Goal: Information Seeking & Learning: Learn about a topic

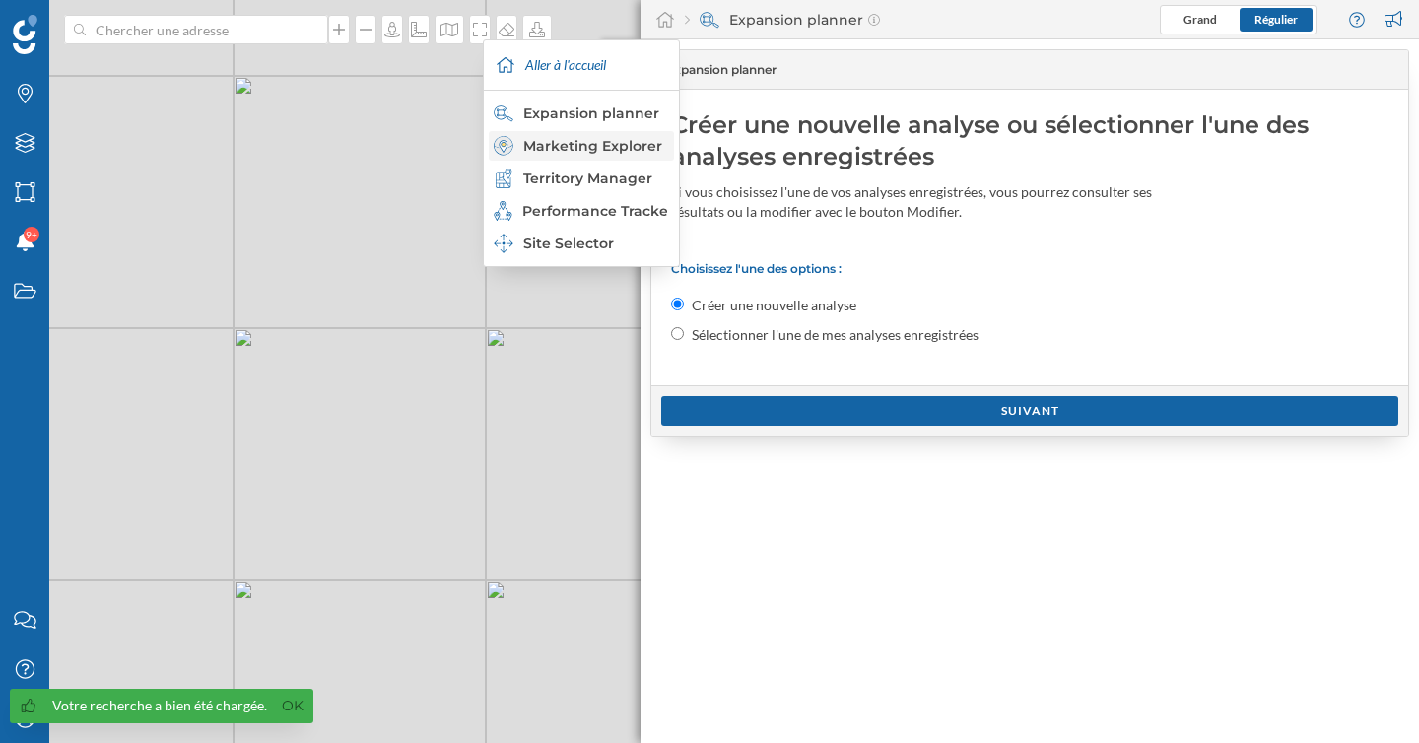
click at [614, 148] on div "Marketing Explorer" at bounding box center [580, 146] width 173 height 20
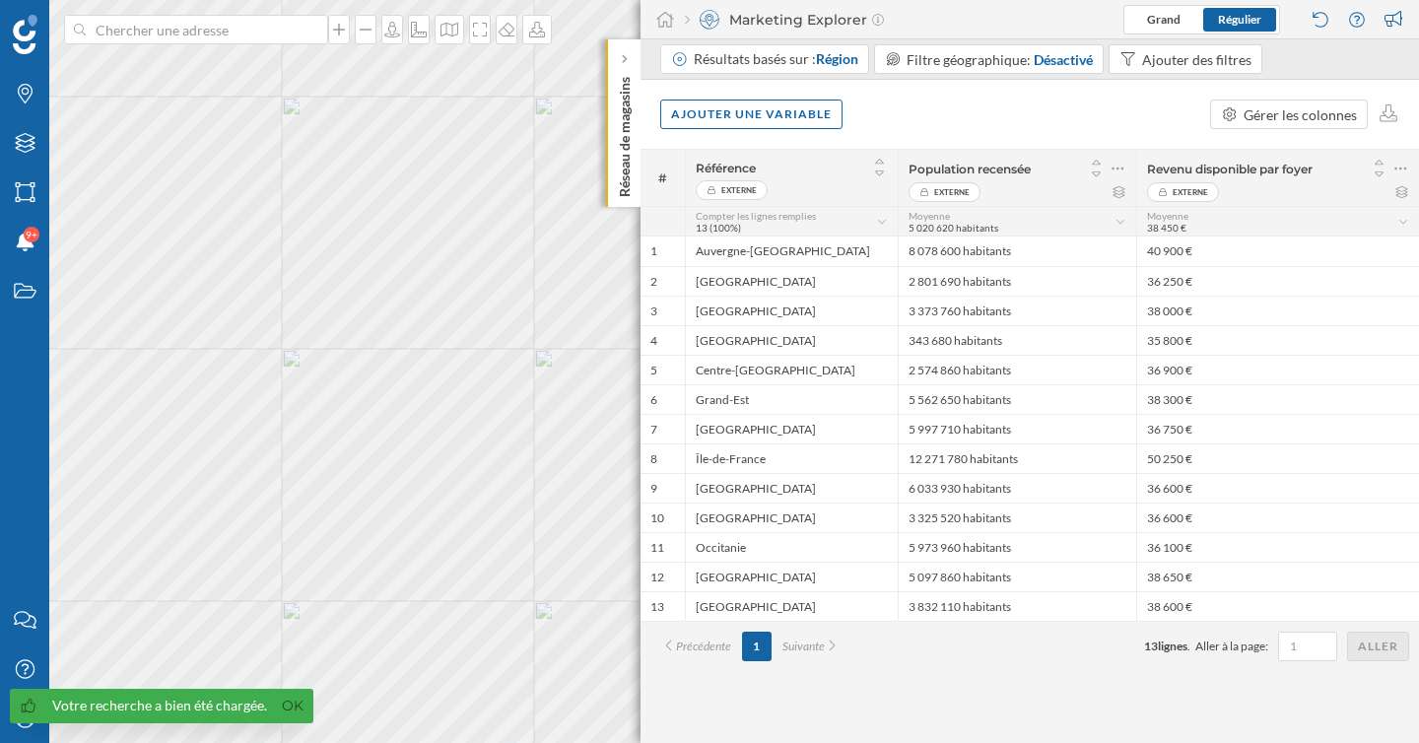
click at [842, 77] on div "Résultats basés sur : Région Filtre géographique: Désactivé Ajouter des filtres" at bounding box center [965, 61] width 610 height 34
click at [840, 60] on span "Région" at bounding box center [837, 58] width 42 height 17
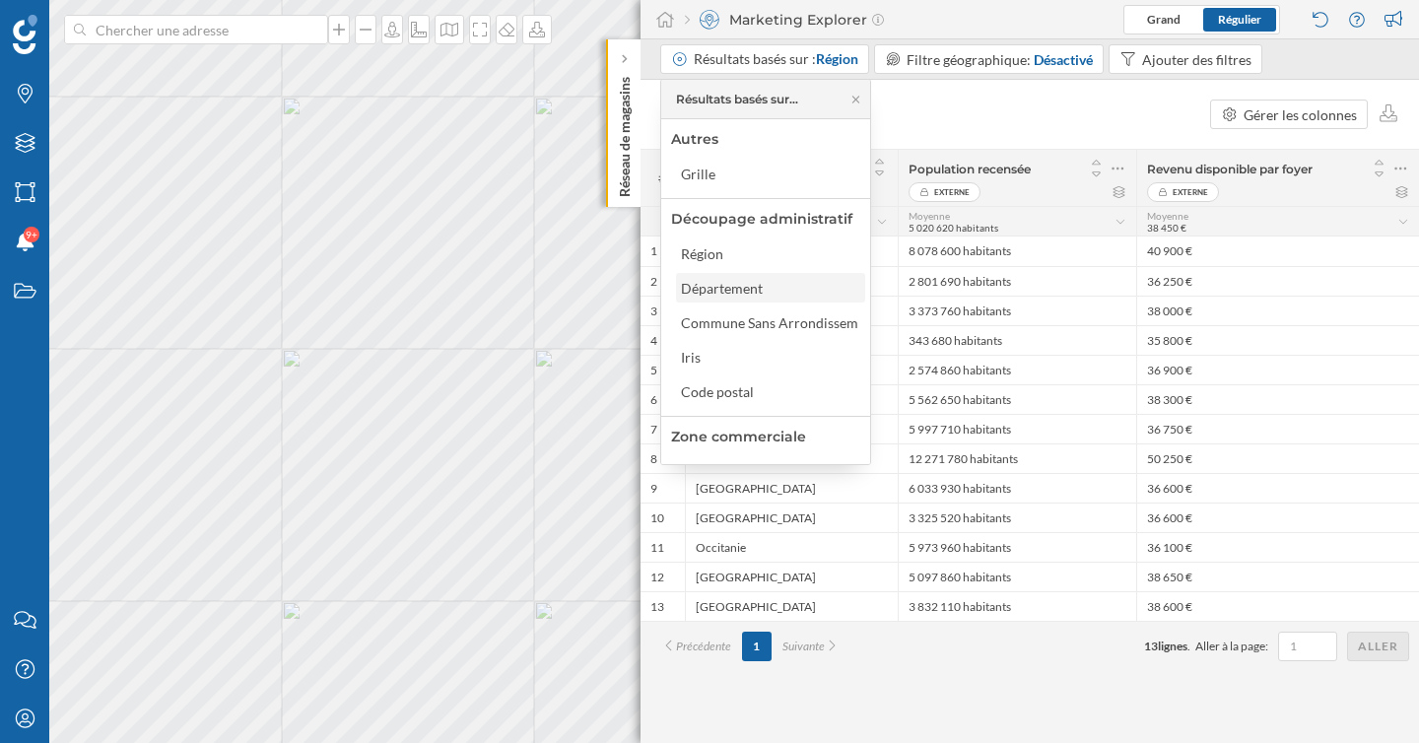
click at [770, 298] on div "Département" at bounding box center [727, 288] width 92 height 21
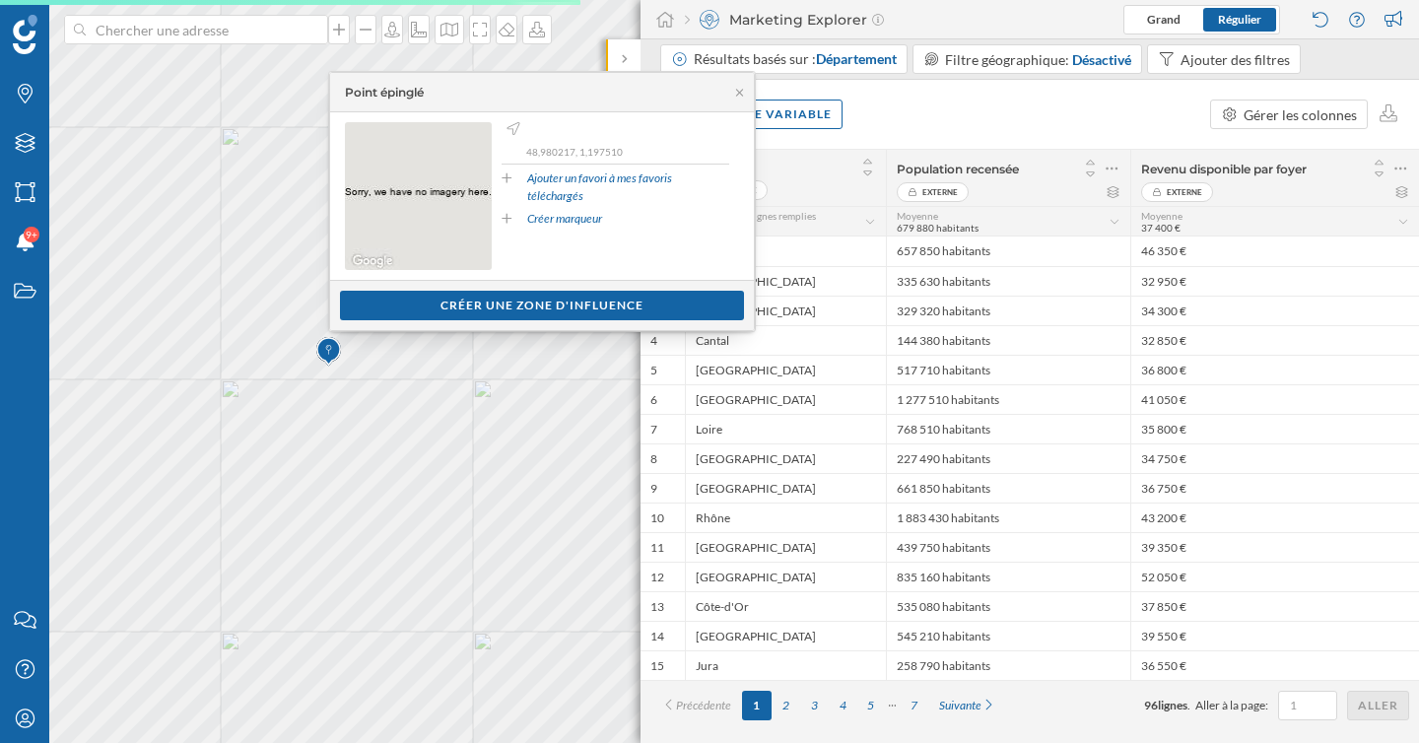
click at [887, 101] on div "Ajouter une variable Gérer les colonnes" at bounding box center [1029, 114] width 778 height 69
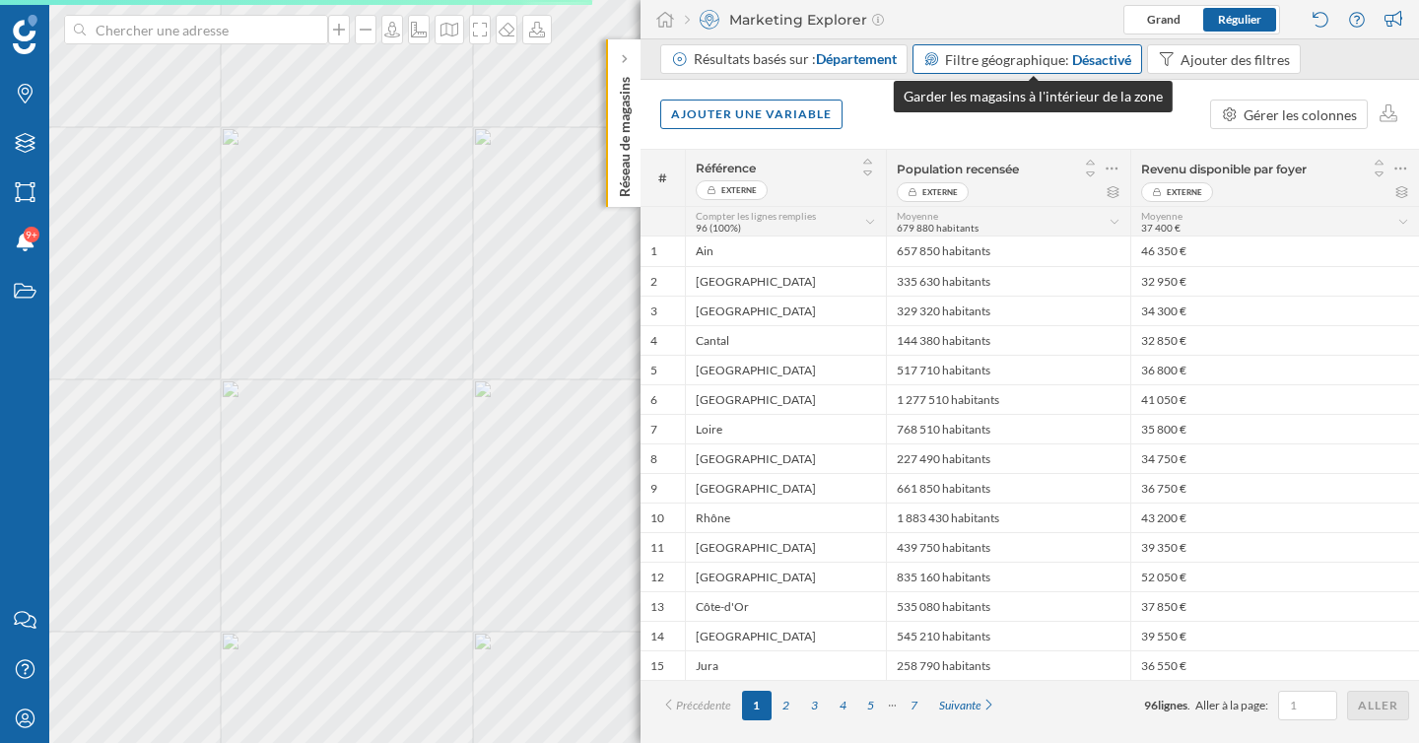
click at [1034, 51] on span "Filtre géographique:" at bounding box center [1007, 59] width 124 height 17
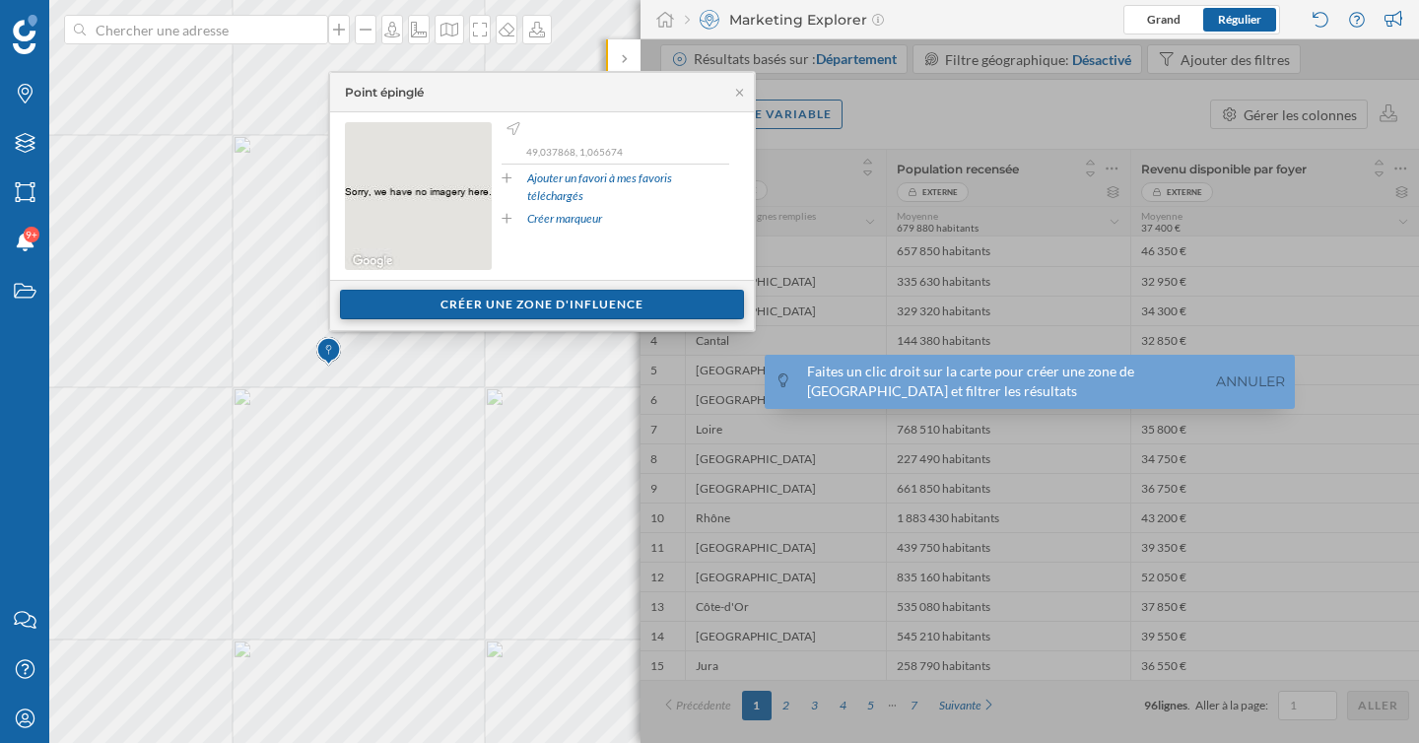
click at [493, 310] on div "Créer une zone d'influence" at bounding box center [542, 305] width 404 height 30
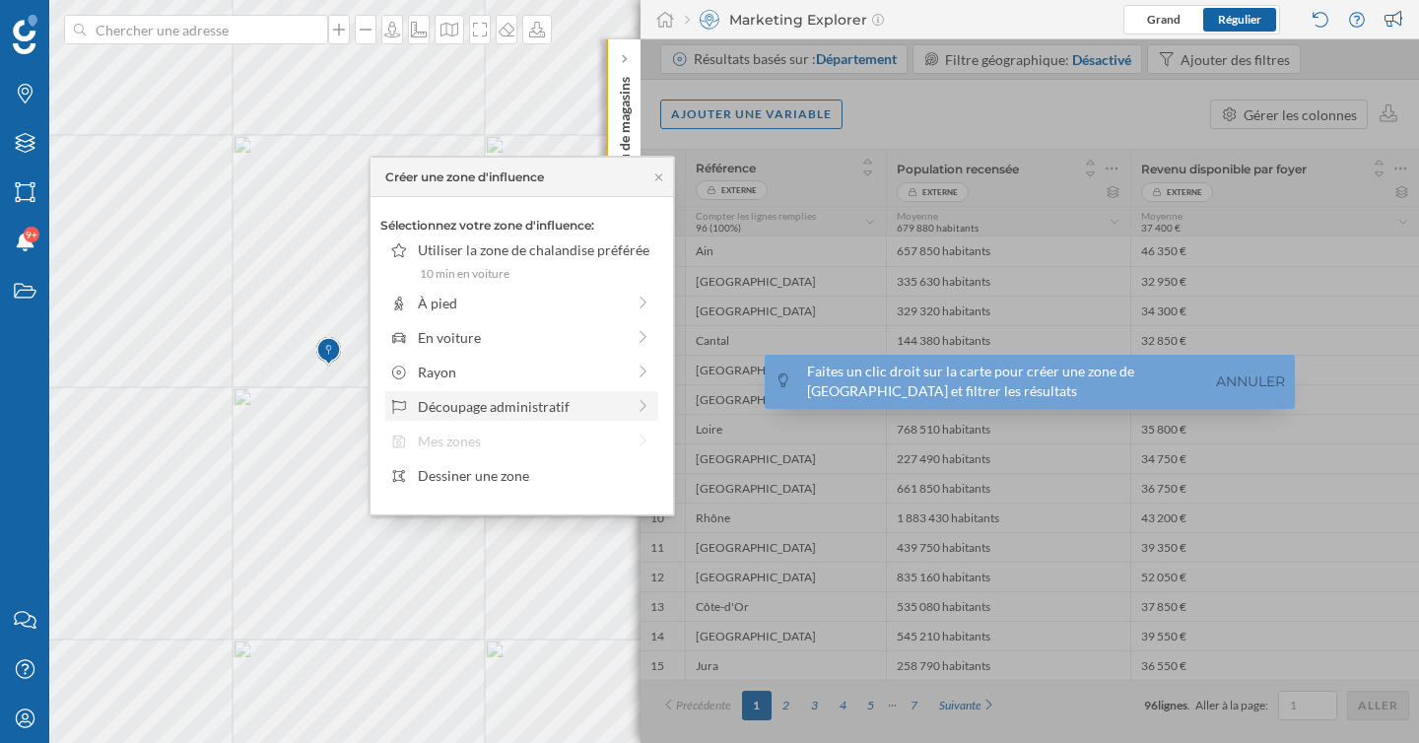
click at [501, 408] on div "Découpage administratif" at bounding box center [521, 406] width 207 height 21
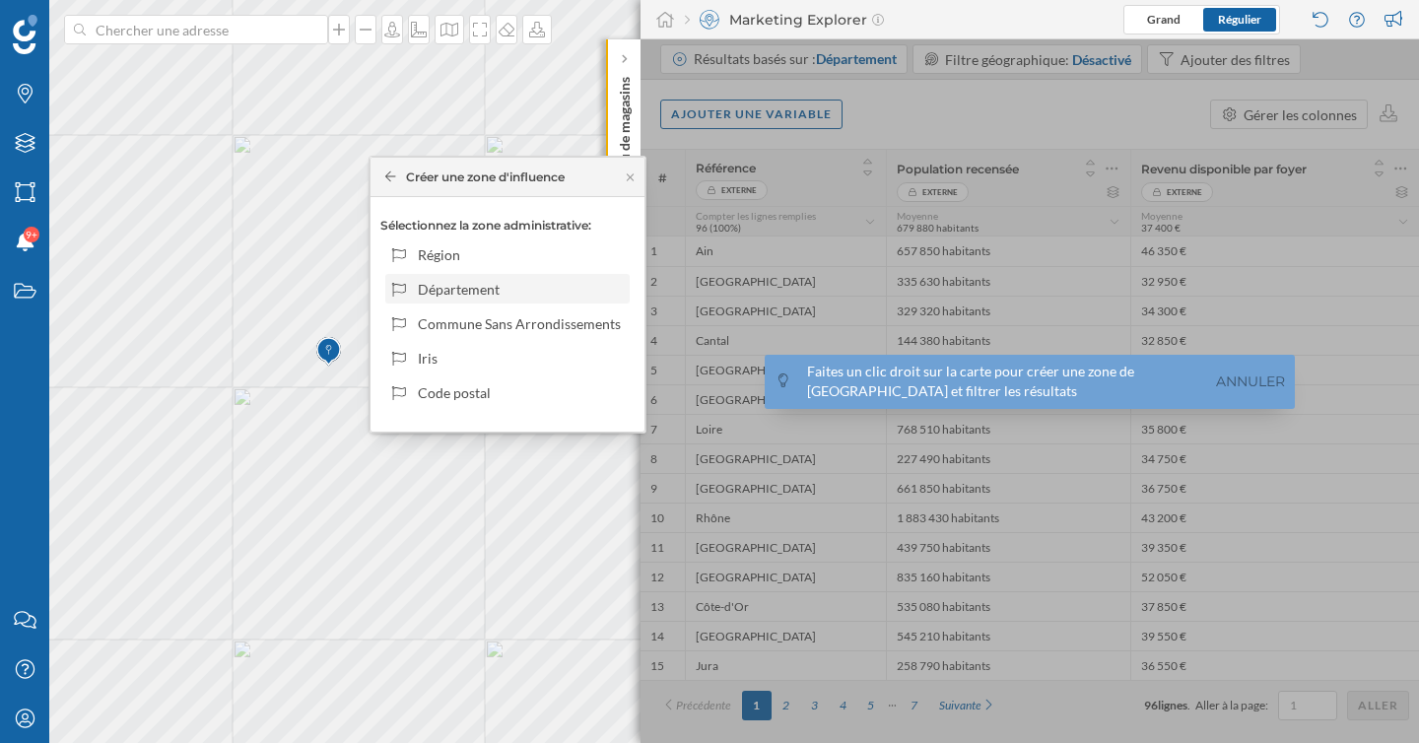
click at [522, 299] on div "Département" at bounding box center [507, 289] width 244 height 30
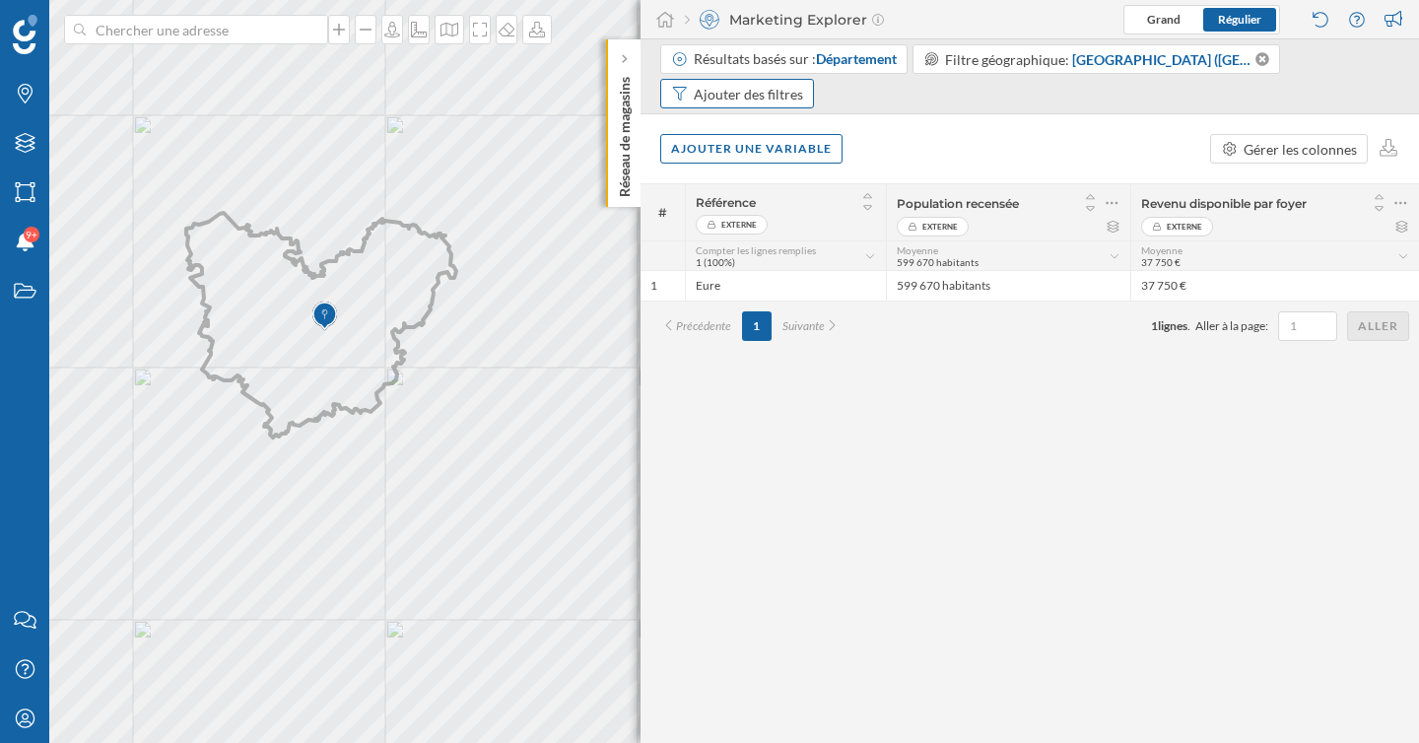
click at [803, 84] on div "Ajouter des filtres" at bounding box center [748, 94] width 109 height 21
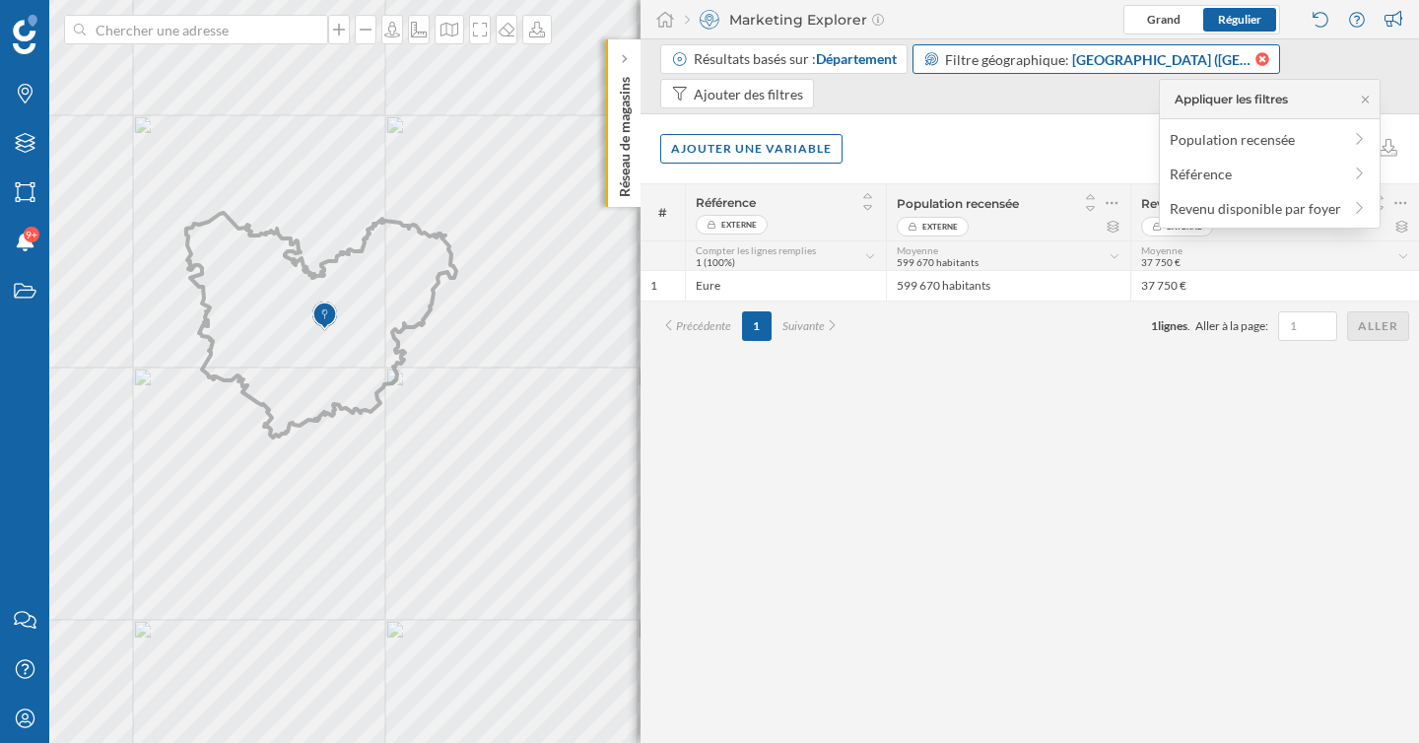
click at [1255, 60] on icon at bounding box center [1262, 59] width 14 height 14
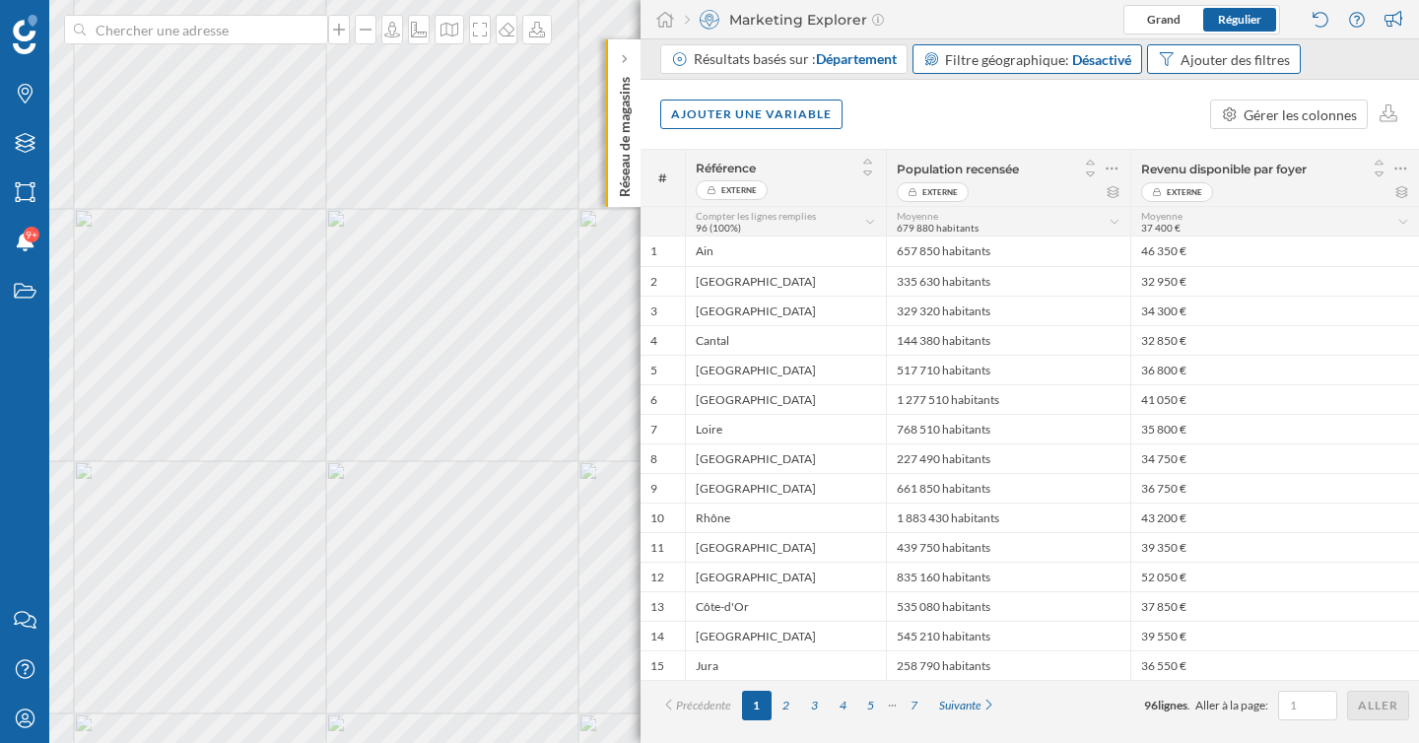
click at [1226, 60] on div "Ajouter des filtres" at bounding box center [1234, 59] width 109 height 21
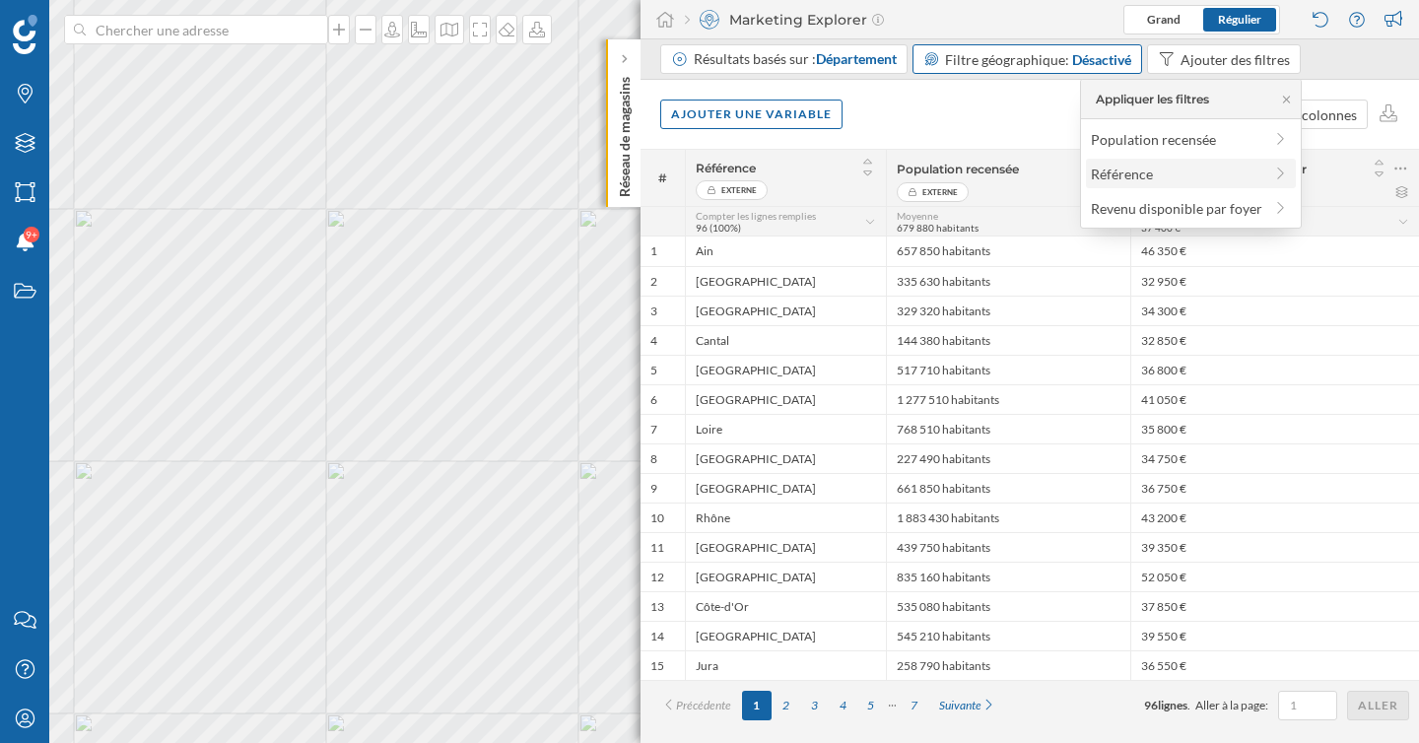
click at [1194, 177] on span "Référence" at bounding box center [1176, 174] width 171 height 21
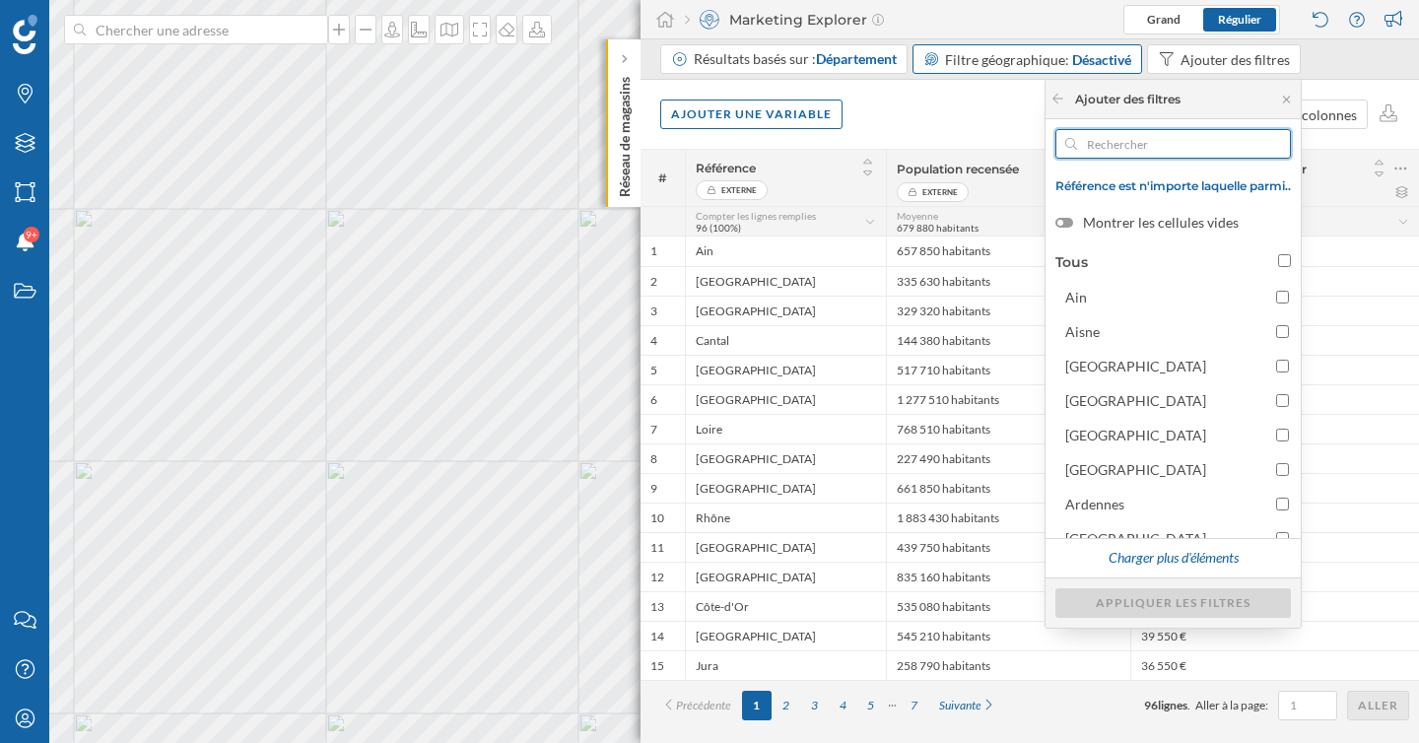
click at [1143, 133] on input "text" at bounding box center [1173, 144] width 192 height 30
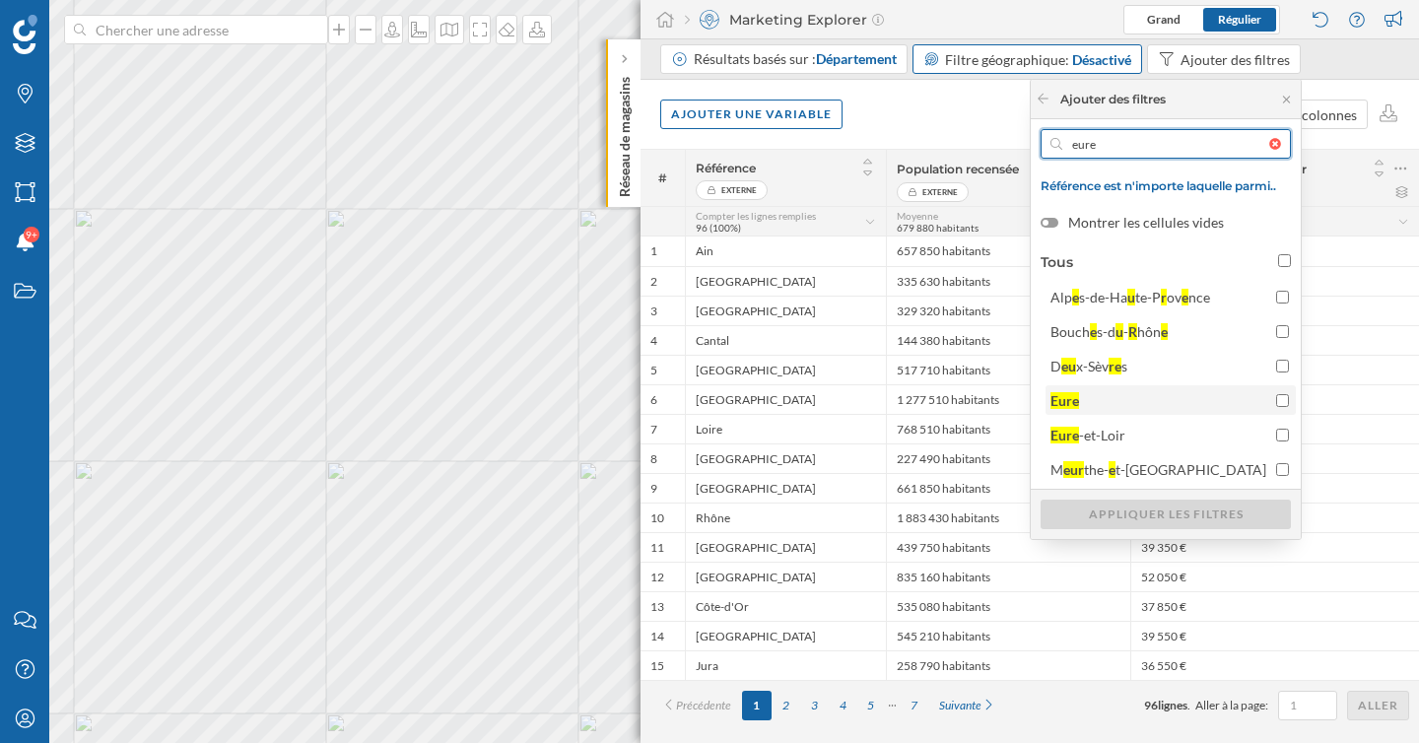
type input "eure"
click at [1154, 406] on span "Eure" at bounding box center [1158, 400] width 216 height 21
click at [1276, 406] on input "Eure" at bounding box center [1282, 400] width 13 height 13
checkbox input "true"
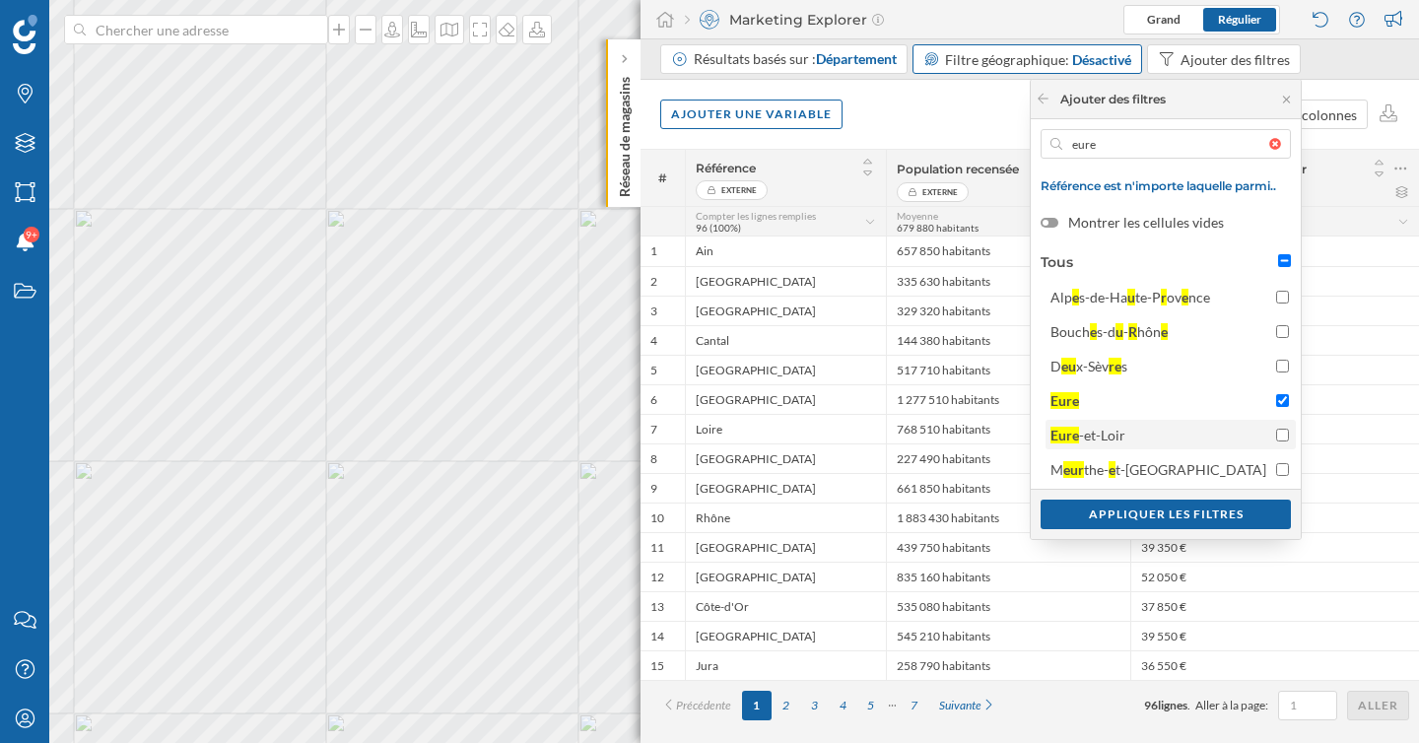
click at [1156, 438] on span "Eure -et-Loir" at bounding box center [1158, 435] width 216 height 21
click at [1276, 438] on input "Eure -et-Loir" at bounding box center [1282, 435] width 13 height 13
checkbox input "true"
click at [1153, 518] on div "Appliquer les filtres" at bounding box center [1165, 513] width 250 height 30
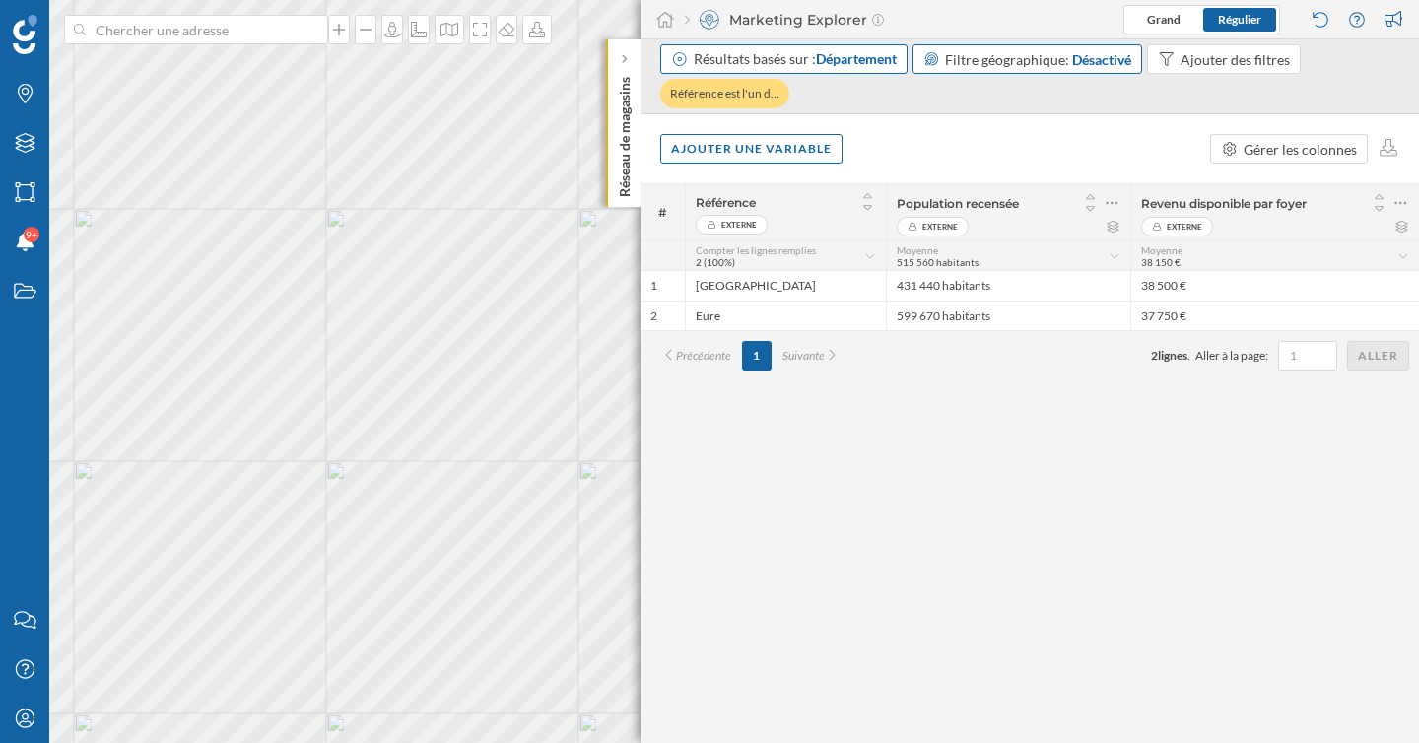
click at [857, 67] on span "Département" at bounding box center [856, 58] width 81 height 17
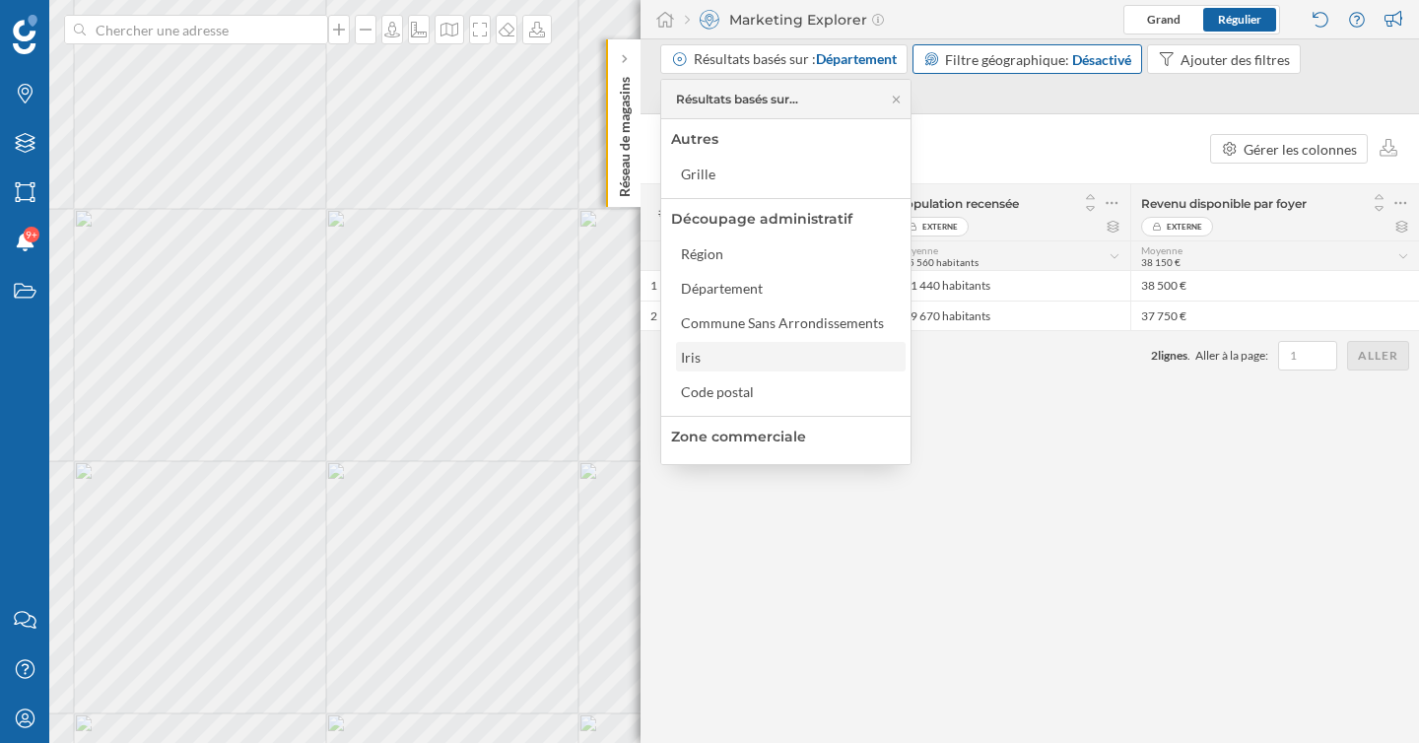
click at [716, 367] on div "Iris" at bounding box center [791, 357] width 230 height 30
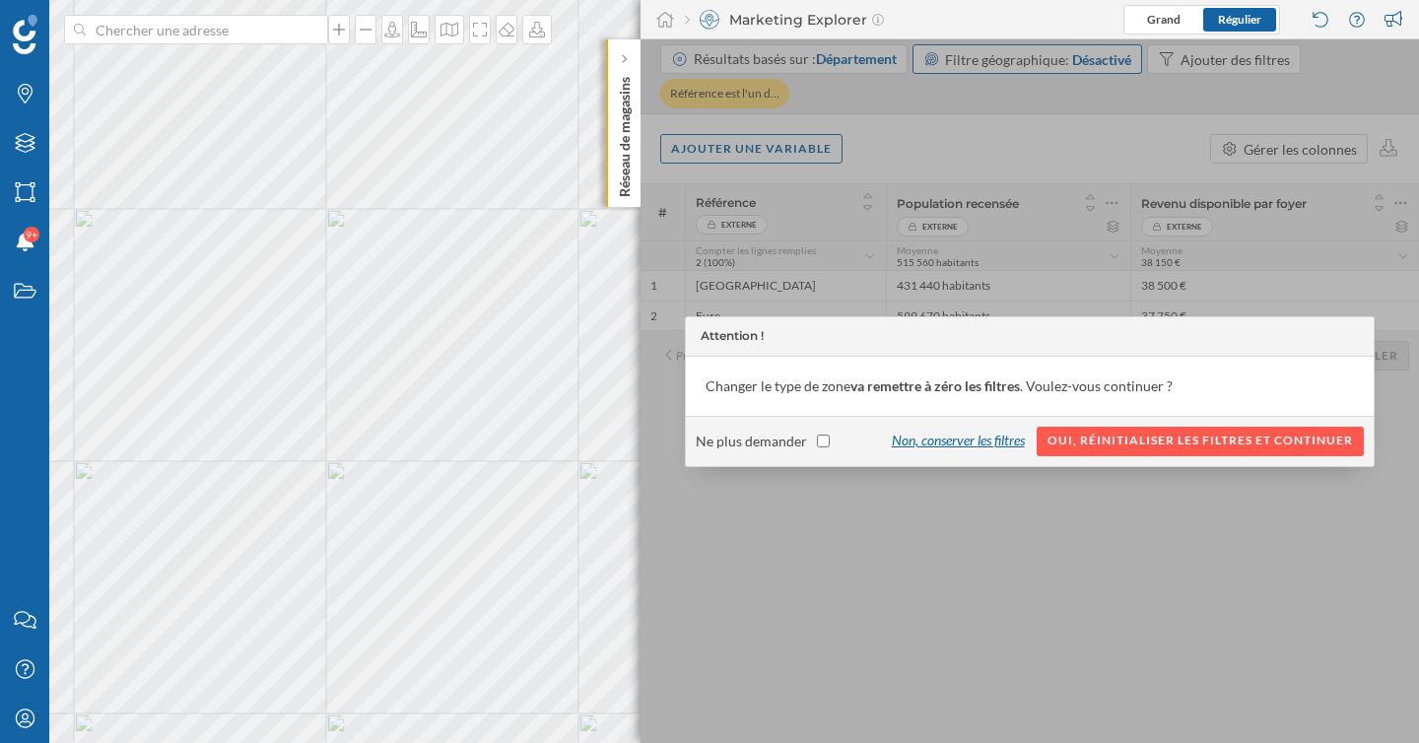
click at [1011, 445] on div "Non, conserver les filtres" at bounding box center [958, 442] width 158 height 30
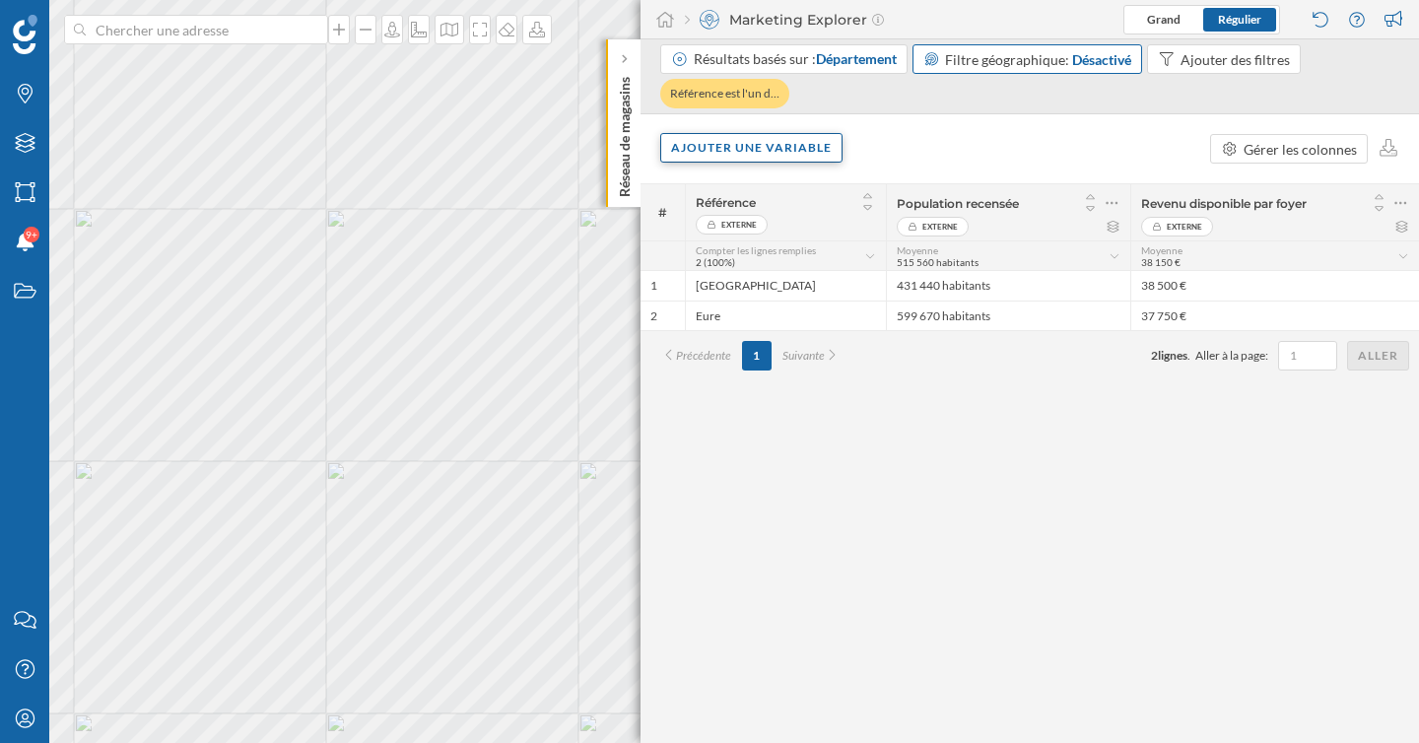
click at [766, 156] on div "Ajouter une variable" at bounding box center [751, 148] width 182 height 30
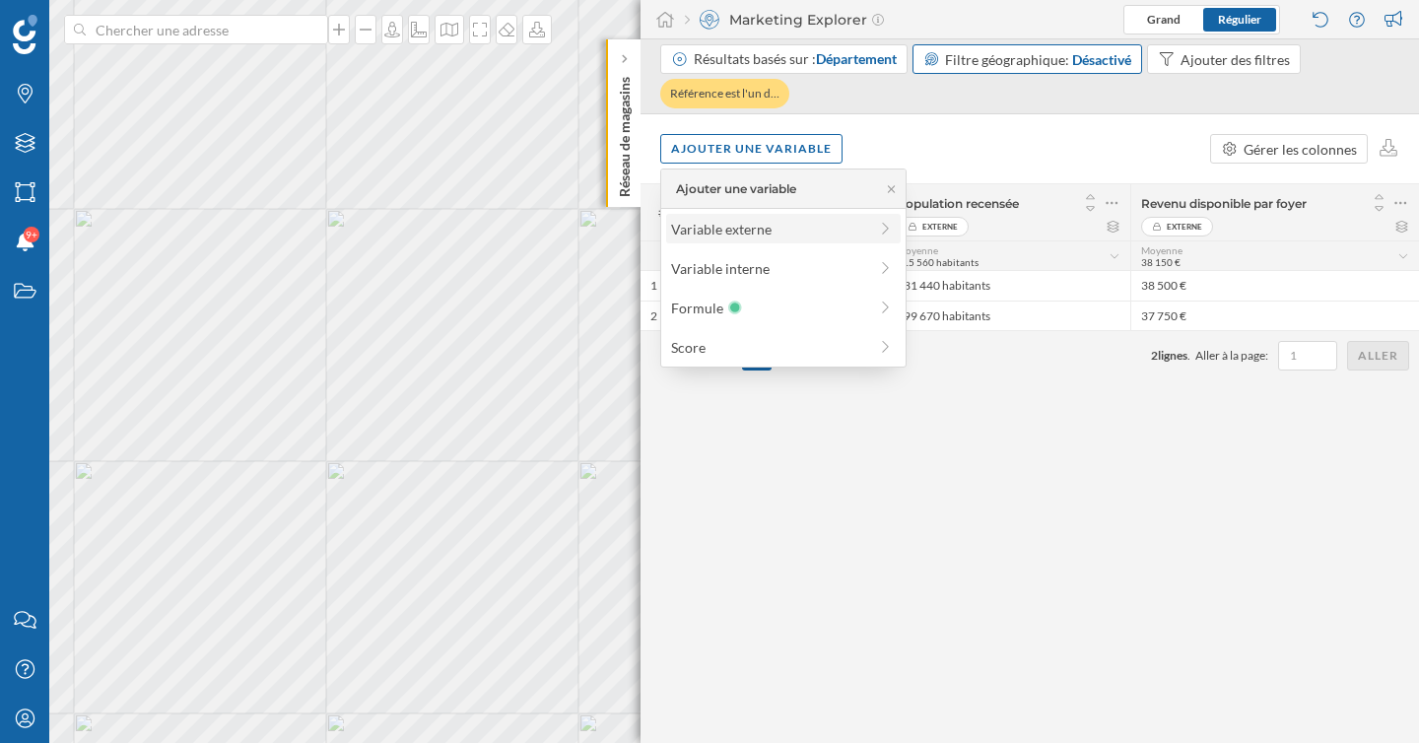
click at [763, 217] on div "Variable externe" at bounding box center [783, 229] width 234 height 30
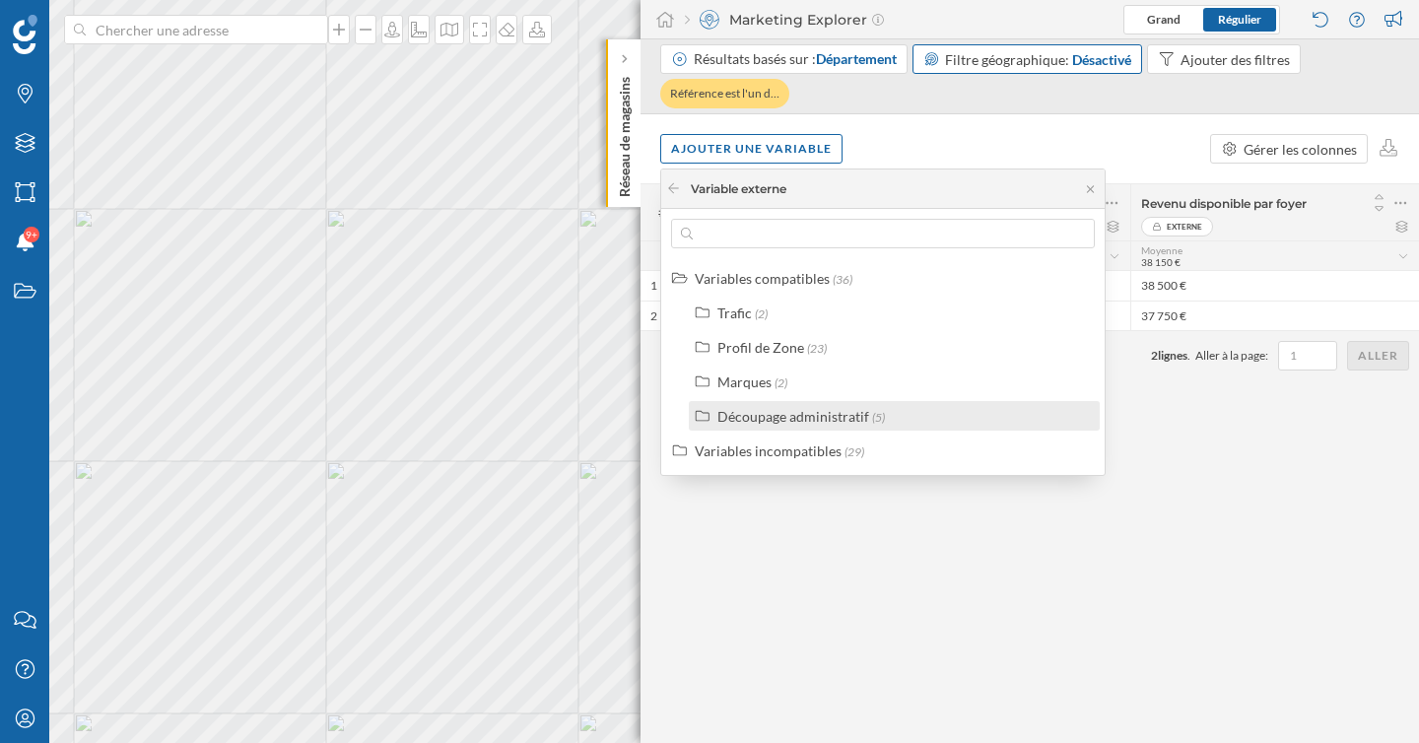
click at [795, 410] on div "Découpage administratif" at bounding box center [793, 416] width 152 height 17
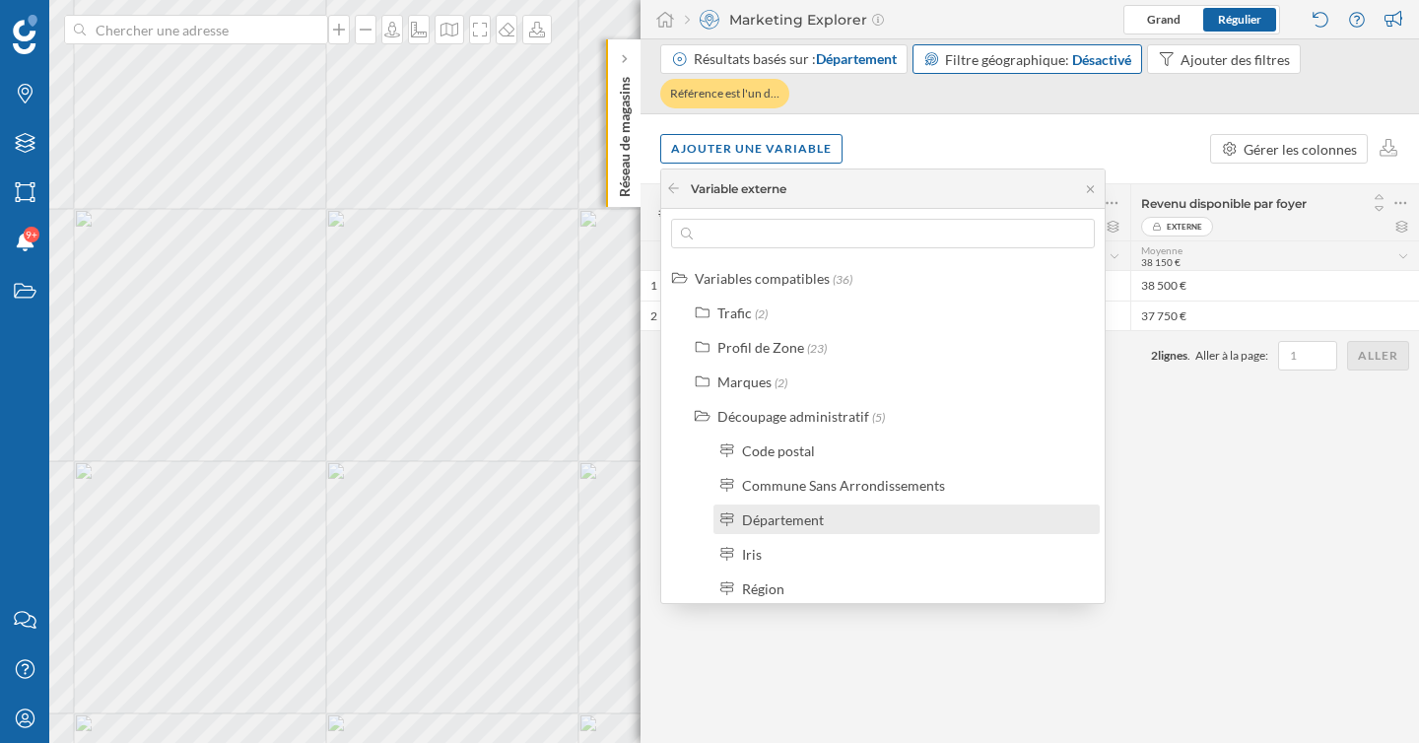
click at [807, 519] on div "Département" at bounding box center [783, 519] width 82 height 17
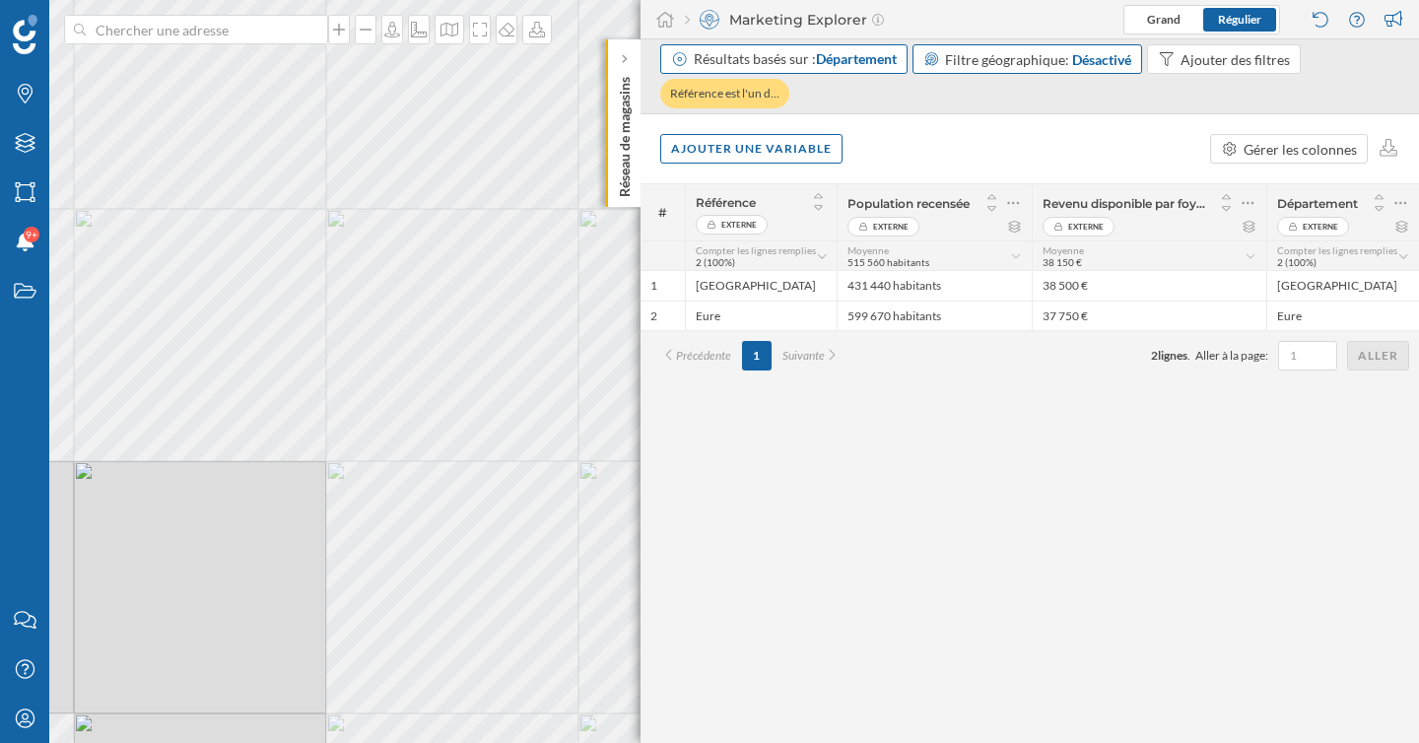
click at [861, 60] on span "Département" at bounding box center [856, 58] width 81 height 17
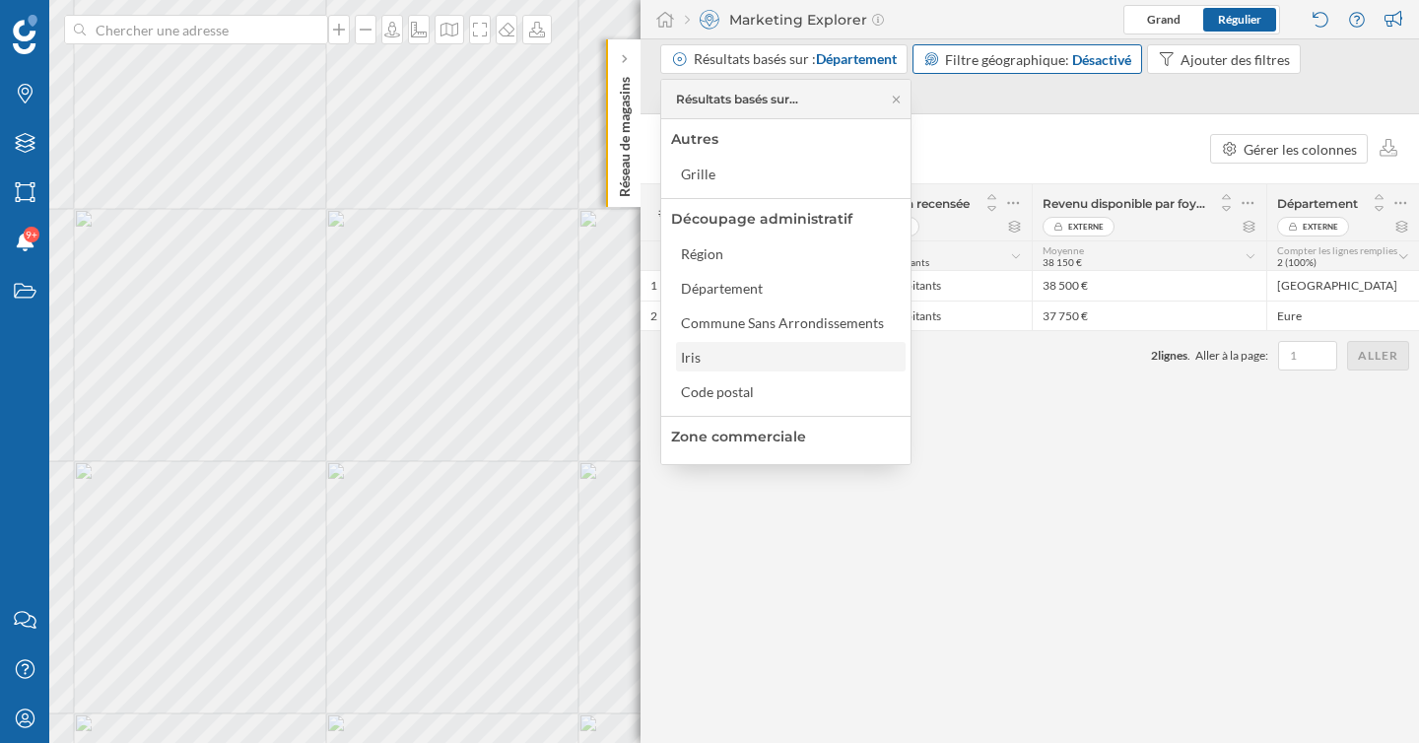
click at [758, 357] on div "Iris" at bounding box center [790, 357] width 218 height 21
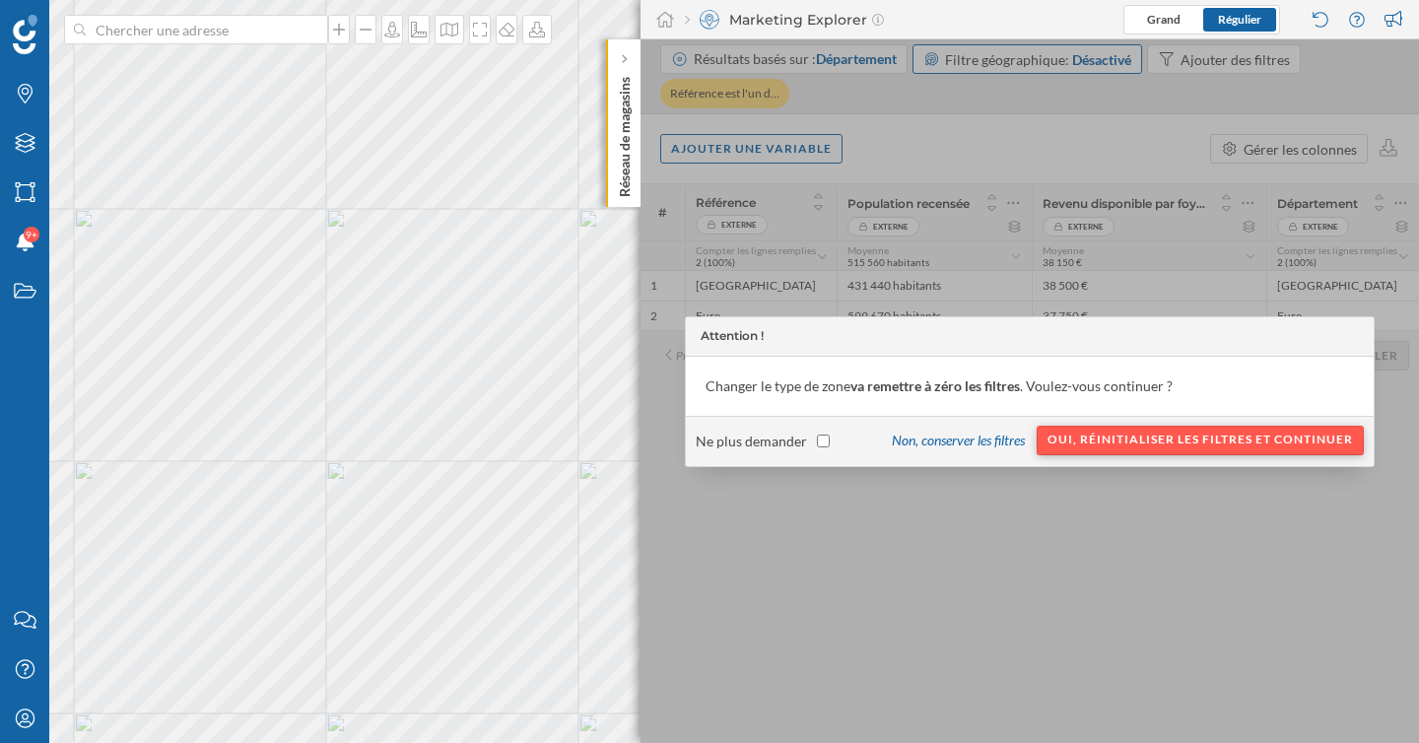
click at [1139, 441] on div "Oui, réinitialiser les filtres et continuer" at bounding box center [1199, 441] width 327 height 30
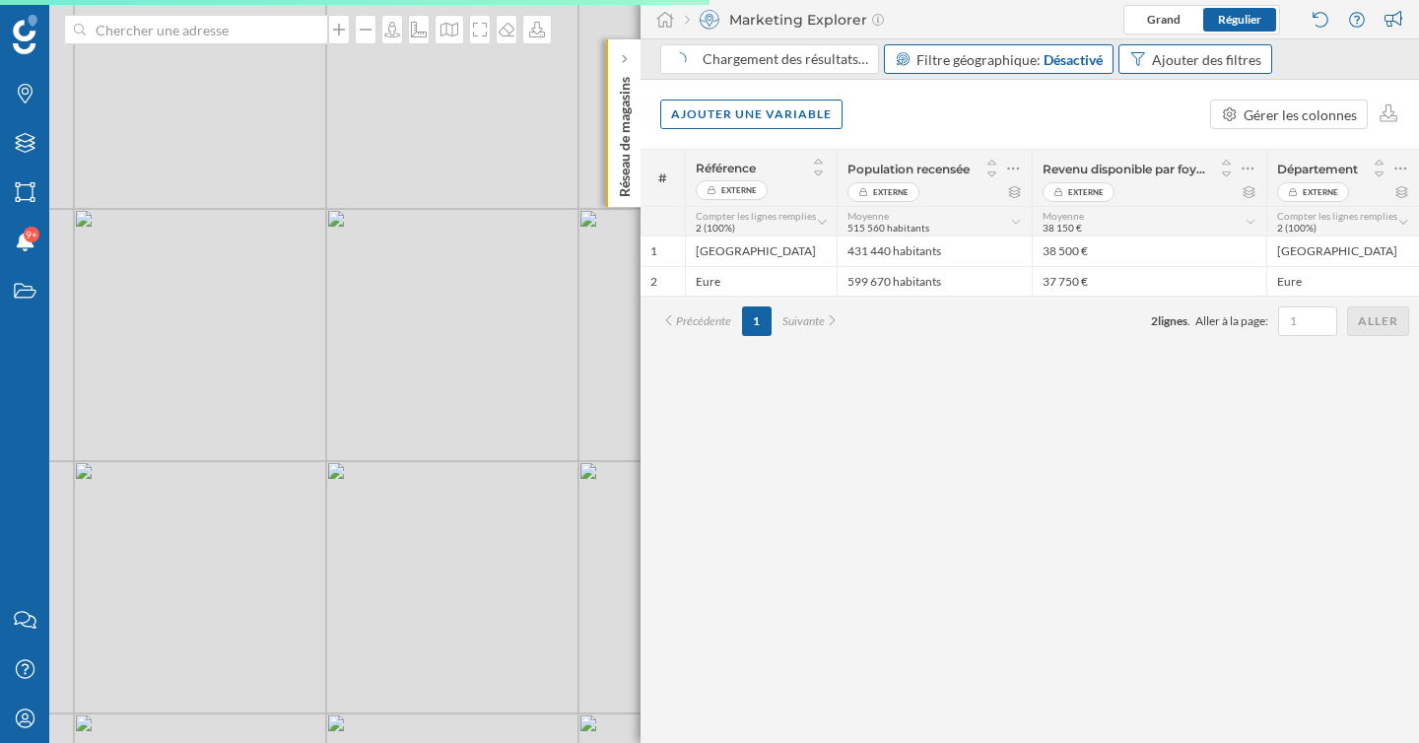
click at [1229, 71] on div "Ajouter des filtres" at bounding box center [1195, 59] width 154 height 30
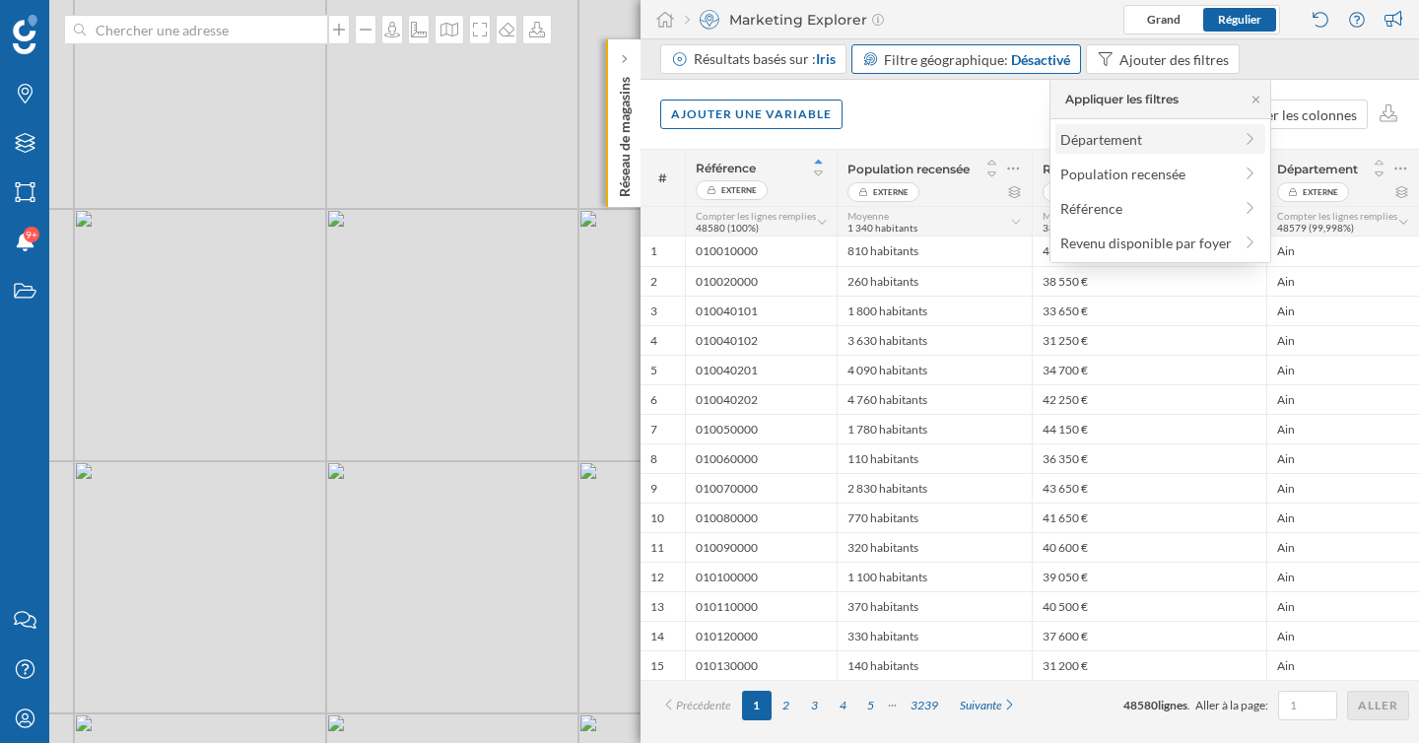
click at [1134, 135] on div "Département" at bounding box center [1101, 139] width 82 height 17
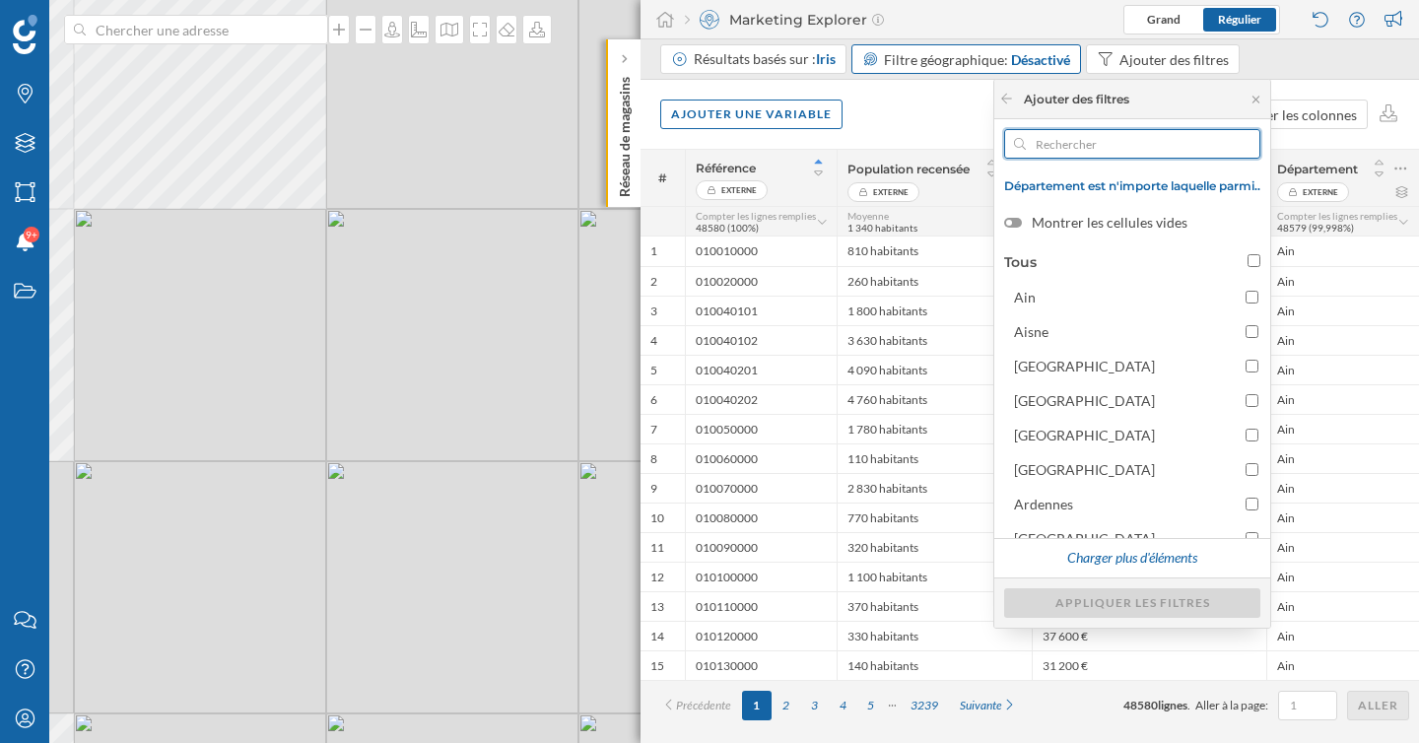
click at [1107, 147] on input "text" at bounding box center [1132, 144] width 213 height 30
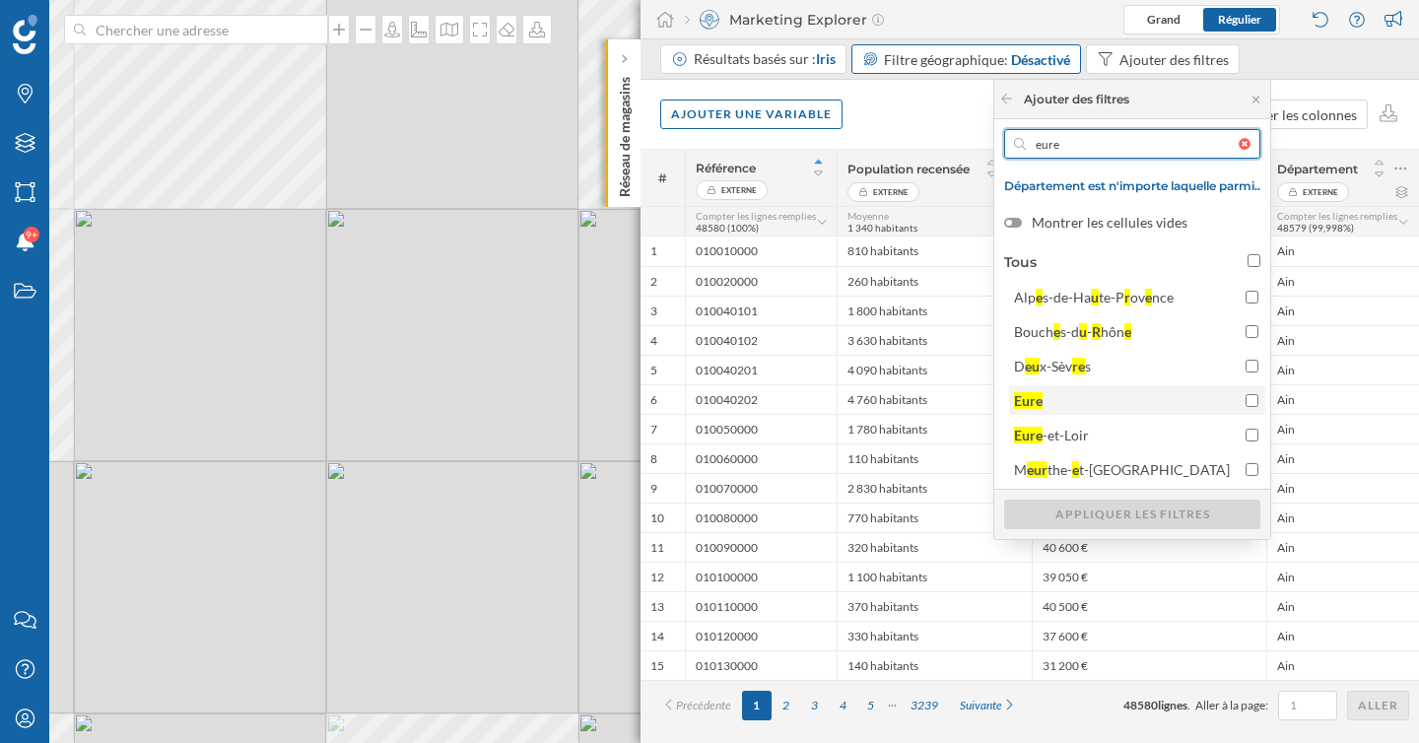
type input "eure"
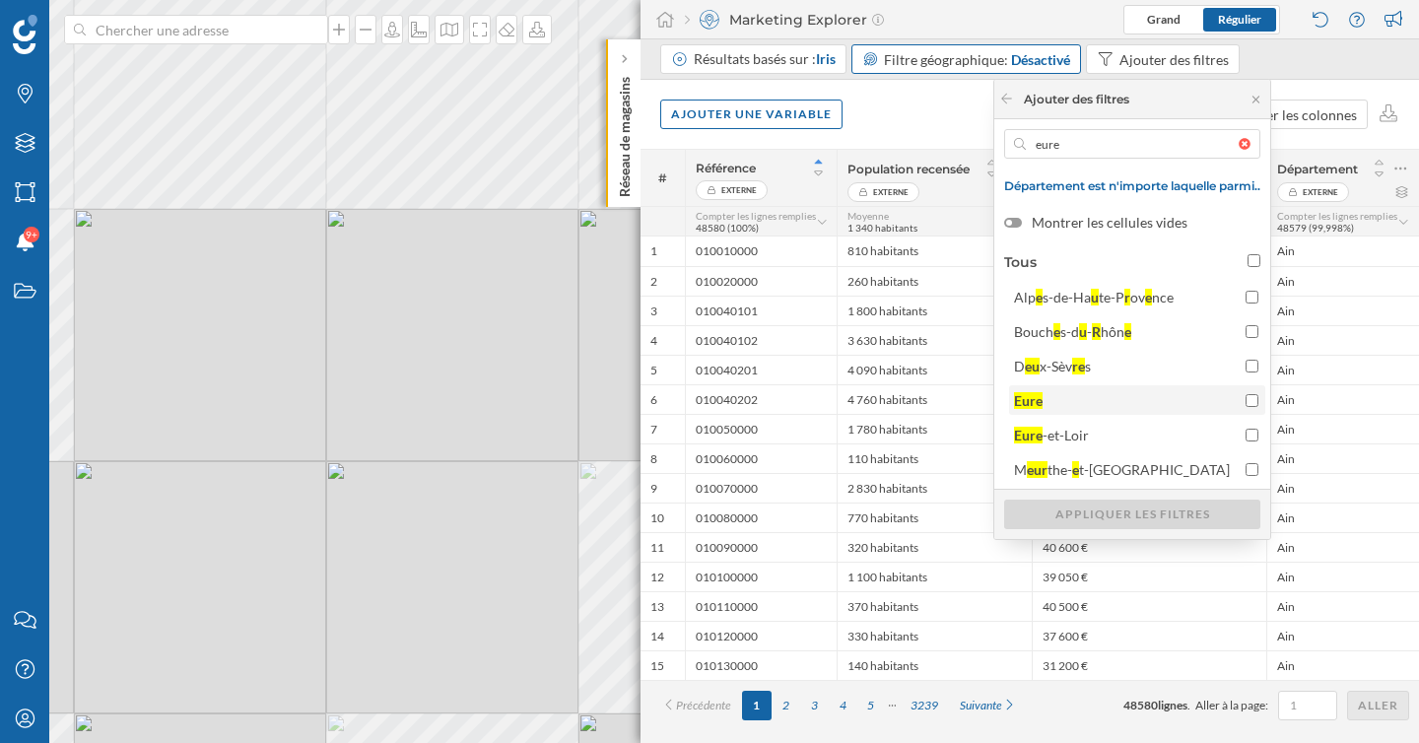
click at [1096, 404] on span "Eure" at bounding box center [1125, 400] width 222 height 21
click at [1245, 404] on input "Eure" at bounding box center [1251, 400] width 13 height 13
checkbox input "true"
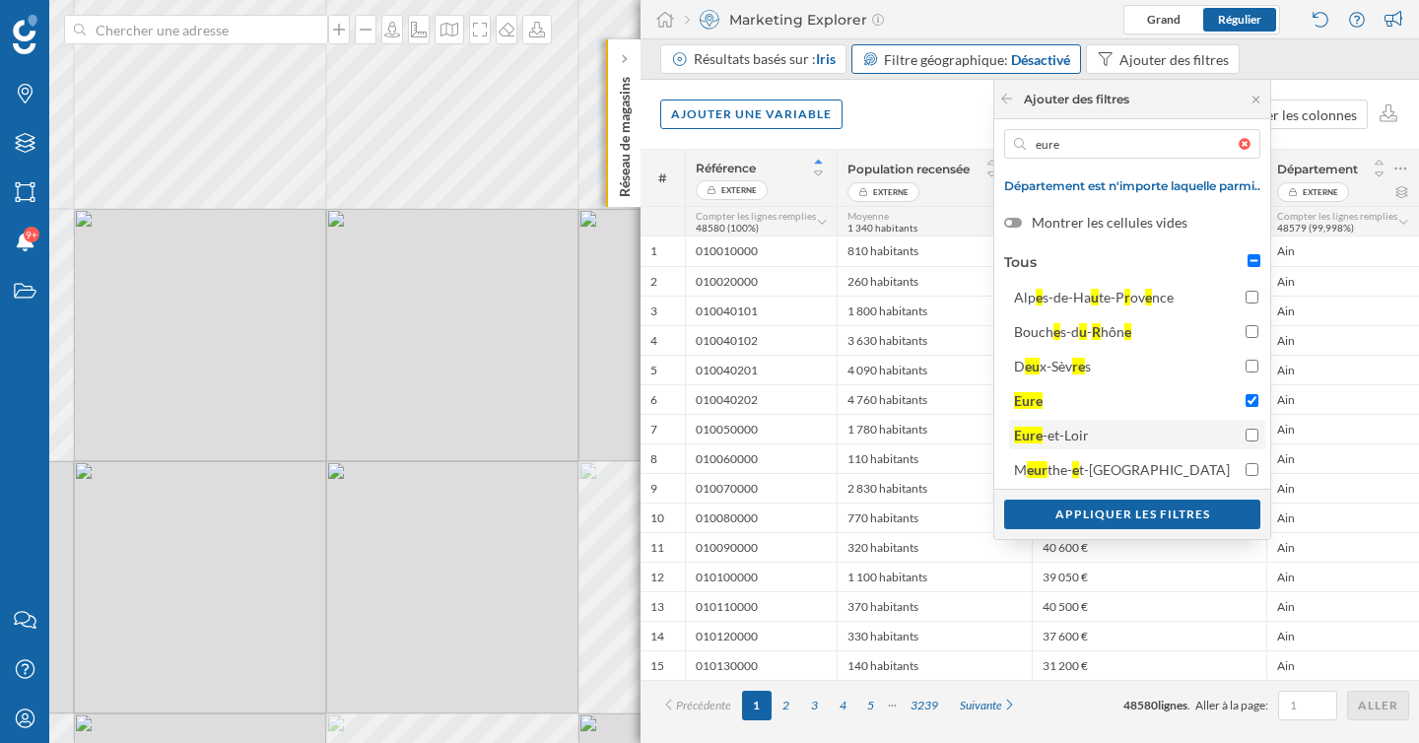
click at [1096, 438] on span "Eure -et-Loir" at bounding box center [1125, 435] width 222 height 21
click at [1245, 438] on input "Eure -et-Loir" at bounding box center [1251, 435] width 13 height 13
checkbox input "true"
click at [1116, 518] on div "Appliquer les filtres" at bounding box center [1132, 513] width 256 height 30
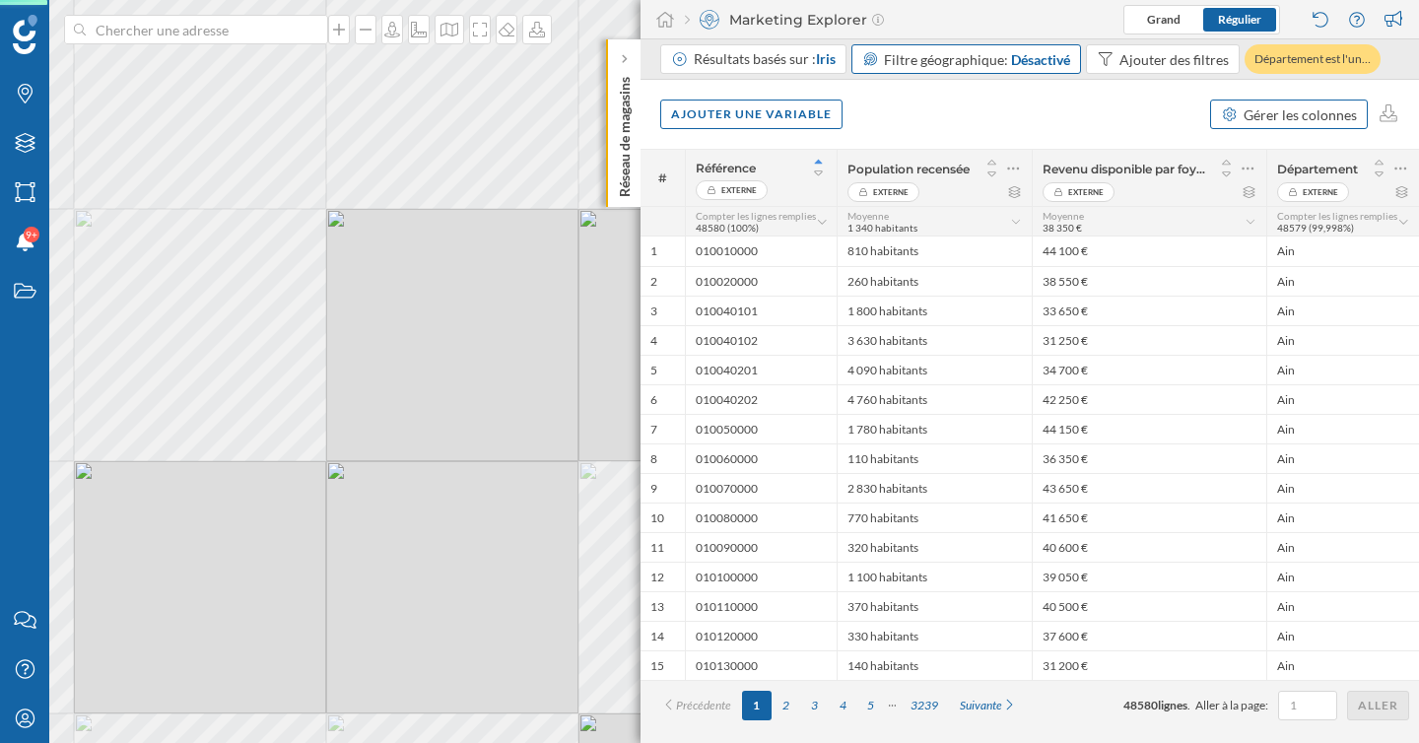
click at [1317, 119] on div "Gérer les colonnes" at bounding box center [1299, 114] width 113 height 21
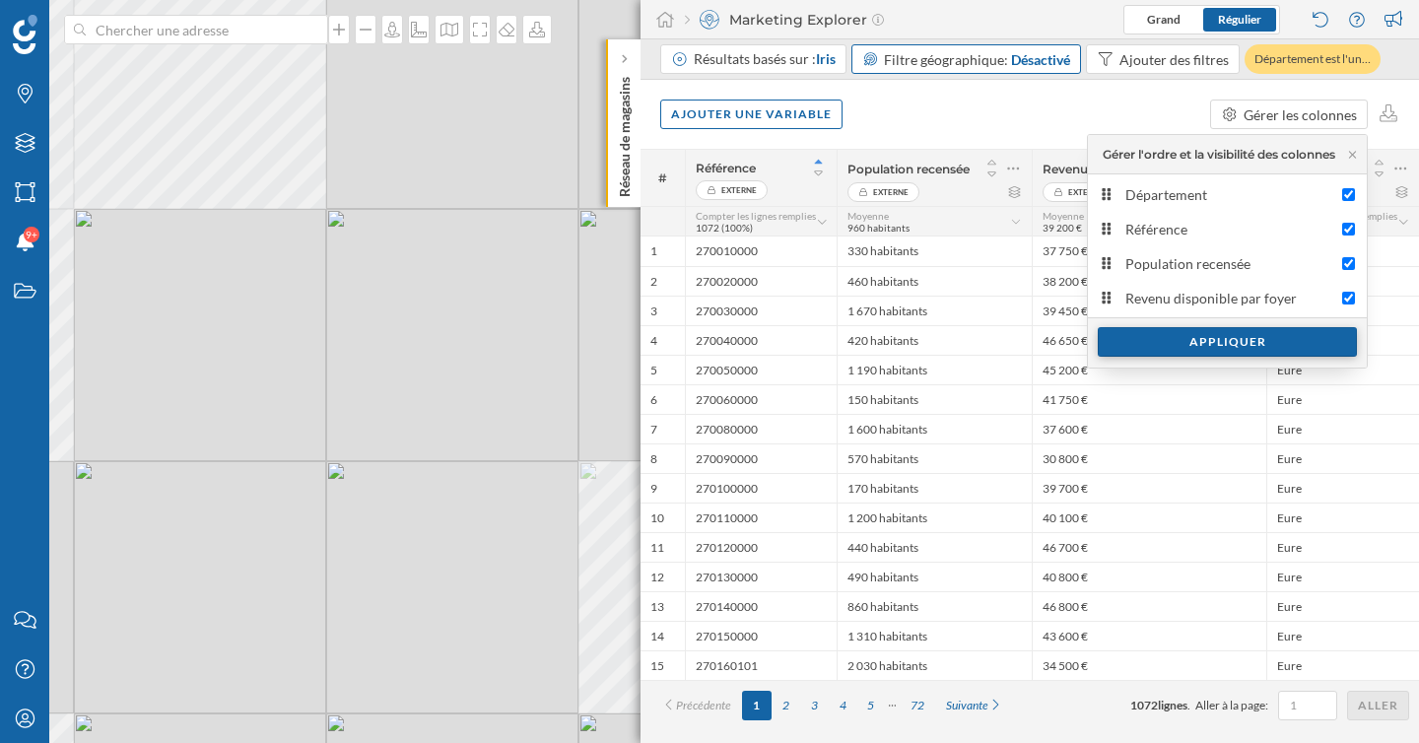
click at [1195, 347] on div "Appliquer" at bounding box center [1226, 342] width 259 height 30
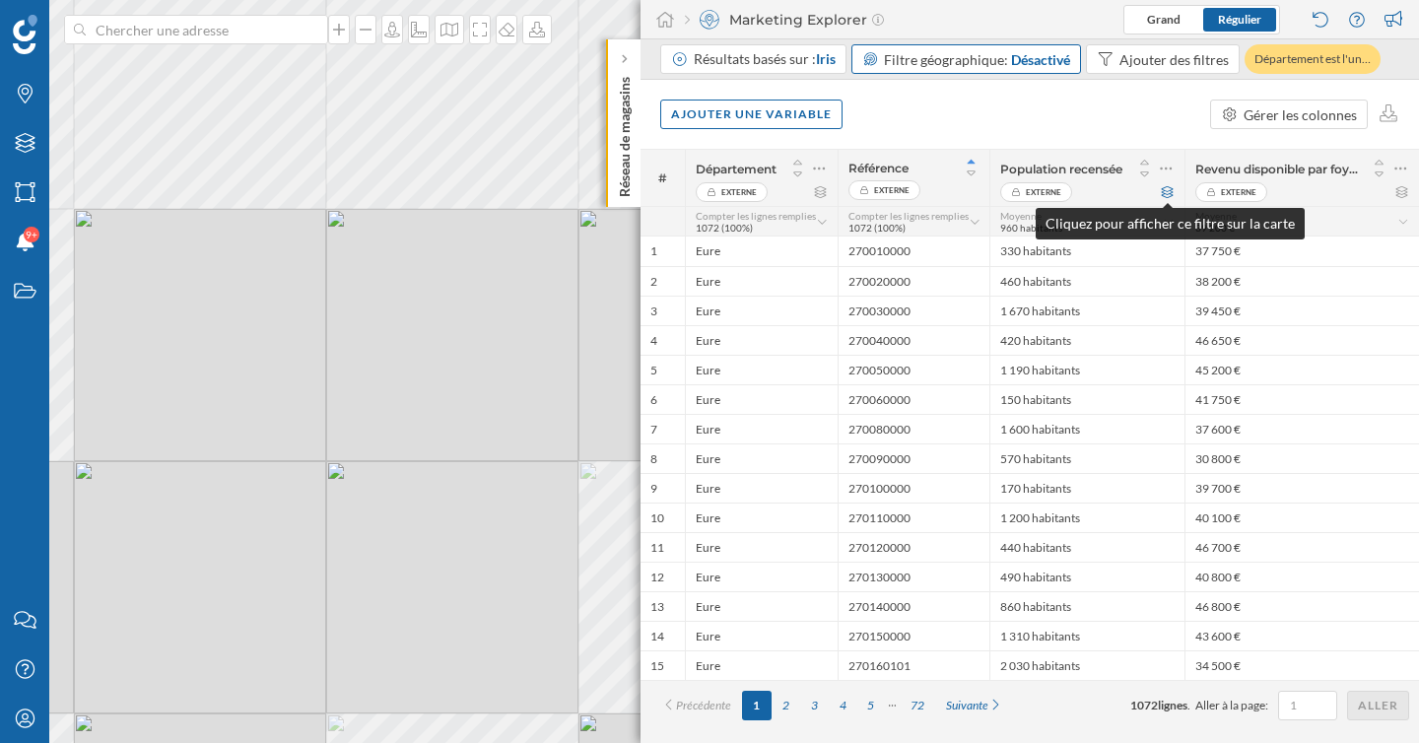
click at [1162, 195] on icon at bounding box center [1168, 192] width 12 height 12
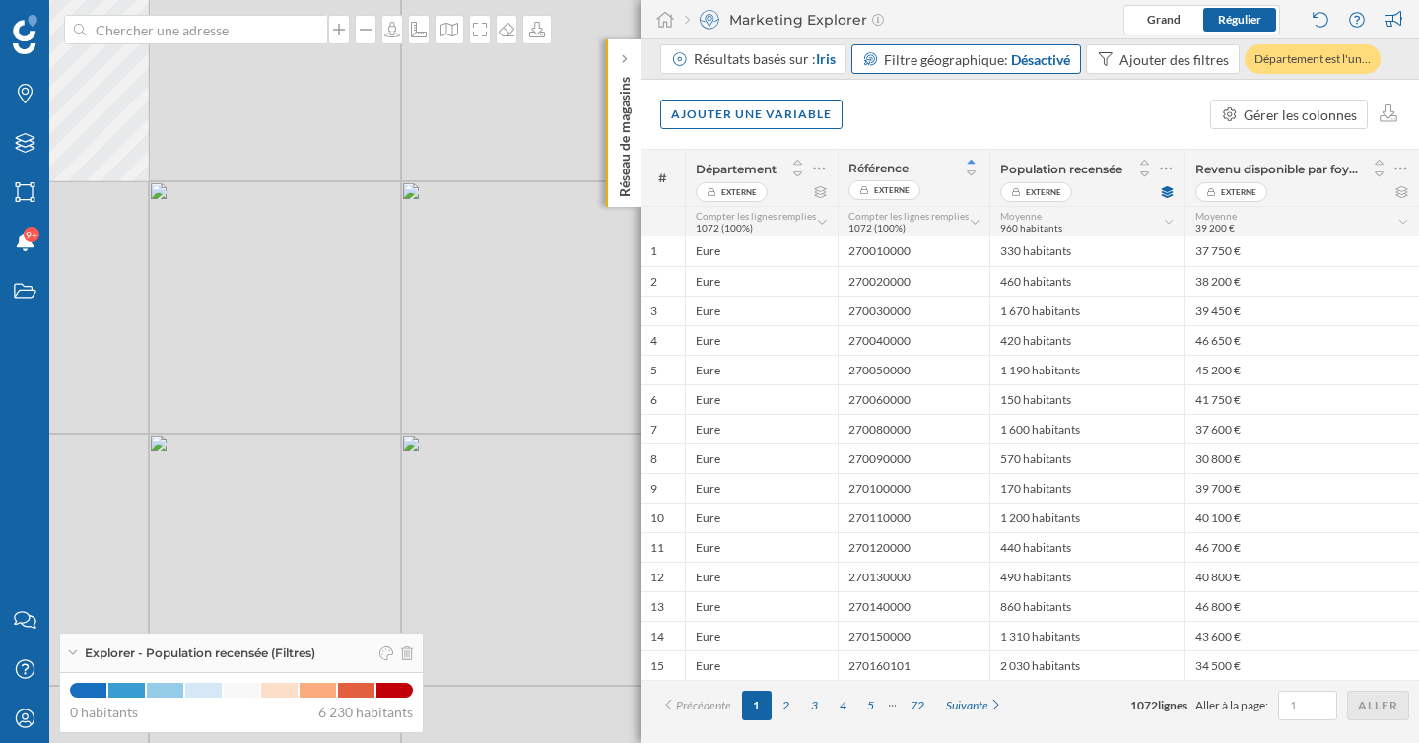
drag, startPoint x: 501, startPoint y: 500, endPoint x: 481, endPoint y: 290, distance: 211.8
click at [481, 290] on div "© Mapbox © OpenStreetMap Improve this map" at bounding box center [709, 371] width 1419 height 743
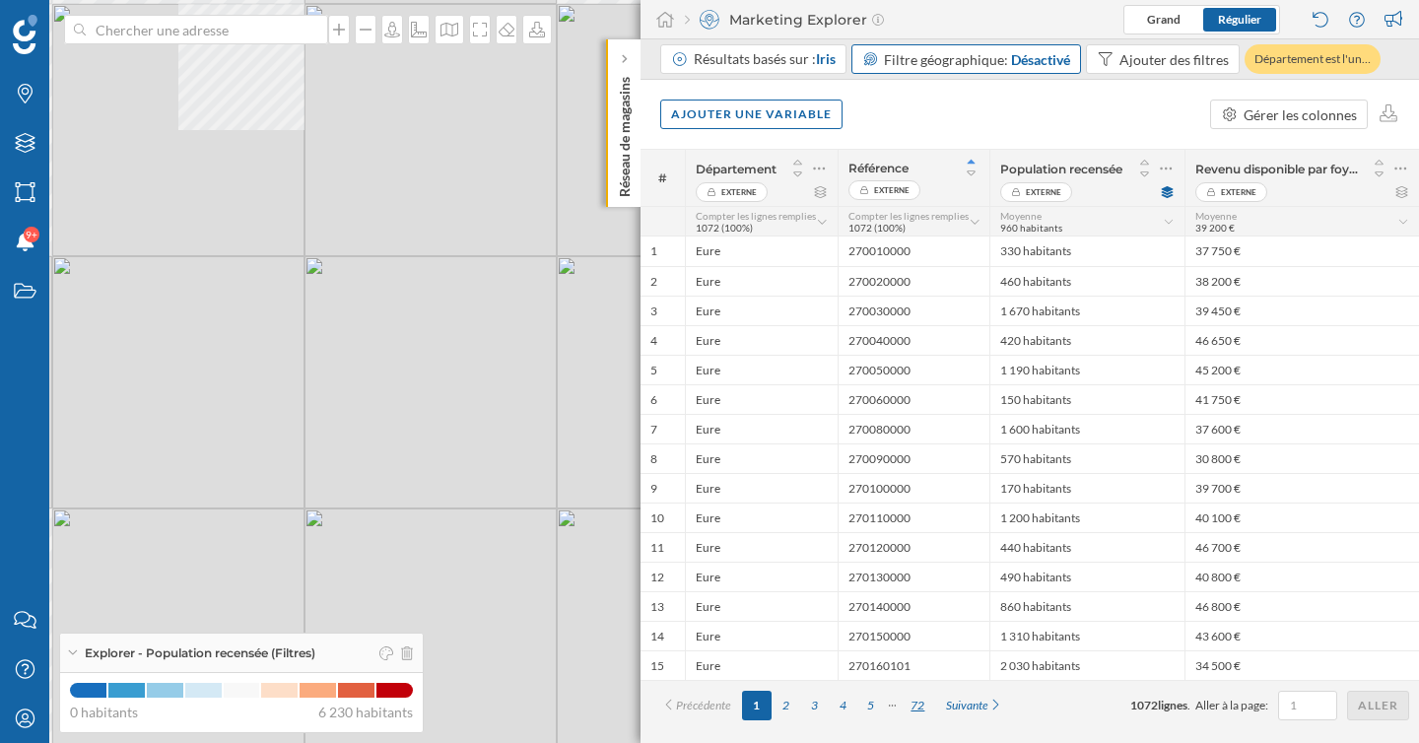
click at [921, 709] on div "72" at bounding box center [916, 706] width 35 height 30
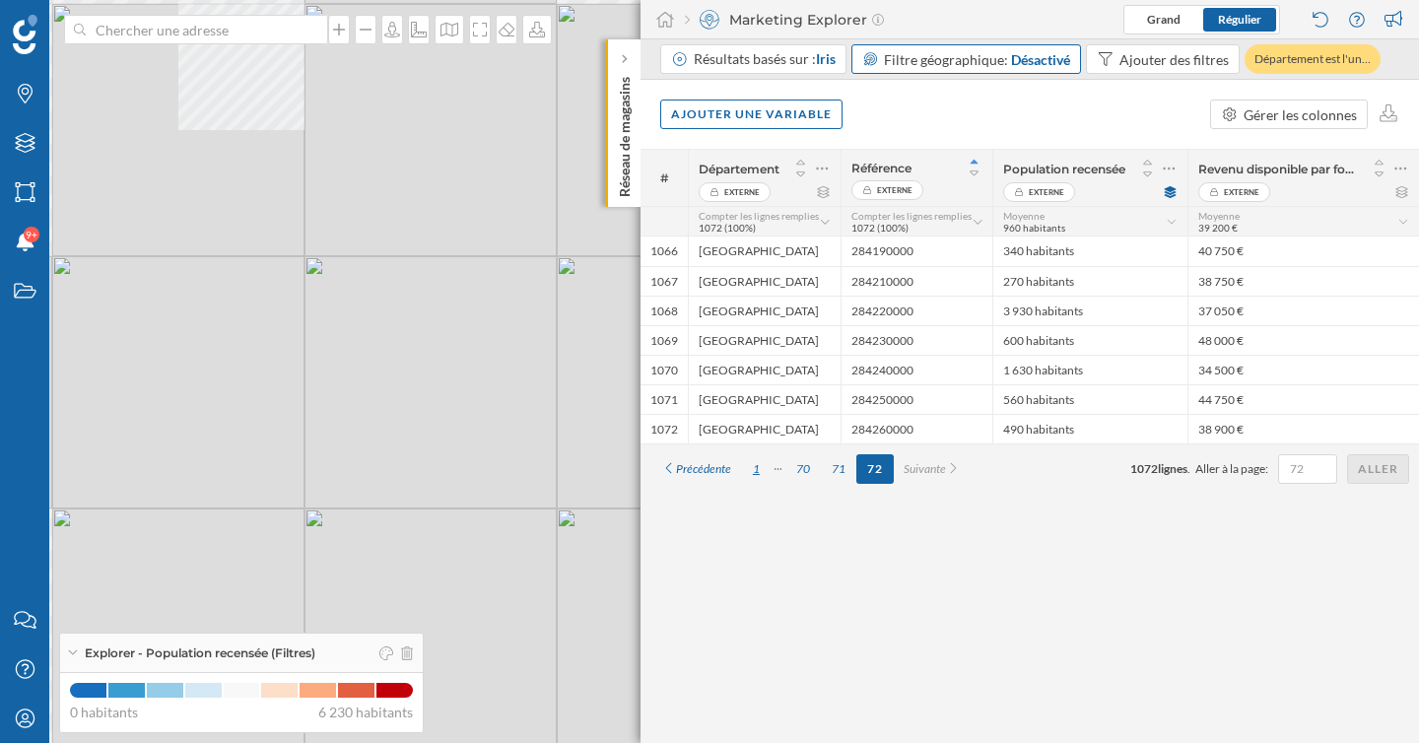
click at [757, 475] on div "1" at bounding box center [756, 469] width 29 height 30
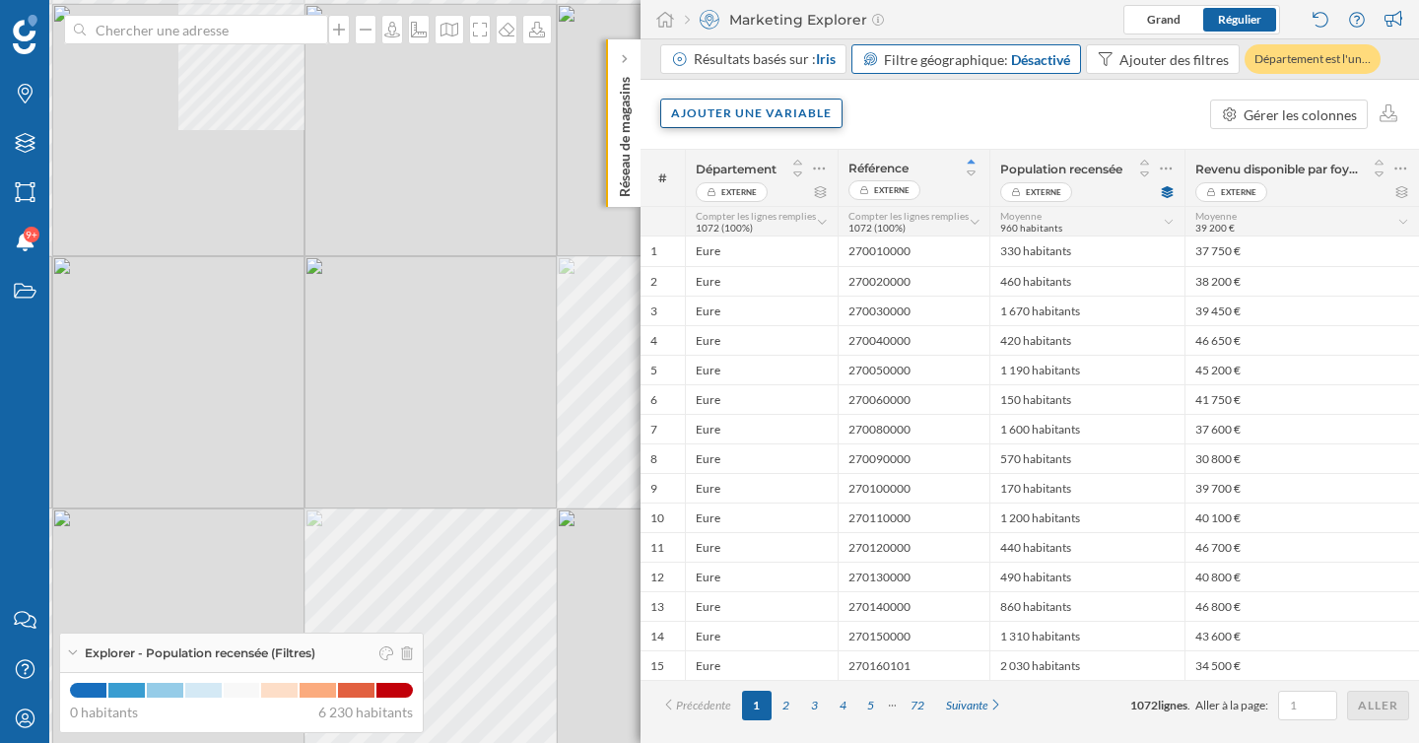
click at [809, 118] on div "Ajouter une variable" at bounding box center [751, 114] width 182 height 30
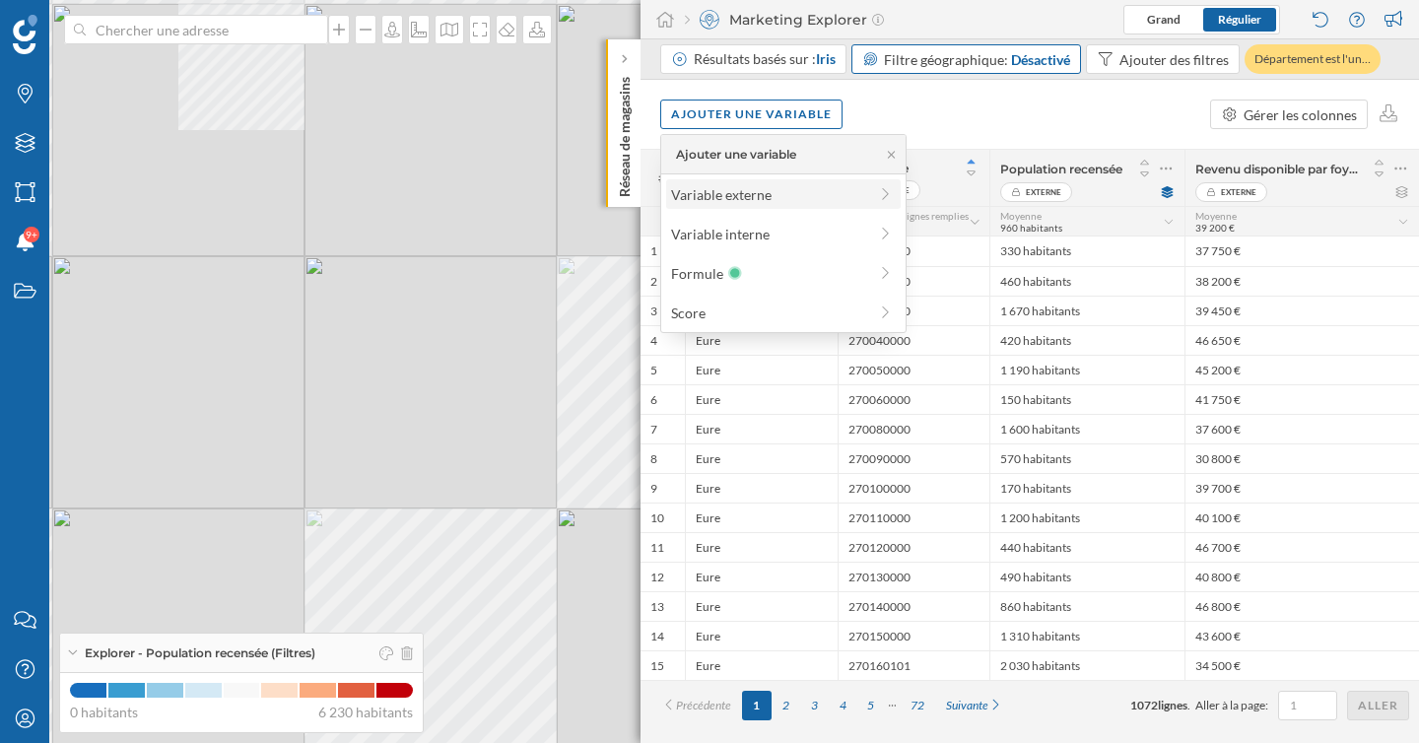
click at [730, 200] on div "Variable externe" at bounding box center [769, 194] width 196 height 21
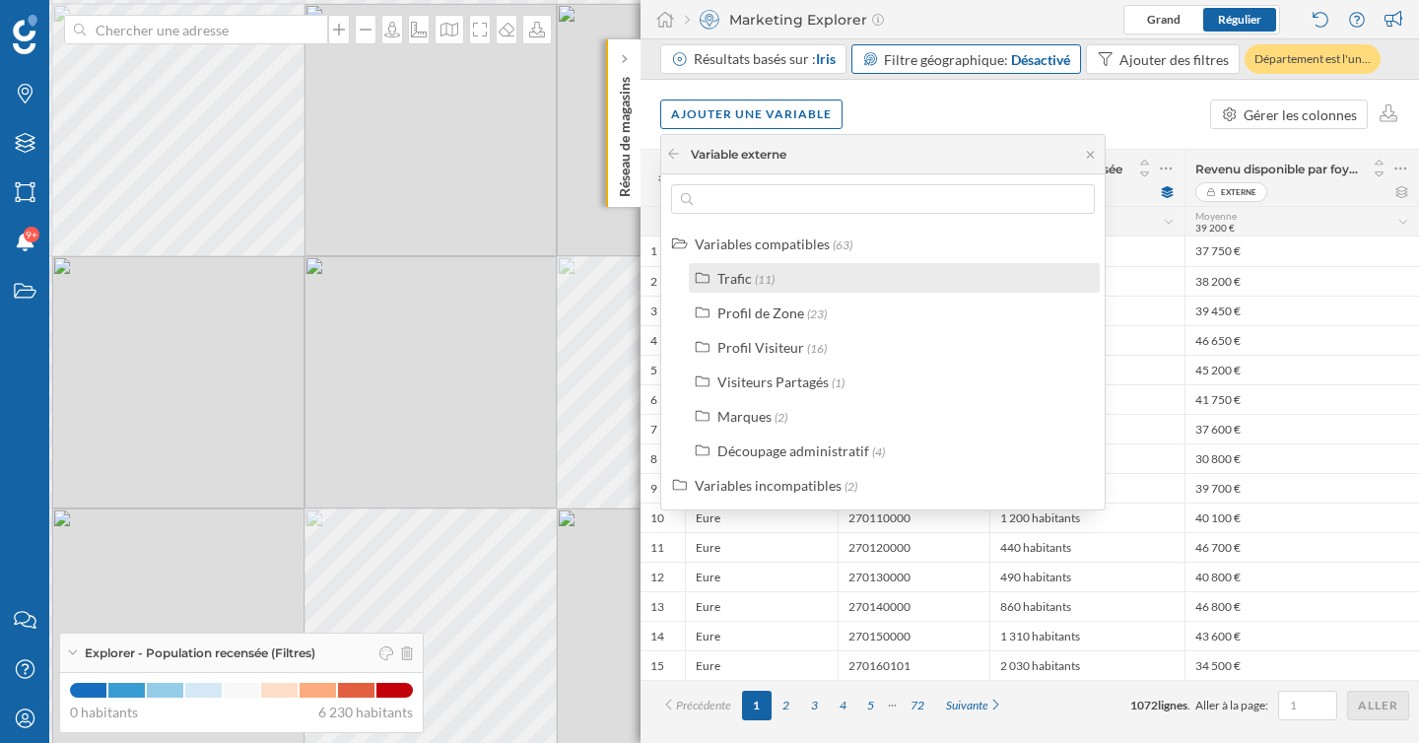
click at [787, 285] on div "Trafic (11)" at bounding box center [902, 278] width 370 height 21
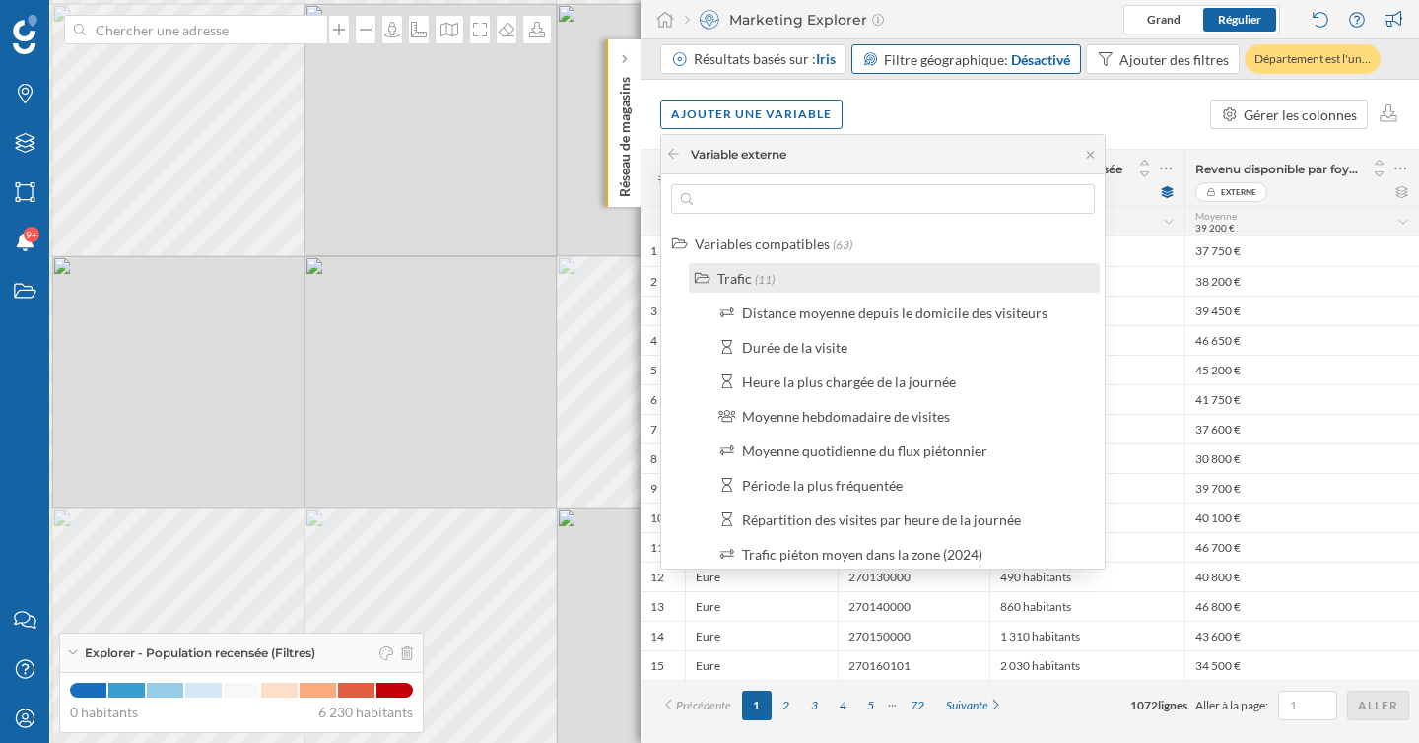
click at [787, 284] on div "Trafic (11)" at bounding box center [902, 278] width 370 height 21
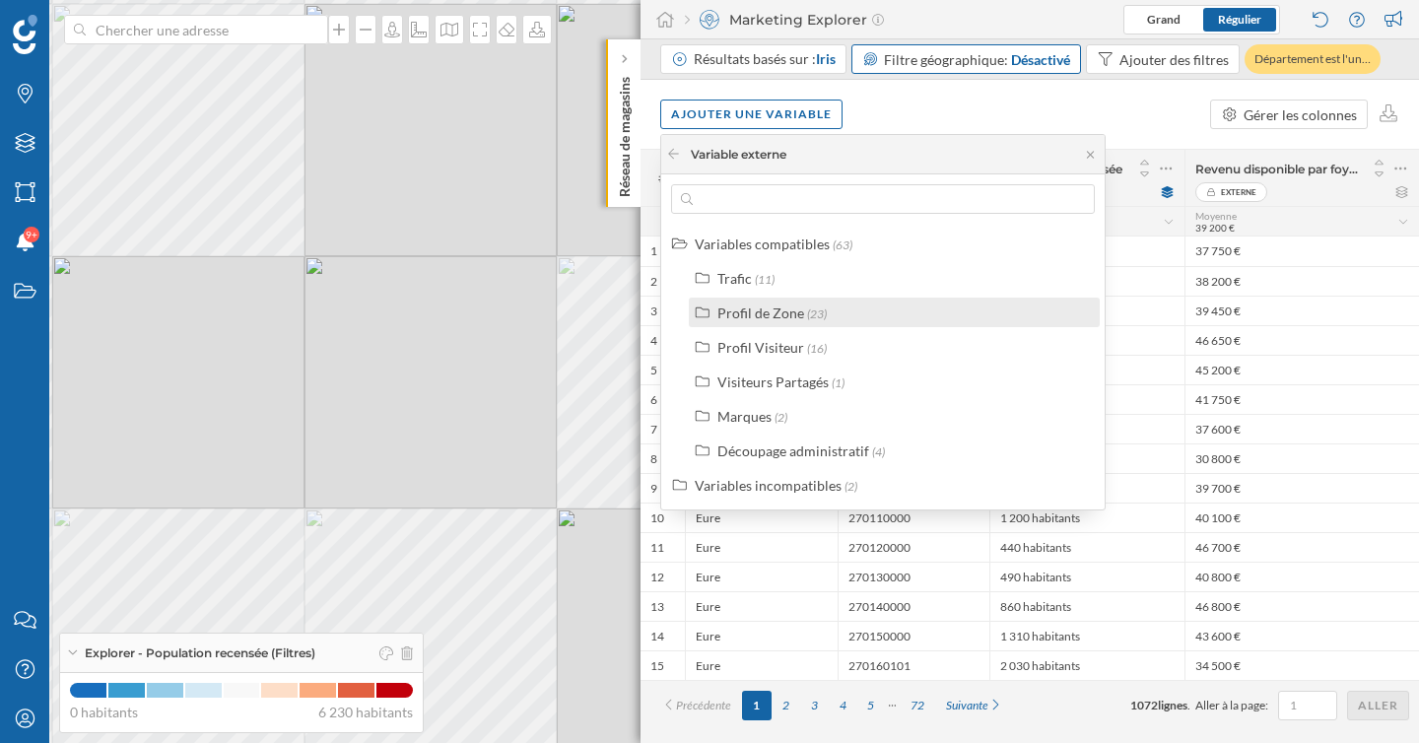
click at [783, 310] on div "Profil de Zone" at bounding box center [760, 312] width 87 height 17
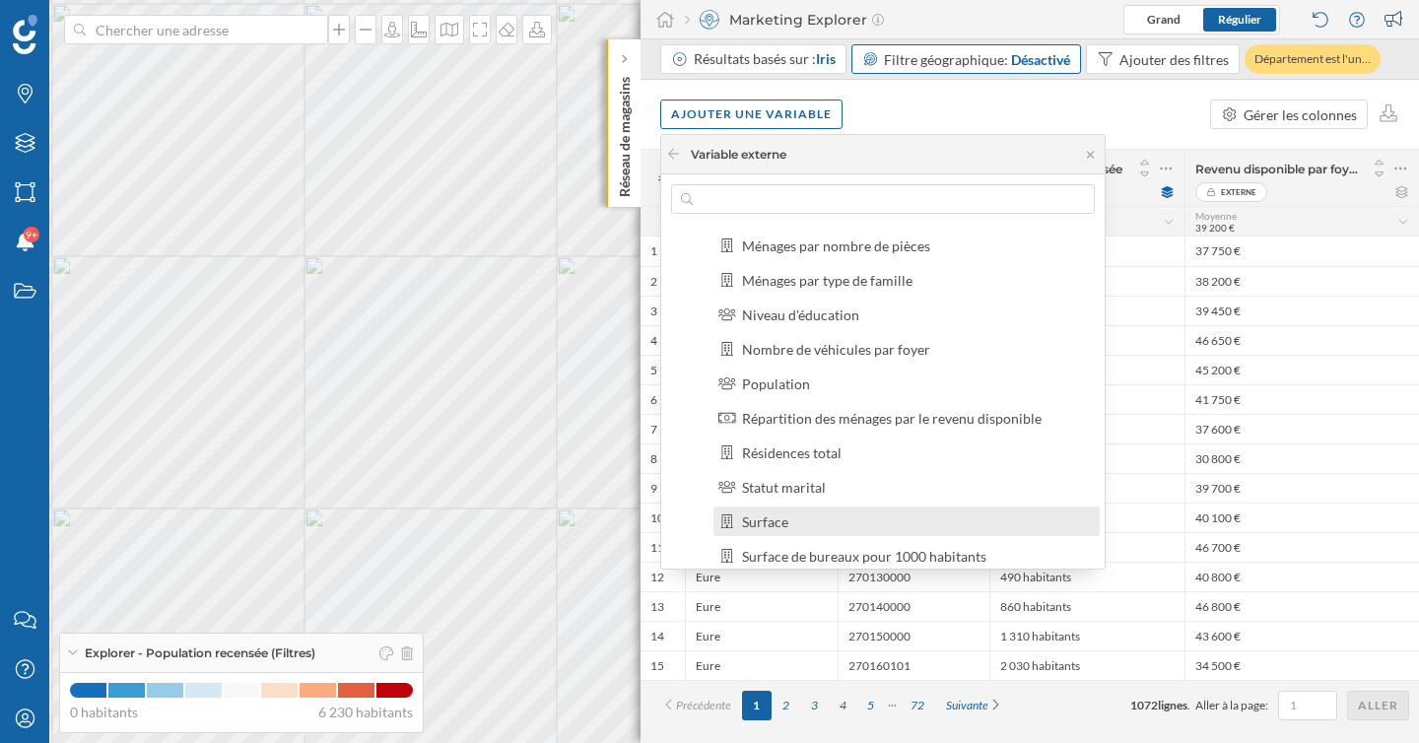
scroll to position [232, 0]
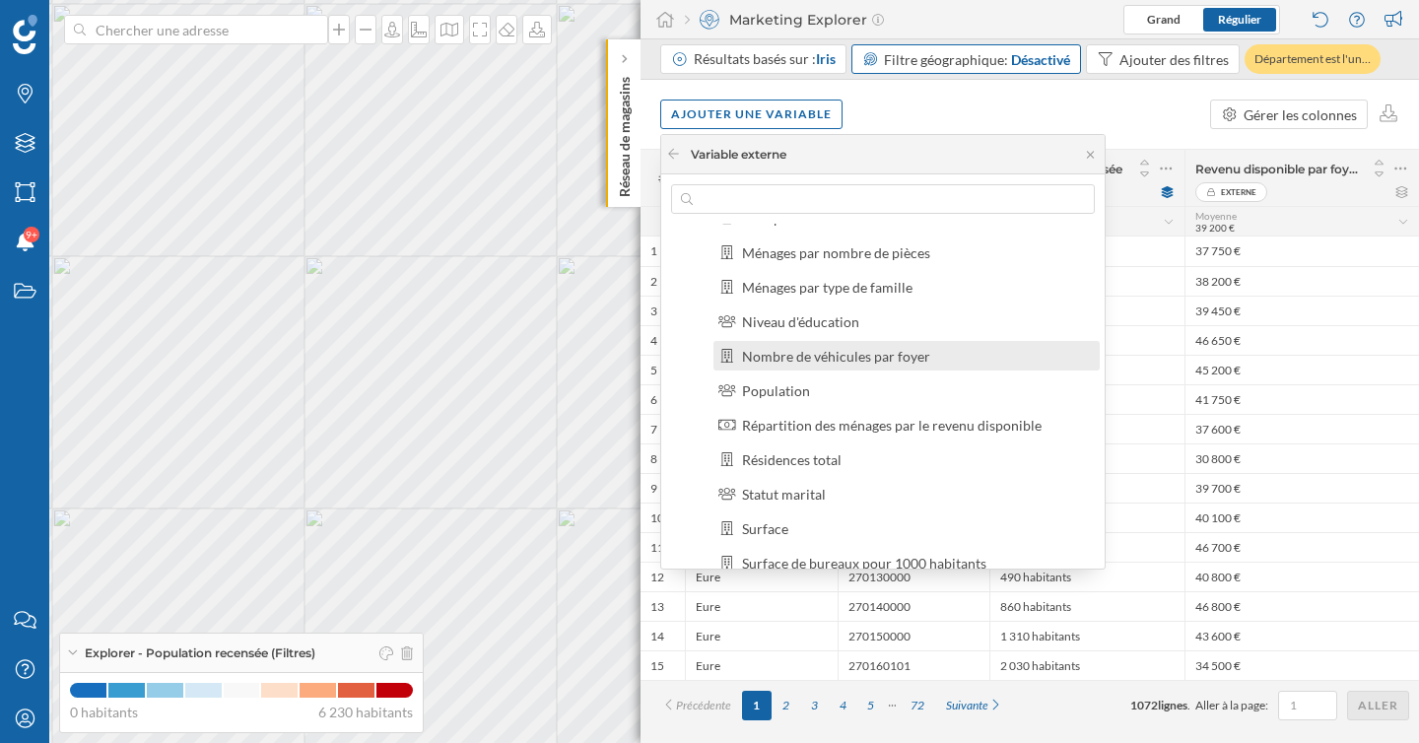
click at [875, 352] on div "Nombre de véhicules par foyer" at bounding box center [836, 356] width 188 height 17
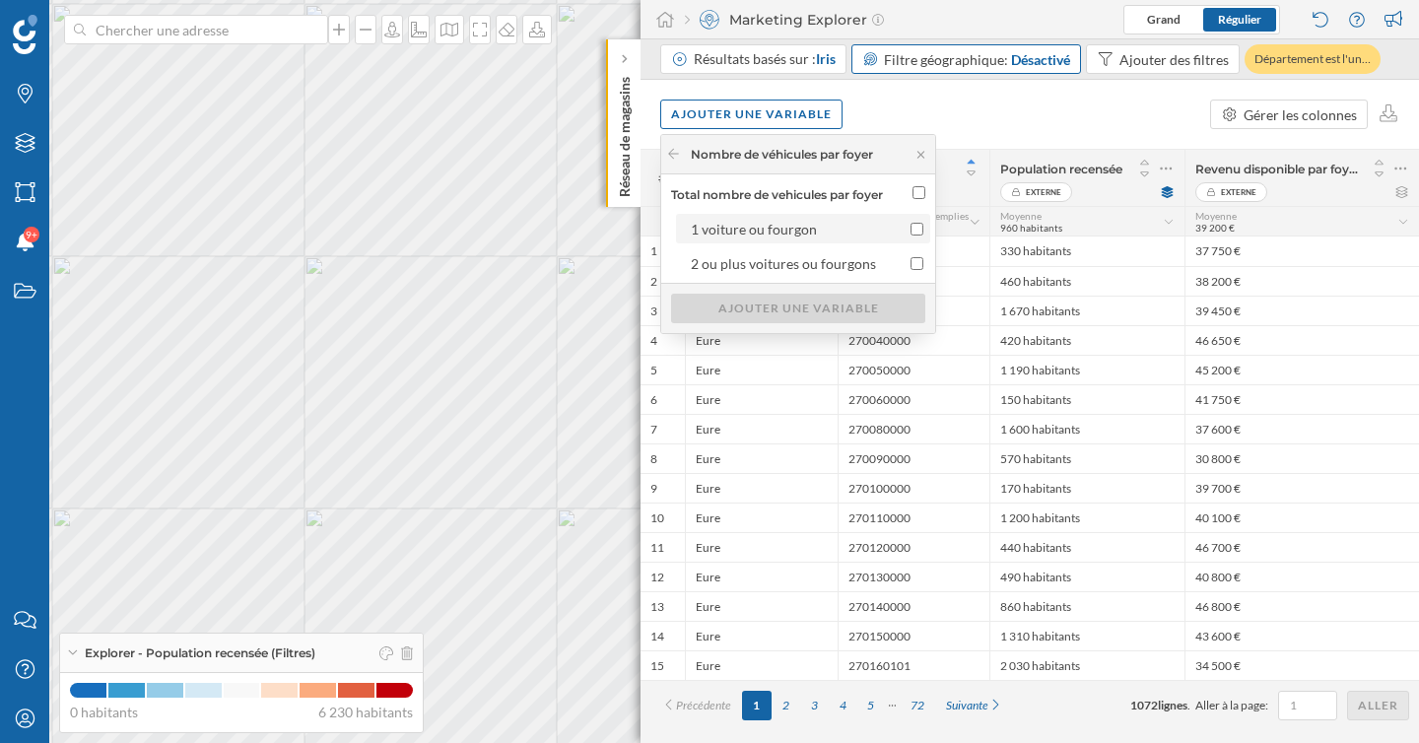
click at [921, 225] on input "1 voiture ou fourgon" at bounding box center [916, 229] width 13 height 13
checkbox input "true"
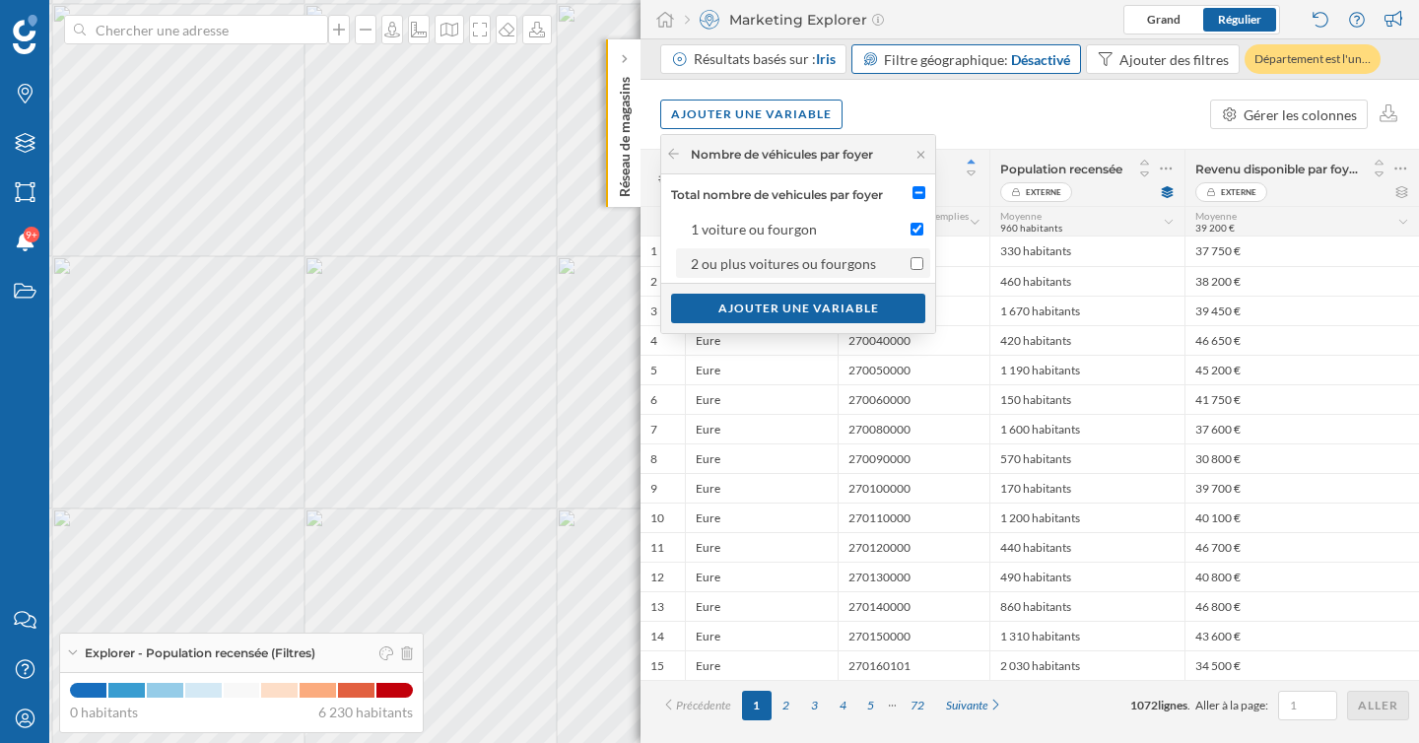
click at [923, 255] on div at bounding box center [907, 263] width 33 height 21
click at [923, 257] on input "2 ou plus voitures ou fourgons" at bounding box center [916, 263] width 13 height 13
checkbox input "true"
click at [894, 305] on div "Ajouter une variable" at bounding box center [798, 308] width 254 height 30
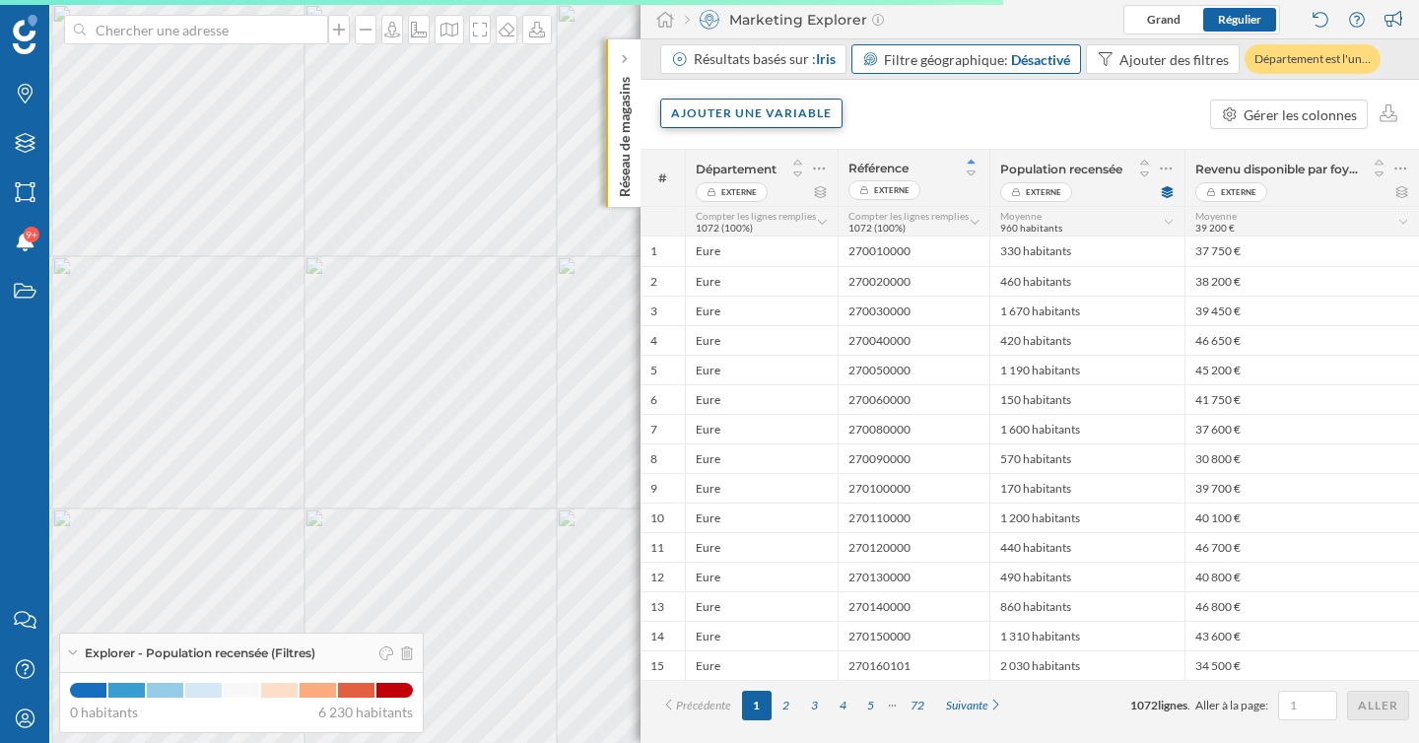
click at [821, 119] on div "Ajouter une variable" at bounding box center [751, 114] width 182 height 30
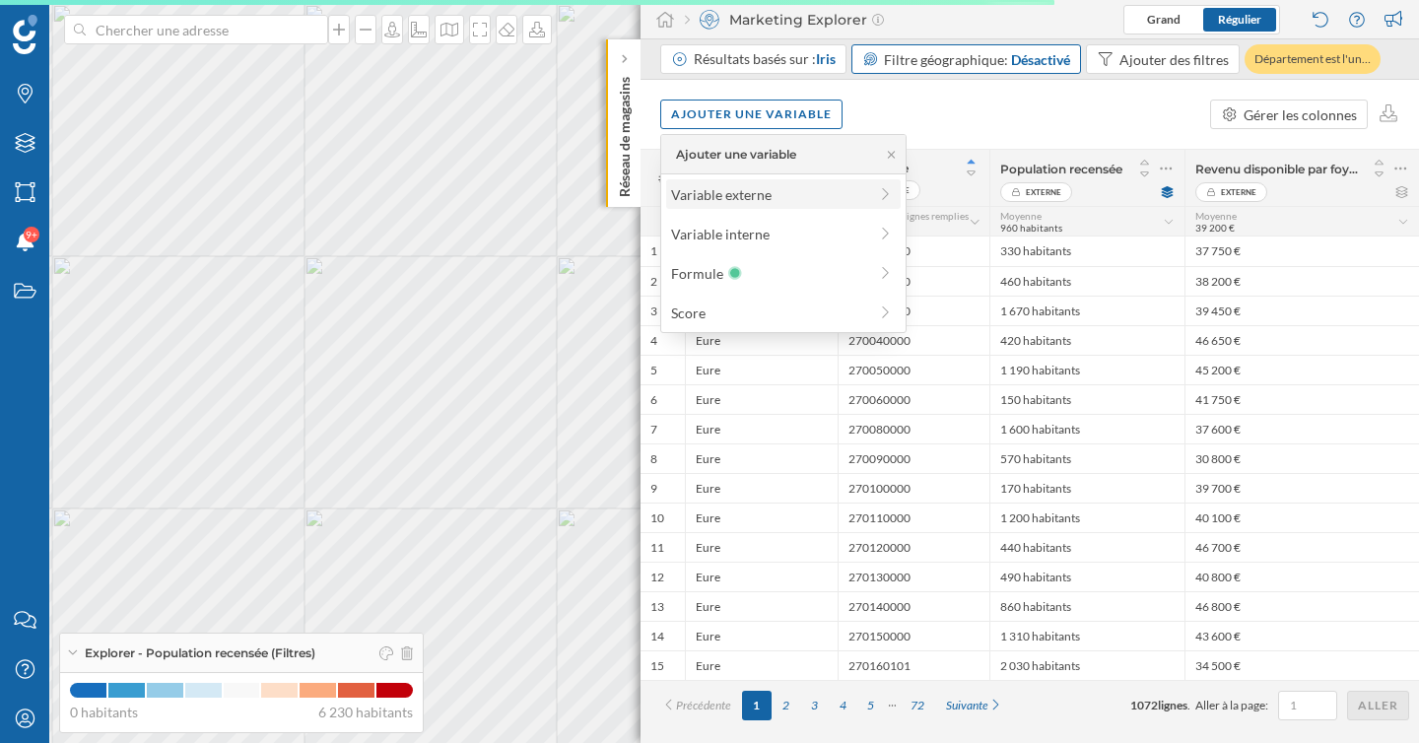
click at [793, 192] on div "Variable externe" at bounding box center [769, 194] width 196 height 21
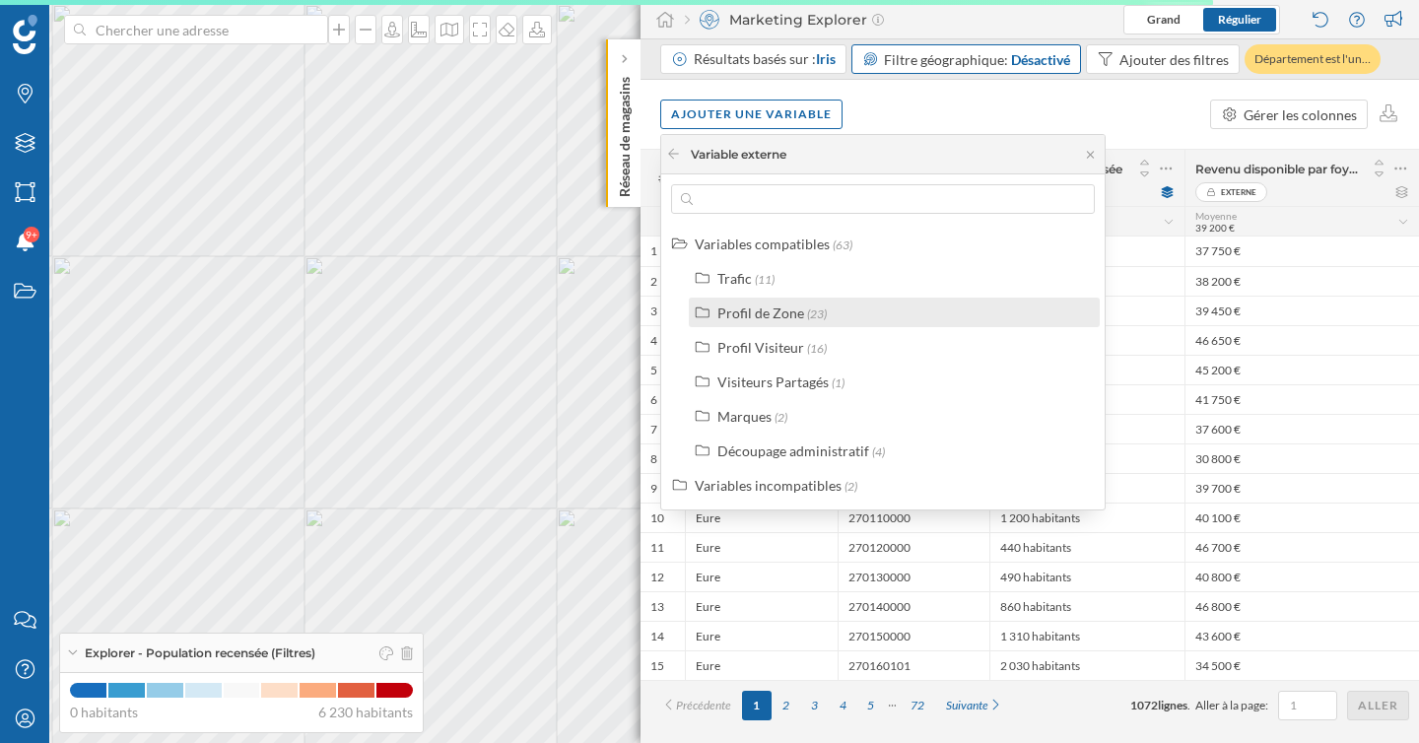
click at [837, 323] on div "Profil de Zone (23)" at bounding box center [894, 313] width 411 height 30
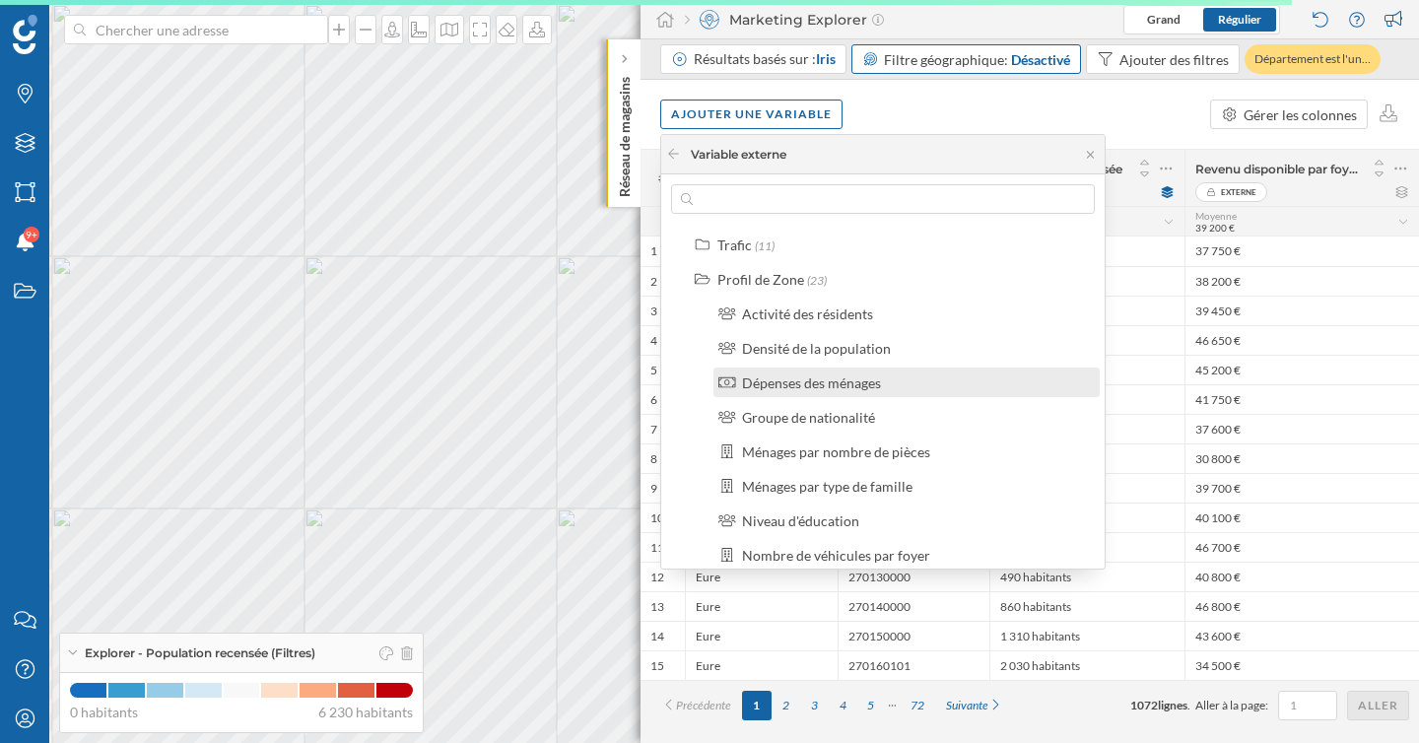
scroll to position [48, 0]
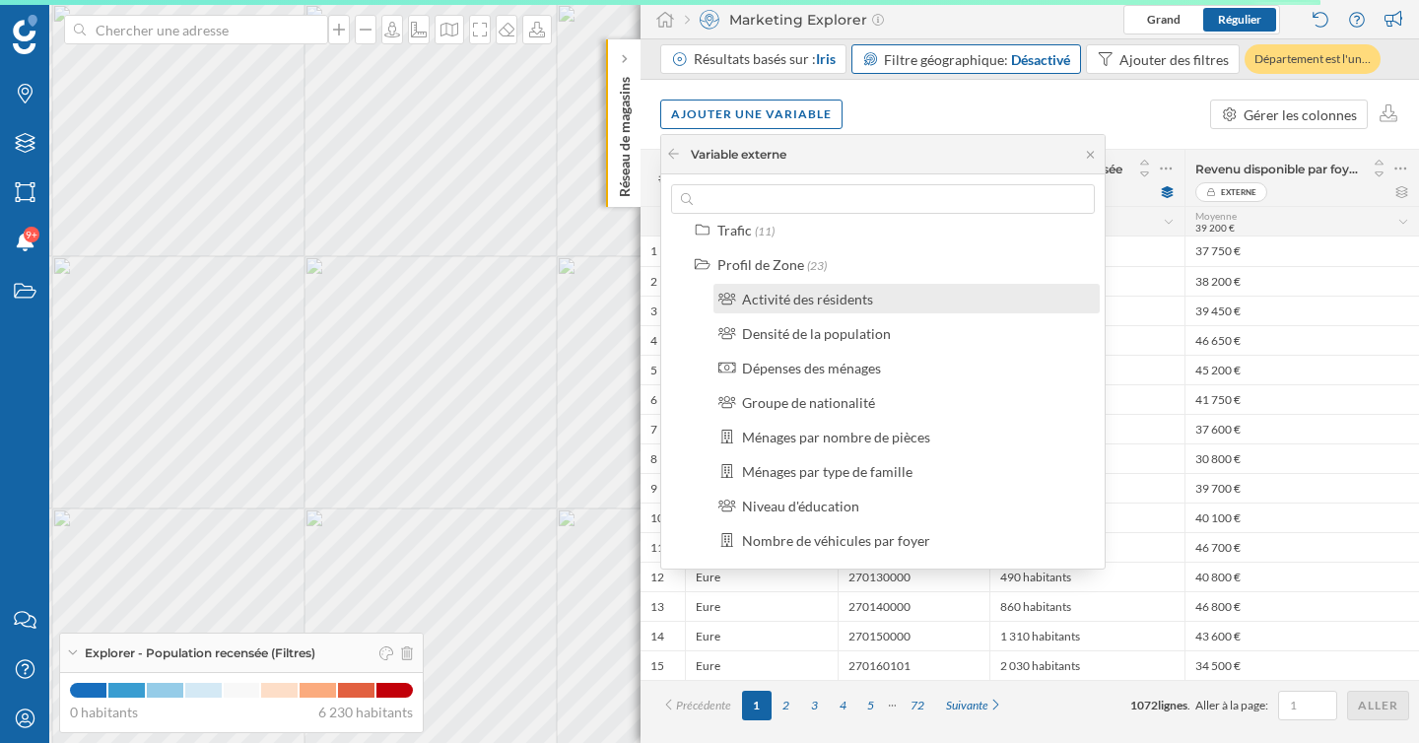
click at [837, 299] on div "Activité des résidents" at bounding box center [807, 299] width 131 height 17
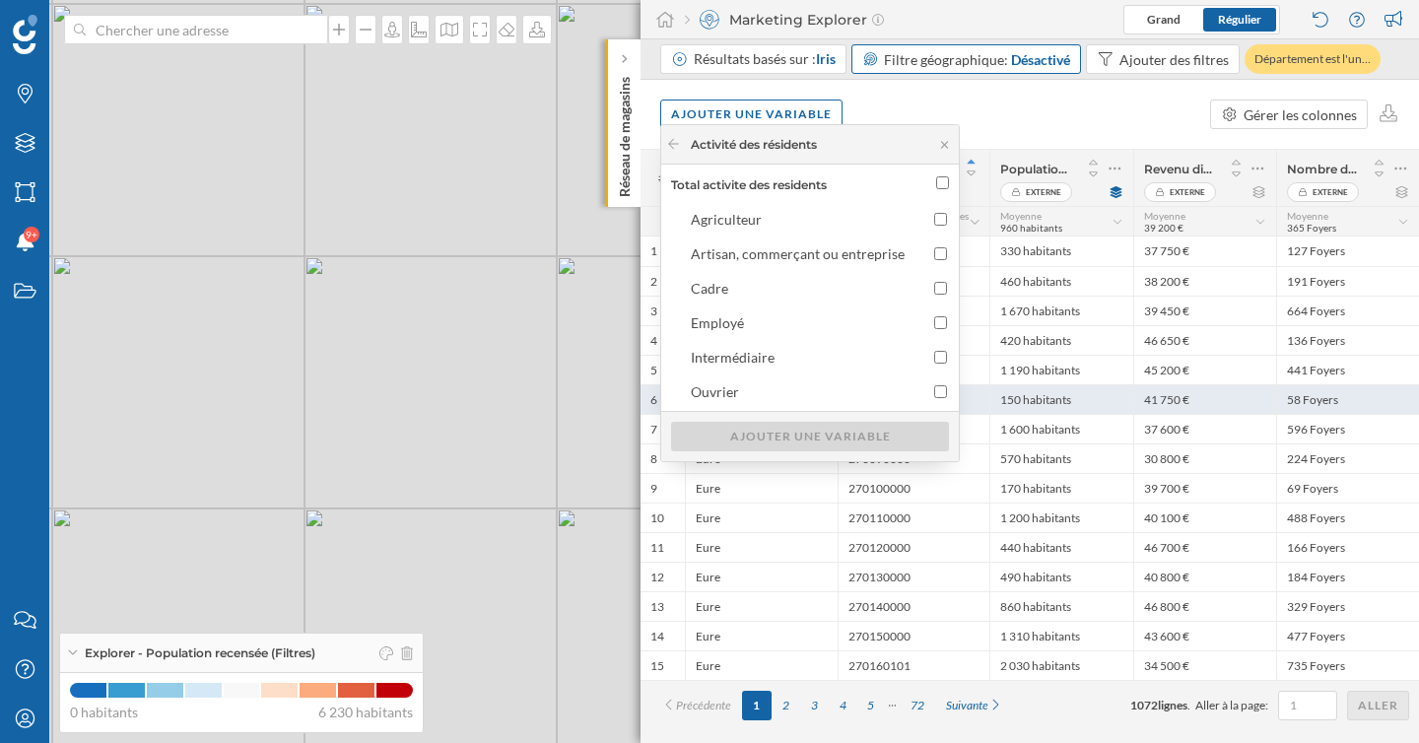
scroll to position [0, 0]
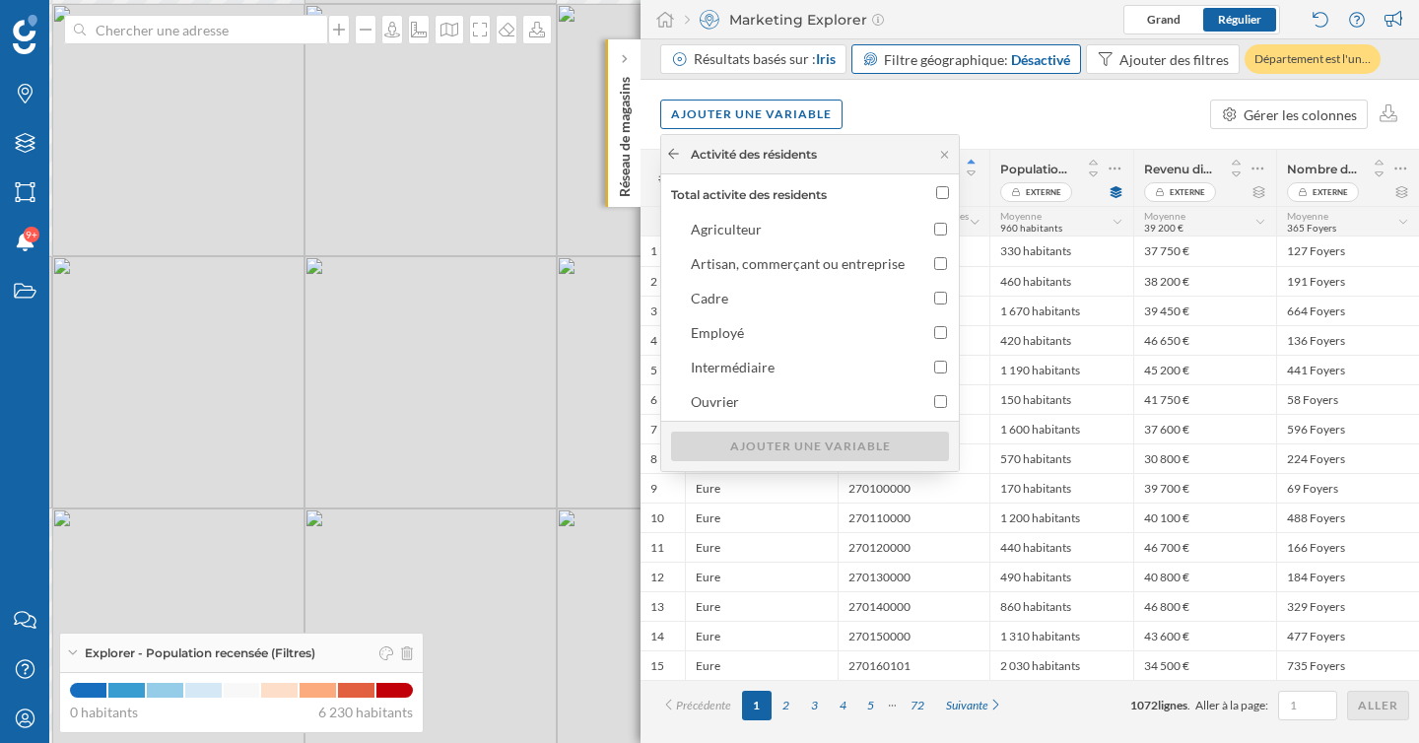
click at [674, 157] on icon at bounding box center [673, 154] width 15 height 12
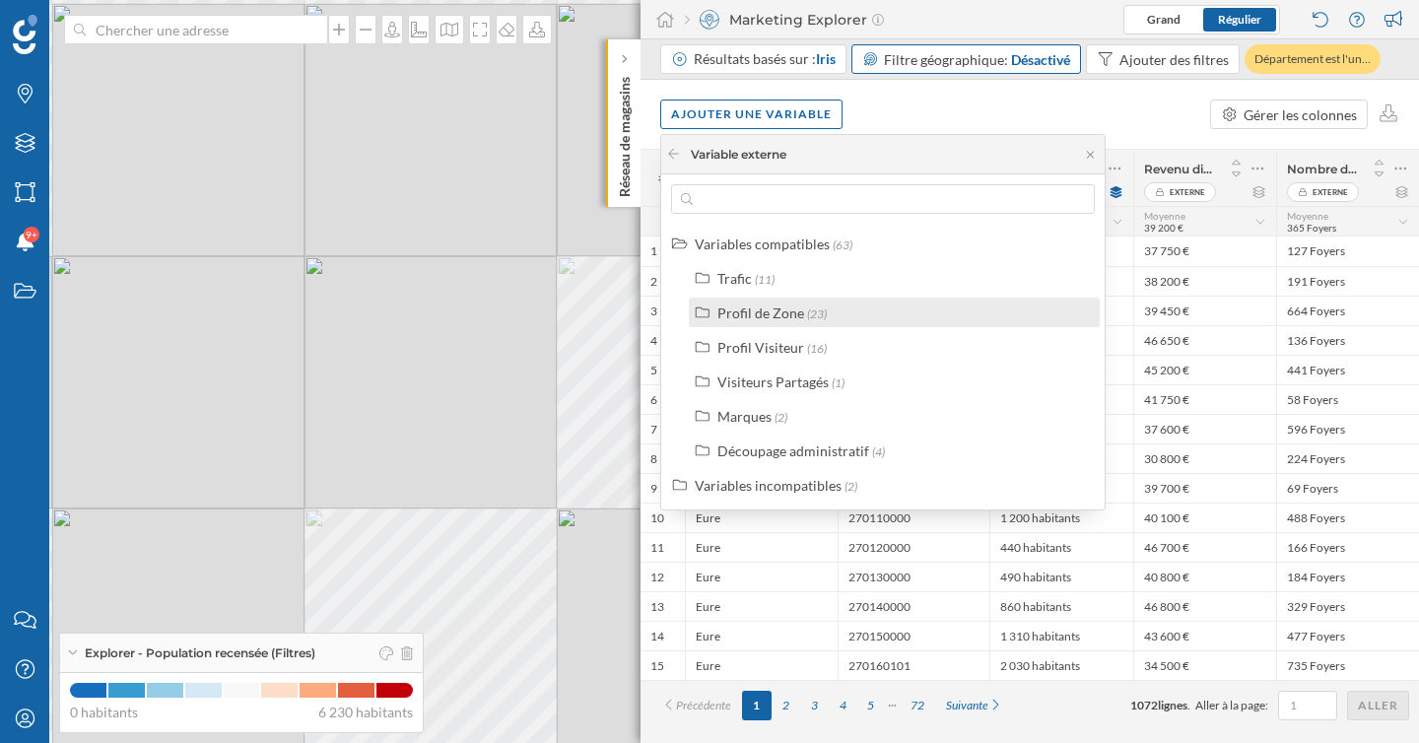
click at [783, 310] on div "Profil de Zone" at bounding box center [760, 312] width 87 height 17
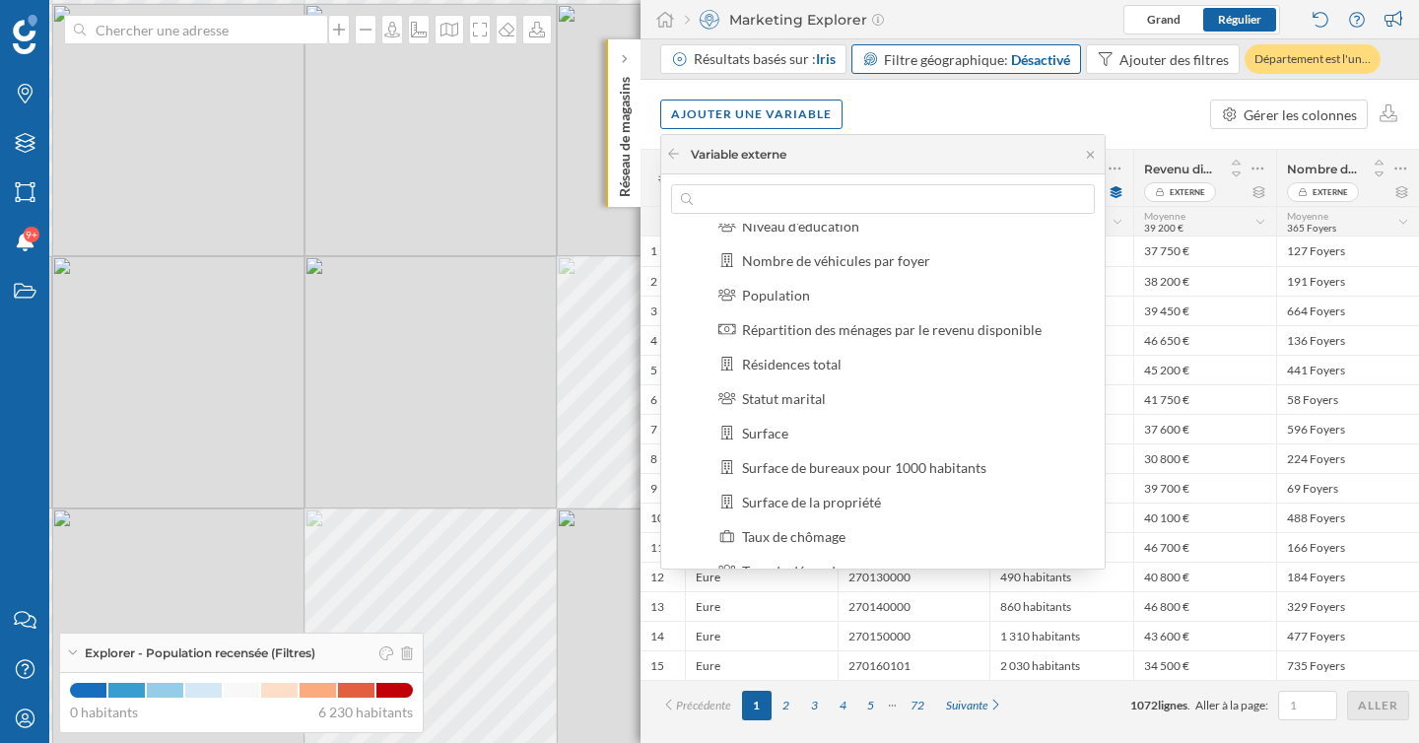
scroll to position [319, 0]
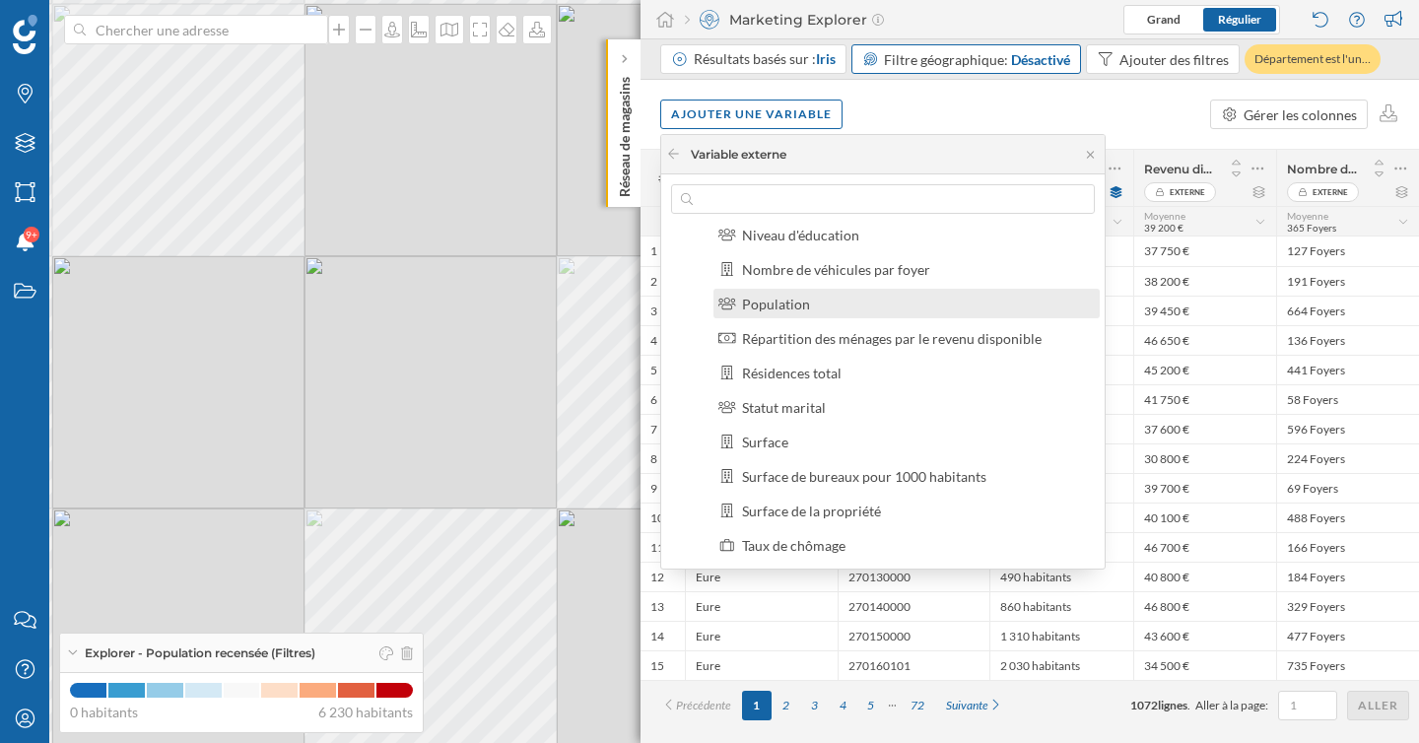
click at [790, 305] on div "Population" at bounding box center [776, 304] width 68 height 17
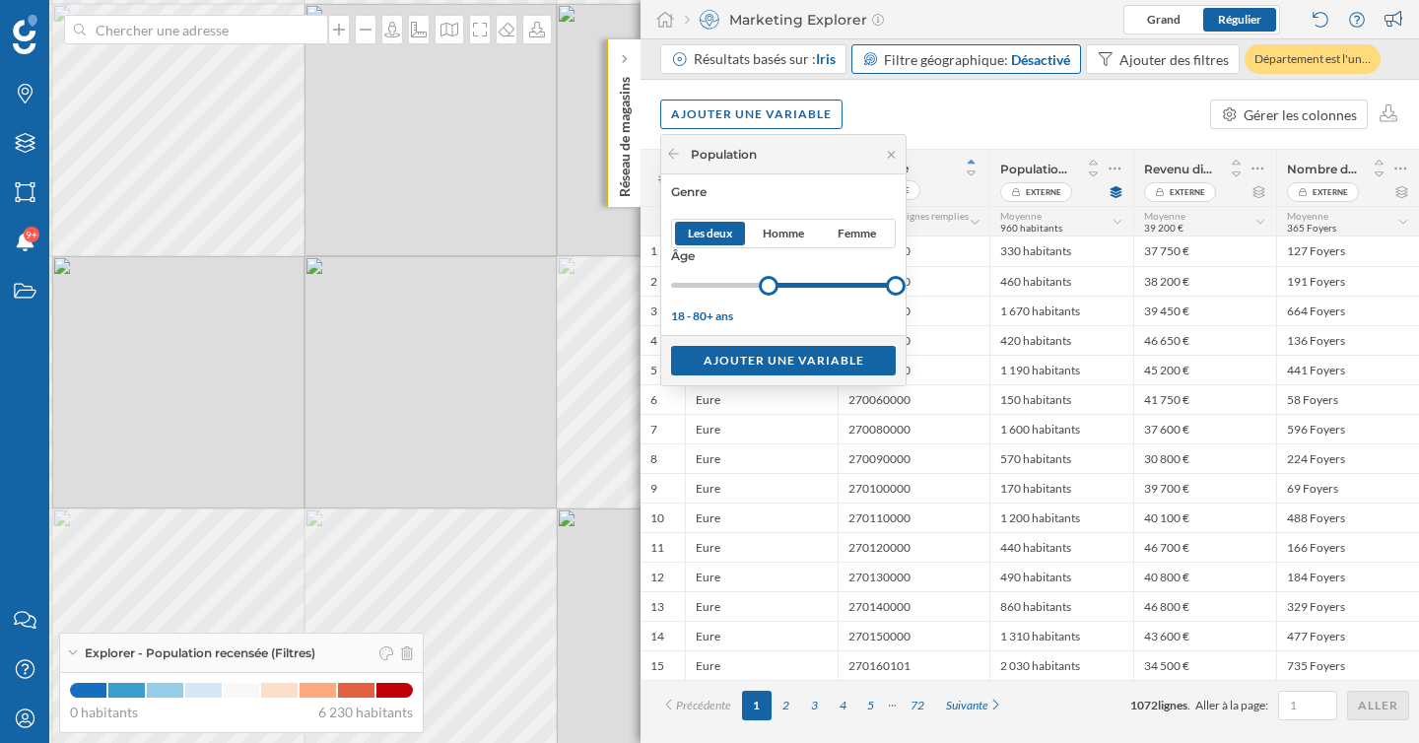
drag, startPoint x: 675, startPoint y: 287, endPoint x: 768, endPoint y: 282, distance: 93.7
click at [768, 282] on div at bounding box center [769, 286] width 20 height 20
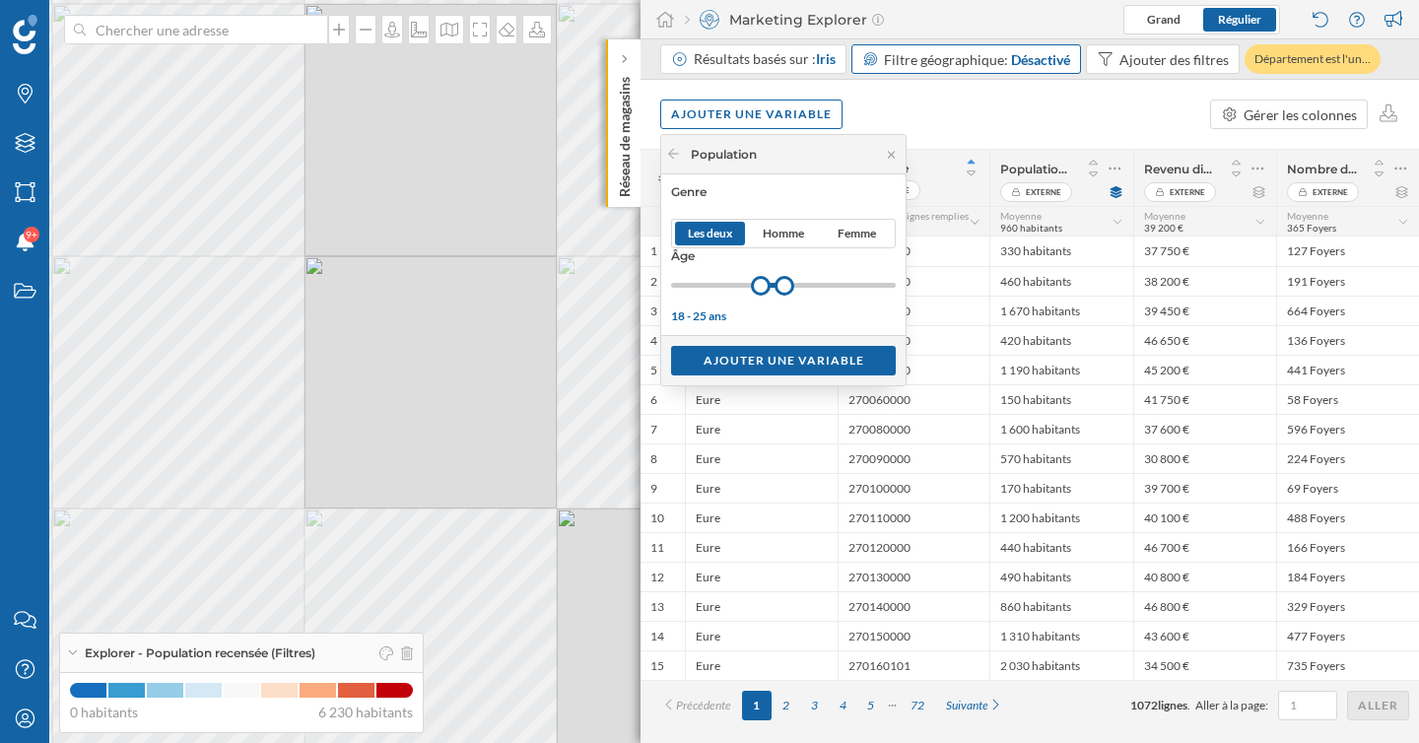
drag, startPoint x: 896, startPoint y: 276, endPoint x: 784, endPoint y: 277, distance: 111.3
click at [784, 277] on div at bounding box center [784, 286] width 20 height 20
click at [817, 366] on div "Ajouter une variable" at bounding box center [783, 360] width 225 height 30
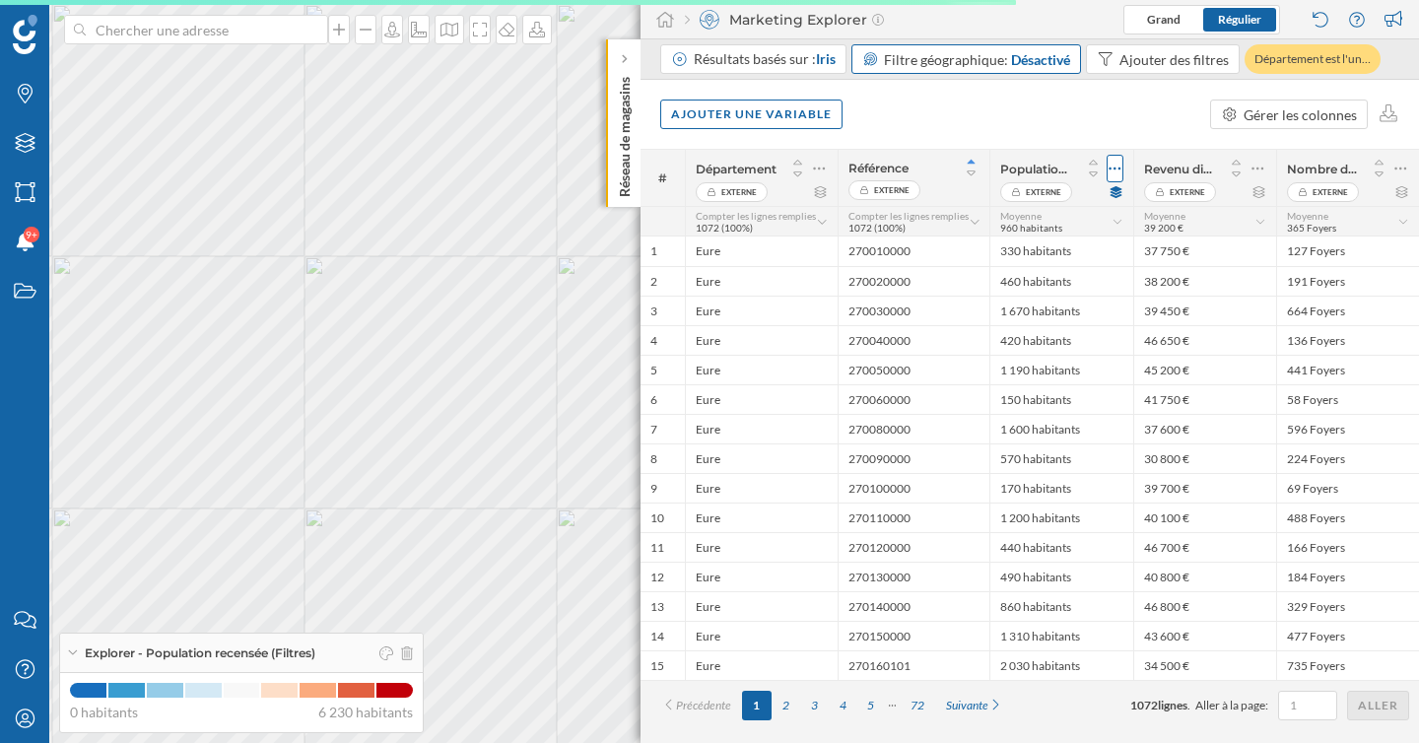
click at [1118, 167] on icon at bounding box center [1115, 168] width 12 height 3
click at [1027, 248] on div "Retirer la colonne" at bounding box center [1019, 247] width 183 height 21
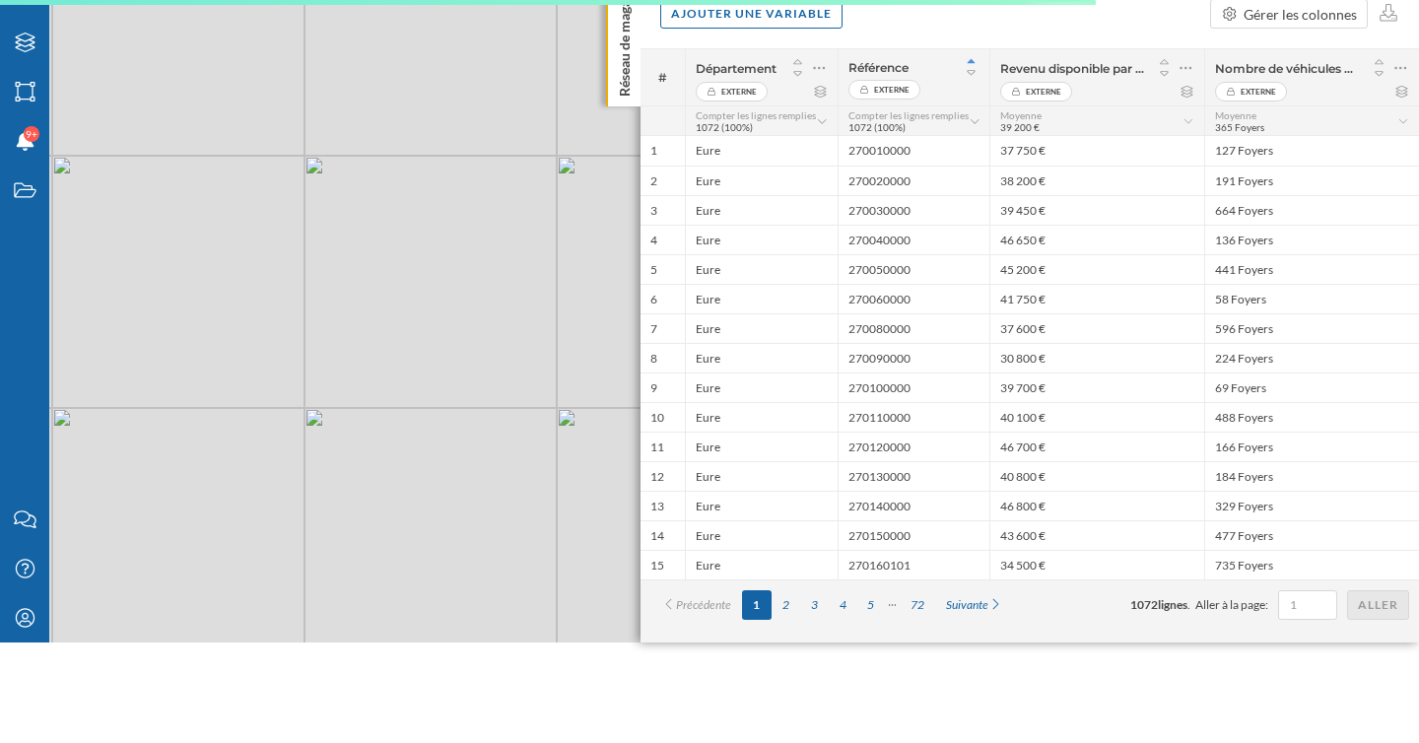
scroll to position [0, 0]
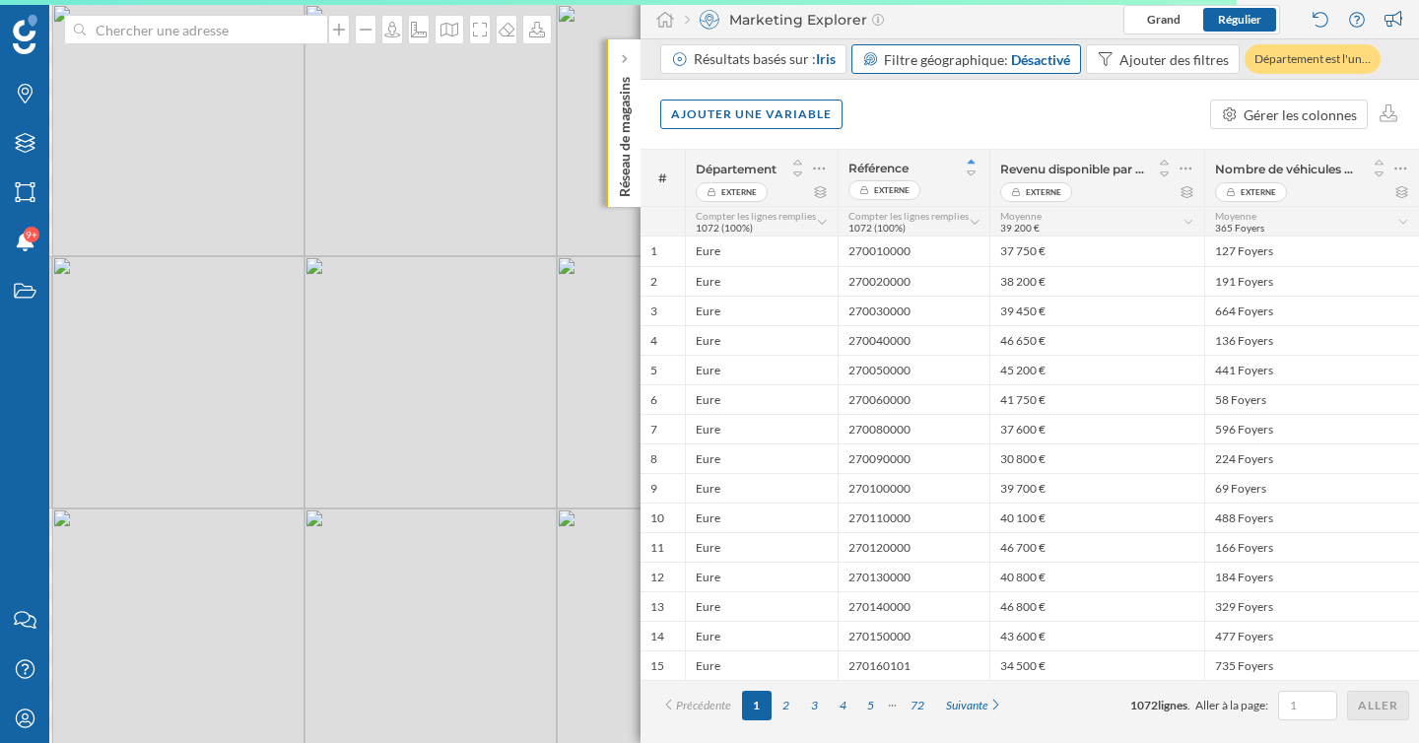
click at [824, 134] on div "Ajouter une variable Gérer les colonnes" at bounding box center [1029, 114] width 778 height 69
click at [813, 113] on div "Ajouter une variable" at bounding box center [751, 114] width 182 height 30
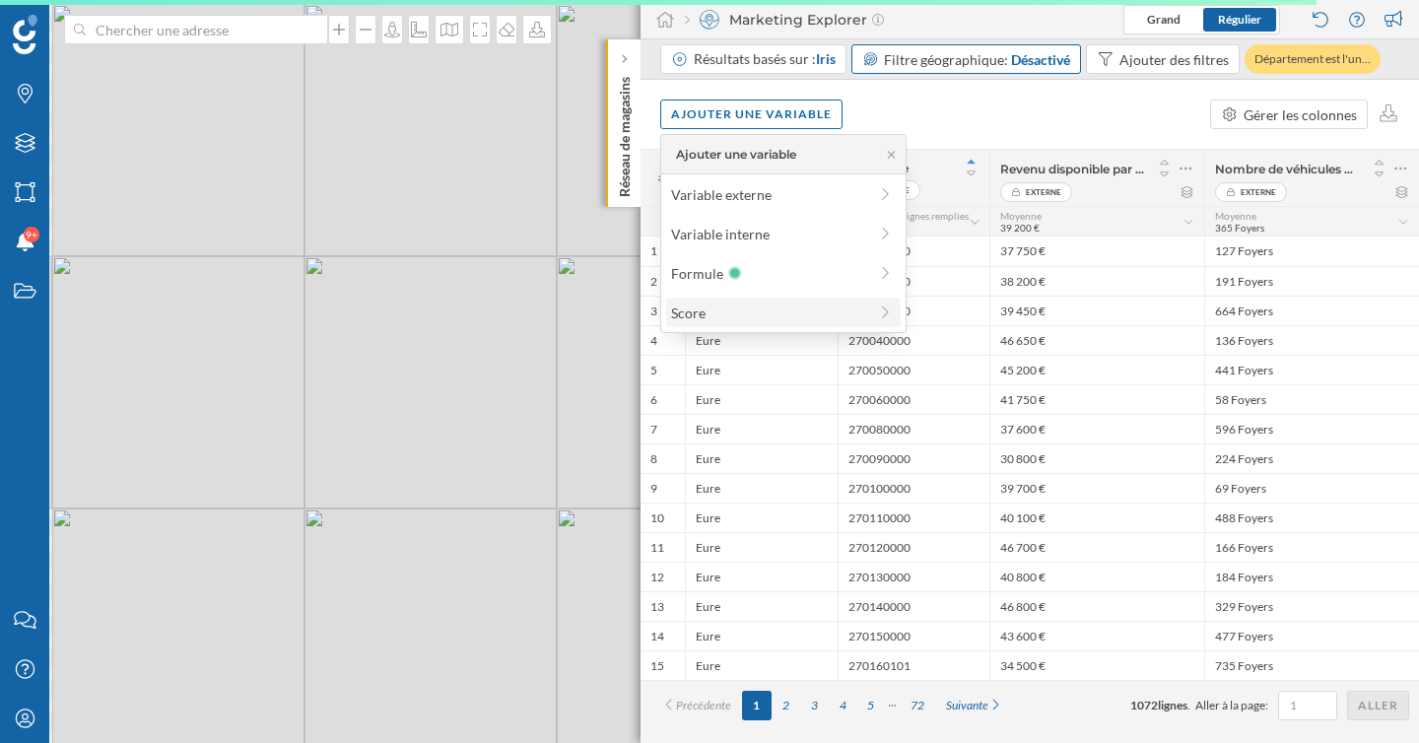
click at [791, 315] on div "Score" at bounding box center [769, 312] width 196 height 21
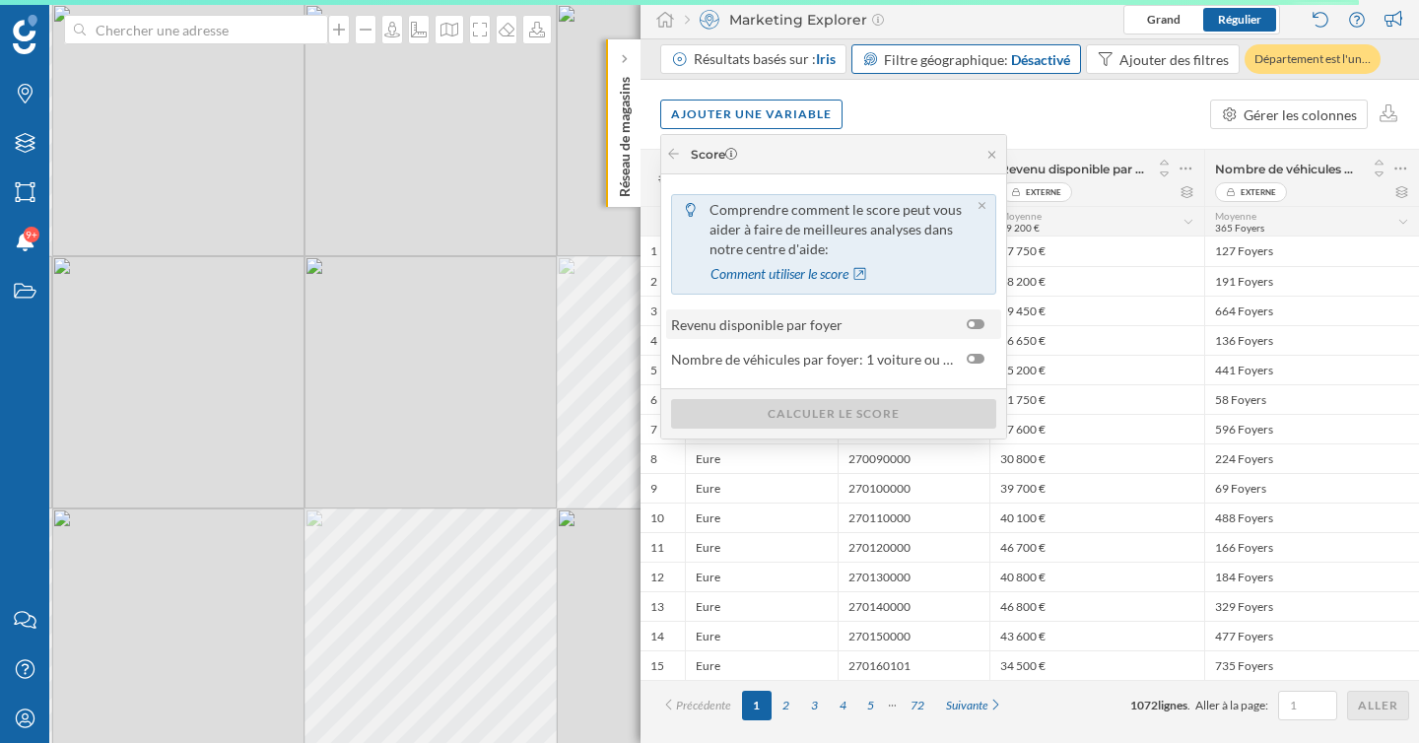
click at [898, 327] on span "Revenu disponible par foyer" at bounding box center [814, 324] width 286 height 21
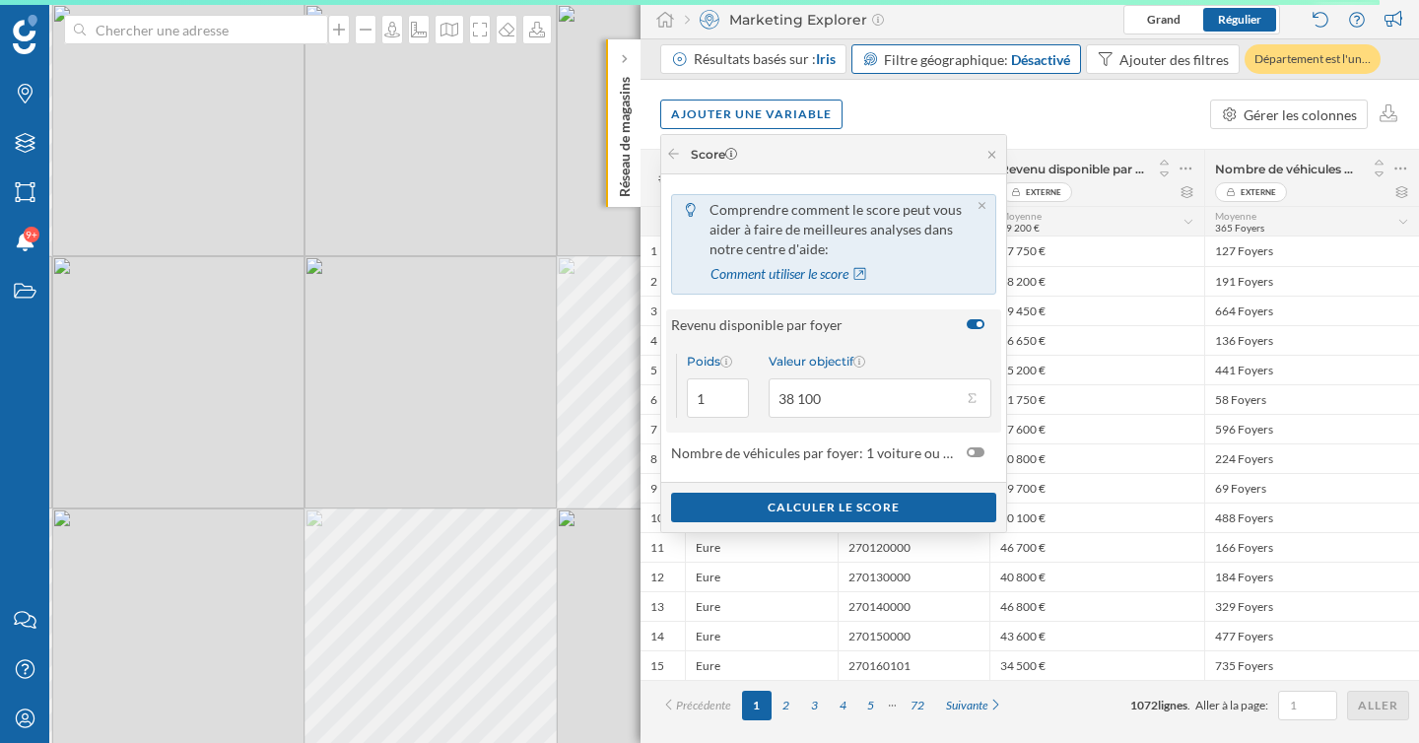
click at [898, 327] on span "Revenu disponible par foyer" at bounding box center [814, 324] width 286 height 21
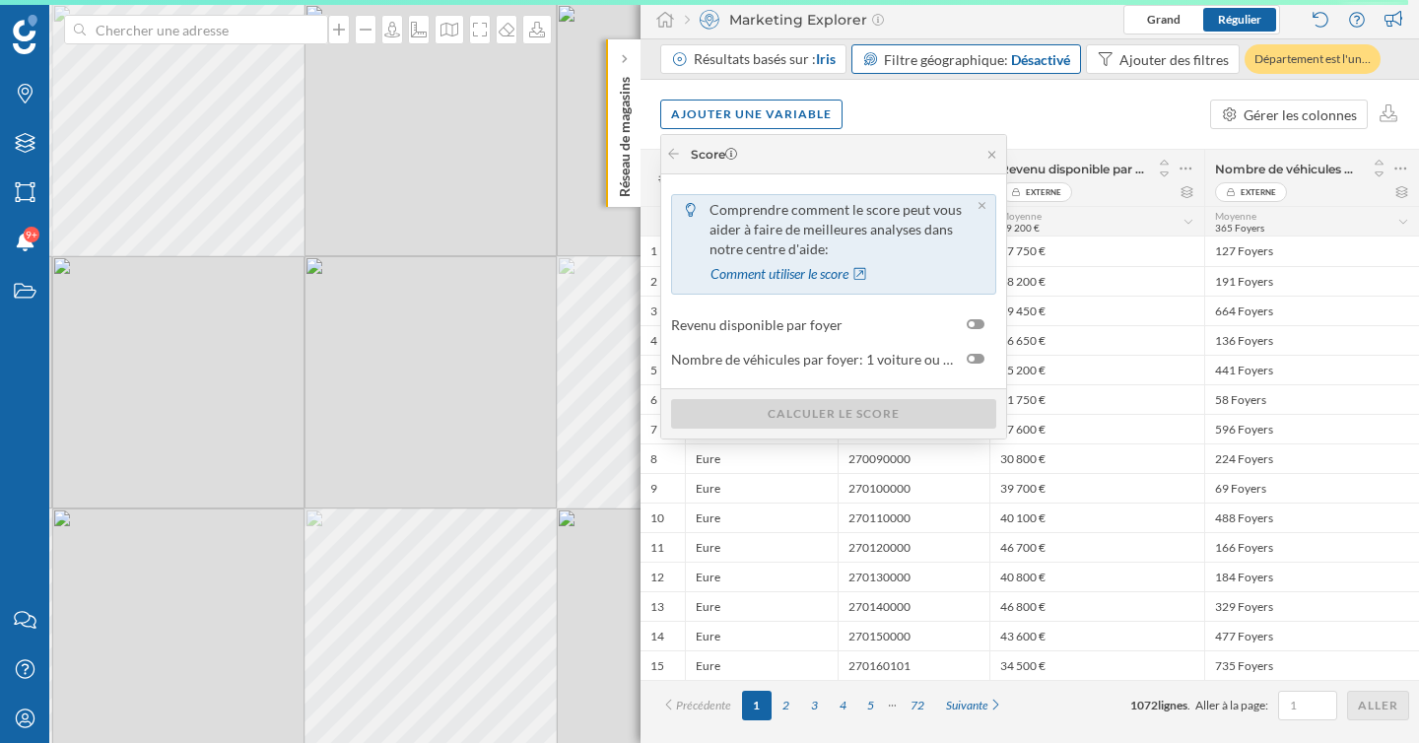
click at [942, 89] on div "Ajouter une variable Gérer les colonnes" at bounding box center [1029, 114] width 778 height 69
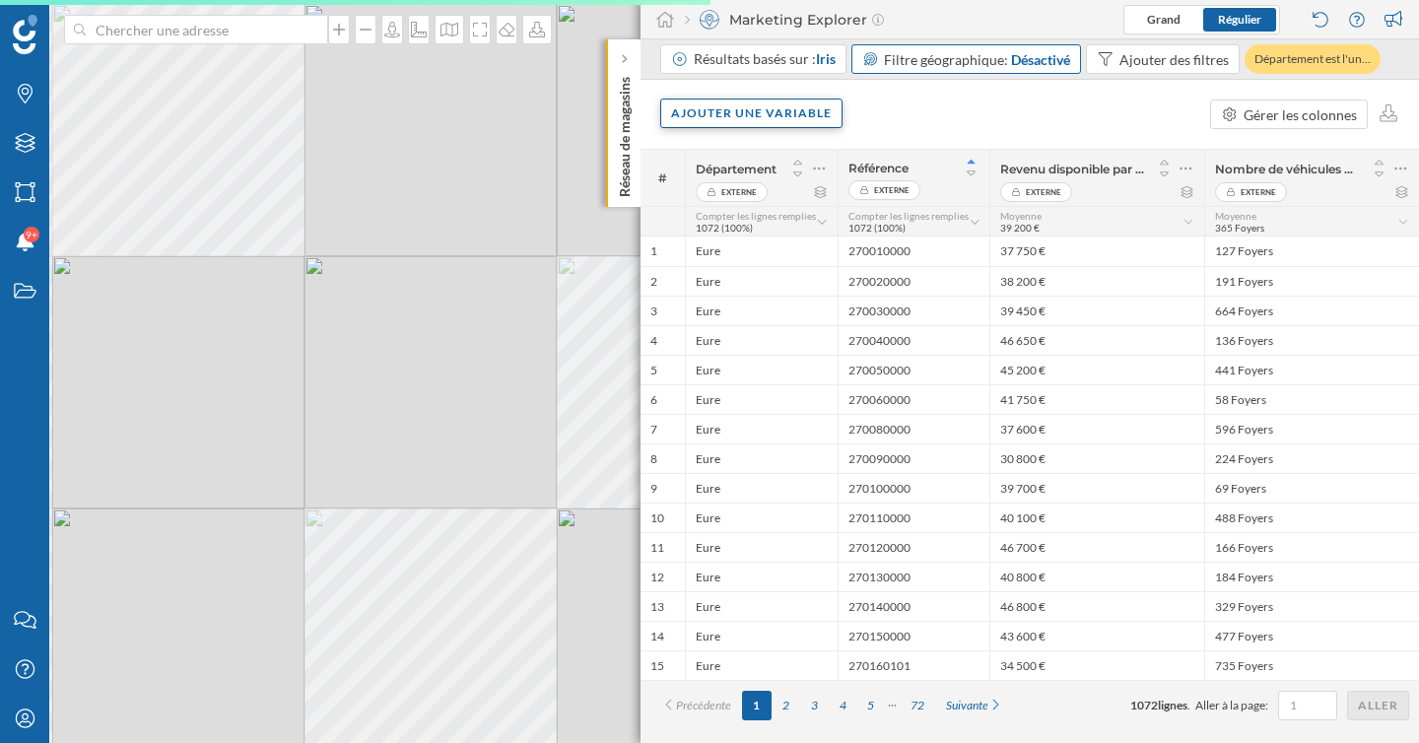
click at [751, 120] on div "Ajouter une variable" at bounding box center [751, 114] width 182 height 30
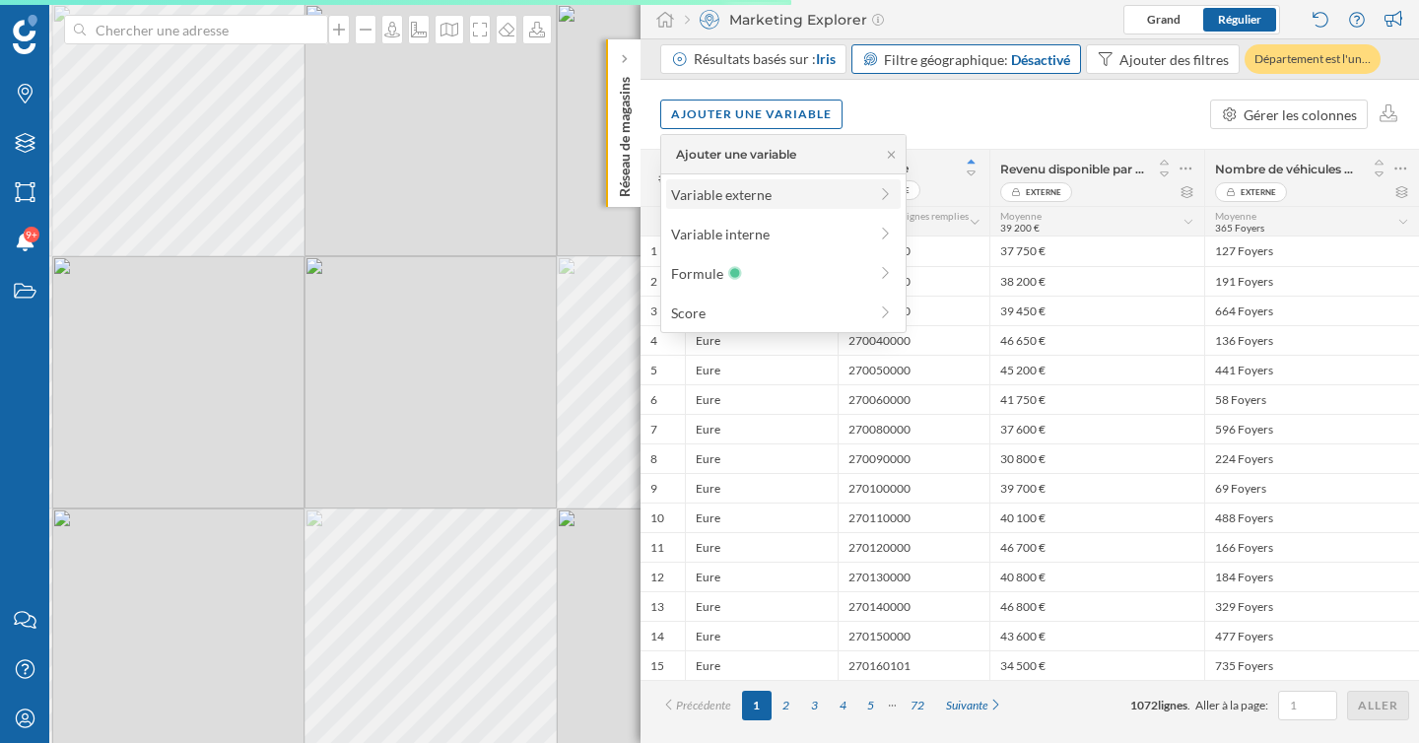
click at [757, 192] on div "Variable externe" at bounding box center [769, 194] width 196 height 21
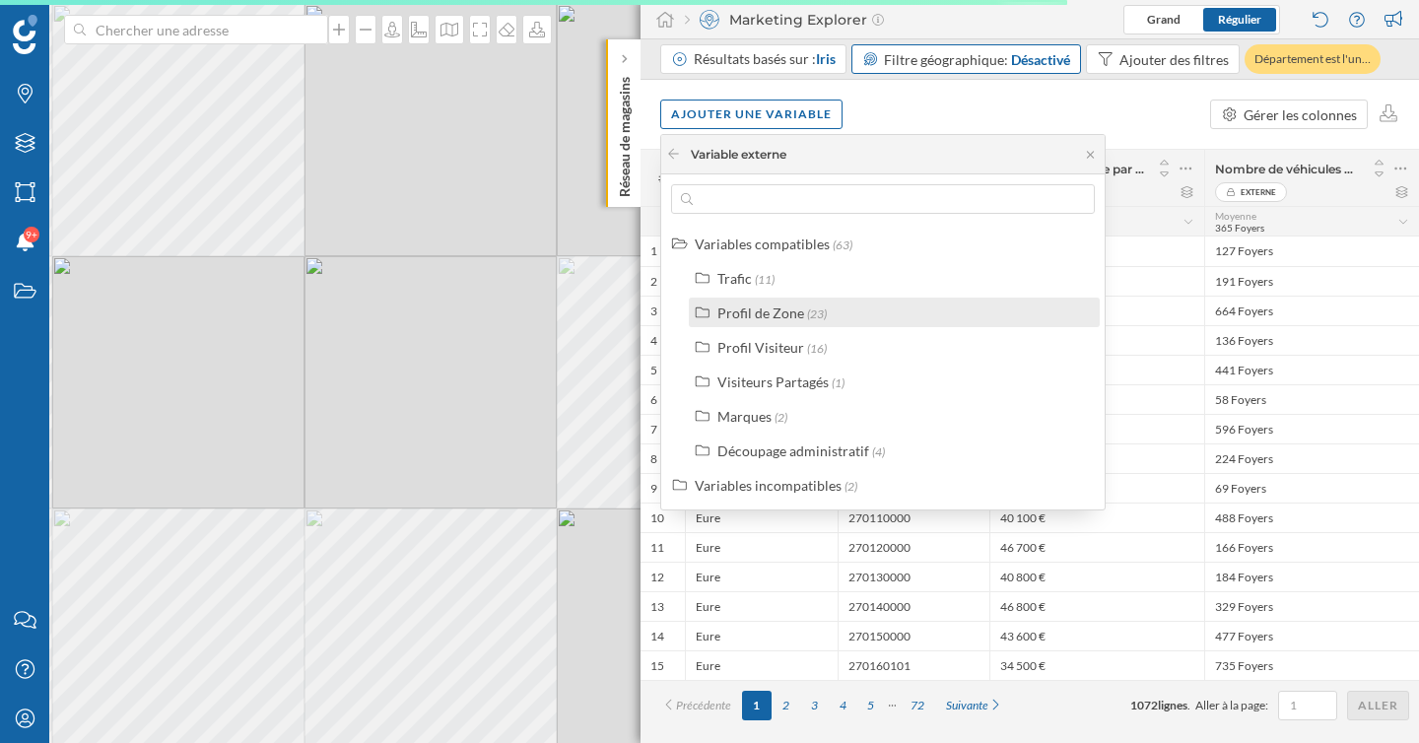
click at [780, 310] on div "Profil de Zone" at bounding box center [760, 312] width 87 height 17
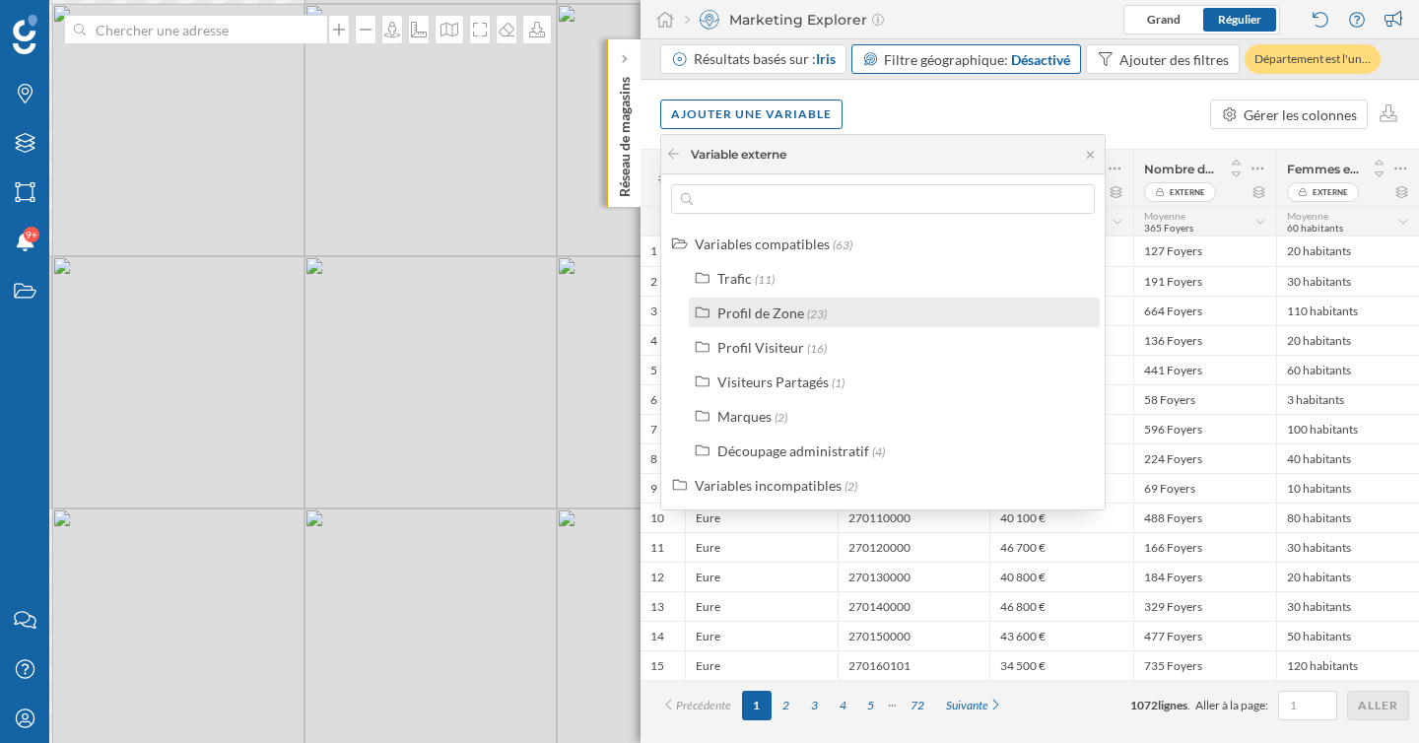
click at [784, 315] on div "Profil de Zone" at bounding box center [760, 312] width 87 height 17
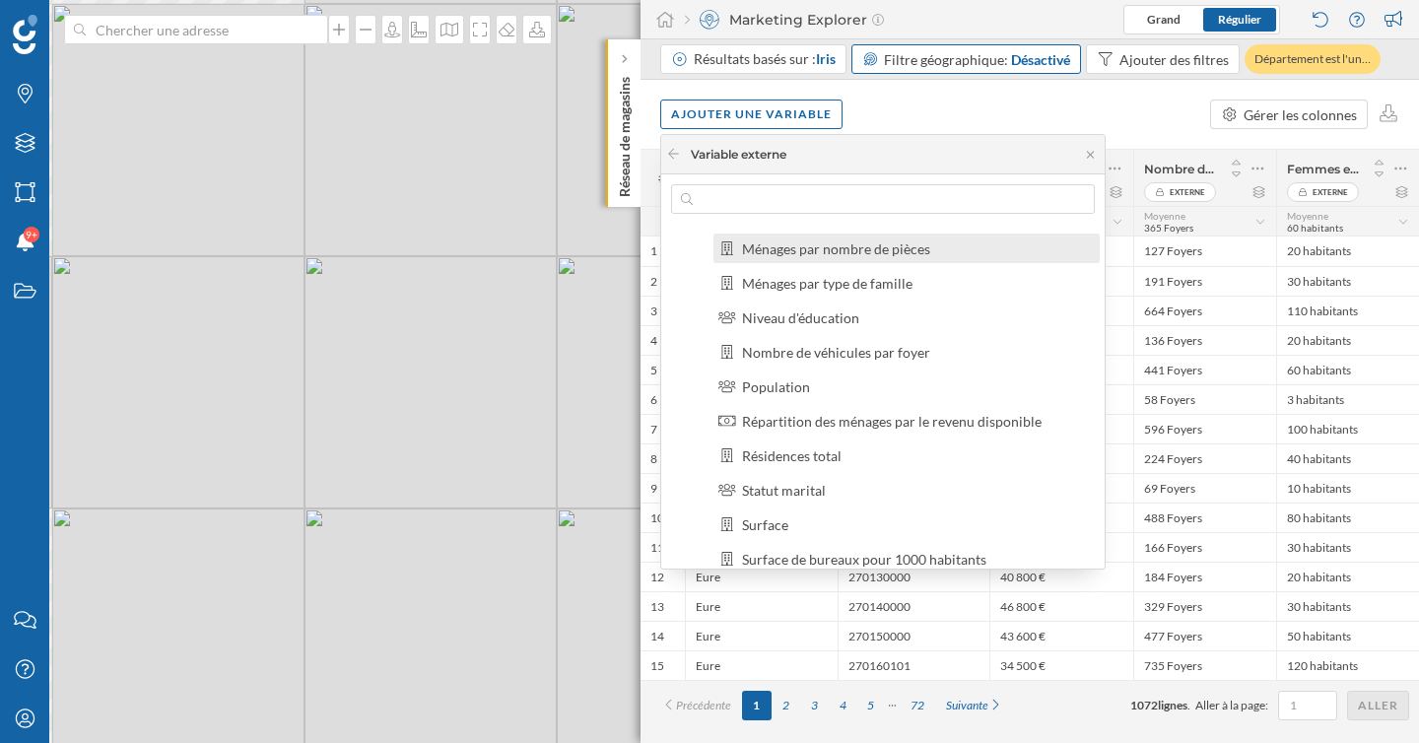
scroll to position [271, 0]
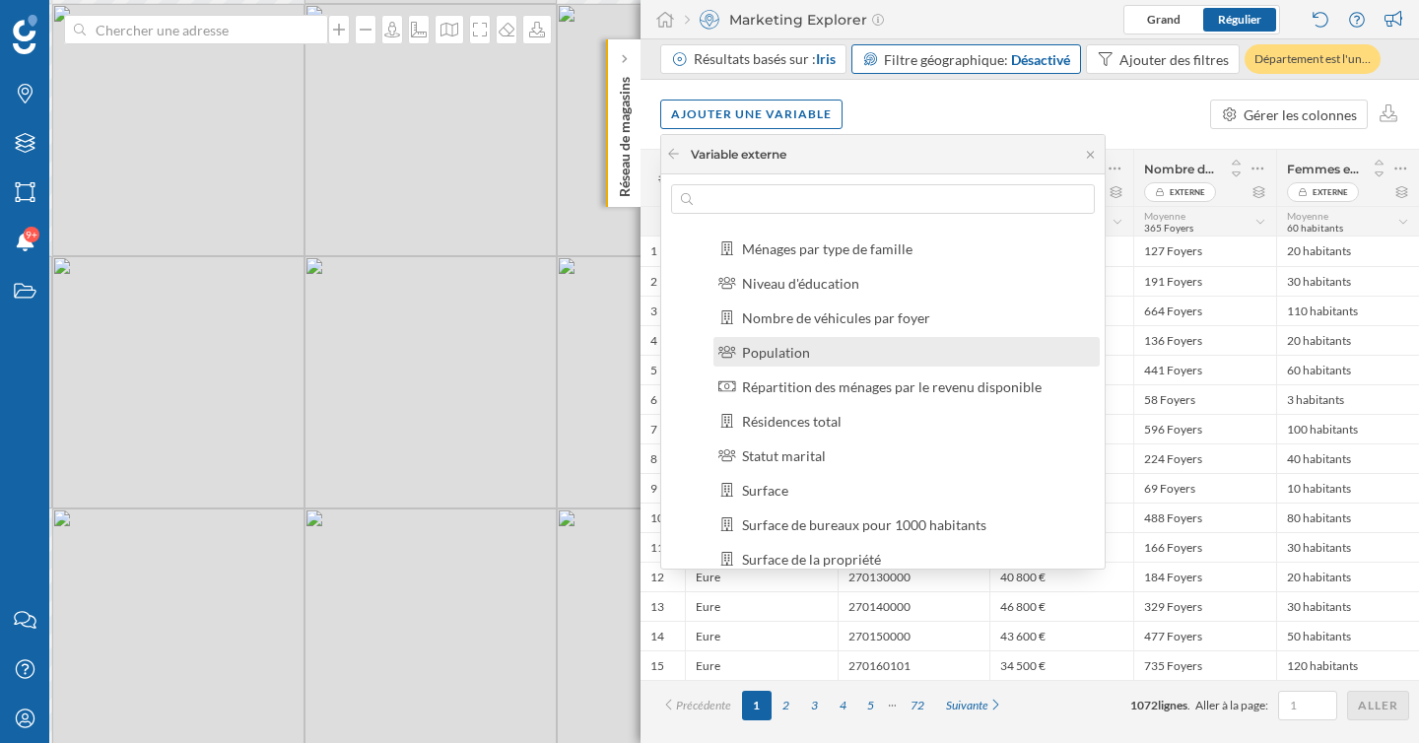
click at [861, 360] on div "Population" at bounding box center [915, 352] width 346 height 21
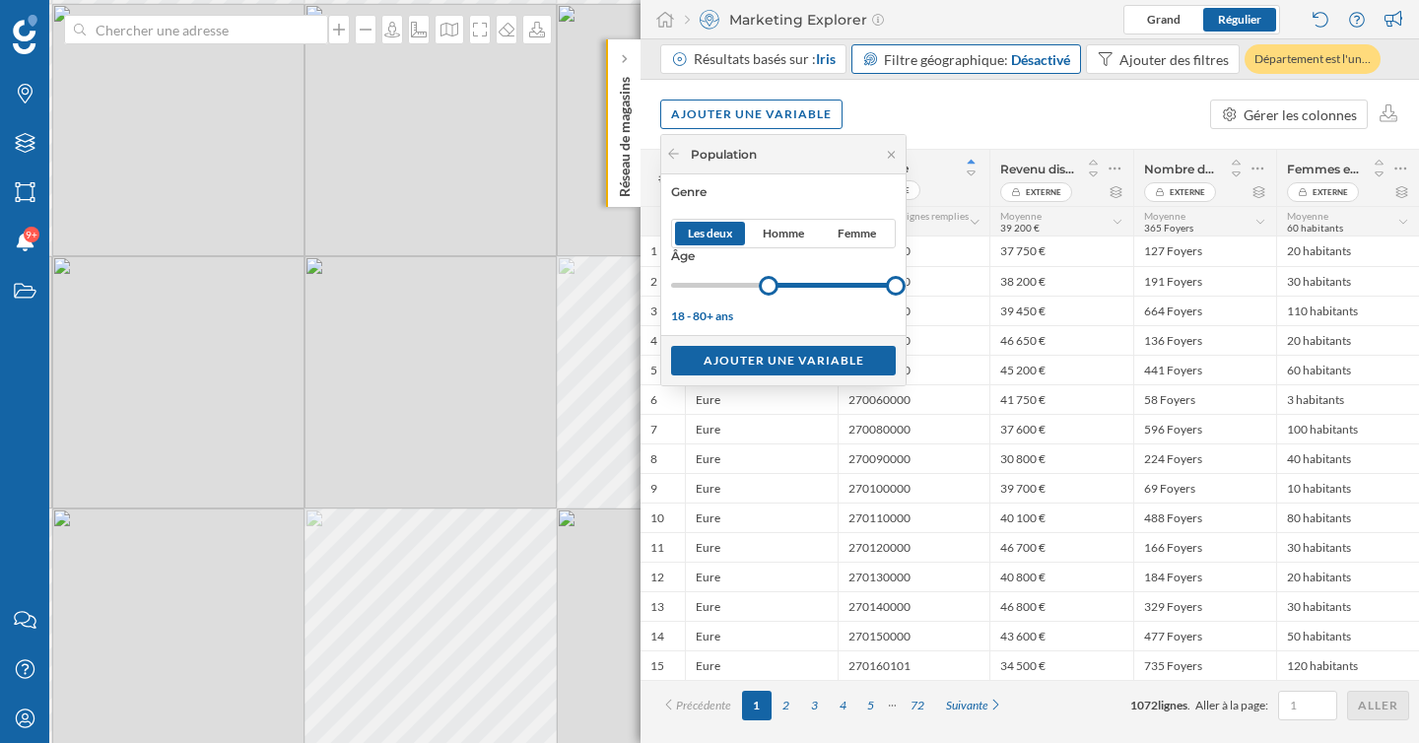
drag, startPoint x: 677, startPoint y: 289, endPoint x: 768, endPoint y: 288, distance: 91.6
click at [768, 288] on div at bounding box center [769, 286] width 20 height 20
drag, startPoint x: 891, startPoint y: 285, endPoint x: 780, endPoint y: 285, distance: 110.3
click at [780, 285] on div at bounding box center [781, 286] width 20 height 20
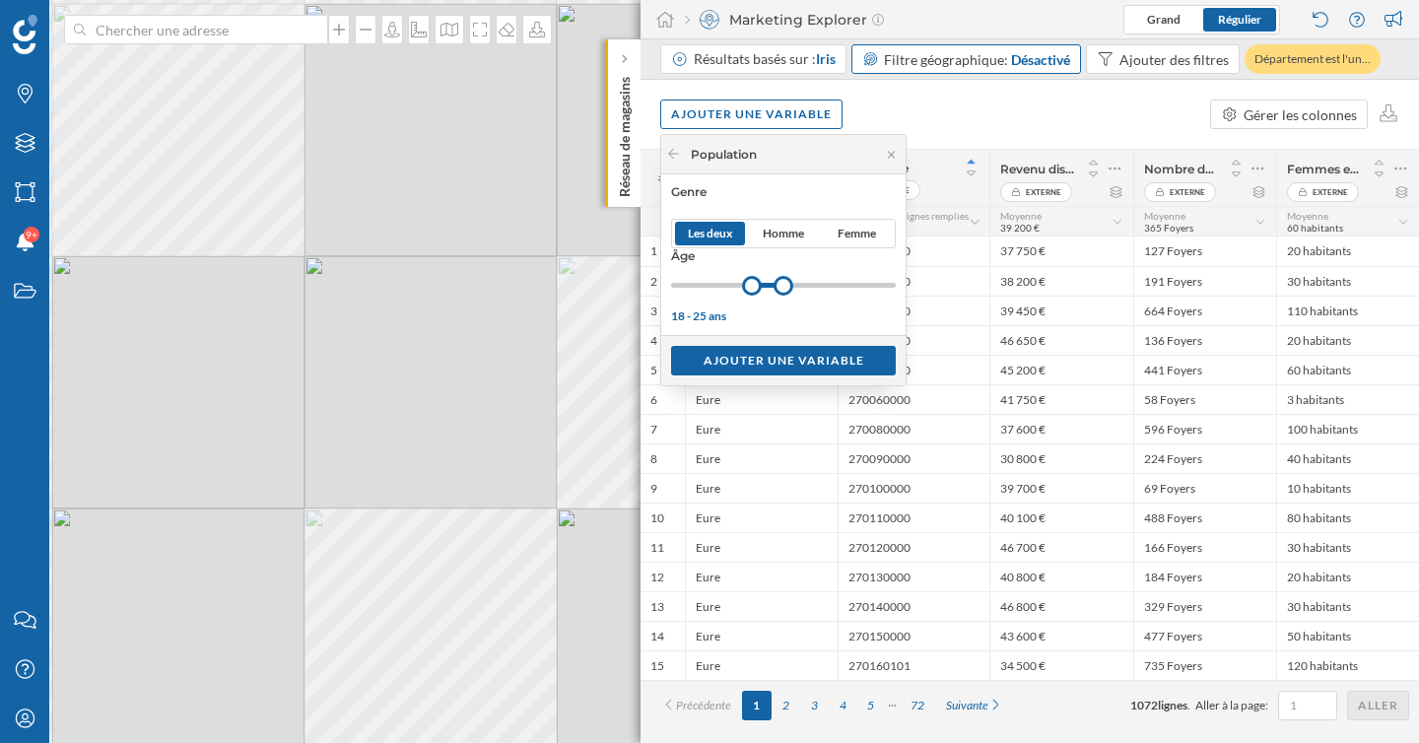
drag, startPoint x: 737, startPoint y: 286, endPoint x: 752, endPoint y: 286, distance: 14.8
click at [752, 286] on div at bounding box center [752, 286] width 20 height 20
click at [795, 367] on div "Ajouter une variable" at bounding box center [783, 360] width 225 height 30
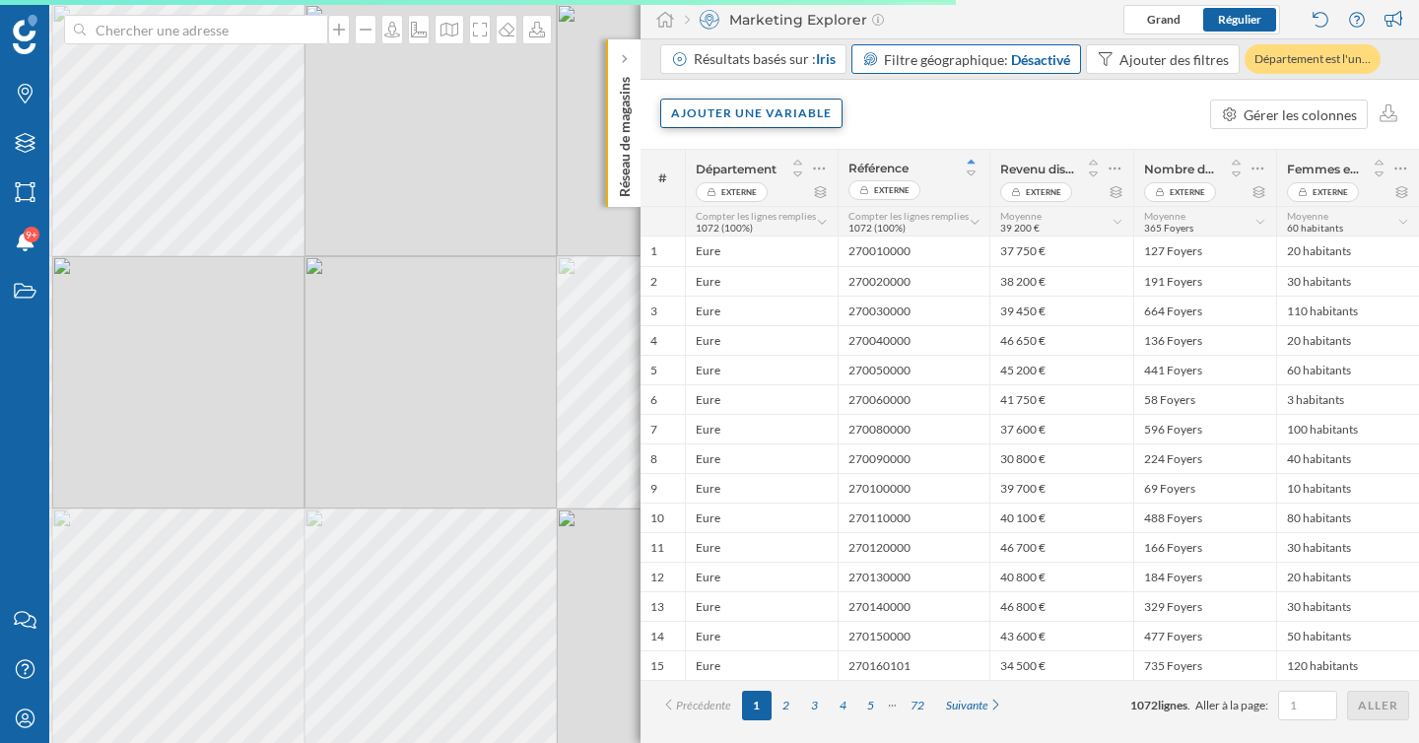
click at [801, 111] on div "Ajouter une variable" at bounding box center [751, 114] width 182 height 30
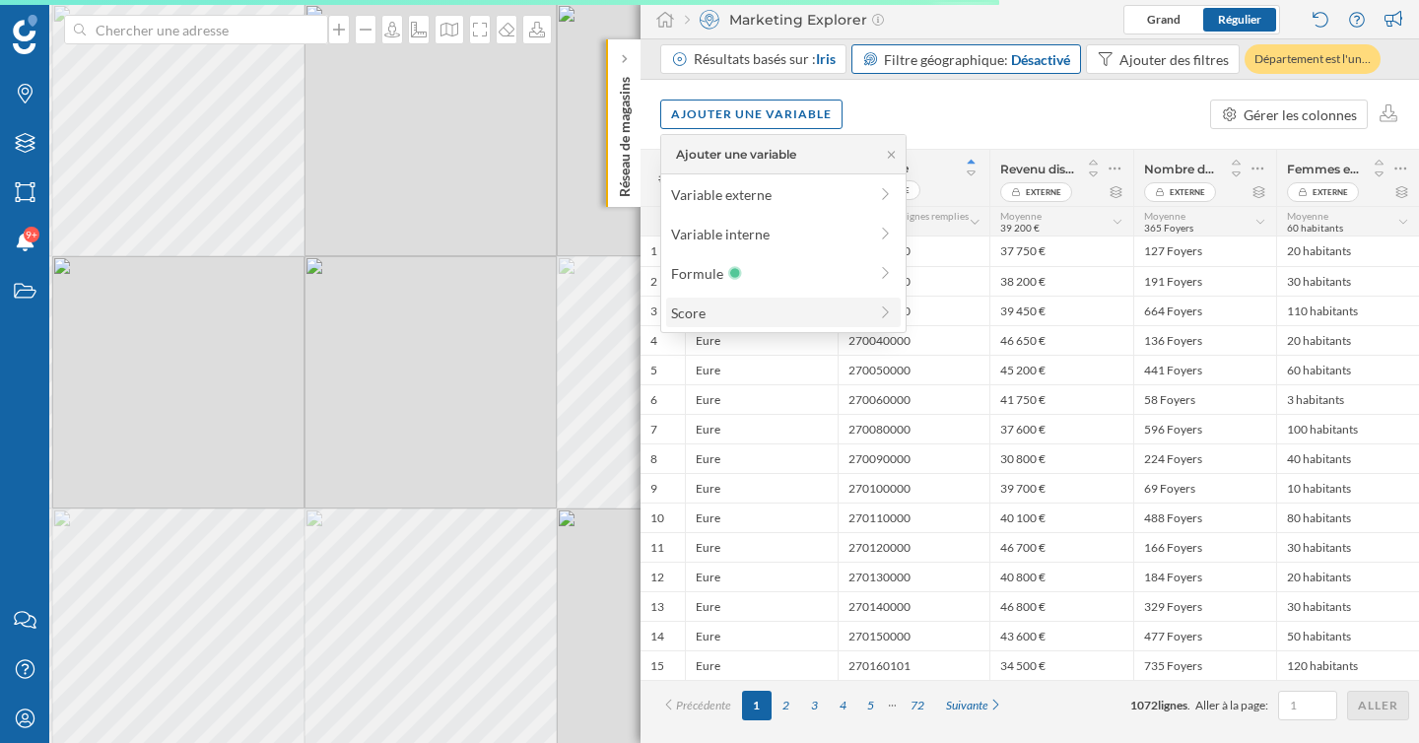
click at [750, 321] on div "Score" at bounding box center [769, 312] width 196 height 21
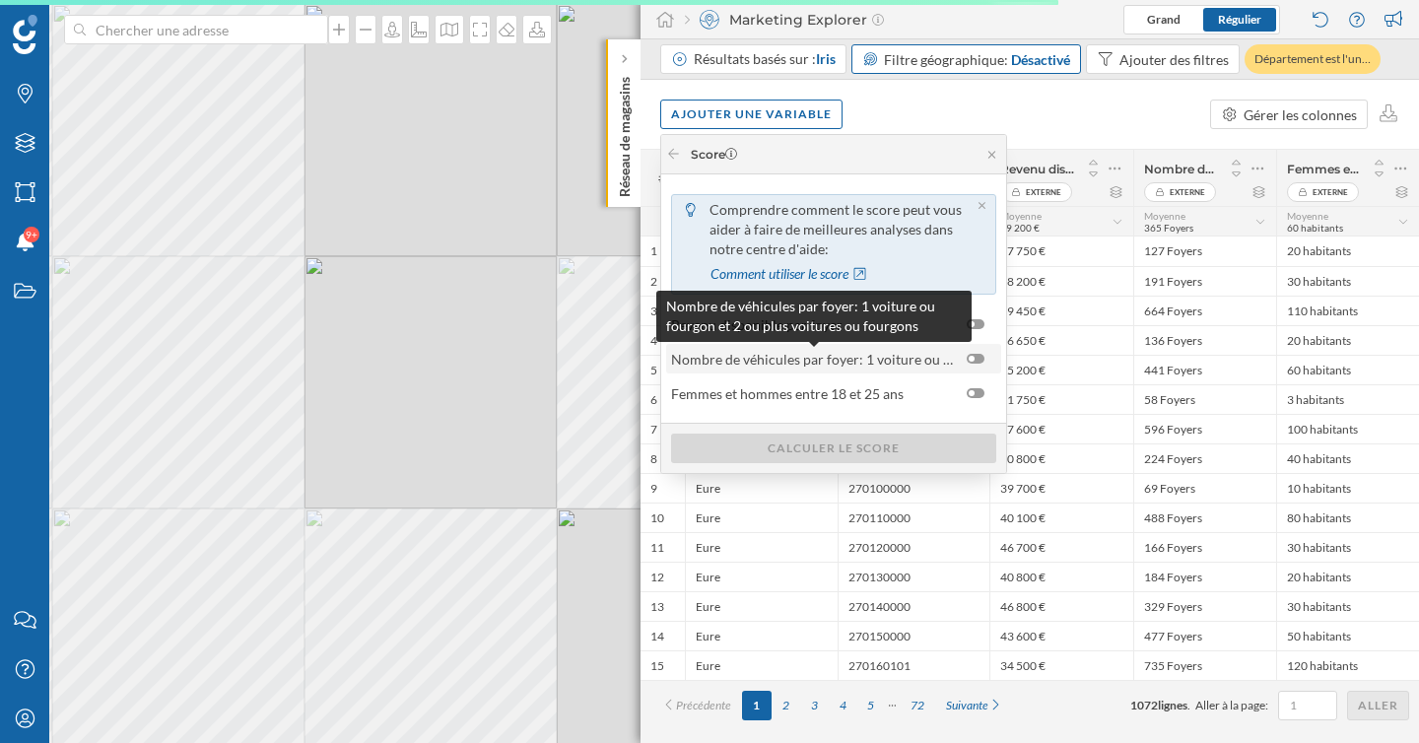
click at [897, 365] on span "Nombre de véhicules par foyer: 1 voiture ou fourgon et 2 ou plus voitures ou fo…" at bounding box center [814, 359] width 286 height 21
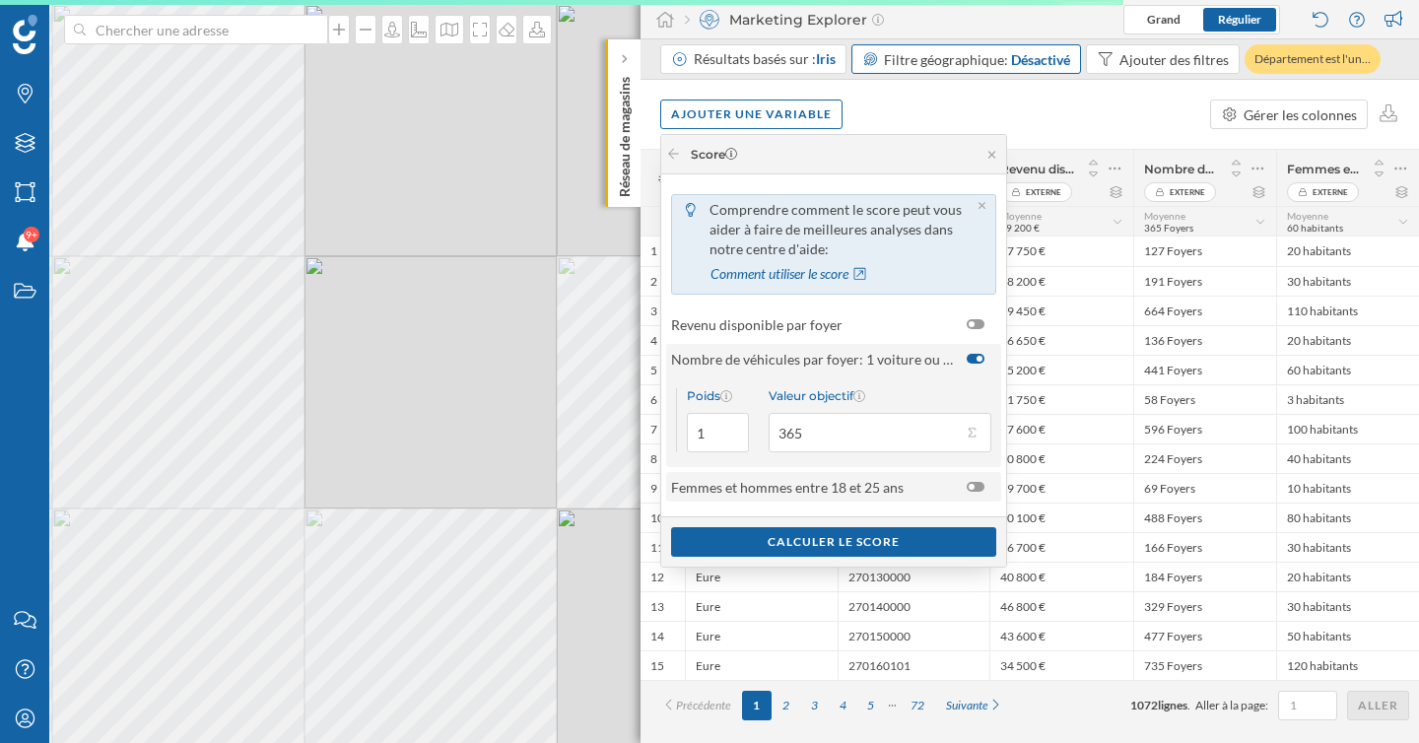
click at [910, 490] on span "Femmes et hommes entre 18 et 25 ans" at bounding box center [814, 487] width 286 height 21
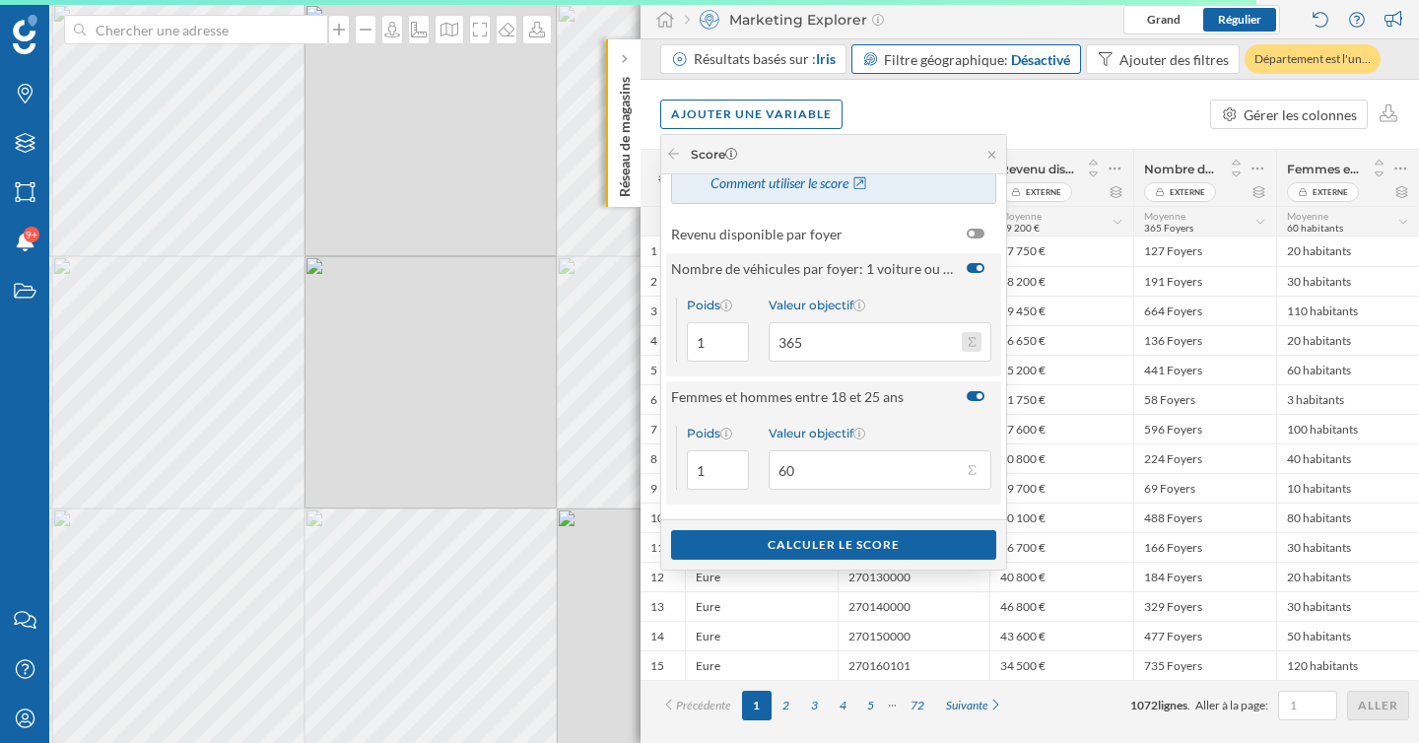
click at [971, 346] on button "Valeur objectif 365" at bounding box center [972, 342] width 20 height 20
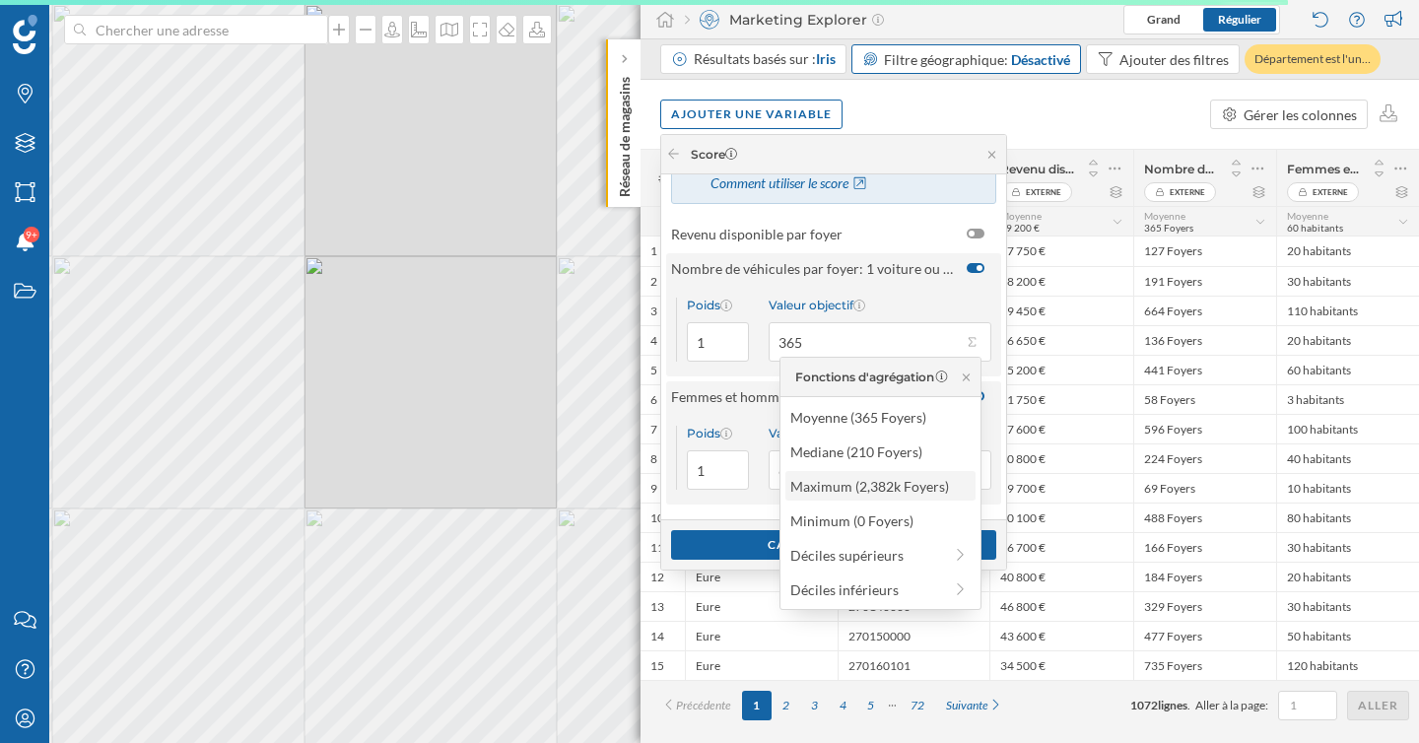
click at [859, 487] on div "Maximum (2,382k Foyers)" at bounding box center [879, 486] width 178 height 21
type input "2 382"
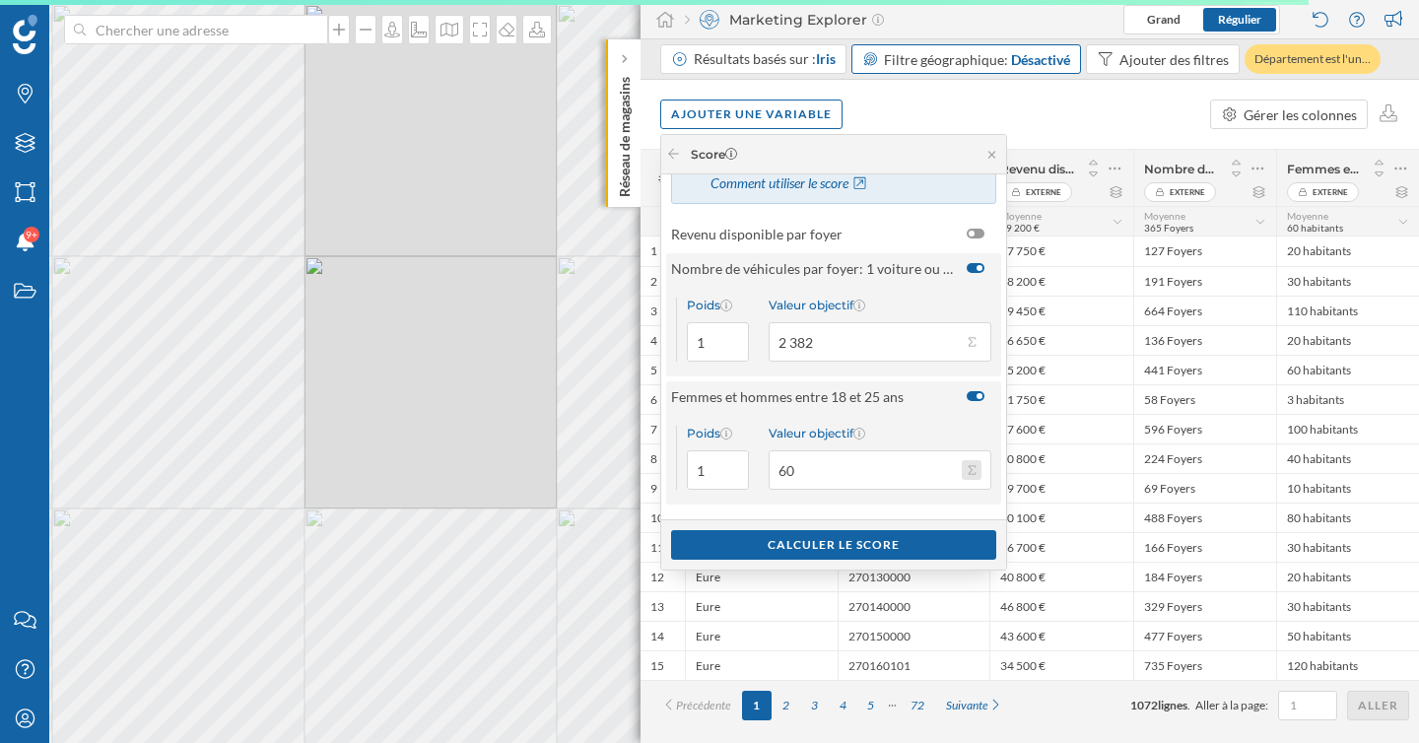
click at [969, 467] on button "Valeur objectif 60" at bounding box center [972, 470] width 20 height 20
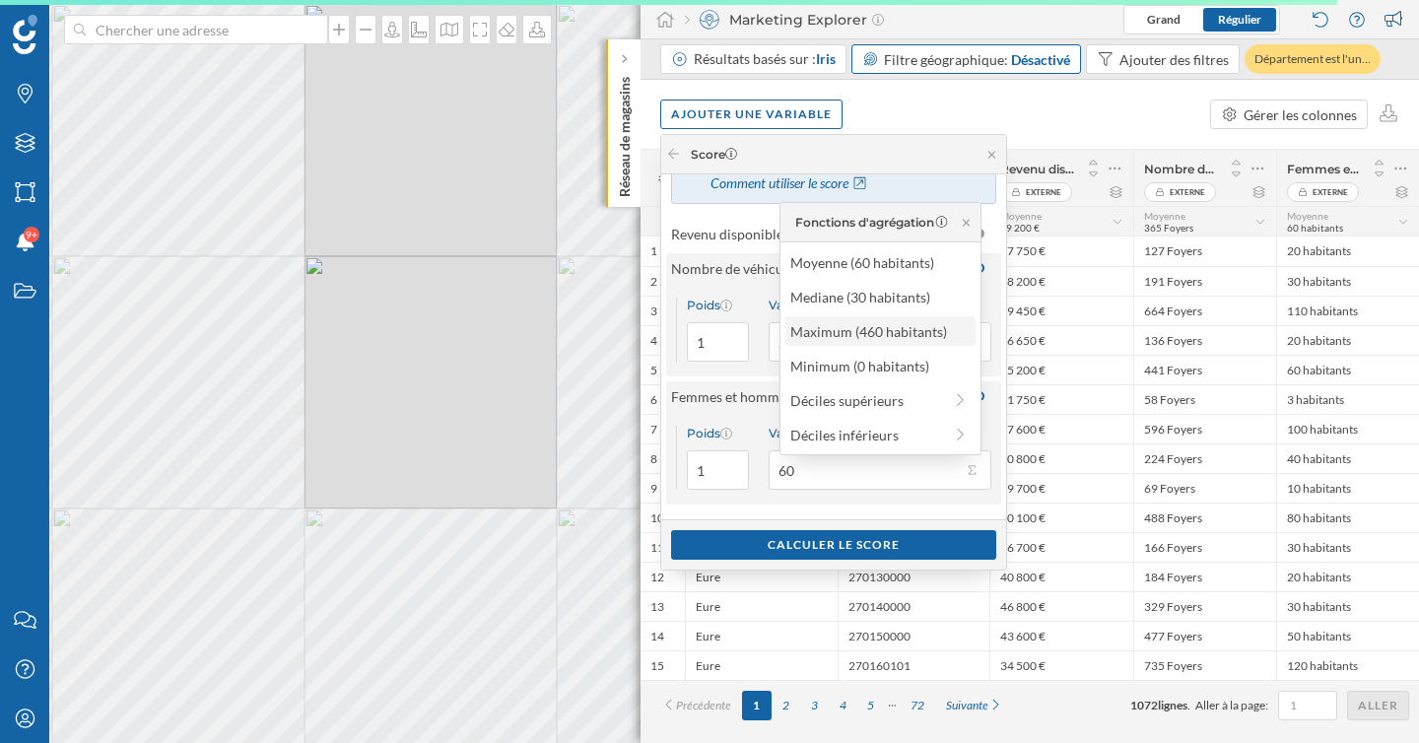
click at [887, 324] on div "Maximum (460 habitants)" at bounding box center [879, 331] width 178 height 21
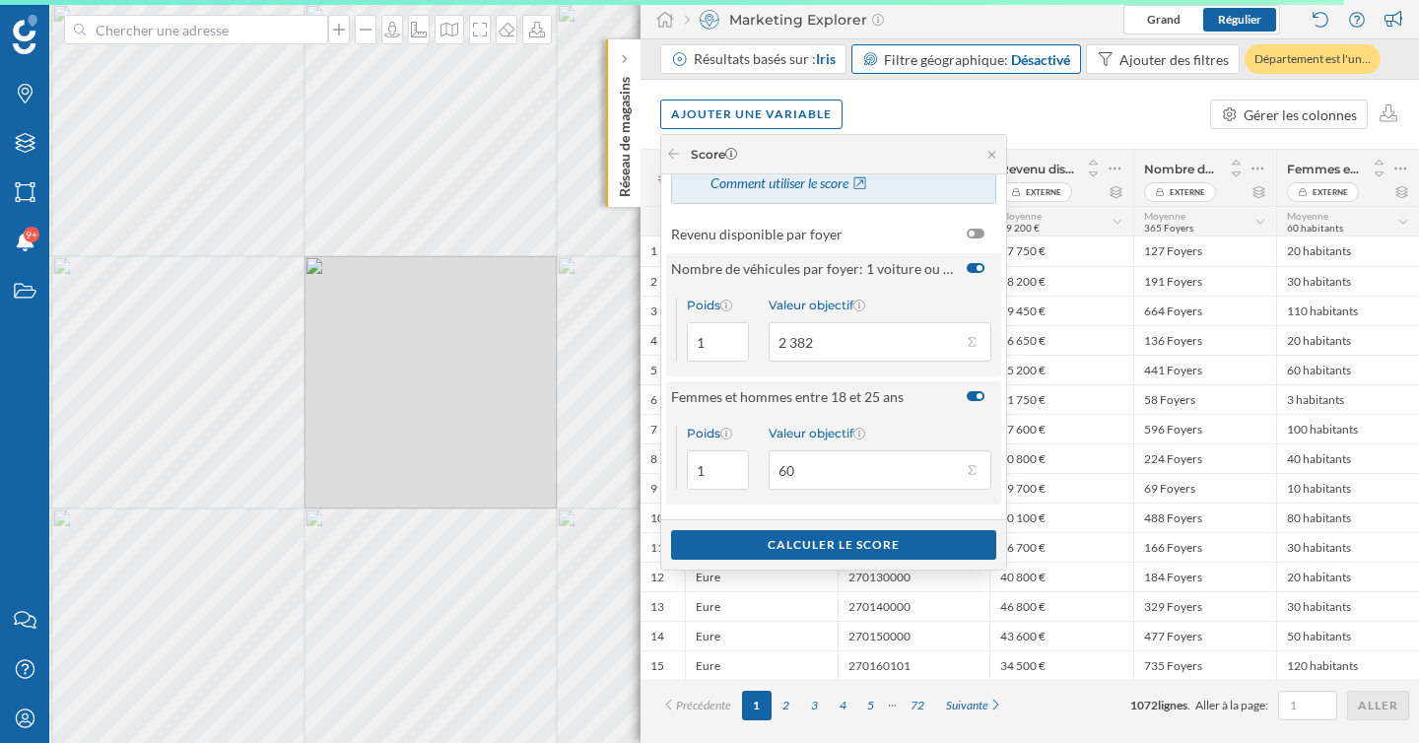
type input "460"
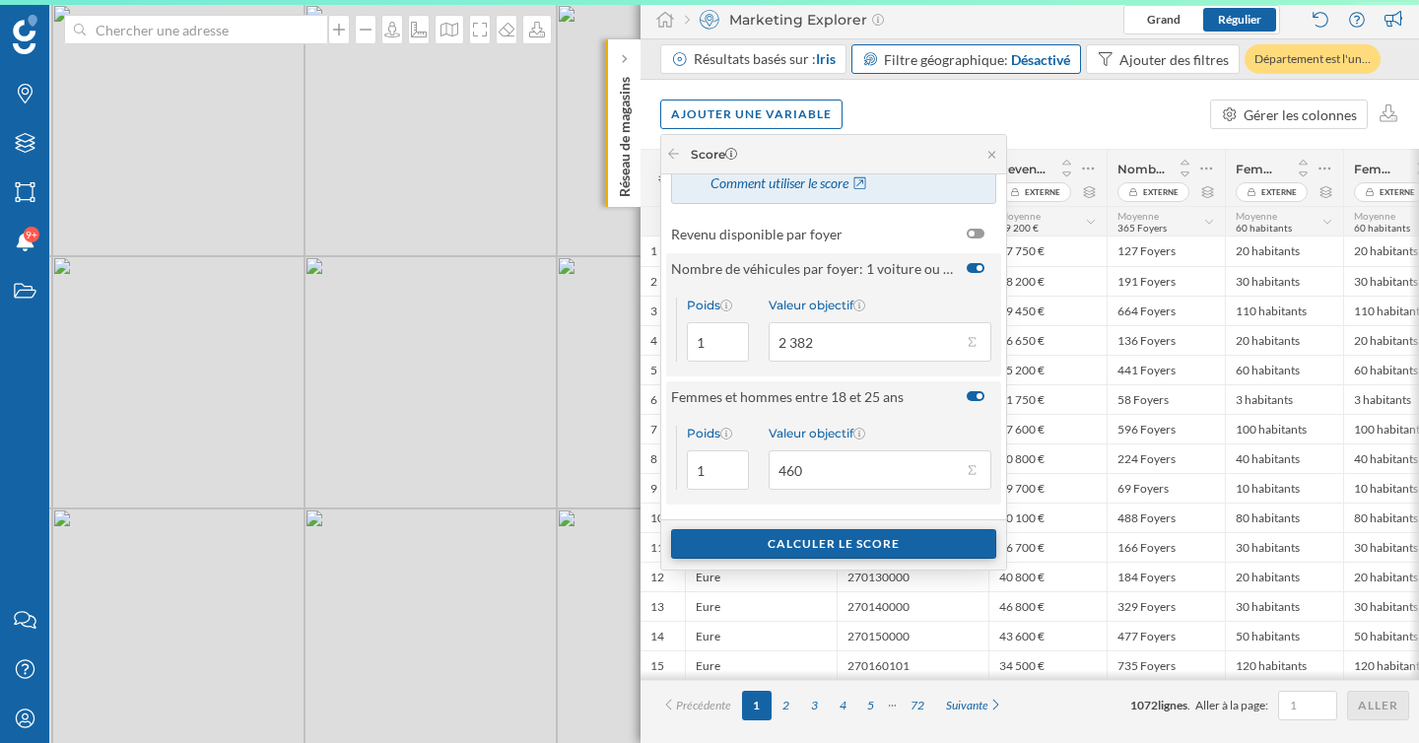
scroll to position [0, 0]
click at [891, 544] on div "Calculer le score" at bounding box center [833, 544] width 325 height 30
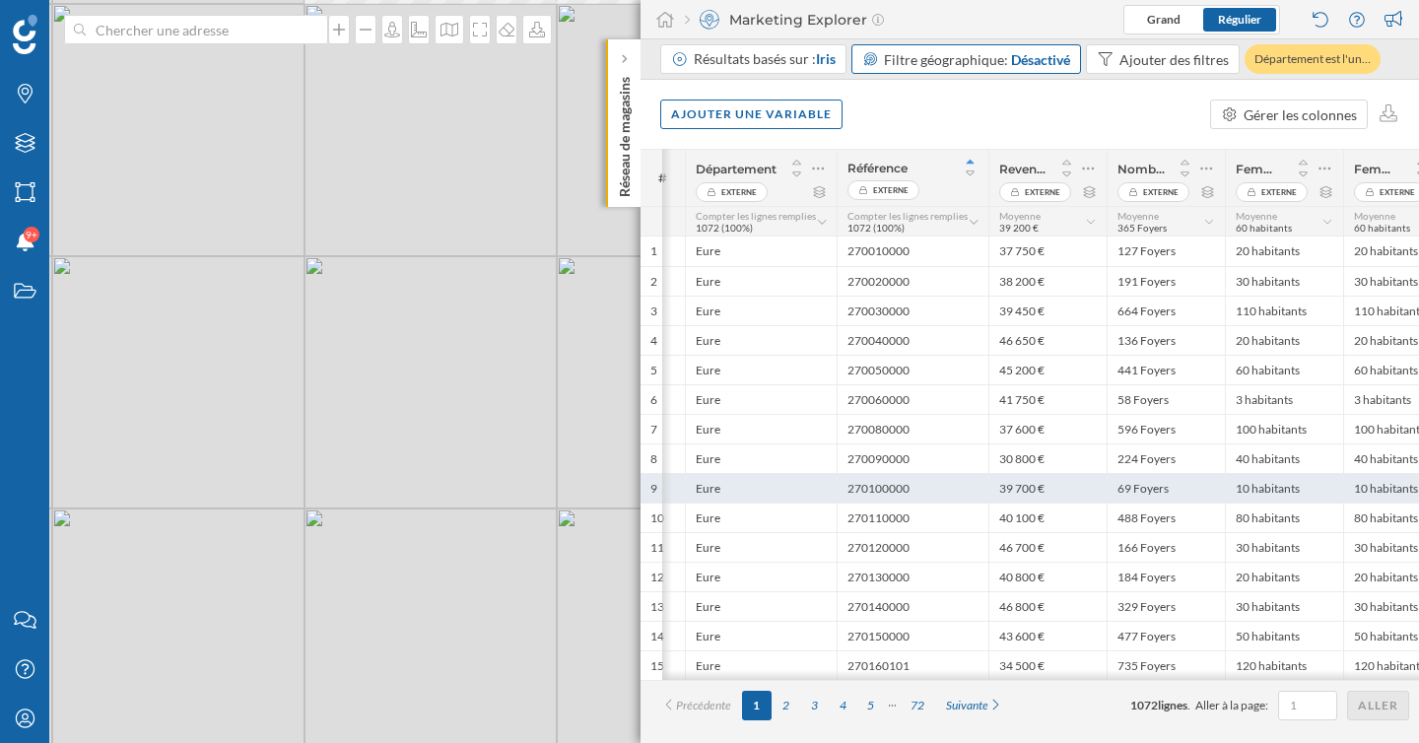
scroll to position [0, 42]
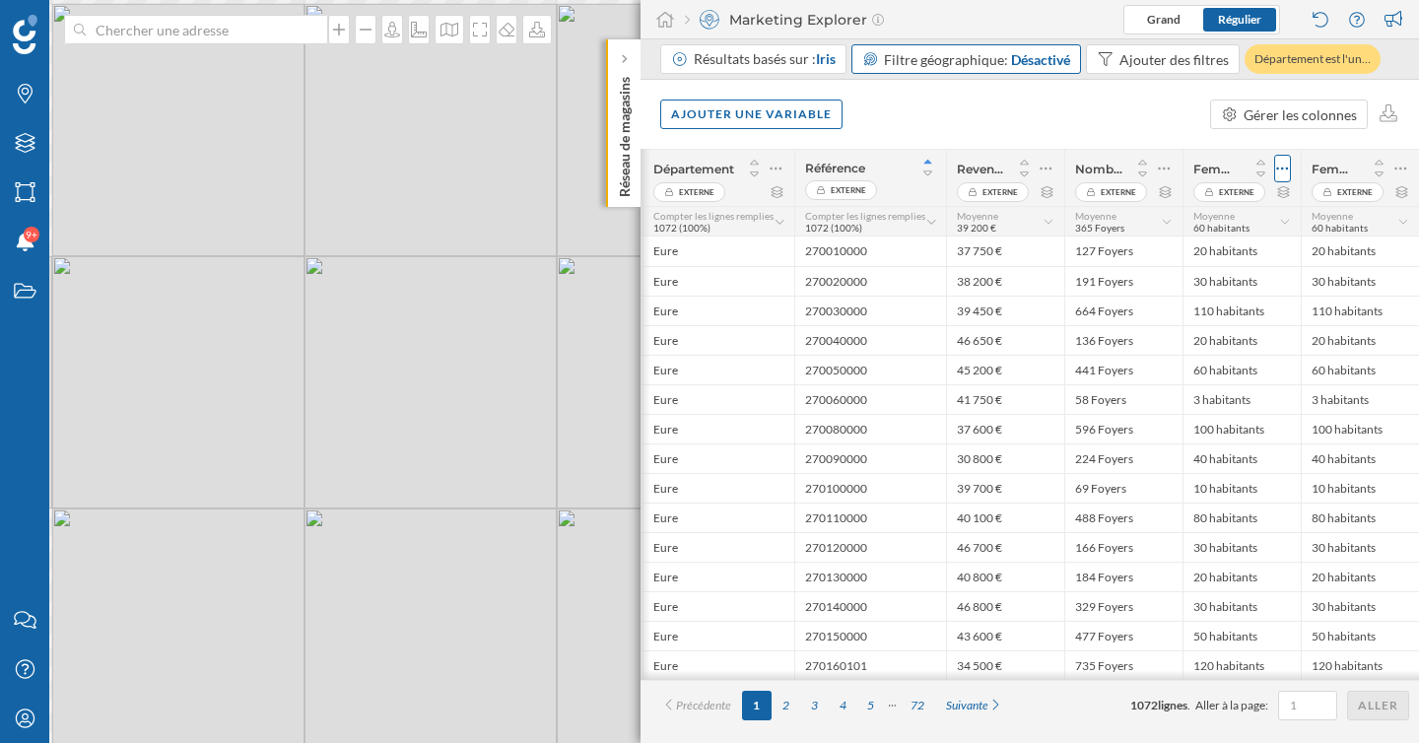
click at [1283, 166] on icon at bounding box center [1282, 169] width 13 height 20
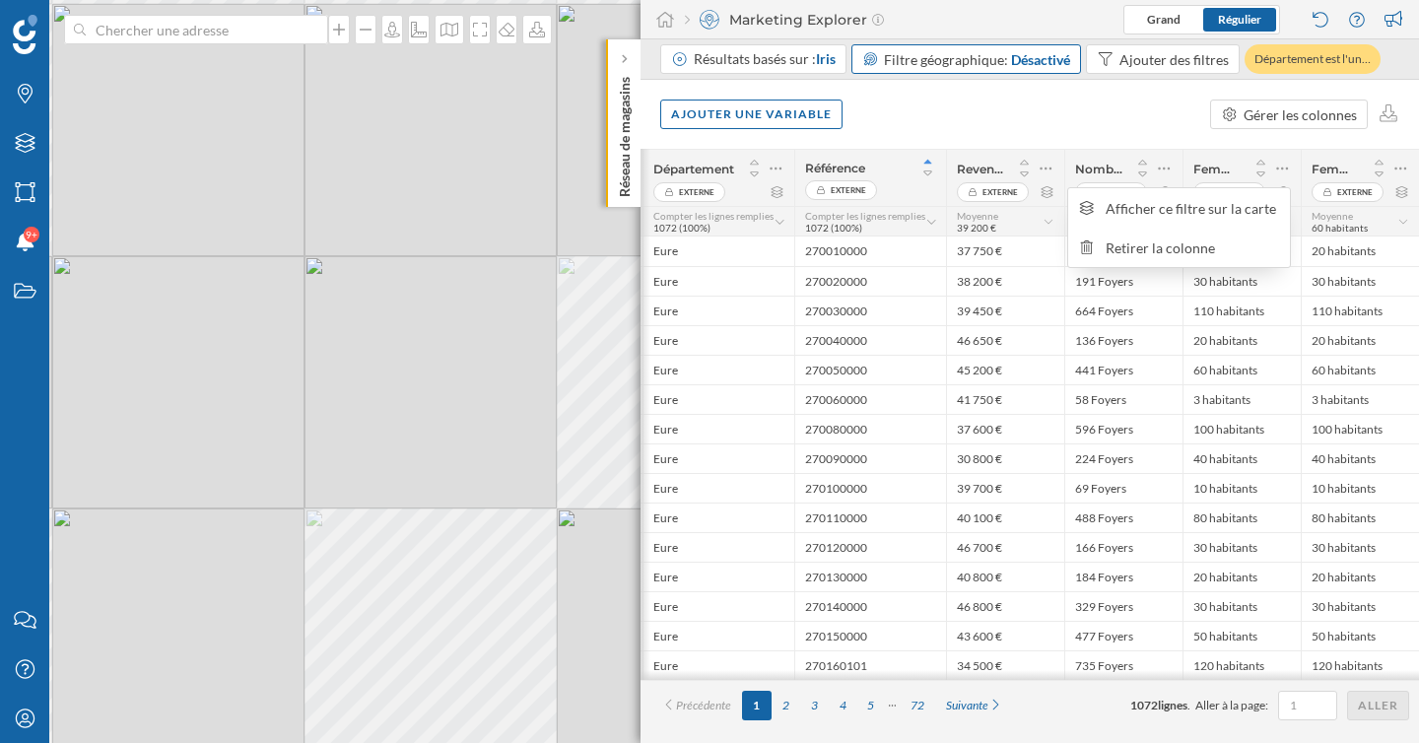
click at [1101, 113] on div "Ajouter une variable Gérer les colonnes" at bounding box center [1029, 114] width 778 height 69
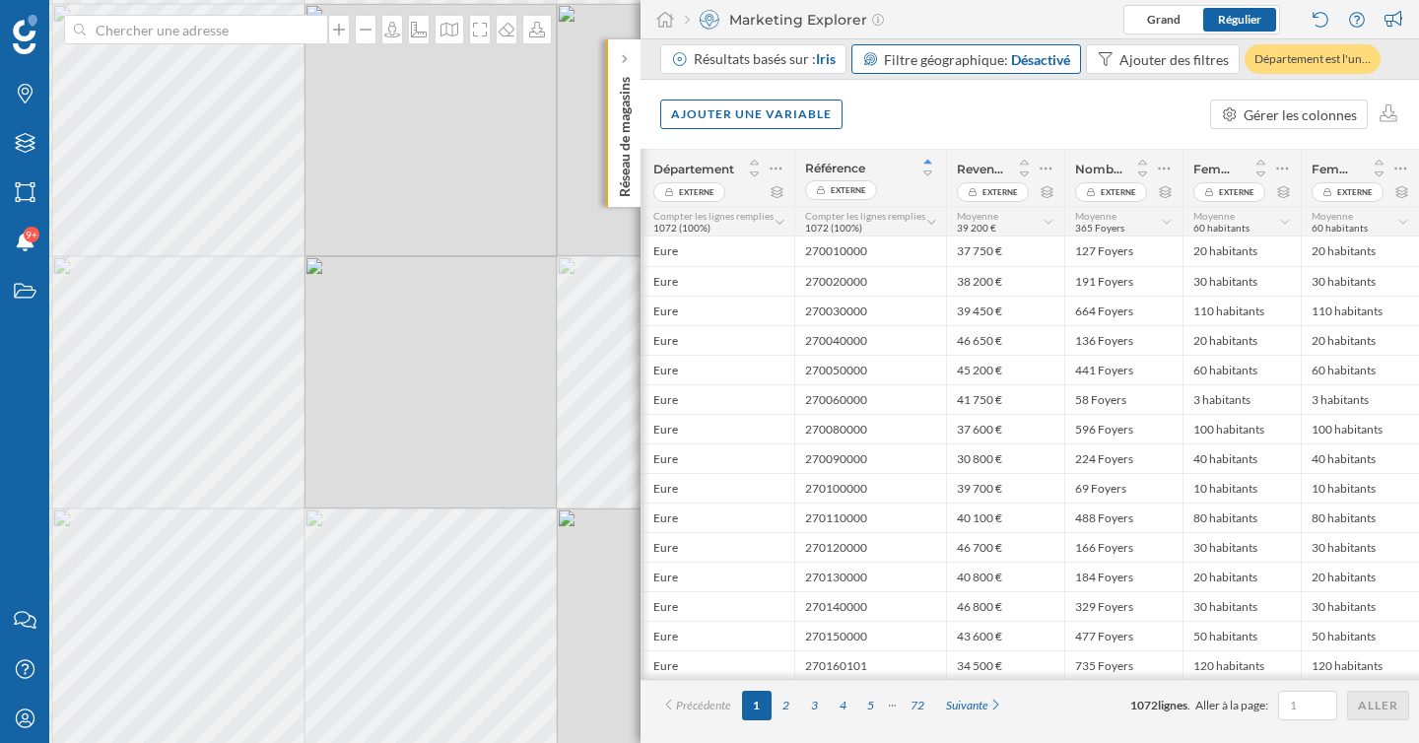
click at [1128, 133] on div "Ajouter une variable Gérer les colonnes" at bounding box center [1029, 114] width 778 height 69
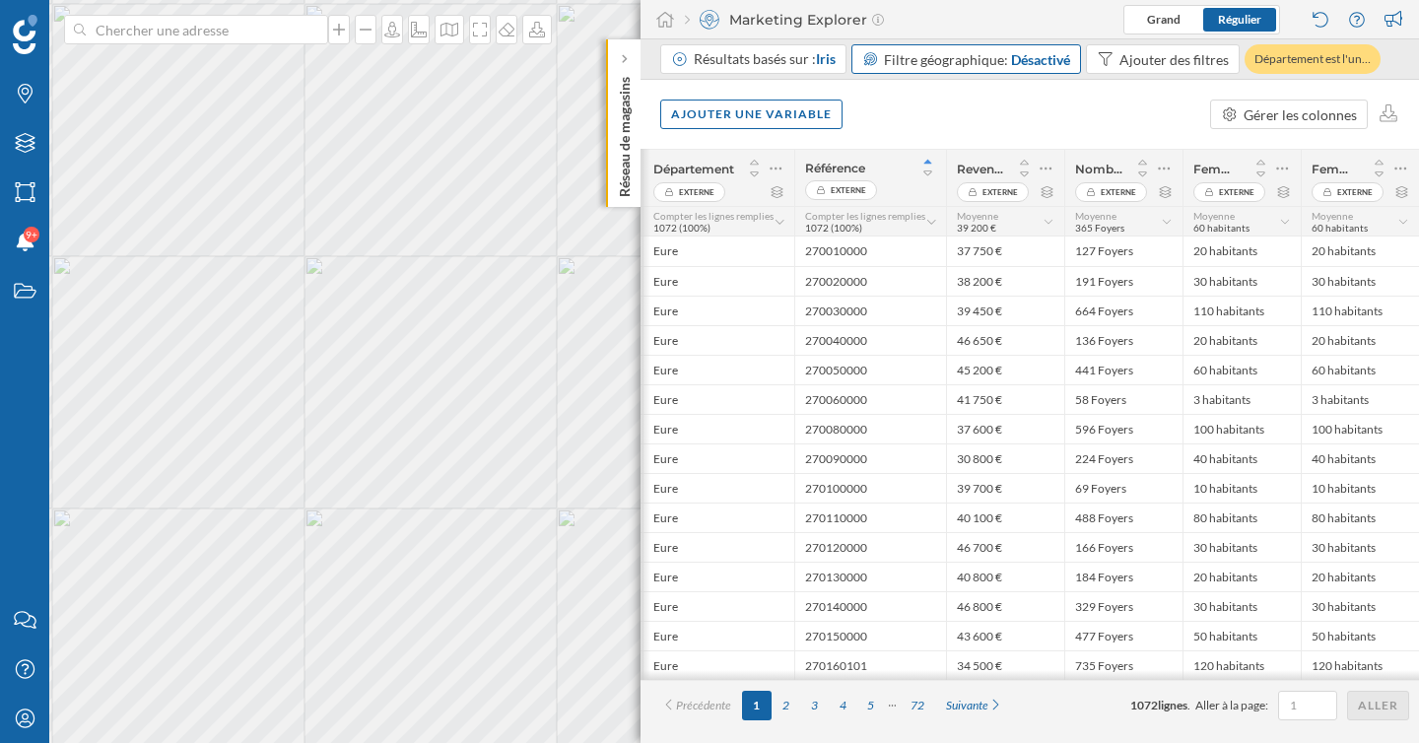
click at [922, 126] on div "Ajouter une variable Gérer les colonnes" at bounding box center [1029, 114] width 778 height 69
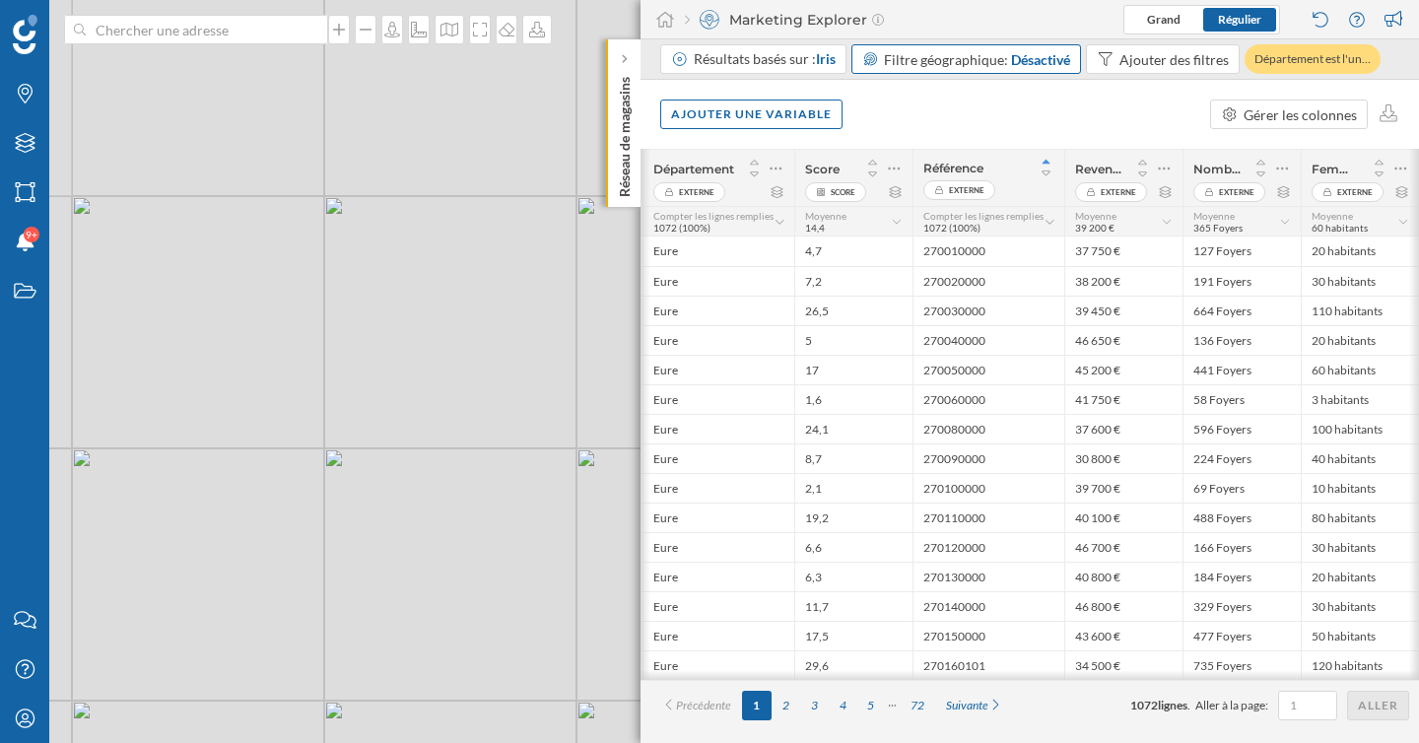
drag, startPoint x: 399, startPoint y: 242, endPoint x: 539, endPoint y: 256, distance: 140.6
click at [539, 256] on div "© Mapbox © OpenStreetMap Improve this map" at bounding box center [709, 371] width 1419 height 743
drag, startPoint x: 460, startPoint y: 459, endPoint x: 416, endPoint y: 422, distance: 58.0
click at [416, 422] on div "© Mapbox © OpenStreetMap Improve this map" at bounding box center [709, 371] width 1419 height 743
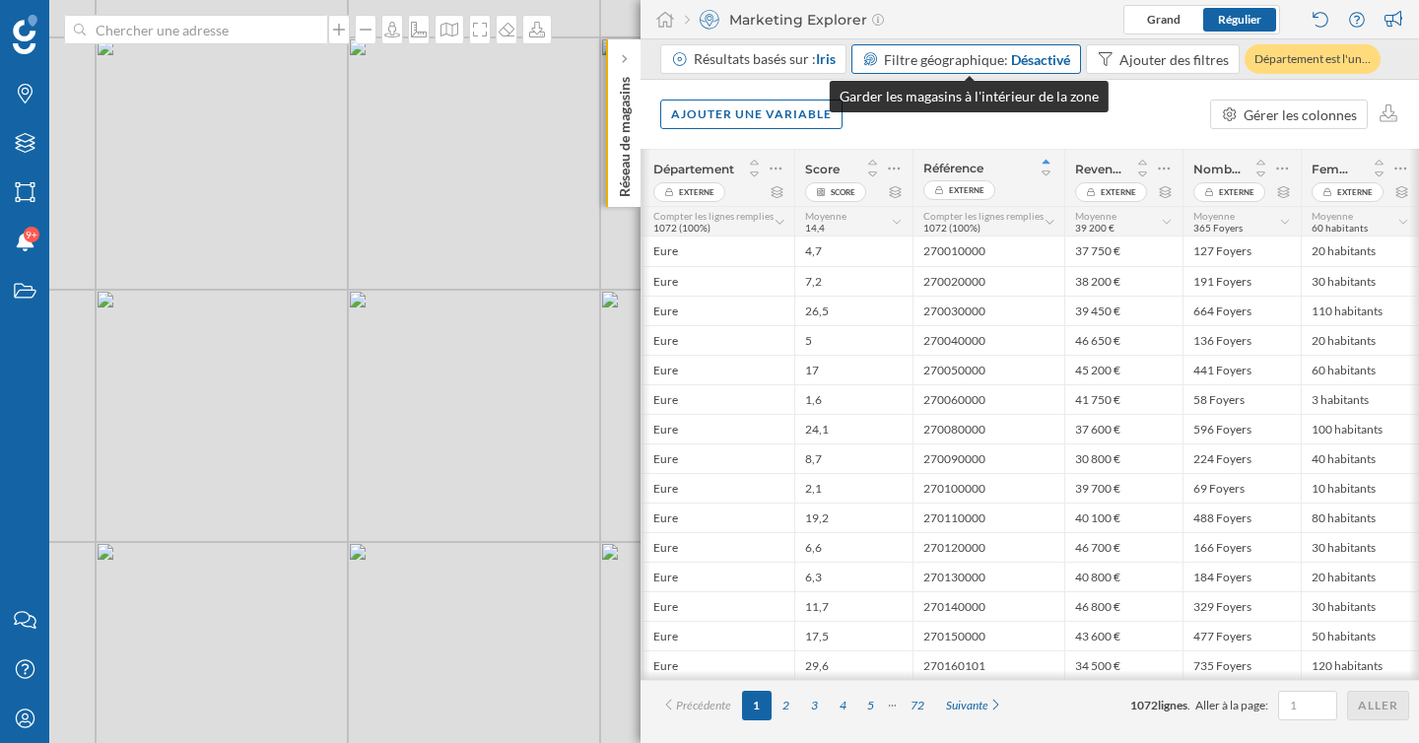
click at [981, 61] on span "Filtre géographique:" at bounding box center [946, 59] width 124 height 17
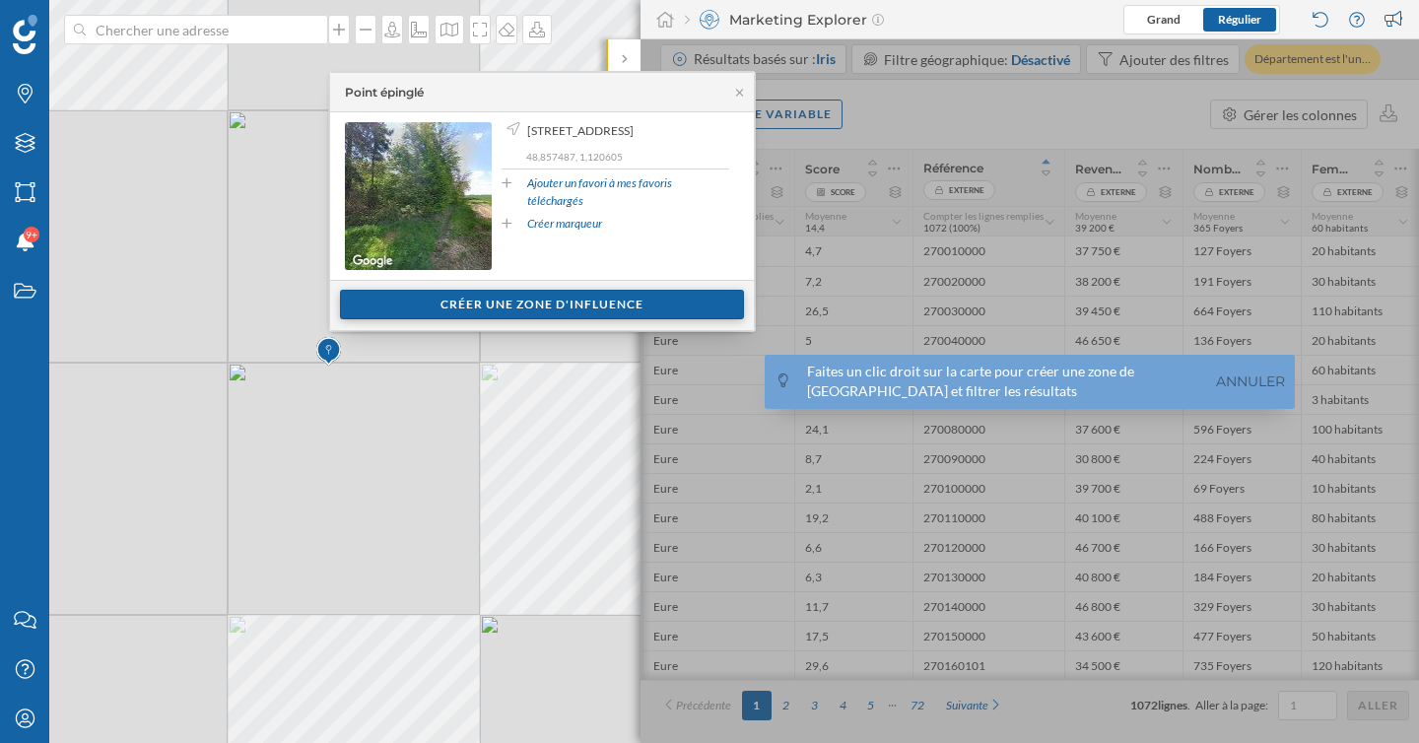
click at [472, 300] on div "Créer une zone d'influence" at bounding box center [542, 305] width 404 height 30
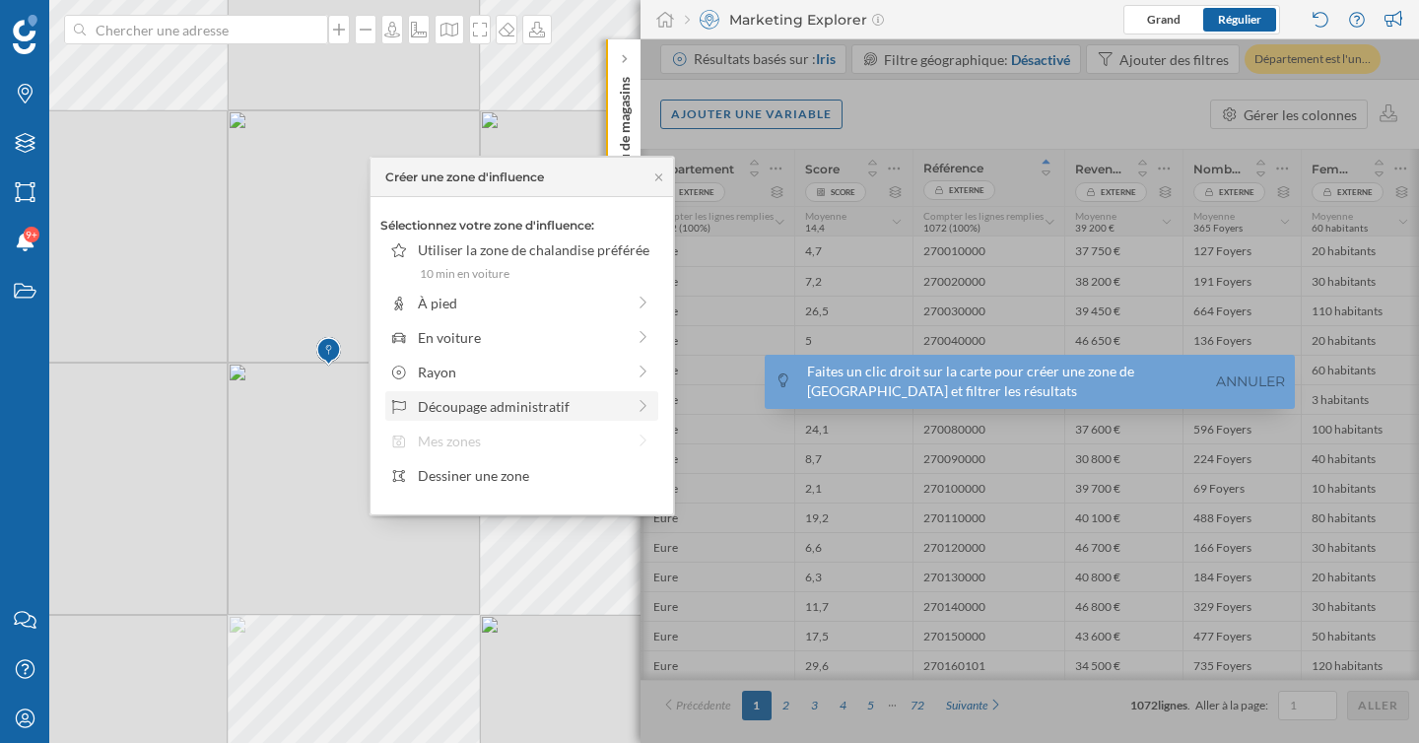
click at [480, 404] on div "Découpage administratif" at bounding box center [521, 406] width 207 height 21
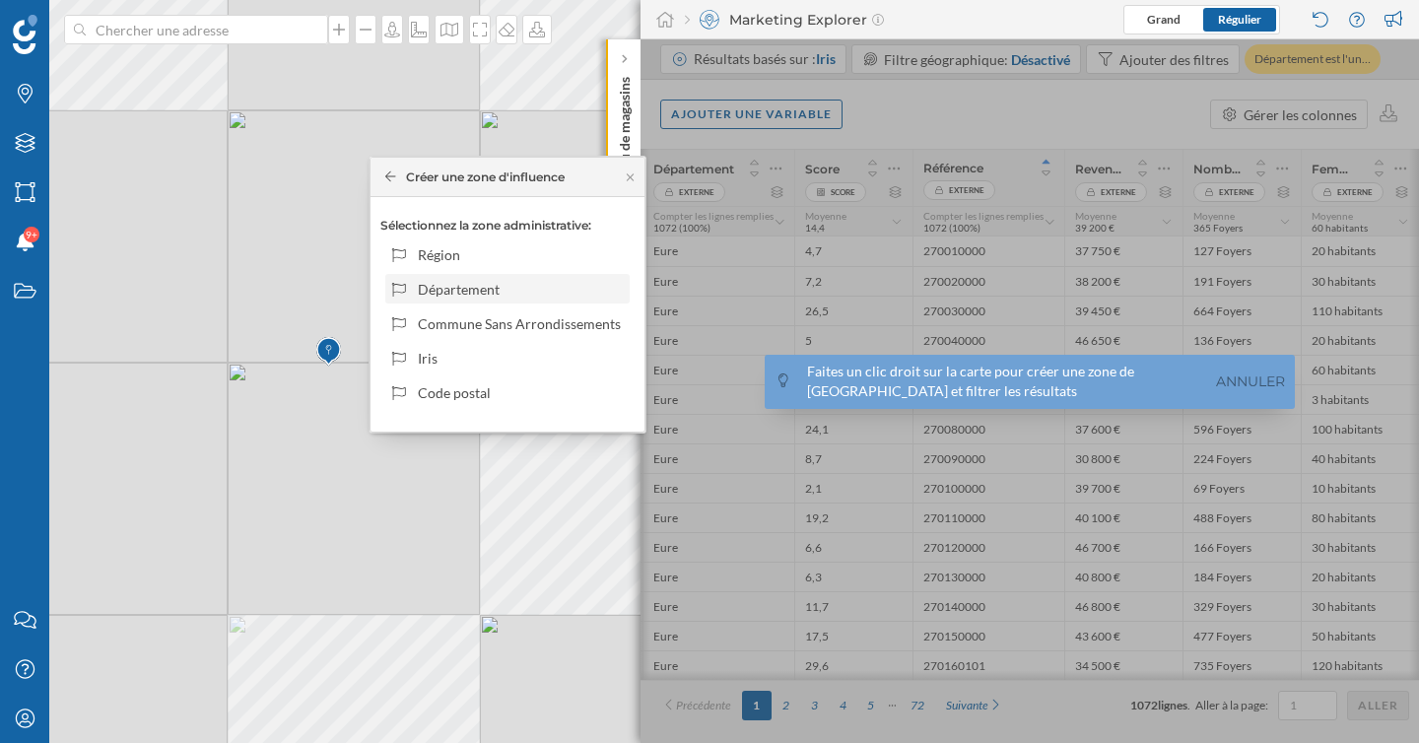
click at [507, 279] on div "Département" at bounding box center [520, 289] width 205 height 21
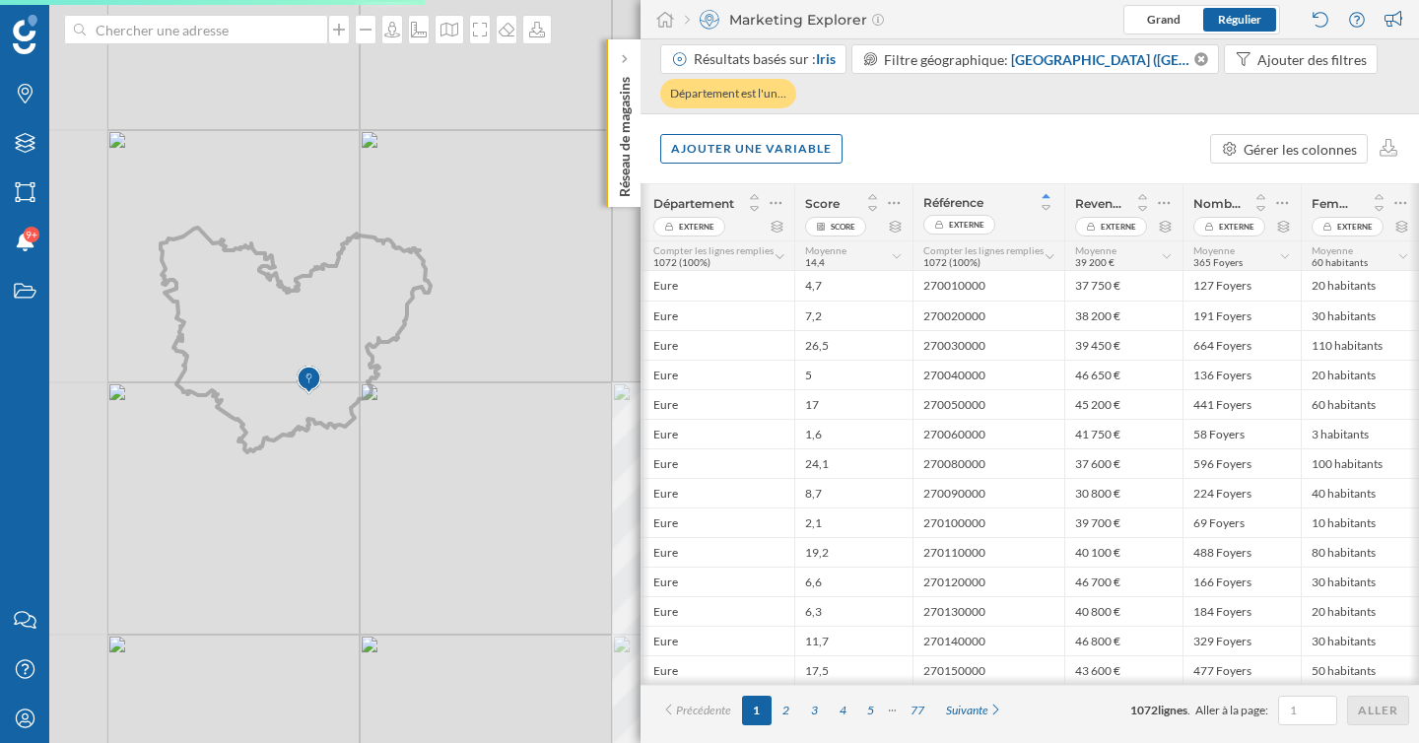
drag, startPoint x: 407, startPoint y: 443, endPoint x: 528, endPoint y: 513, distance: 139.9
click at [528, 512] on div "© Mapbox © OpenStreetMap Improve this map" at bounding box center [709, 371] width 1419 height 743
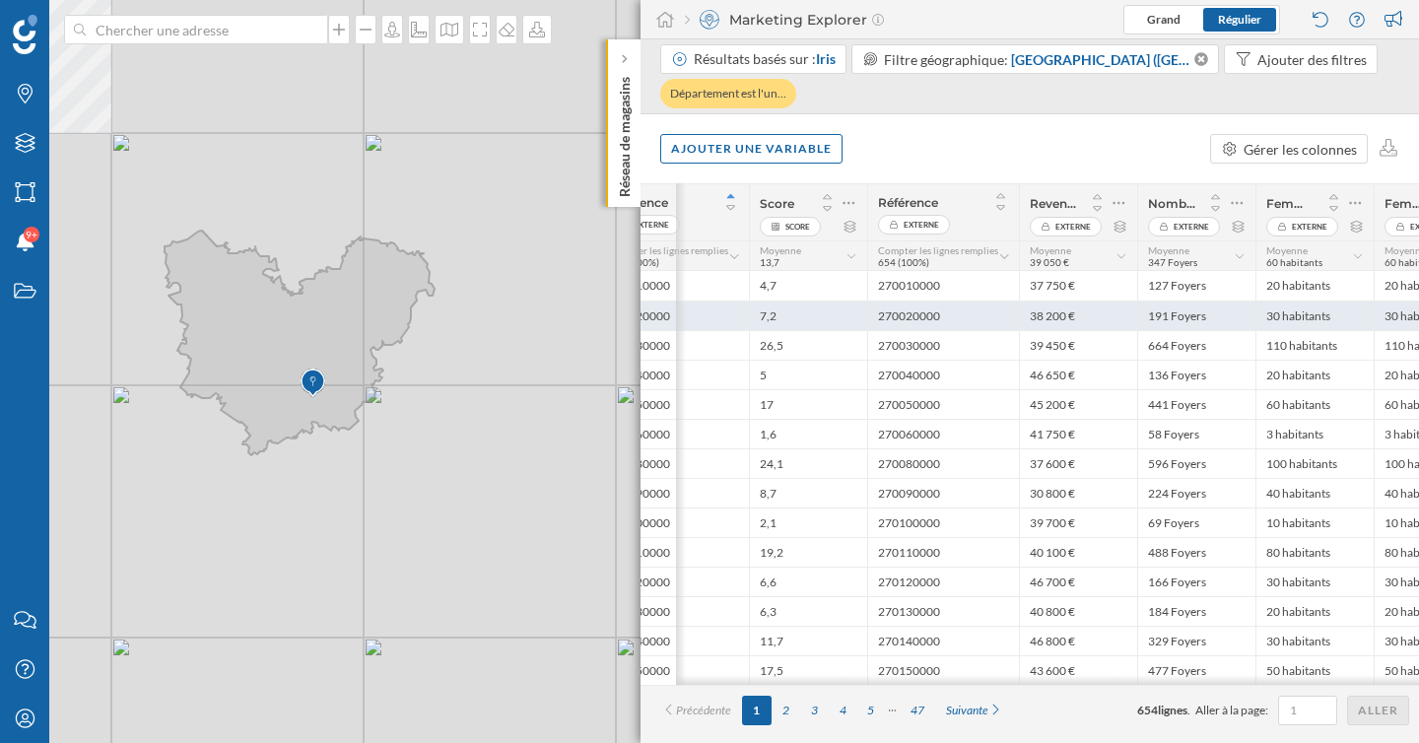
scroll to position [0, 161]
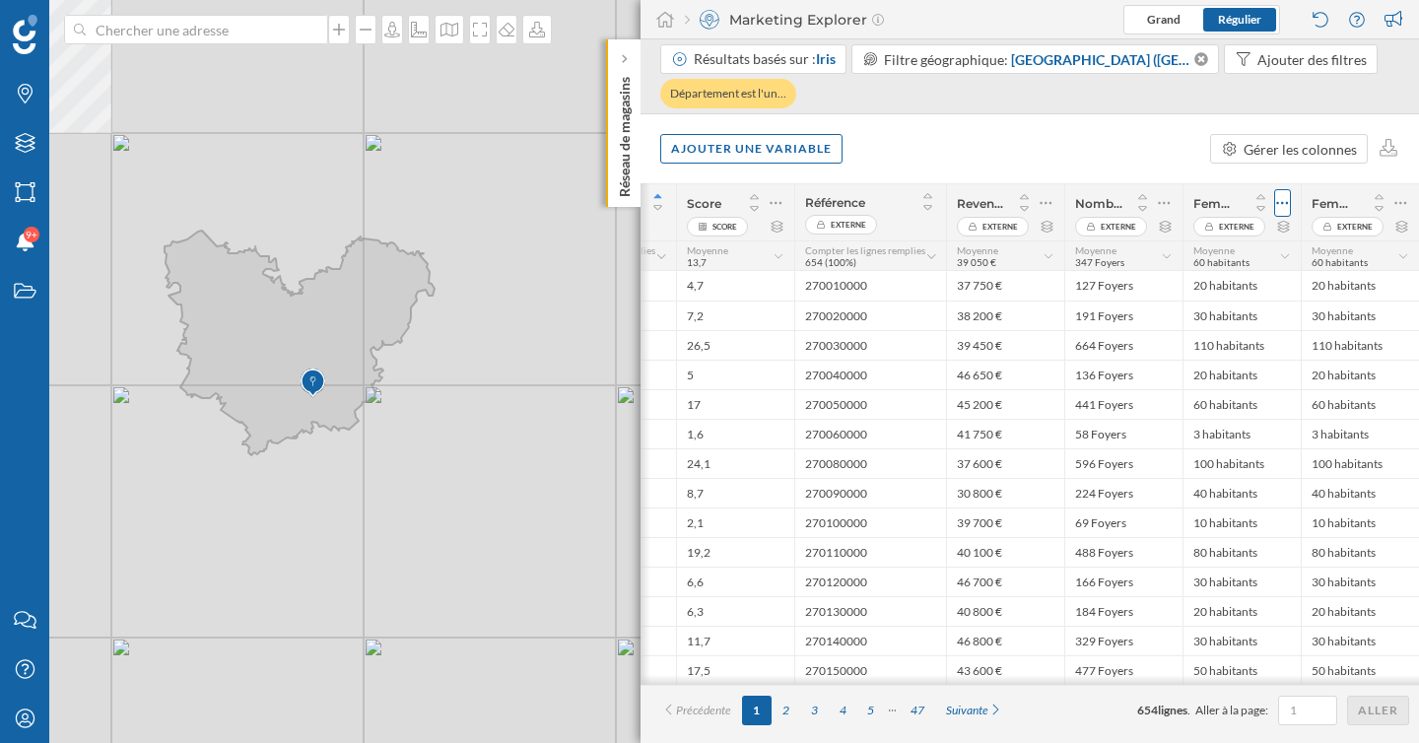
click at [1283, 204] on icon at bounding box center [1282, 203] width 13 height 20
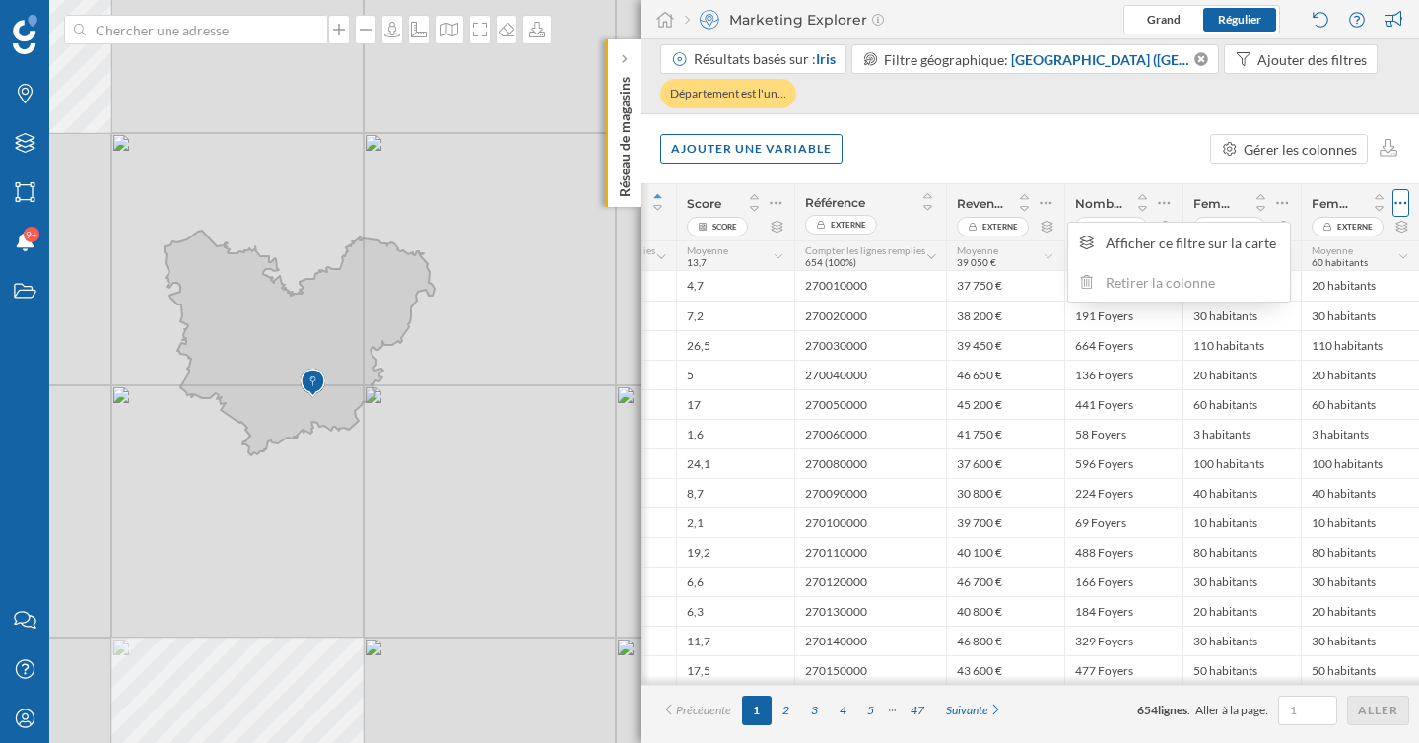
click at [1400, 208] on icon at bounding box center [1400, 203] width 13 height 20
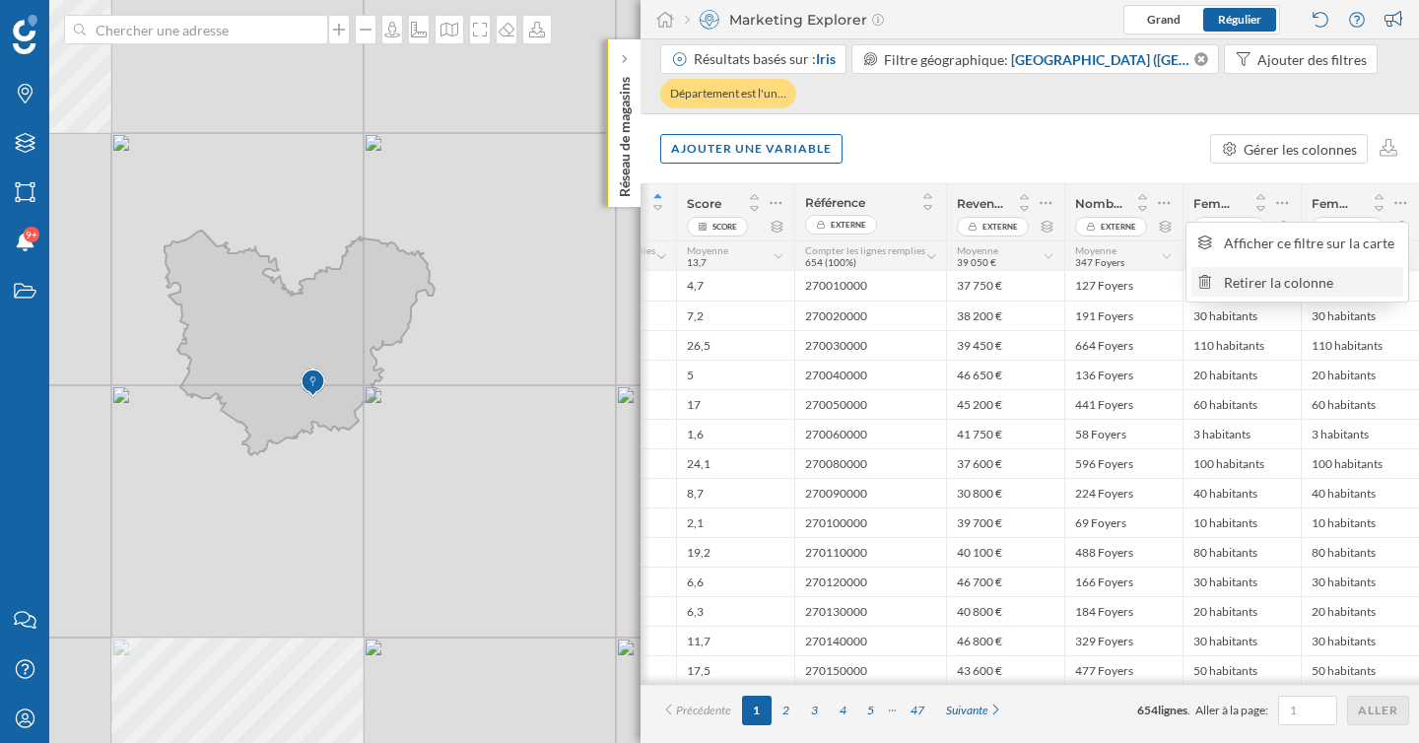
click at [1309, 281] on div "Retirer la colonne" at bounding box center [1310, 282] width 173 height 21
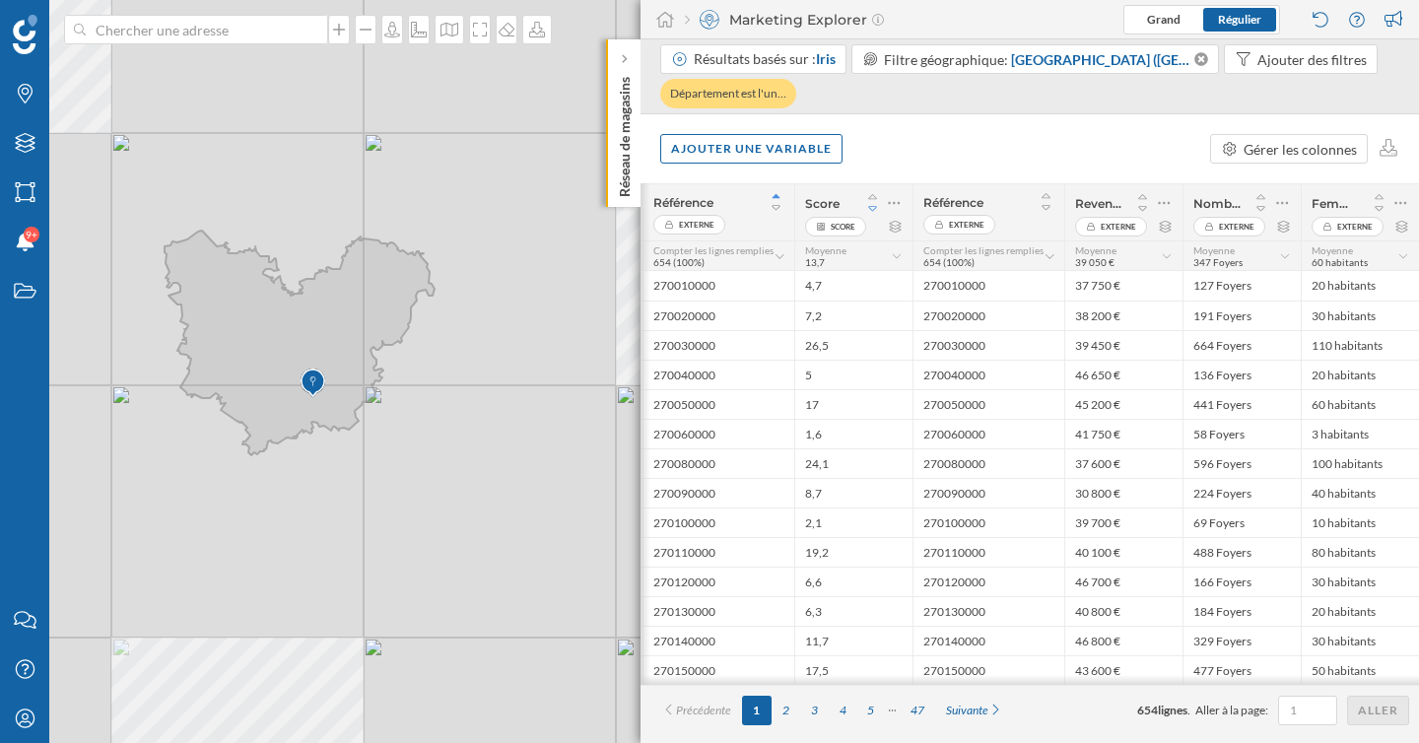
click at [875, 209] on icon at bounding box center [873, 209] width 18 height 14
click at [897, 231] on icon at bounding box center [896, 227] width 12 height 12
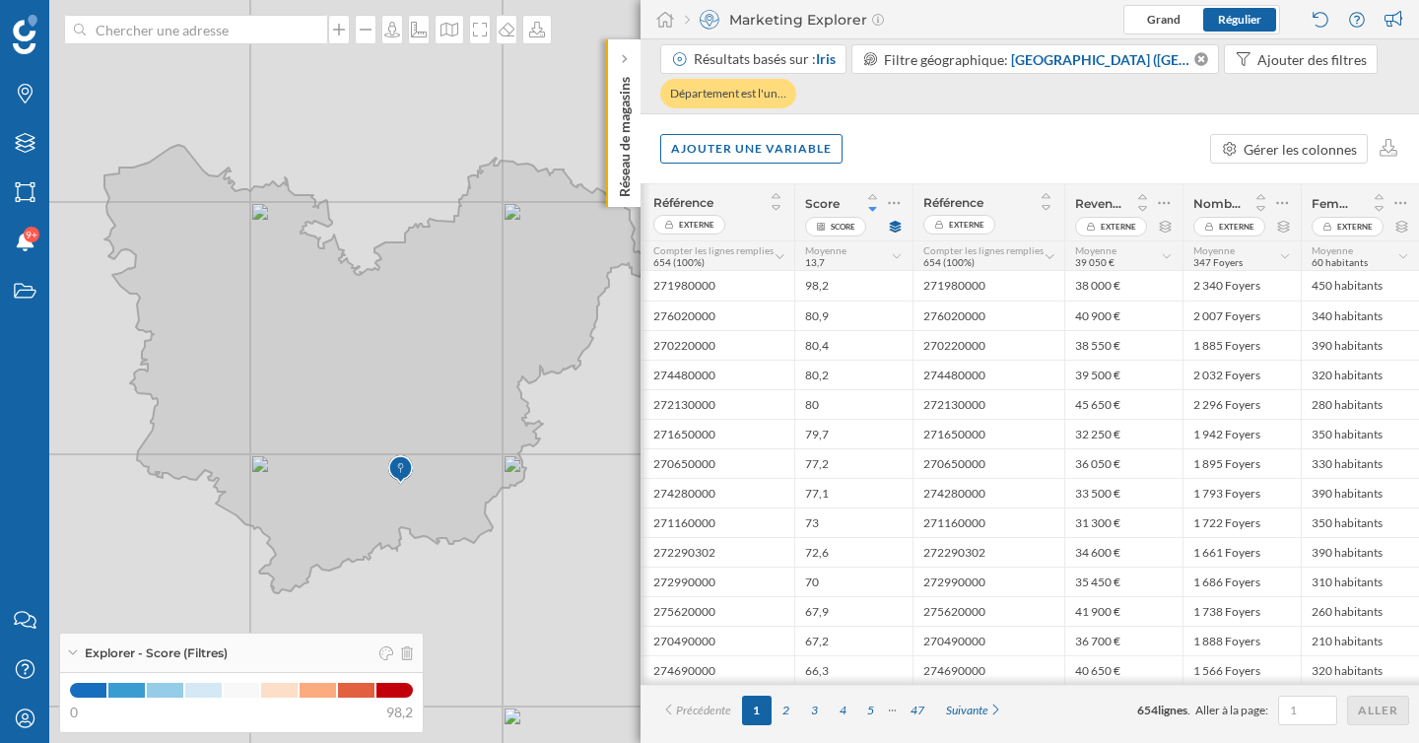
drag, startPoint x: 304, startPoint y: 539, endPoint x: 414, endPoint y: 581, distance: 117.3
click at [414, 581] on div "© Mapbox © OpenStreetMap Improve this map" at bounding box center [709, 371] width 1419 height 743
click at [21, 98] on icon at bounding box center [25, 94] width 15 height 20
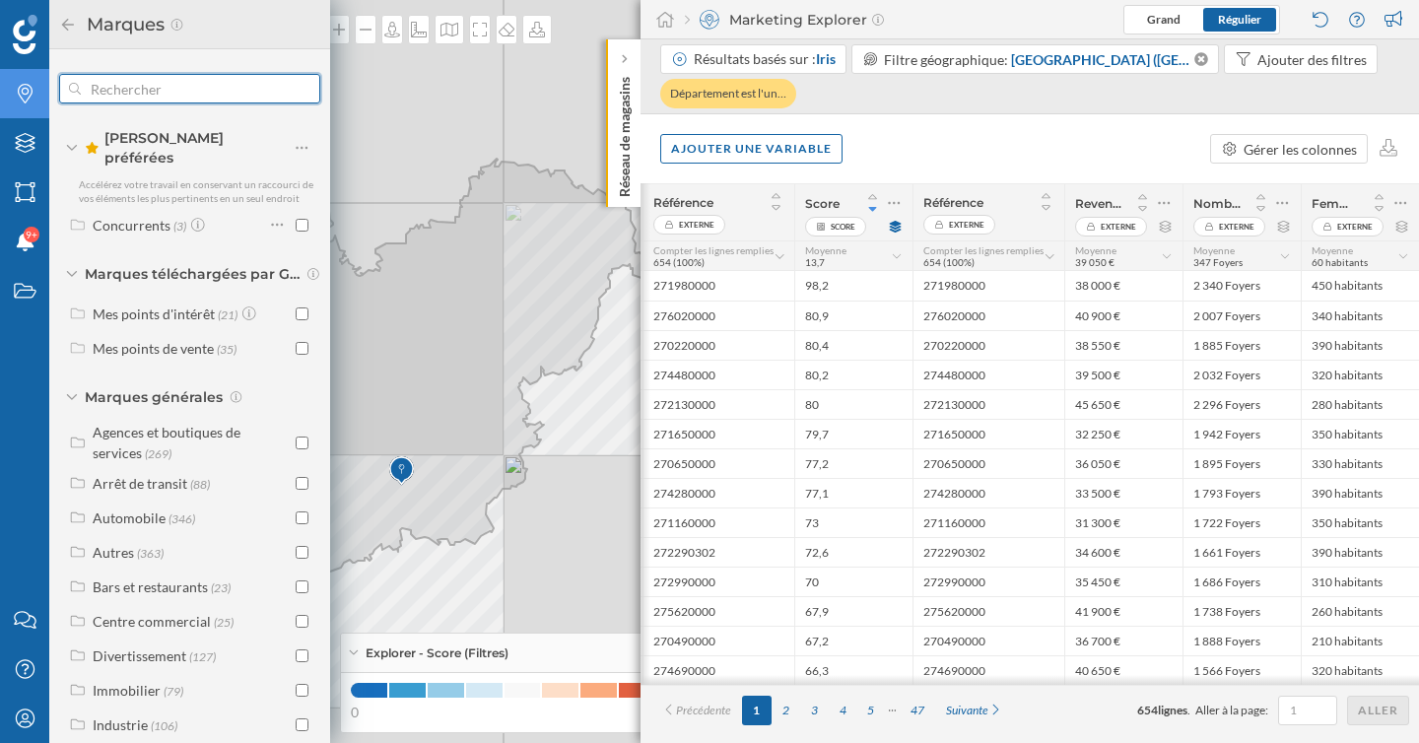
click at [141, 95] on input "text" at bounding box center [190, 88] width 218 height 39
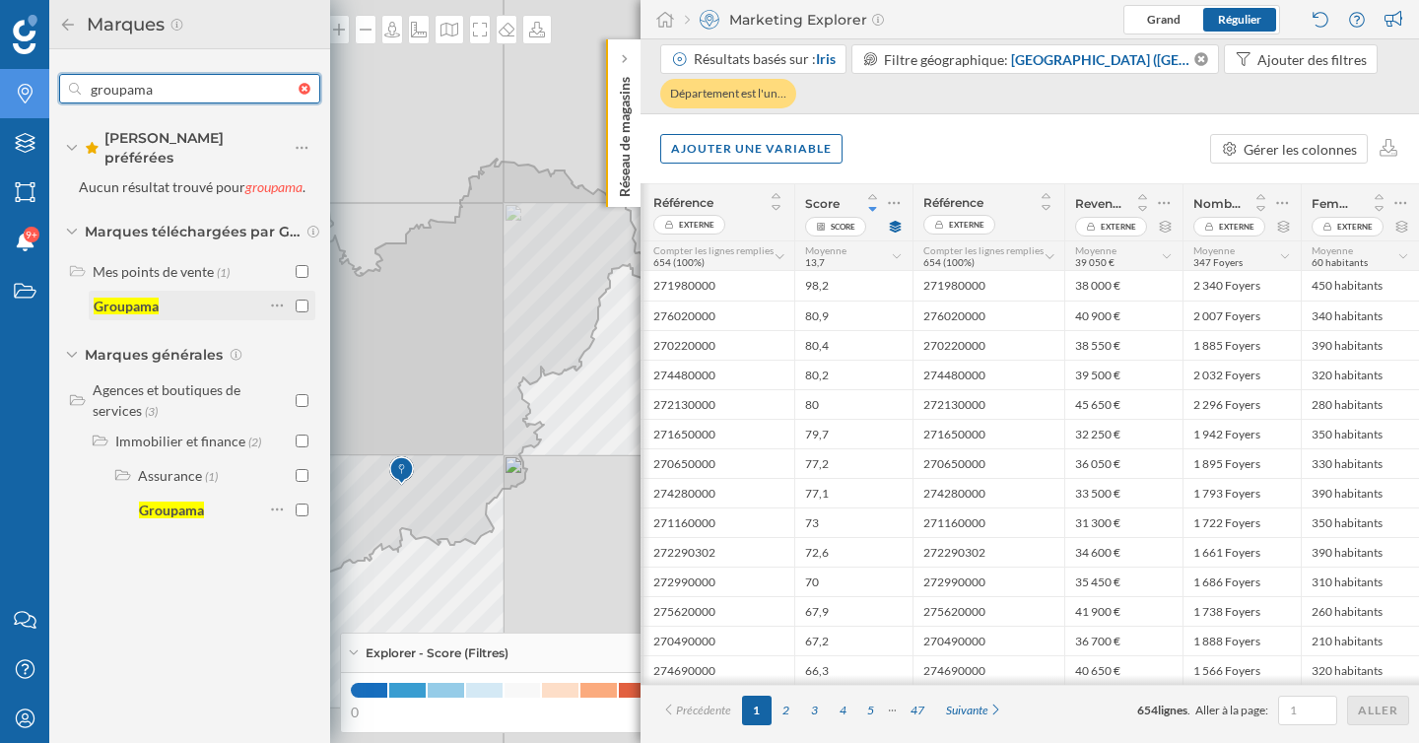
type input "groupama"
click at [299, 299] on input "checkbox" at bounding box center [302, 305] width 13 height 13
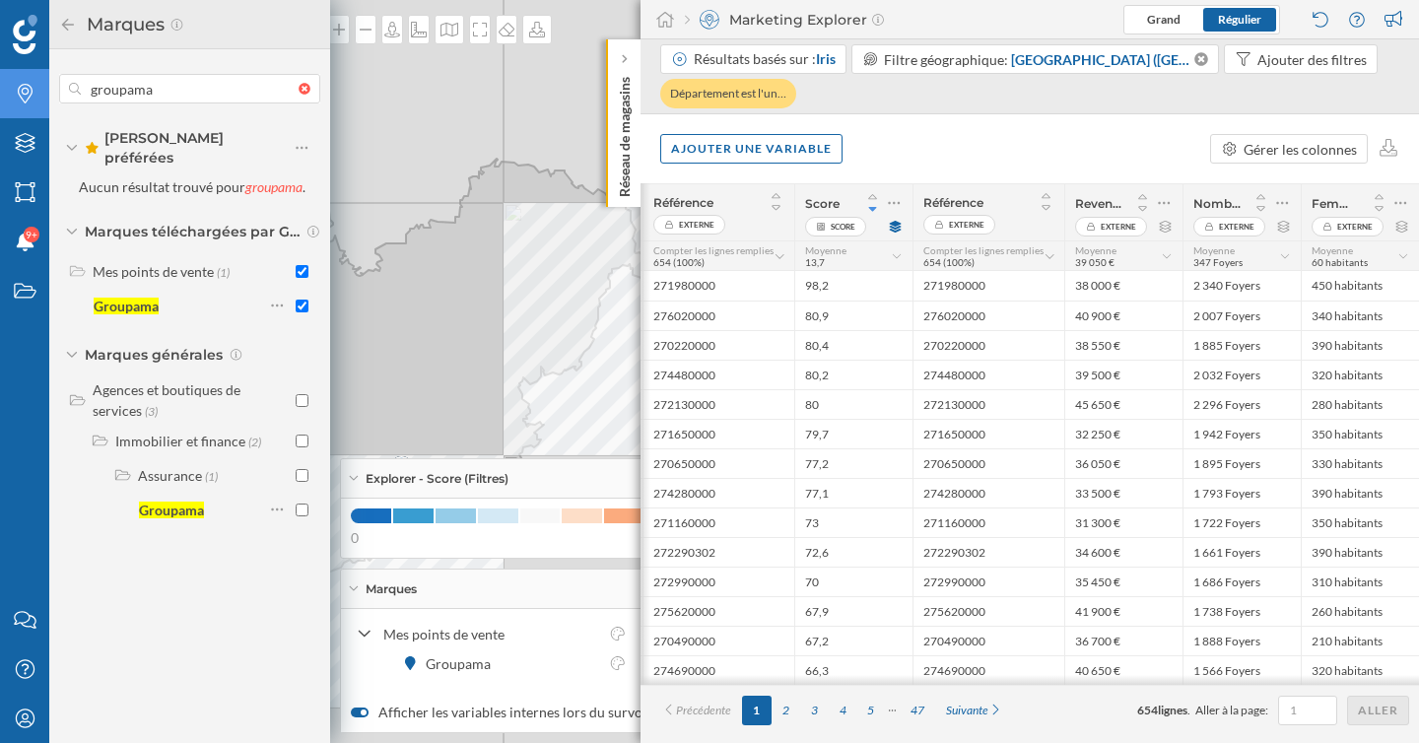
click at [68, 30] on icon at bounding box center [68, 25] width 18 height 14
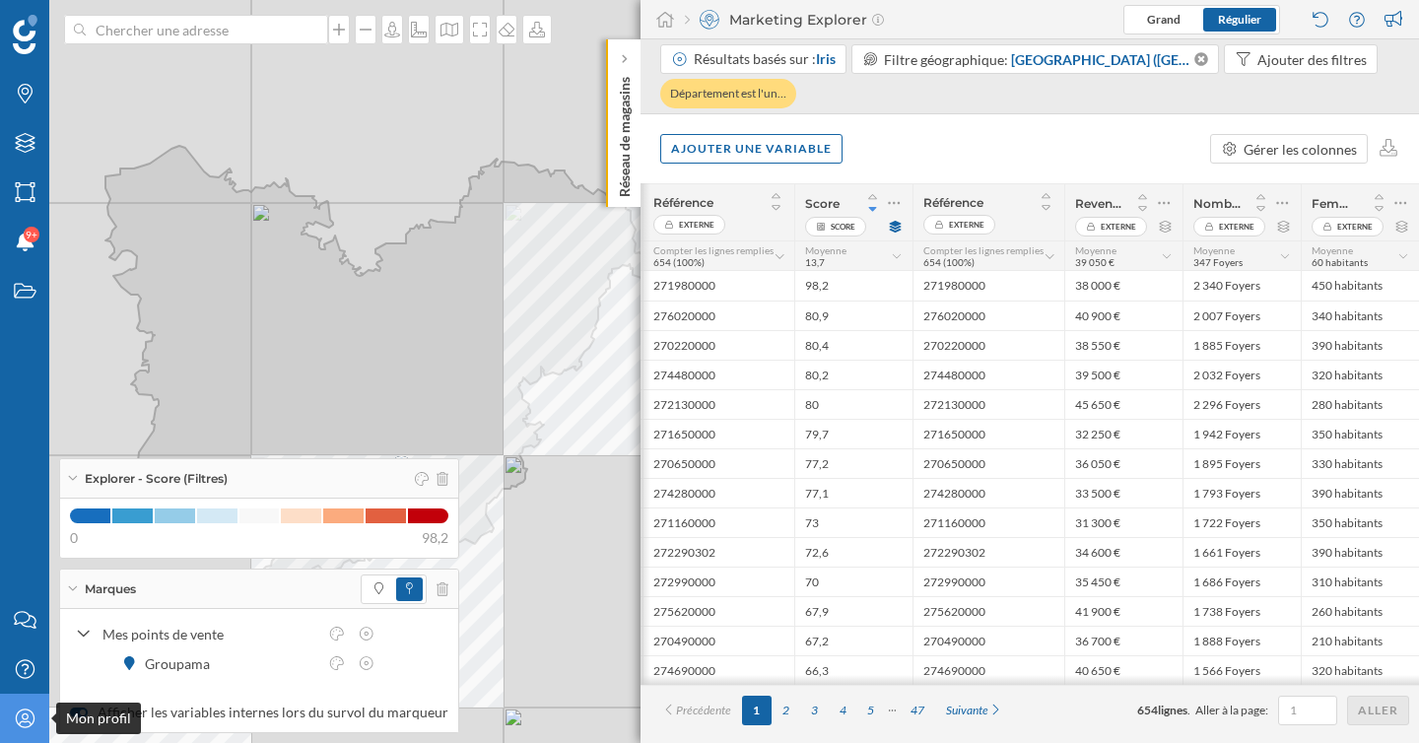
click at [9, 725] on div "Mon profil" at bounding box center [24, 718] width 49 height 49
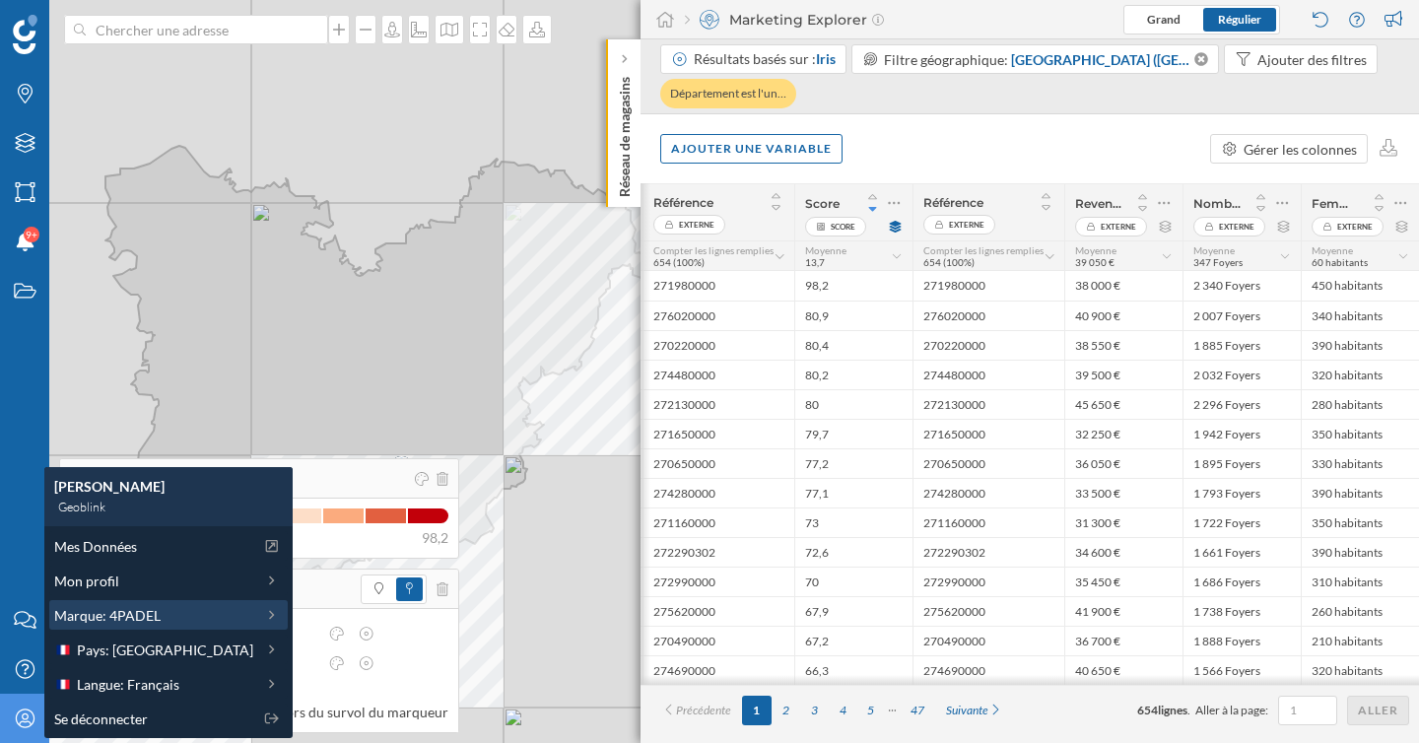
click at [113, 621] on span "Marque: 4PADEL" at bounding box center [107, 615] width 106 height 21
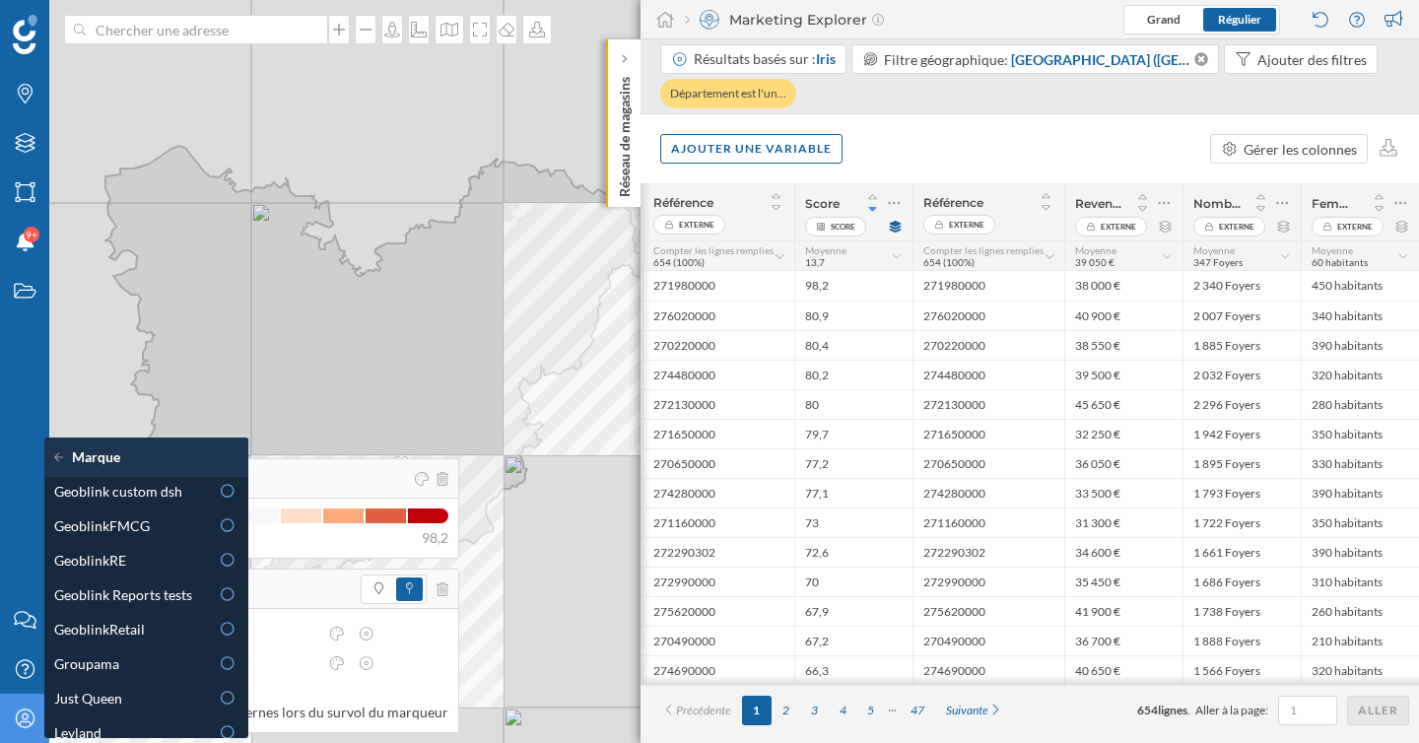
scroll to position [560, 0]
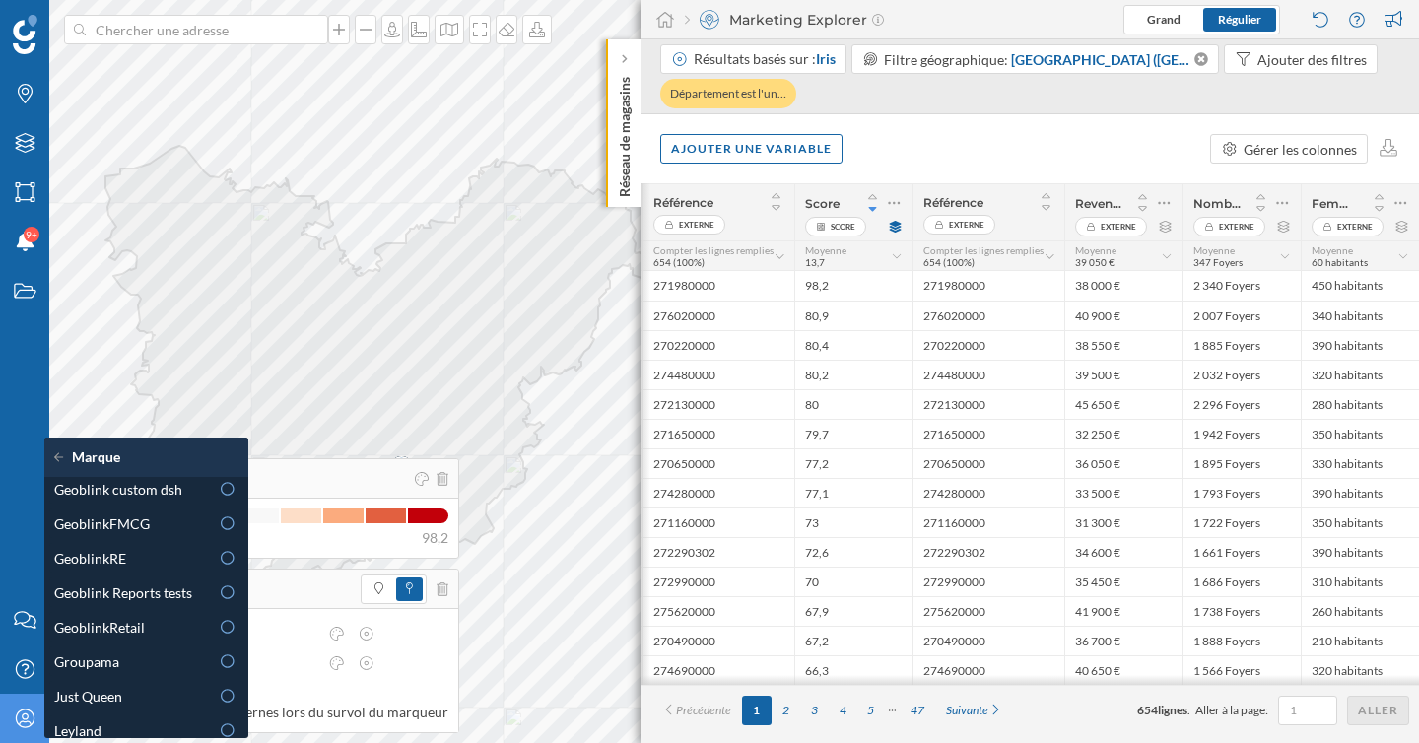
click at [429, 634] on div "Mes points de vente Groupama" at bounding box center [259, 648] width 378 height 59
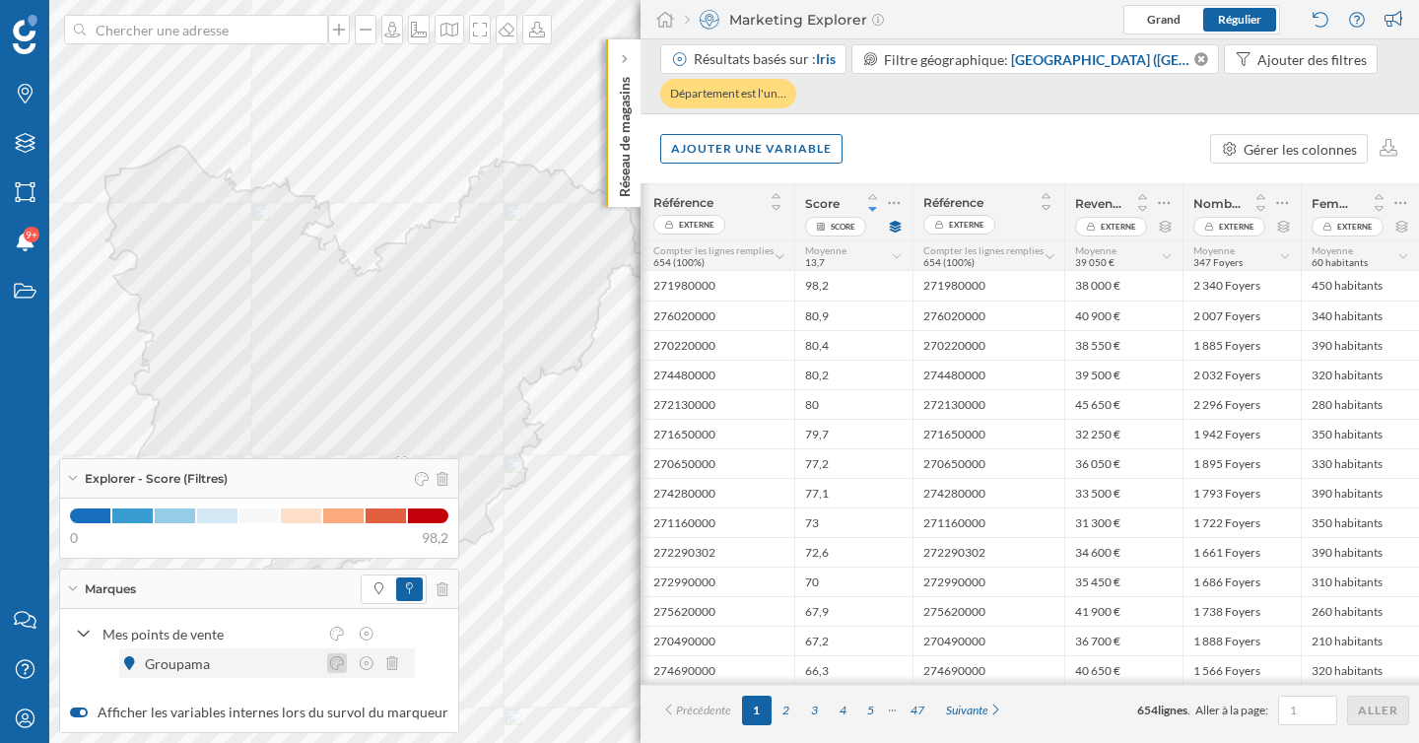
click at [345, 662] on icon at bounding box center [337, 663] width 18 height 14
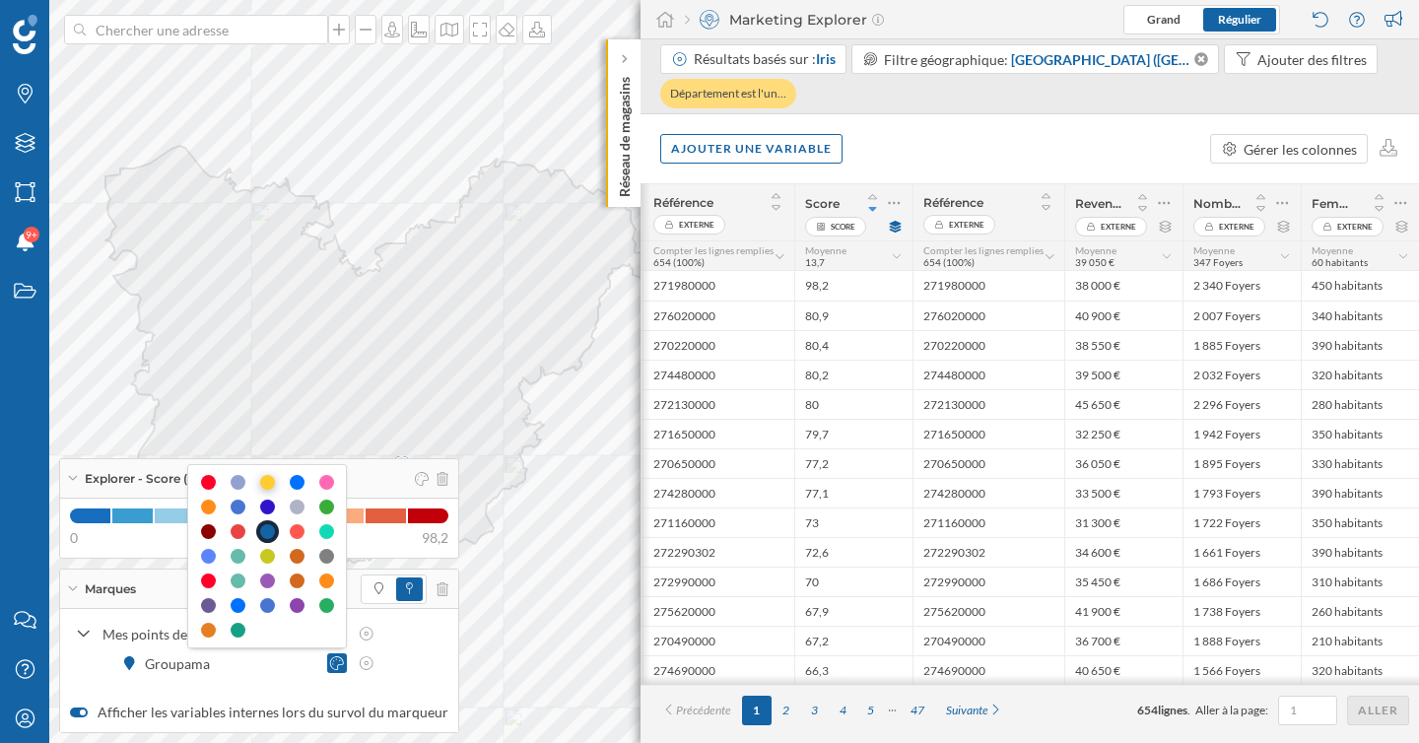
click at [267, 485] on div at bounding box center [267, 482] width 15 height 15
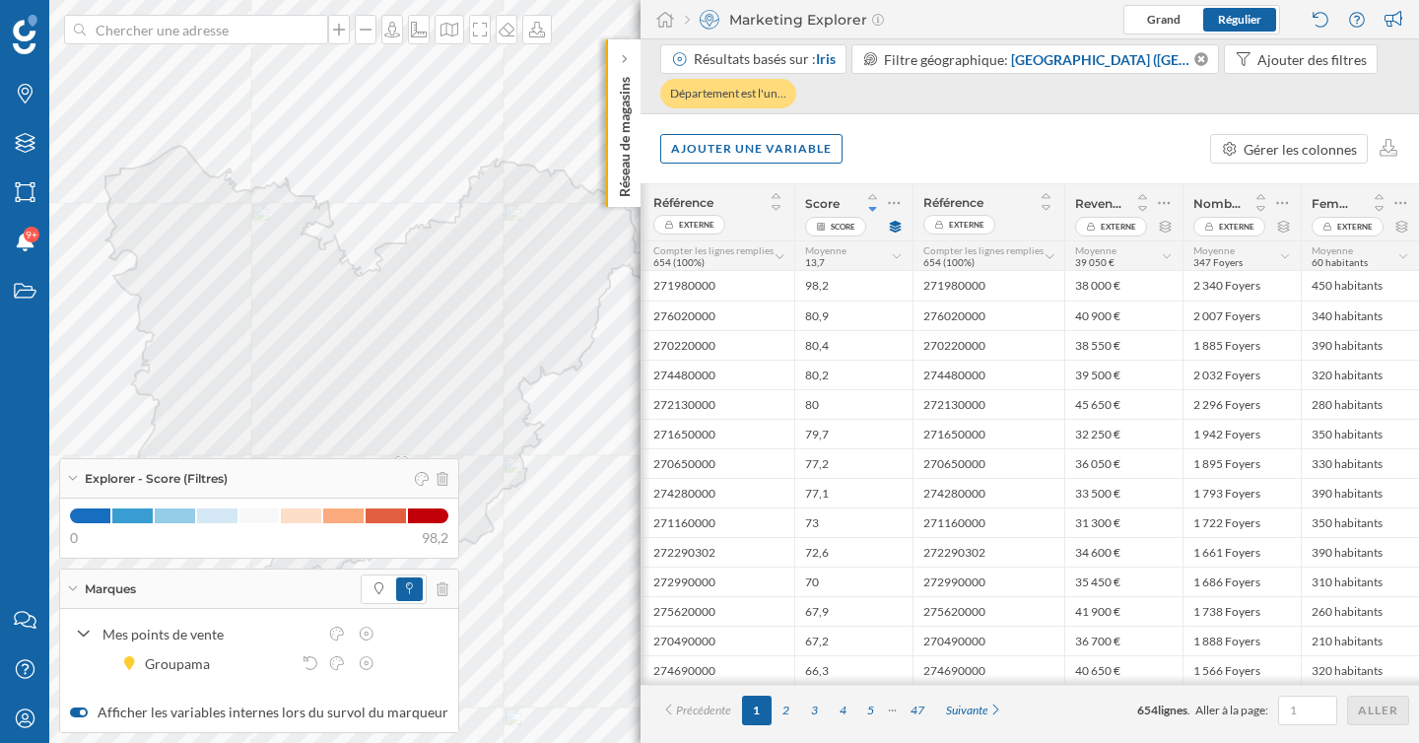
click at [71, 590] on icon at bounding box center [72, 588] width 9 height 5
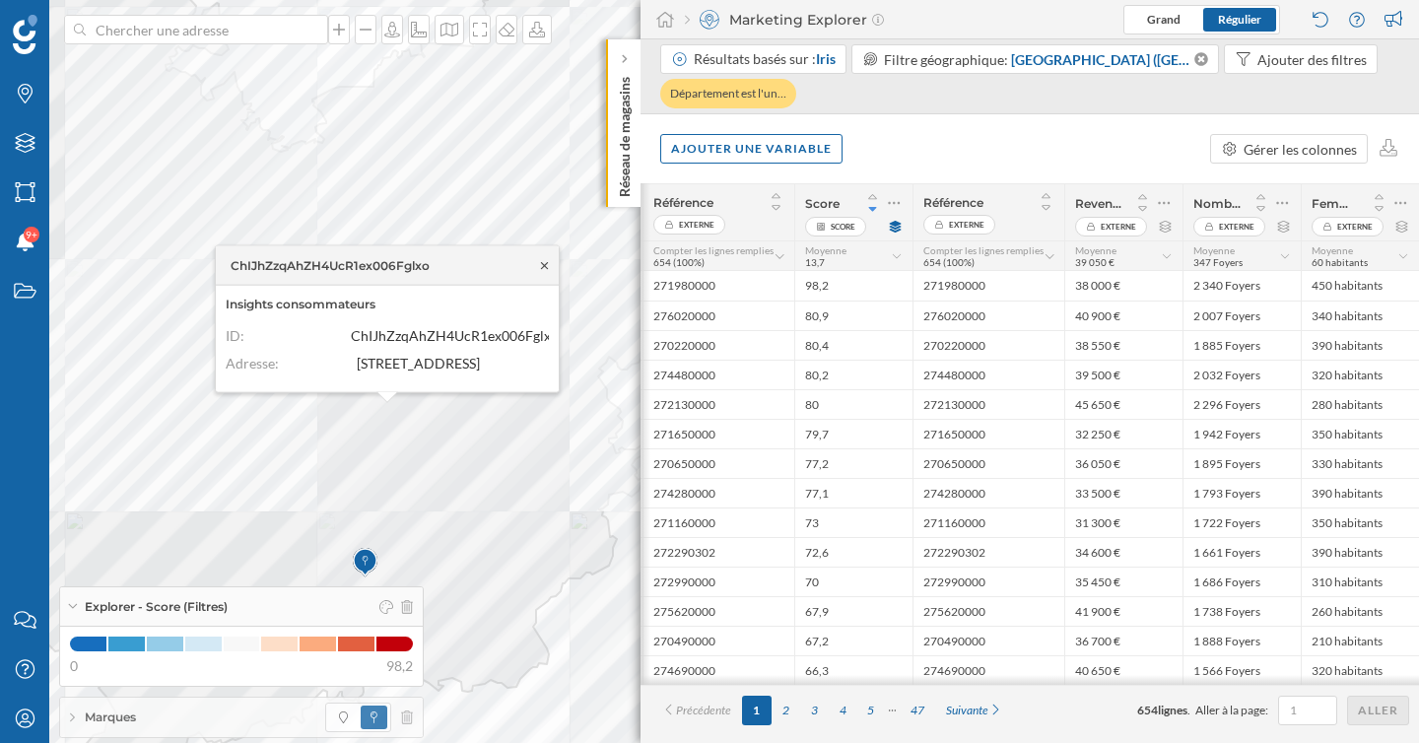
click at [545, 261] on icon at bounding box center [544, 264] width 7 height 7
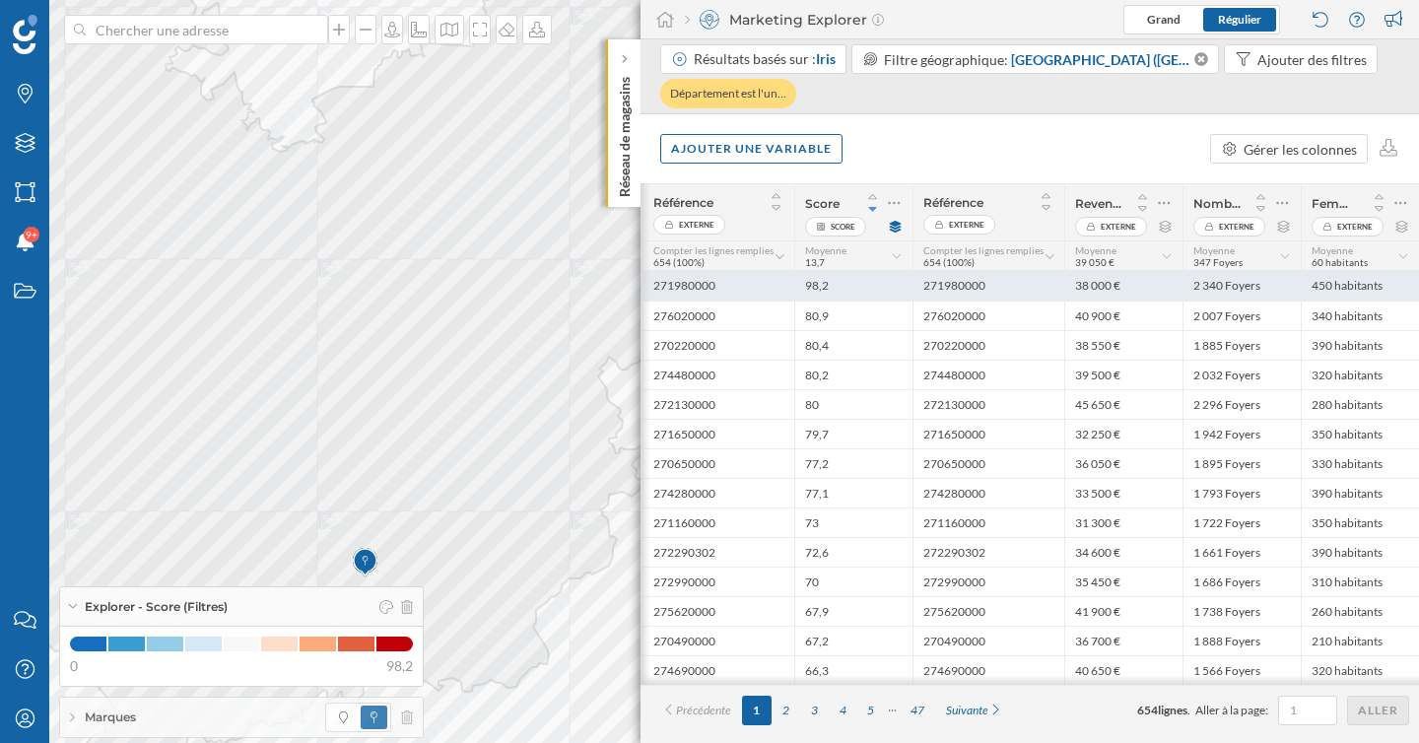
click at [987, 287] on div "271980000" at bounding box center [988, 286] width 152 height 30
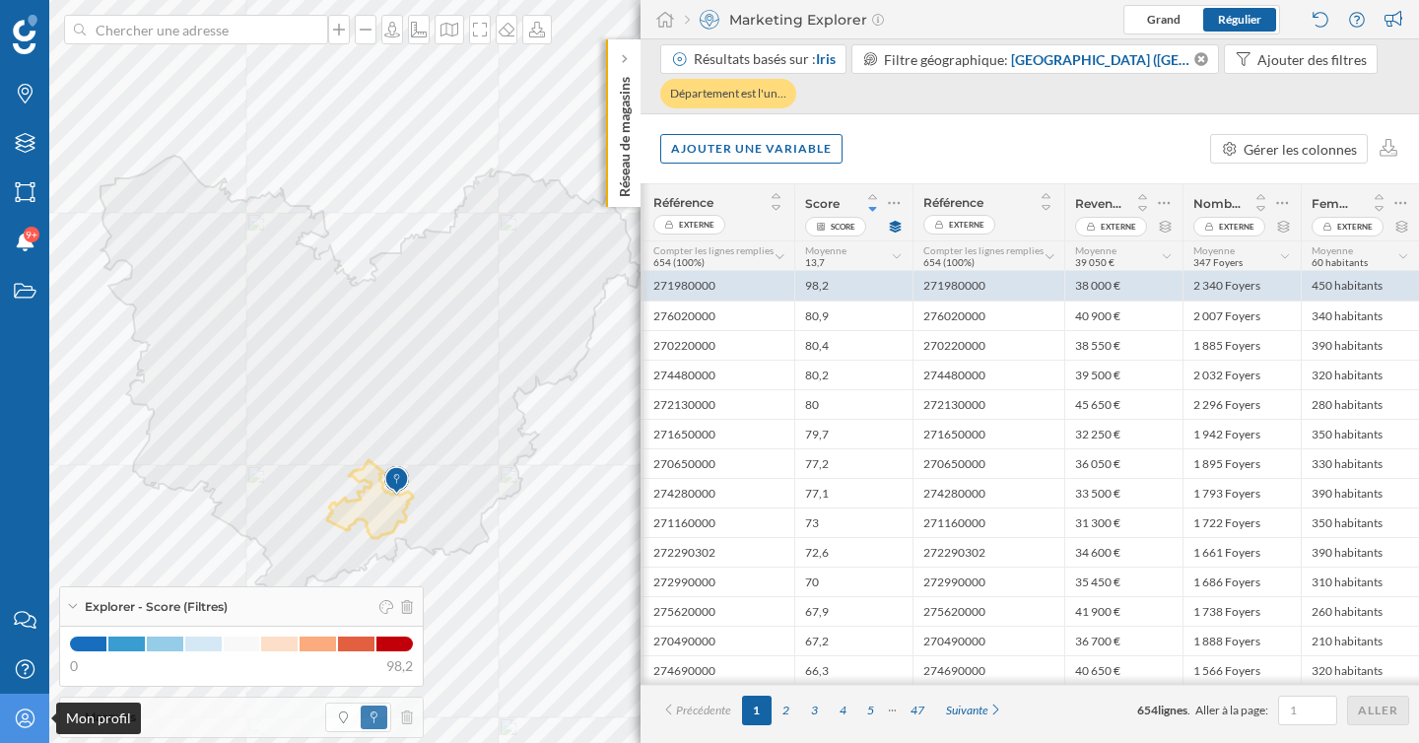
click at [24, 724] on icon "Mon profil" at bounding box center [25, 718] width 25 height 20
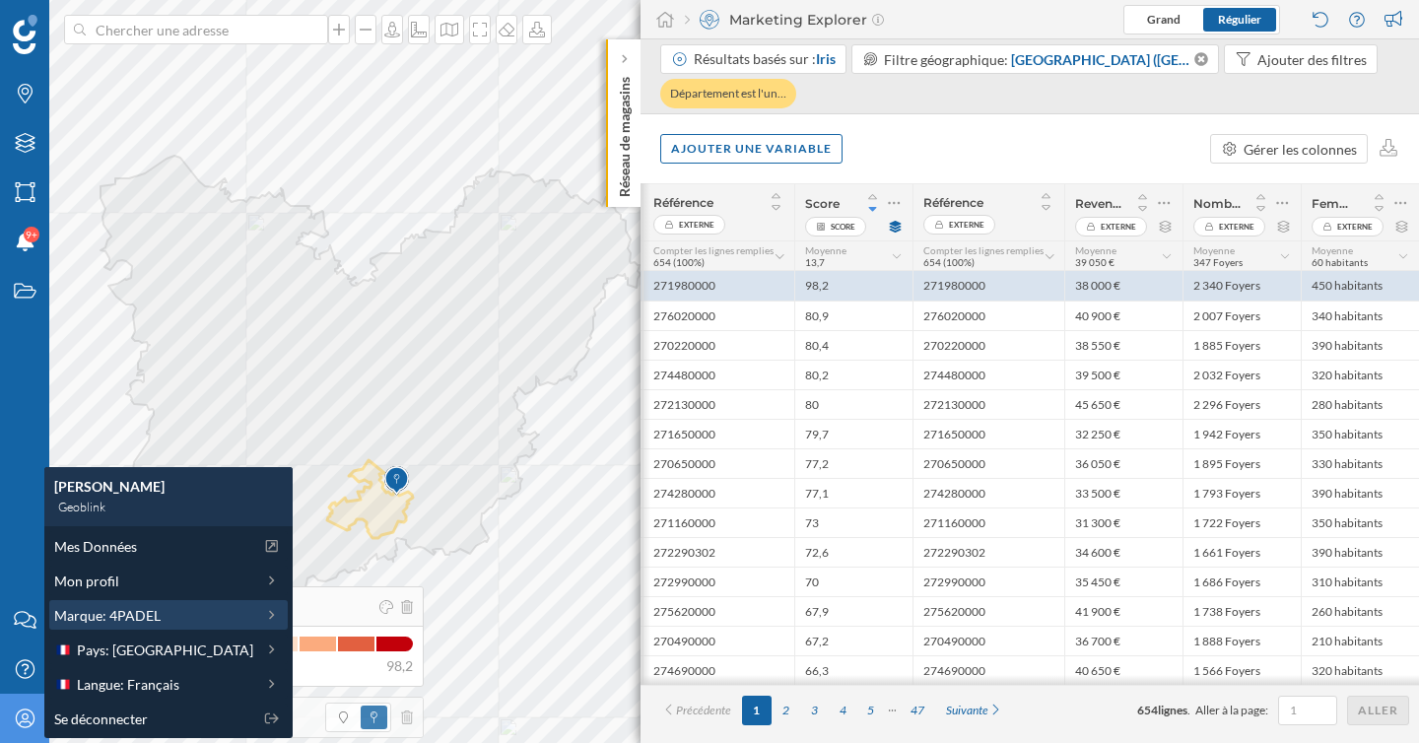
click at [154, 622] on span "Marque: 4PADEL" at bounding box center [107, 615] width 106 height 21
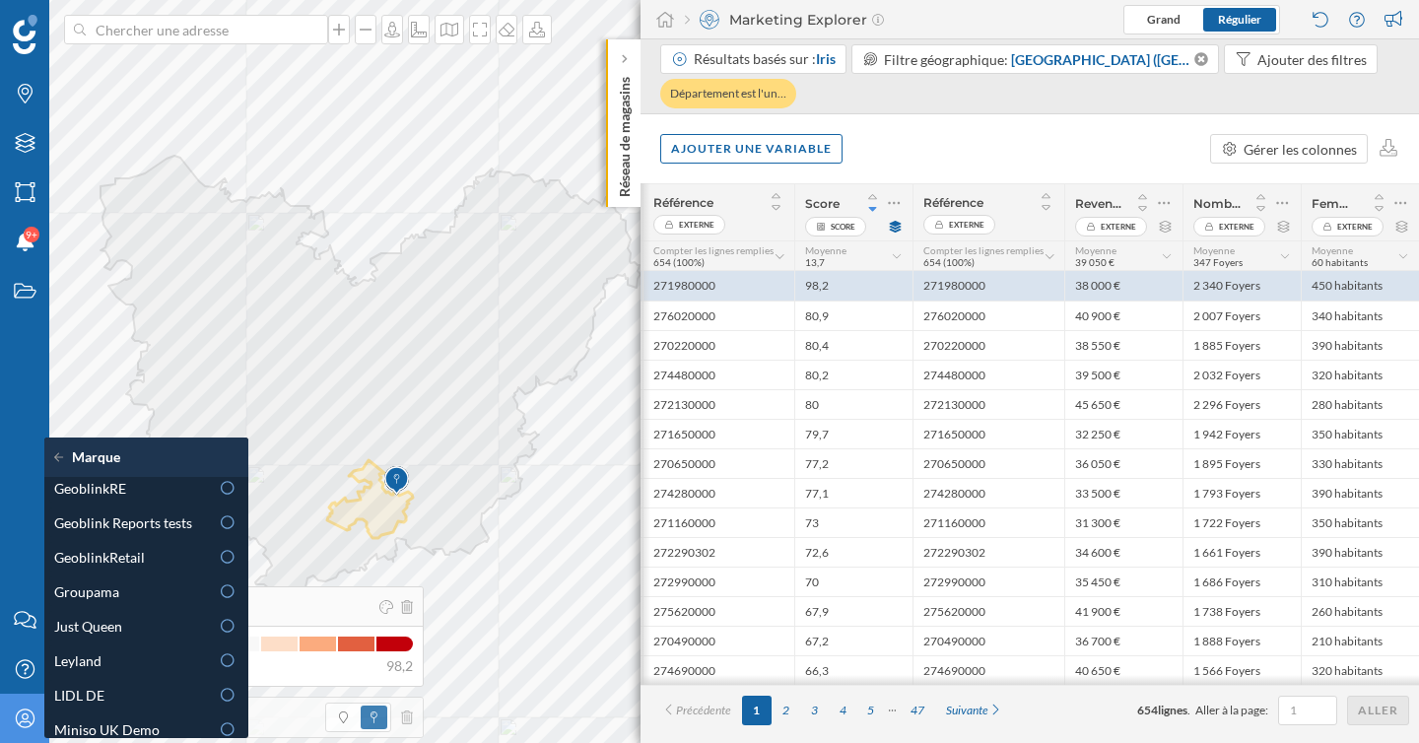
scroll to position [585, 0]
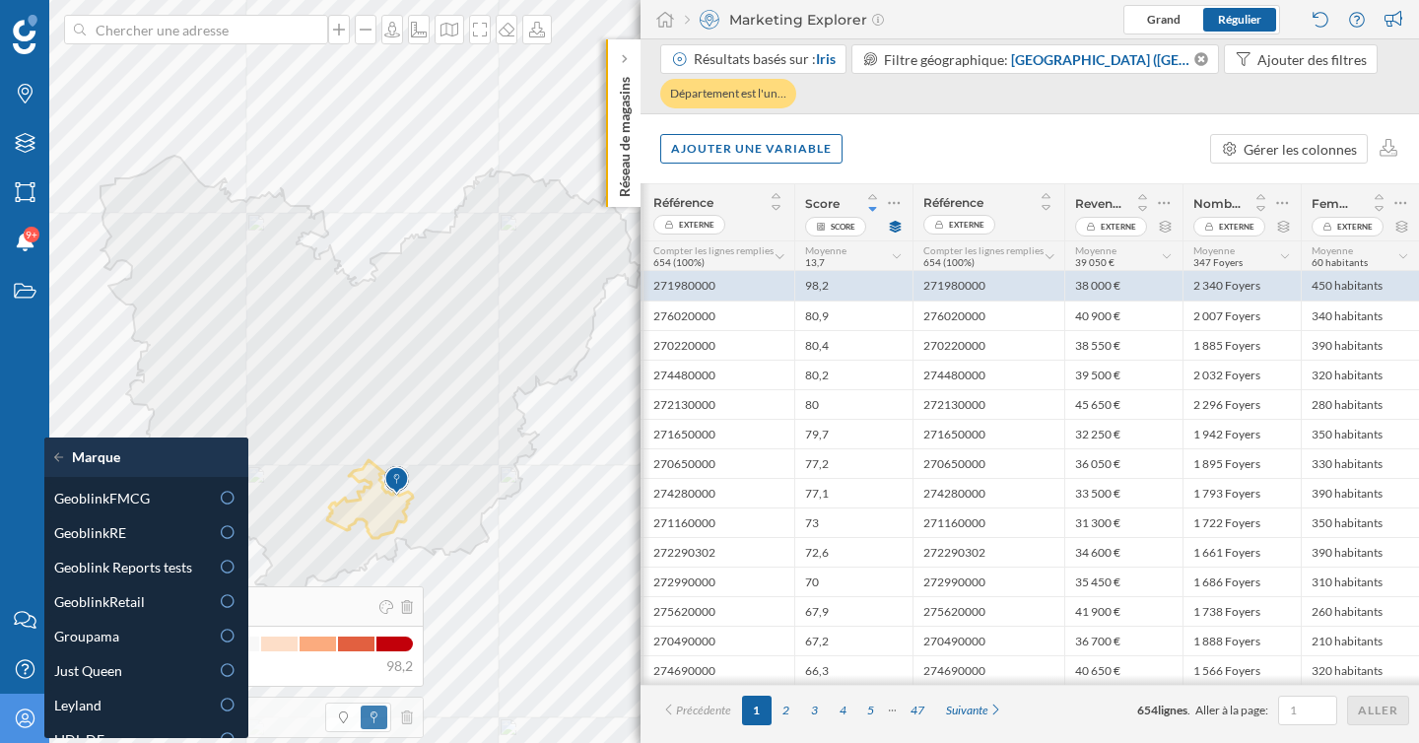
click at [180, 633] on div "Groupama" at bounding box center [131, 636] width 155 height 21
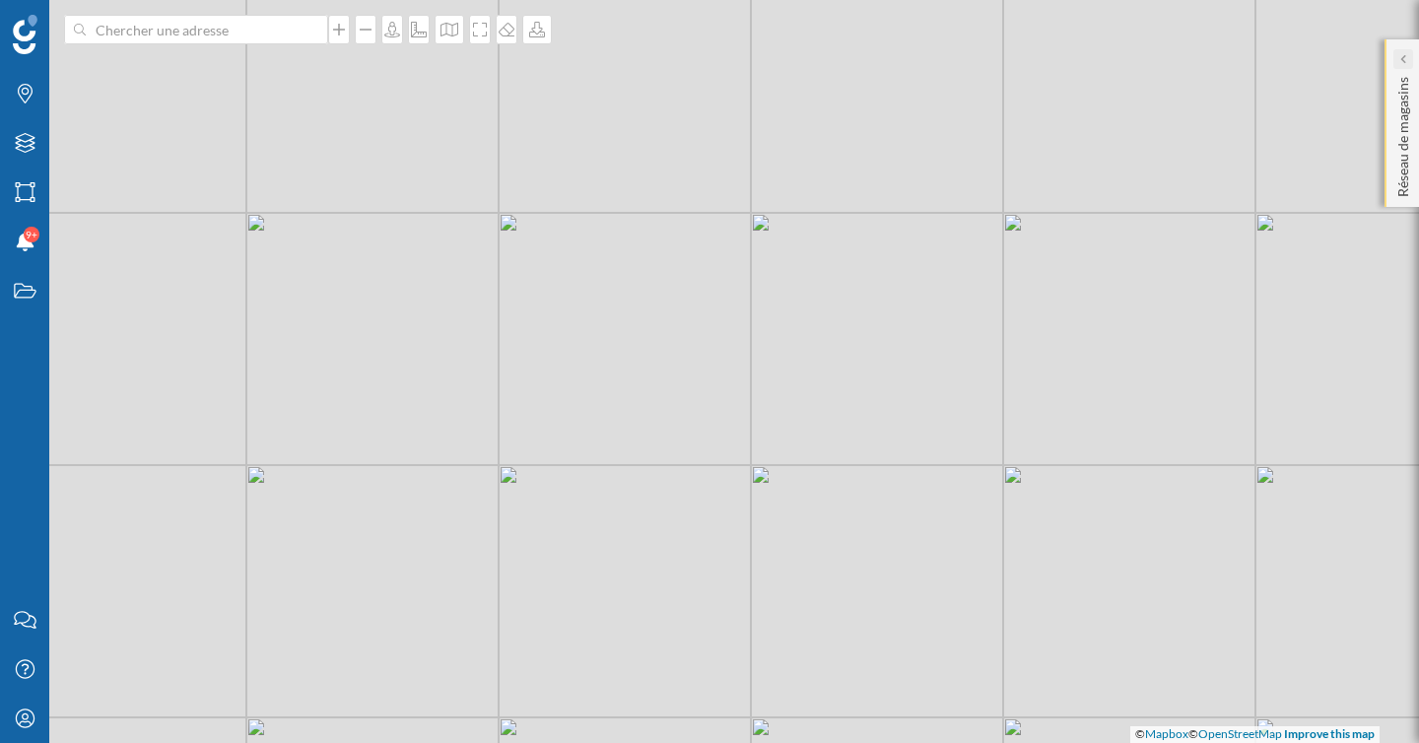
click at [1404, 60] on icon at bounding box center [1402, 59] width 6 height 10
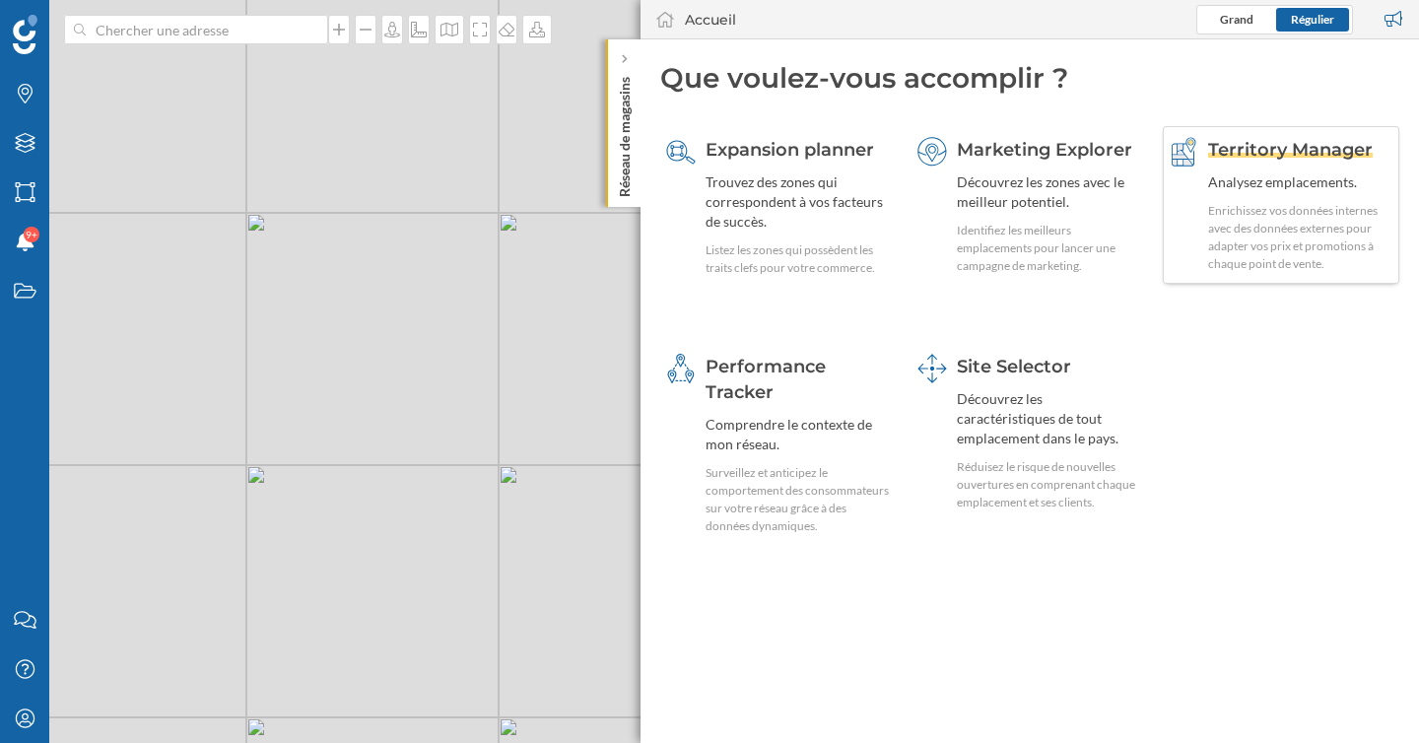
click at [1246, 164] on div "Territory Manager Analysez emplacements. Enrichissez vos données internes avec …" at bounding box center [1300, 205] width 185 height 136
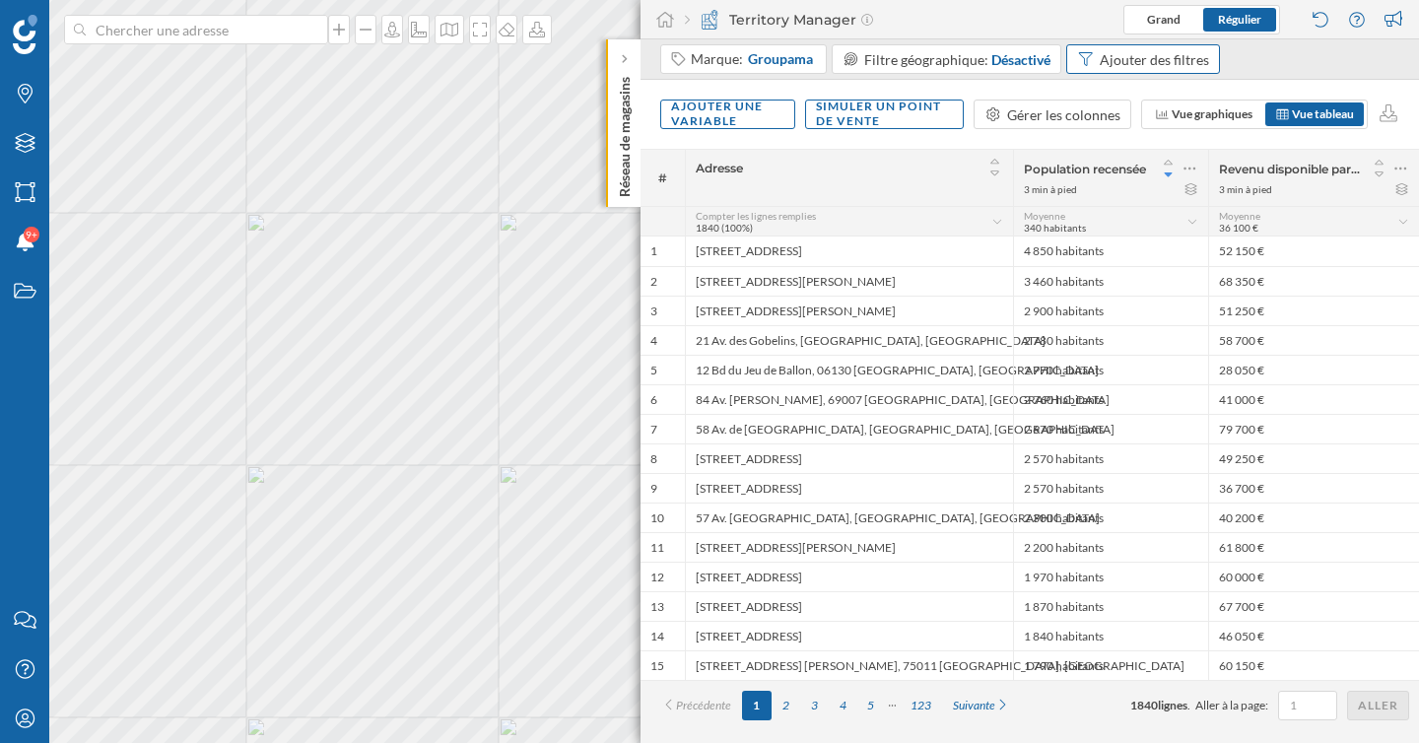
click at [1165, 70] on div "Ajouter des filtres" at bounding box center [1143, 59] width 154 height 30
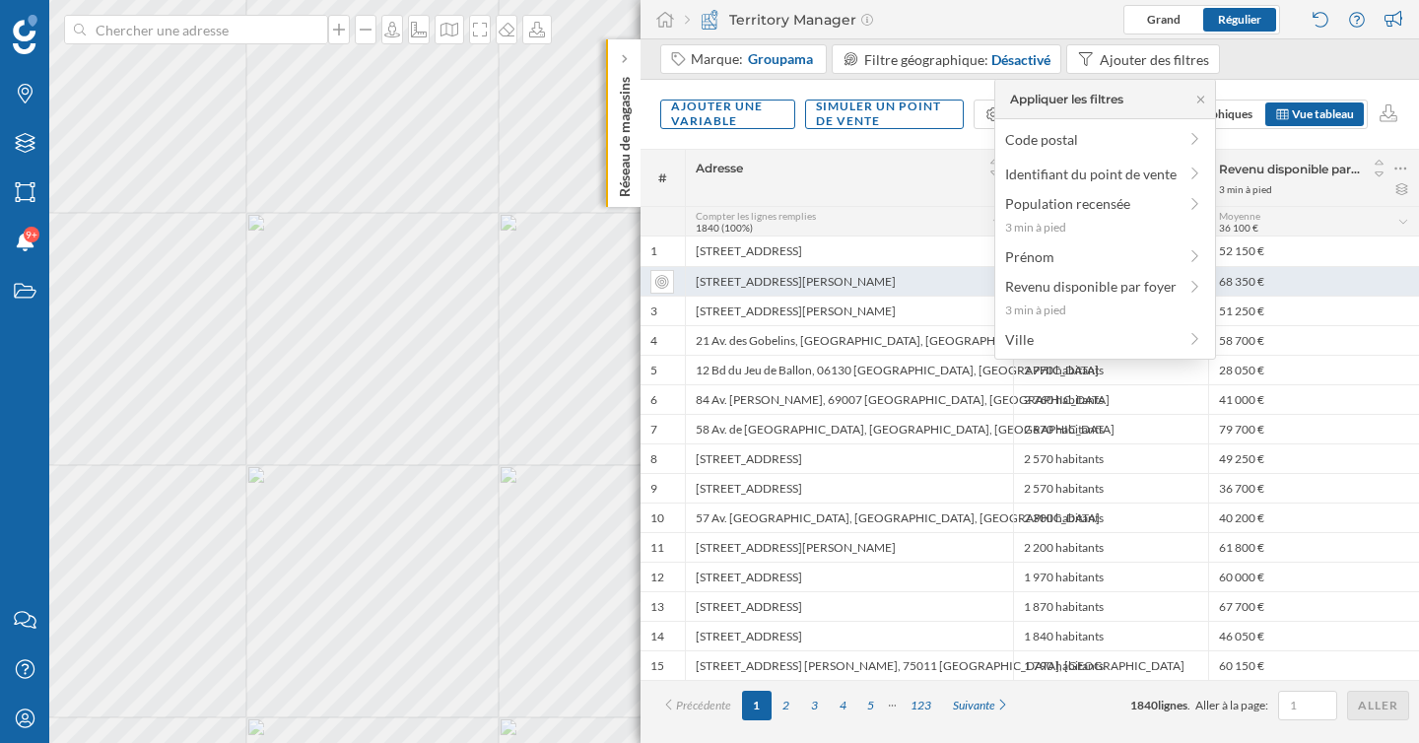
click at [898, 286] on div "[STREET_ADDRESS][PERSON_NAME]" at bounding box center [849, 281] width 328 height 30
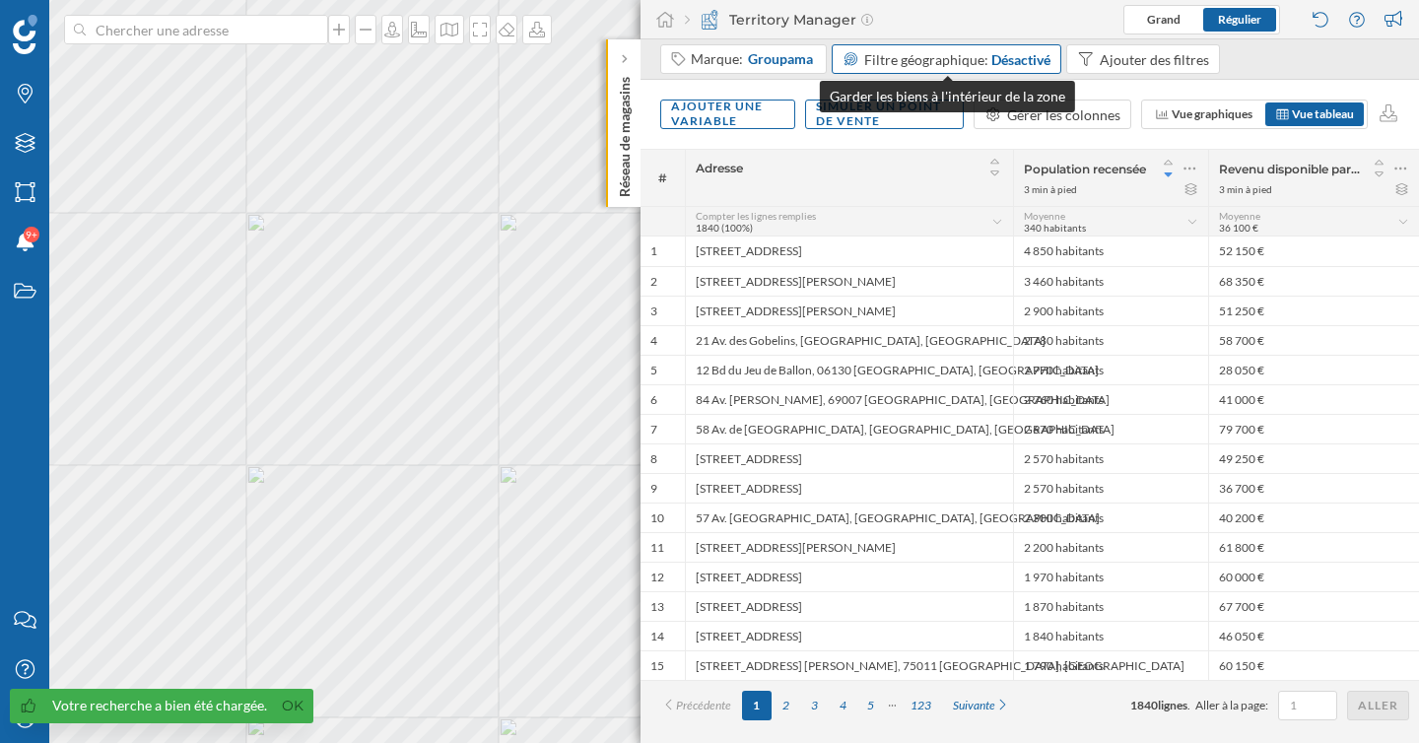
click at [1023, 68] on div "Désactivé" at bounding box center [1020, 59] width 59 height 21
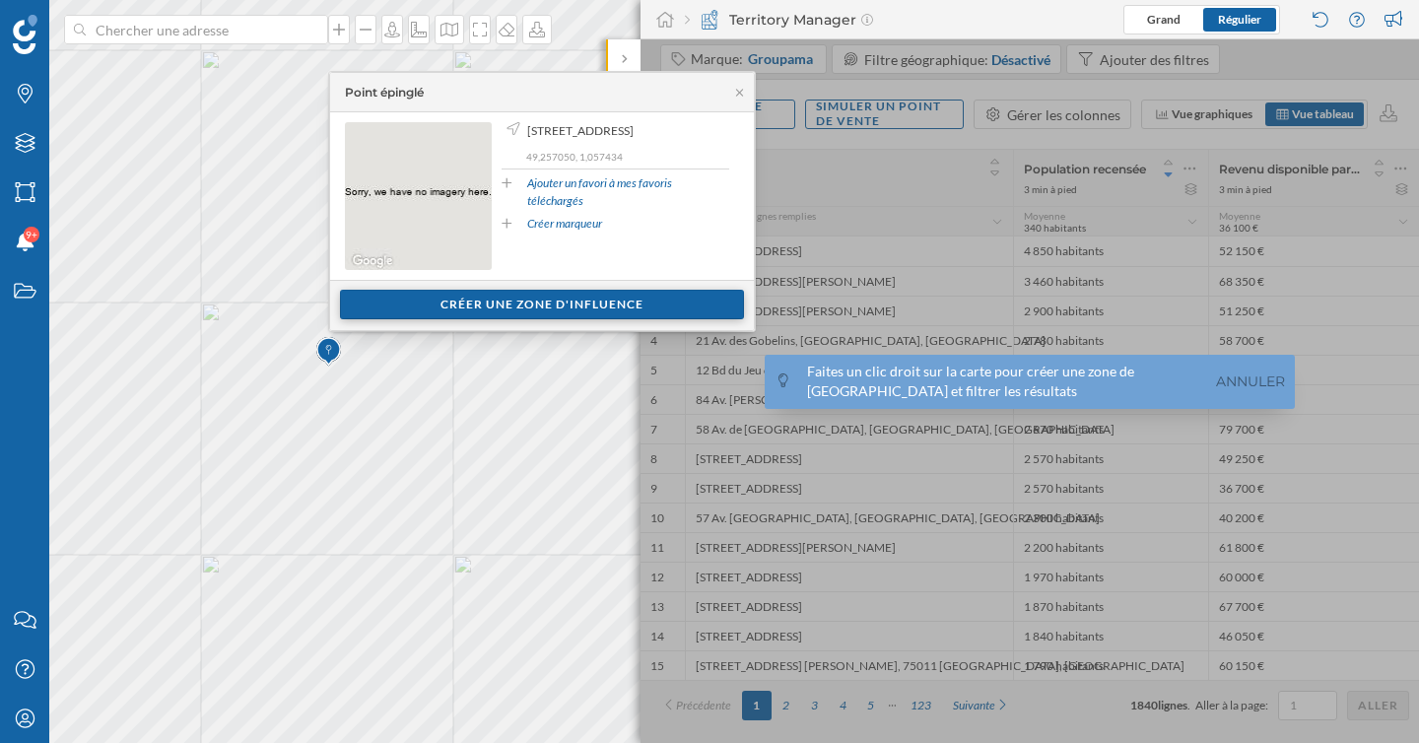
click at [474, 302] on div "Créer une zone d'influence" at bounding box center [542, 305] width 404 height 30
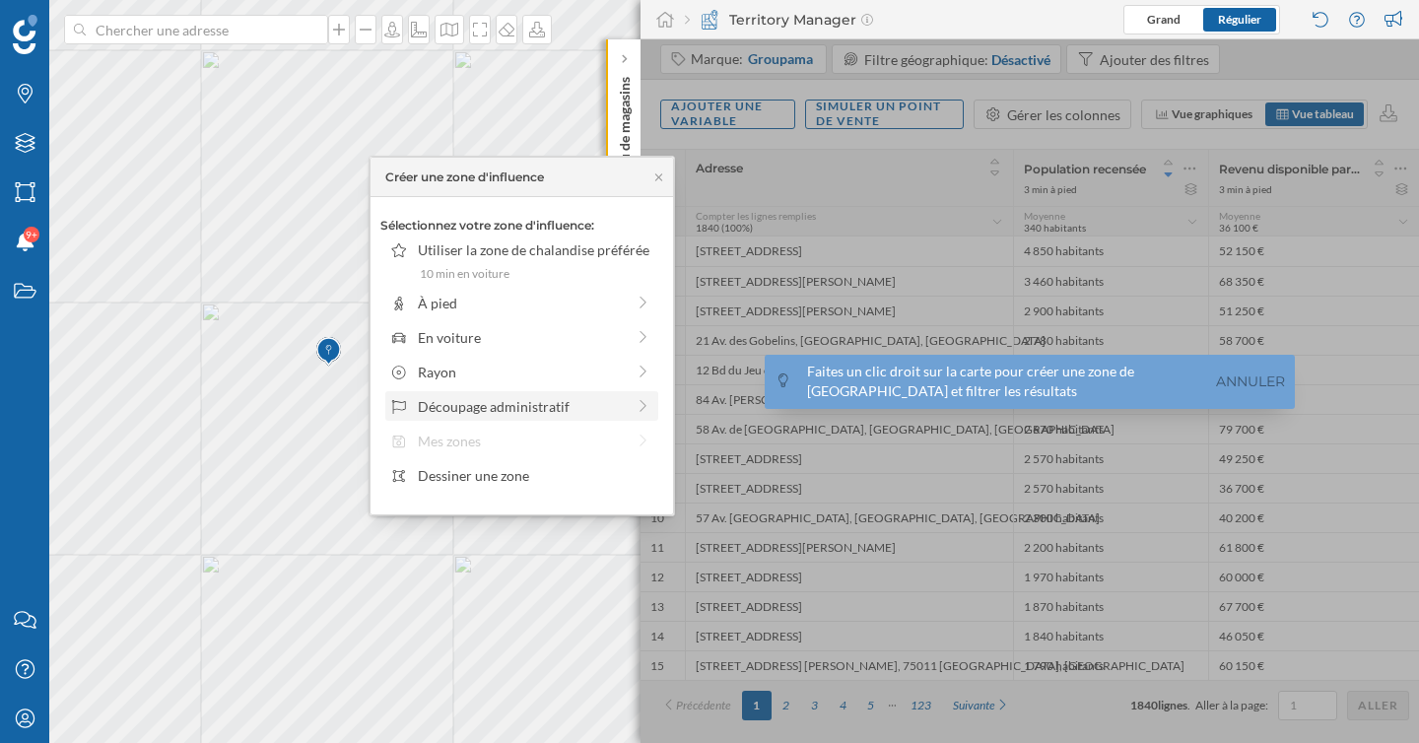
click at [465, 402] on div "Découpage administratif" at bounding box center [521, 406] width 207 height 21
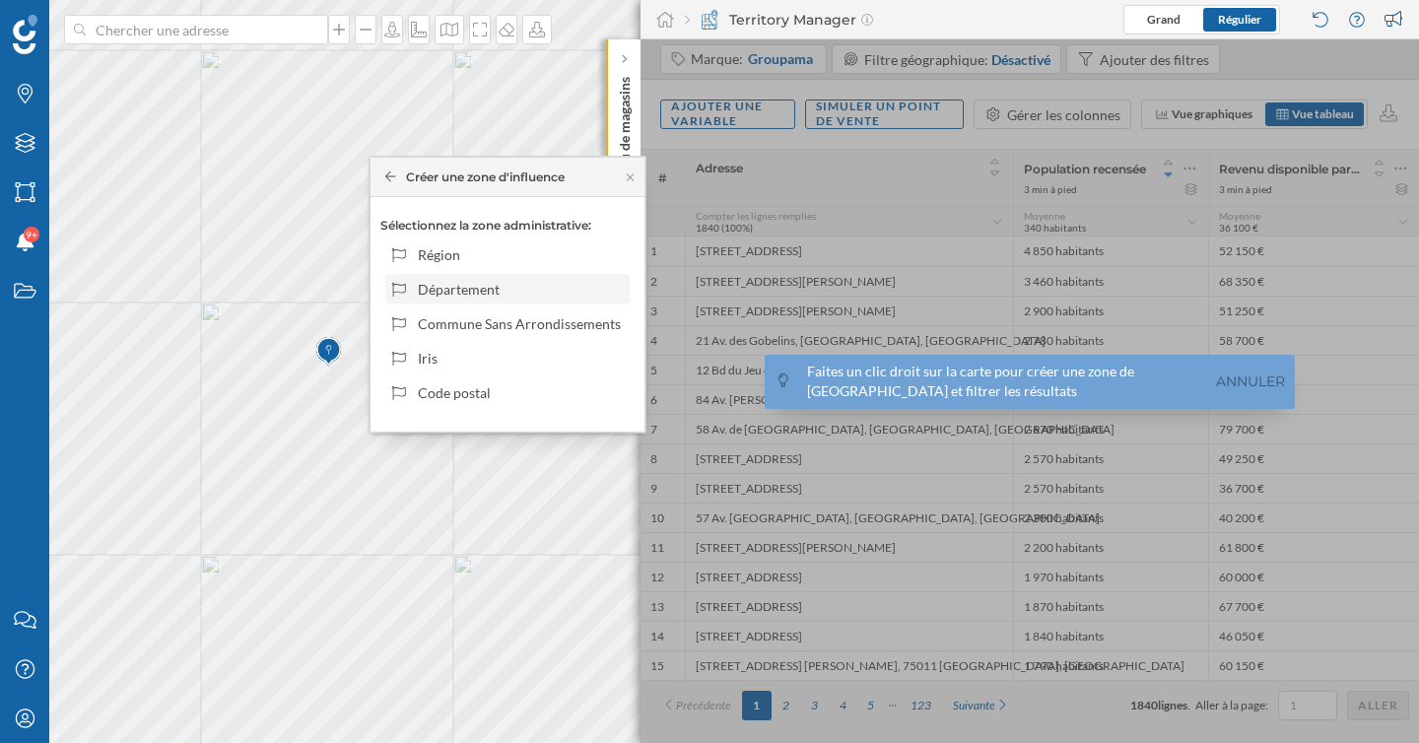
click at [478, 292] on div "Département" at bounding box center [520, 289] width 205 height 21
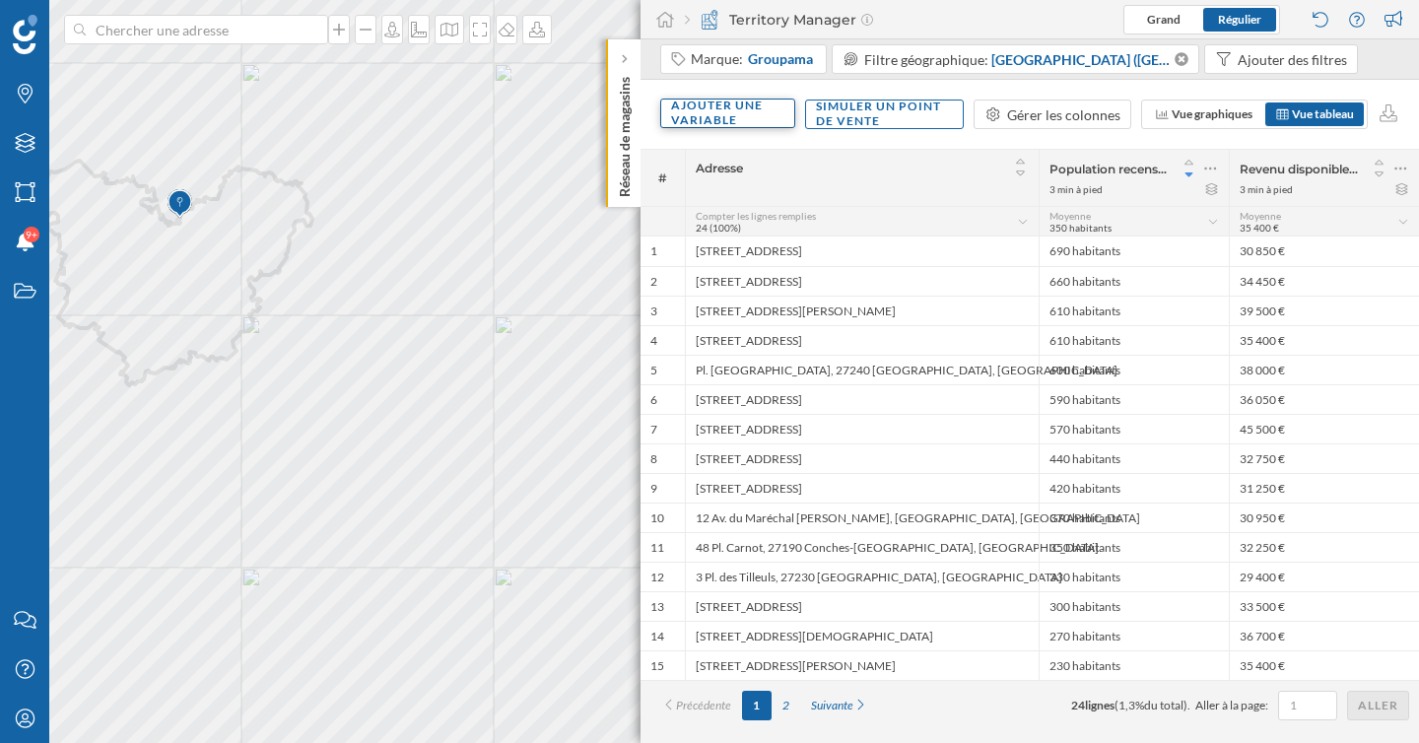
click at [745, 110] on div "Ajouter une variable" at bounding box center [727, 114] width 135 height 30
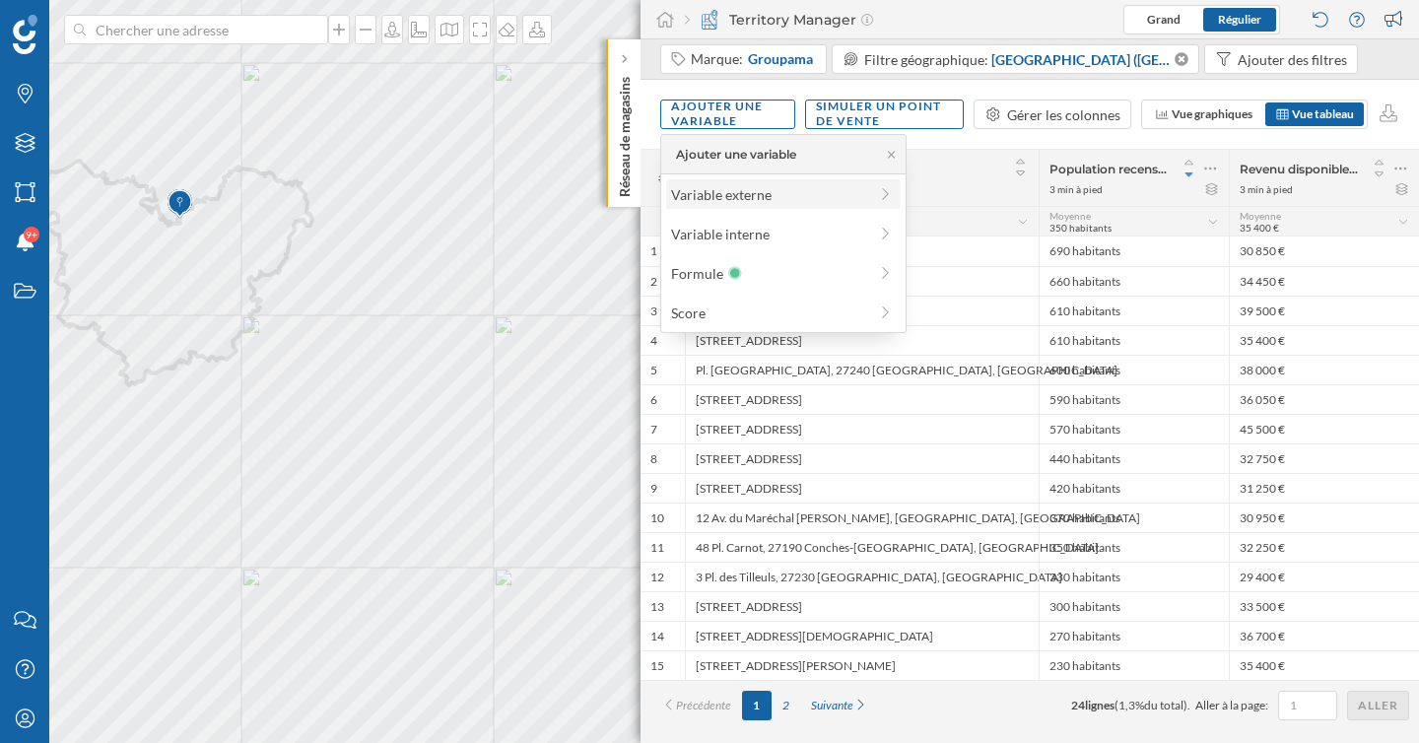
click at [763, 197] on div "Variable externe" at bounding box center [769, 194] width 196 height 21
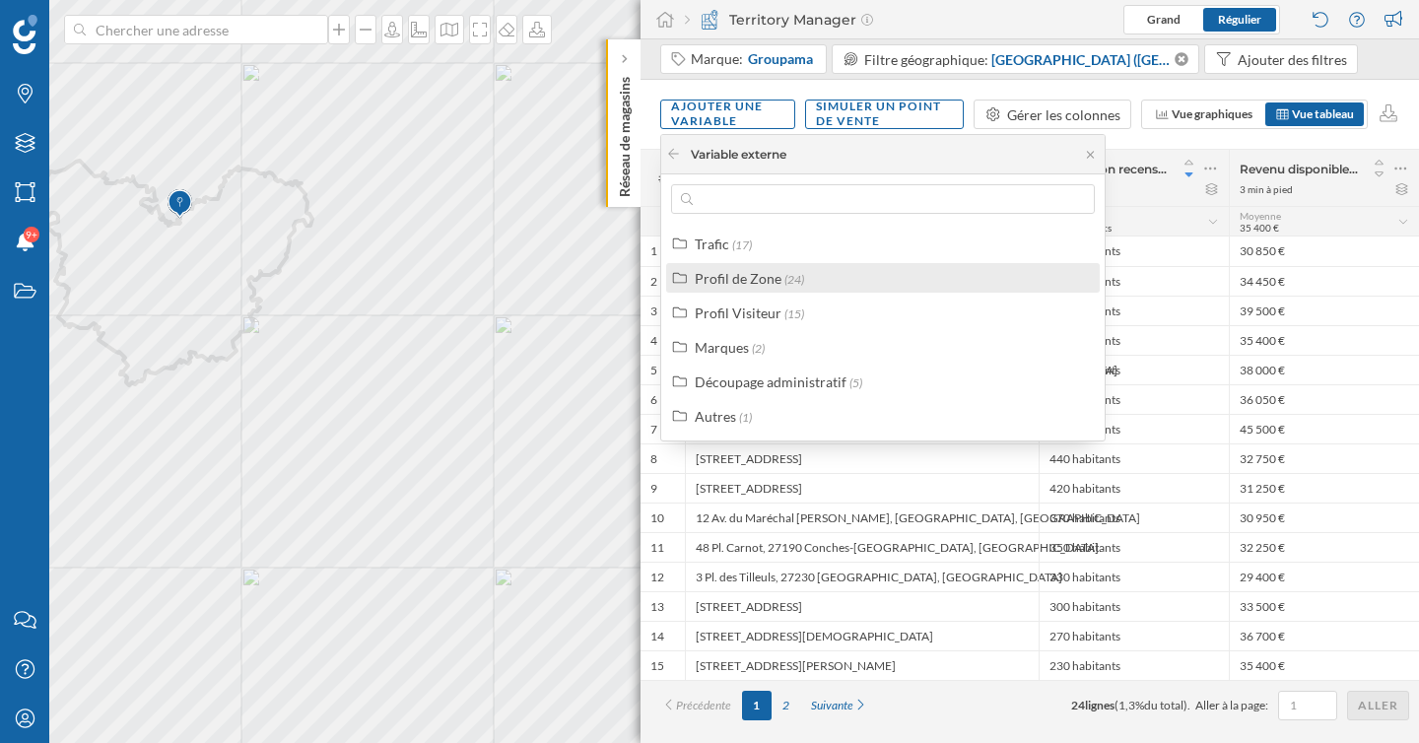
click at [764, 280] on div "Profil de Zone" at bounding box center [738, 278] width 87 height 17
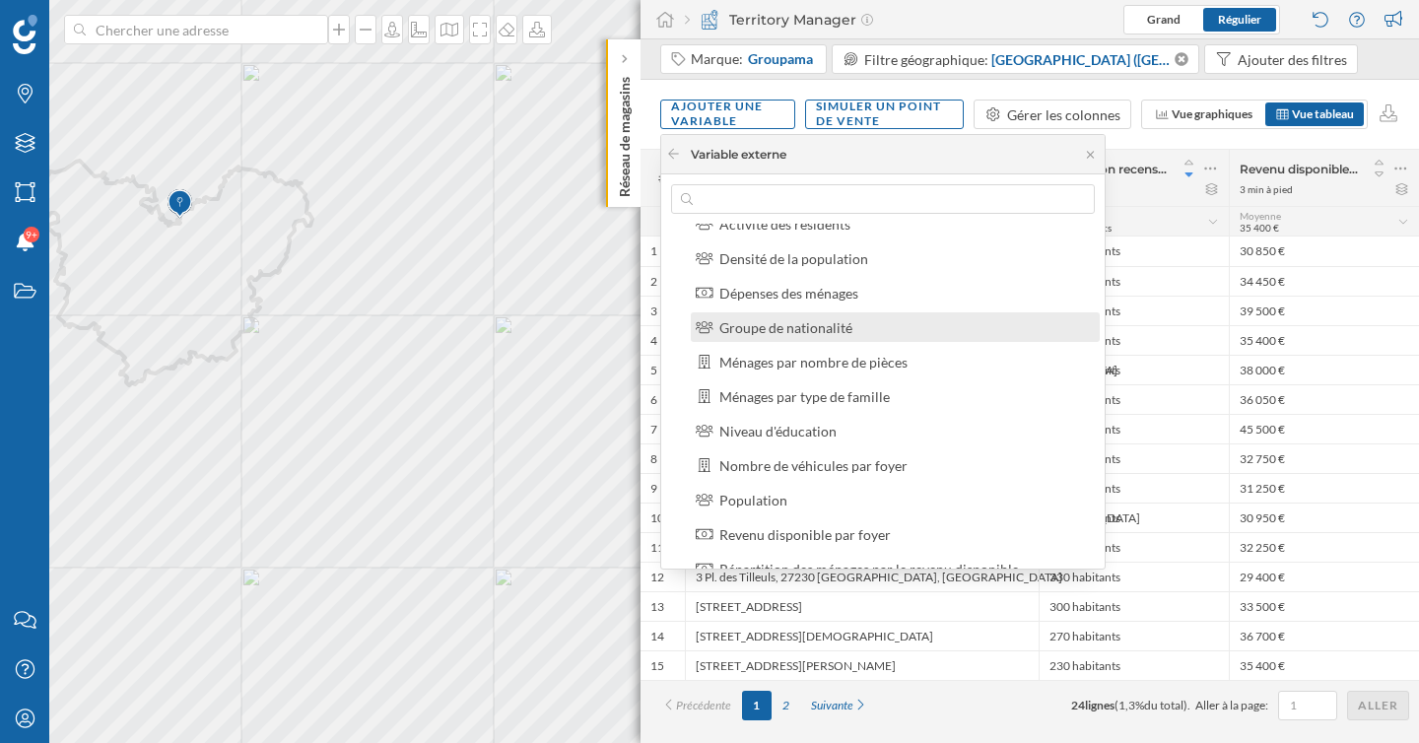
scroll to position [100, 0]
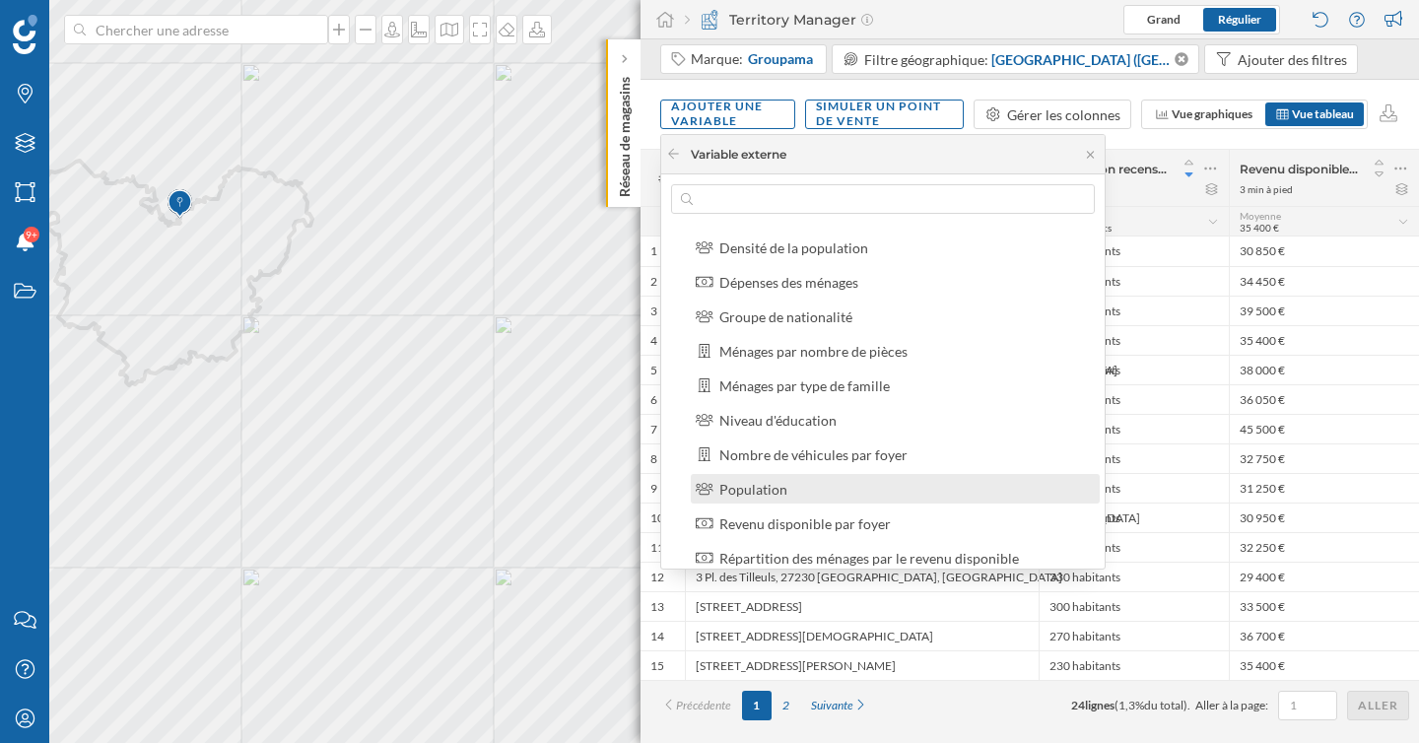
click at [784, 482] on div "Population" at bounding box center [753, 489] width 68 height 17
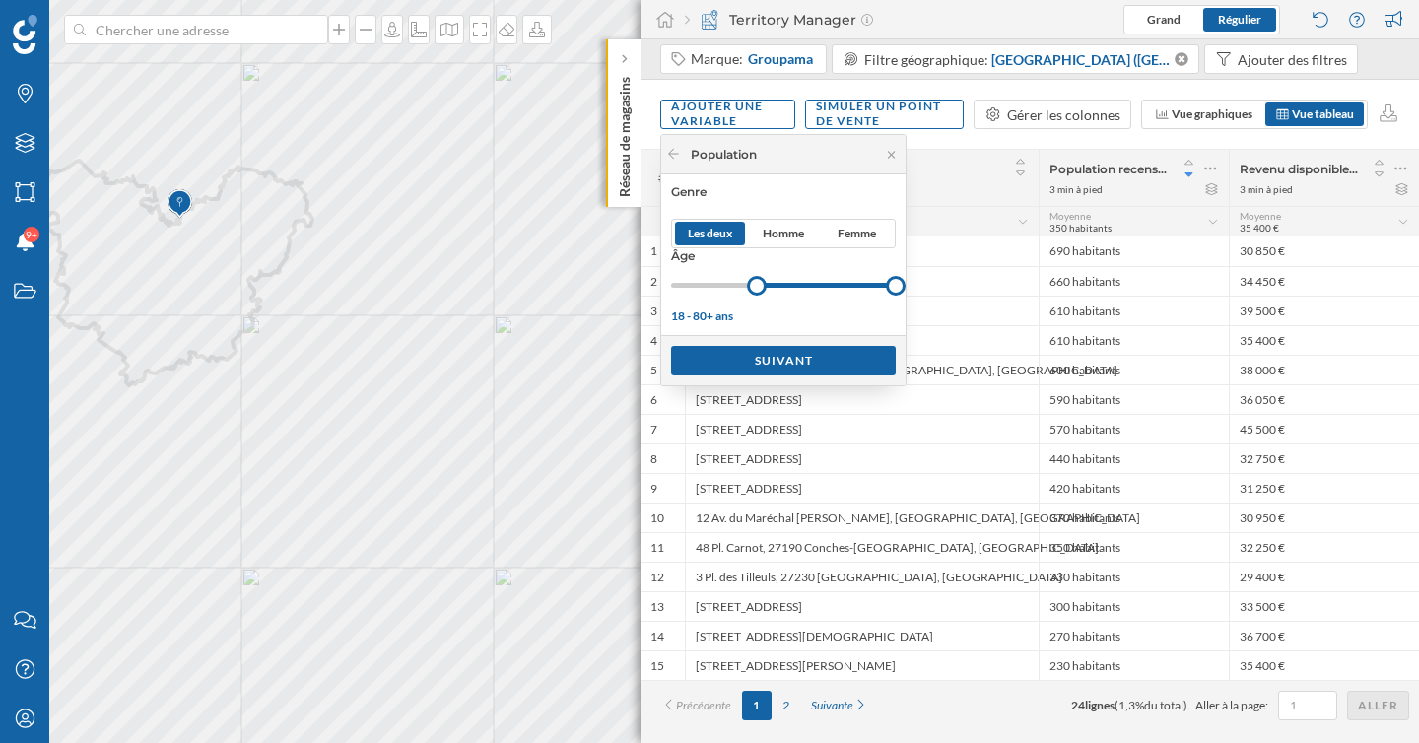
drag, startPoint x: 674, startPoint y: 289, endPoint x: 757, endPoint y: 288, distance: 82.8
click at [757, 288] on div at bounding box center [757, 286] width 20 height 20
drag, startPoint x: 899, startPoint y: 288, endPoint x: 793, endPoint y: 290, distance: 106.4
click at [793, 290] on div at bounding box center [793, 286] width 20 height 20
drag, startPoint x: 763, startPoint y: 284, endPoint x: 744, endPoint y: 287, distance: 19.0
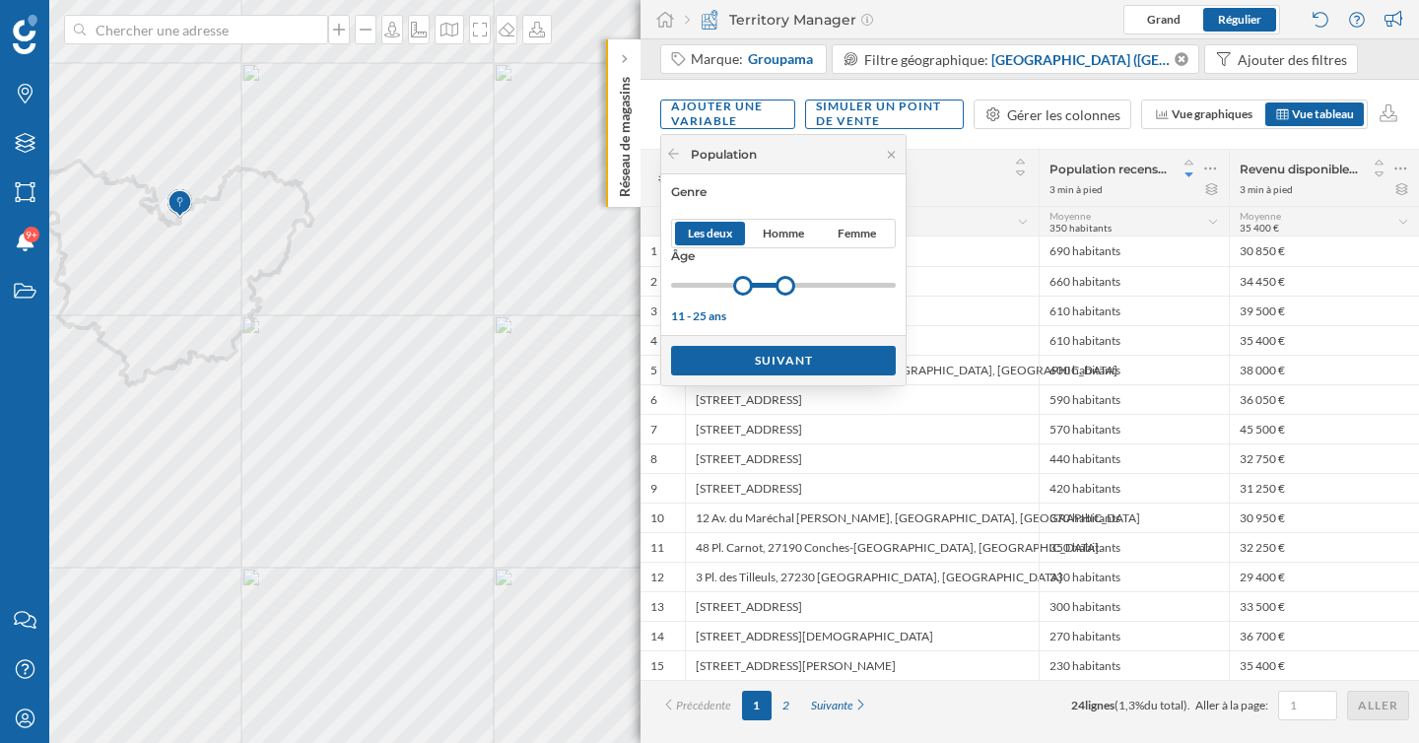
click at [744, 287] on div at bounding box center [743, 286] width 20 height 20
click at [772, 359] on div "Suivant" at bounding box center [783, 360] width 225 height 30
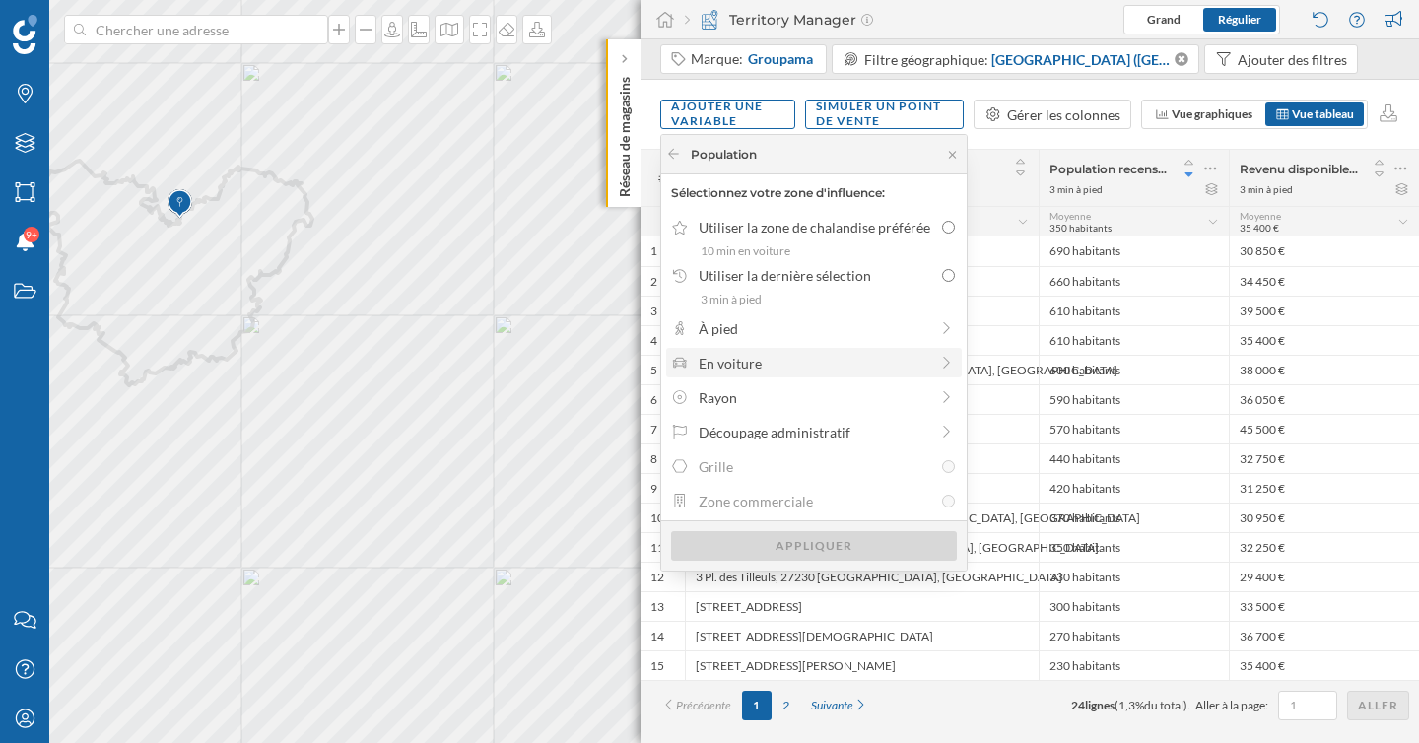
click at [836, 359] on div "En voiture" at bounding box center [813, 363] width 230 height 21
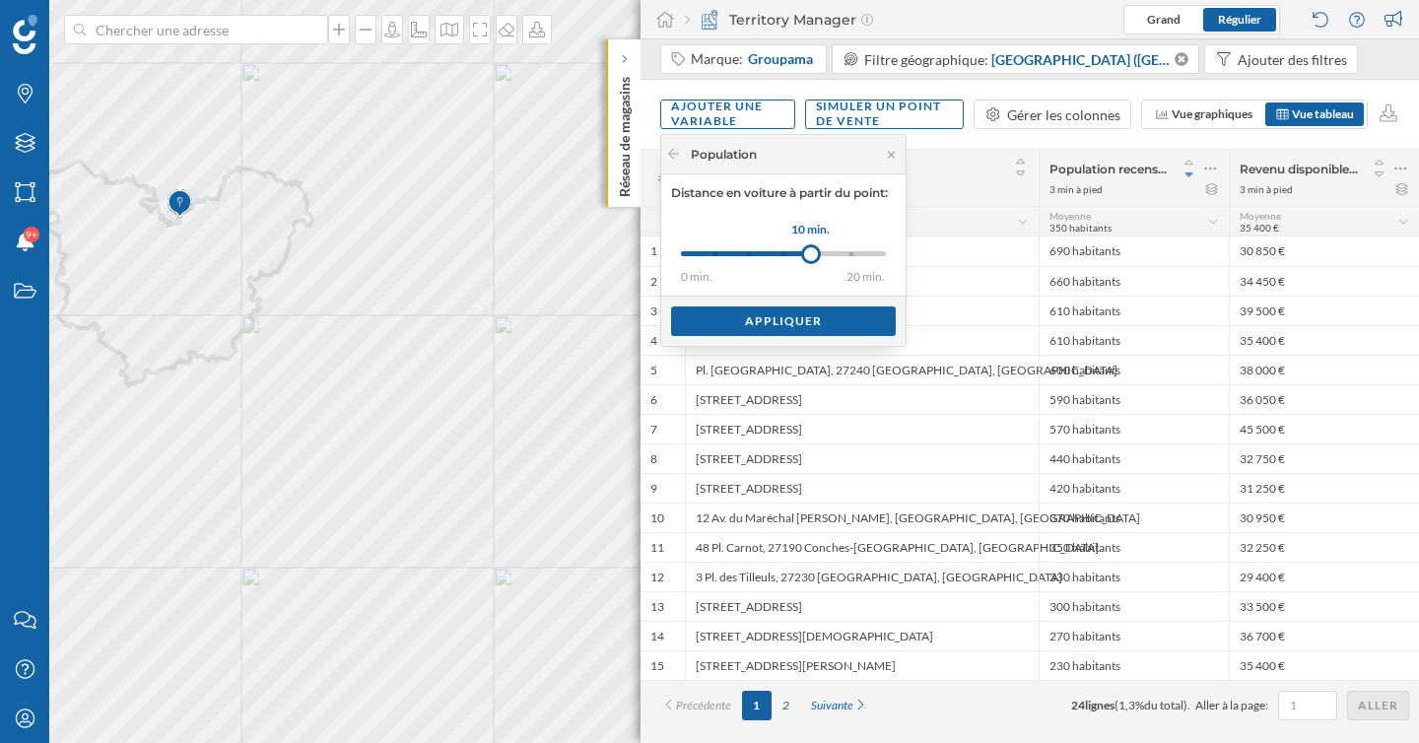
drag, startPoint x: 713, startPoint y: 254, endPoint x: 811, endPoint y: 260, distance: 97.7
click at [811, 260] on div at bounding box center [811, 254] width 20 height 20
drag, startPoint x: 823, startPoint y: 320, endPoint x: 782, endPoint y: 224, distance: 104.7
click at [782, 224] on div "Population Distance en voiture à partir du point: 0 min. 3 min. 5 min. 7 min. 1…" at bounding box center [783, 240] width 244 height 211
click at [811, 322] on div "Appliquer" at bounding box center [783, 320] width 225 height 30
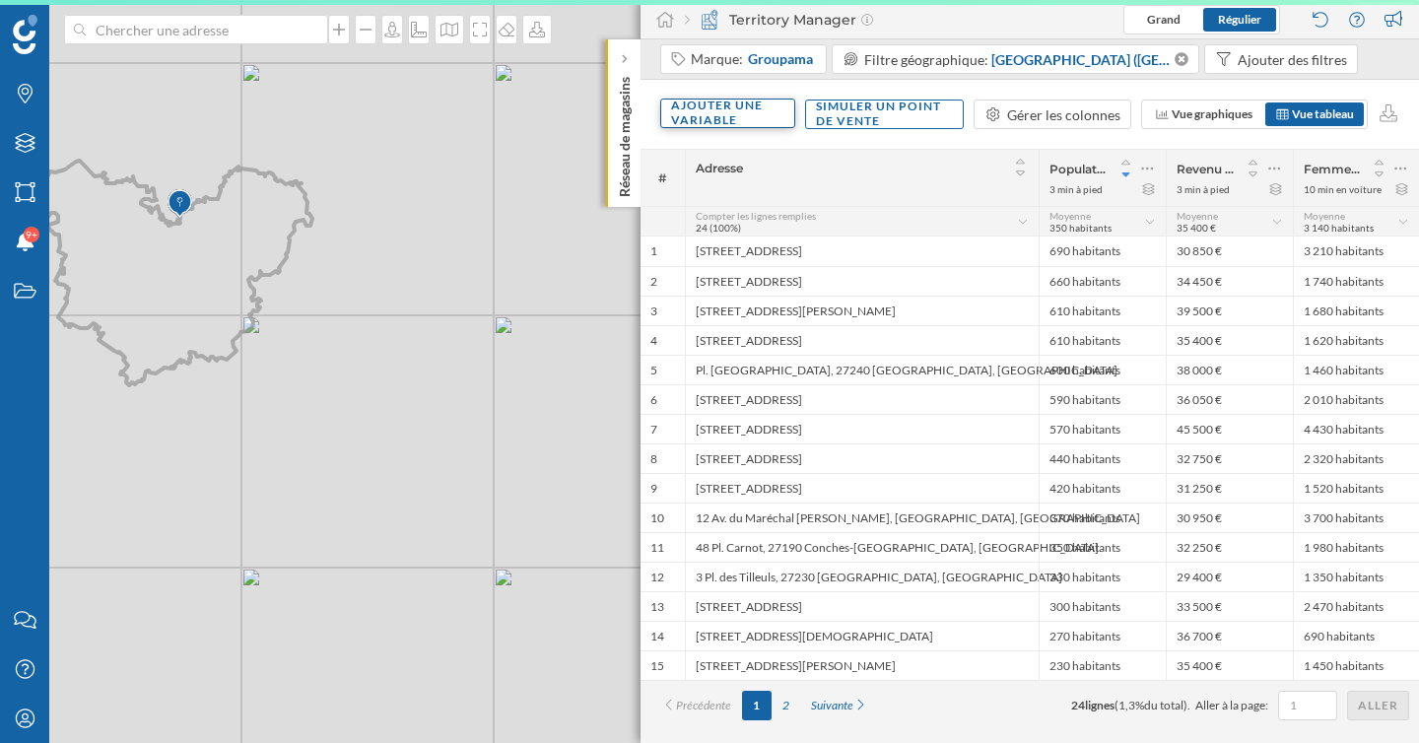
scroll to position [0, 0]
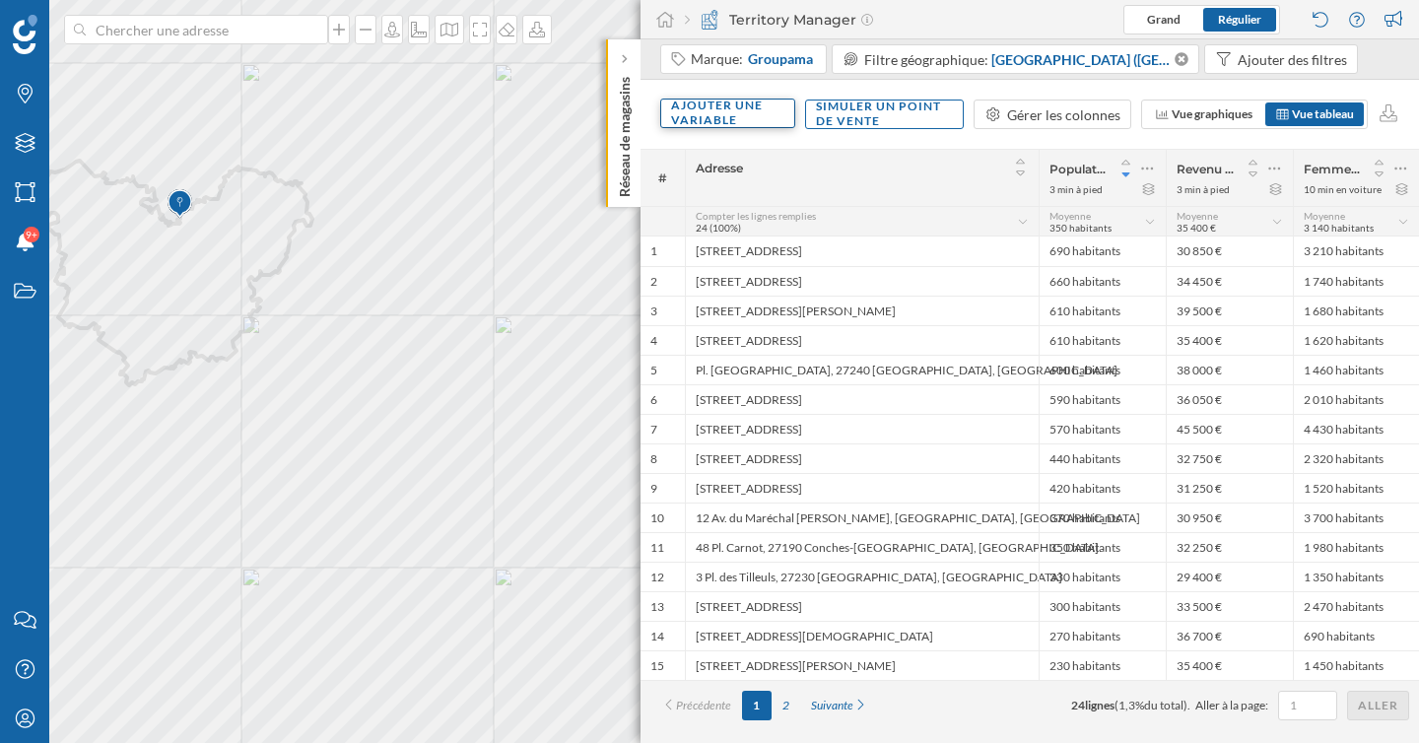
click at [755, 109] on div "Ajouter une variable" at bounding box center [727, 114] width 135 height 30
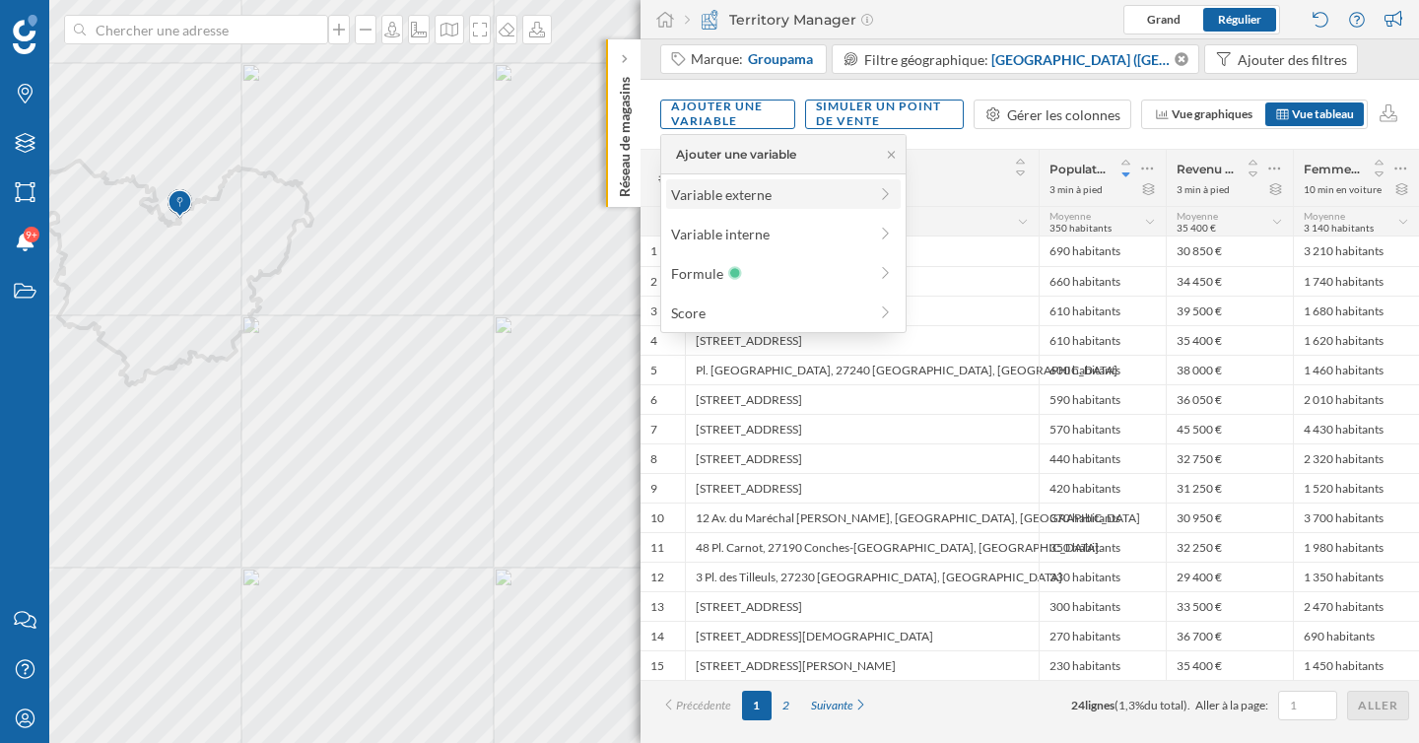
click at [765, 192] on div "Variable externe" at bounding box center [769, 194] width 196 height 21
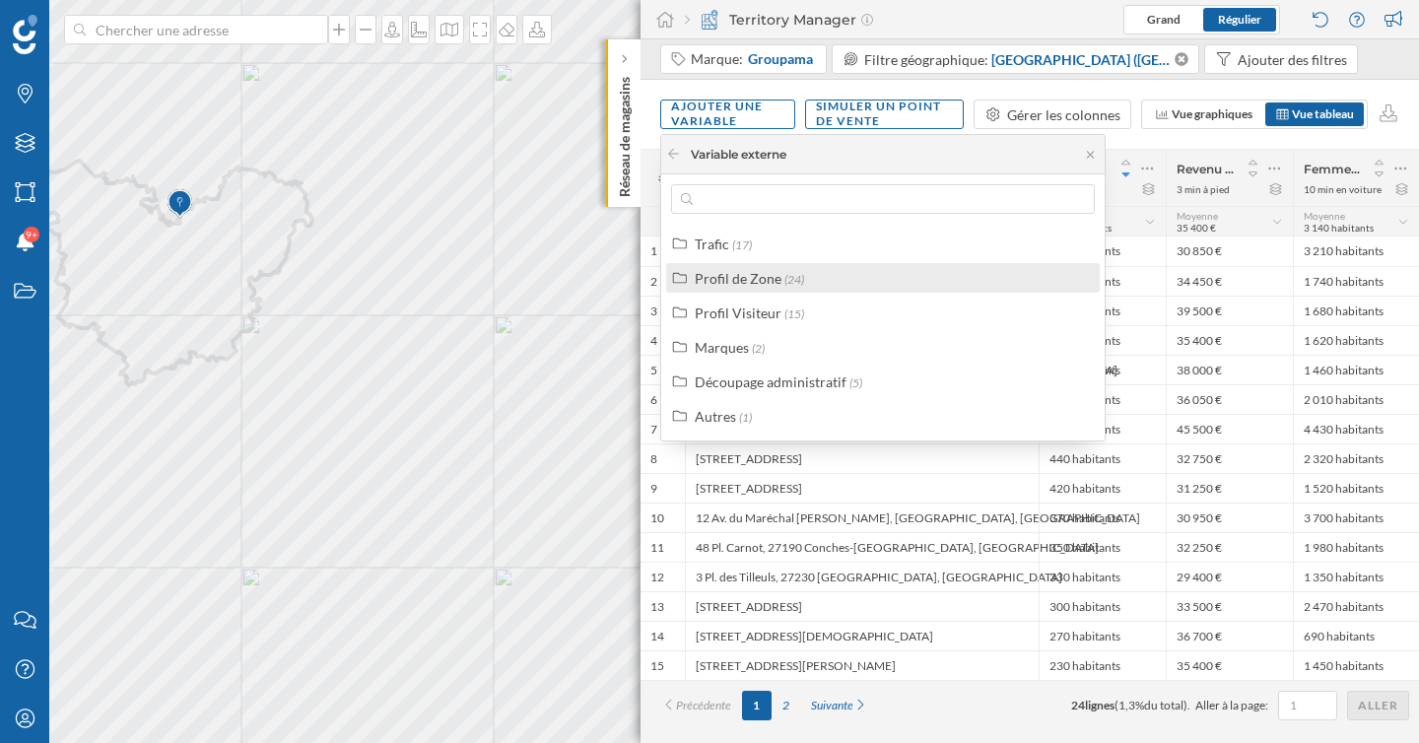
click at [796, 284] on span "(24)" at bounding box center [794, 279] width 20 height 15
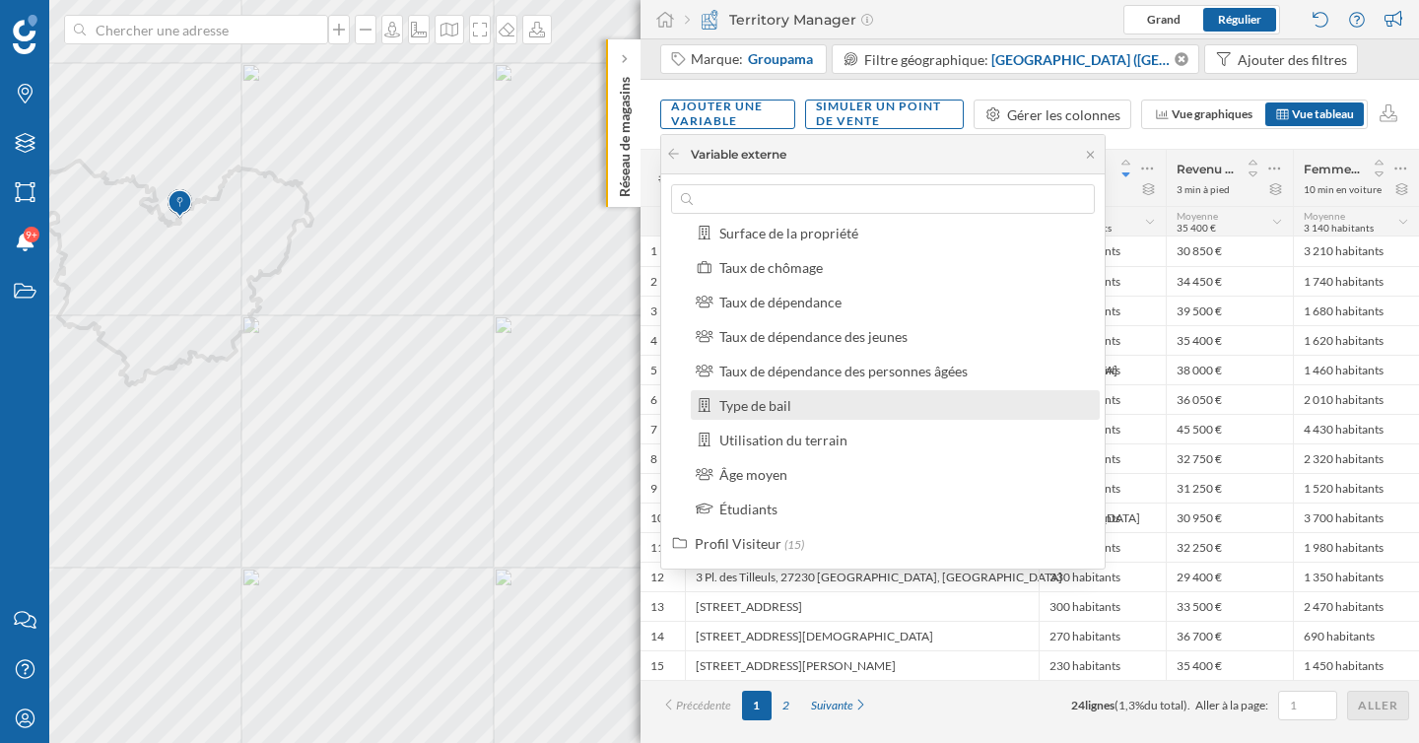
scroll to position [592, 0]
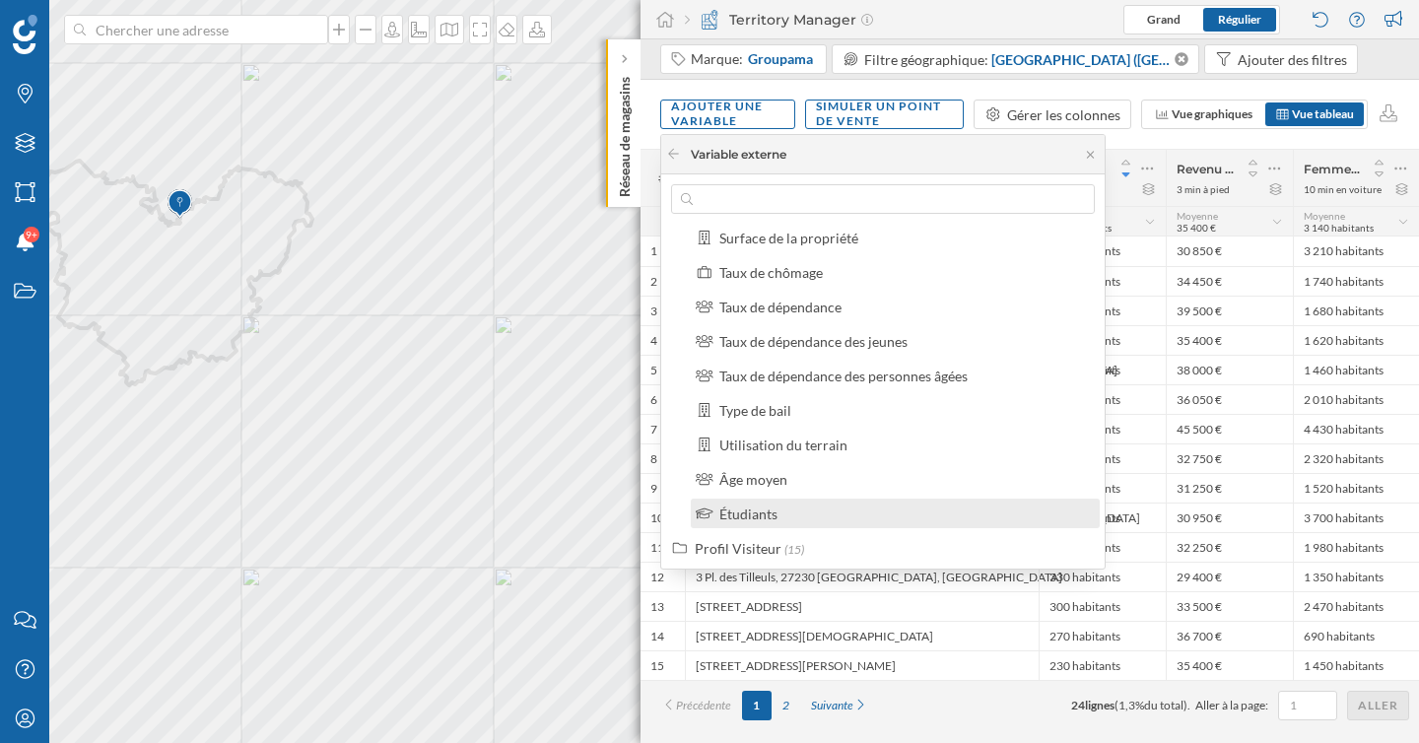
click at [770, 510] on div "Étudiants" at bounding box center [748, 513] width 58 height 17
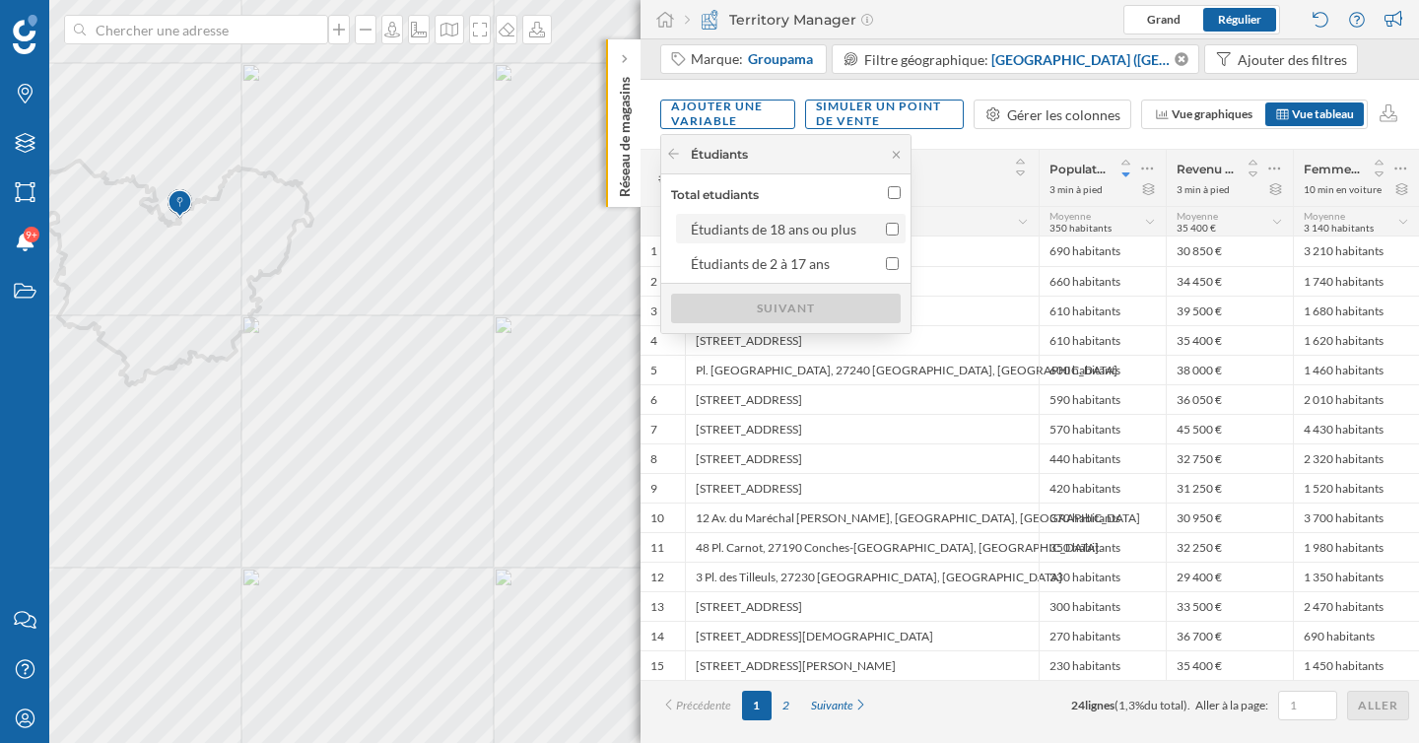
click at [887, 227] on input "Étudiants de 18 ans ou plus" at bounding box center [892, 229] width 13 height 13
checkbox input "true"
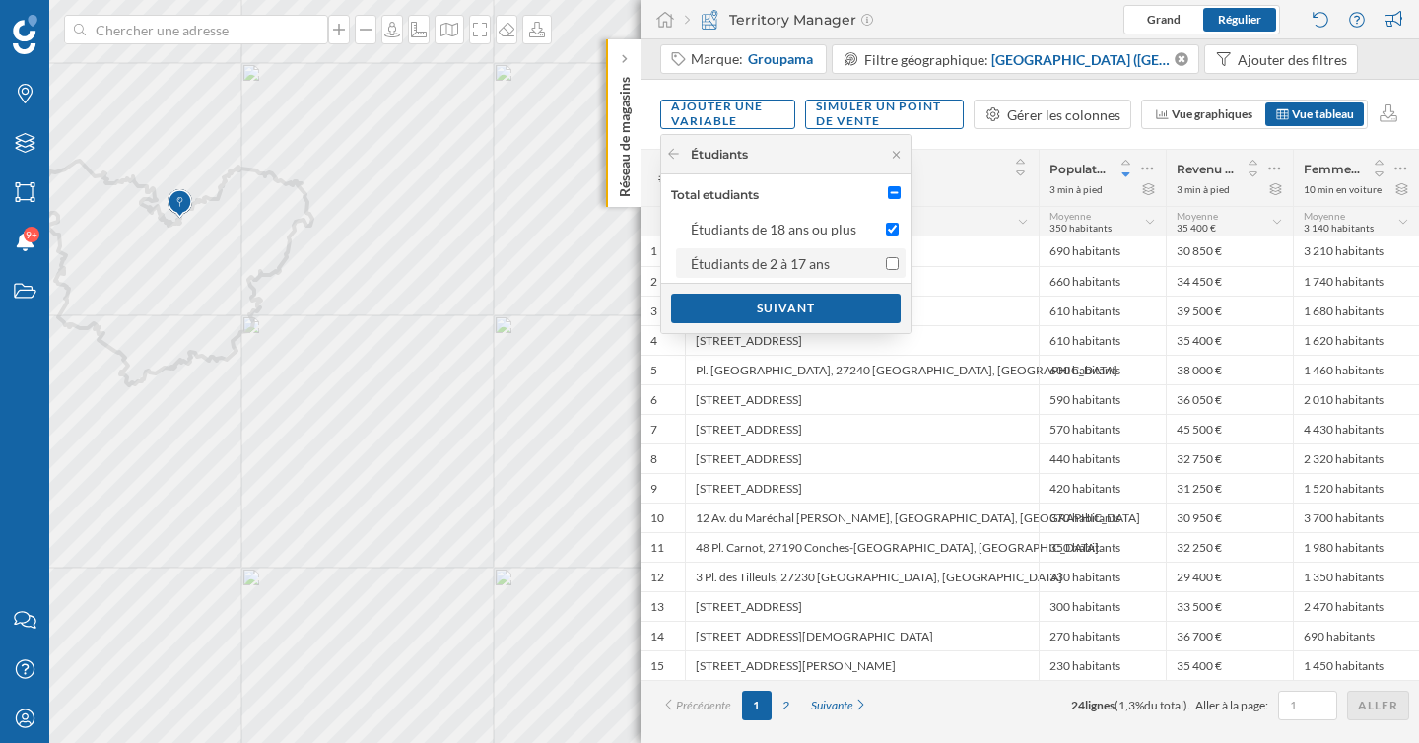
click at [887, 261] on input "Étudiants de 2 à 17 ans" at bounding box center [892, 263] width 13 height 13
checkbox input "true"
click at [848, 305] on div "Suivant" at bounding box center [786, 308] width 230 height 30
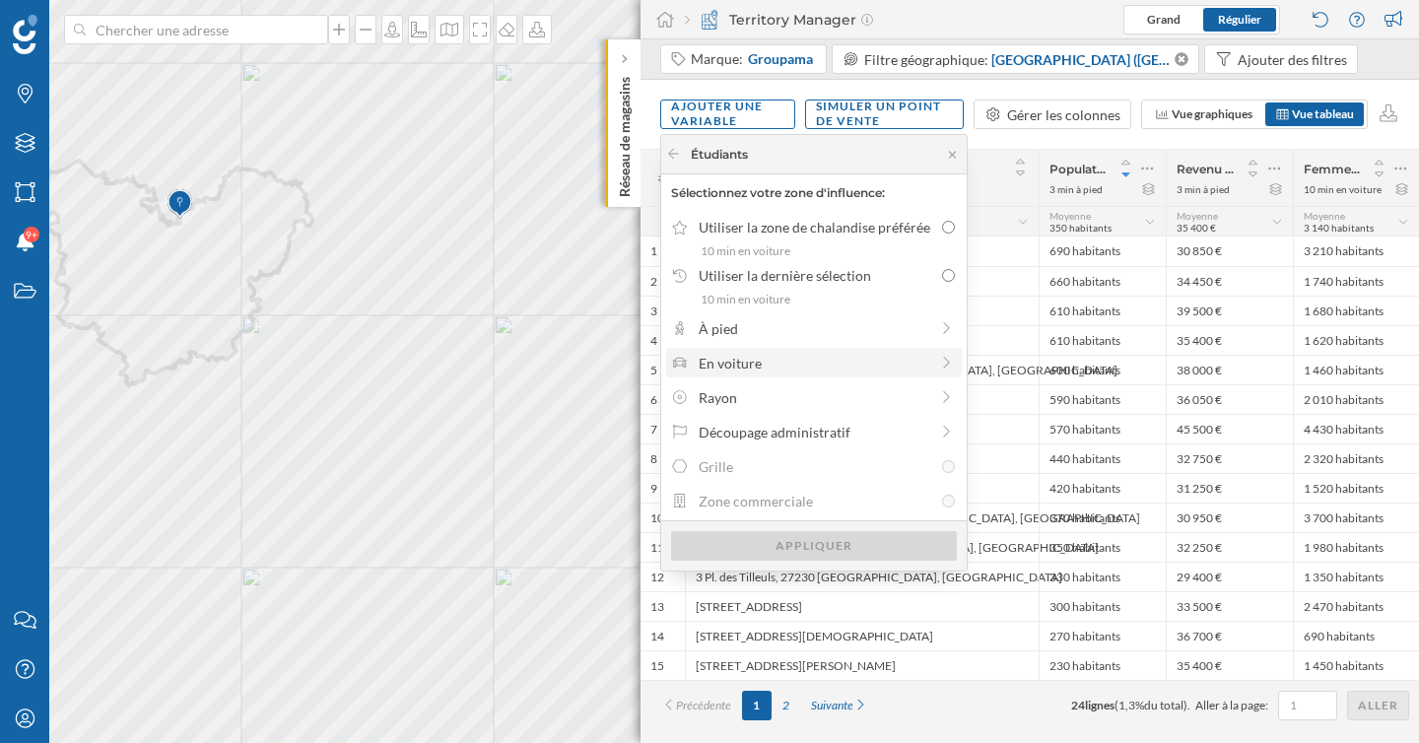
click at [822, 362] on div "En voiture" at bounding box center [813, 363] width 230 height 21
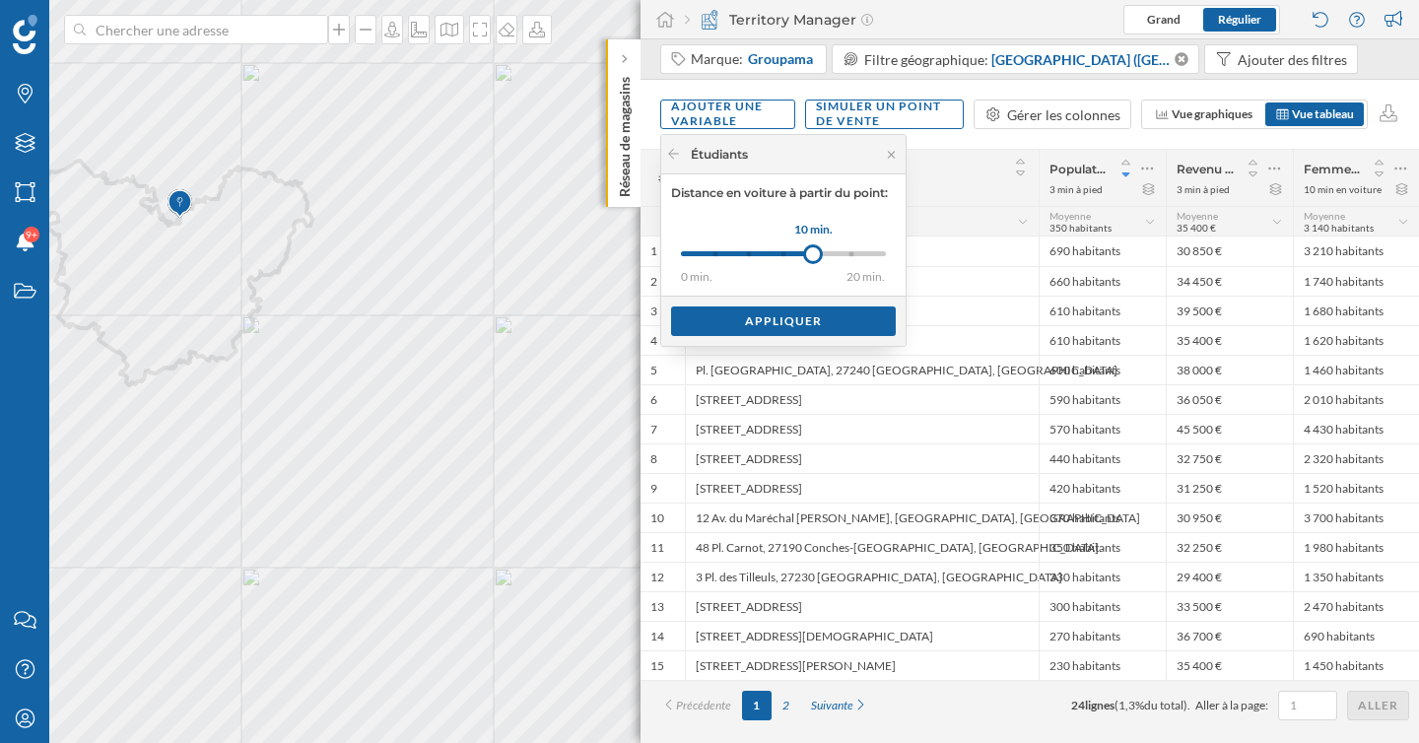
drag, startPoint x: 717, startPoint y: 252, endPoint x: 813, endPoint y: 256, distance: 95.6
click at [813, 256] on div at bounding box center [813, 254] width 20 height 20
click at [802, 317] on div "Appliquer" at bounding box center [783, 320] width 225 height 30
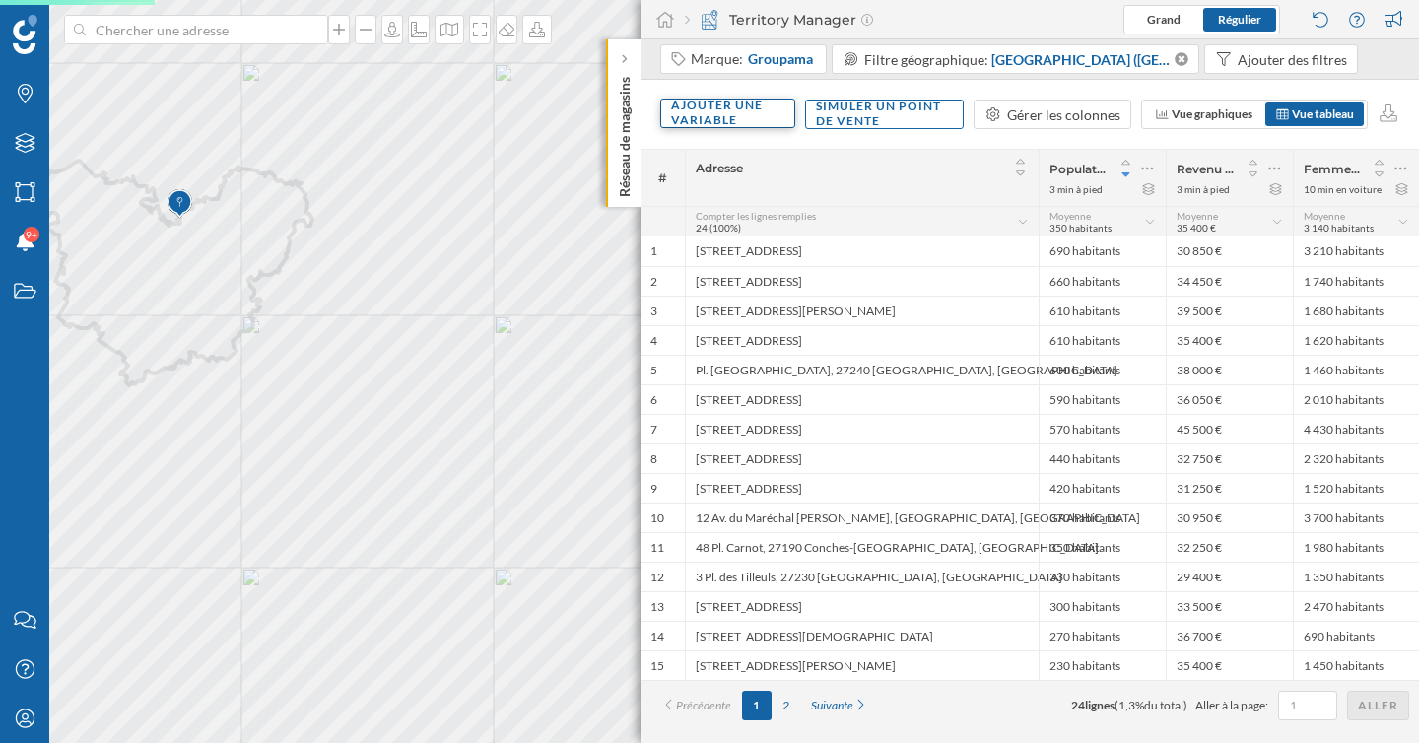
click at [748, 122] on div "Ajouter une variable" at bounding box center [727, 114] width 135 height 30
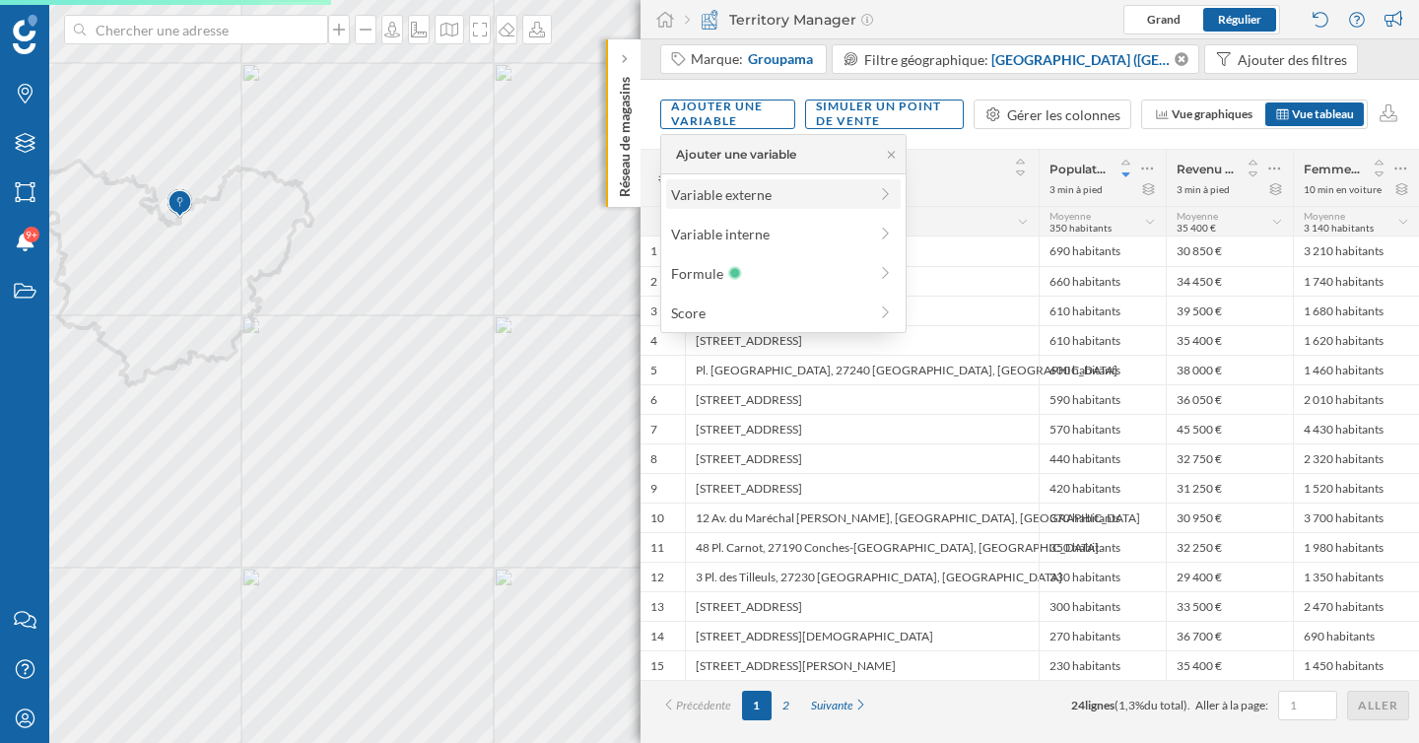
click at [766, 190] on div "Variable externe" at bounding box center [769, 194] width 196 height 21
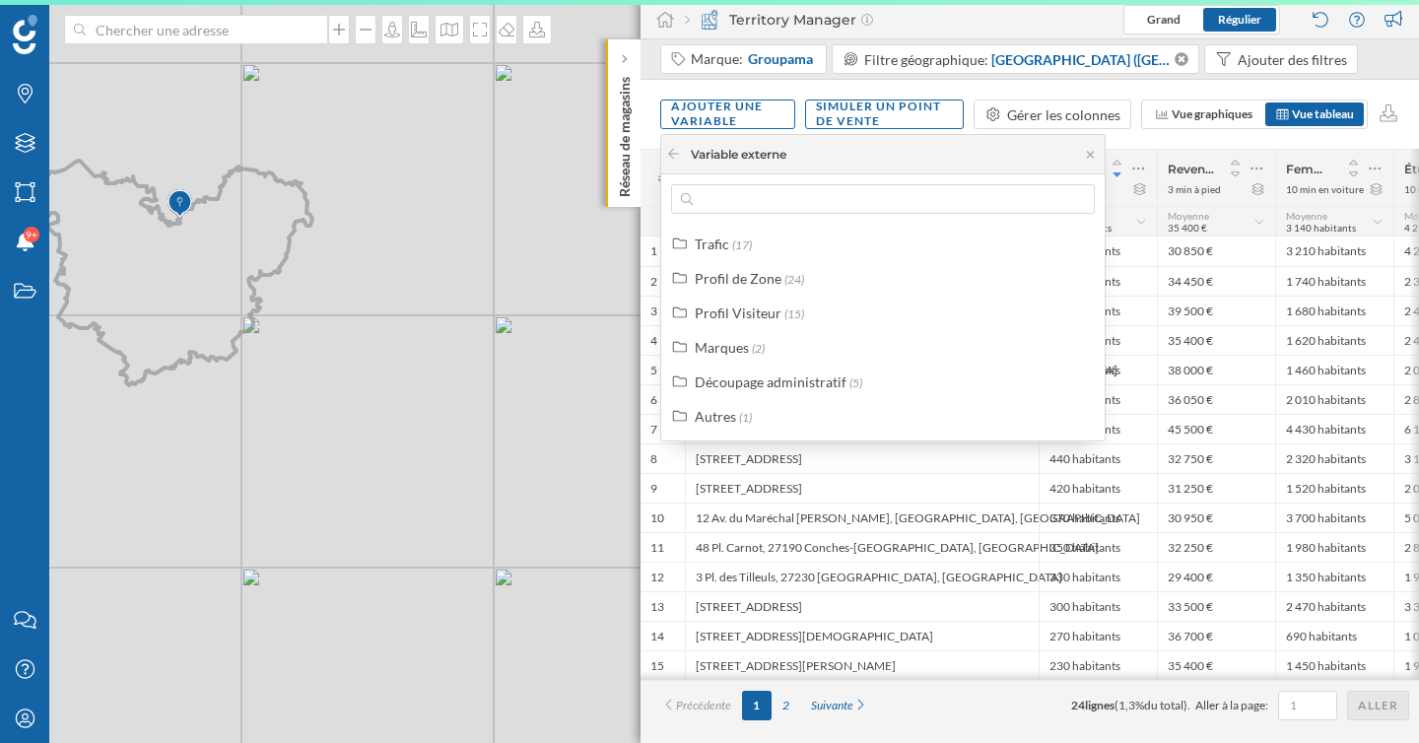
scroll to position [0, 0]
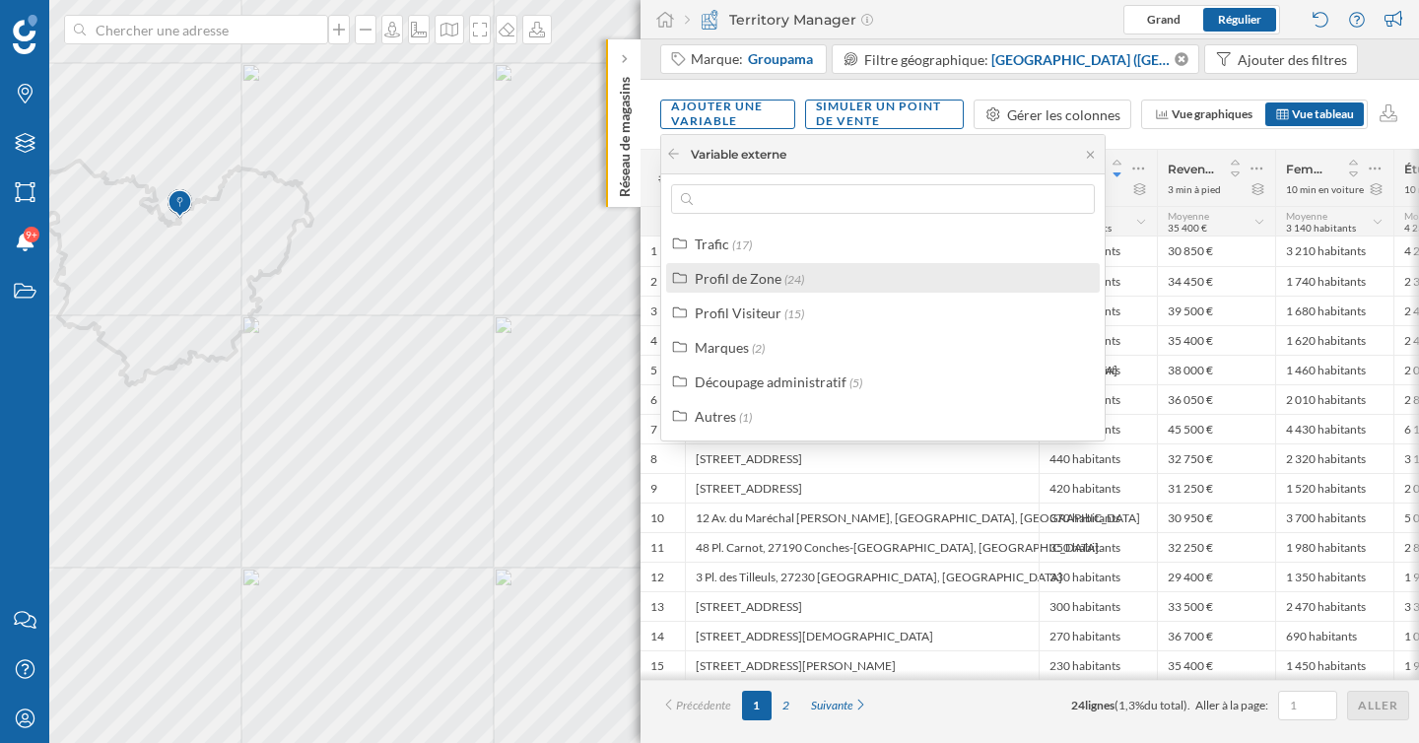
click at [784, 273] on span "(24)" at bounding box center [794, 279] width 20 height 15
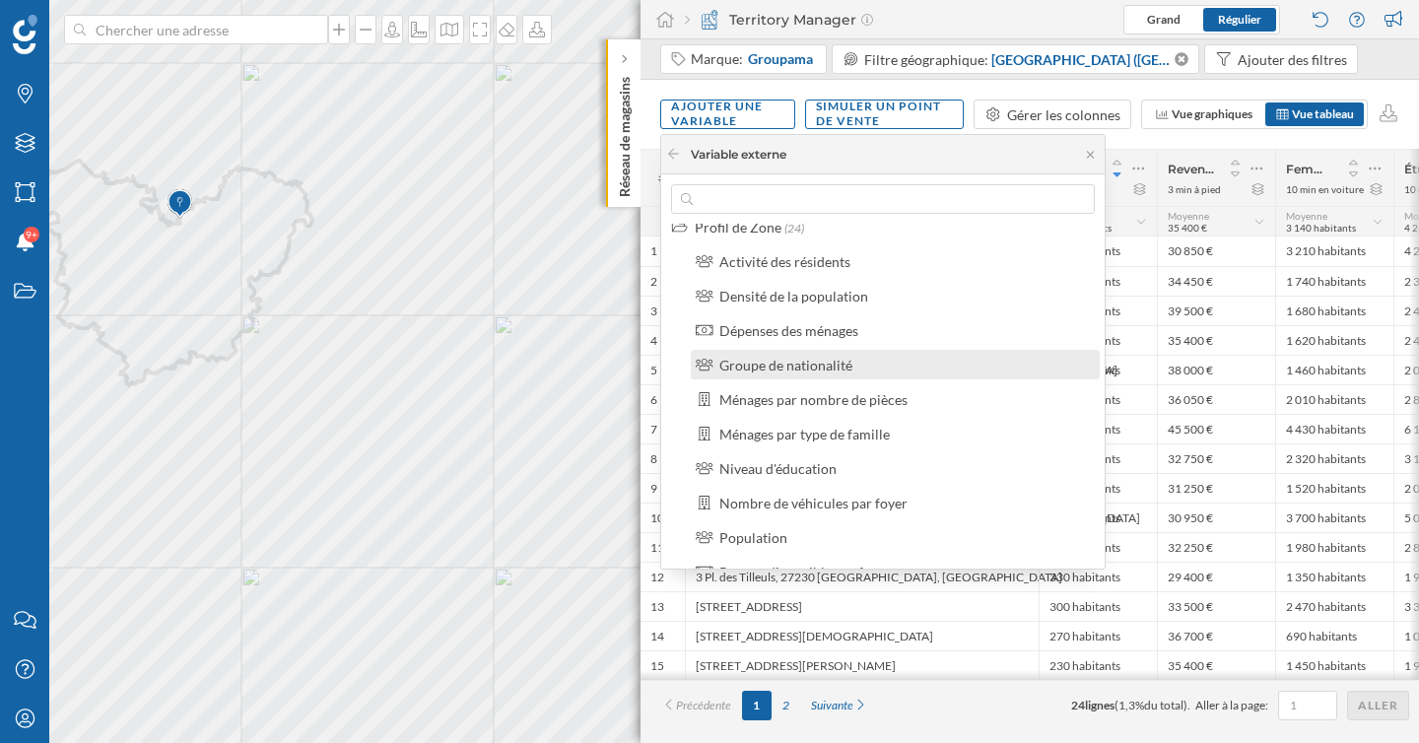
scroll to position [53, 0]
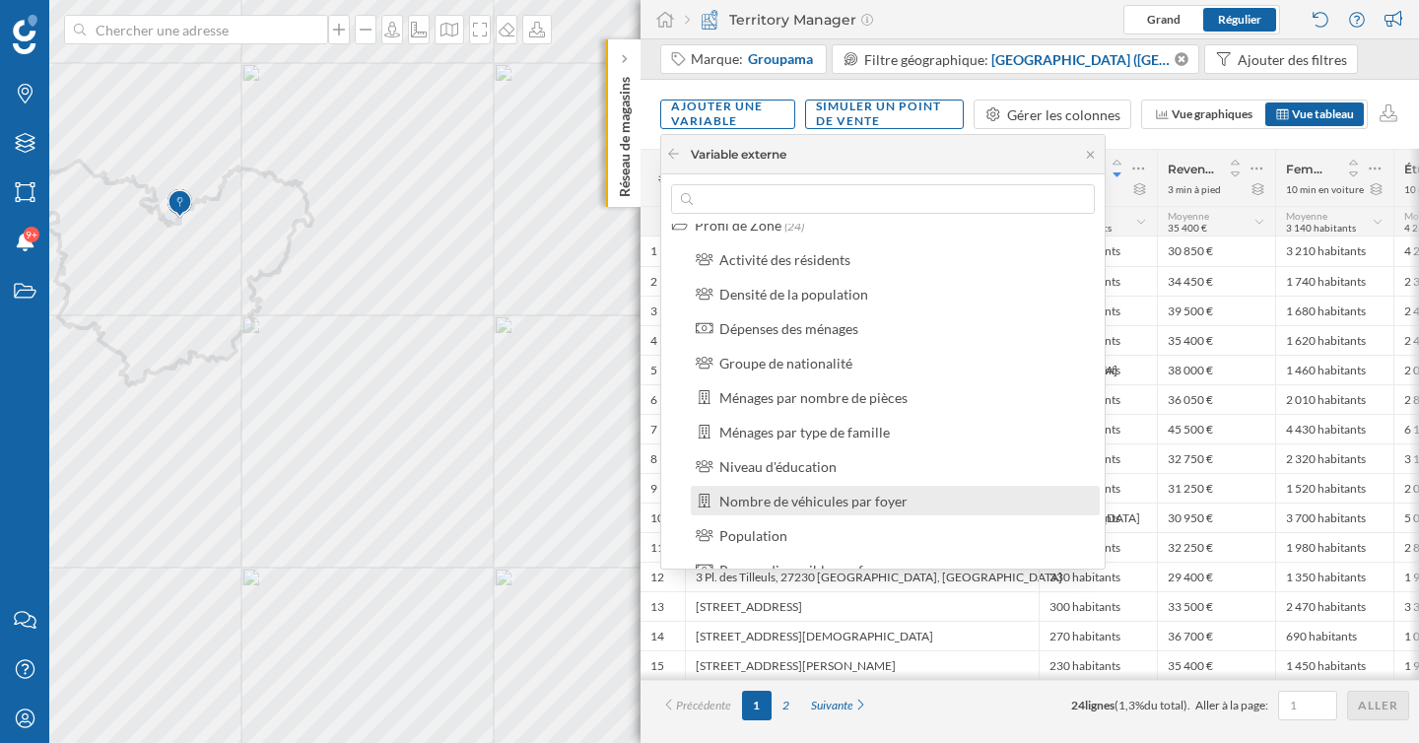
click at [841, 506] on div "Nombre de véhicules par foyer" at bounding box center [813, 501] width 188 height 17
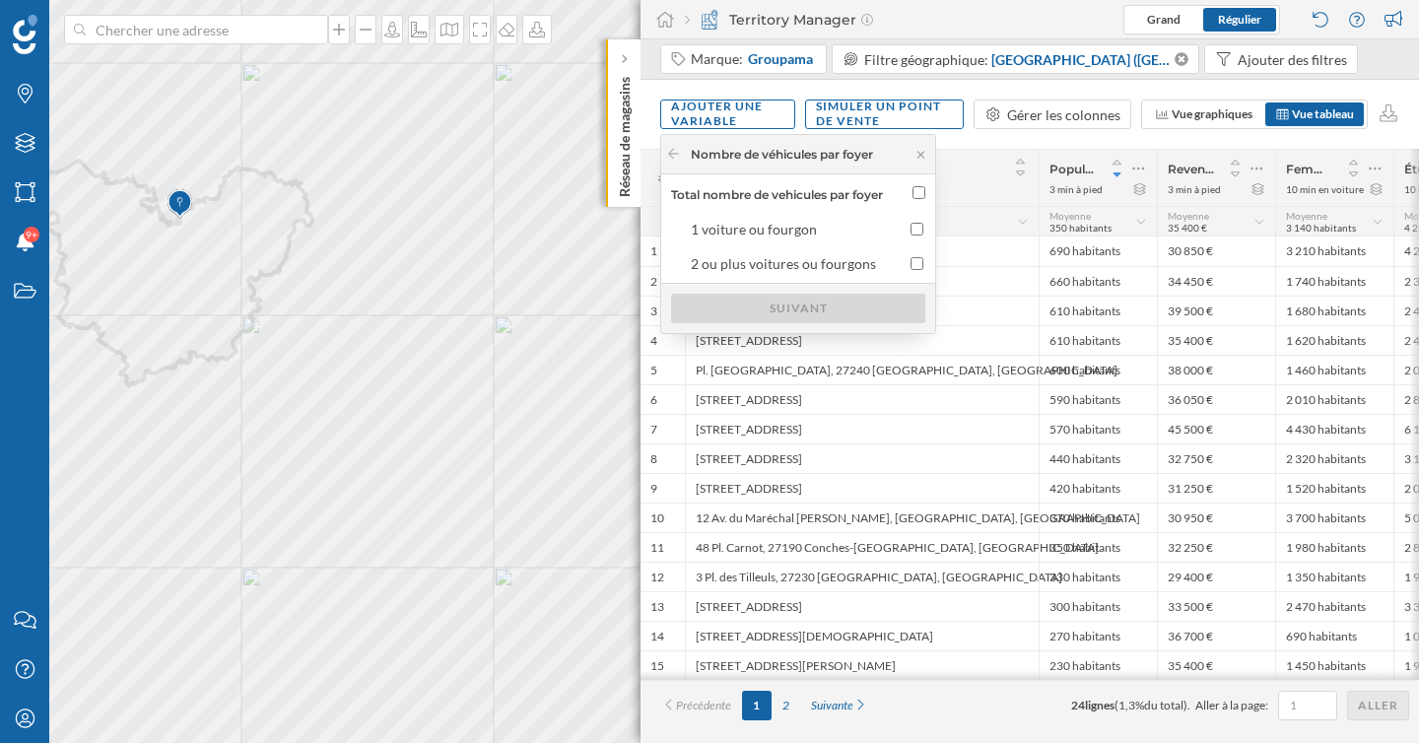
click at [922, 190] on input "Total nombre de vehicules par foyer" at bounding box center [918, 192] width 13 height 13
checkbox input "true"
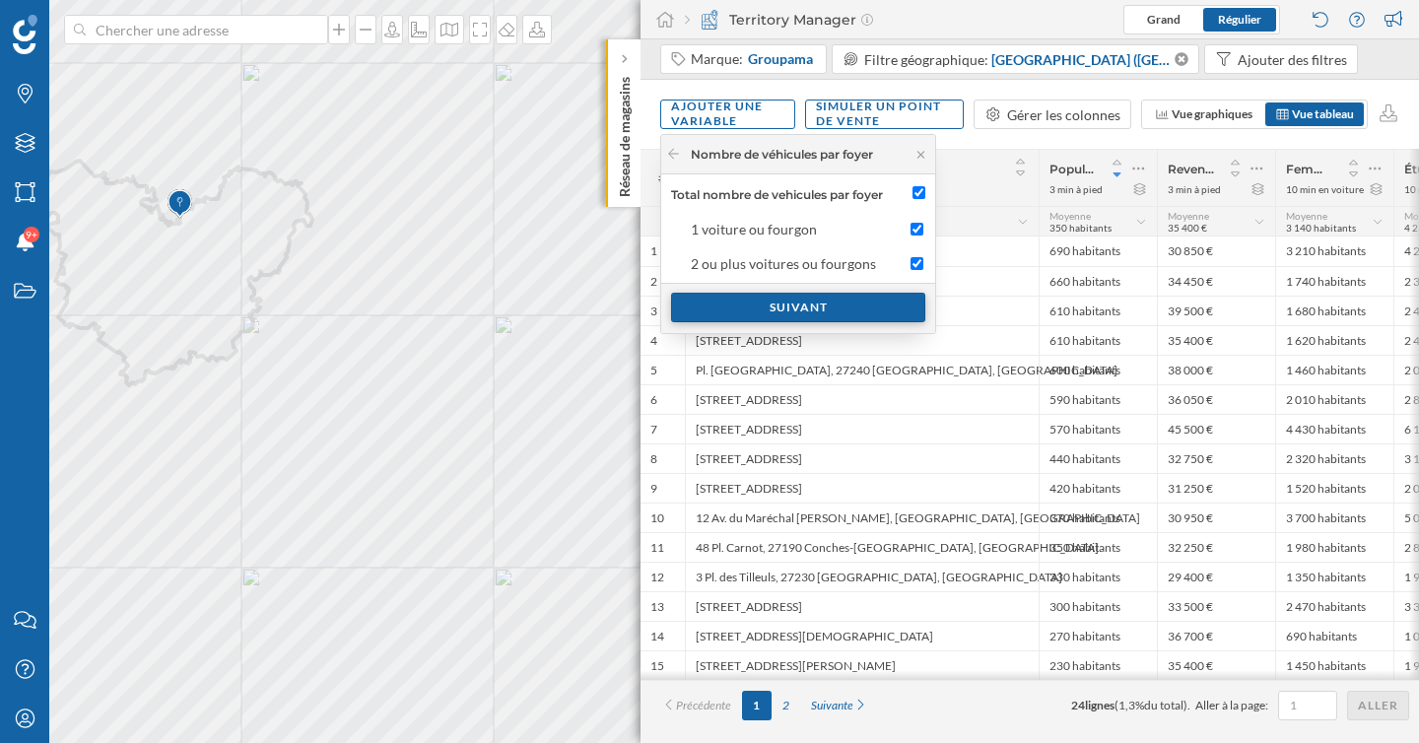
click at [856, 311] on div "Suivant" at bounding box center [798, 308] width 254 height 30
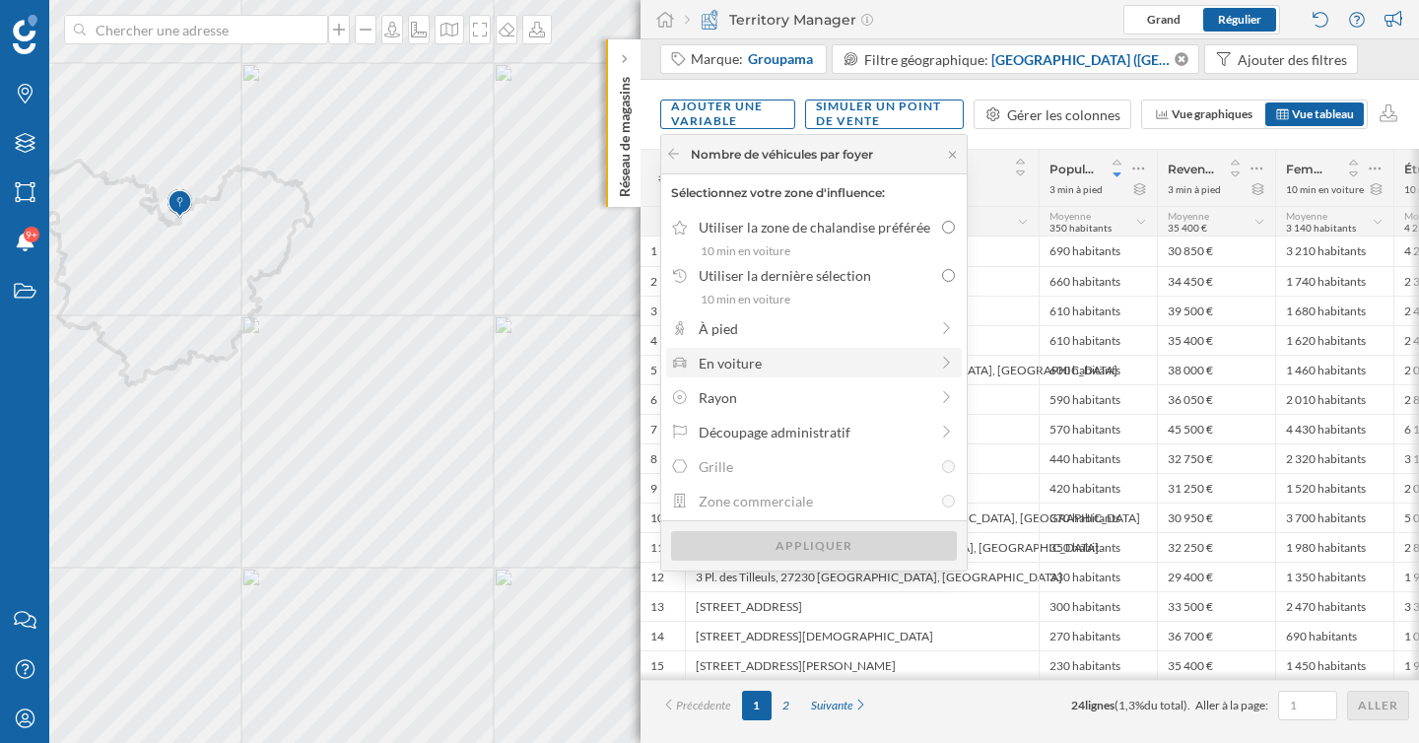
click at [807, 366] on div "En voiture" at bounding box center [813, 363] width 230 height 21
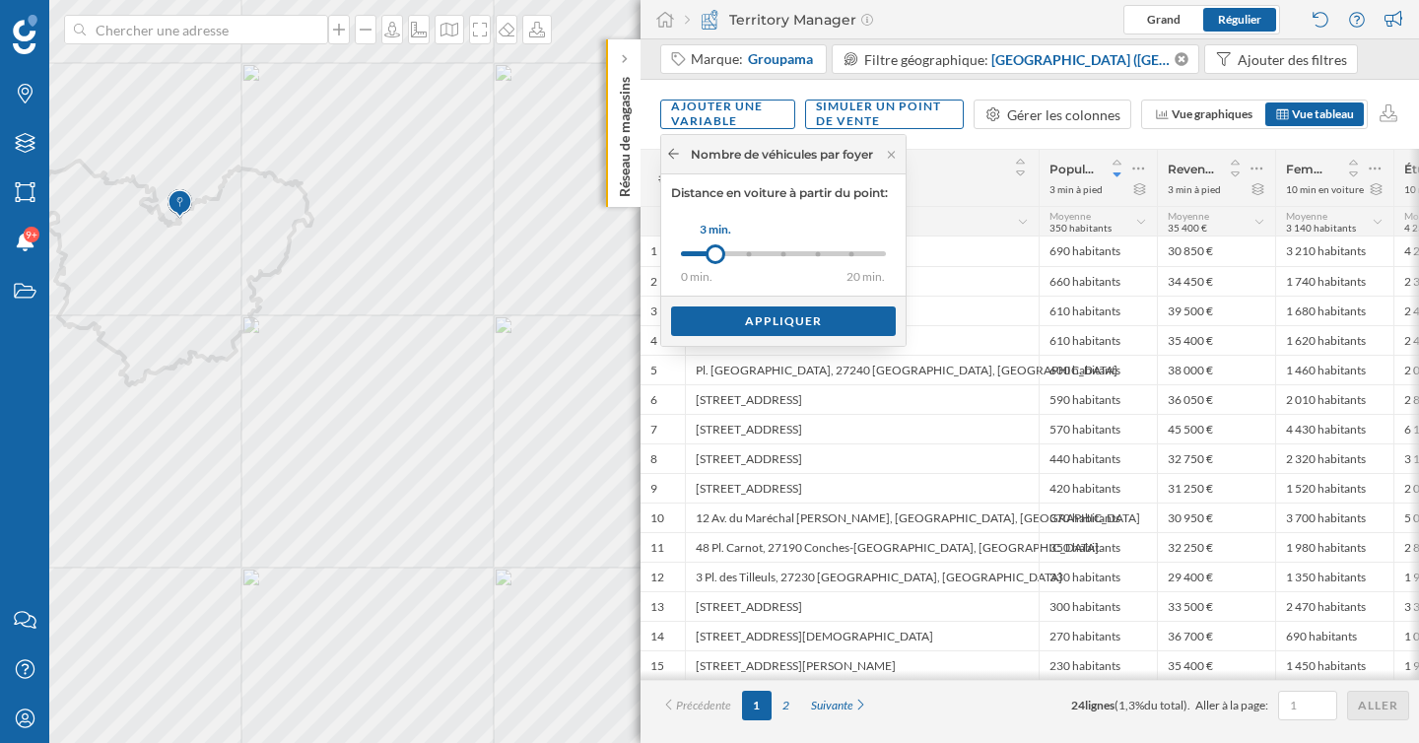
click at [673, 154] on icon at bounding box center [673, 154] width 11 height 10
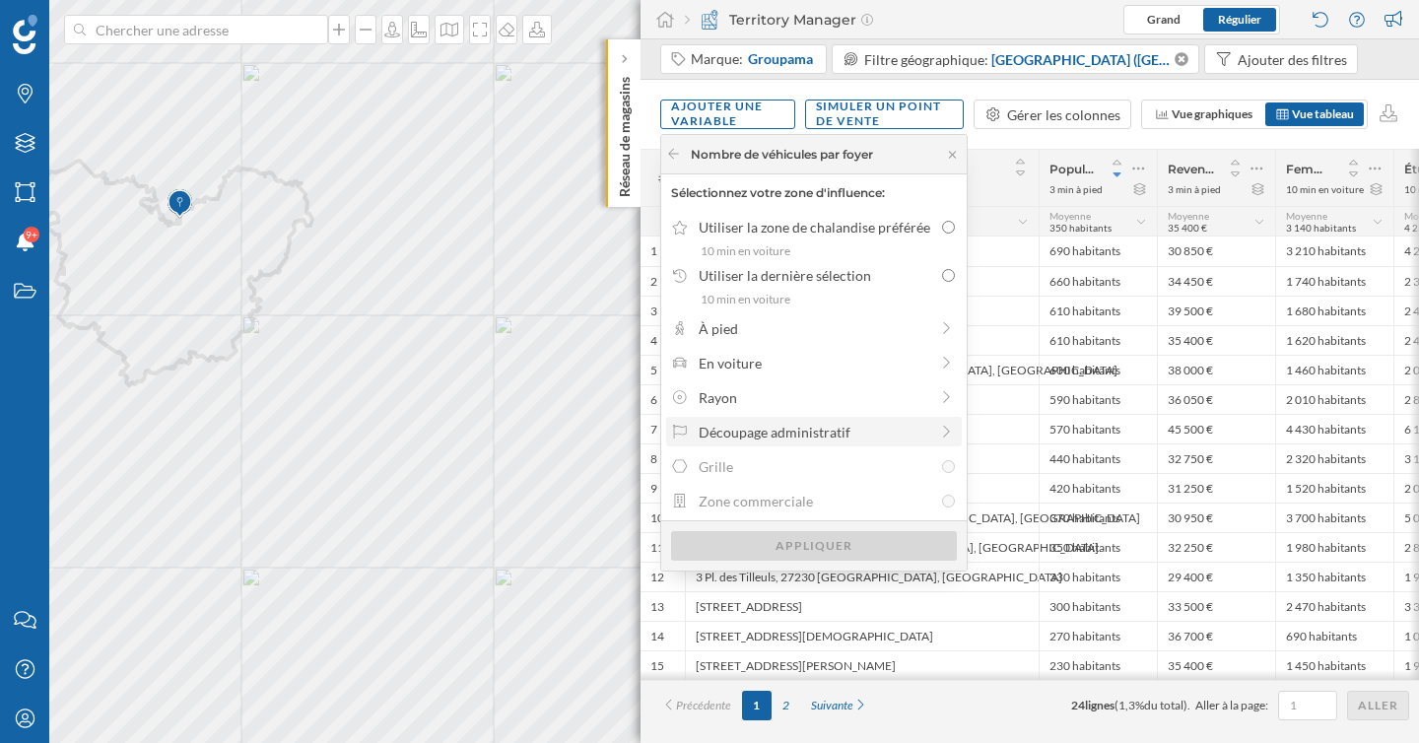
click at [803, 425] on div "Découpage administratif" at bounding box center [813, 432] width 230 height 21
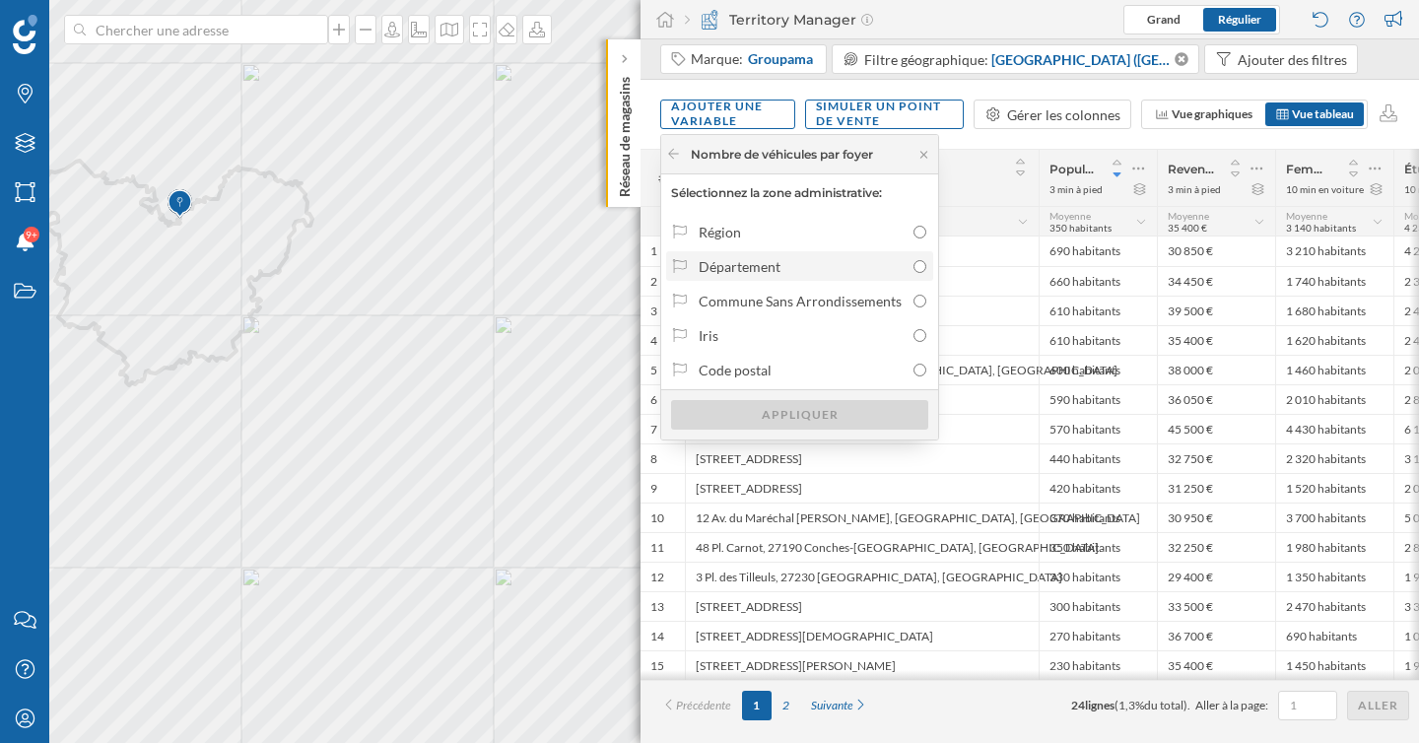
click at [783, 267] on div "Département" at bounding box center [800, 266] width 205 height 21
click at [913, 267] on input "Département" at bounding box center [919, 266] width 13 height 13
radio input "true"
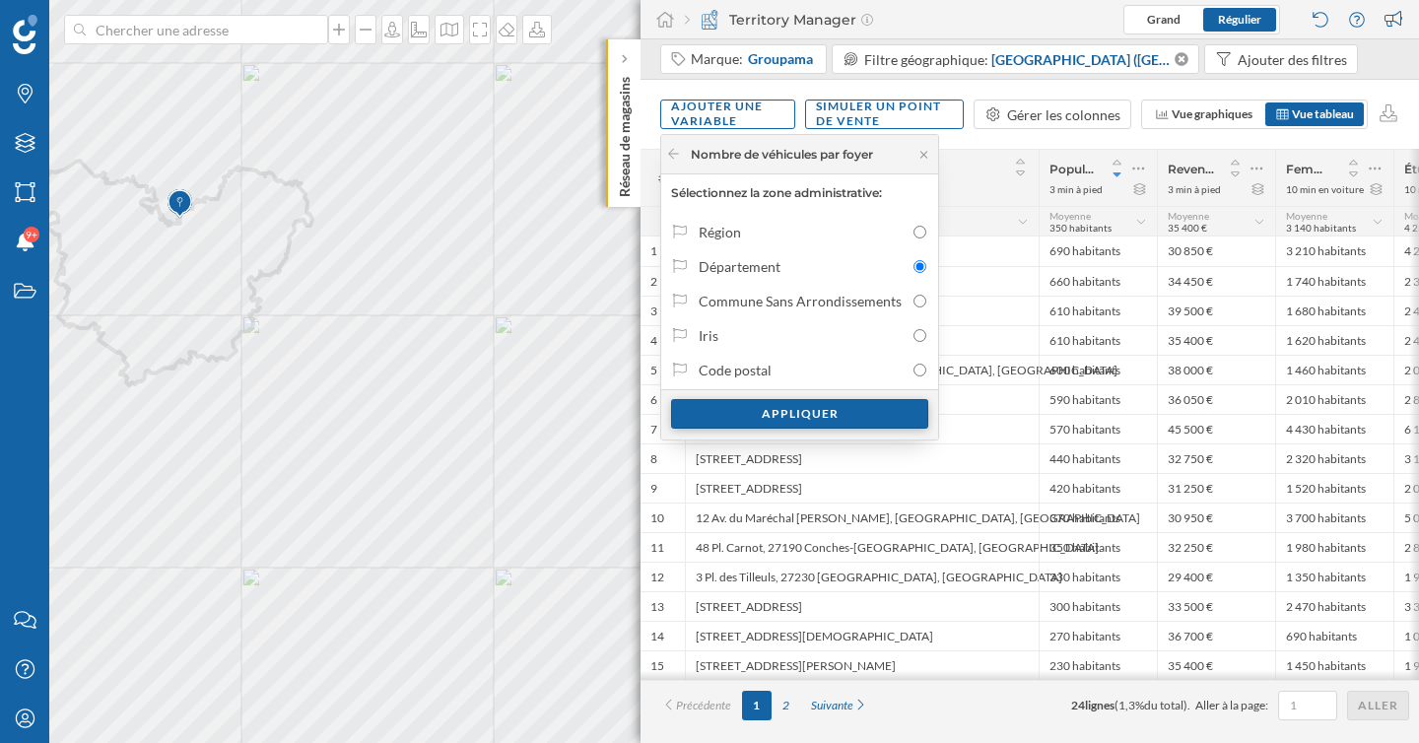
click at [835, 409] on div "Appliquer" at bounding box center [799, 414] width 257 height 30
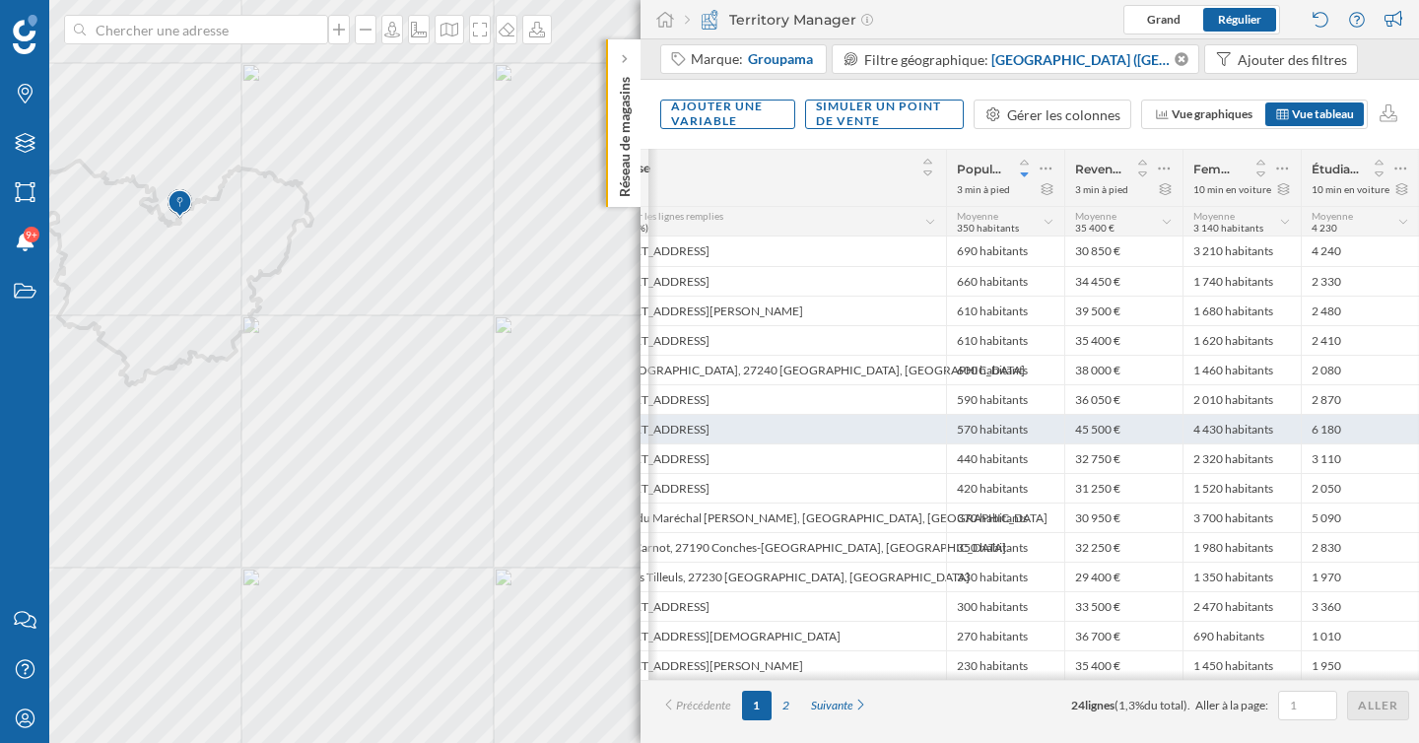
scroll to position [0, 211]
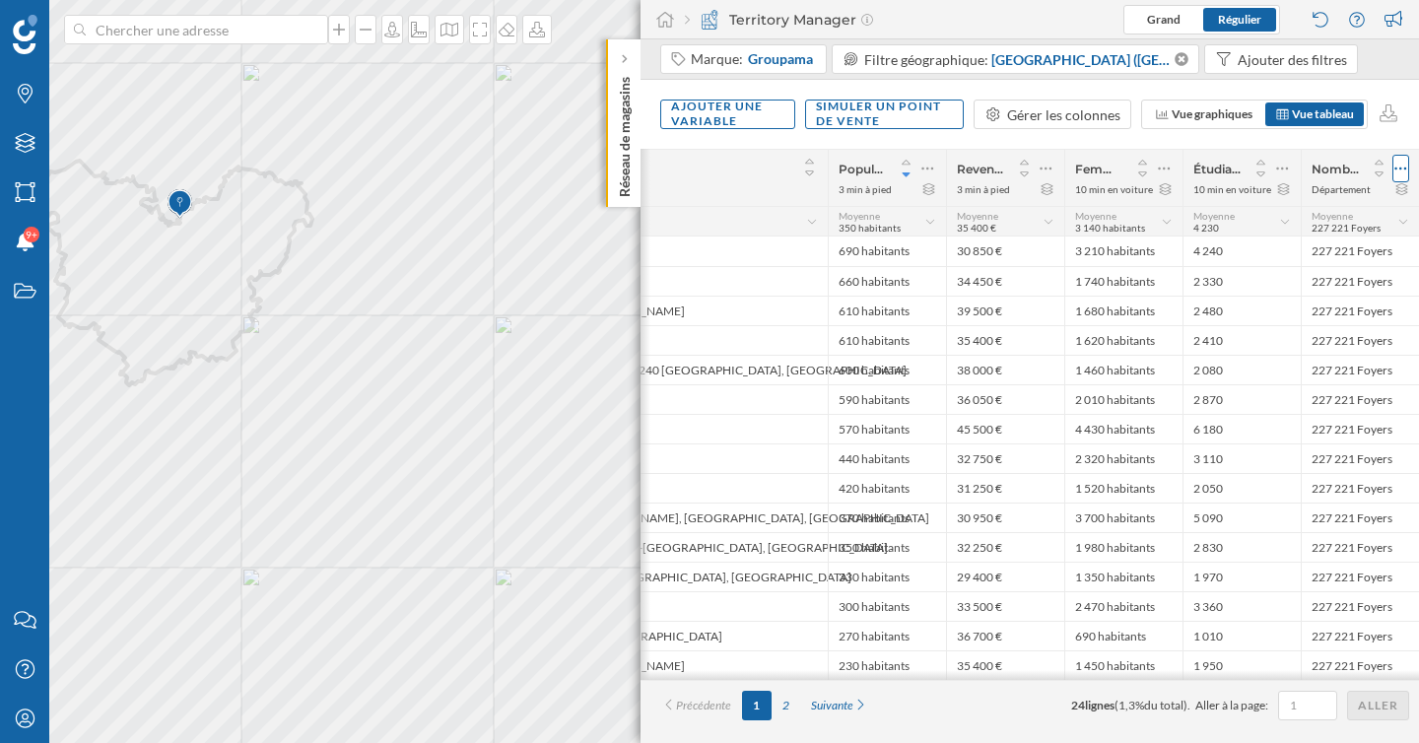
click at [1403, 171] on icon at bounding box center [1400, 169] width 13 height 20
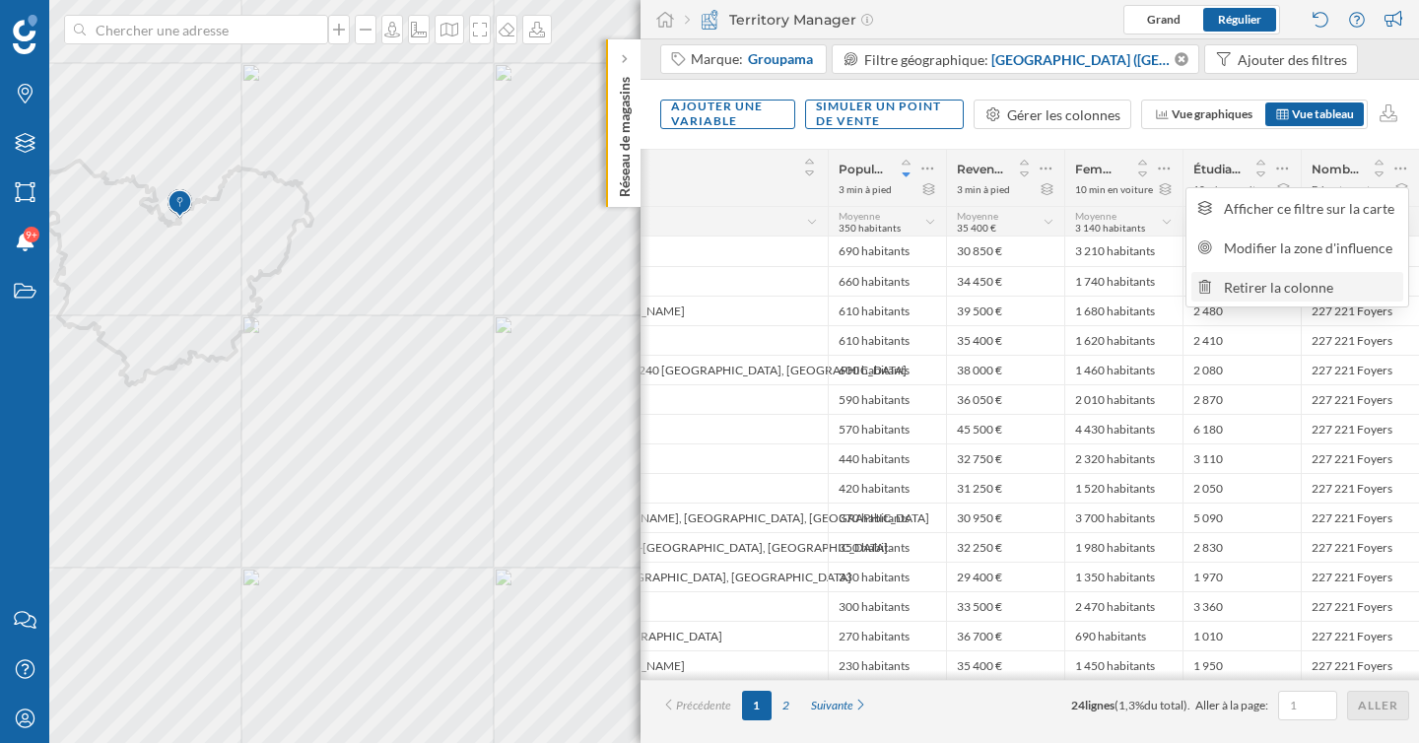
click at [1283, 289] on div "Retirer la colonne" at bounding box center [1310, 287] width 173 height 21
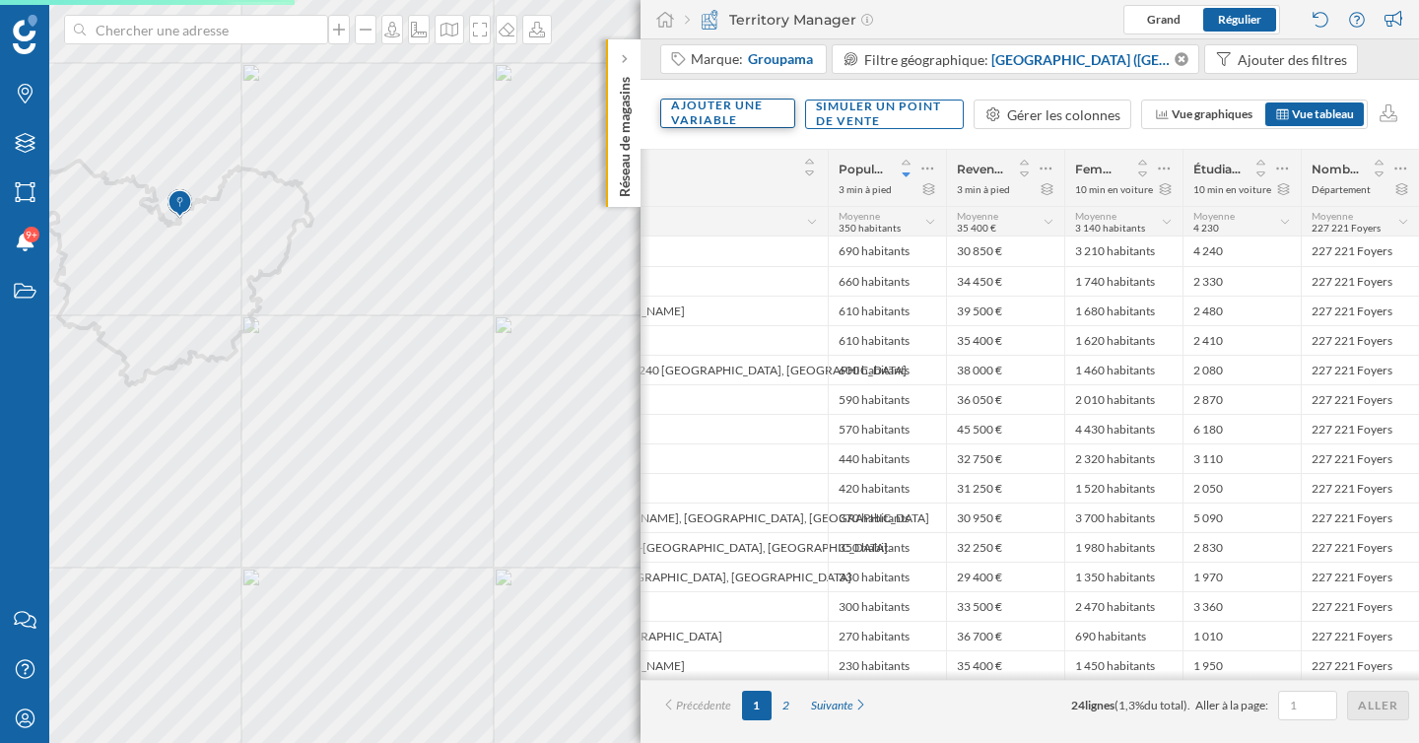
click at [743, 116] on div "Ajouter une variable" at bounding box center [727, 114] width 135 height 30
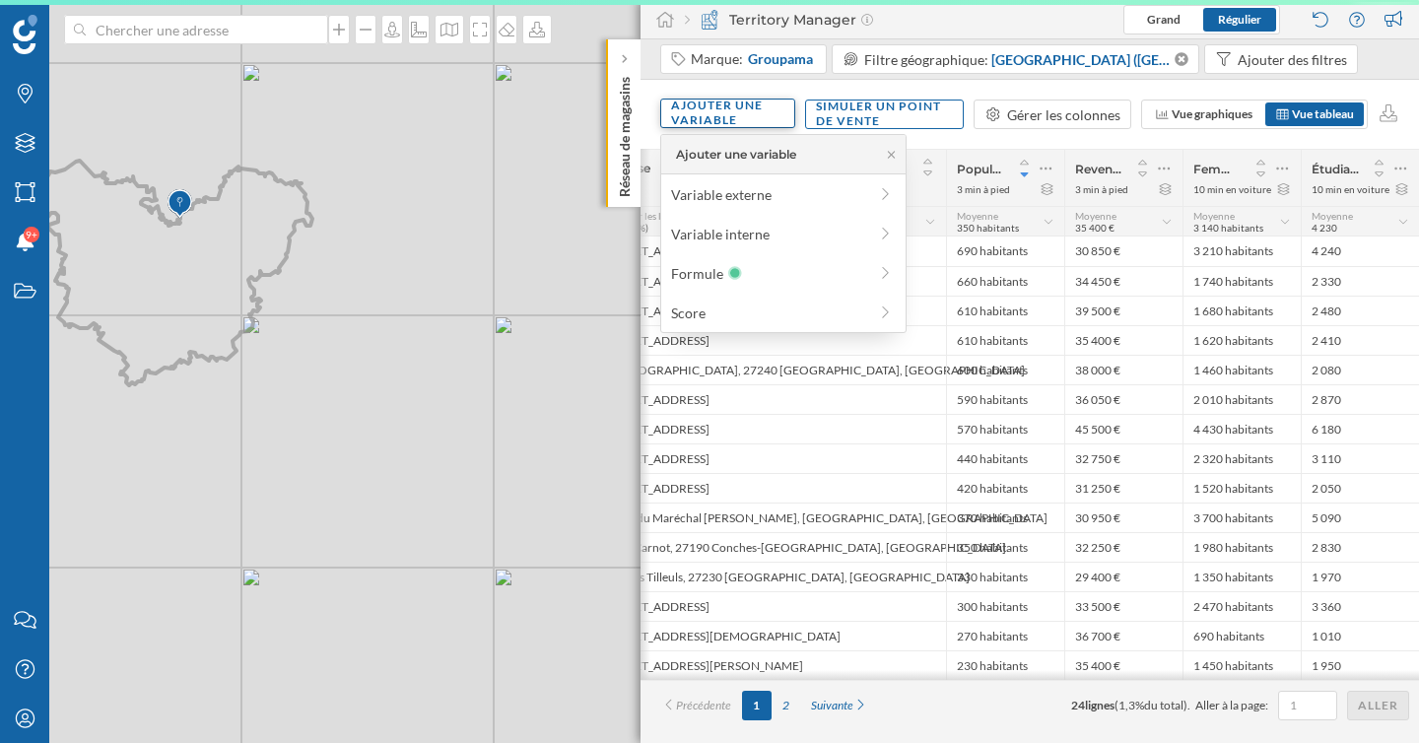
scroll to position [0, 93]
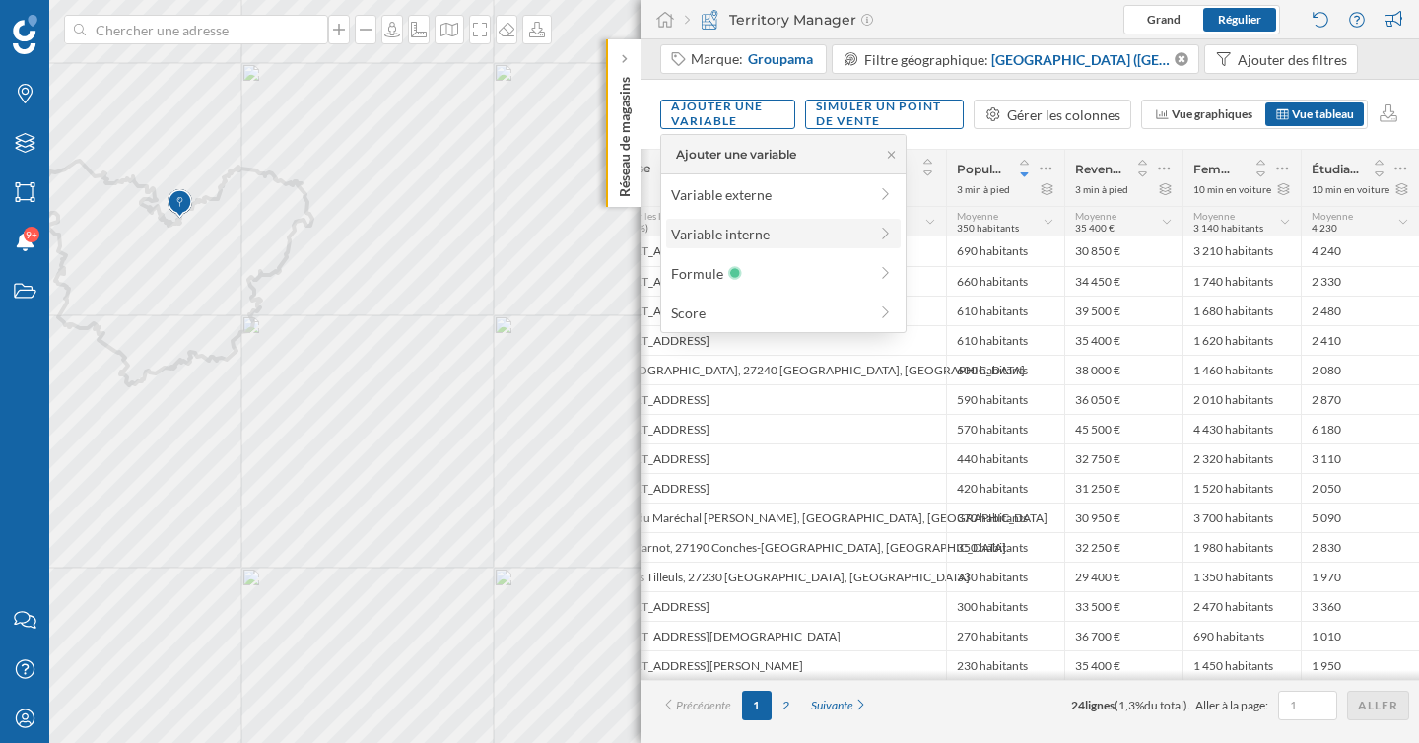
click at [737, 229] on div "Variable interne" at bounding box center [769, 234] width 196 height 21
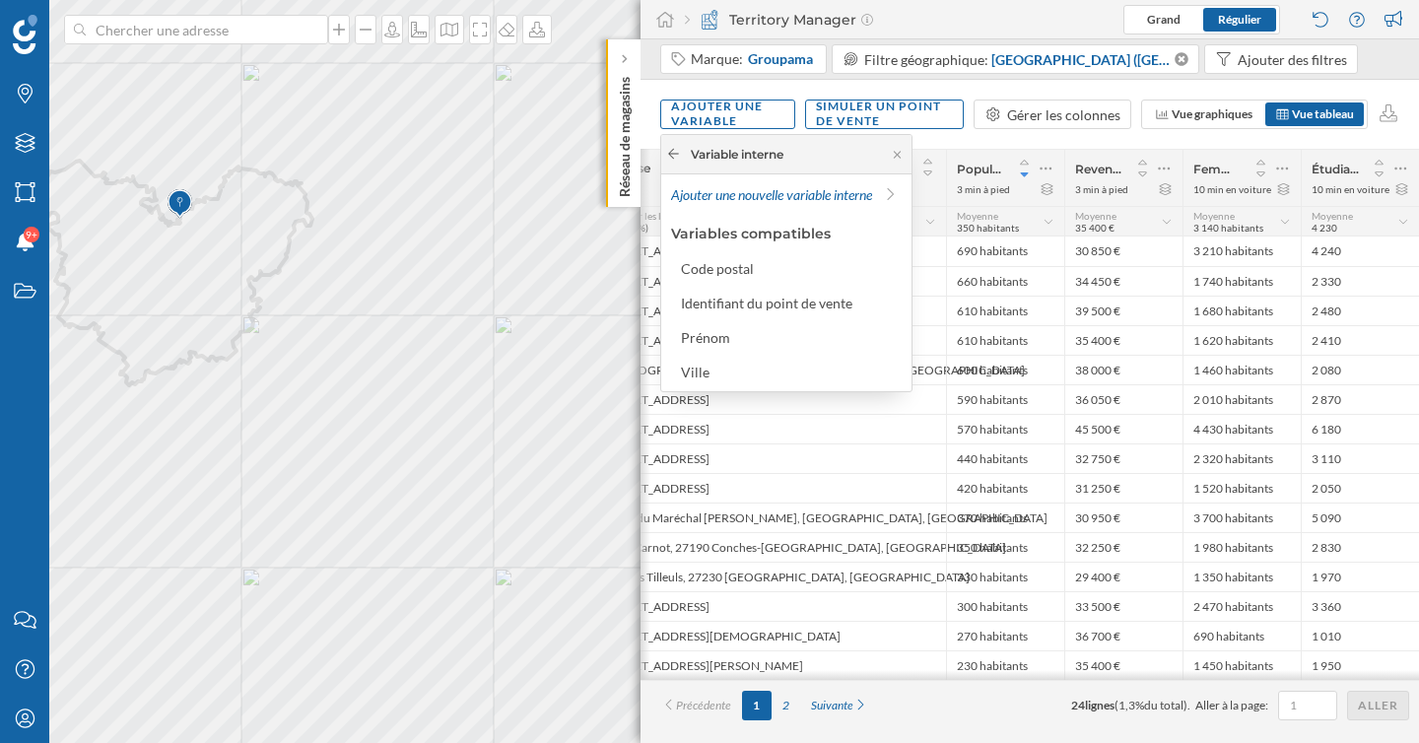
click at [670, 159] on icon at bounding box center [673, 154] width 15 height 12
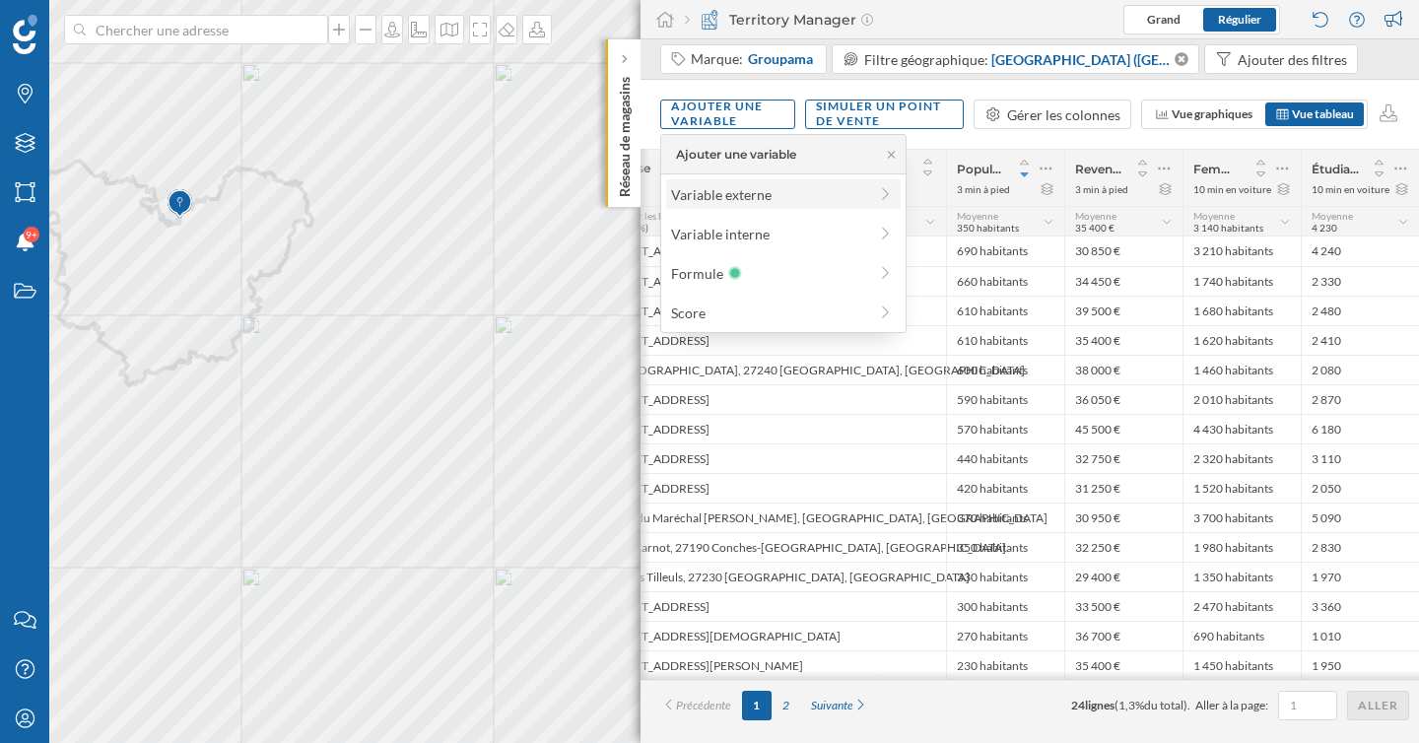
click at [707, 197] on div "Variable externe" at bounding box center [769, 194] width 196 height 21
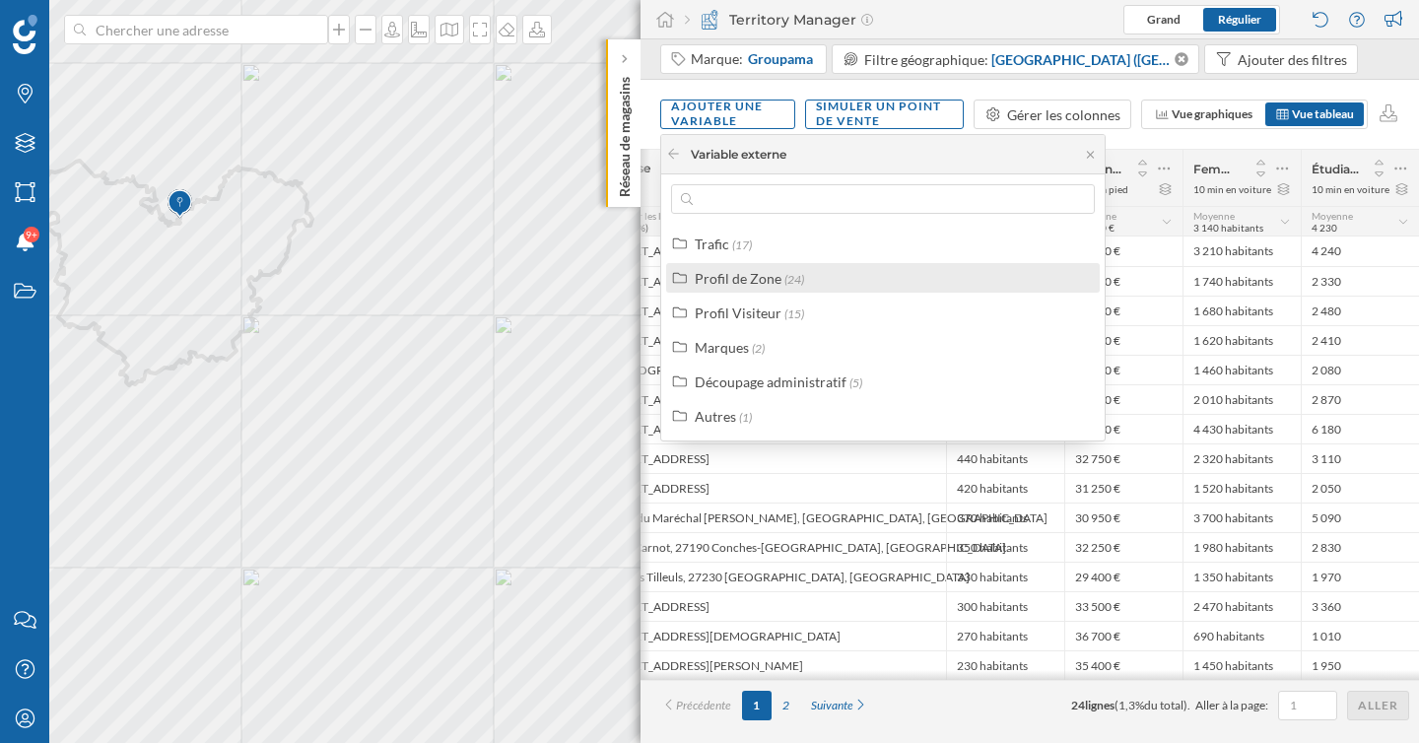
click at [745, 274] on div "Profil de Zone" at bounding box center [738, 278] width 87 height 17
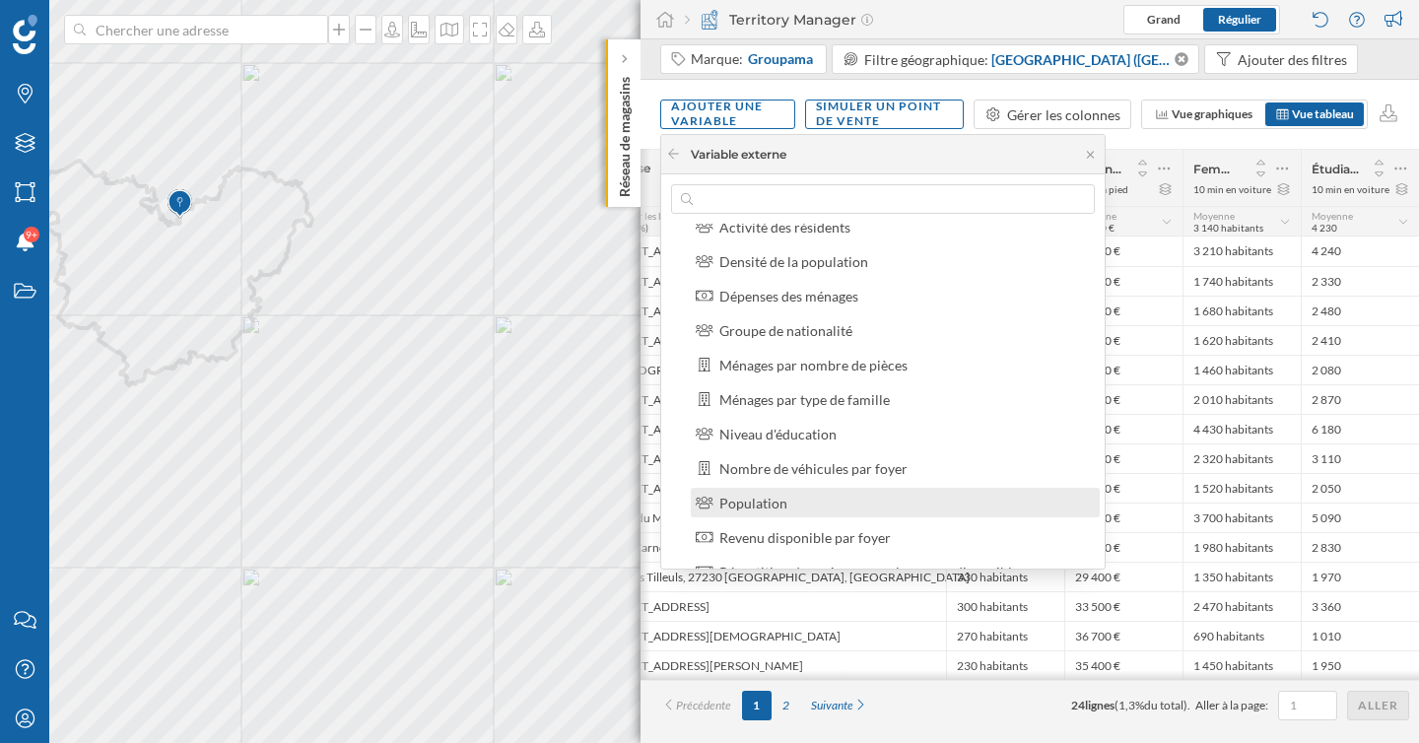
scroll to position [89, 0]
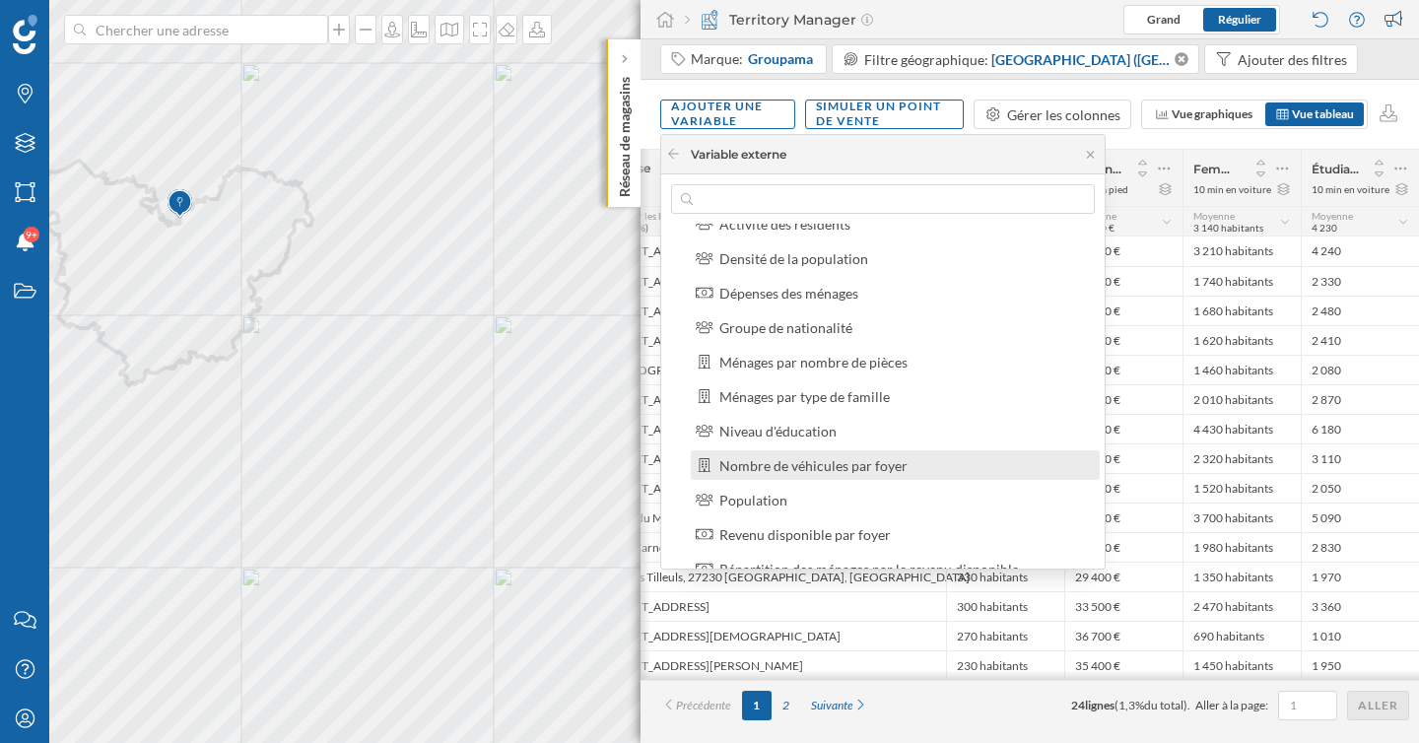
click at [822, 467] on div "Nombre de véhicules par foyer" at bounding box center [813, 465] width 188 height 17
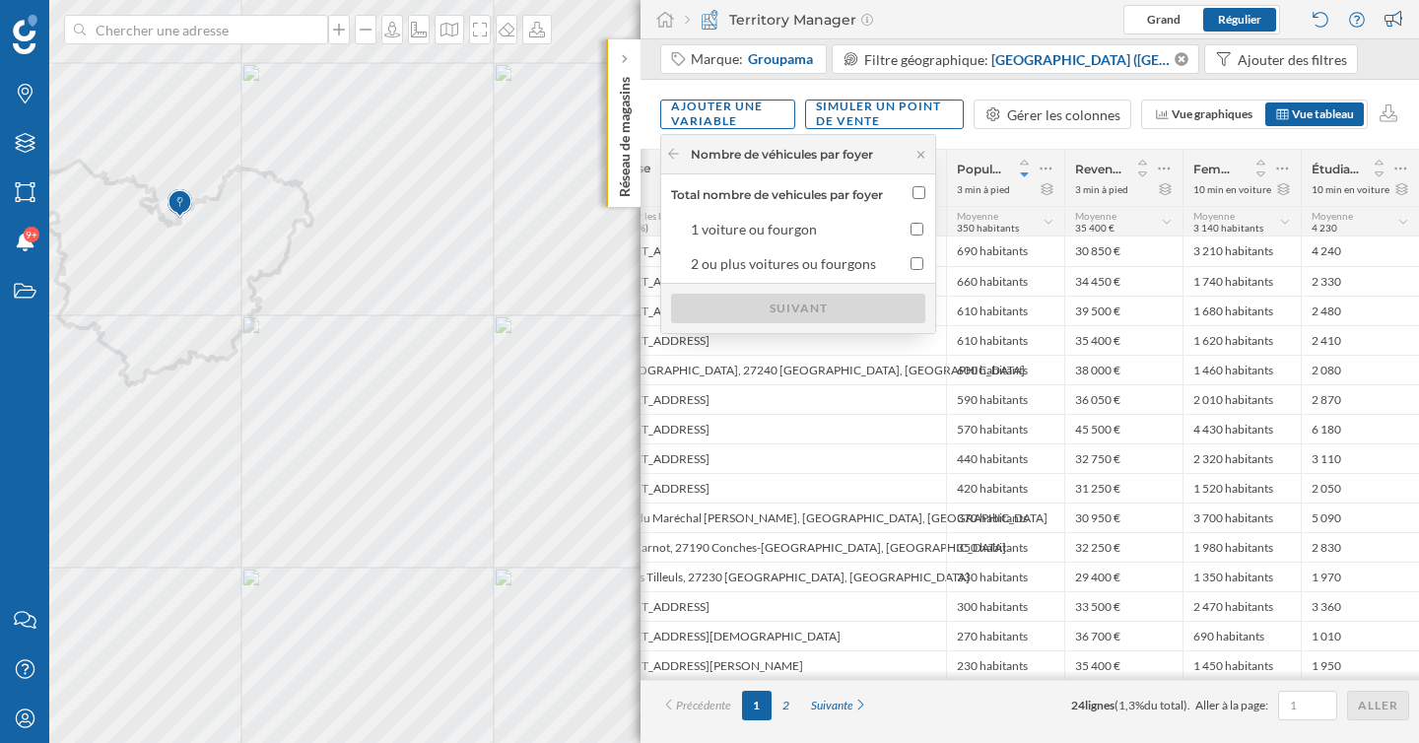
click at [925, 193] on input "Total nombre de vehicules par foyer" at bounding box center [918, 192] width 13 height 13
checkbox input "true"
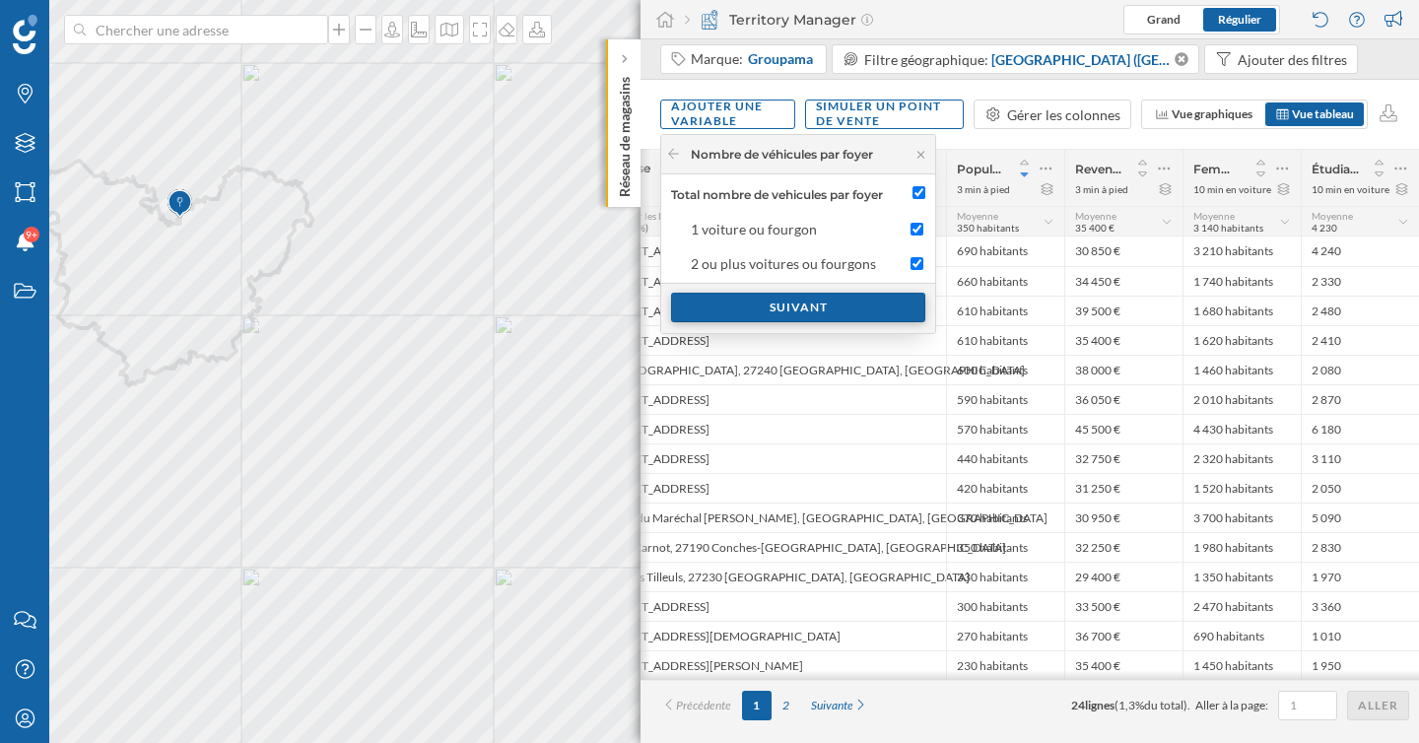
click at [888, 300] on div "Suivant" at bounding box center [798, 308] width 254 height 30
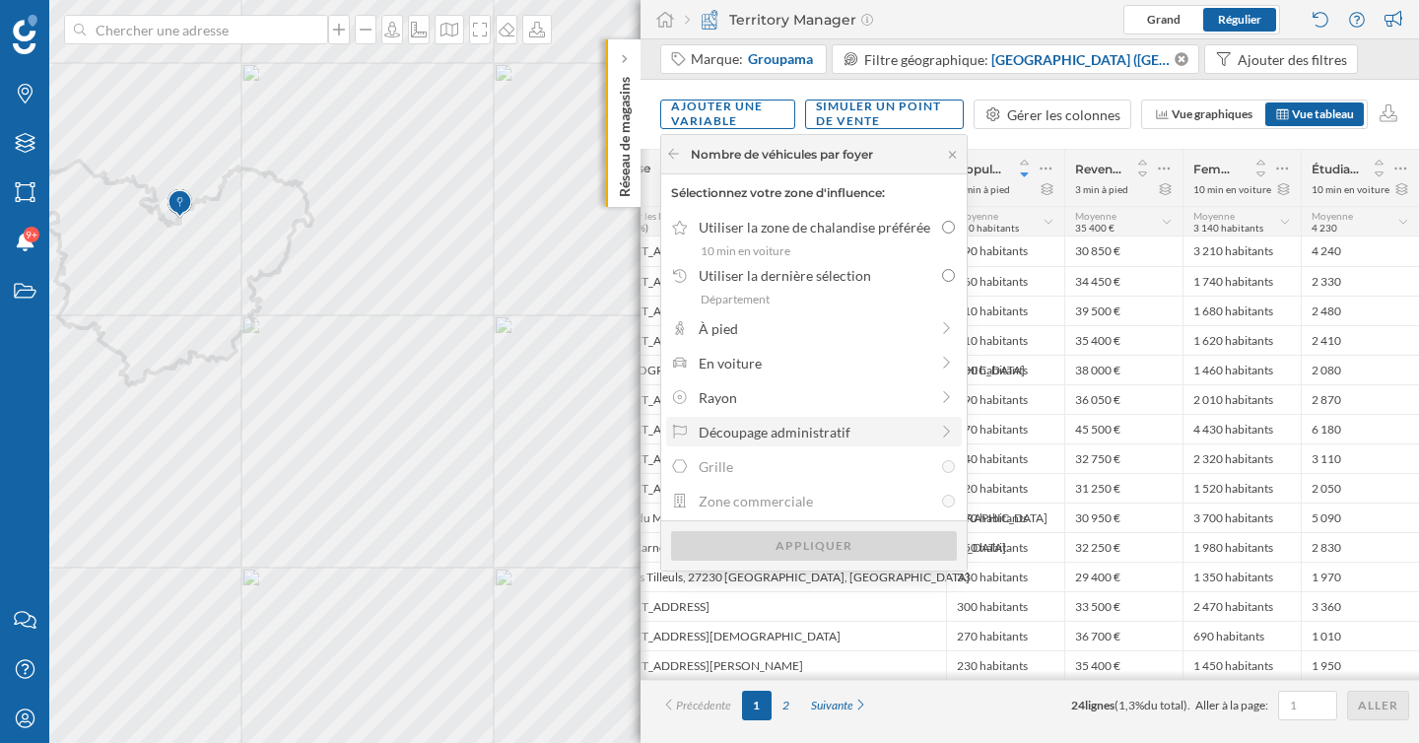
click at [914, 422] on div "Découpage administratif" at bounding box center [813, 432] width 230 height 21
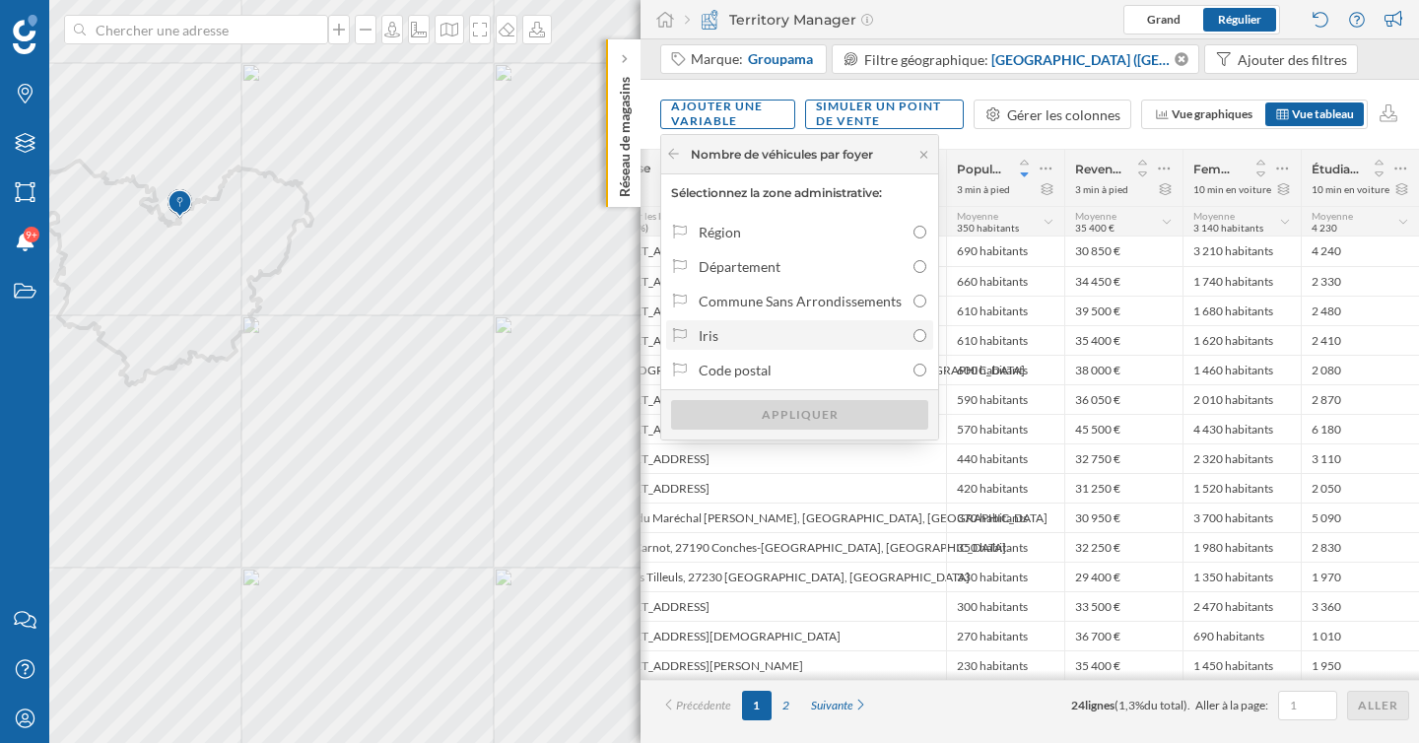
click at [810, 334] on div "Iris" at bounding box center [800, 335] width 205 height 21
click at [913, 334] on input "Iris" at bounding box center [919, 335] width 13 height 13
radio input "true"
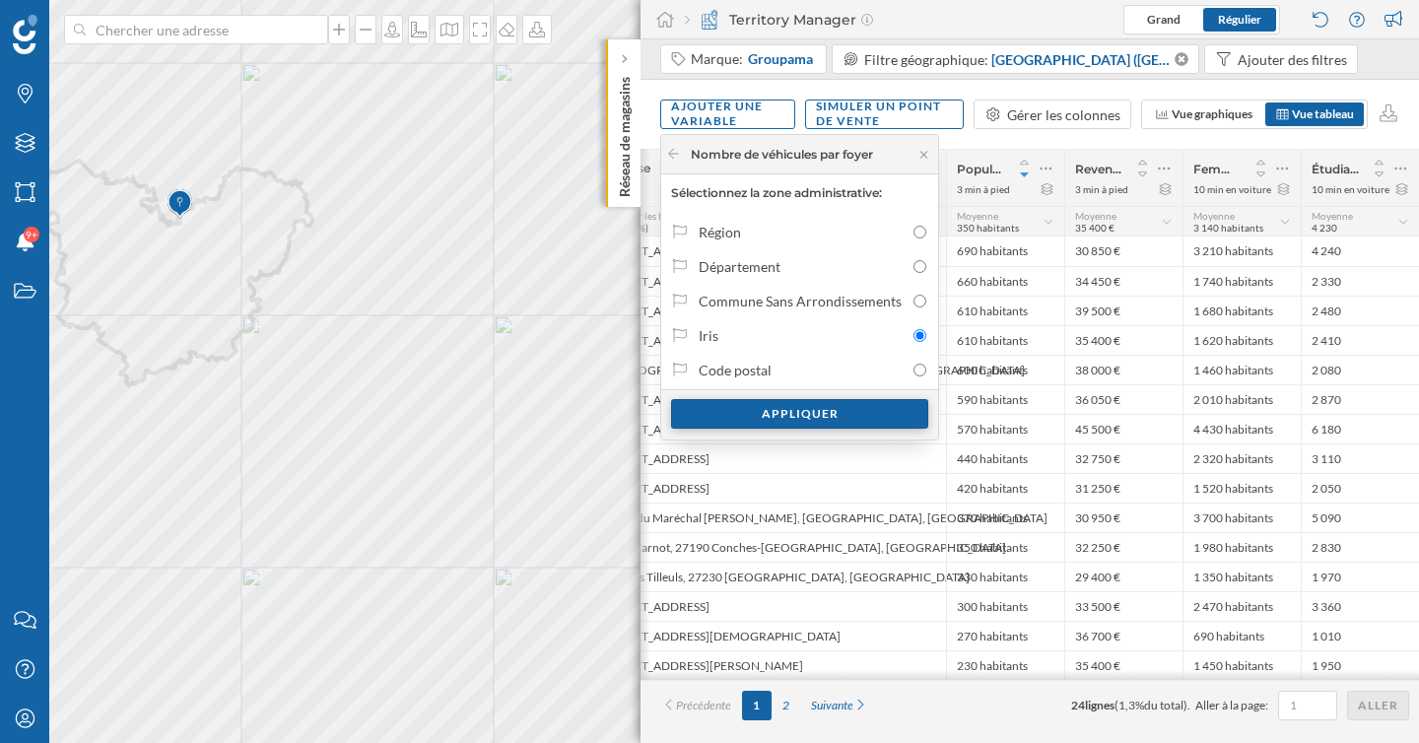
click at [824, 423] on div "Appliquer" at bounding box center [799, 414] width 257 height 30
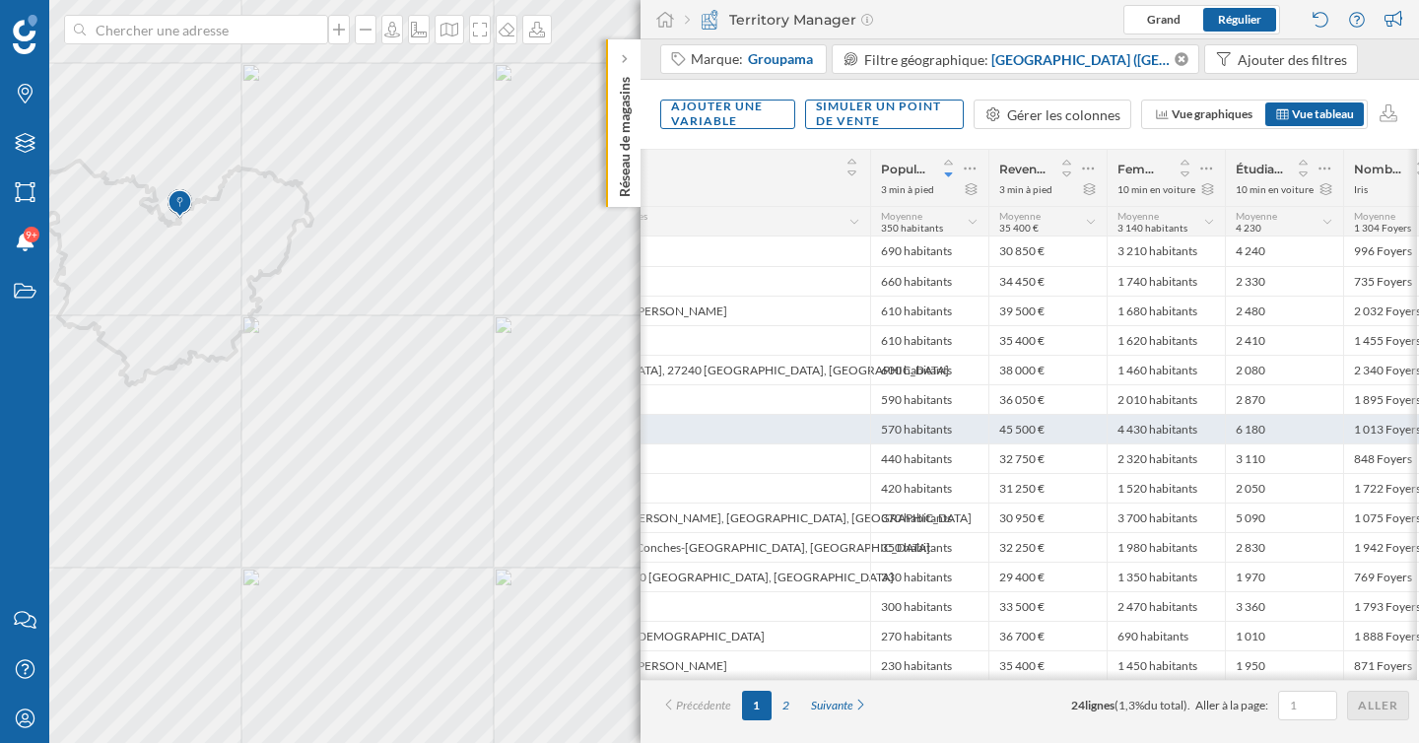
scroll to position [0, 211]
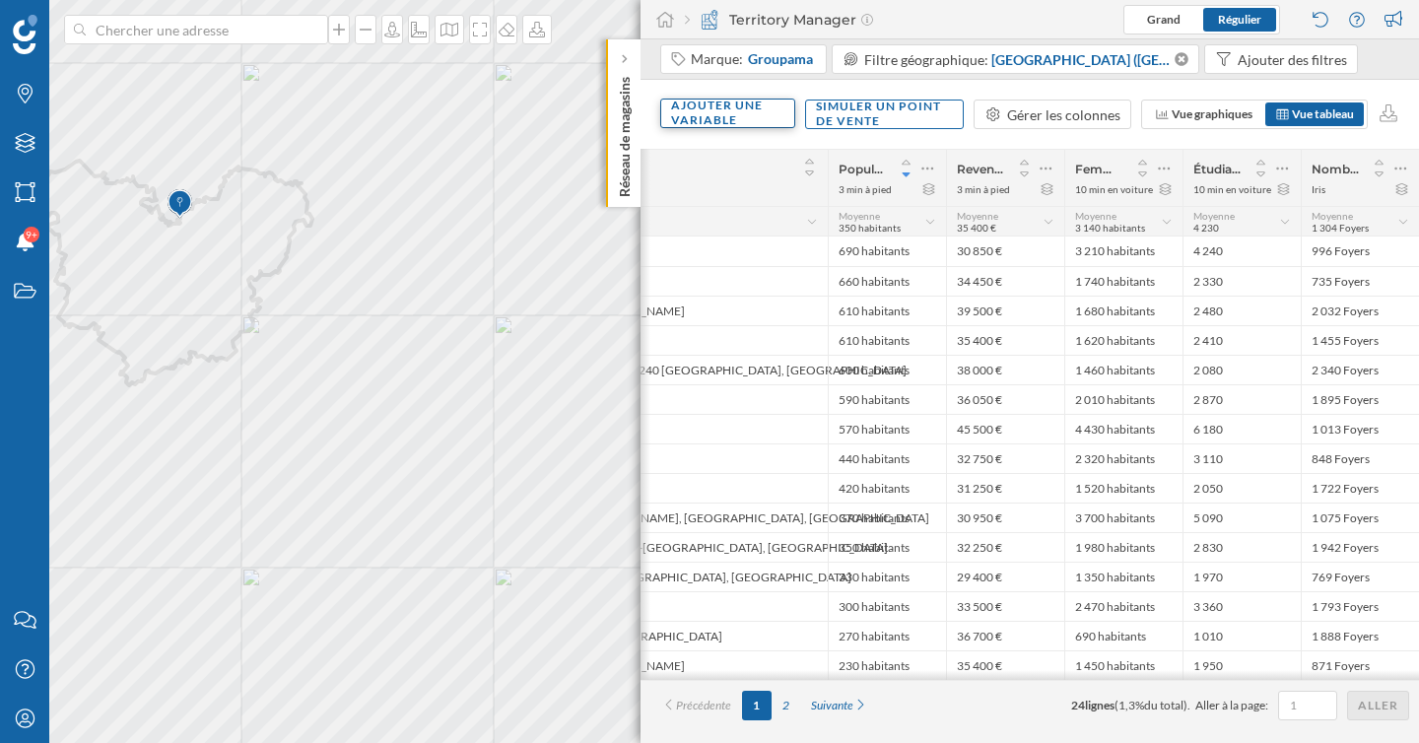
click at [731, 119] on div "Ajouter une variable" at bounding box center [727, 114] width 135 height 30
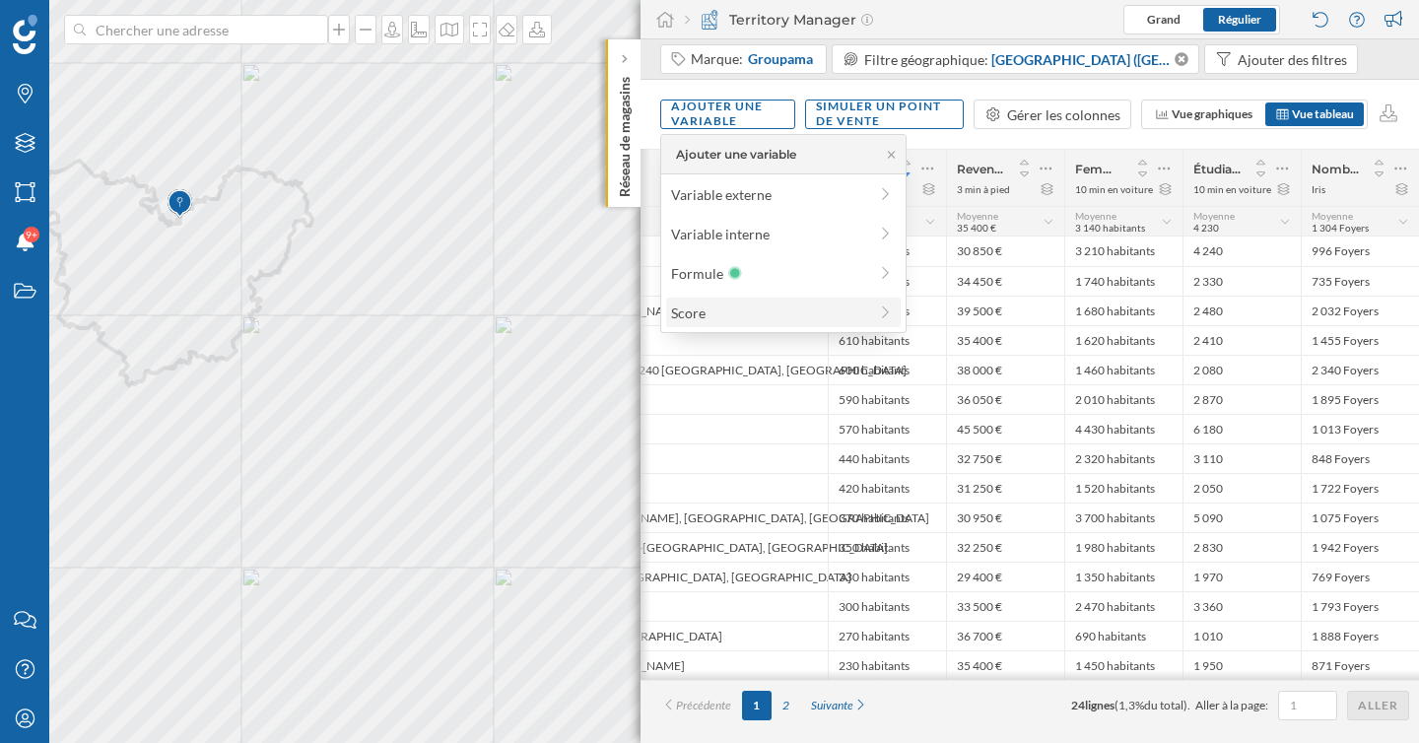
click at [770, 314] on div "Score" at bounding box center [769, 312] width 196 height 21
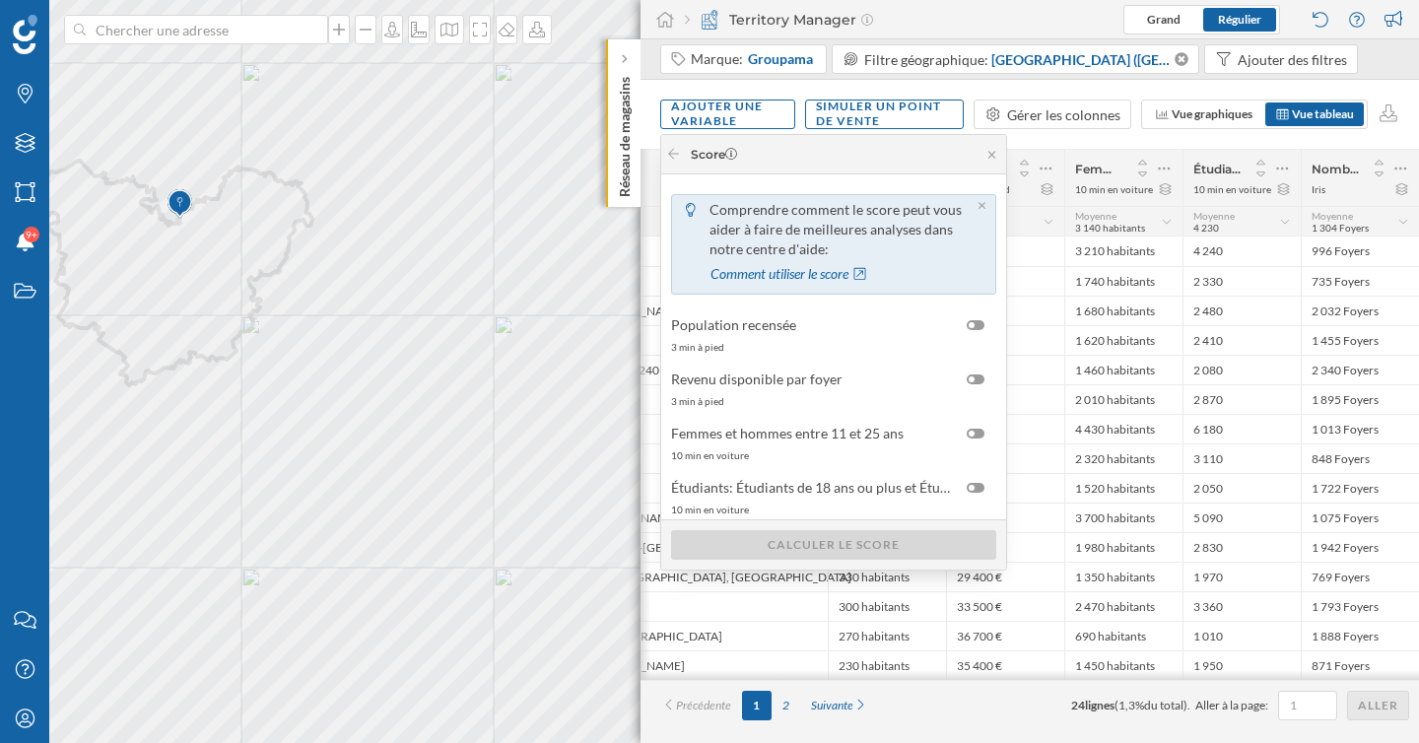
scroll to position [71, 0]
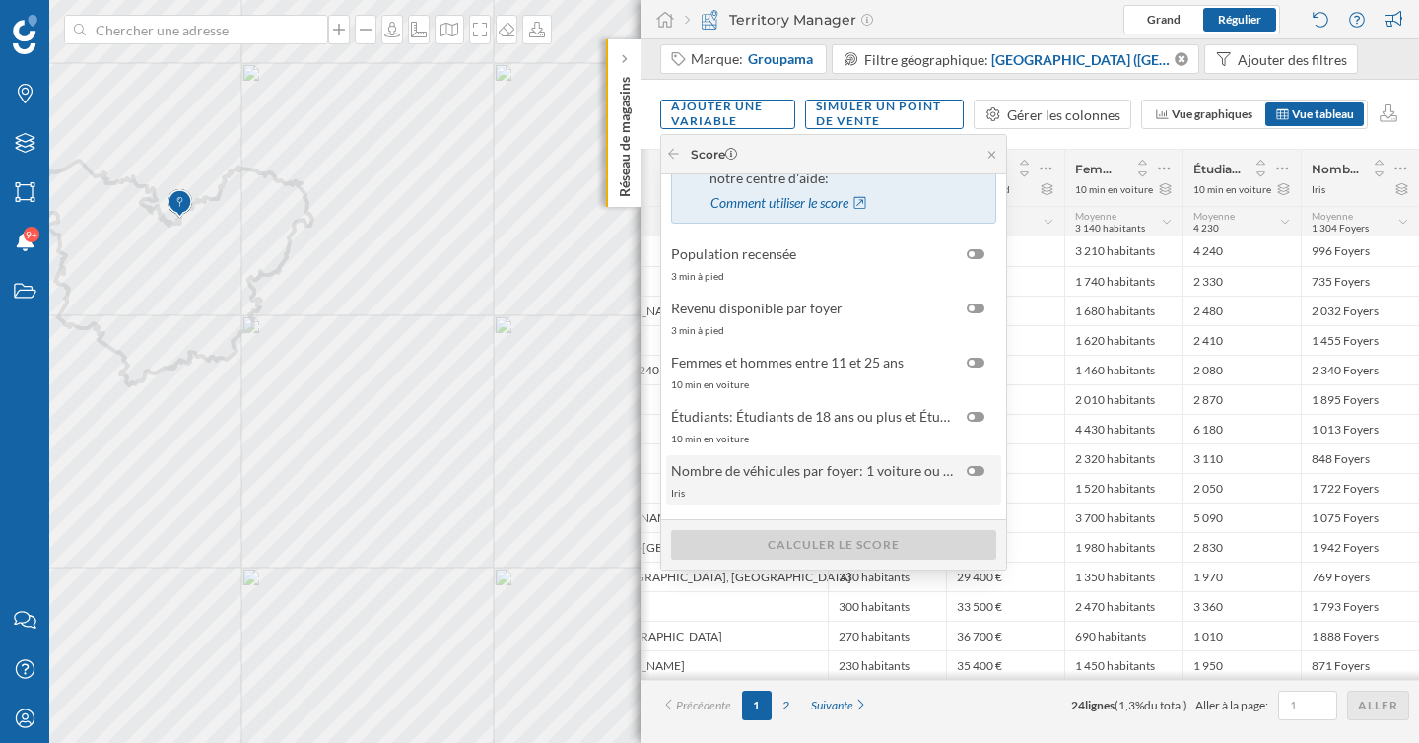
click at [874, 483] on div "Nombre de véhicules par foyer: 1 voiture ou fourgon et 2 ou plus voitures ou fo…" at bounding box center [833, 479] width 335 height 49
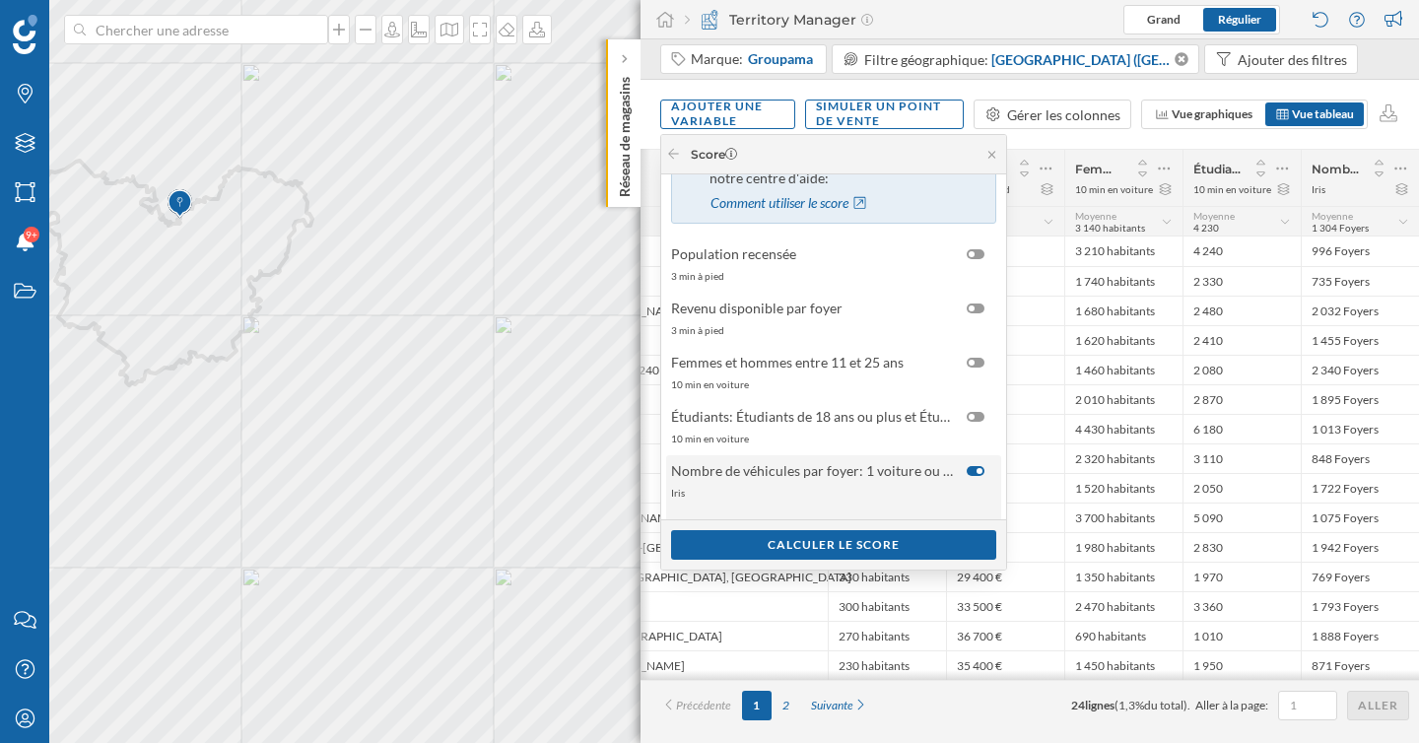
scroll to position [165, 0]
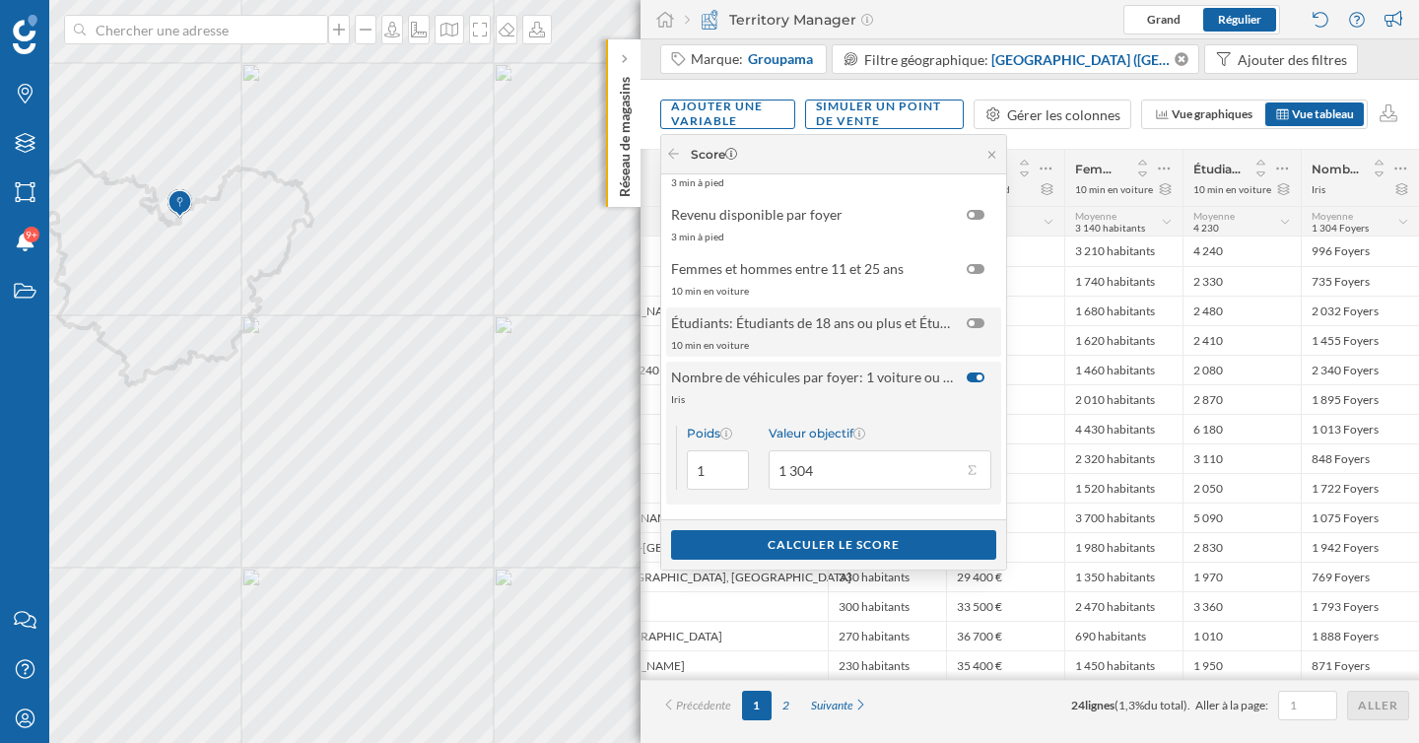
click at [893, 341] on div "10 min en voiture" at bounding box center [832, 345] width 323 height 14
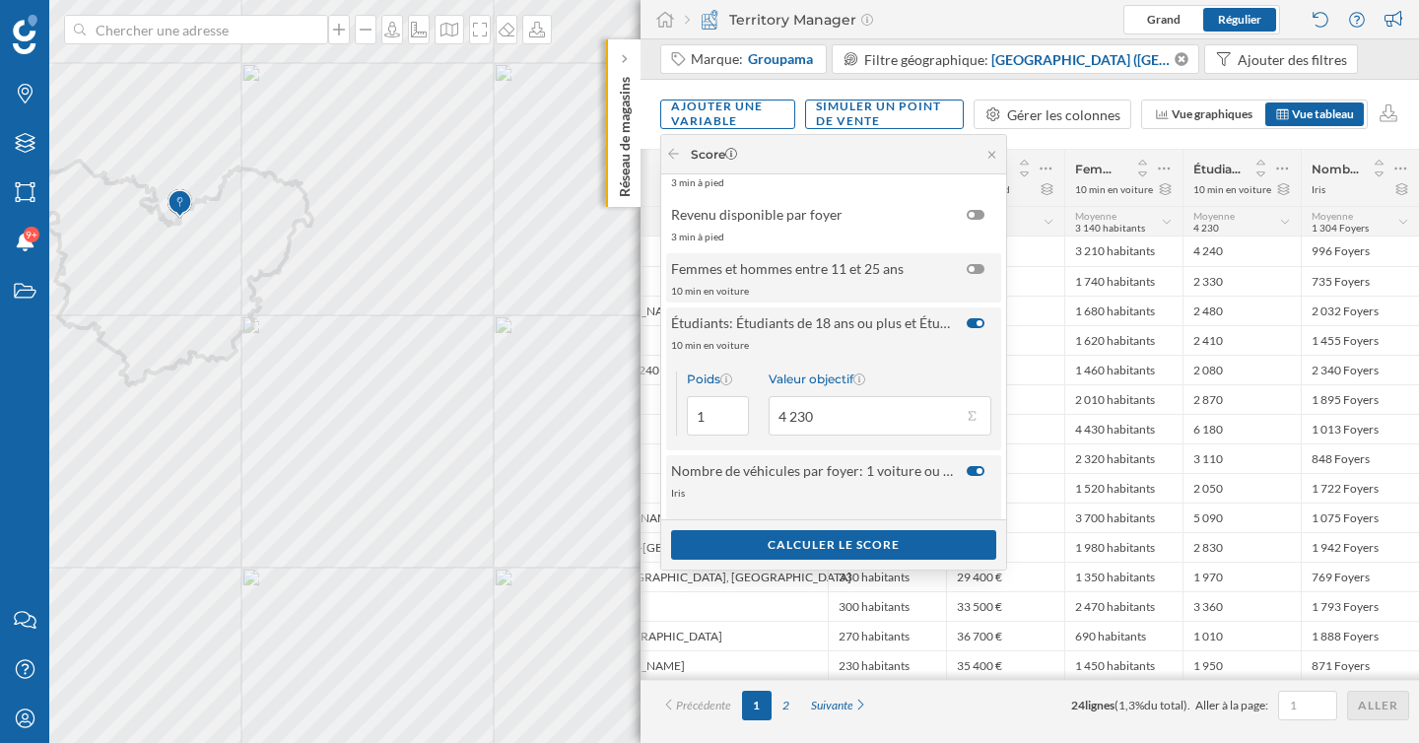
click at [893, 280] on div "Femmes et hommes entre 11 et 25 ans 10 min en voiture" at bounding box center [833, 277] width 335 height 49
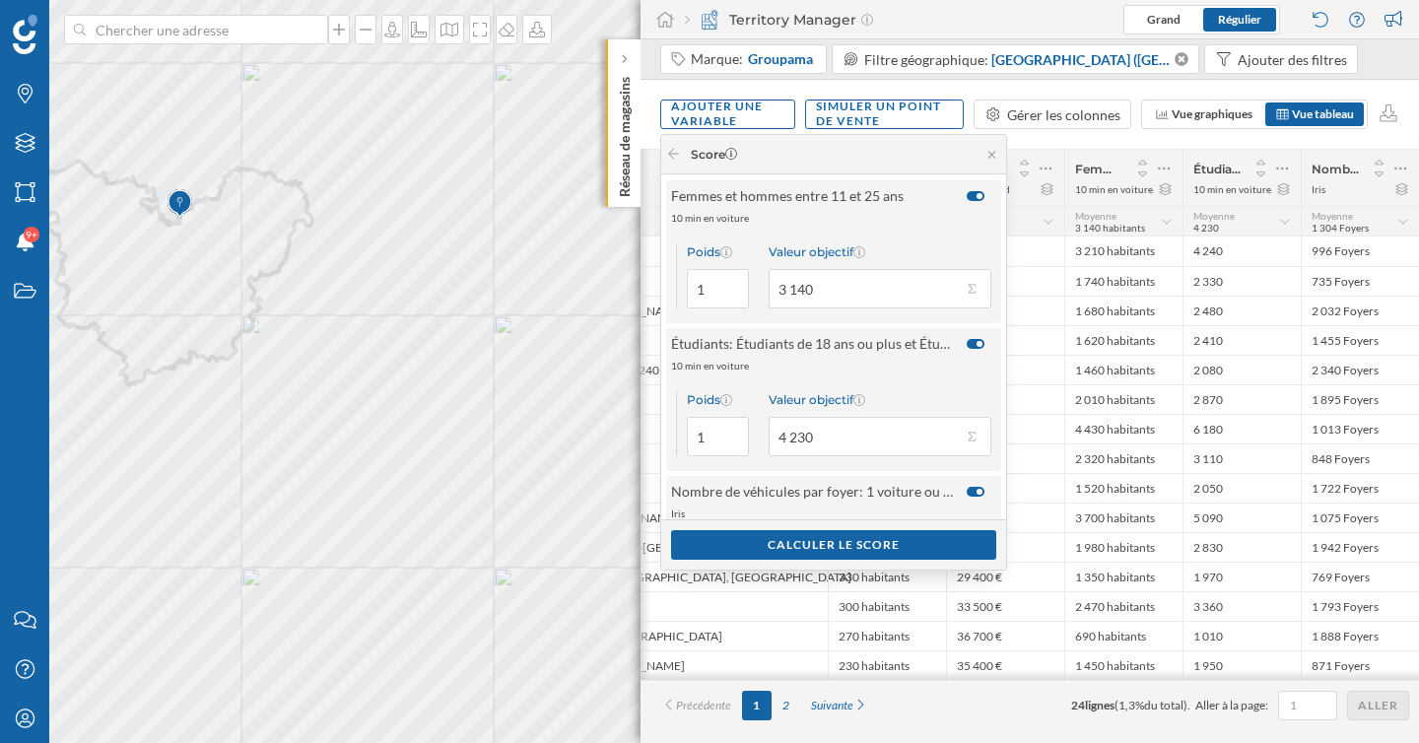
scroll to position [225, 0]
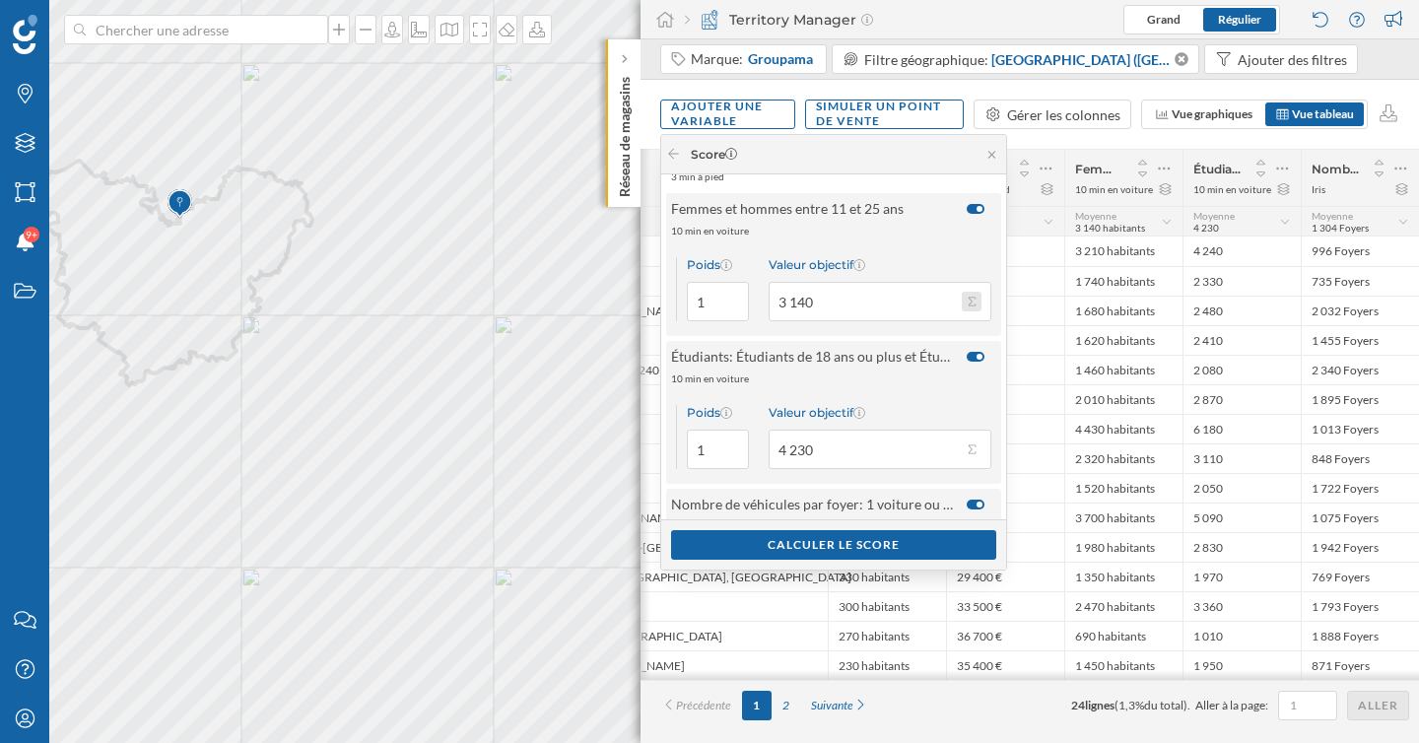
click at [977, 302] on button "Valeur objectif 3 140" at bounding box center [972, 302] width 20 height 20
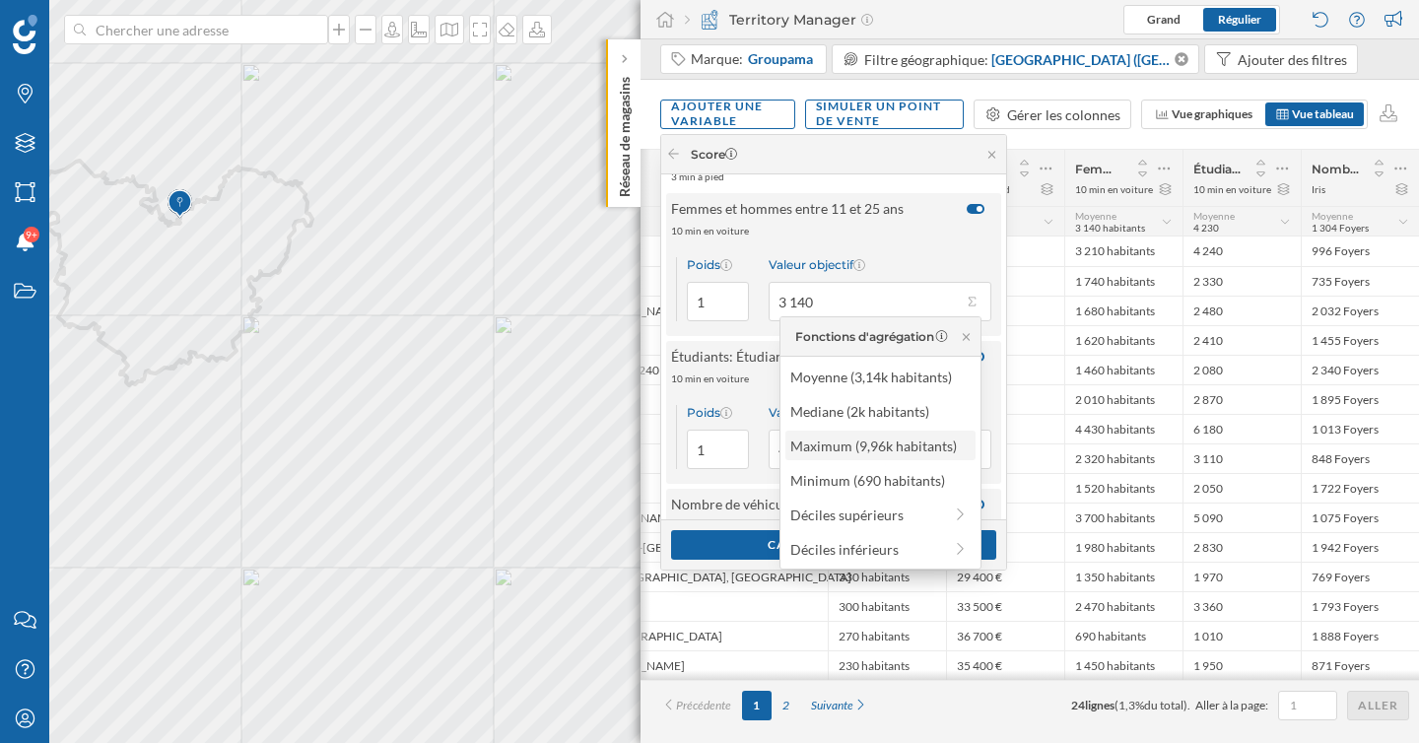
click at [931, 443] on div "Maximum (9,96k habitants)" at bounding box center [879, 445] width 178 height 21
type input "9 960"
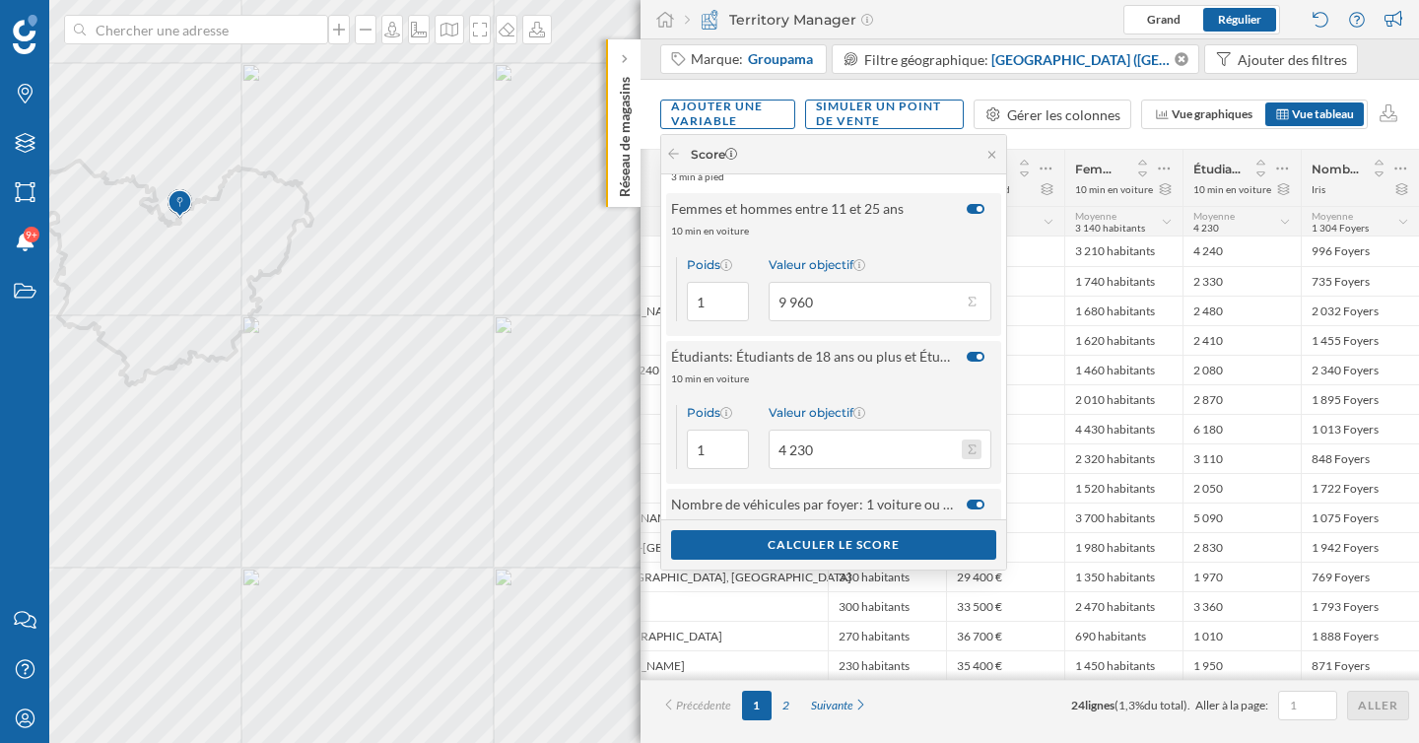
click at [977, 449] on button "Valeur objectif 4 230" at bounding box center [972, 449] width 20 height 20
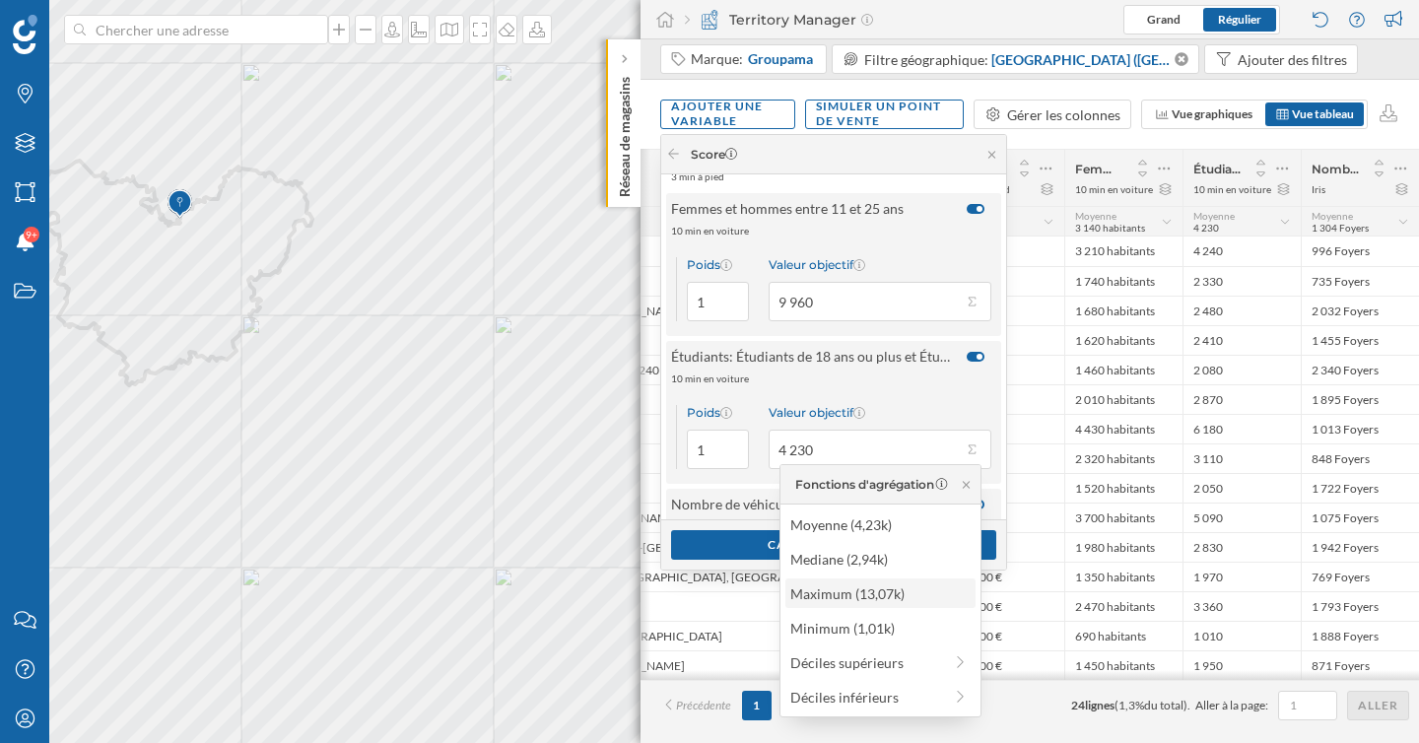
click at [899, 597] on div "Maximum (13,07k)" at bounding box center [879, 593] width 178 height 21
type input "13 070"
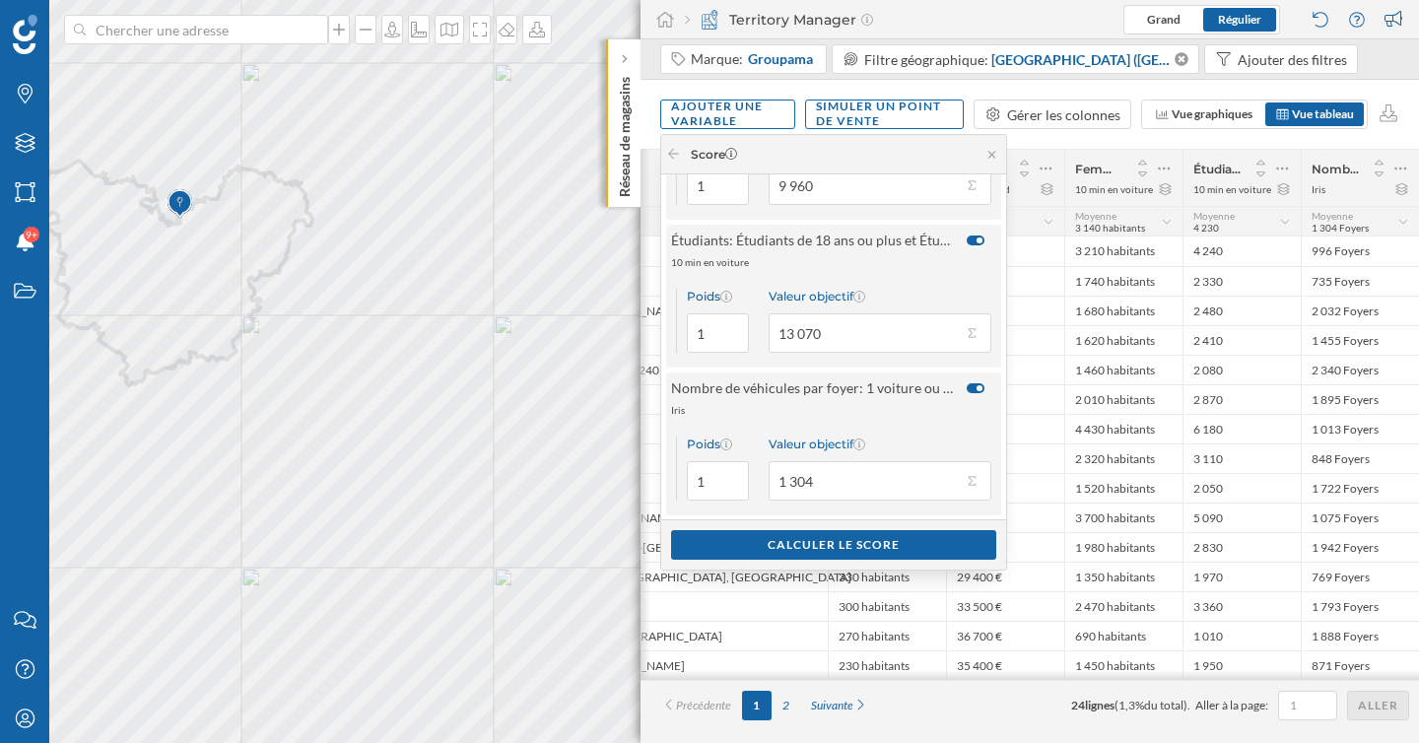
scroll to position [352, 0]
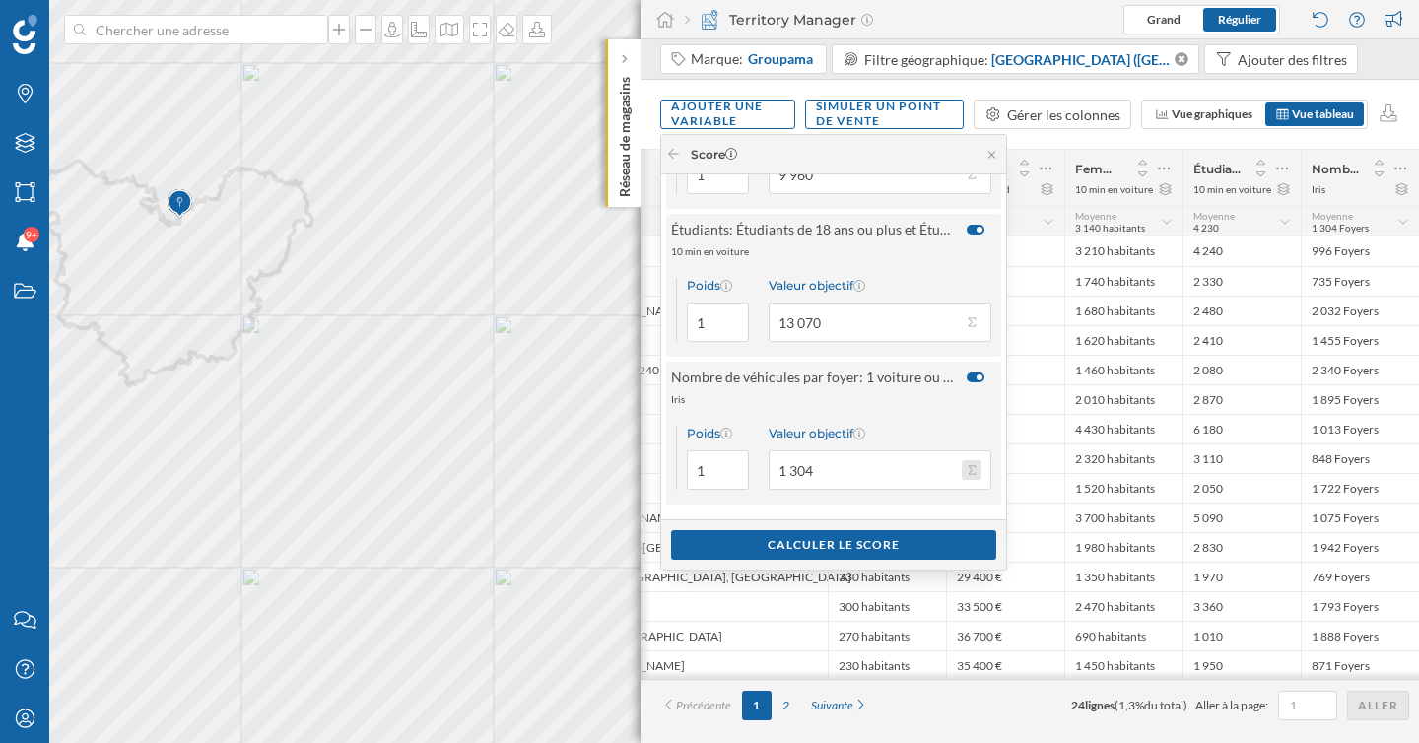
click at [974, 478] on button "Valeur objectif 1 304" at bounding box center [972, 470] width 20 height 20
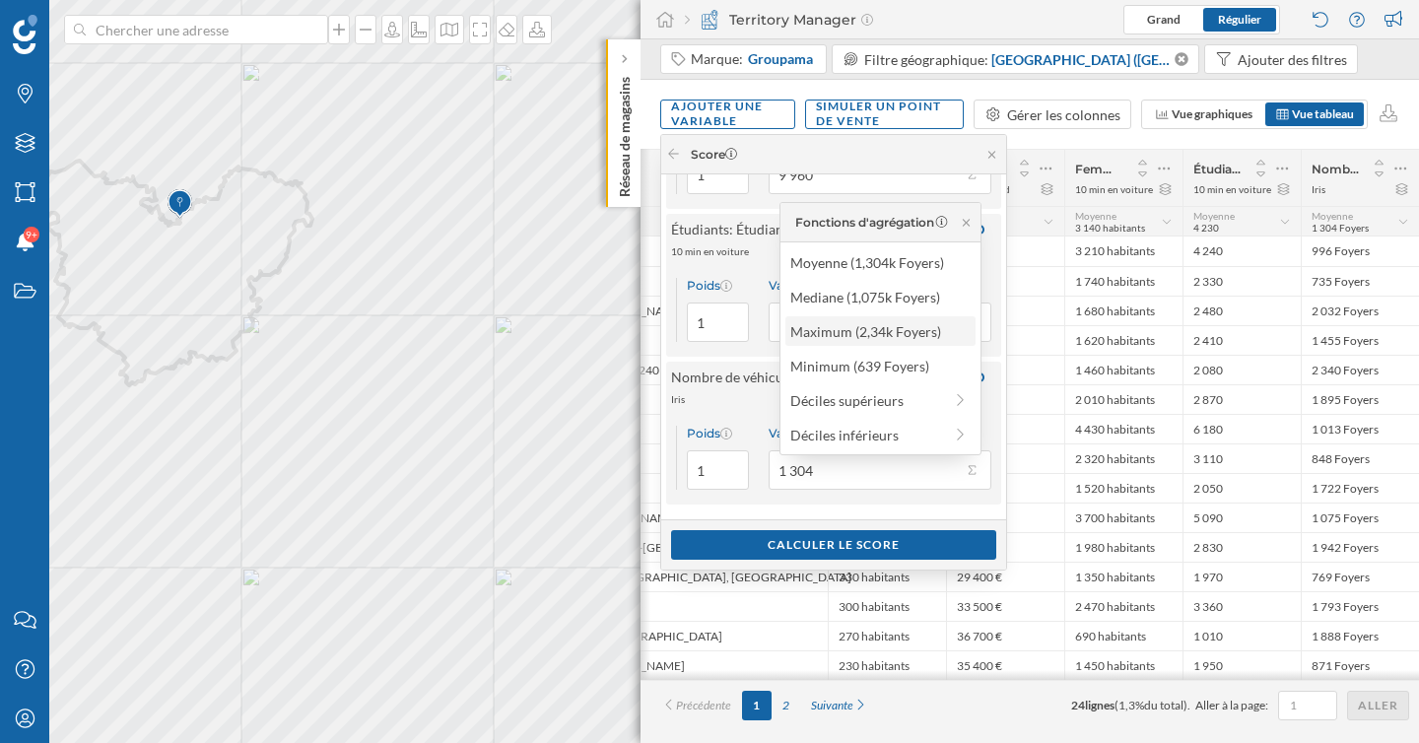
click at [840, 338] on div "Maximum (2,34k Foyers)" at bounding box center [879, 331] width 178 height 21
type input "2 340"
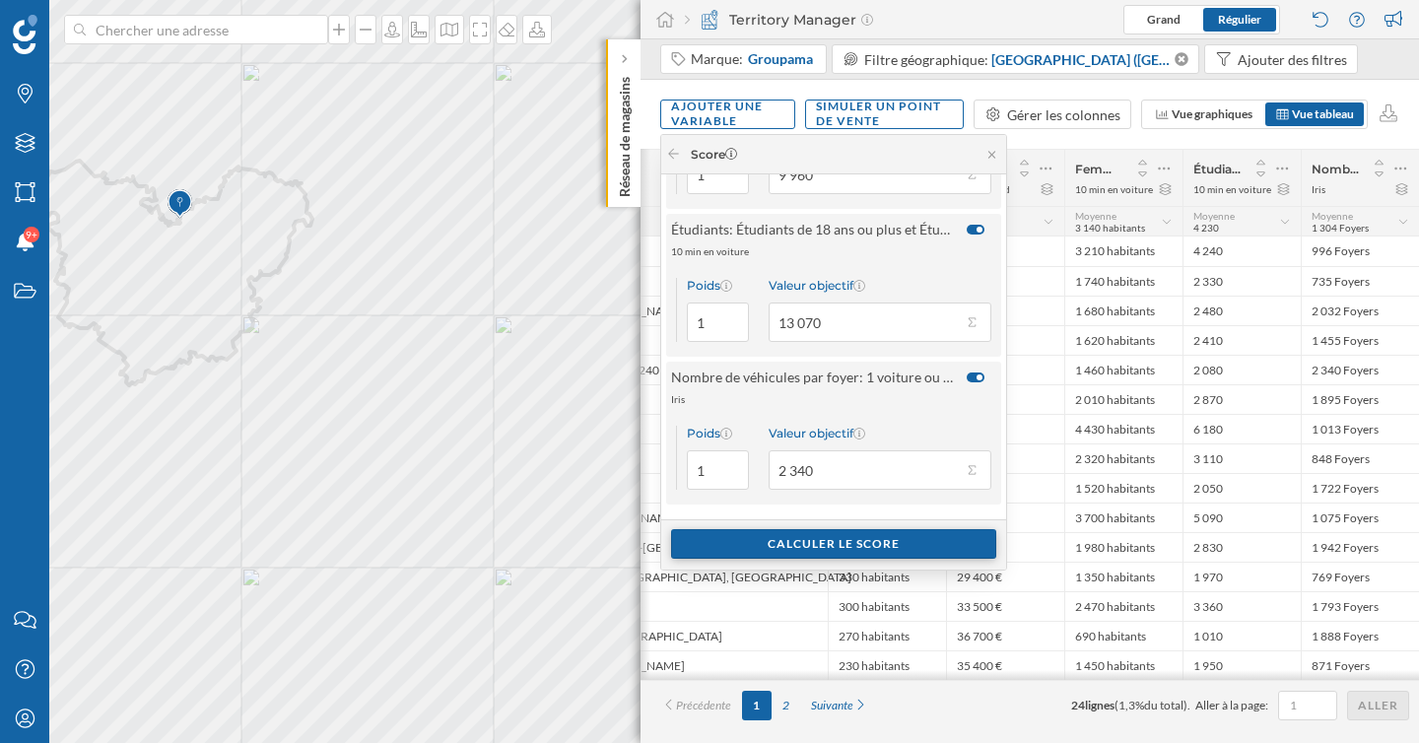
click at [853, 547] on div "Calculer le score" at bounding box center [833, 544] width 325 height 30
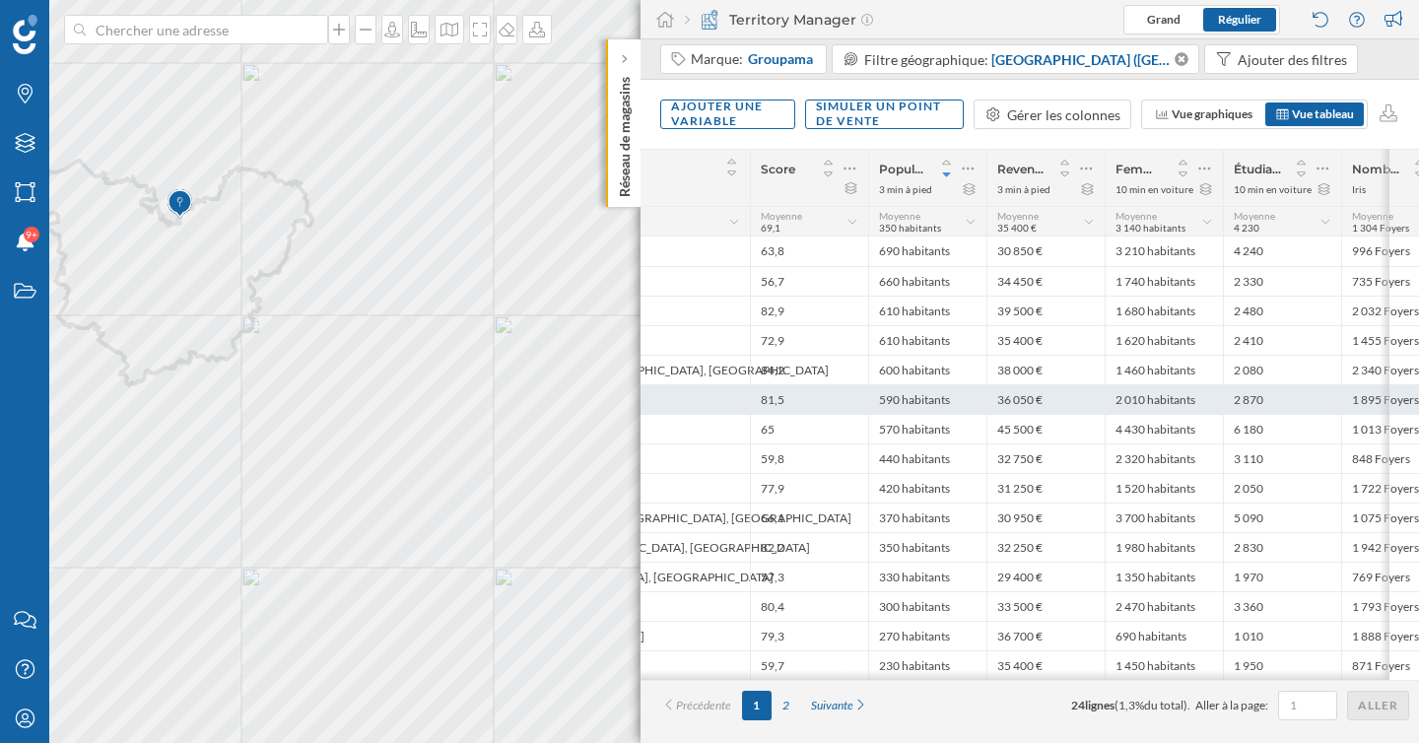
scroll to position [0, 259]
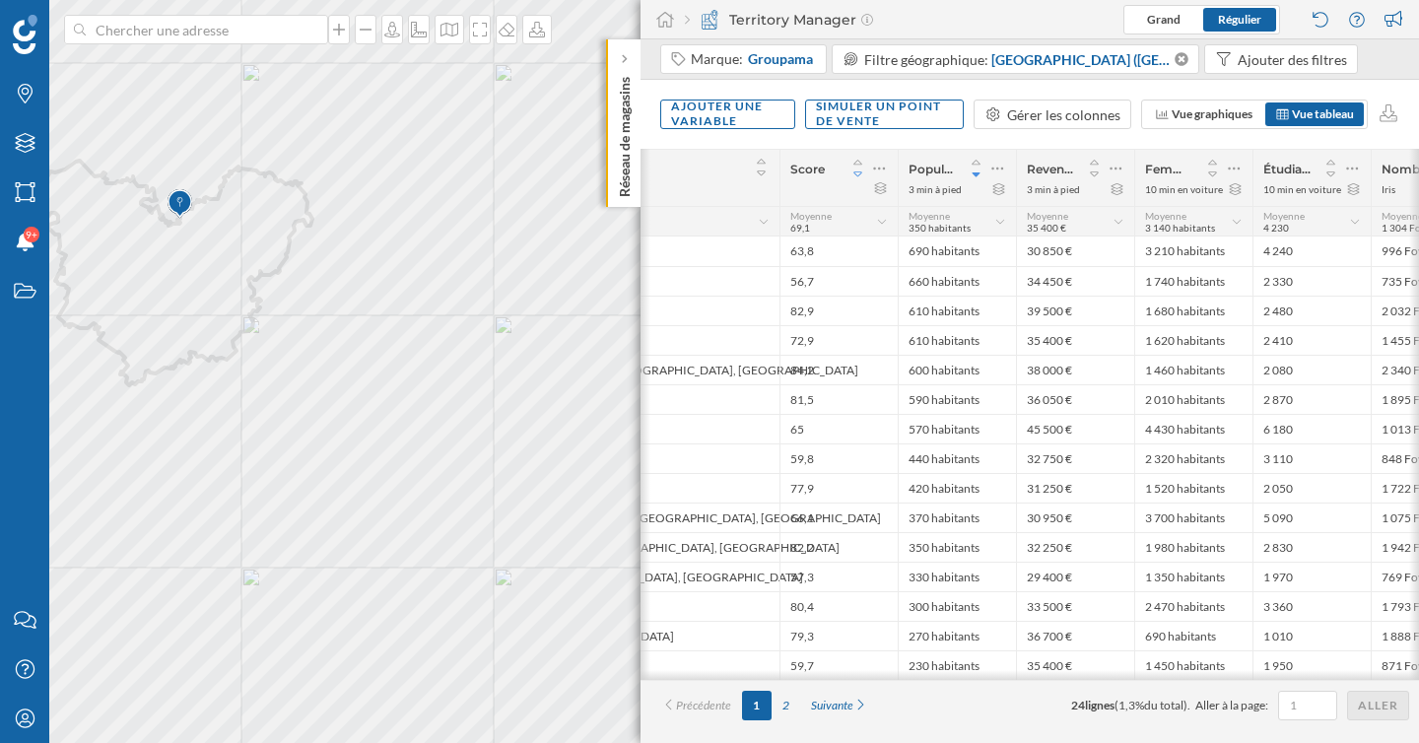
click at [857, 170] on icon at bounding box center [858, 174] width 18 height 14
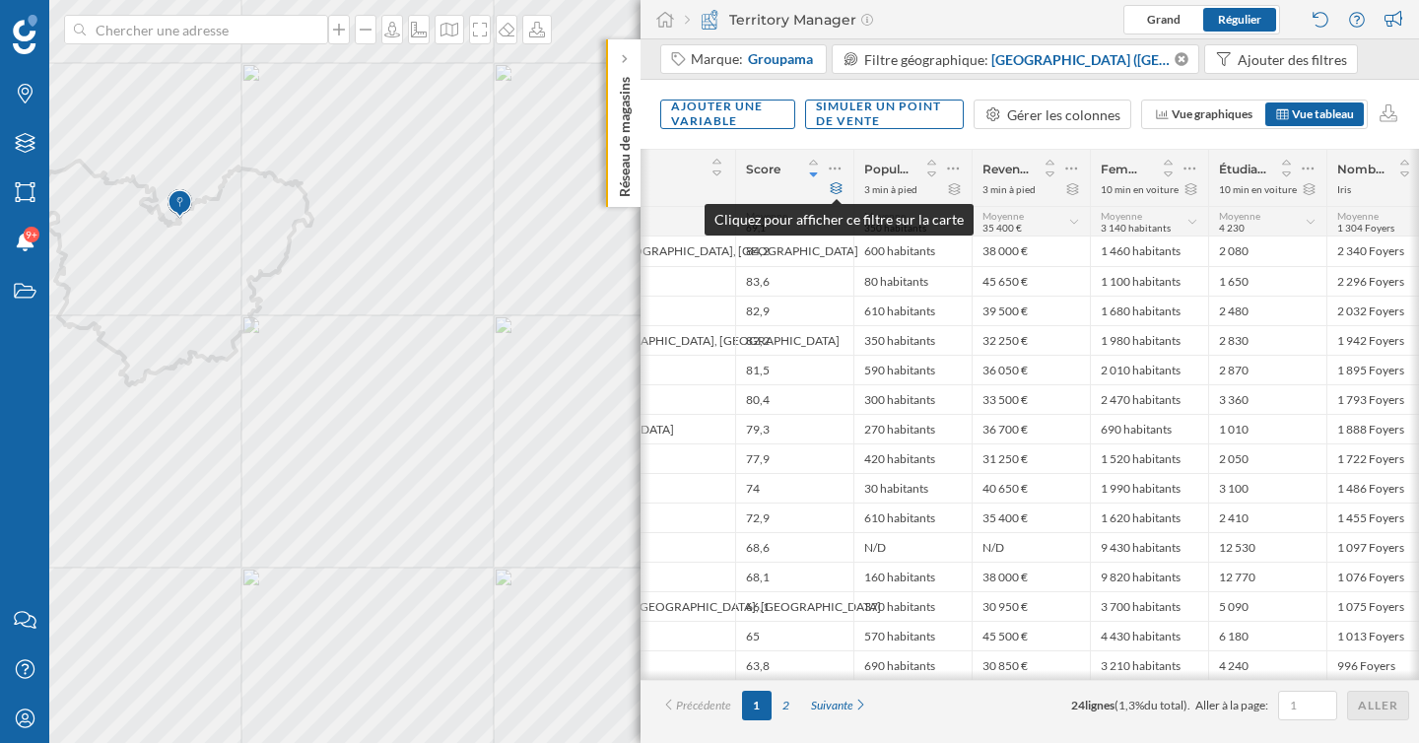
click at [834, 192] on icon at bounding box center [836, 188] width 15 height 12
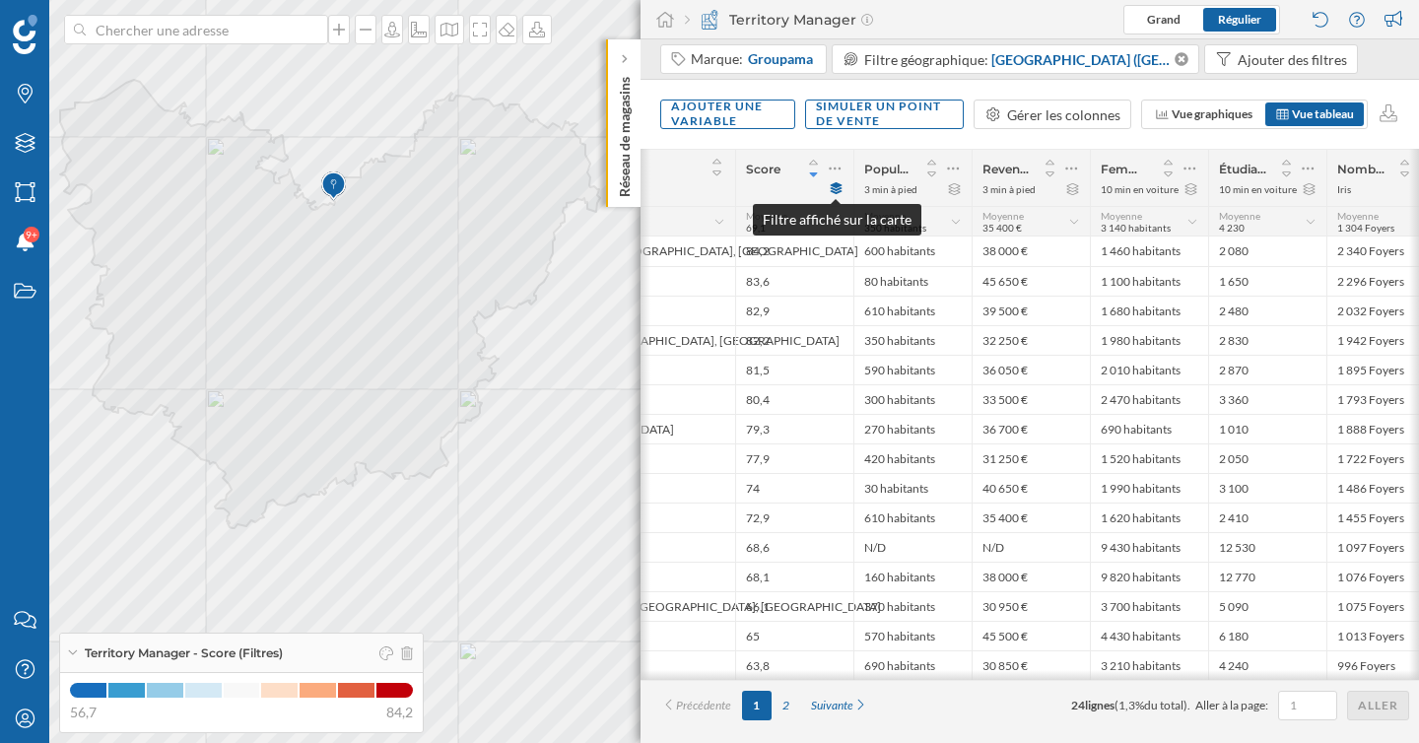
click at [837, 186] on icon at bounding box center [836, 188] width 12 height 12
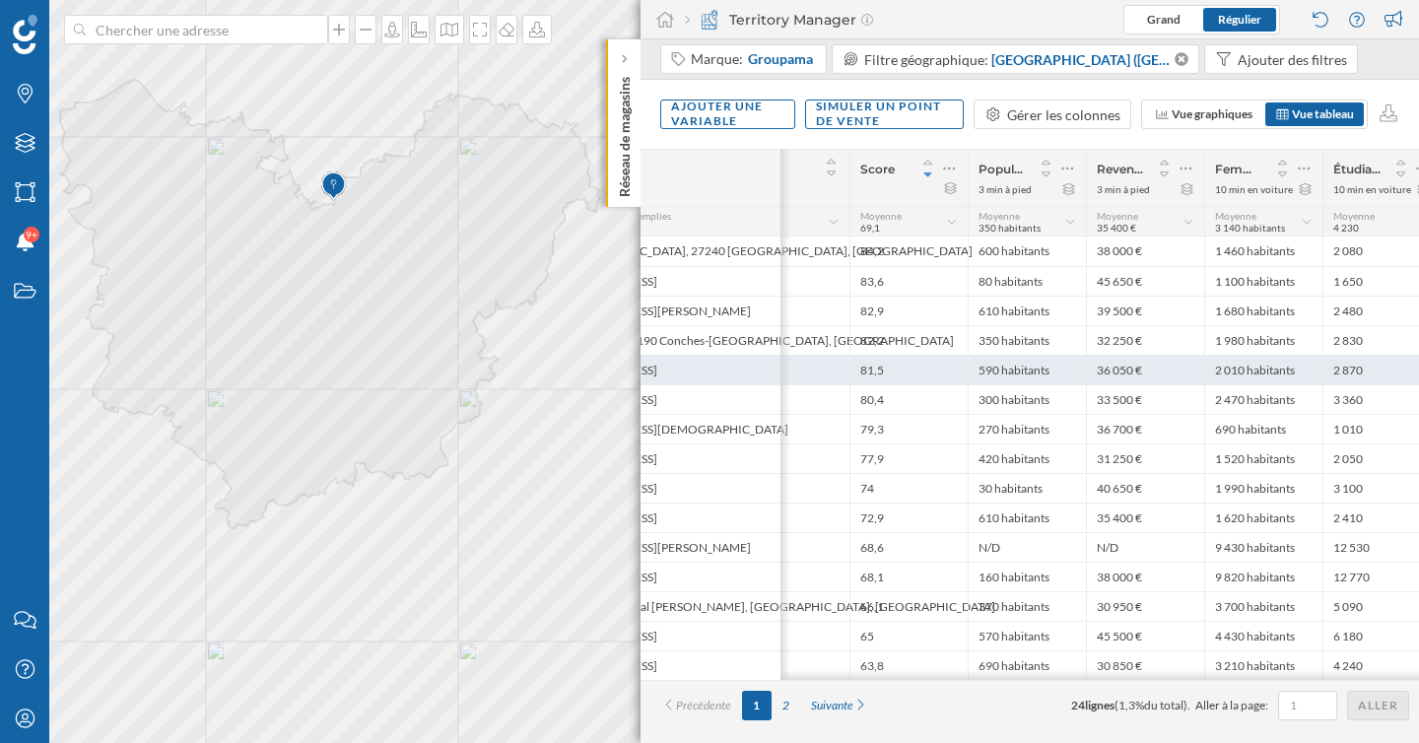
scroll to position [0, 285]
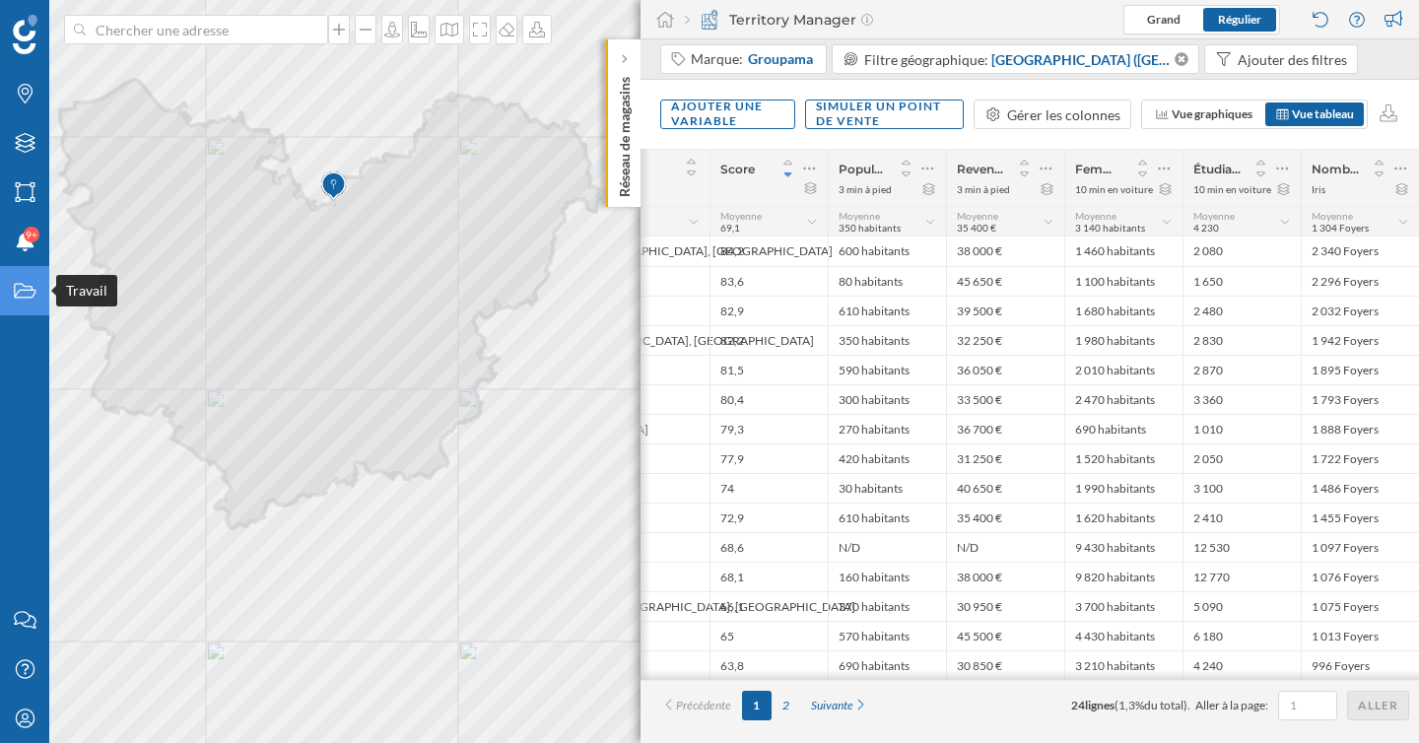
click at [23, 311] on div "Travail" at bounding box center [24, 290] width 49 height 49
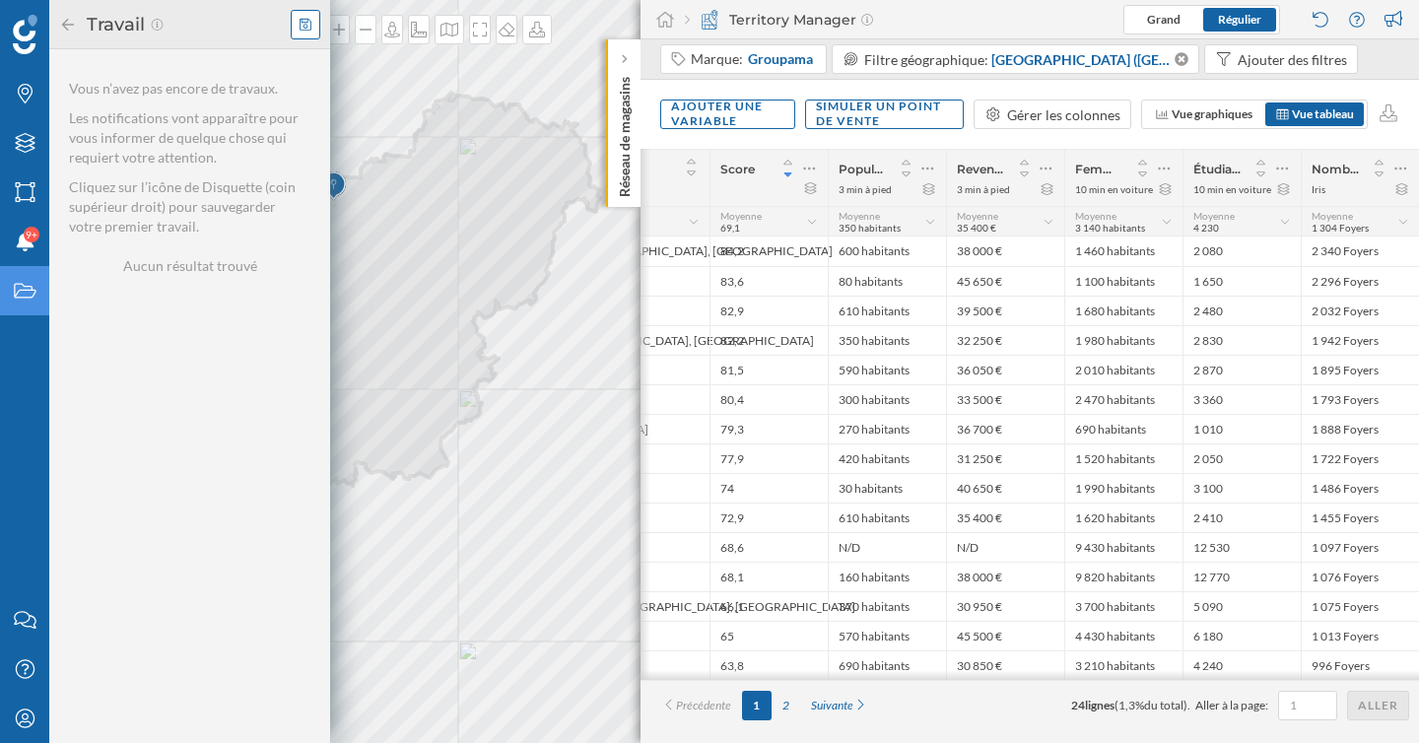
click at [304, 22] on icon at bounding box center [305, 24] width 12 height 12
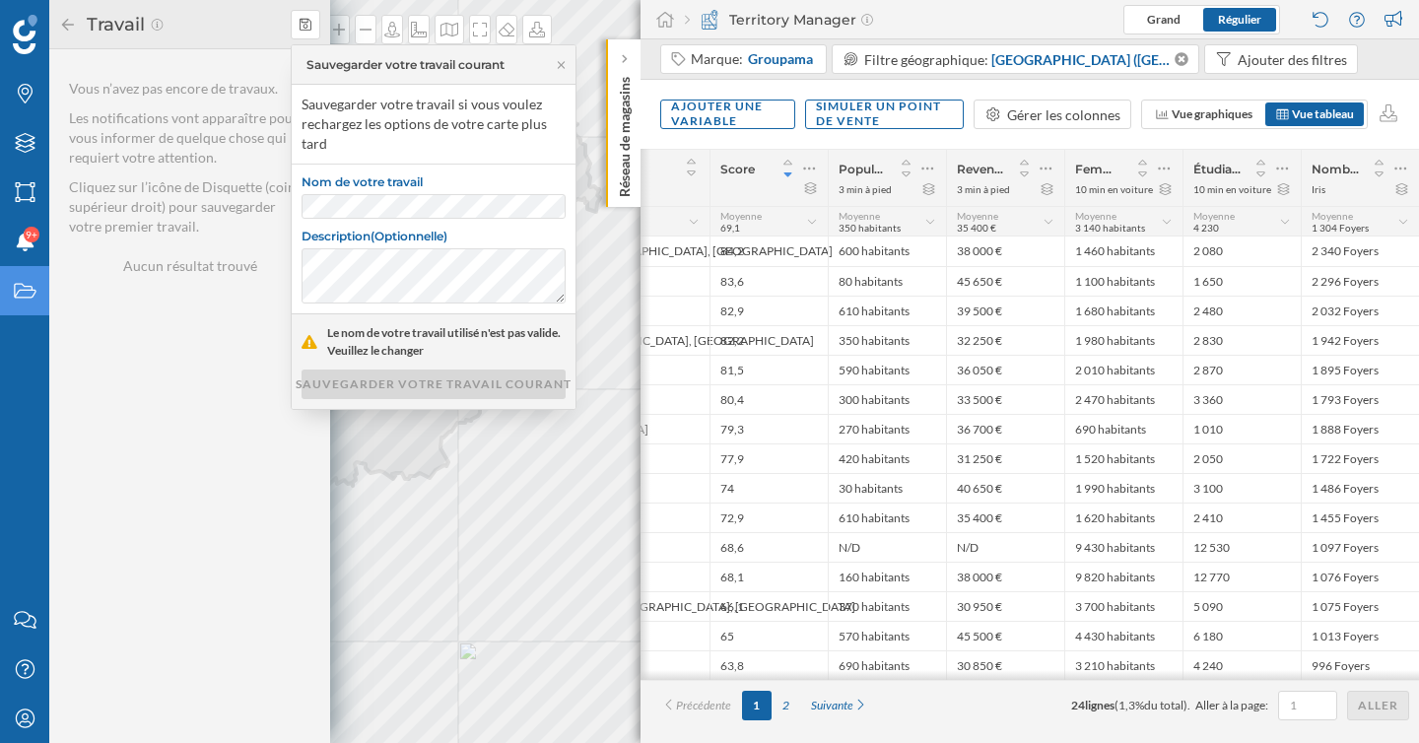
click at [369, 179] on label "Nom de votre travail" at bounding box center [433, 184] width 264 height 20
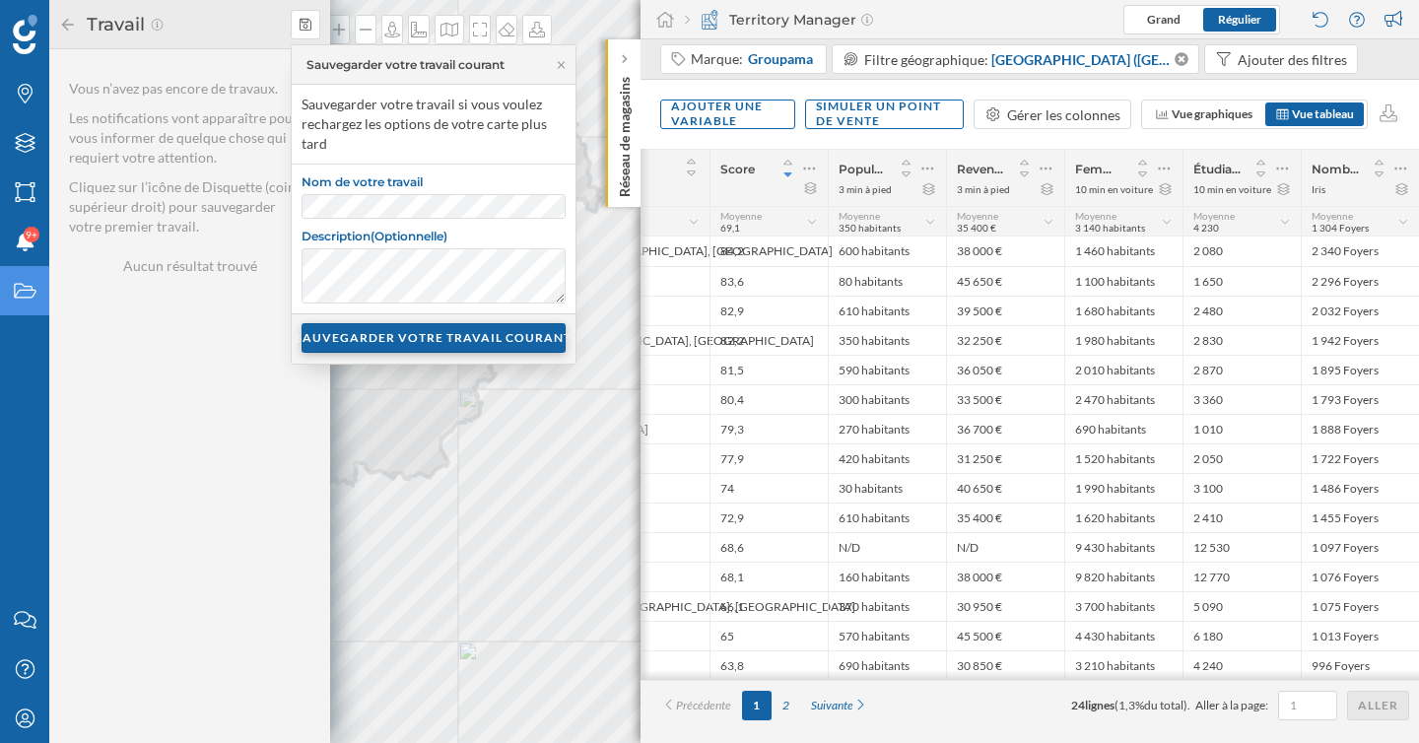
click at [397, 340] on div "SAUVEGARDER VOTRE TRAVAIL COURANT" at bounding box center [433, 338] width 264 height 30
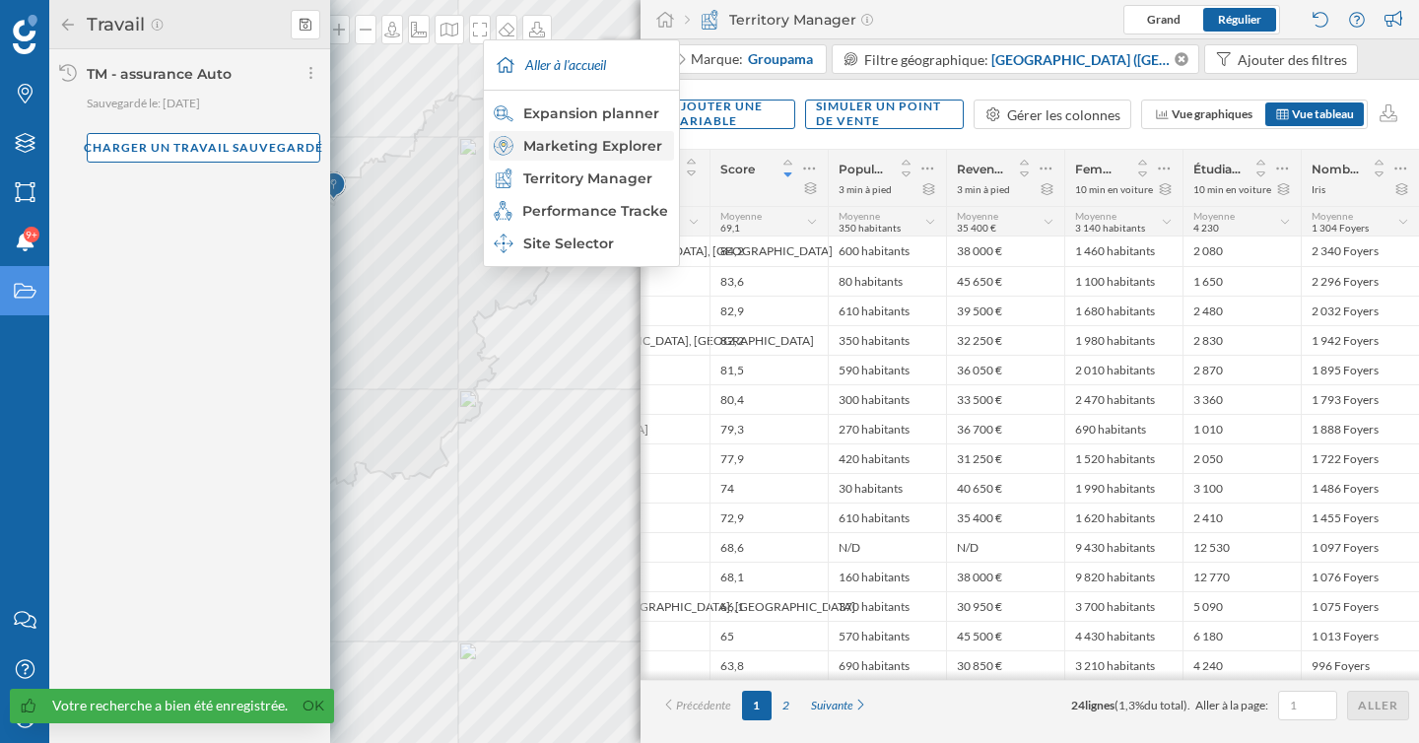
click at [601, 143] on div "Marketing Explorer" at bounding box center [580, 146] width 173 height 20
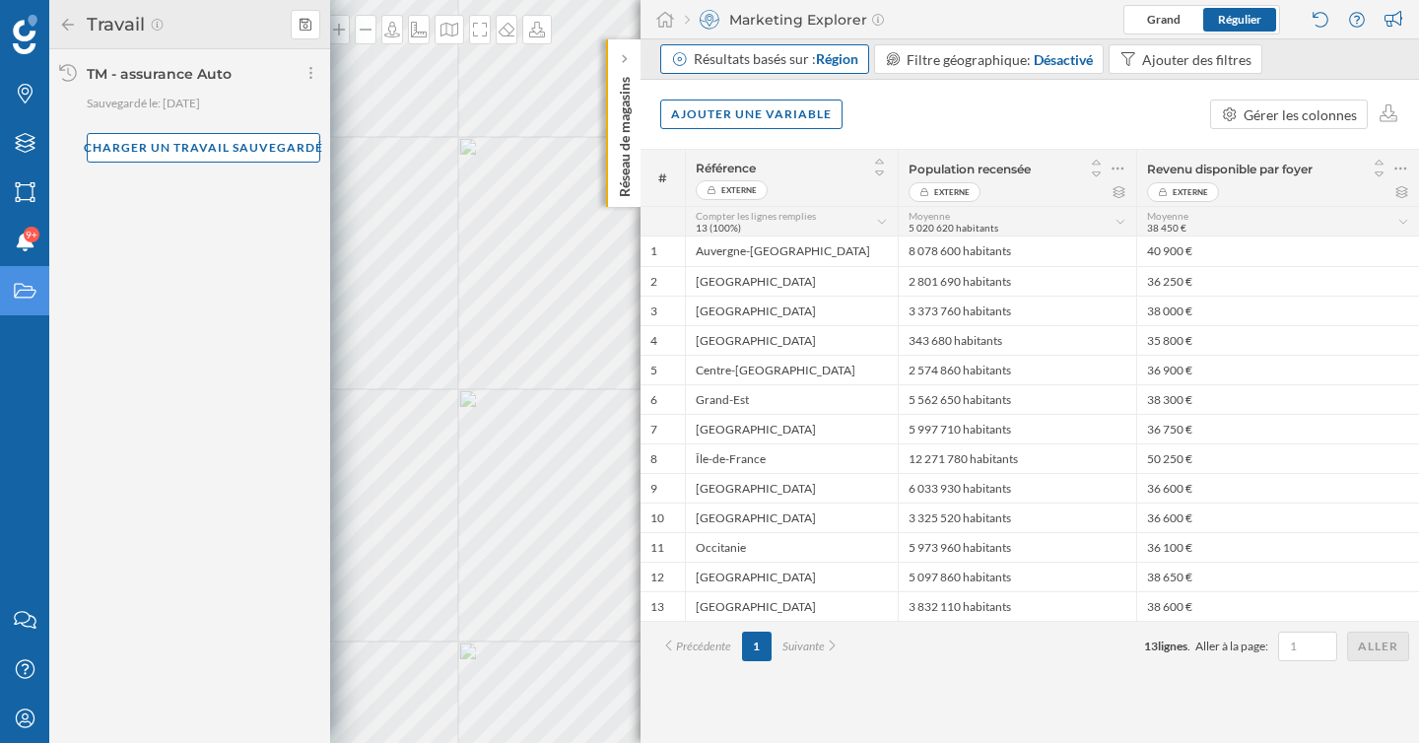
click at [844, 58] on span "Région" at bounding box center [837, 58] width 42 height 17
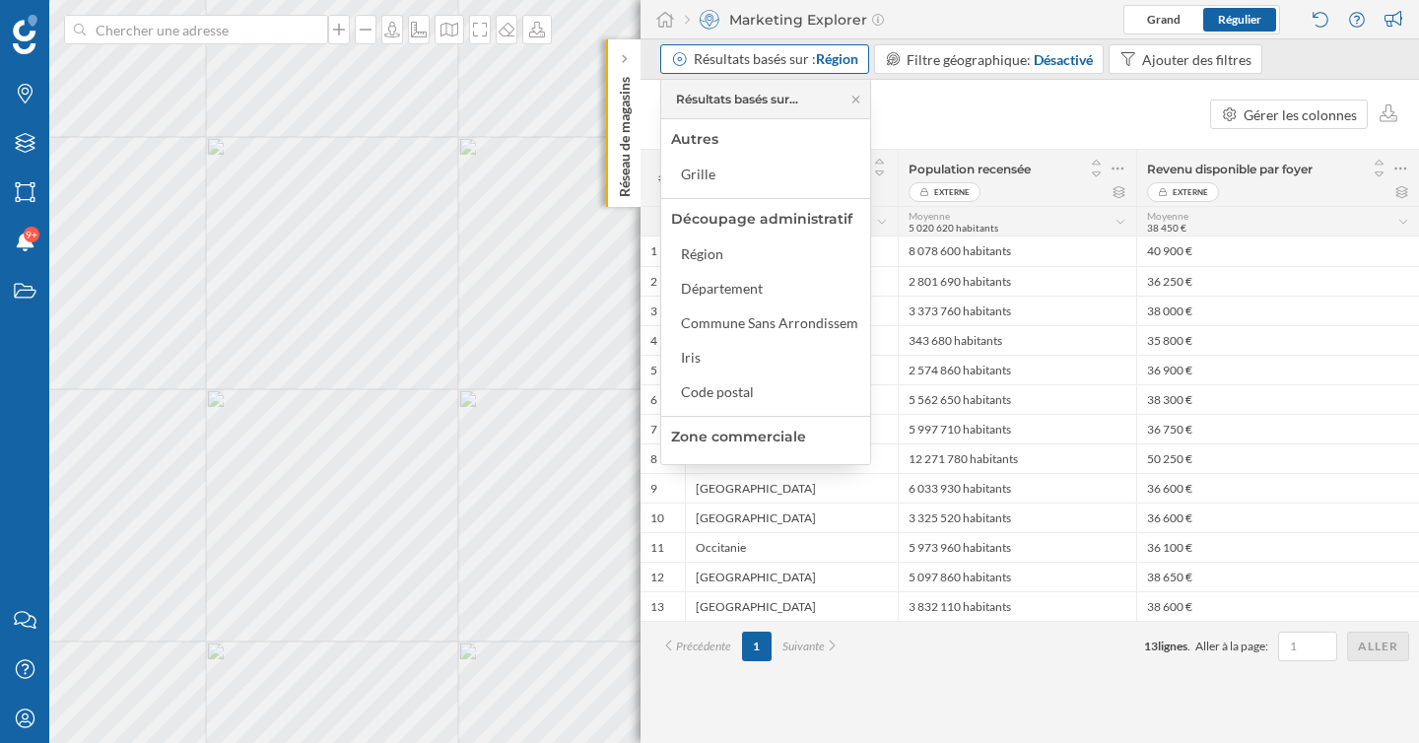
click at [844, 58] on span "Région" at bounding box center [837, 58] width 42 height 17
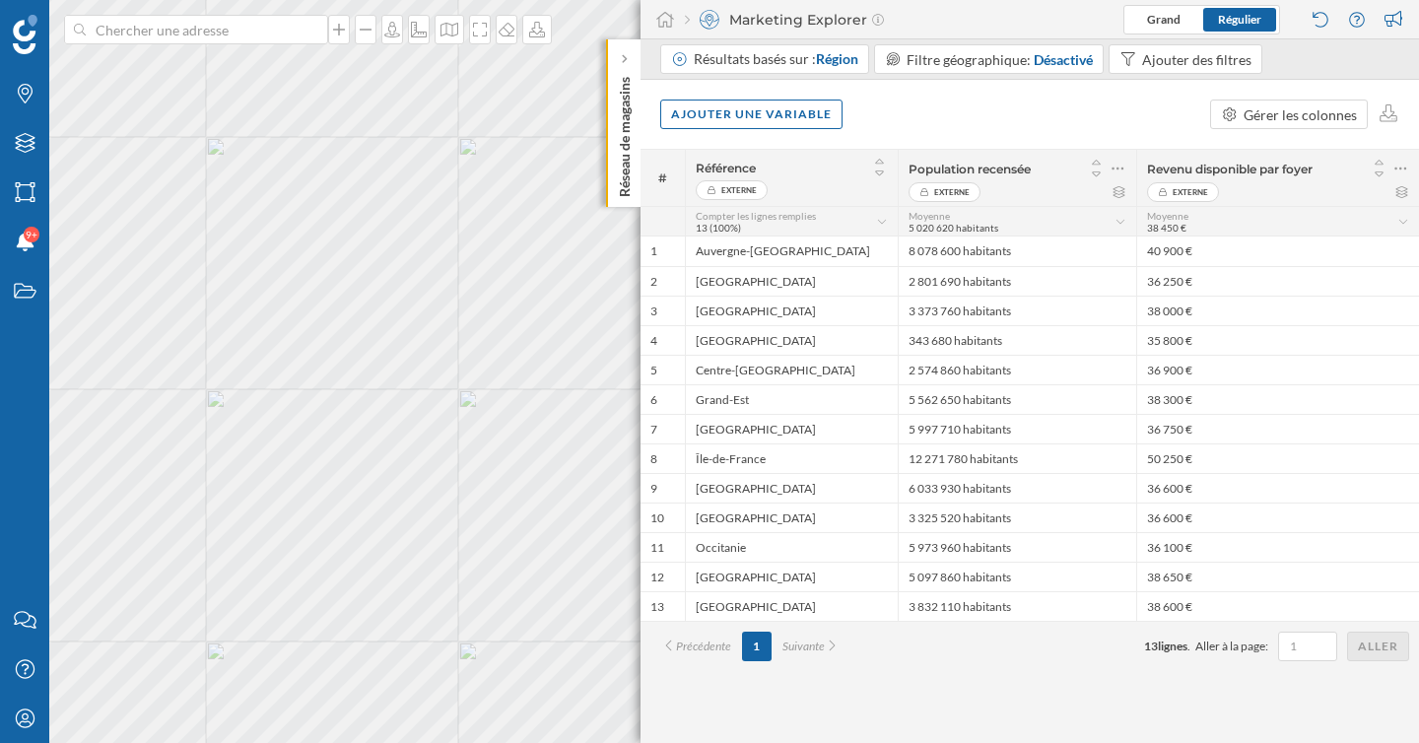
click at [908, 119] on div "Ajouter une variable Gérer les colonnes" at bounding box center [1029, 114] width 778 height 69
click at [838, 66] on span "Région" at bounding box center [837, 58] width 42 height 17
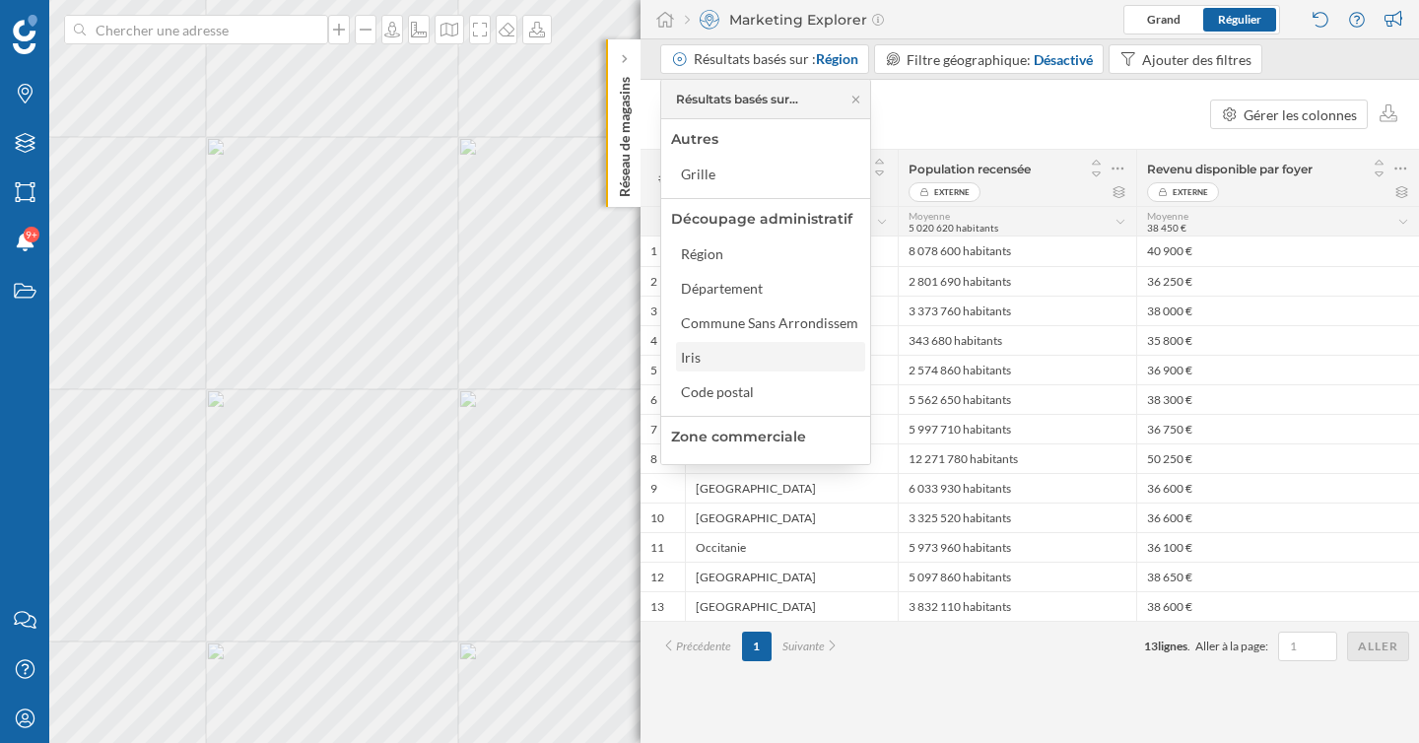
click at [779, 363] on div "Iris" at bounding box center [769, 357] width 177 height 21
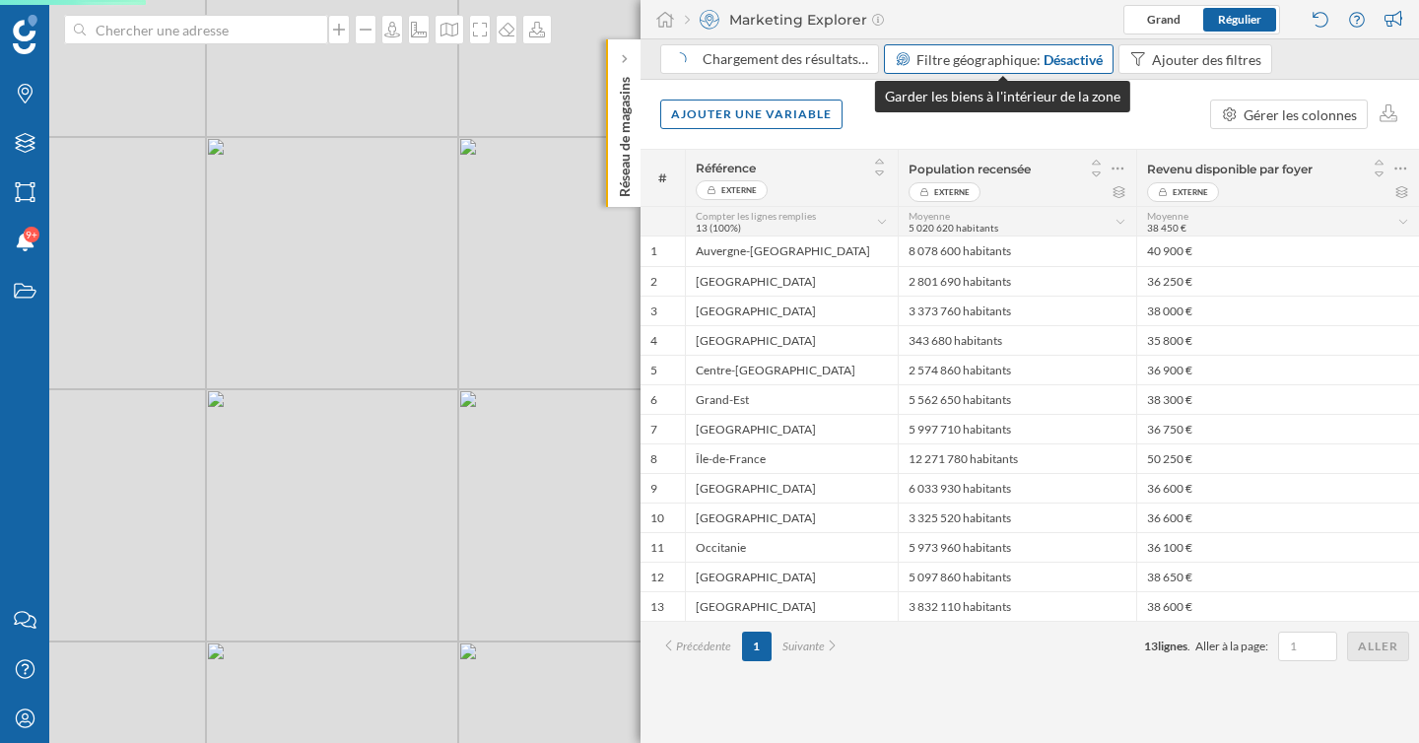
click at [1087, 56] on div "Désactivé" at bounding box center [1072, 59] width 59 height 21
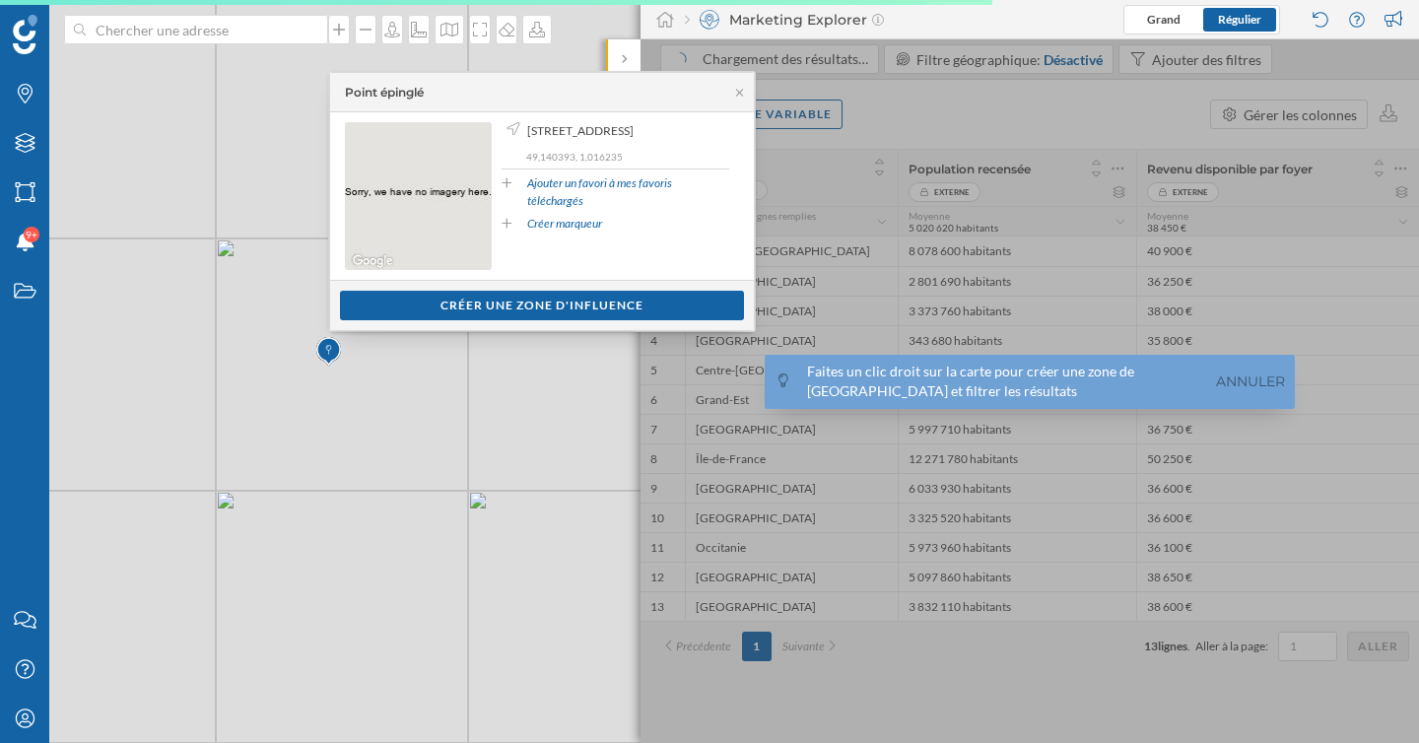
drag, startPoint x: 424, startPoint y: 587, endPoint x: 267, endPoint y: 237, distance: 383.2
click at [267, 237] on div "© Mapbox © OpenStreetMap Improve this map" at bounding box center [709, 371] width 1419 height 743
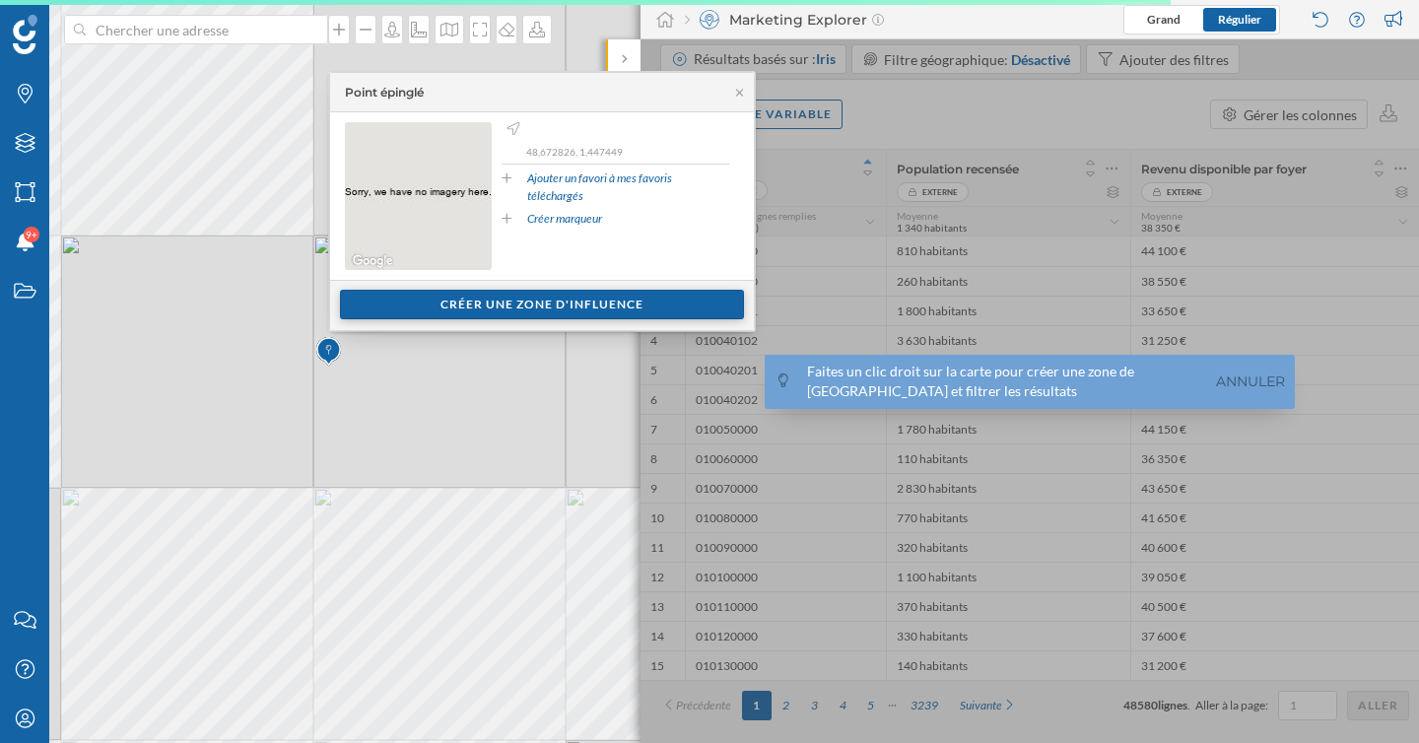
click at [565, 299] on div "Créer une zone d'influence" at bounding box center [542, 305] width 404 height 30
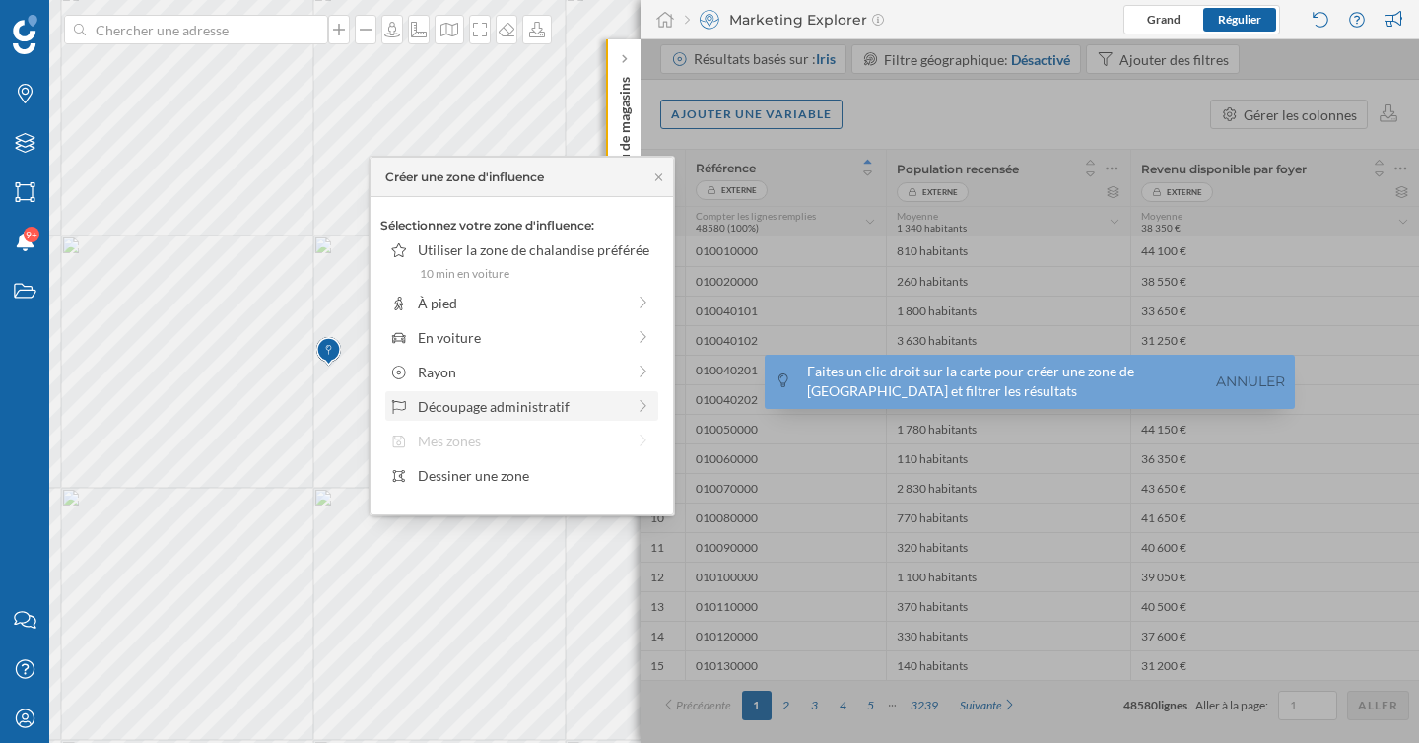
click at [550, 406] on div "Découpage administratif" at bounding box center [521, 406] width 207 height 21
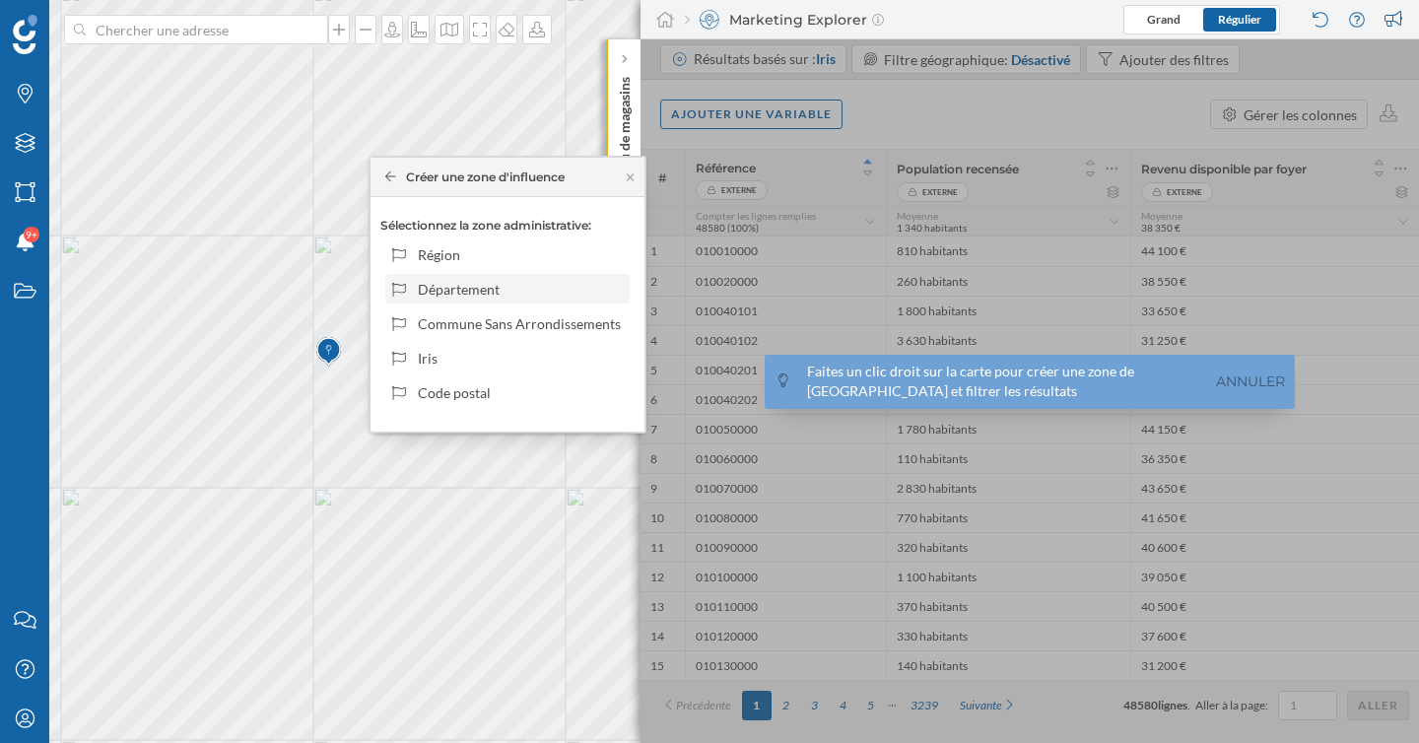
click at [545, 284] on div "Département" at bounding box center [520, 289] width 205 height 21
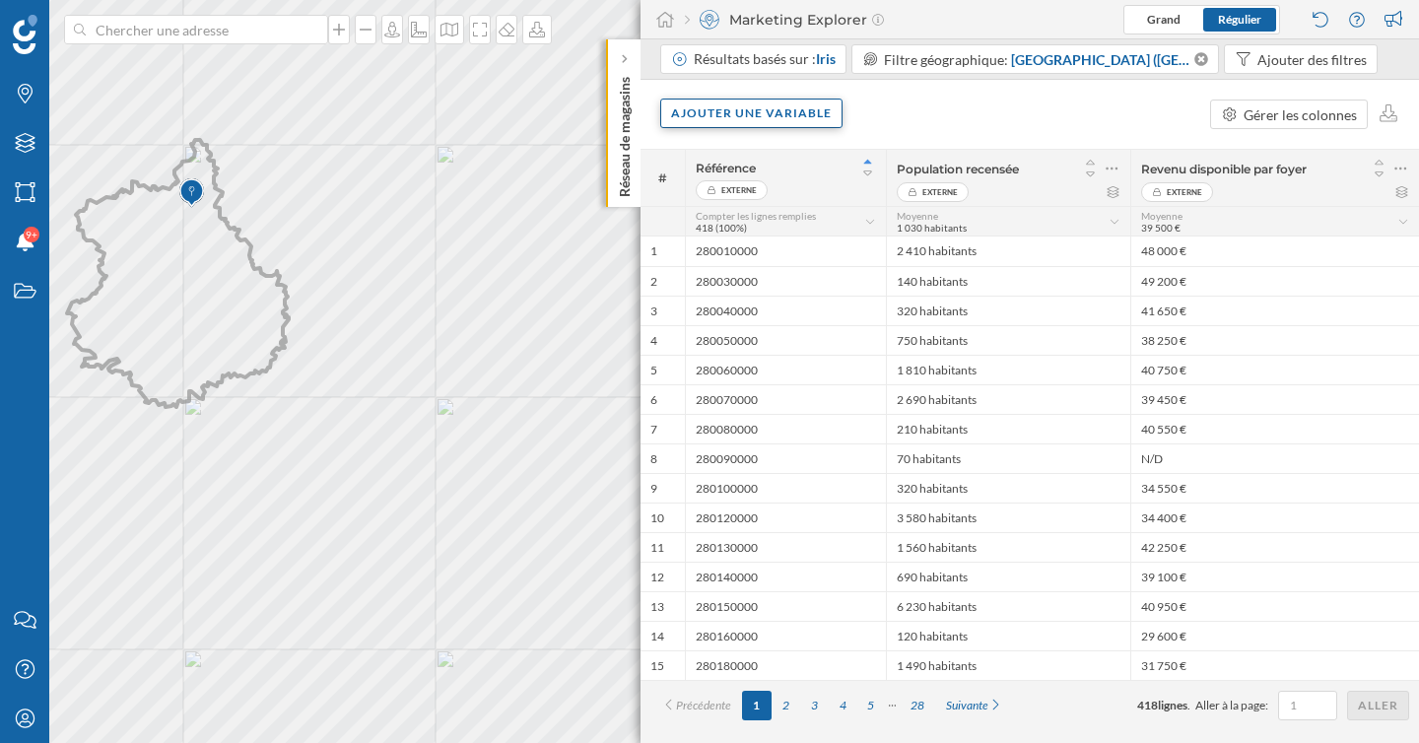
click at [772, 111] on div "Ajouter une variable" at bounding box center [751, 114] width 182 height 30
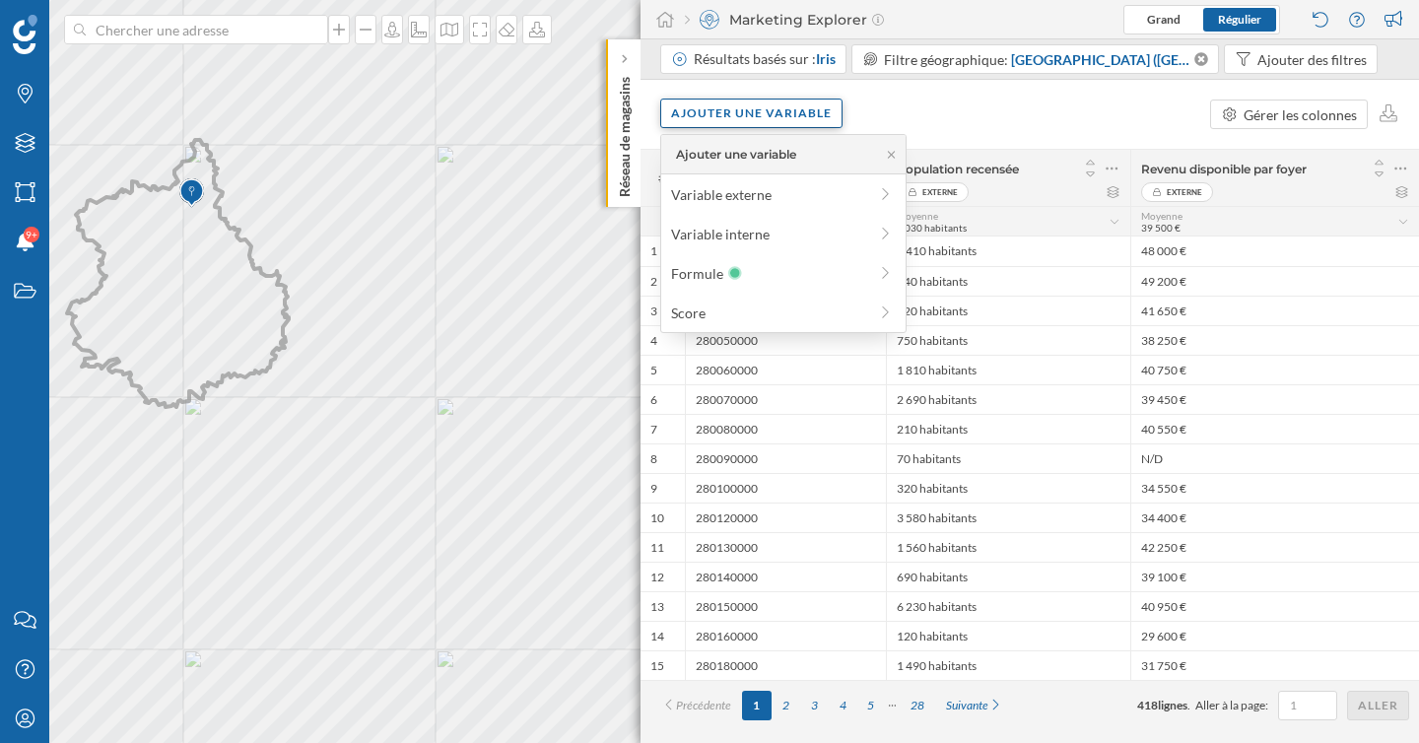
click at [772, 111] on div "Ajouter une variable" at bounding box center [751, 114] width 182 height 30
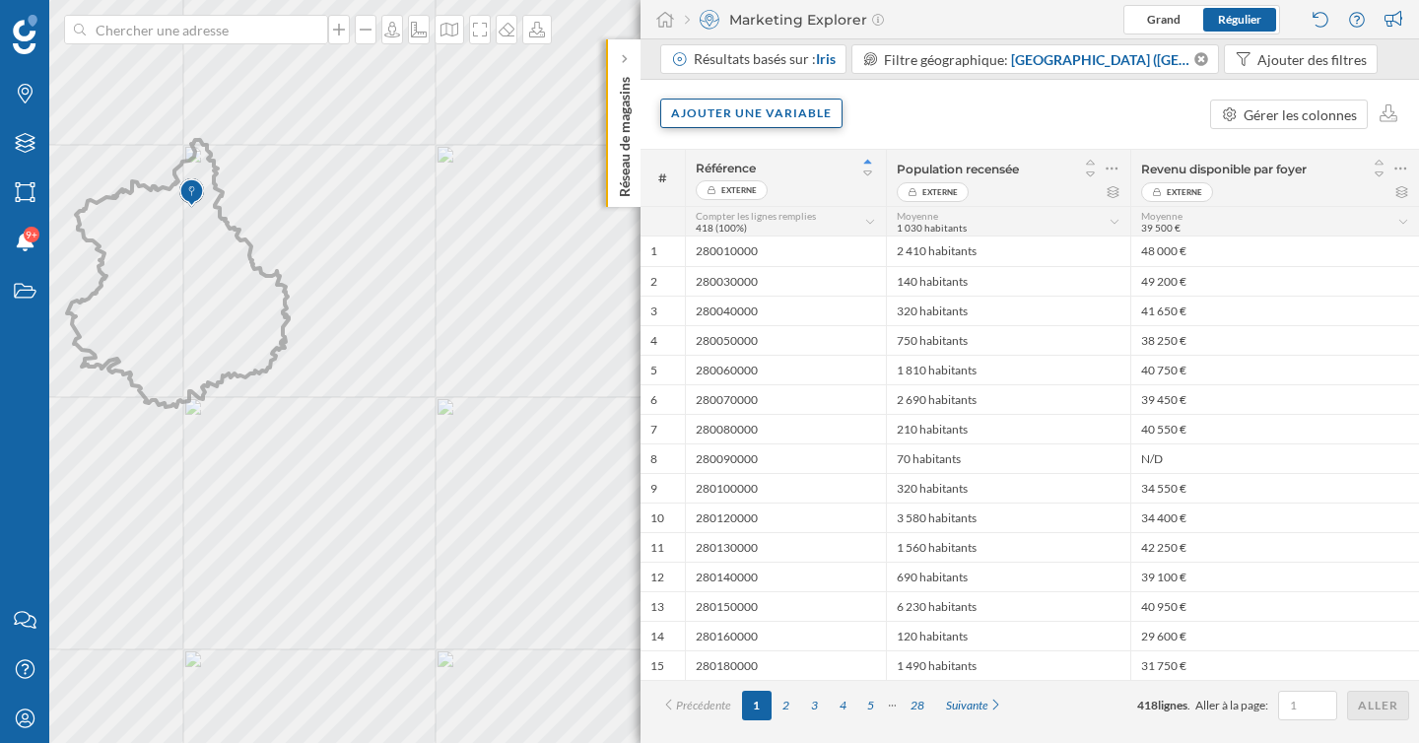
click at [809, 116] on div "Ajouter une variable" at bounding box center [751, 114] width 182 height 30
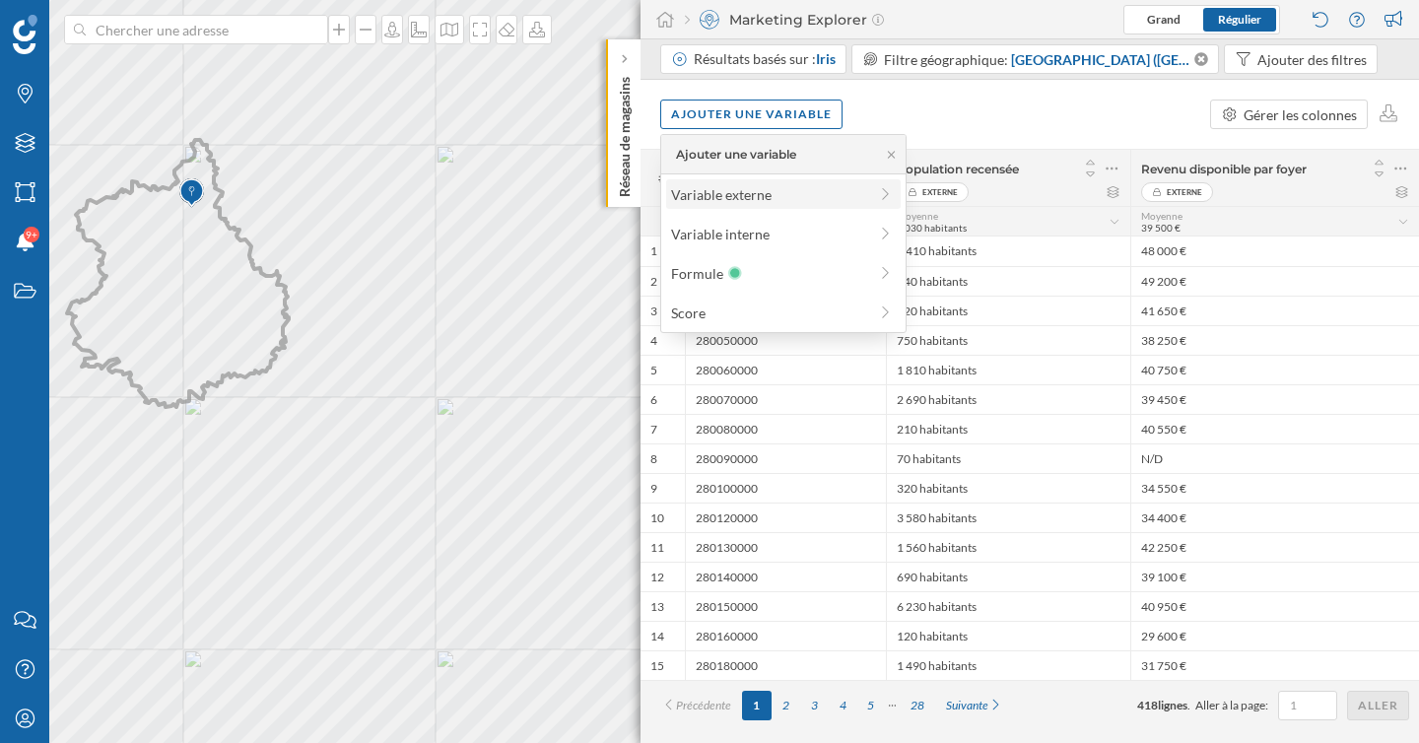
click at [802, 192] on div "Variable externe" at bounding box center [769, 194] width 196 height 21
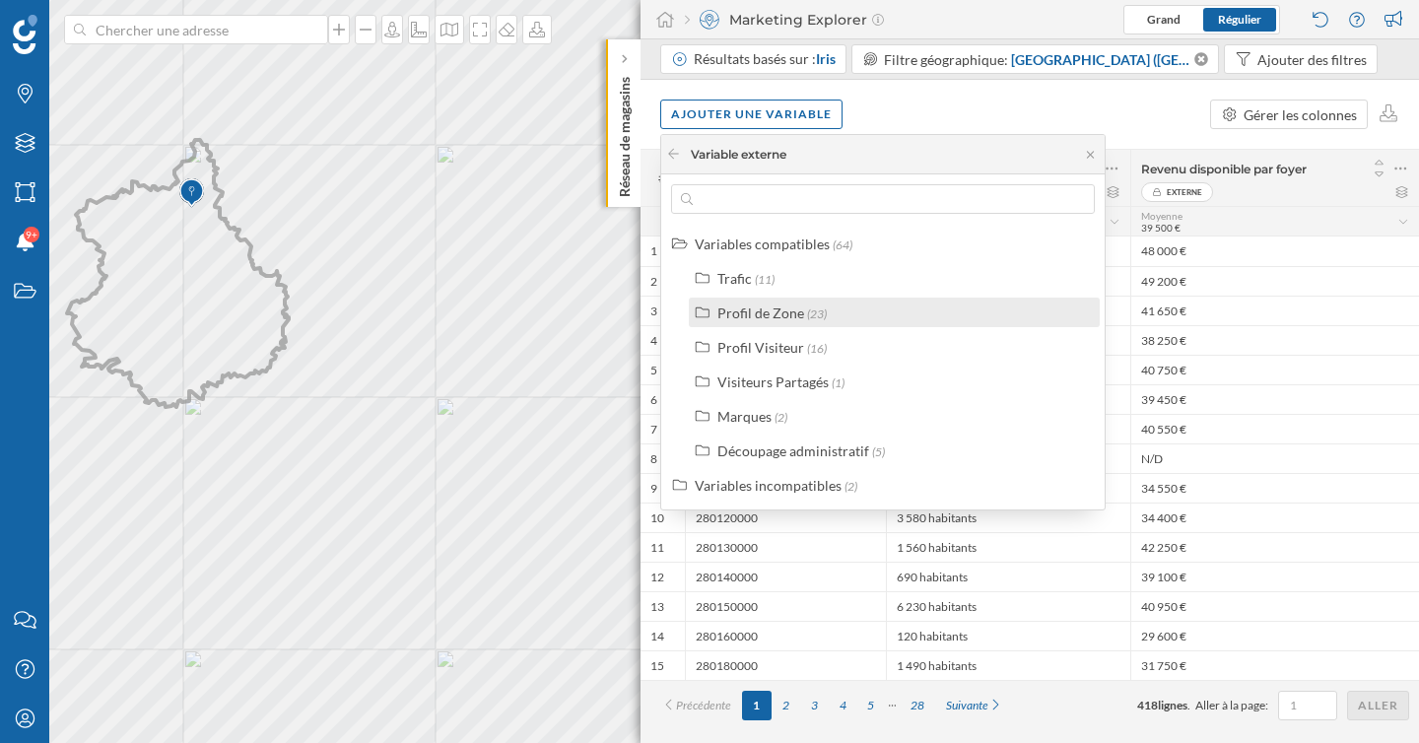
click at [787, 319] on div "Profil de Zone" at bounding box center [760, 312] width 87 height 17
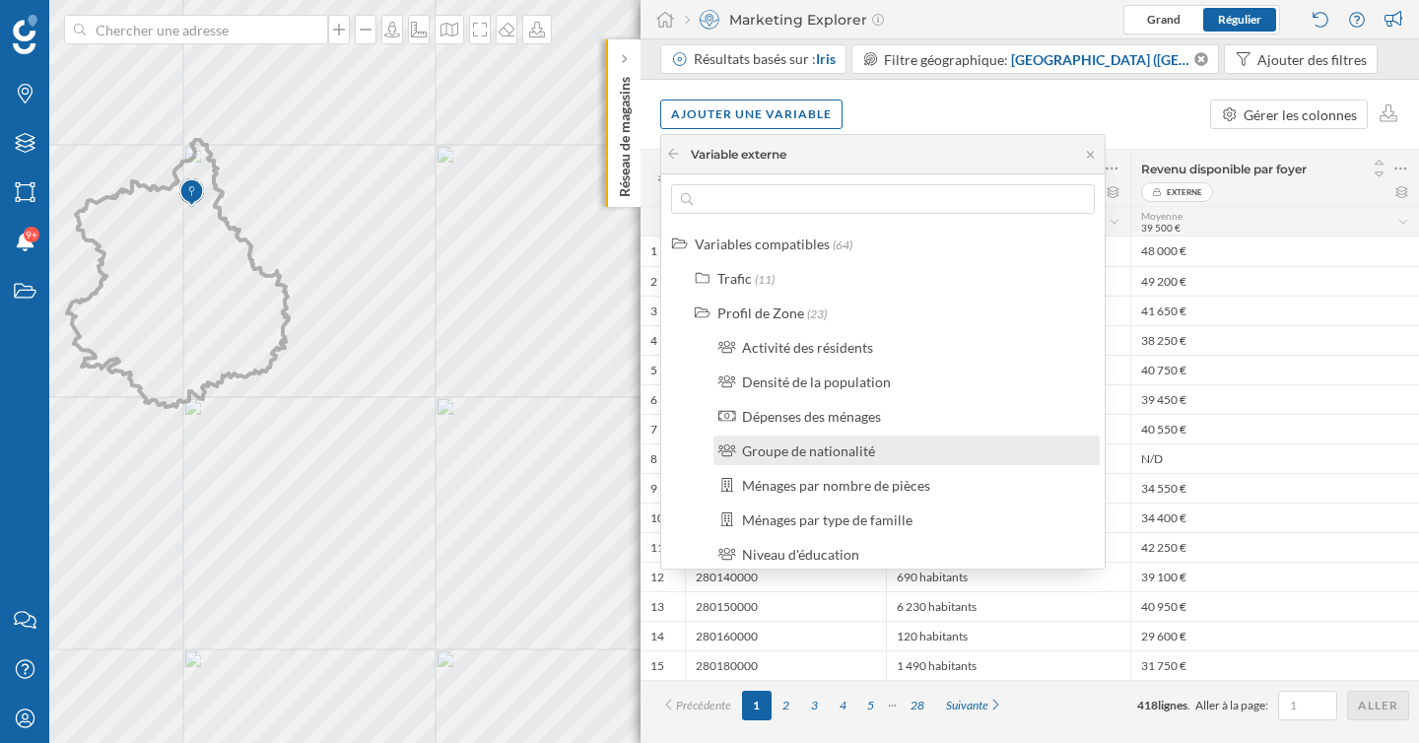
scroll to position [7, 0]
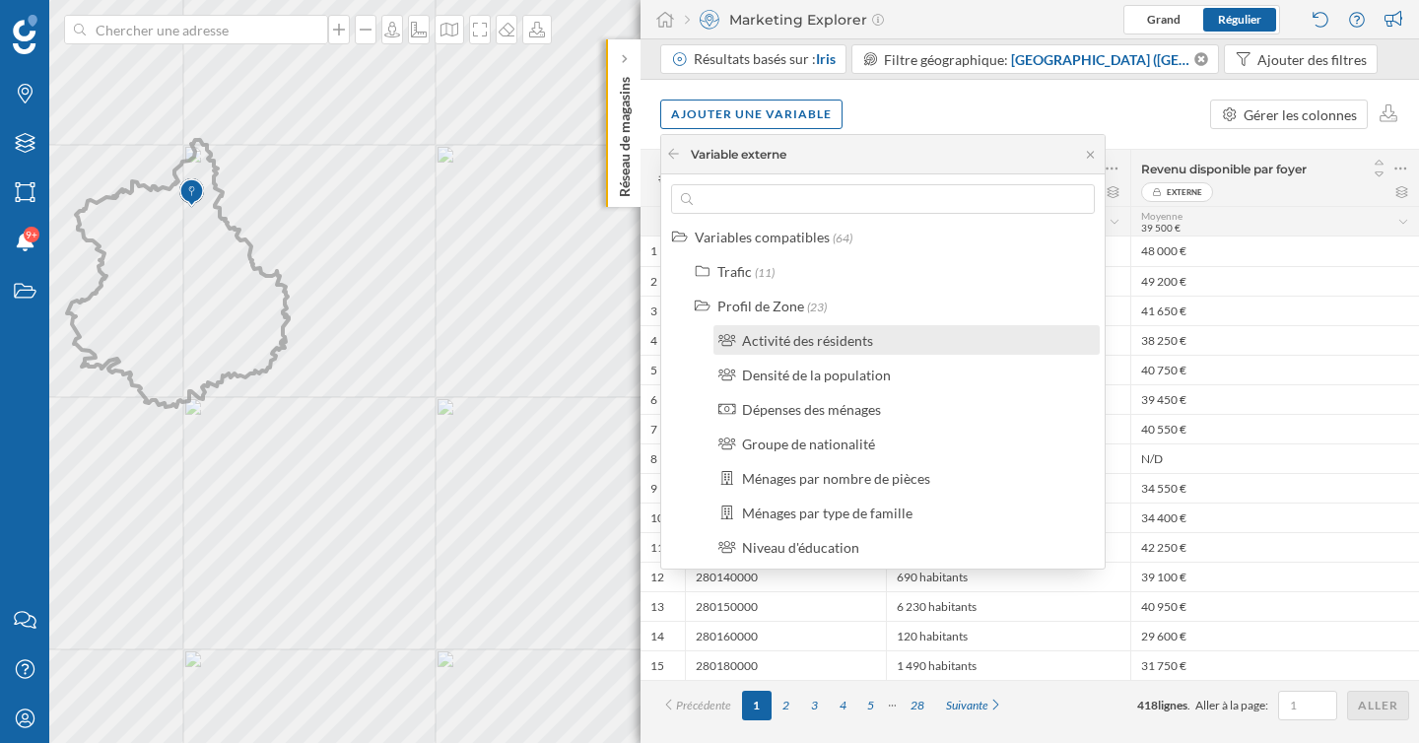
click at [835, 338] on div "Activité des résidents" at bounding box center [807, 340] width 131 height 17
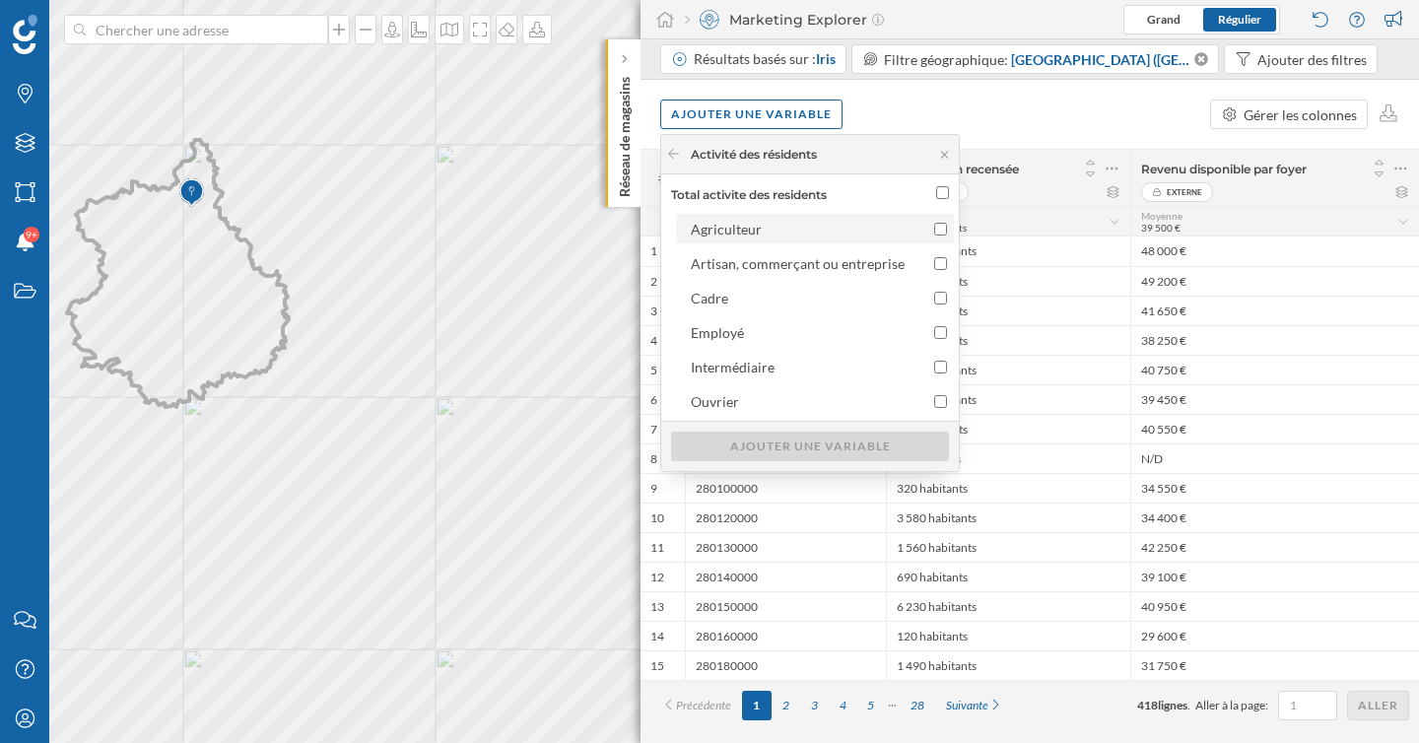
click at [837, 227] on div "Agriculteur" at bounding box center [798, 229] width 214 height 21
click at [934, 227] on input "Agriculteur" at bounding box center [940, 229] width 13 height 13
checkbox input "true"
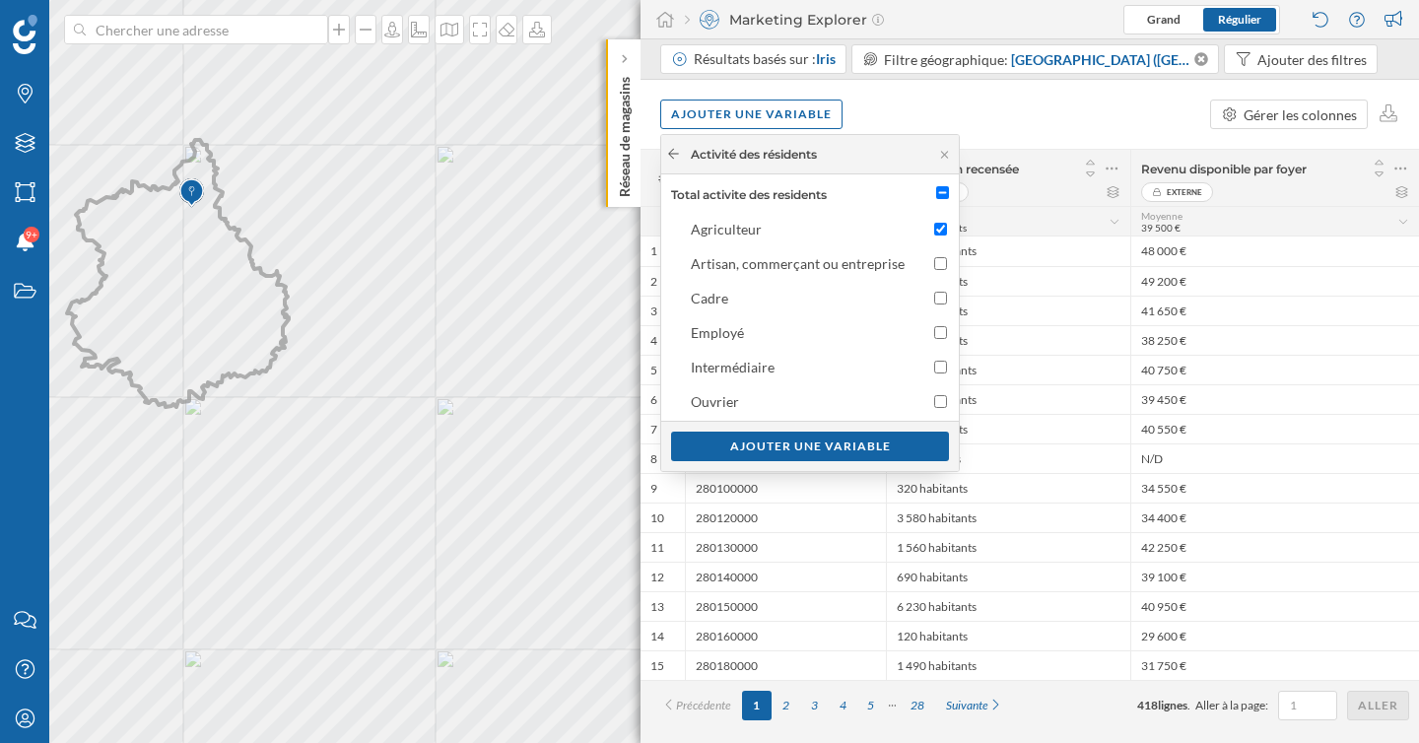
click at [671, 152] on icon at bounding box center [673, 154] width 15 height 12
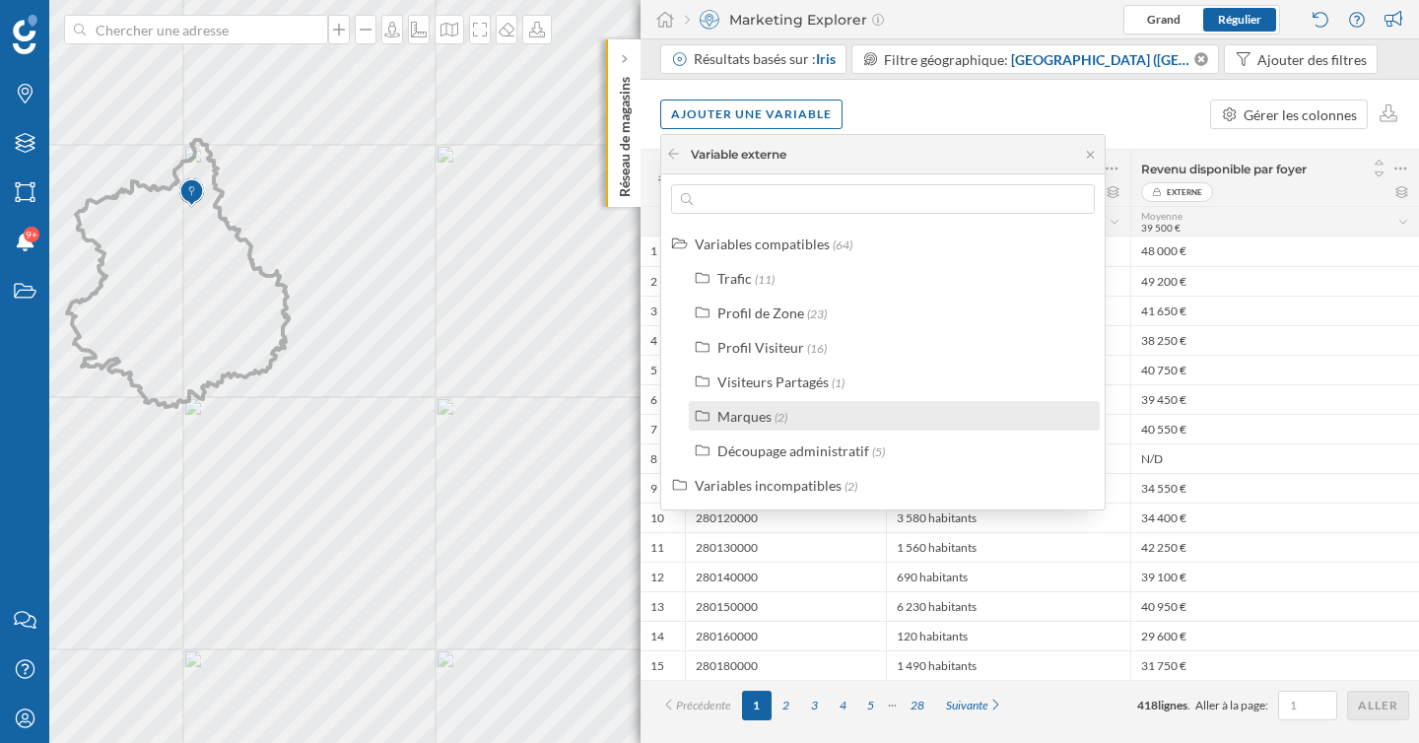
click at [823, 416] on div "Marques (2)" at bounding box center [902, 416] width 370 height 21
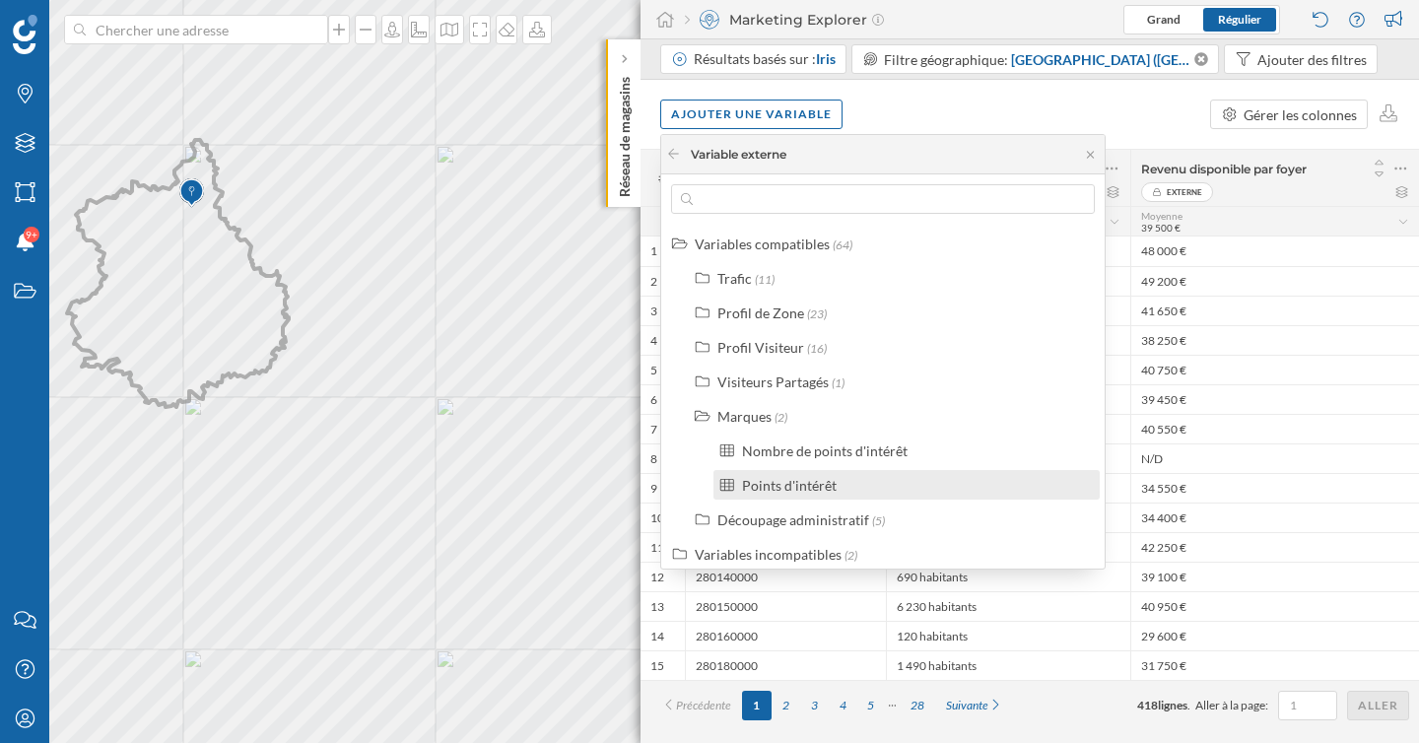
click at [822, 490] on div "Points d'intérêt" at bounding box center [789, 485] width 95 height 17
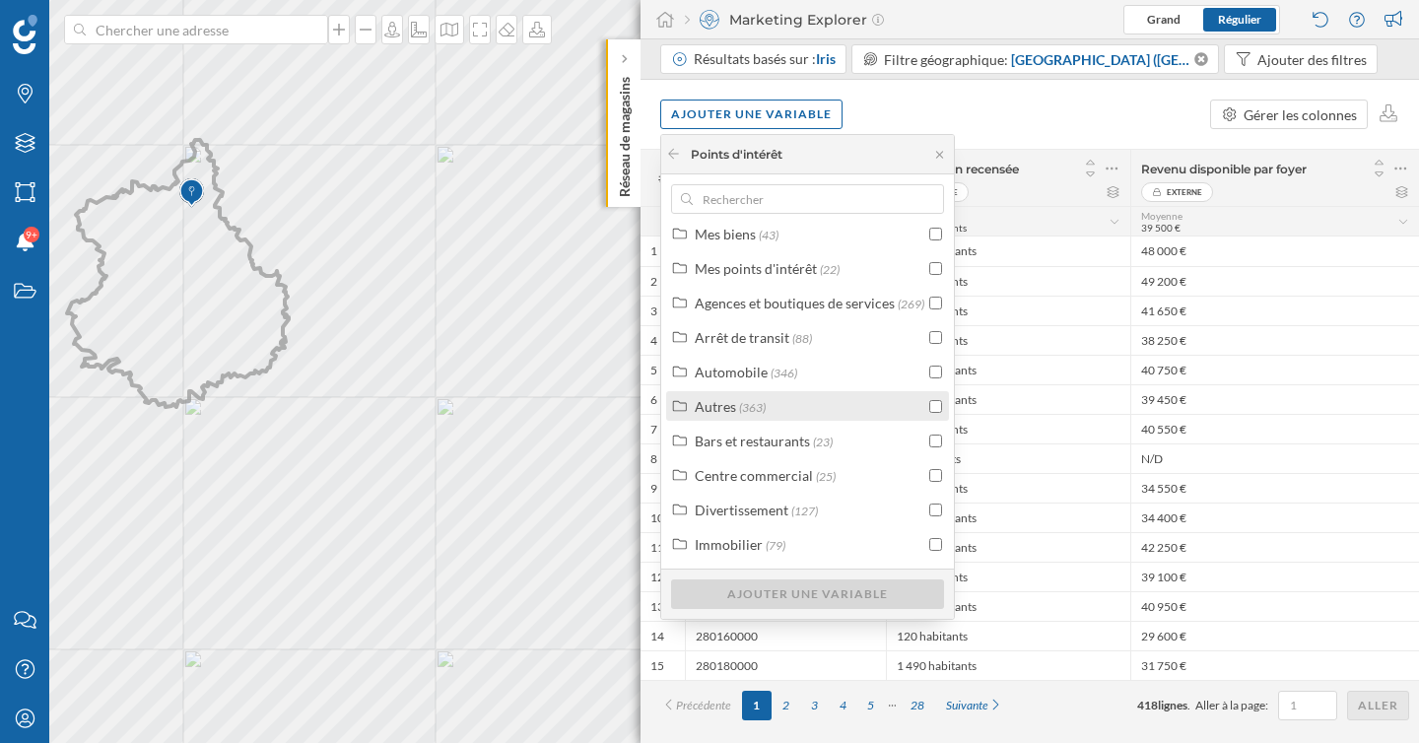
scroll to position [11, 0]
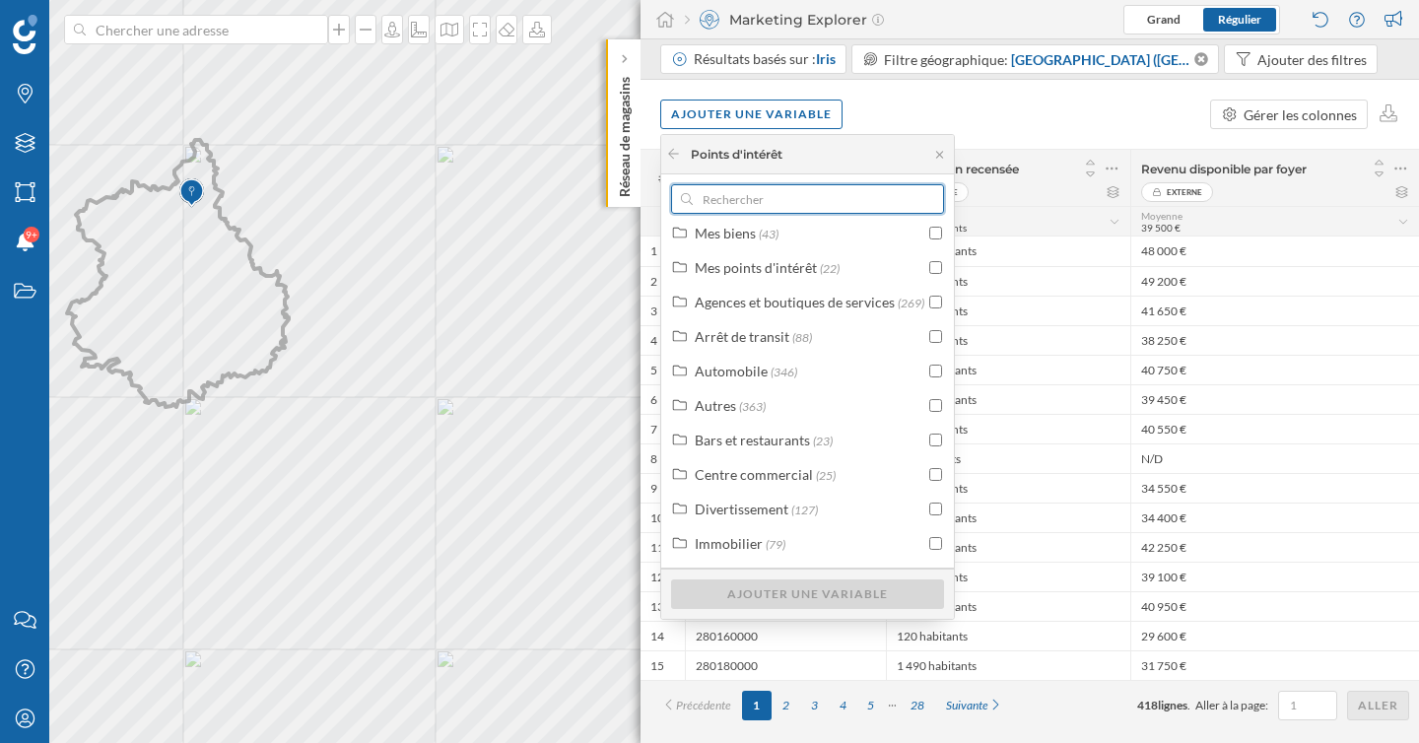
click at [850, 202] on input "text" at bounding box center [808, 199] width 230 height 30
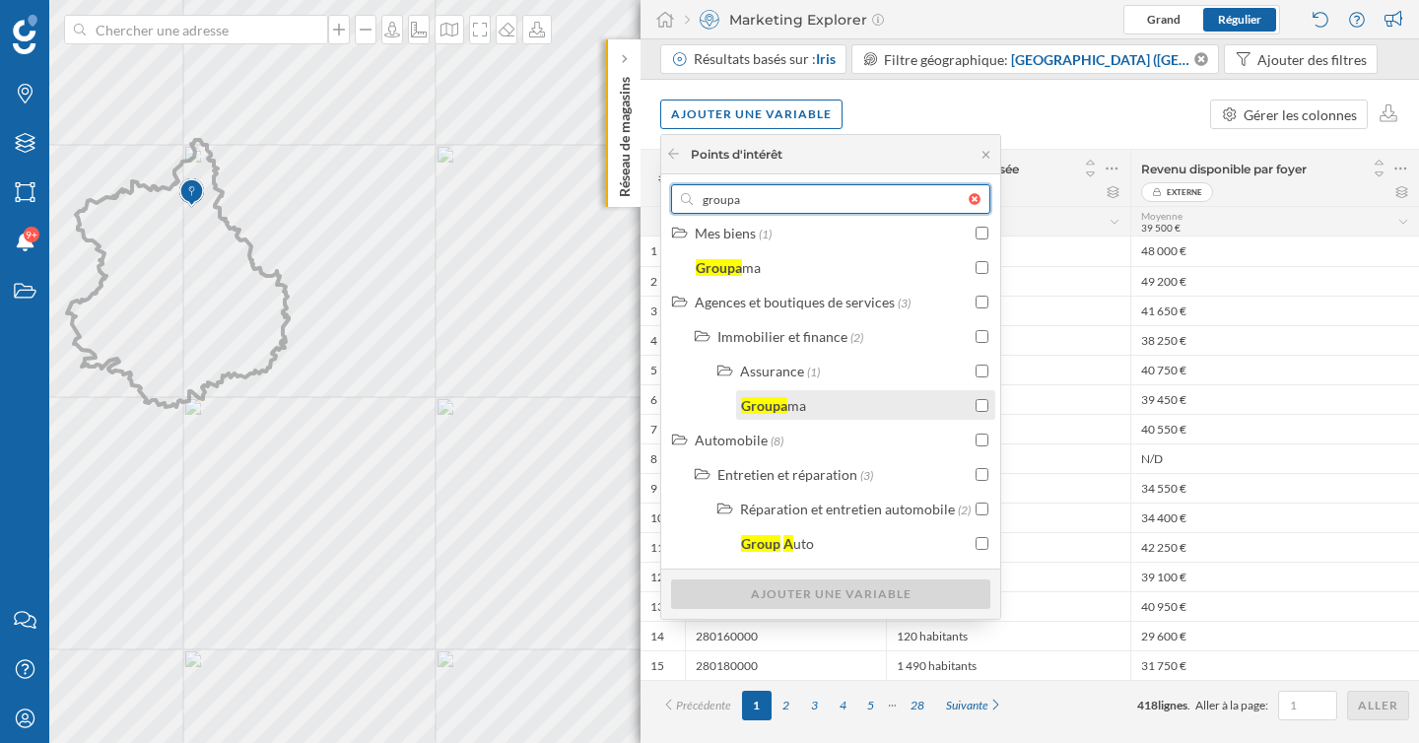
type input "groupa"
click at [979, 405] on input "checkbox" at bounding box center [981, 405] width 13 height 13
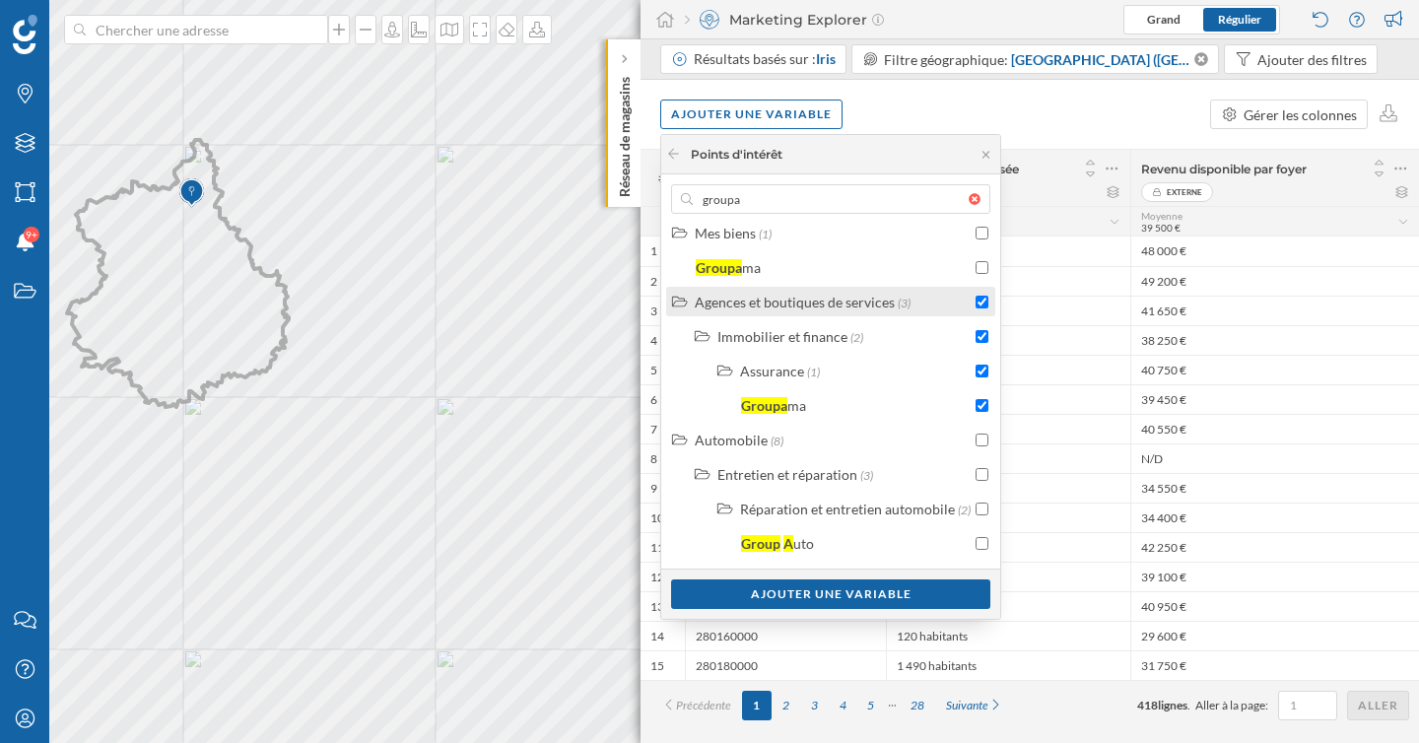
click at [978, 301] on input "checkbox" at bounding box center [981, 302] width 13 height 13
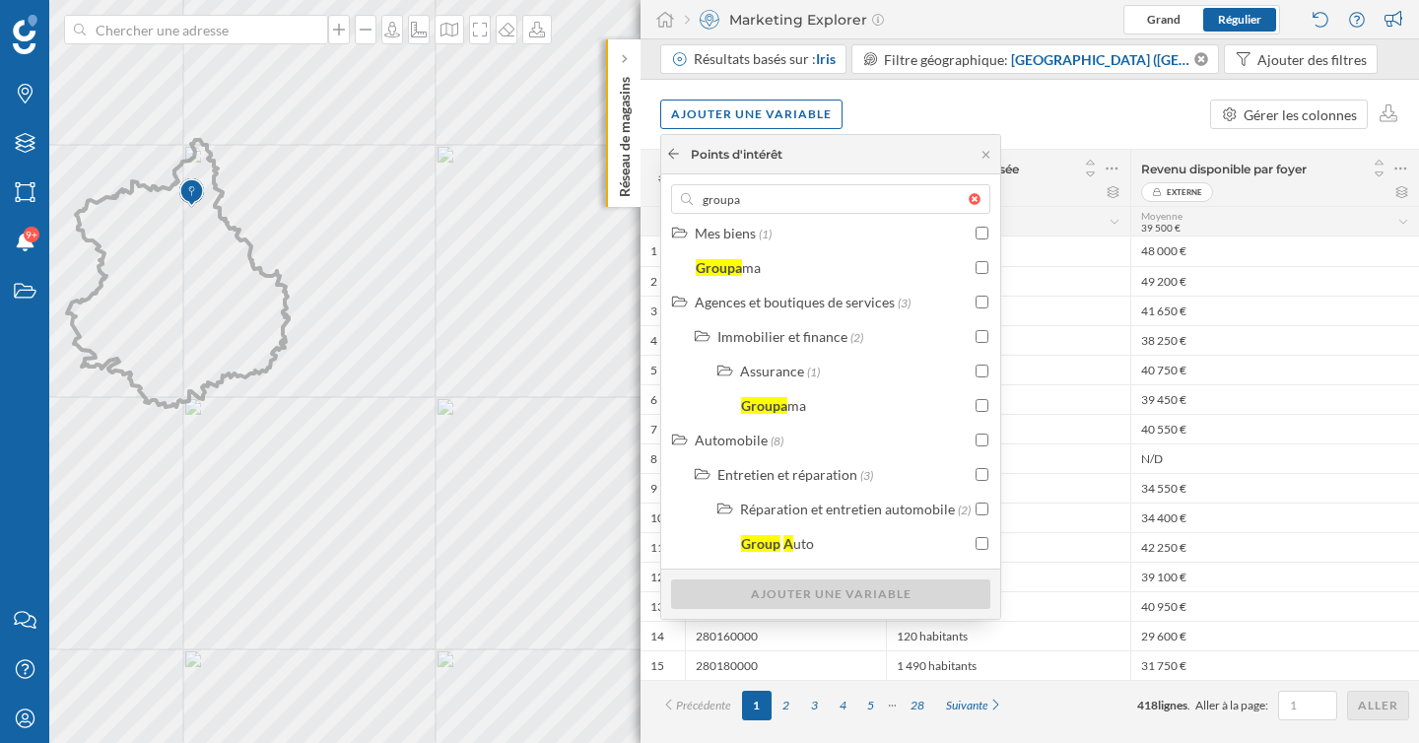
click at [675, 149] on icon at bounding box center [673, 154] width 15 height 12
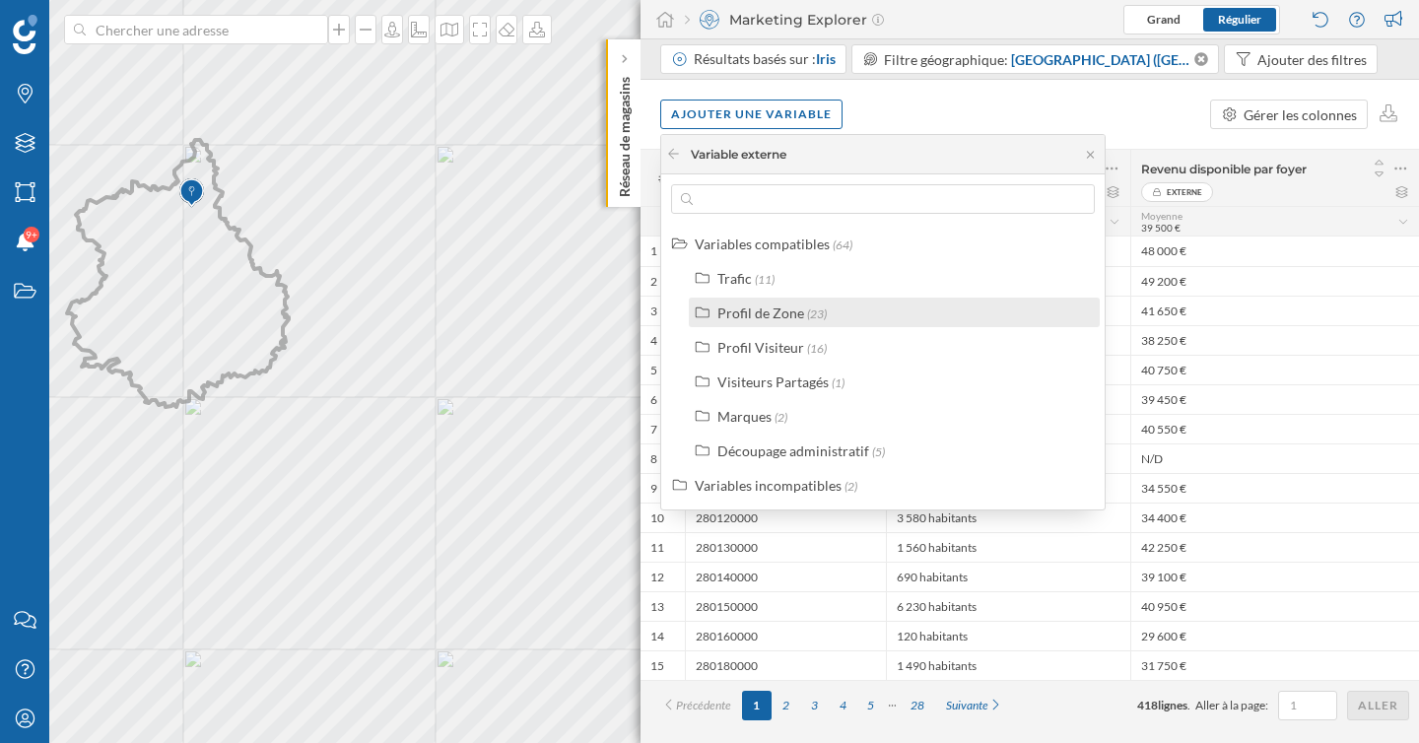
click at [774, 313] on div "Profil de Zone" at bounding box center [760, 312] width 87 height 17
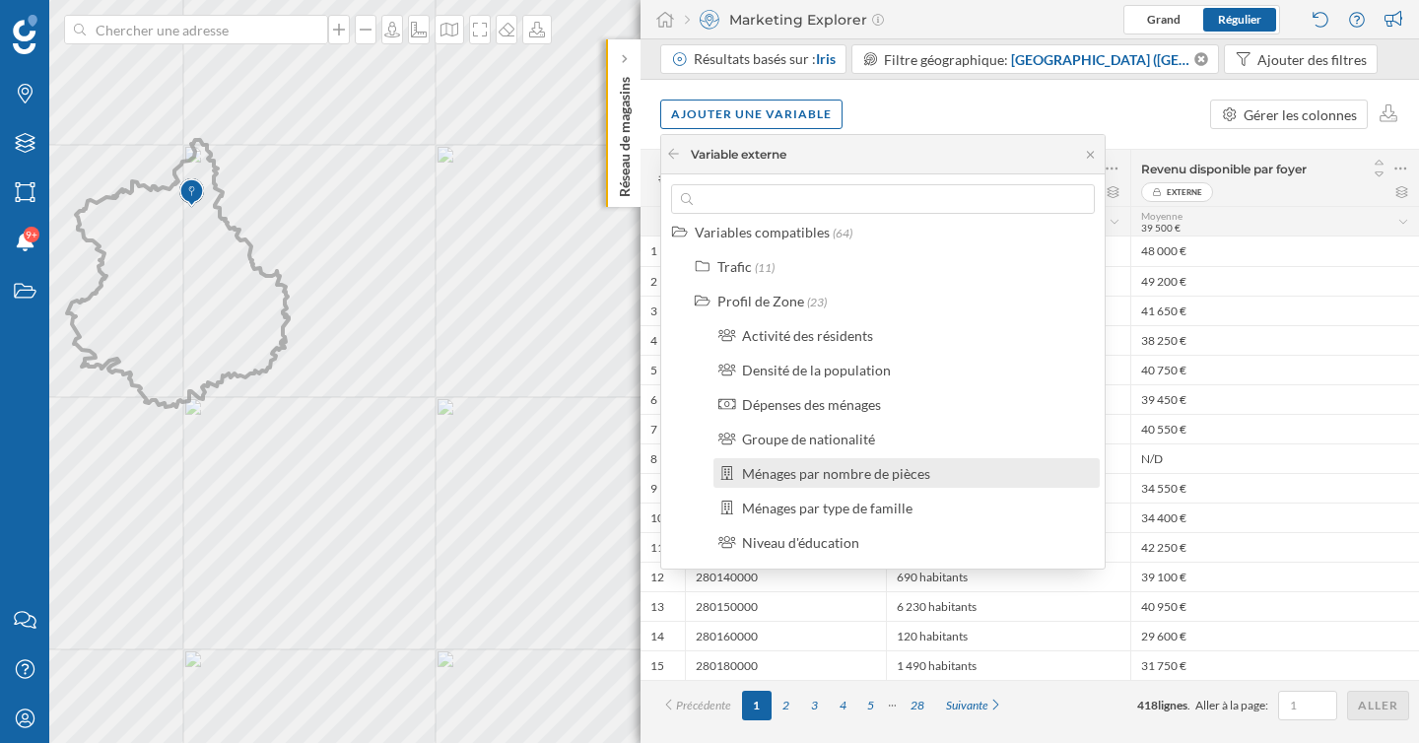
scroll to position [0, 0]
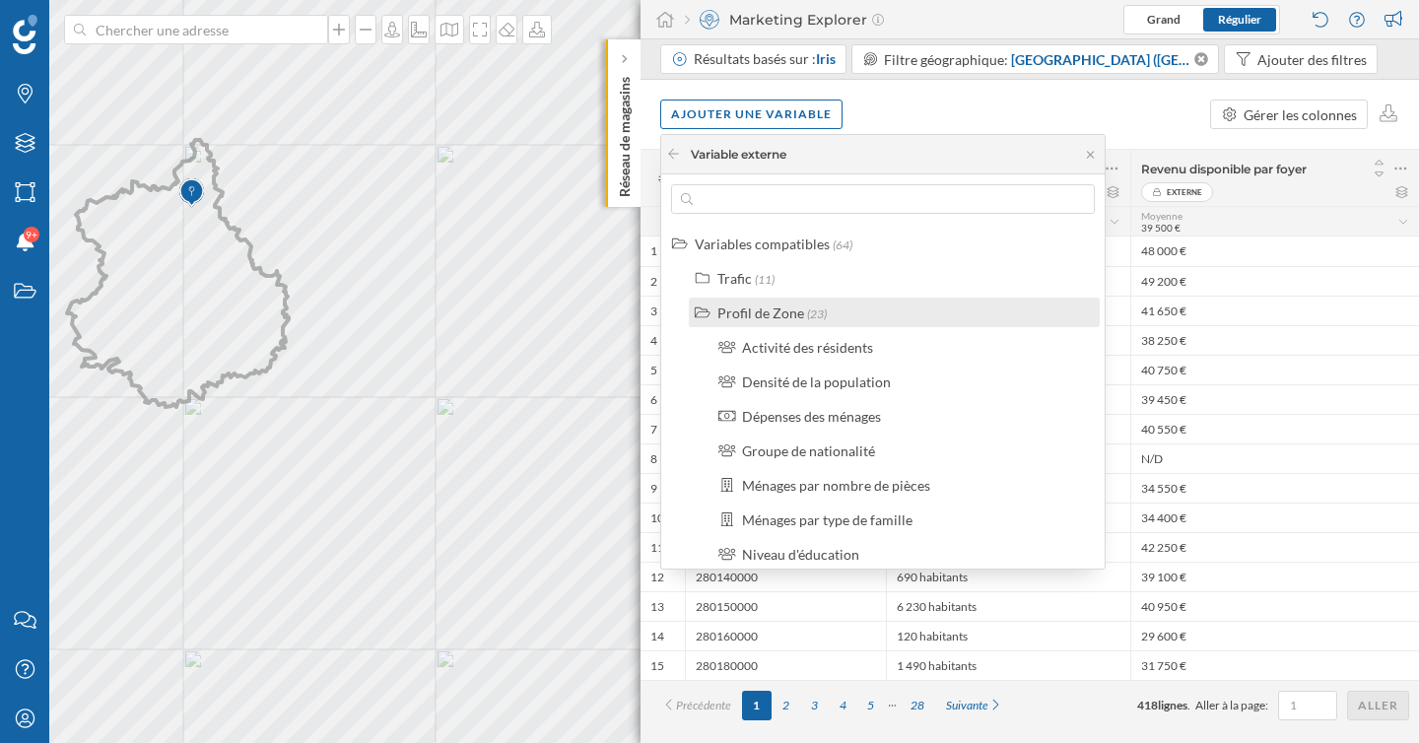
click at [738, 315] on div "Profil de Zone" at bounding box center [760, 312] width 87 height 17
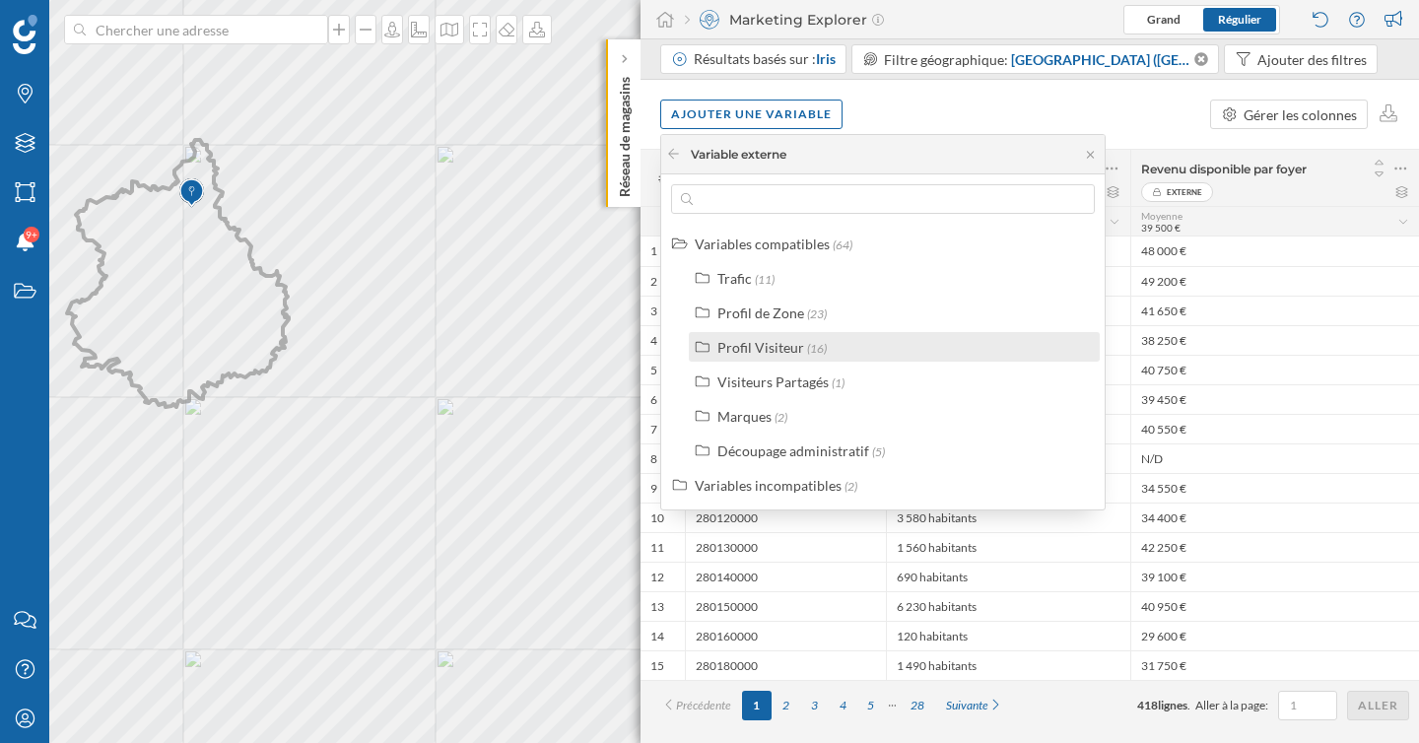
click at [741, 350] on div "Profil Visiteur" at bounding box center [760, 347] width 87 height 17
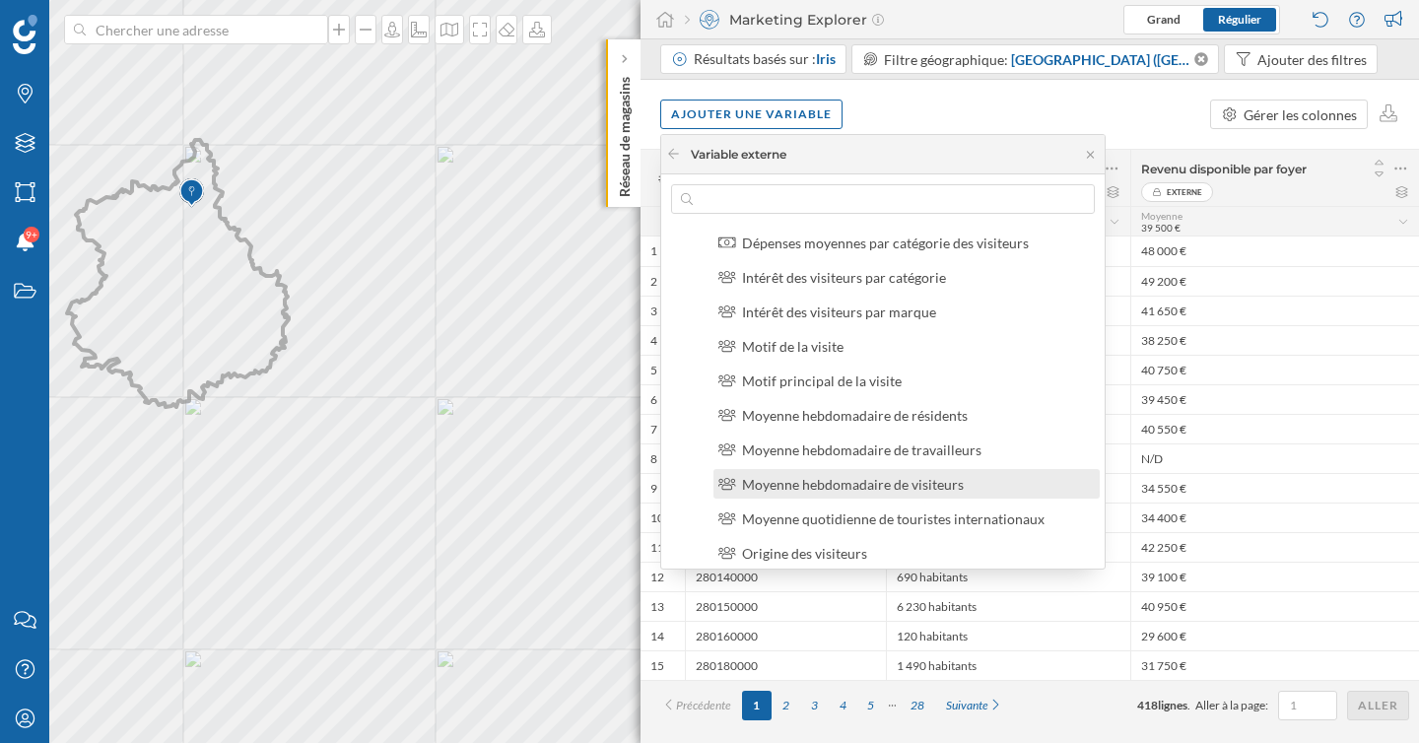
scroll to position [137, 0]
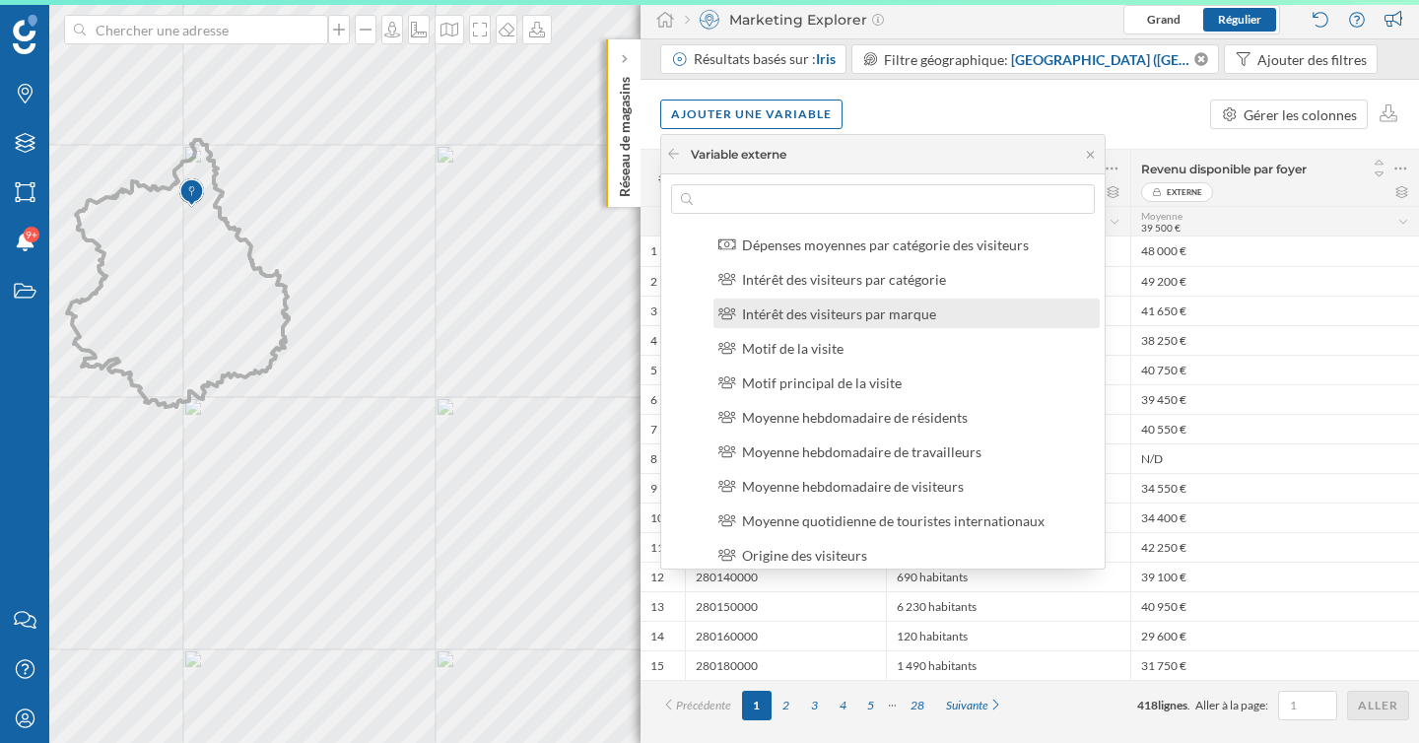
click at [837, 319] on div "Intérêt des visiteurs par marque" at bounding box center [839, 313] width 194 height 17
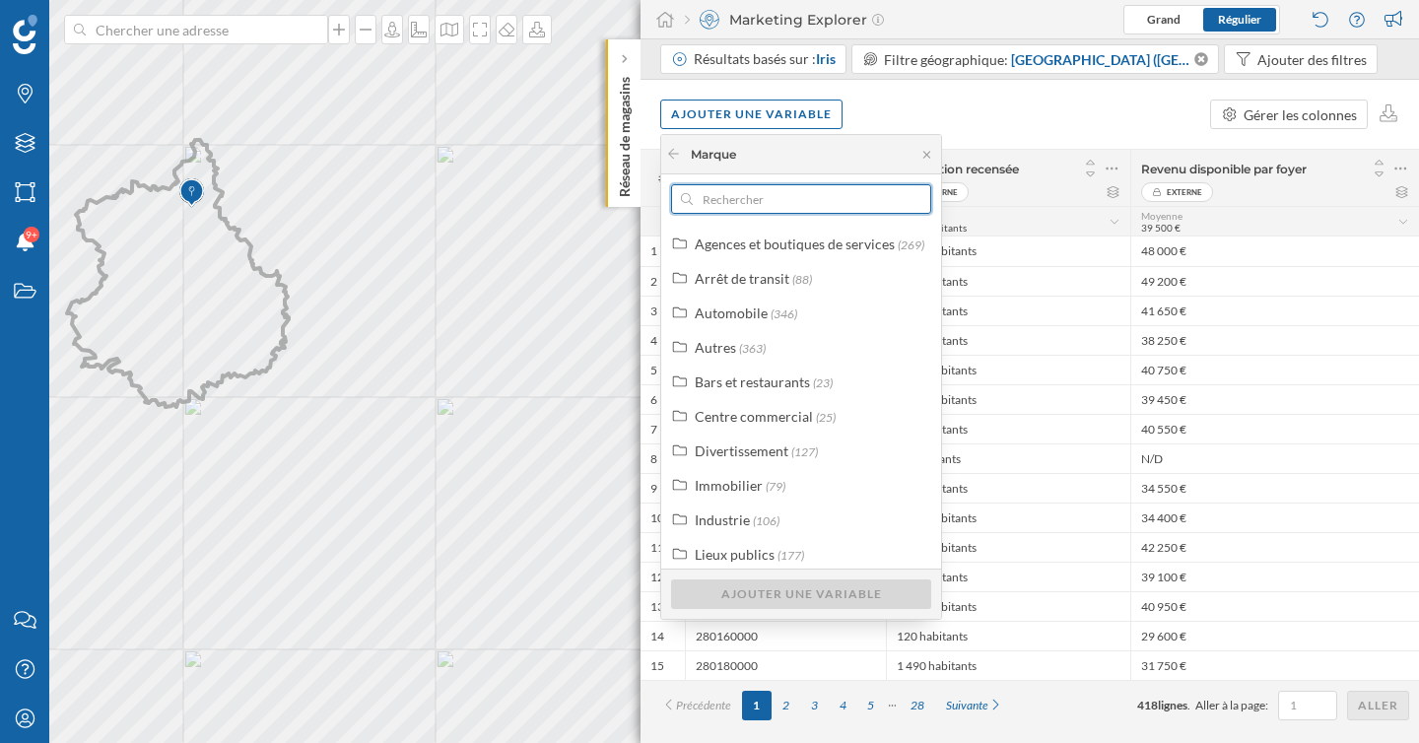
click at [815, 204] on input "text" at bounding box center [801, 199] width 217 height 30
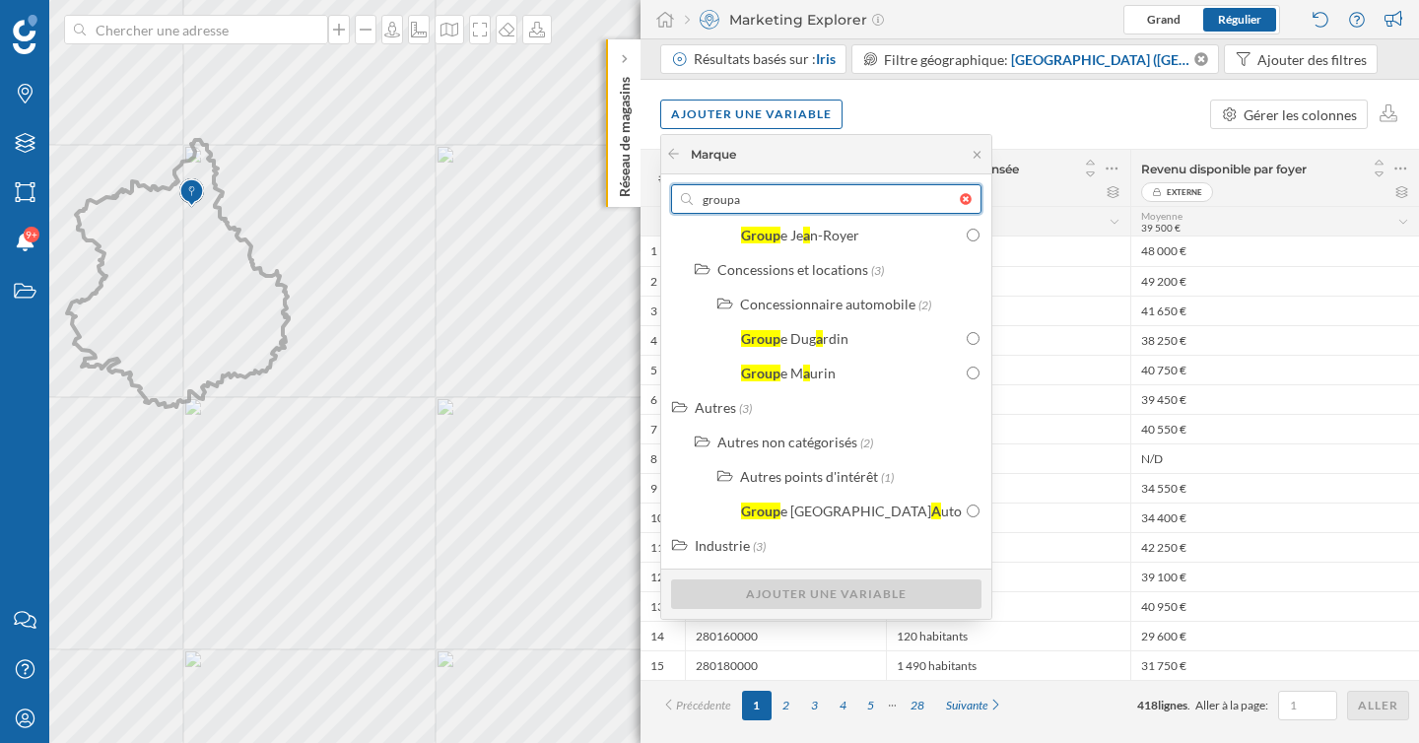
scroll to position [0, 0]
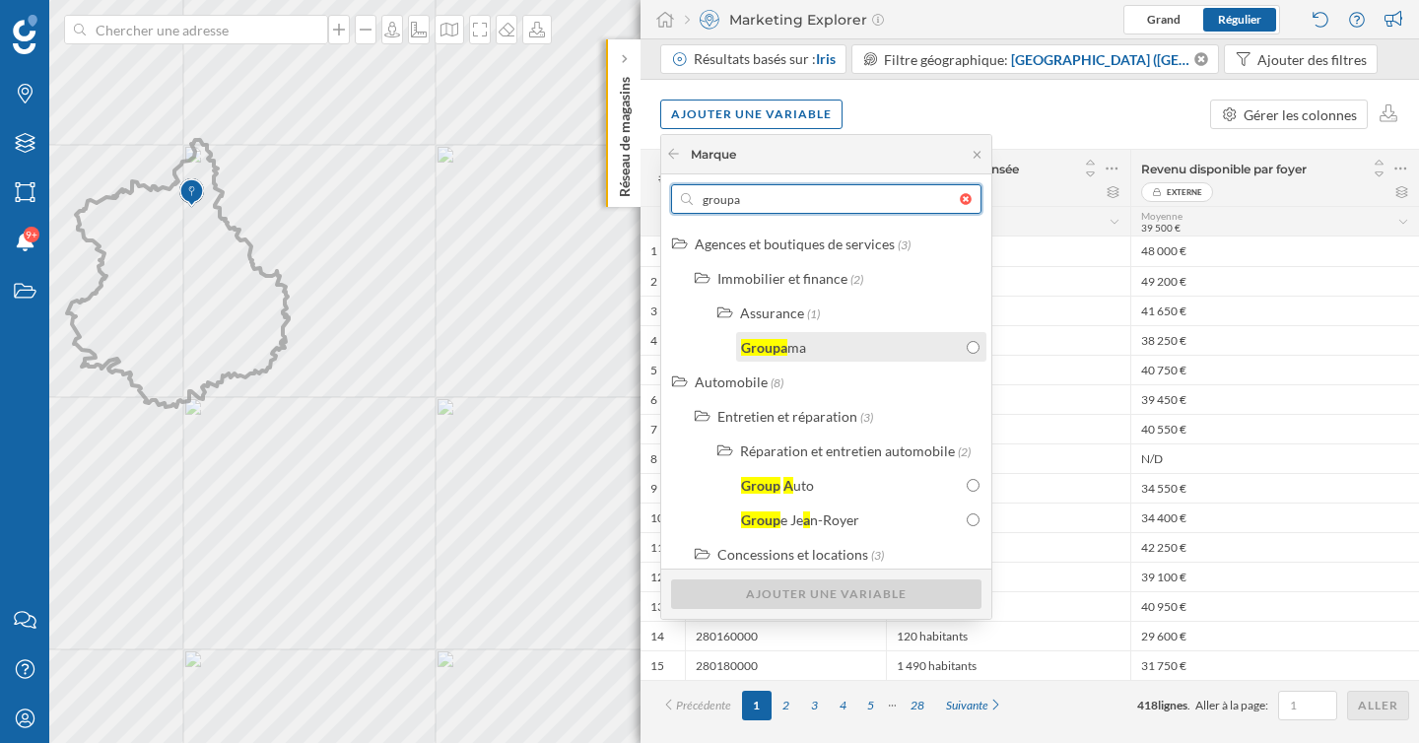
type input "groupa"
click at [966, 347] on input "radio" at bounding box center [972, 347] width 13 height 13
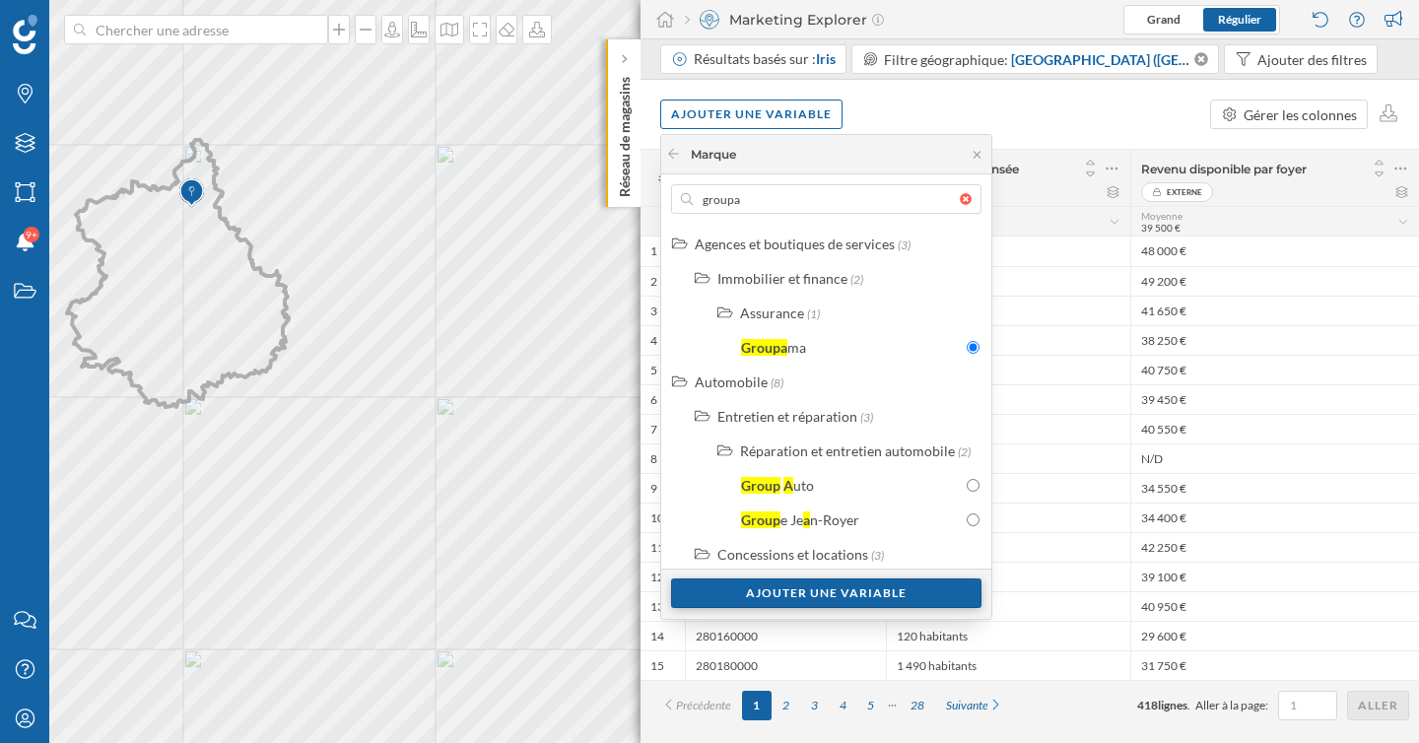
click at [867, 597] on div "Ajouter une variable" at bounding box center [826, 593] width 310 height 30
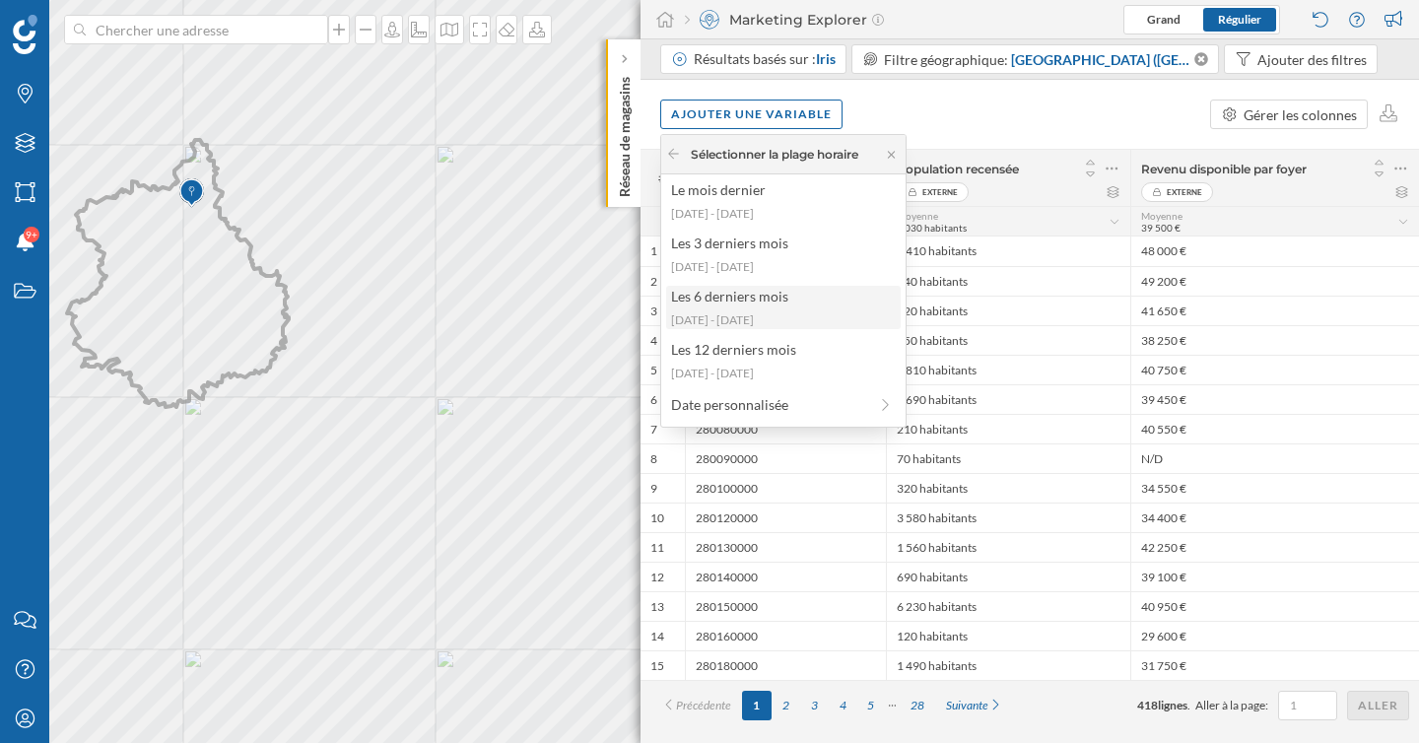
click at [789, 306] on div "Les 6 derniers mois [DATE] - [DATE]" at bounding box center [783, 307] width 234 height 43
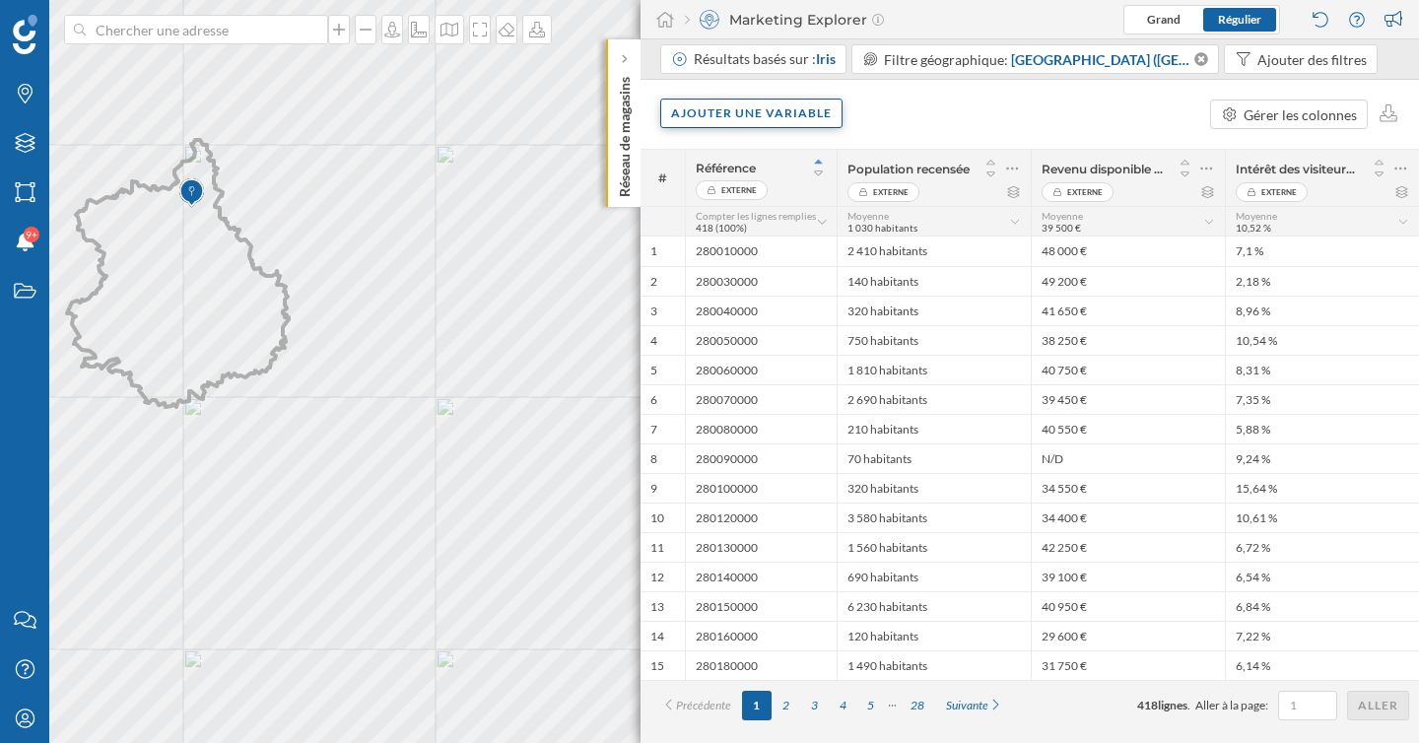
click at [783, 117] on div "Ajouter une variable" at bounding box center [751, 114] width 182 height 30
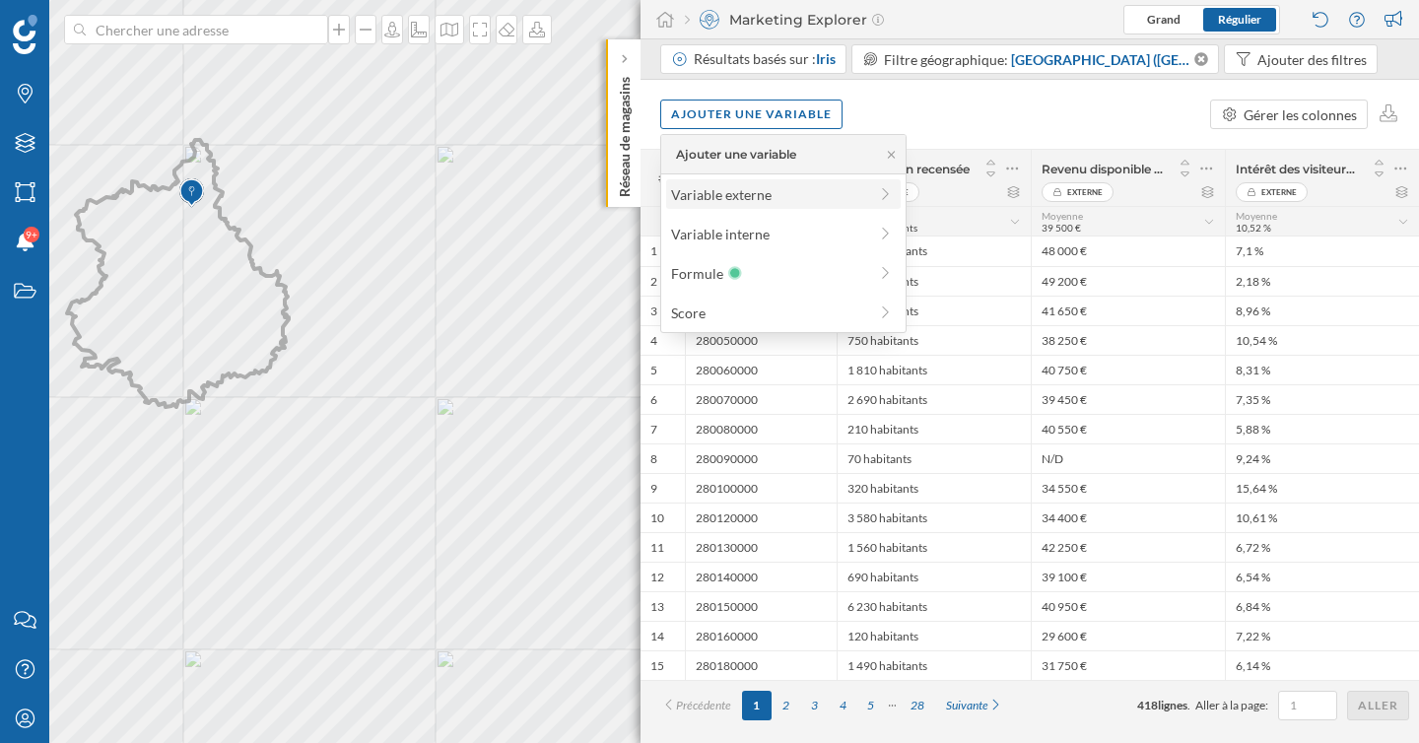
click at [770, 201] on div "Variable externe" at bounding box center [769, 194] width 196 height 21
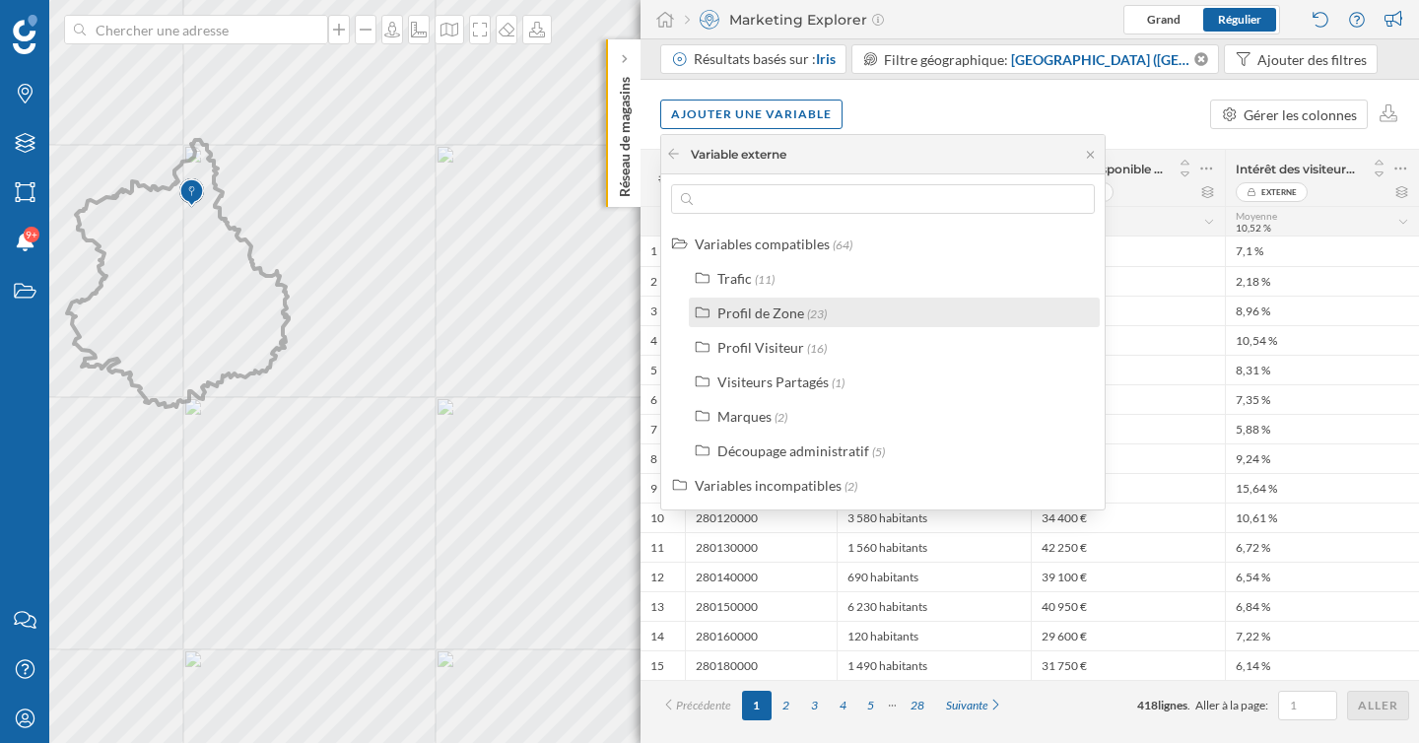
click at [793, 326] on div "Profil de Zone (23)" at bounding box center [894, 313] width 411 height 30
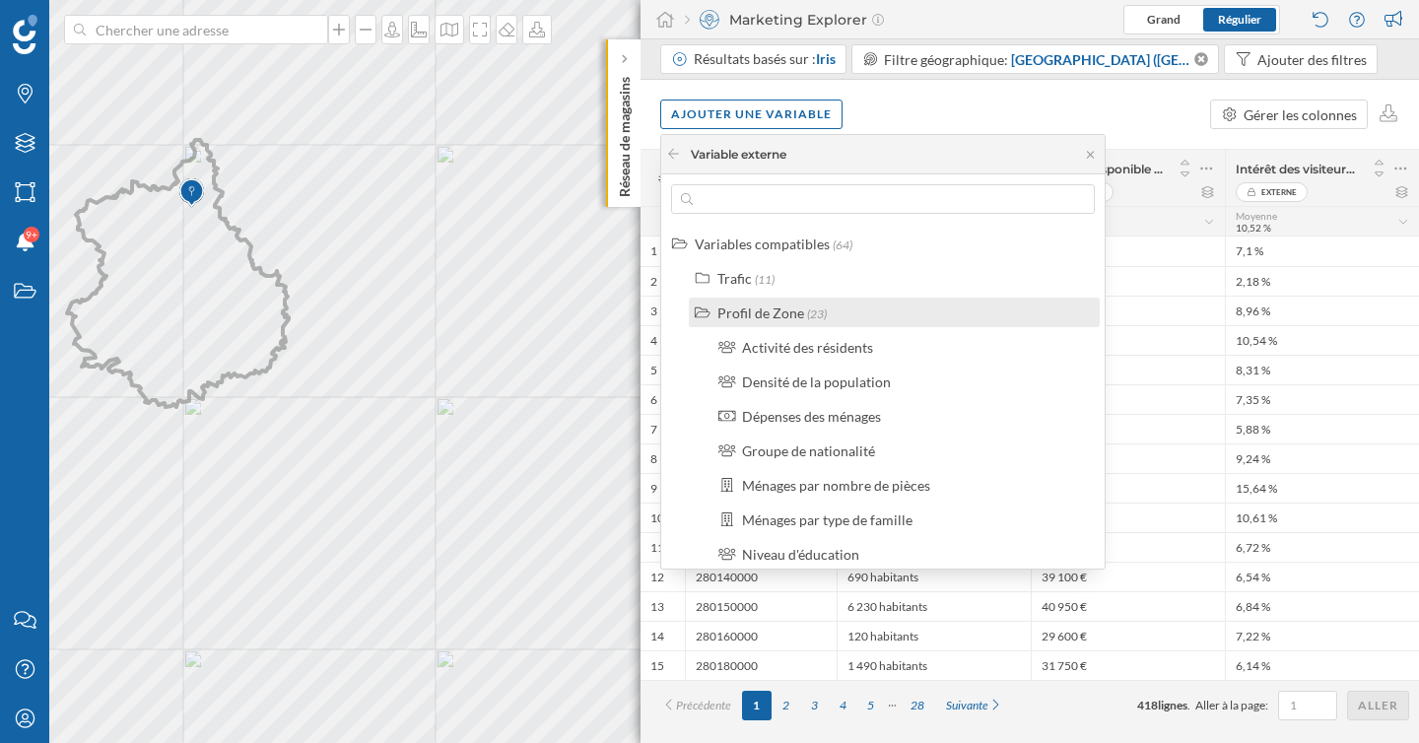
click at [778, 315] on div "Profil de Zone" at bounding box center [760, 312] width 87 height 17
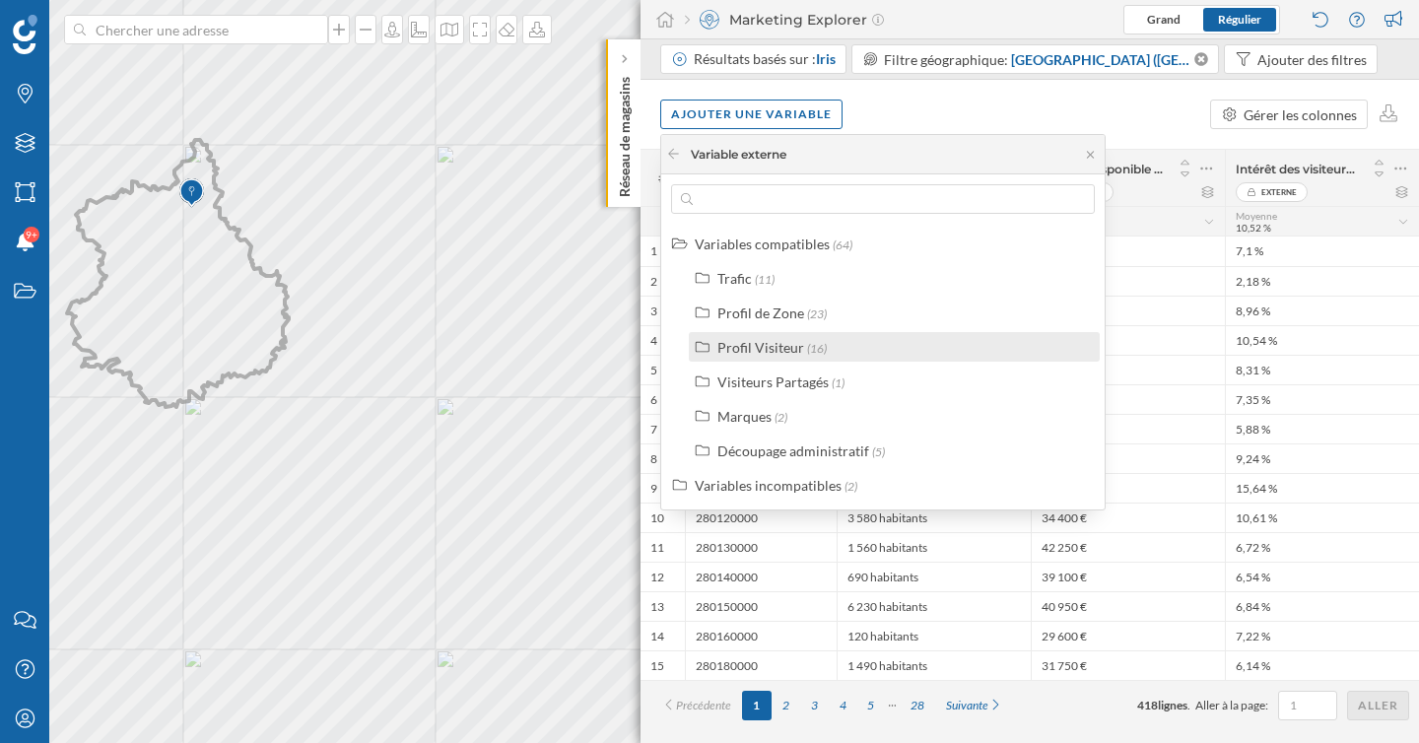
click at [771, 351] on div "Profil Visiteur" at bounding box center [760, 347] width 87 height 17
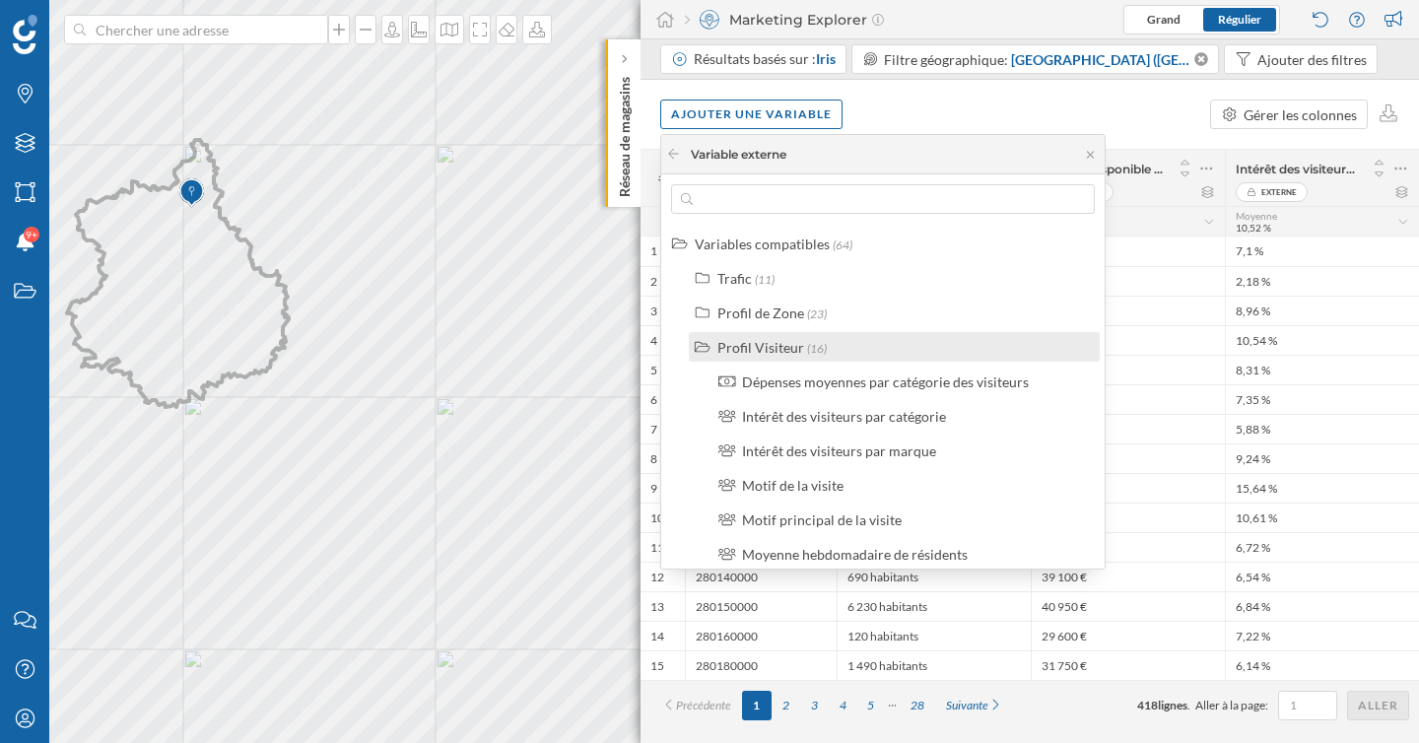
click at [771, 351] on div "Profil Visiteur" at bounding box center [760, 347] width 87 height 17
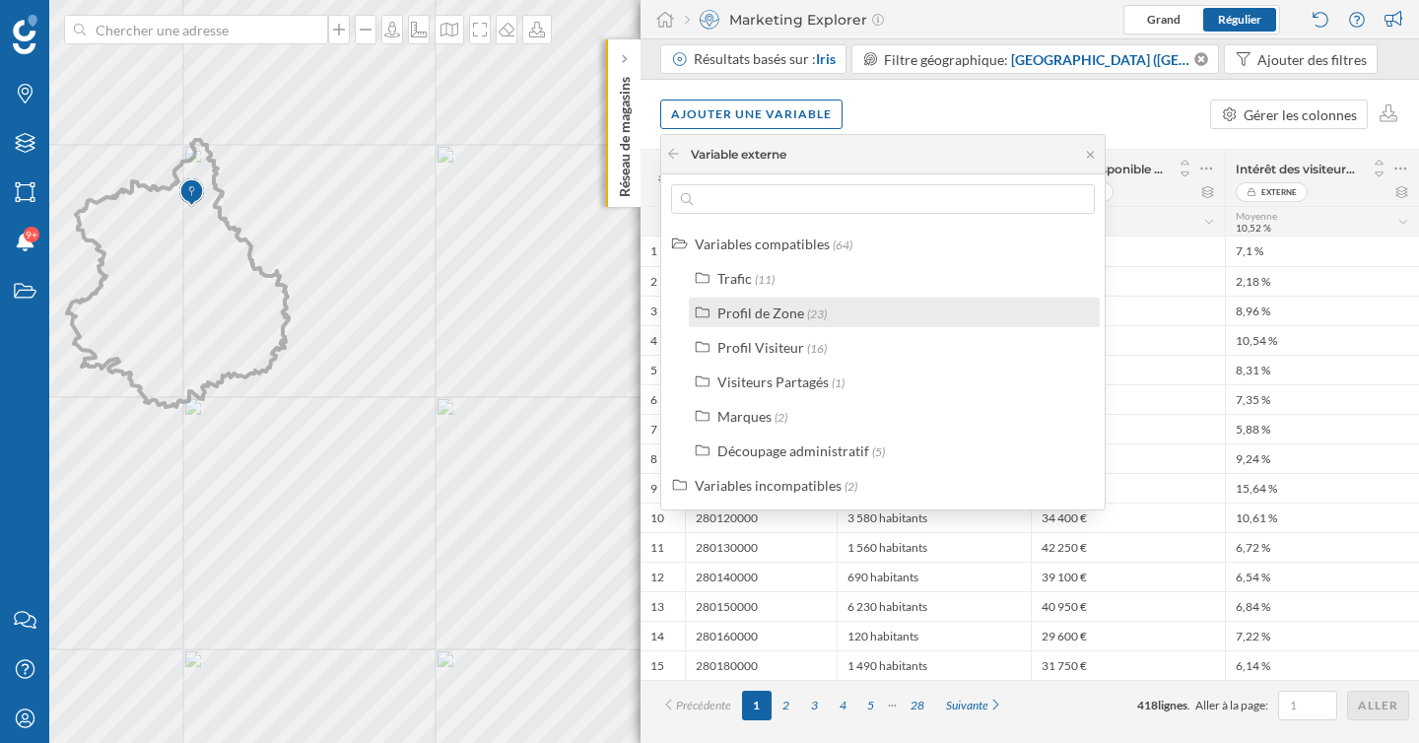
click at [771, 322] on label "Profil de Zone (23)" at bounding box center [771, 312] width 109 height 21
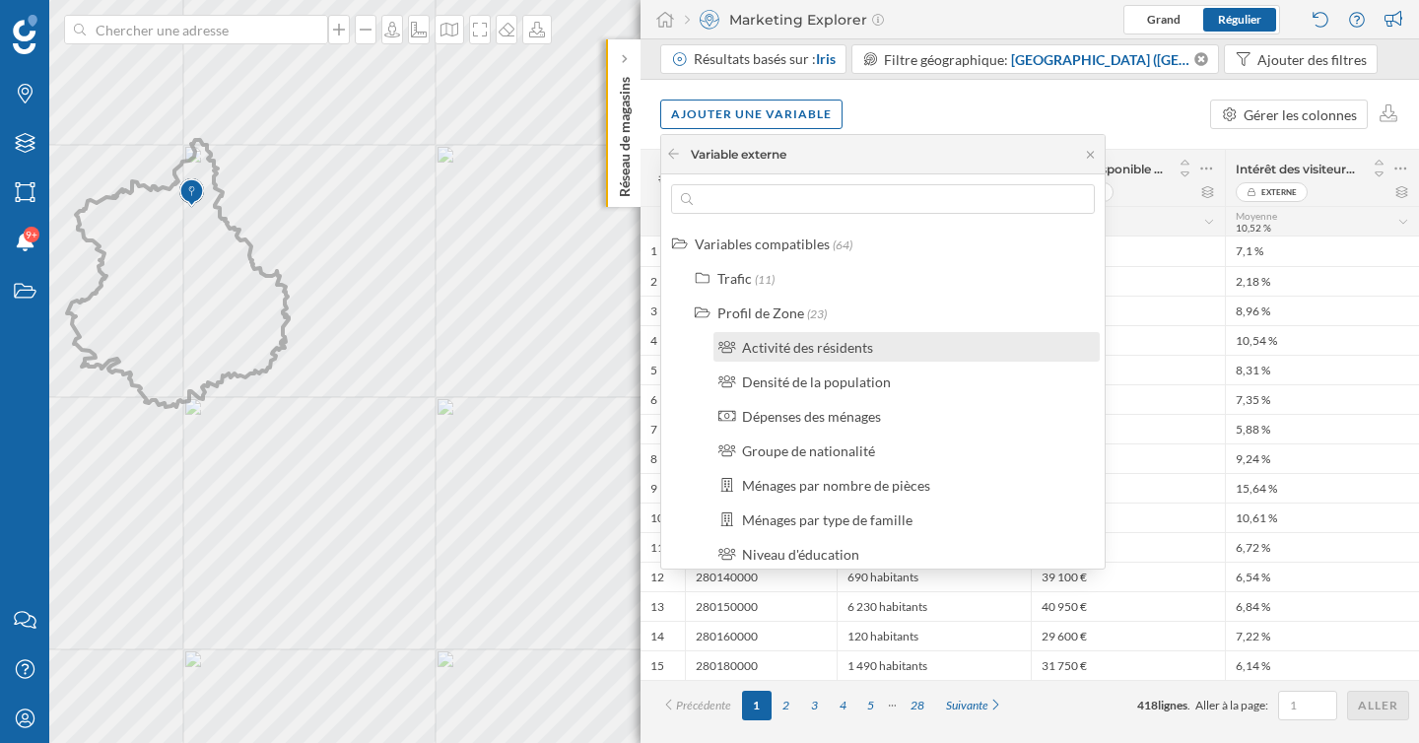
click at [793, 347] on div "Activité des résidents" at bounding box center [807, 347] width 131 height 17
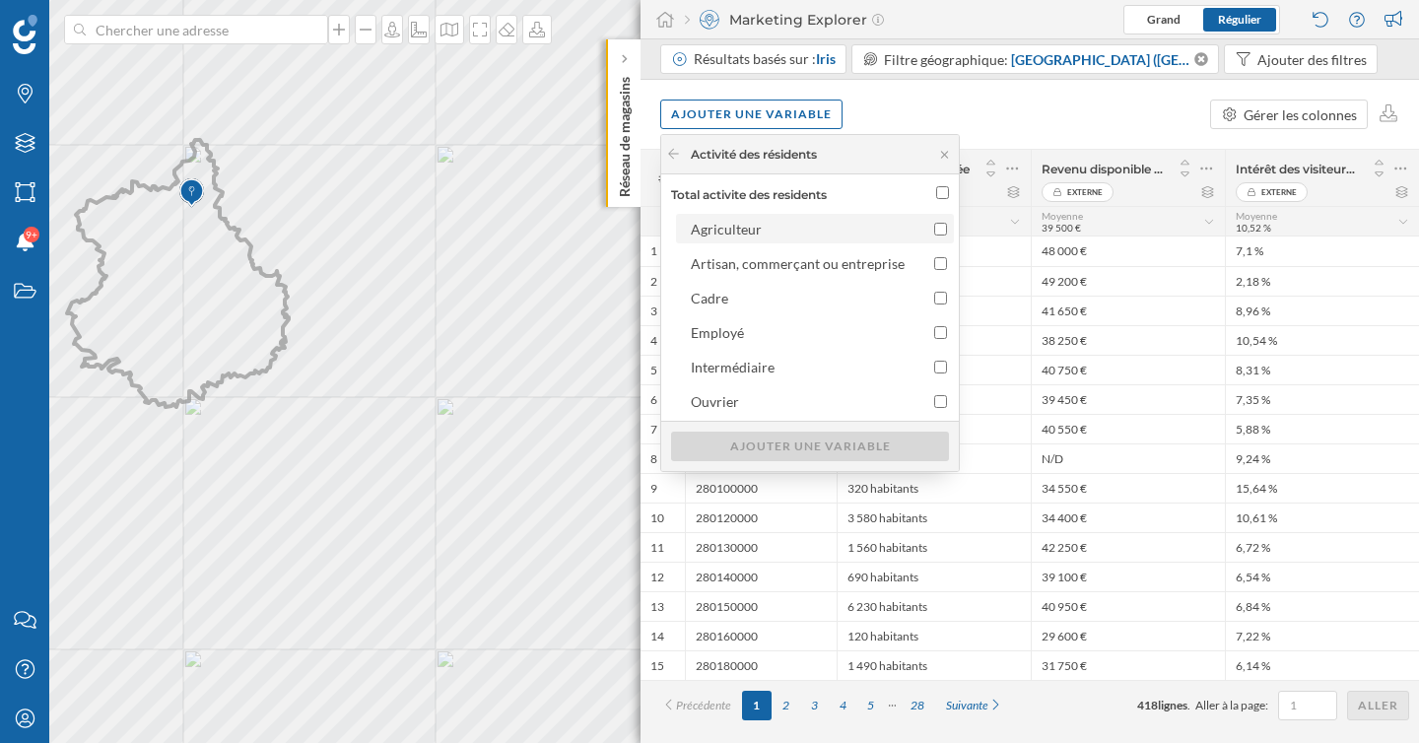
click at [789, 222] on div "Agriculteur" at bounding box center [798, 229] width 214 height 21
click at [934, 223] on input "Agriculteur" at bounding box center [940, 229] width 13 height 13
checkbox input "true"
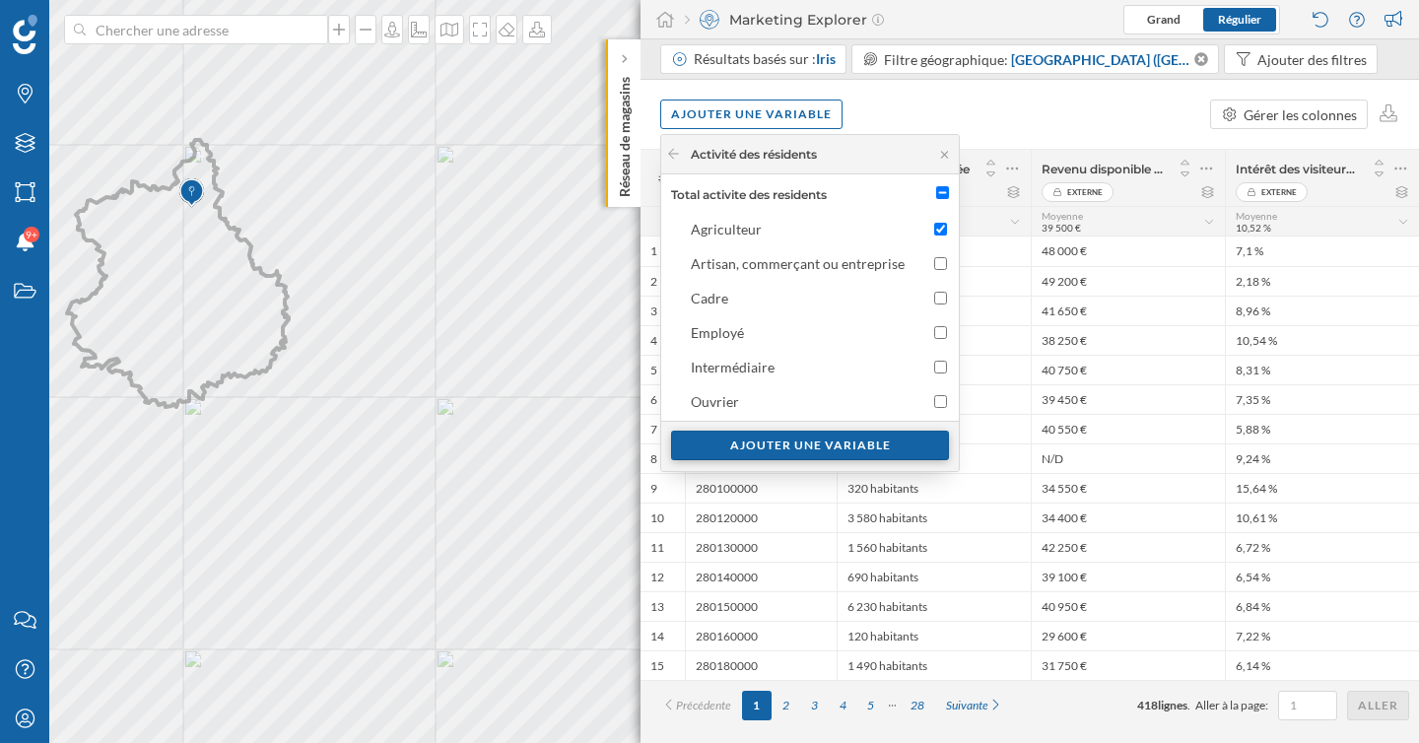
click at [848, 447] on div "Ajouter une variable" at bounding box center [810, 446] width 278 height 30
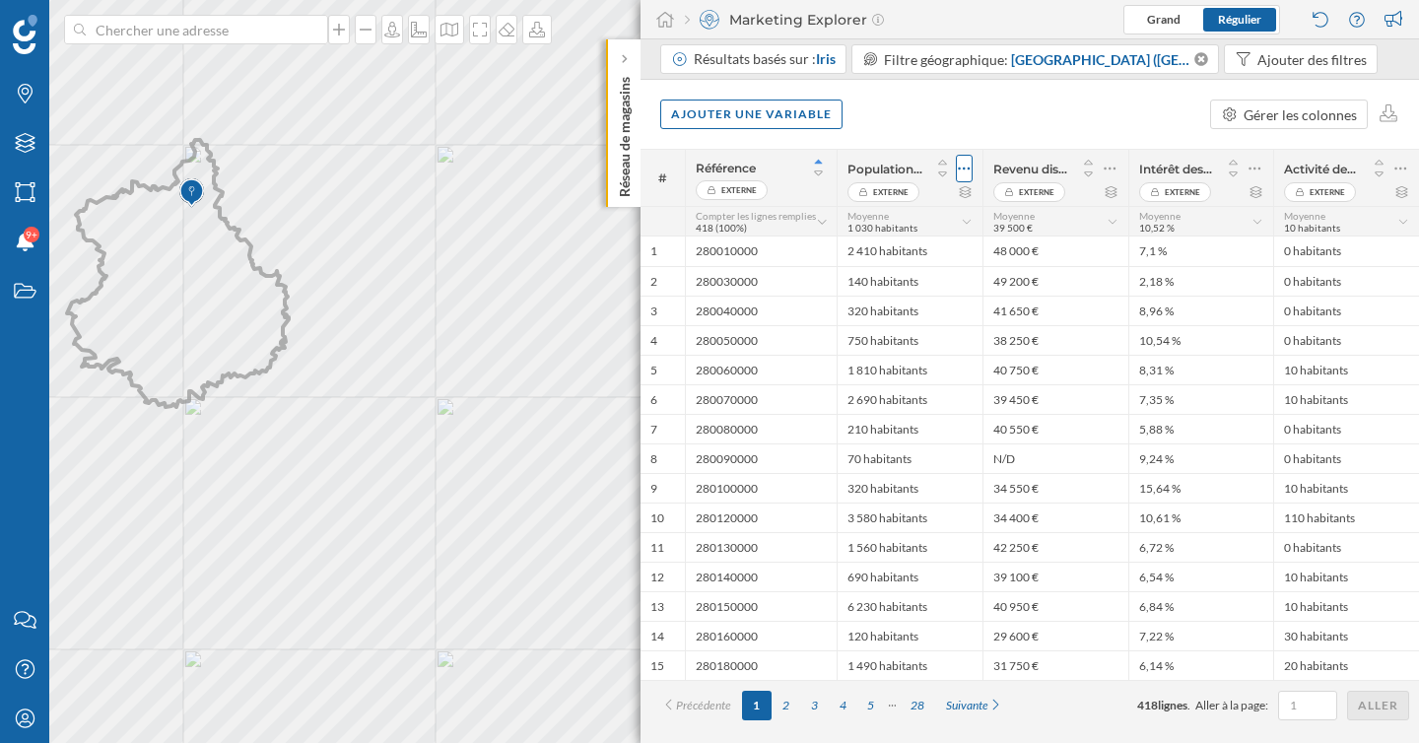
click at [968, 171] on icon at bounding box center [964, 169] width 13 height 20
click at [930, 121] on div "Ajouter une variable Gérer les colonnes" at bounding box center [1029, 114] width 778 height 69
click at [1267, 108] on div "Gérer les colonnes" at bounding box center [1299, 114] width 113 height 21
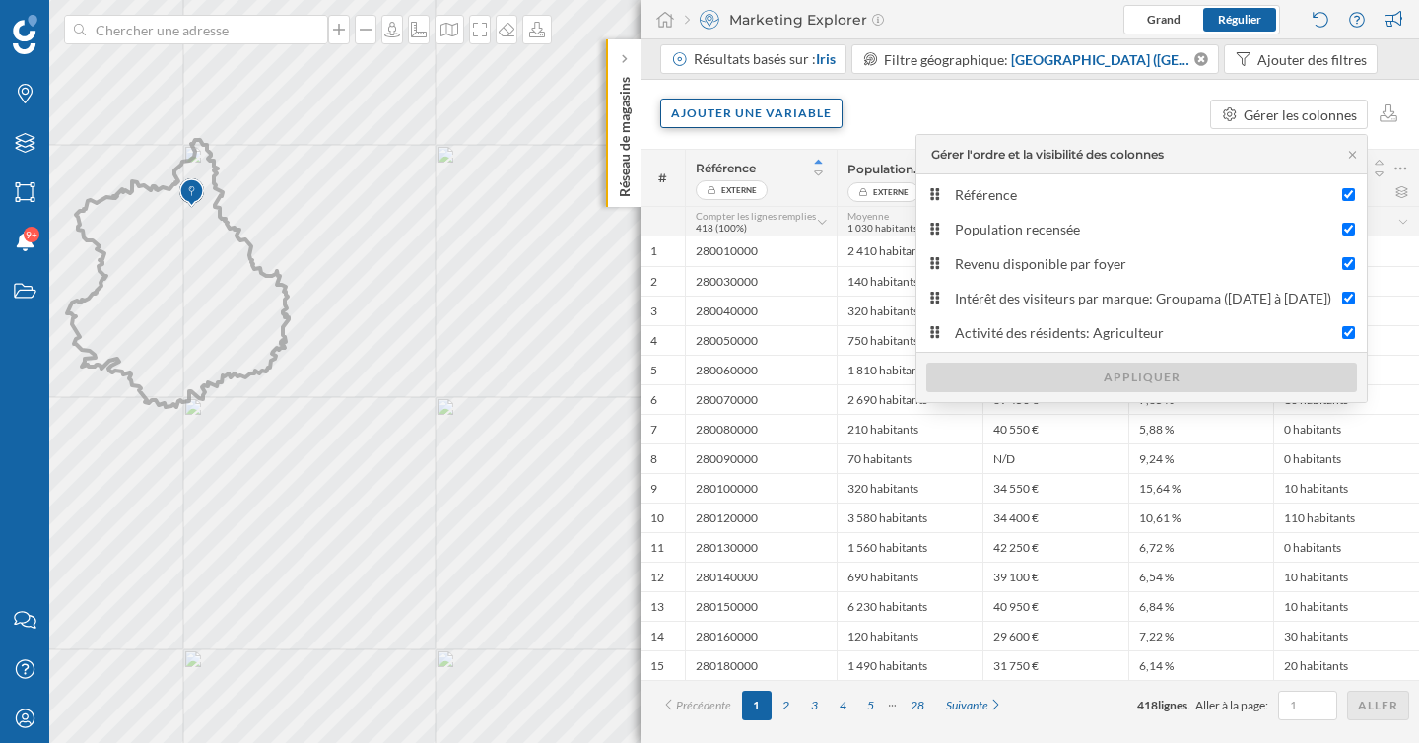
click at [799, 113] on div "Ajouter une variable" at bounding box center [751, 114] width 182 height 30
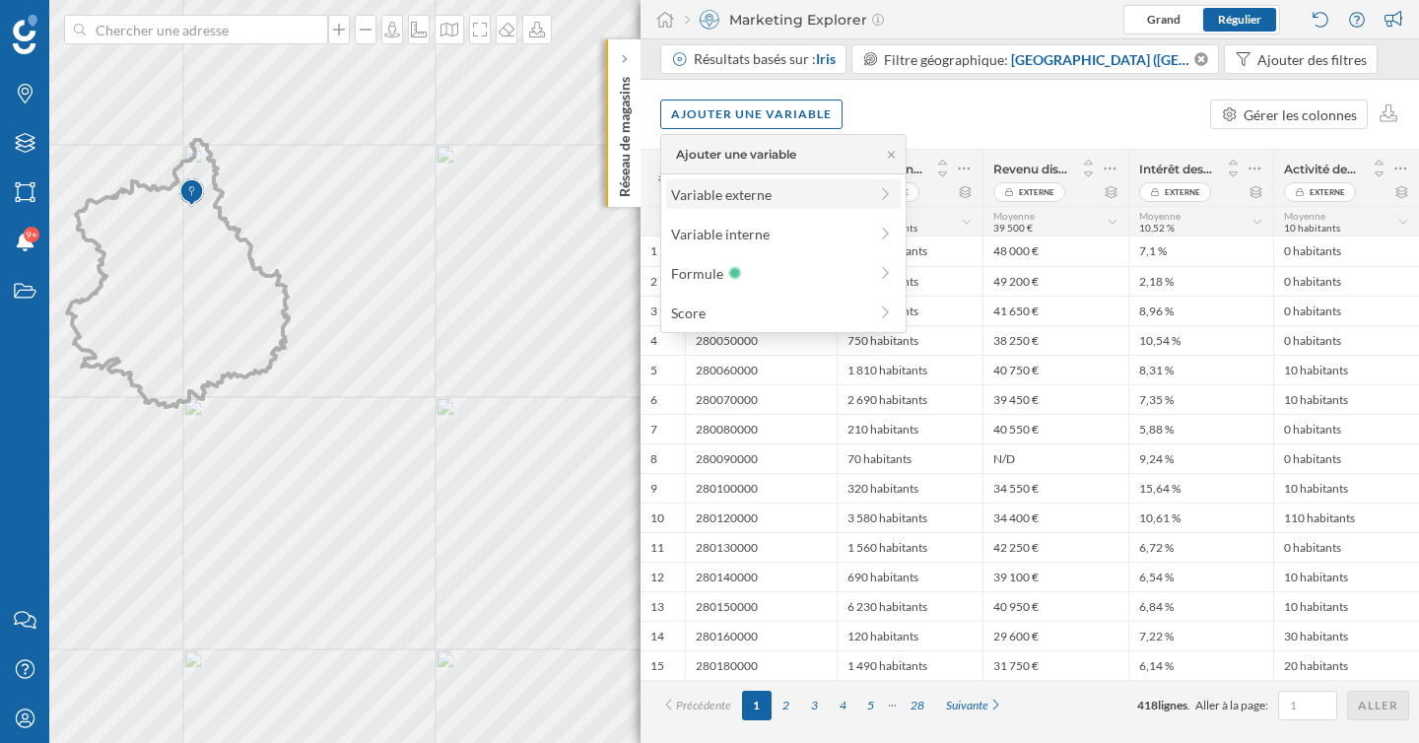
click at [768, 196] on div "Variable externe" at bounding box center [769, 194] width 196 height 21
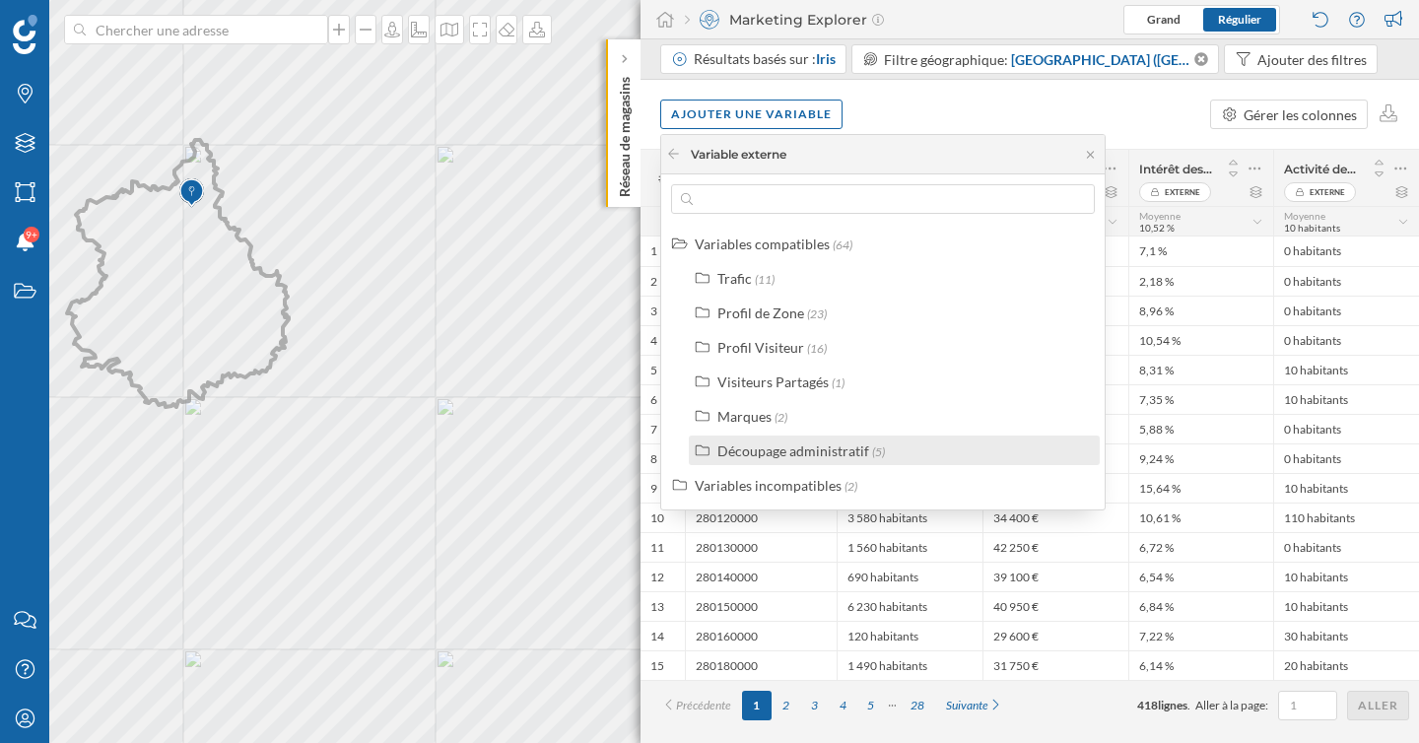
click at [823, 458] on div "Découpage administratif" at bounding box center [793, 450] width 152 height 17
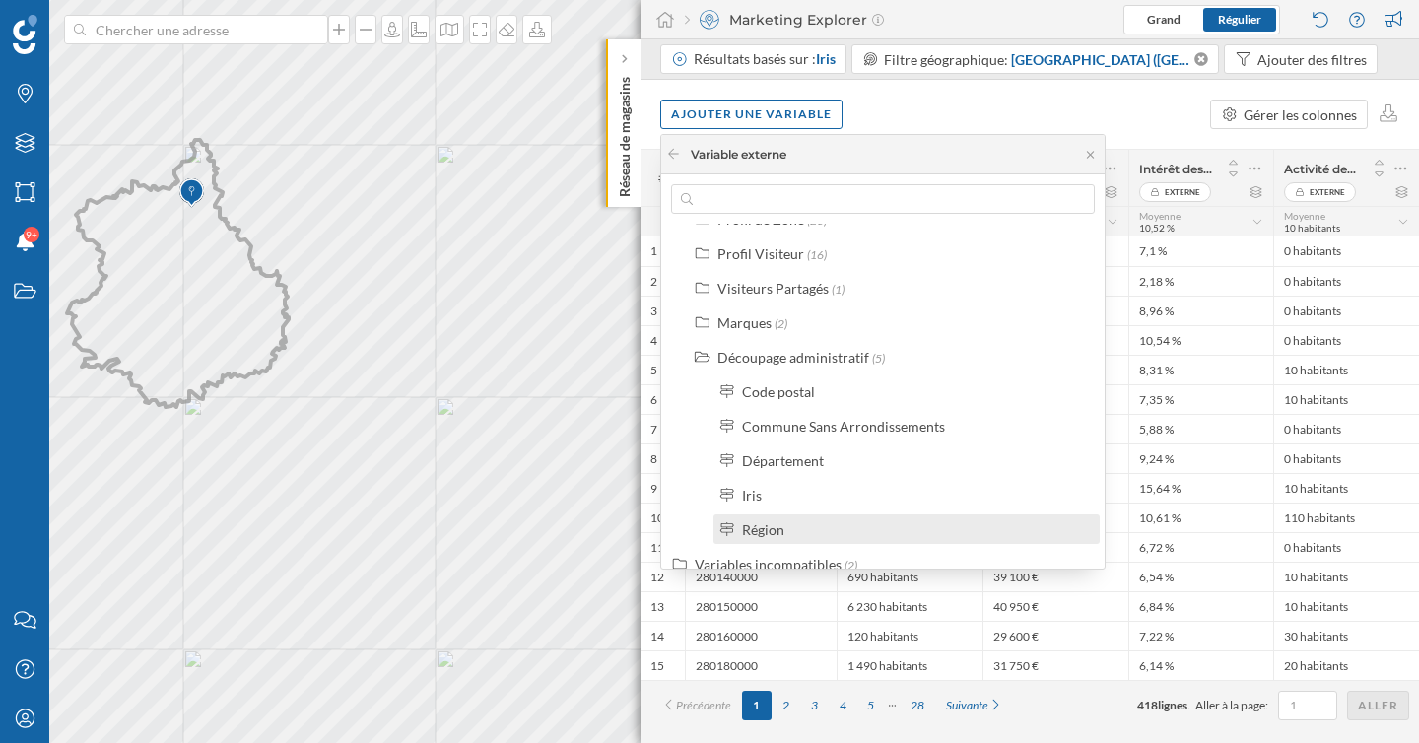
scroll to position [113, 0]
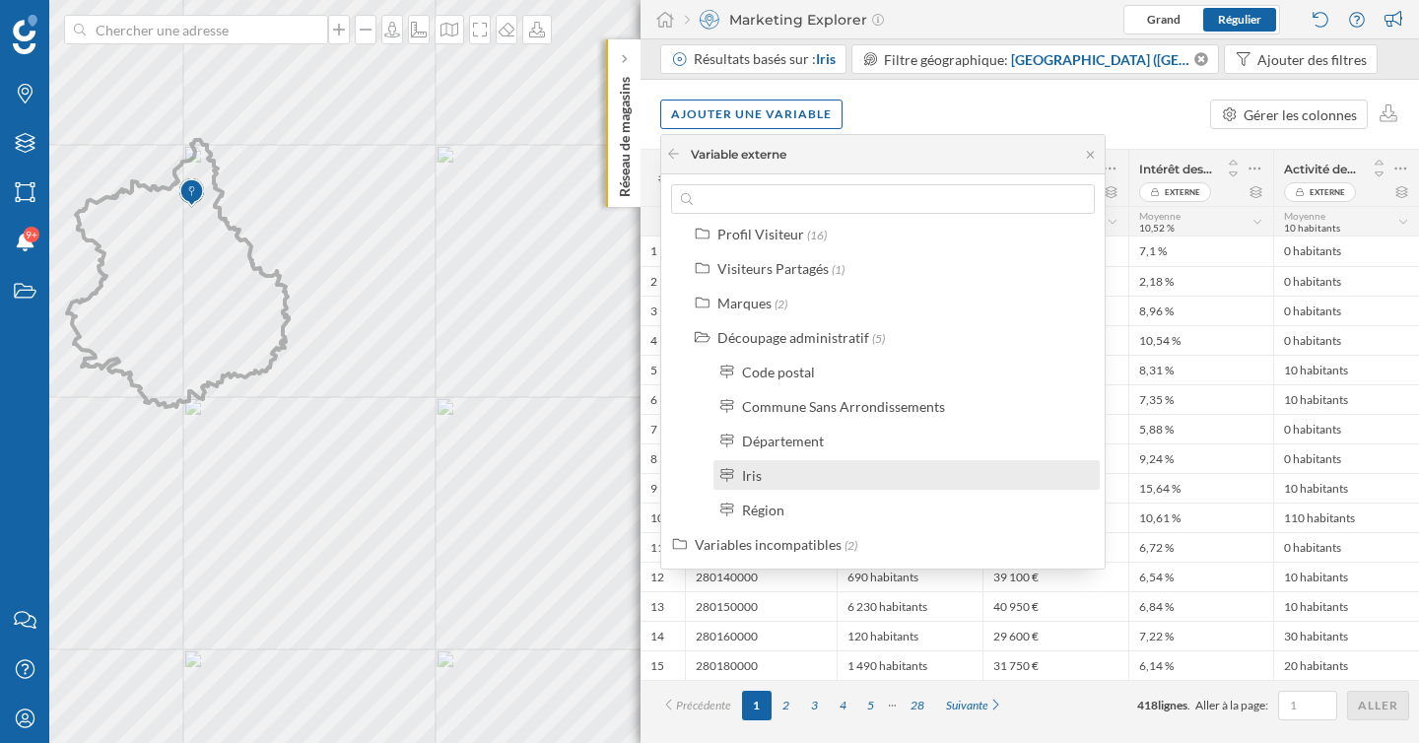
click at [781, 468] on div "Iris" at bounding box center [915, 475] width 346 height 21
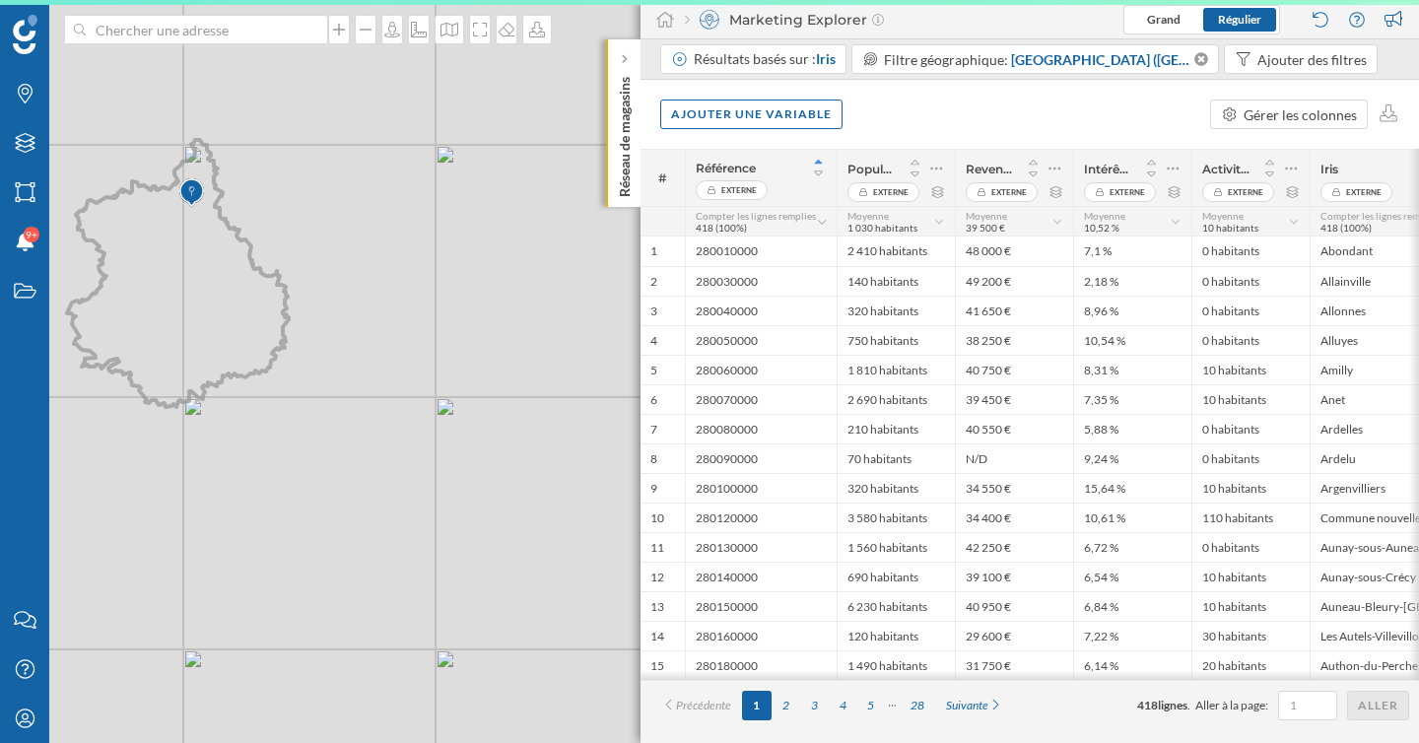
scroll to position [0, 0]
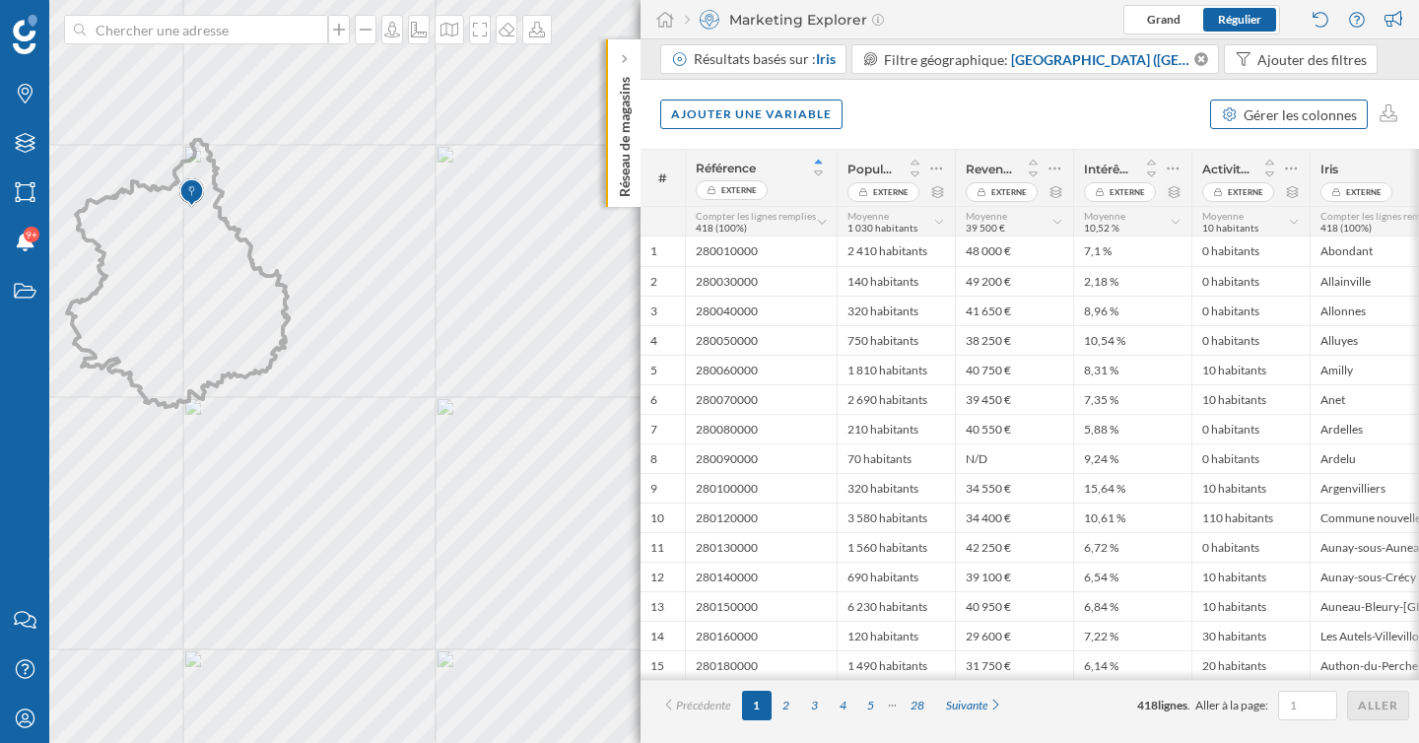
click at [1269, 114] on div "Gérer les colonnes" at bounding box center [1299, 114] width 113 height 21
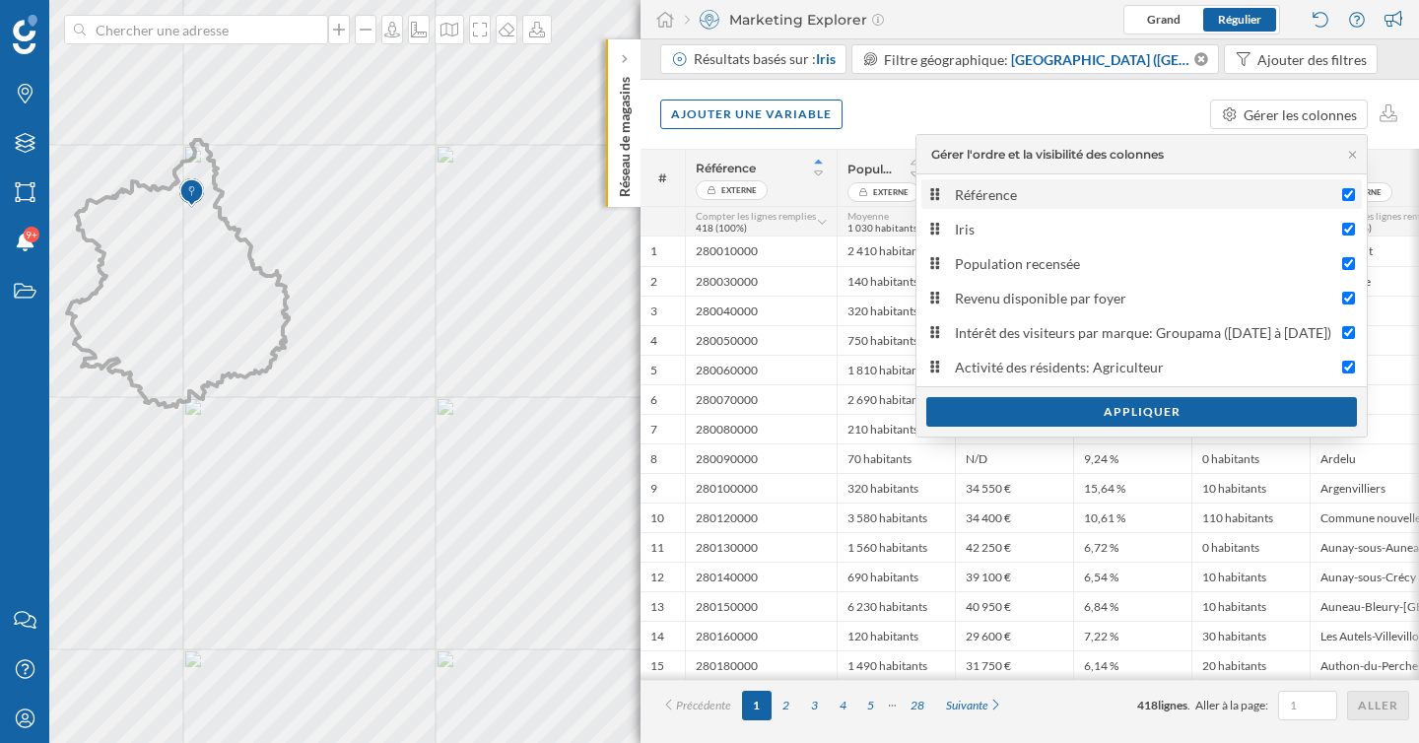
click at [1348, 199] on input "Référence" at bounding box center [1348, 194] width 13 height 13
checkbox input "false"
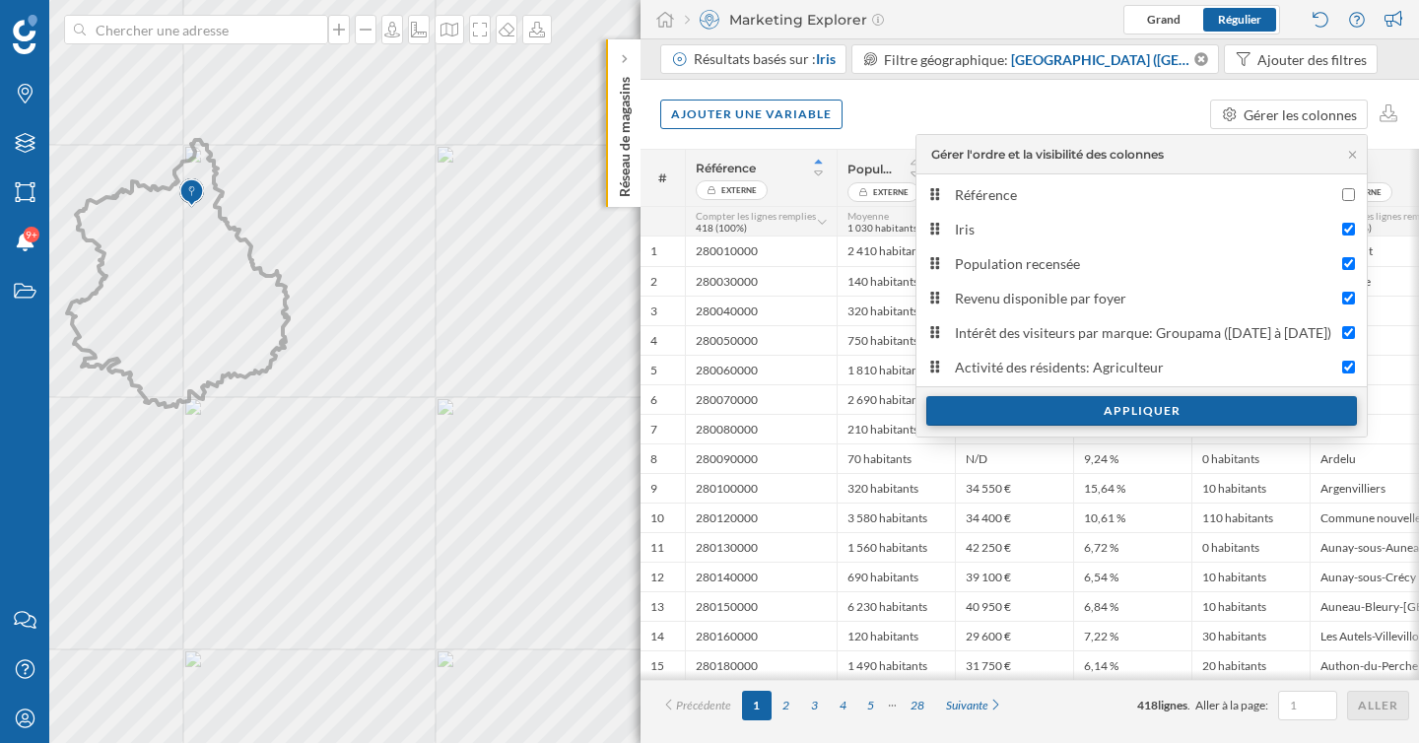
click at [1161, 420] on div "Appliquer" at bounding box center [1141, 411] width 431 height 30
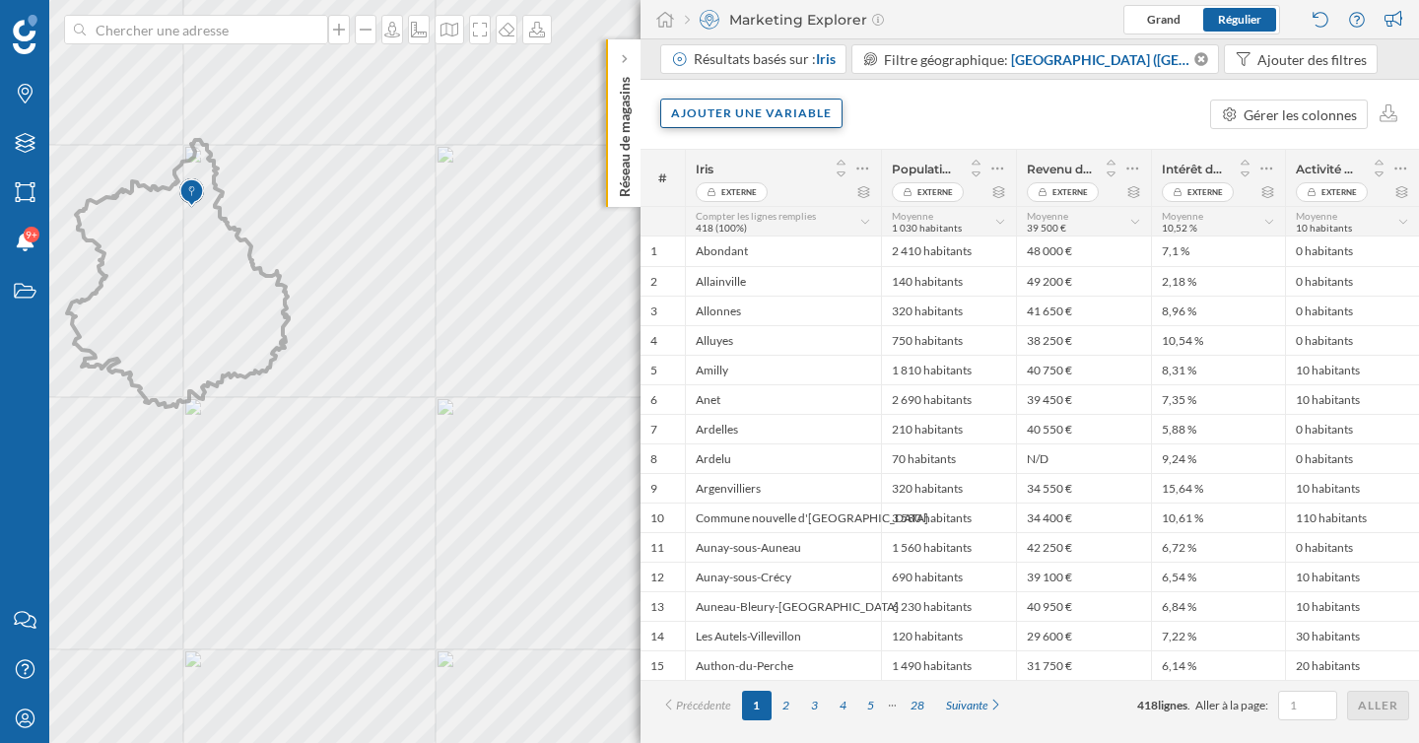
click at [790, 114] on div "Ajouter une variable" at bounding box center [751, 114] width 182 height 30
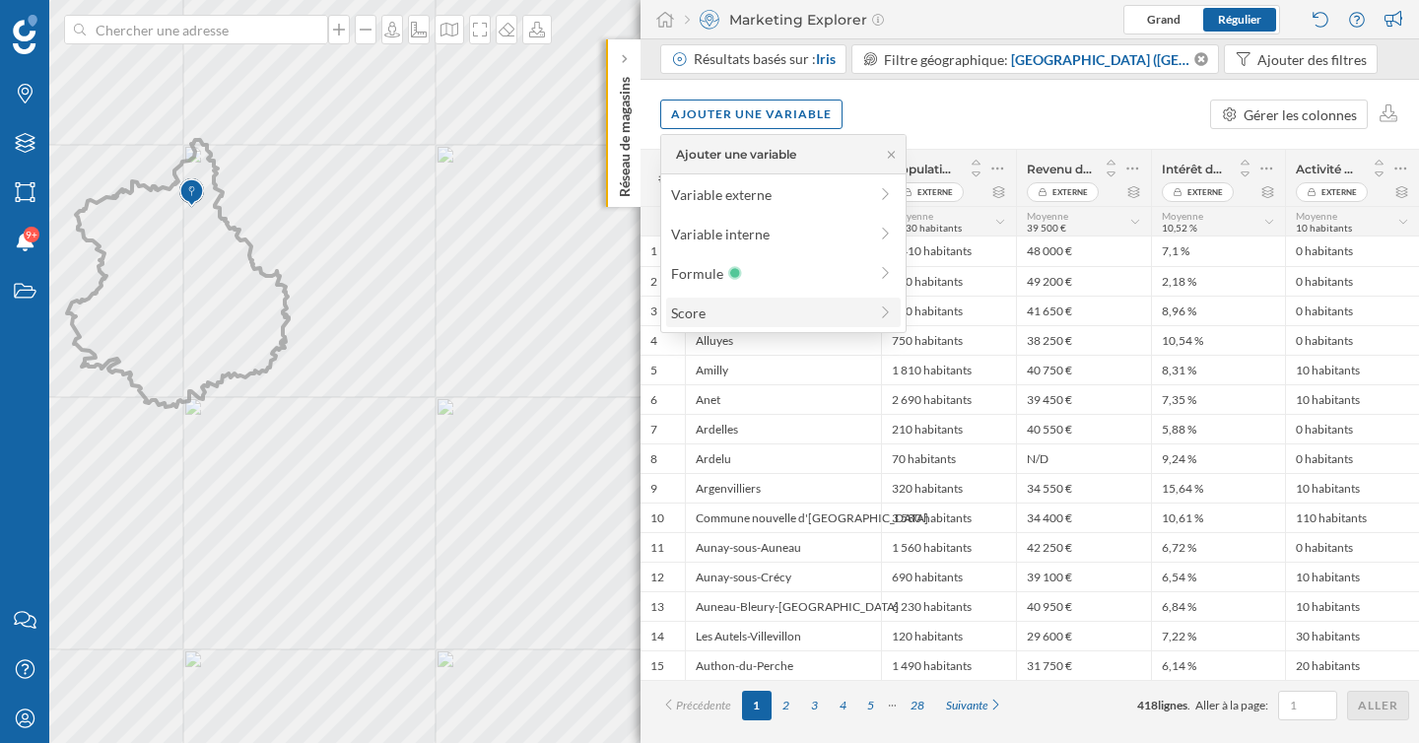
click at [751, 314] on div "Score" at bounding box center [769, 312] width 196 height 21
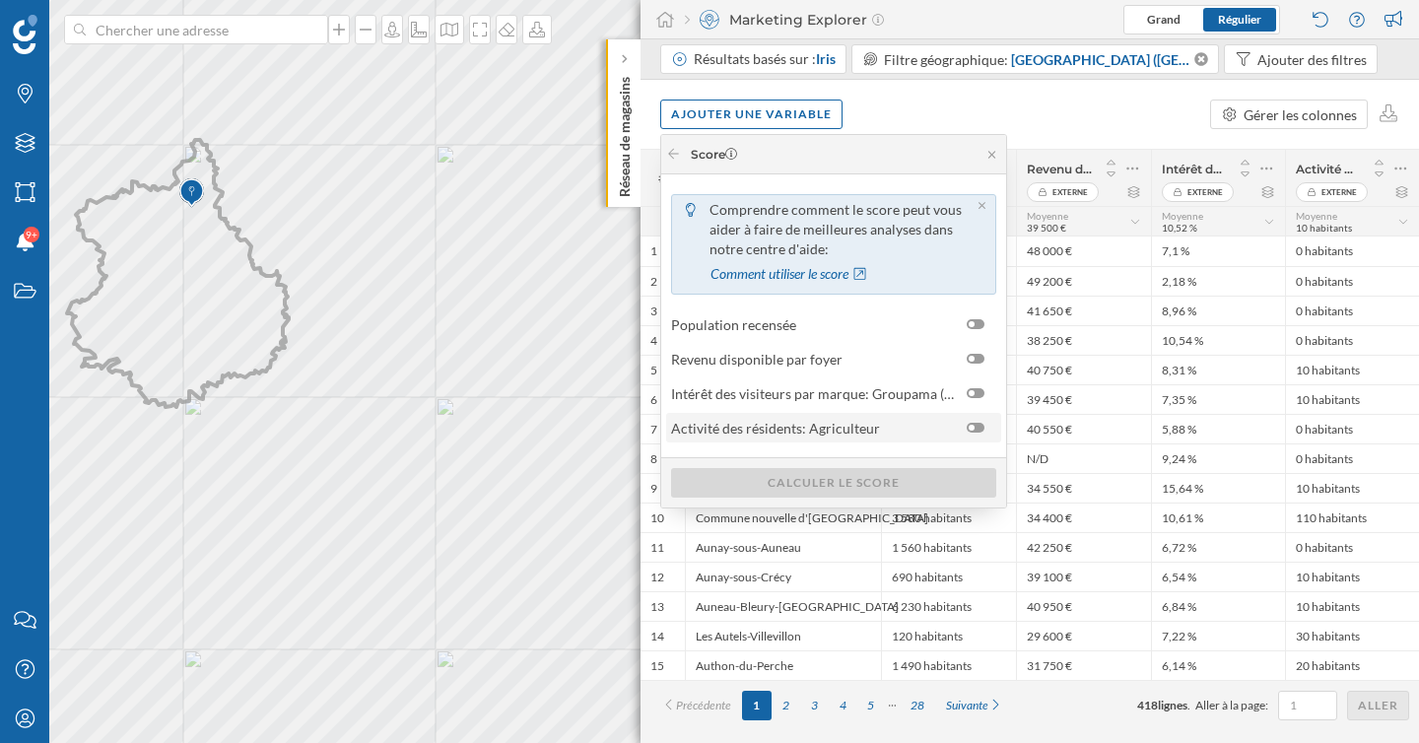
click at [981, 431] on div at bounding box center [975, 428] width 18 height 10
click at [0, 0] on input "checkbox" at bounding box center [0, 0] width 0 height 0
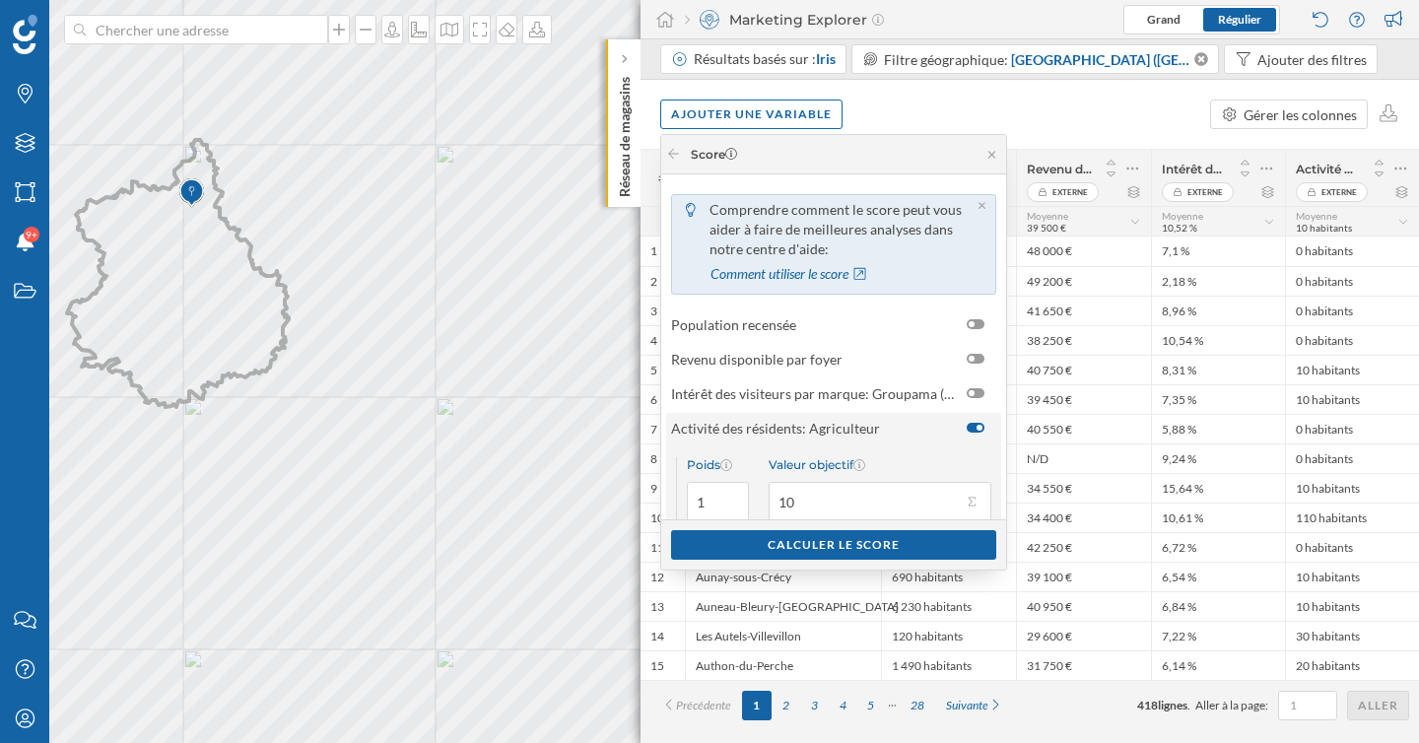
scroll to position [2, 0]
click at [969, 499] on button "Valeur objectif 10" at bounding box center [972, 500] width 20 height 20
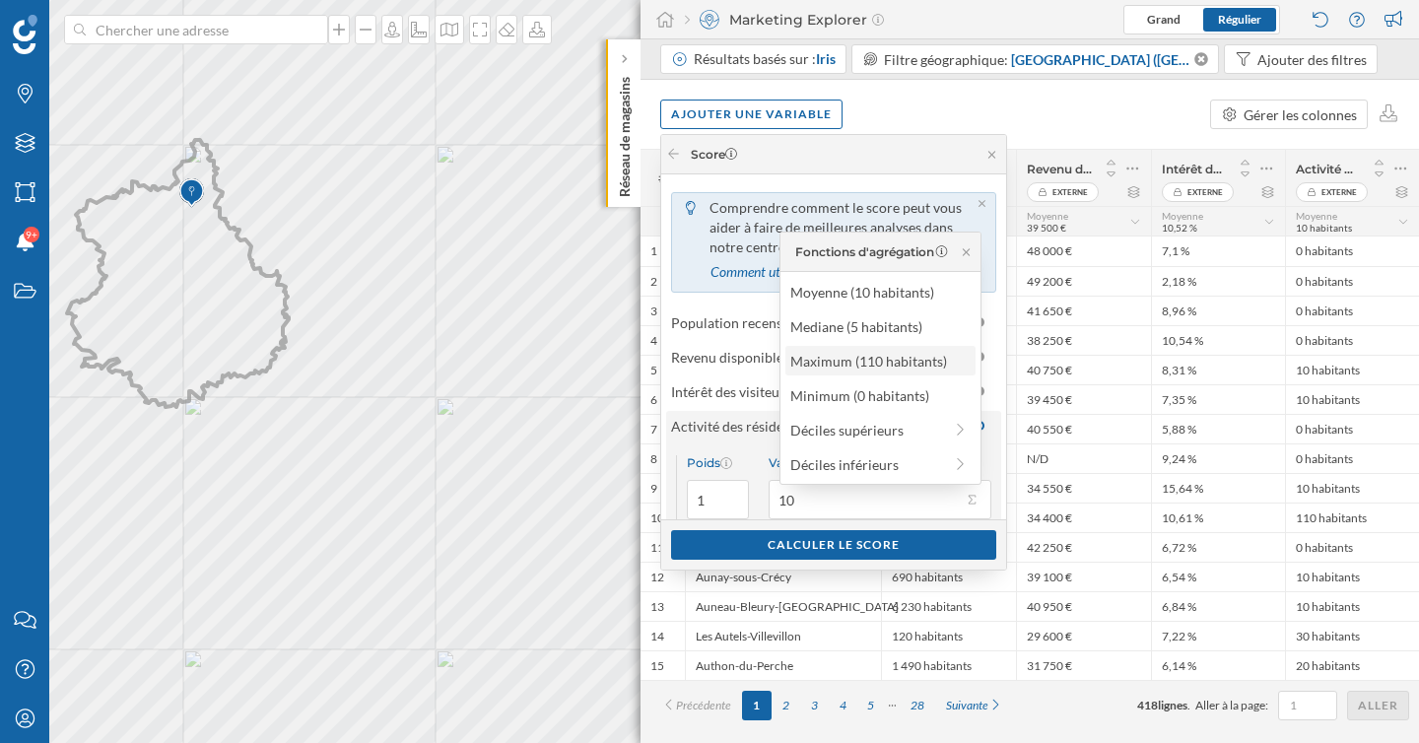
click at [918, 367] on div "Maximum (110 habitants)" at bounding box center [879, 361] width 178 height 21
type input "110"
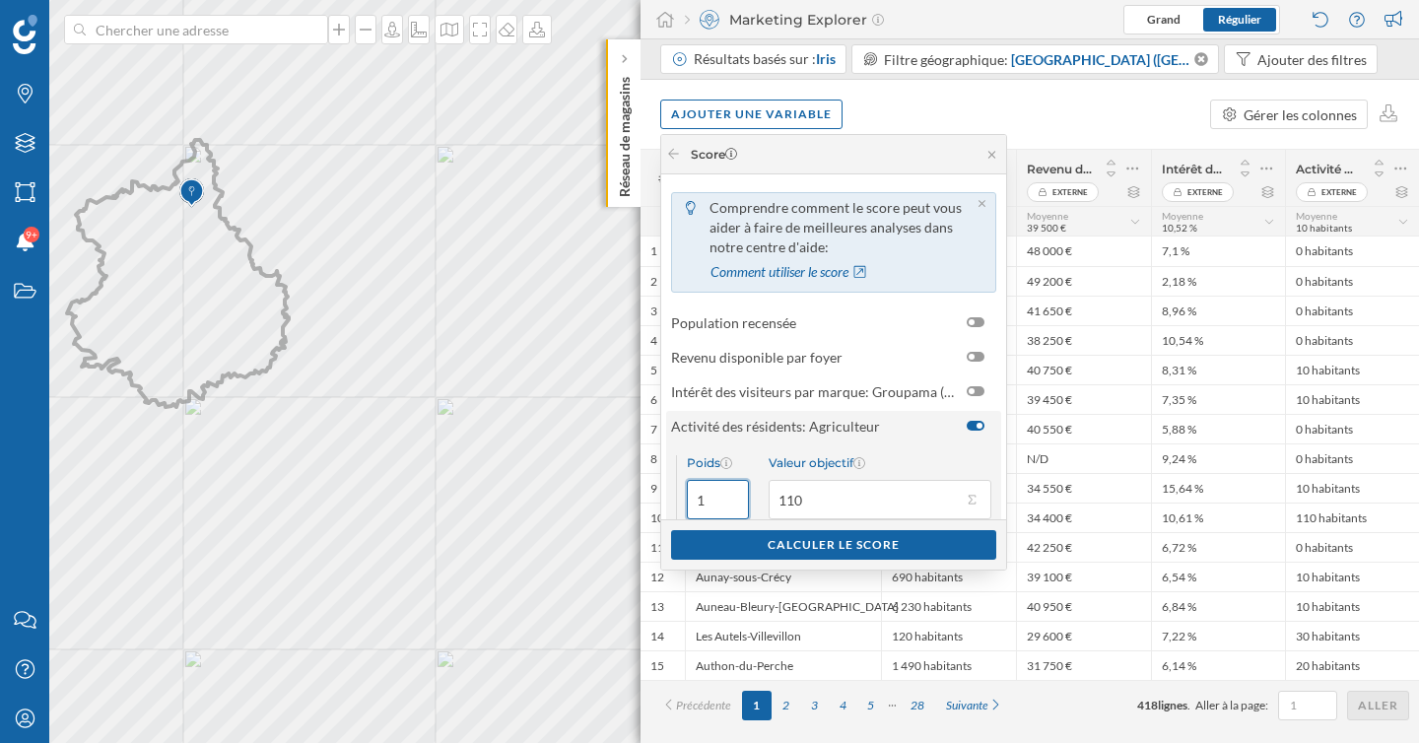
click at [718, 503] on input "1" at bounding box center [718, 499] width 62 height 39
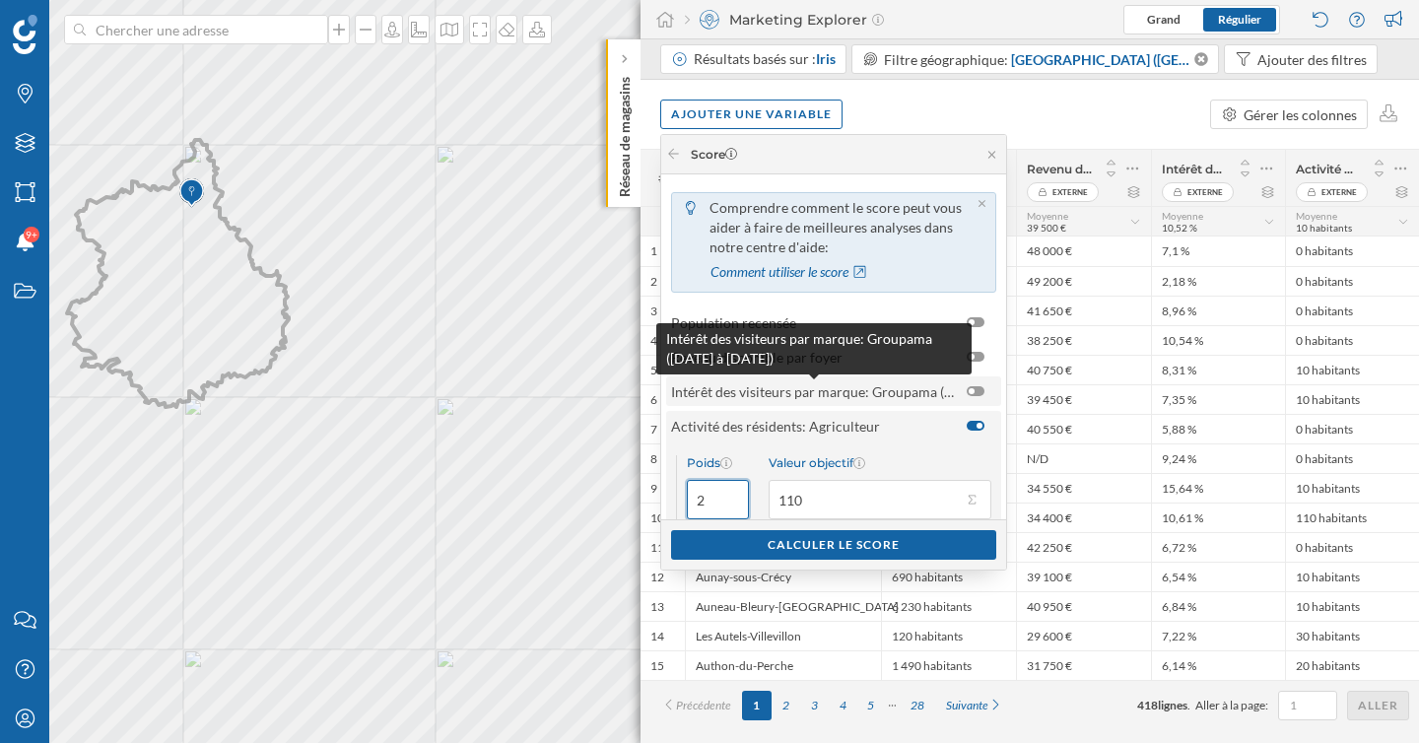
type input "2"
click at [937, 391] on span "Intérêt des visiteurs par marque: Groupama ([DATE] à [DATE])" at bounding box center [814, 391] width 286 height 21
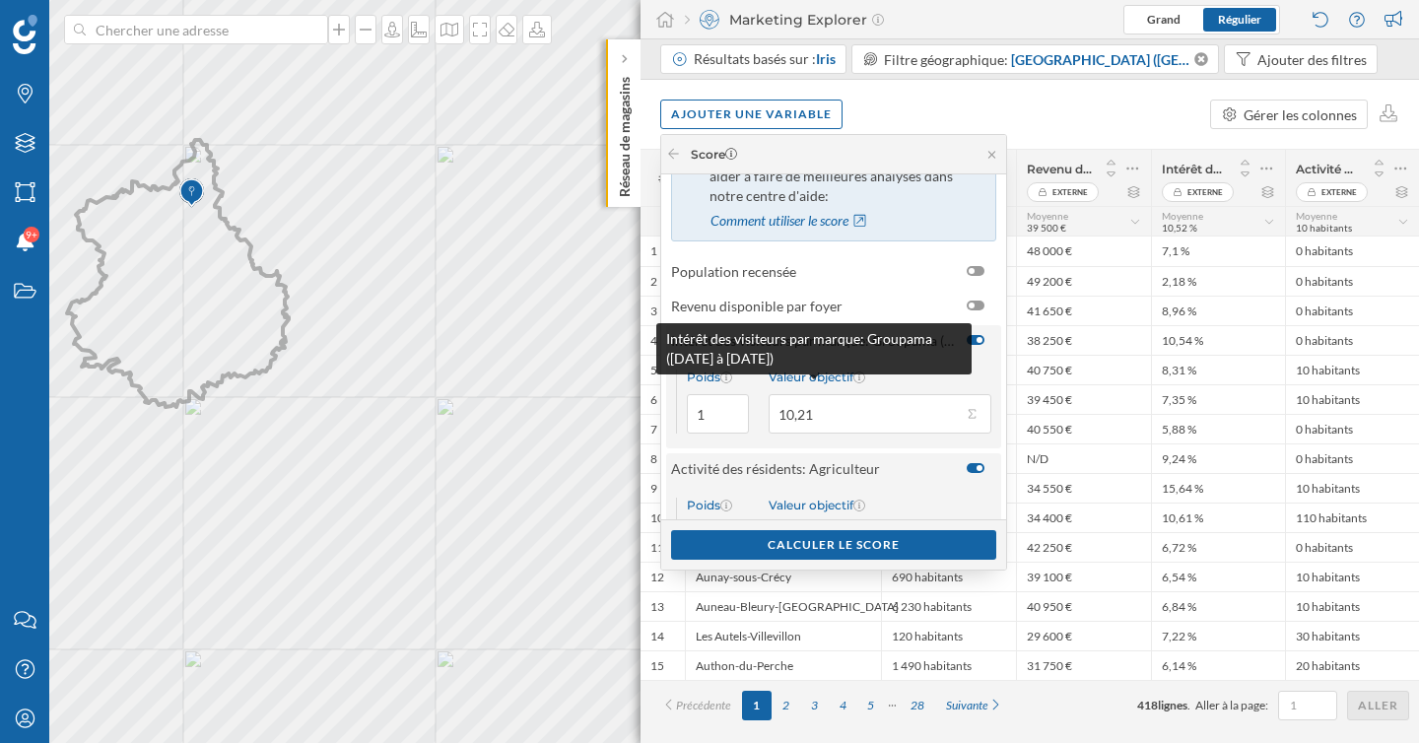
scroll to position [125, 0]
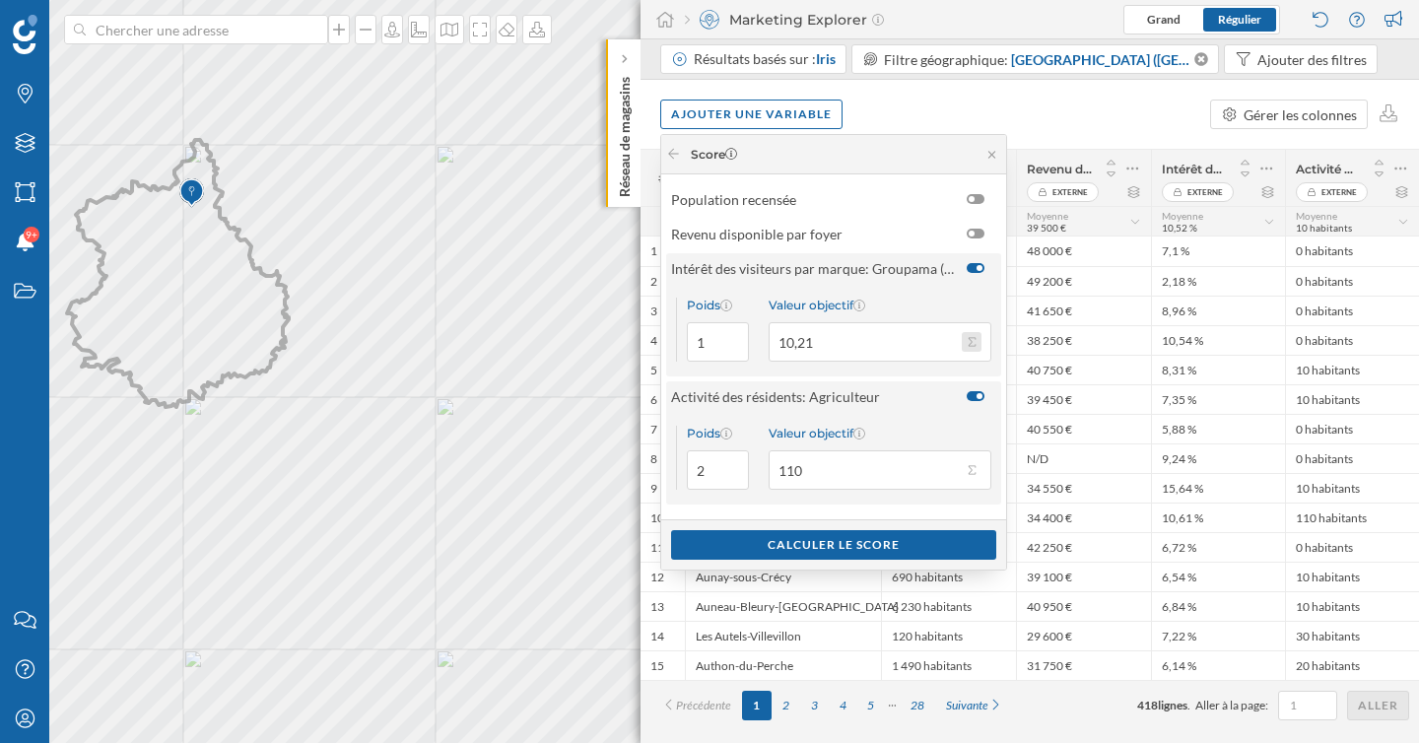
click at [970, 344] on button "Valeur objectif 10,21" at bounding box center [972, 342] width 20 height 20
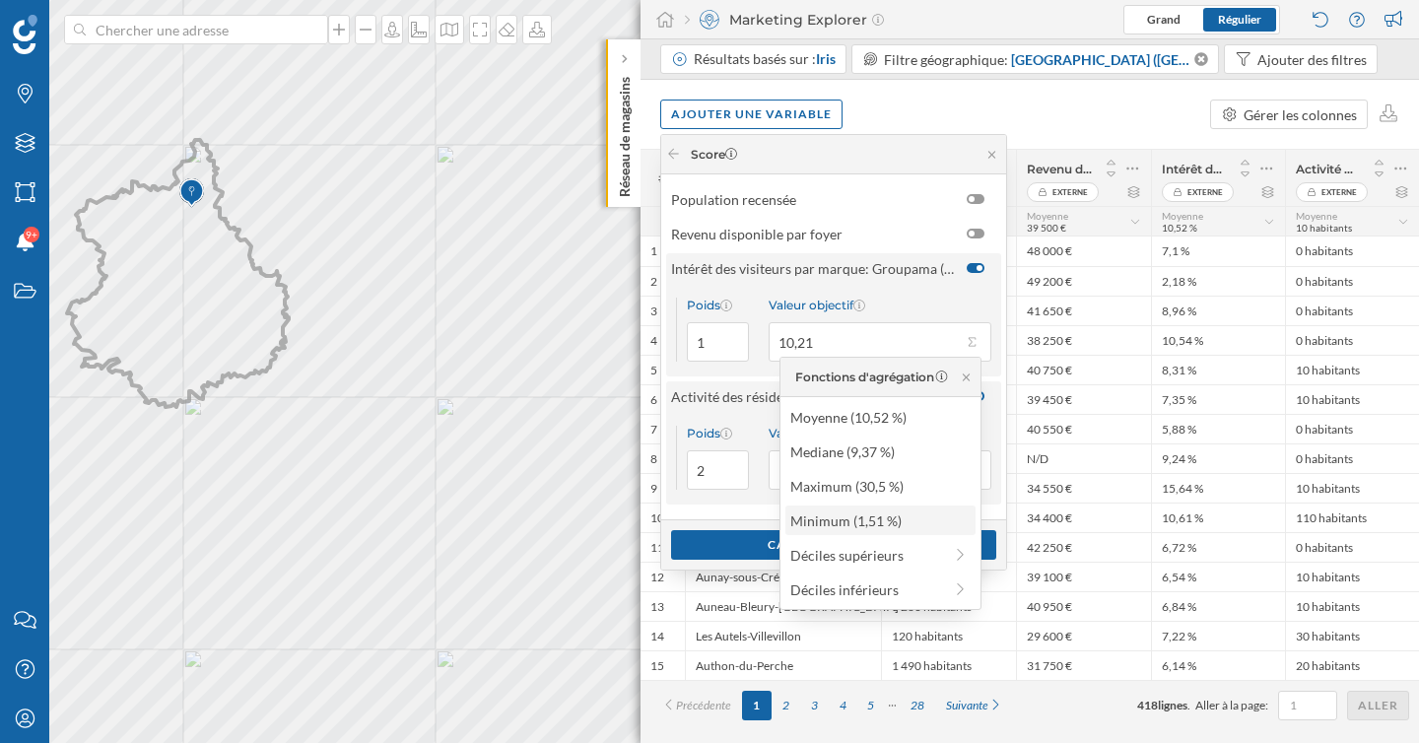
click at [889, 522] on div "Minimum (1,51 %)" at bounding box center [879, 520] width 178 height 21
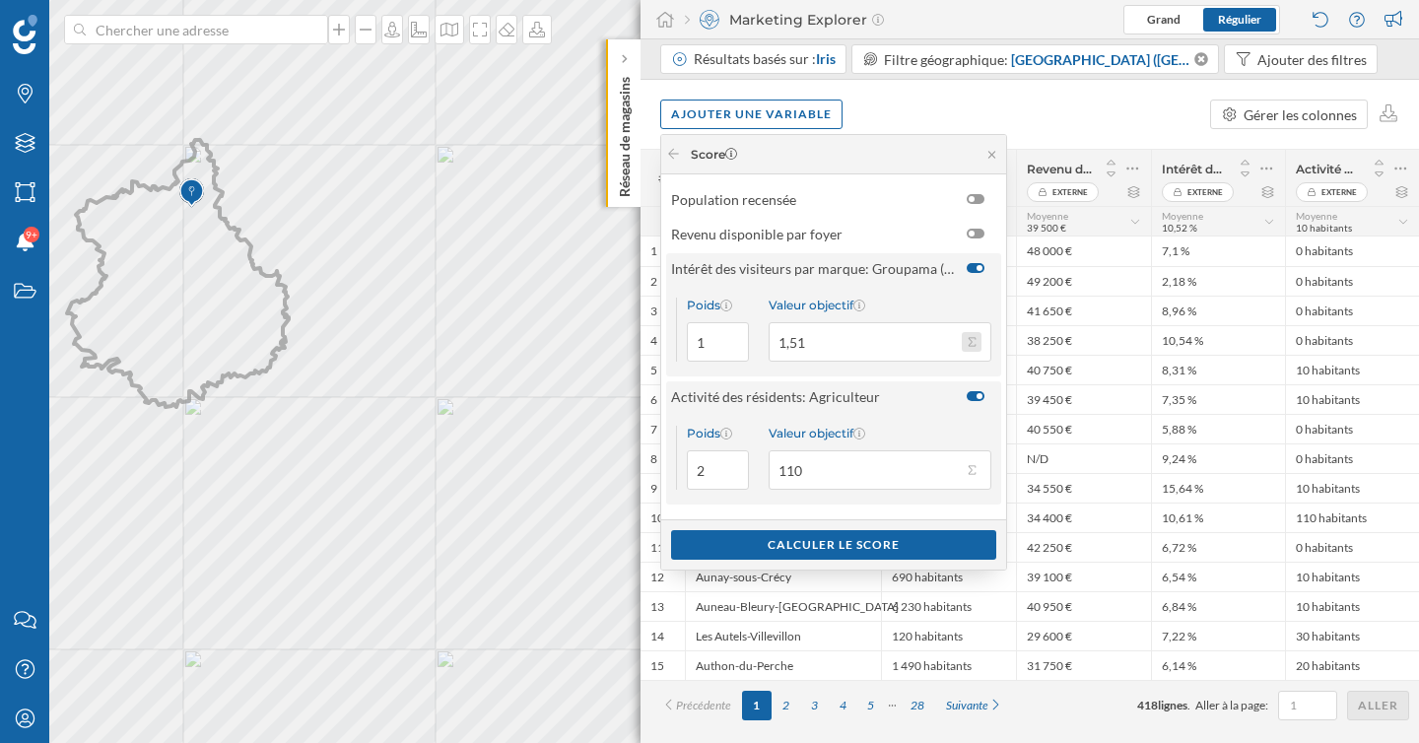
click at [975, 347] on button "Valeur objectif 1,51" at bounding box center [972, 342] width 20 height 20
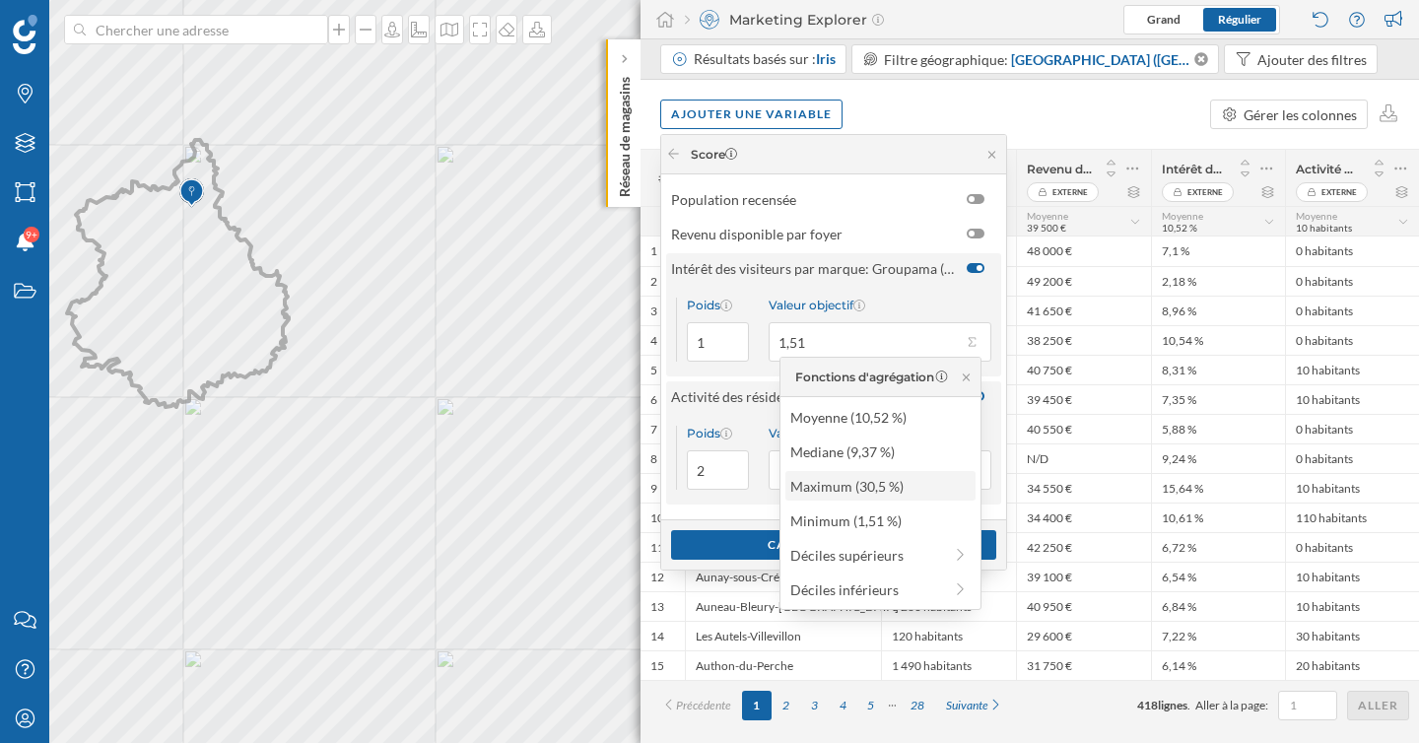
click at [886, 494] on div "Maximum (30,5 %)" at bounding box center [879, 486] width 178 height 21
type input "30,5"
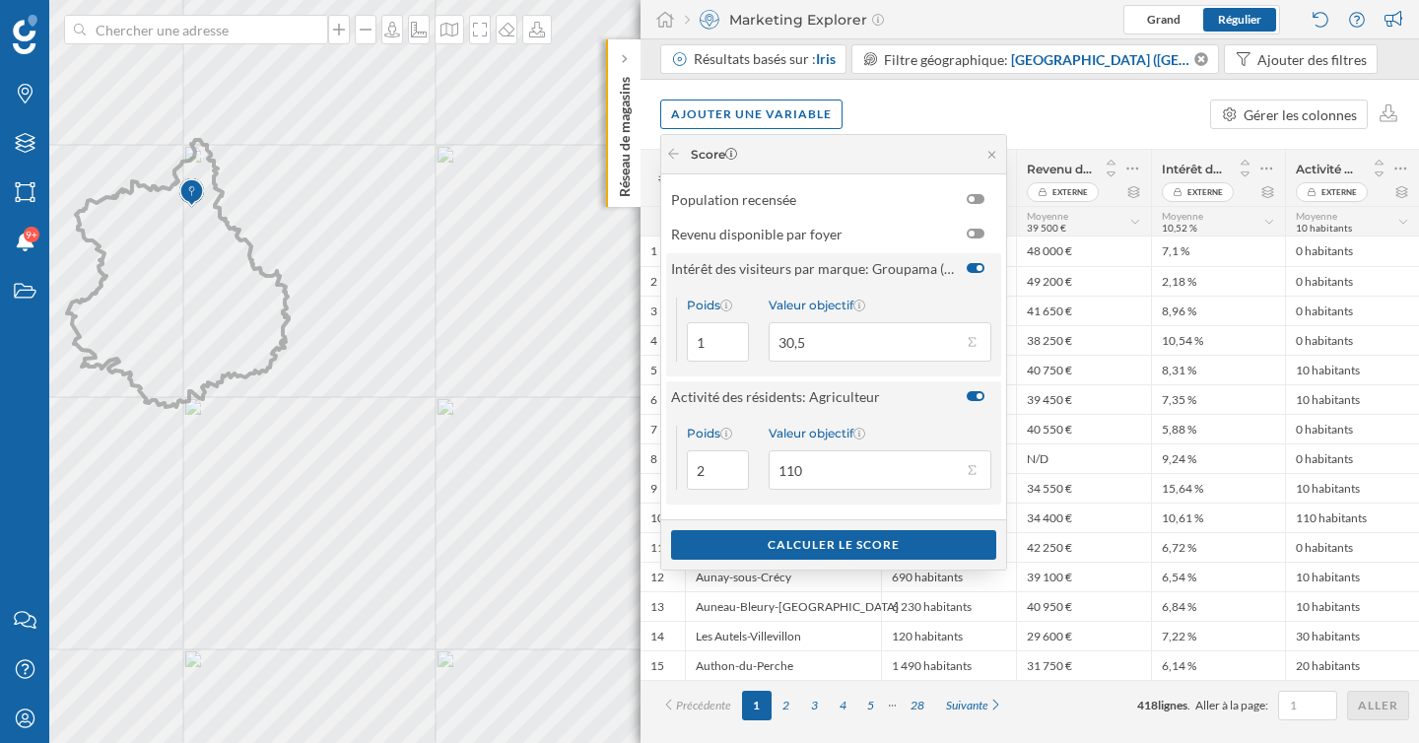
scroll to position [101, 0]
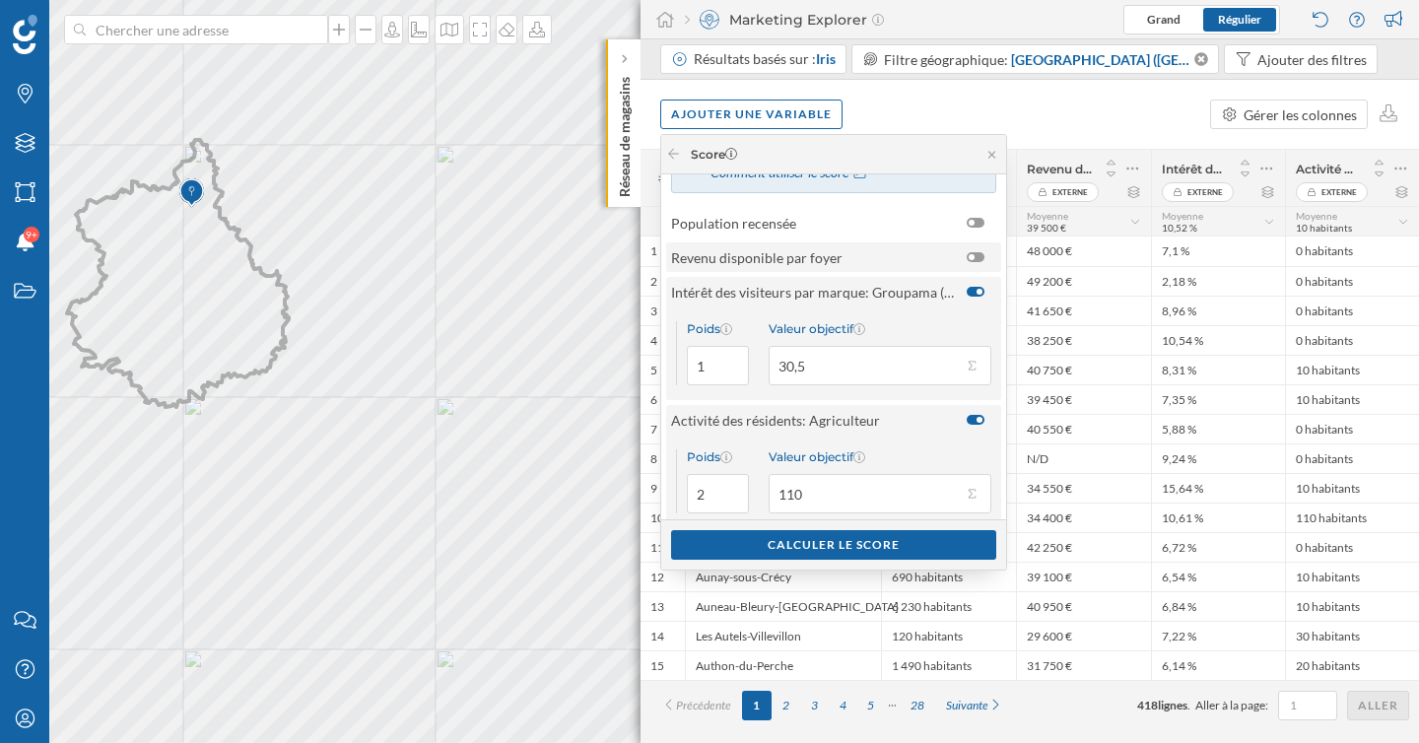
click at [975, 259] on div at bounding box center [975, 257] width 18 height 10
click at [0, 0] on input "checkbox" at bounding box center [0, 0] width 0 height 0
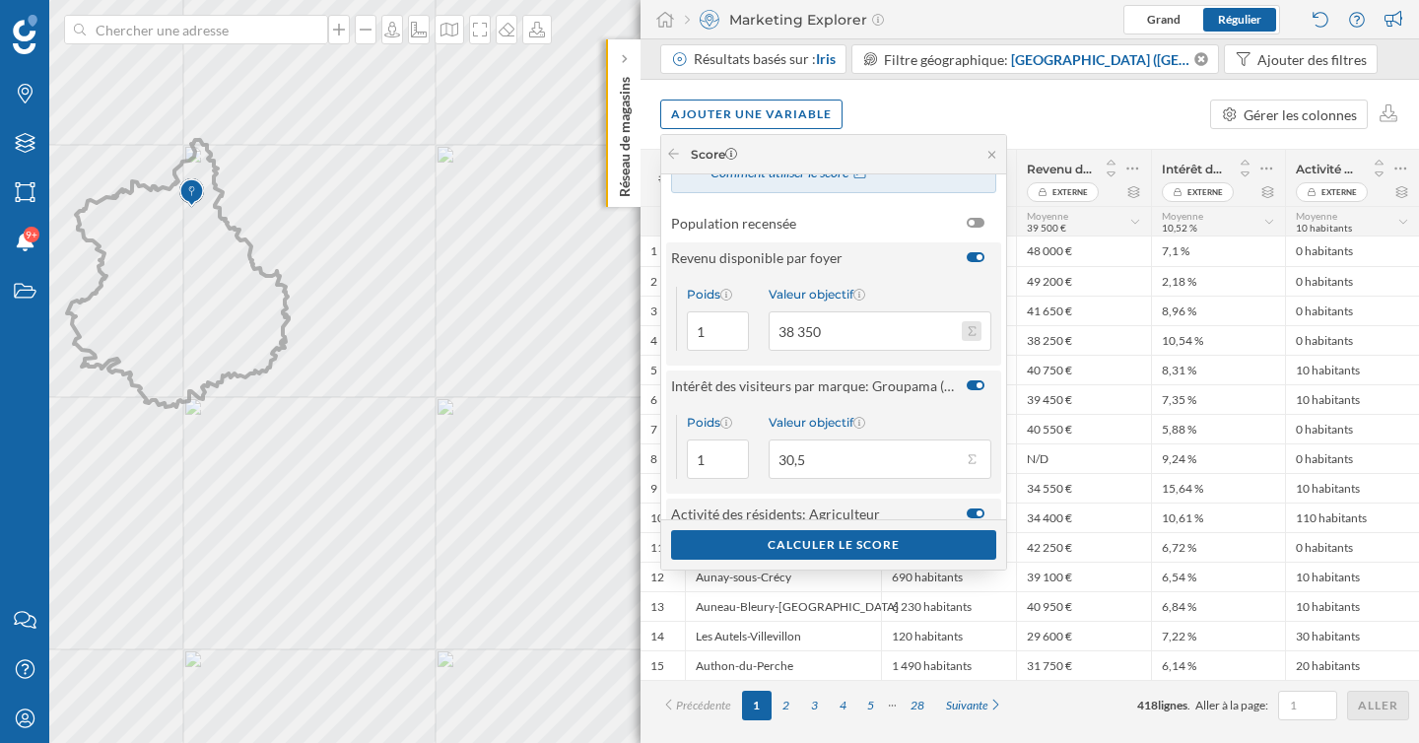
click at [973, 327] on button "Valeur objectif 38 350" at bounding box center [972, 331] width 20 height 20
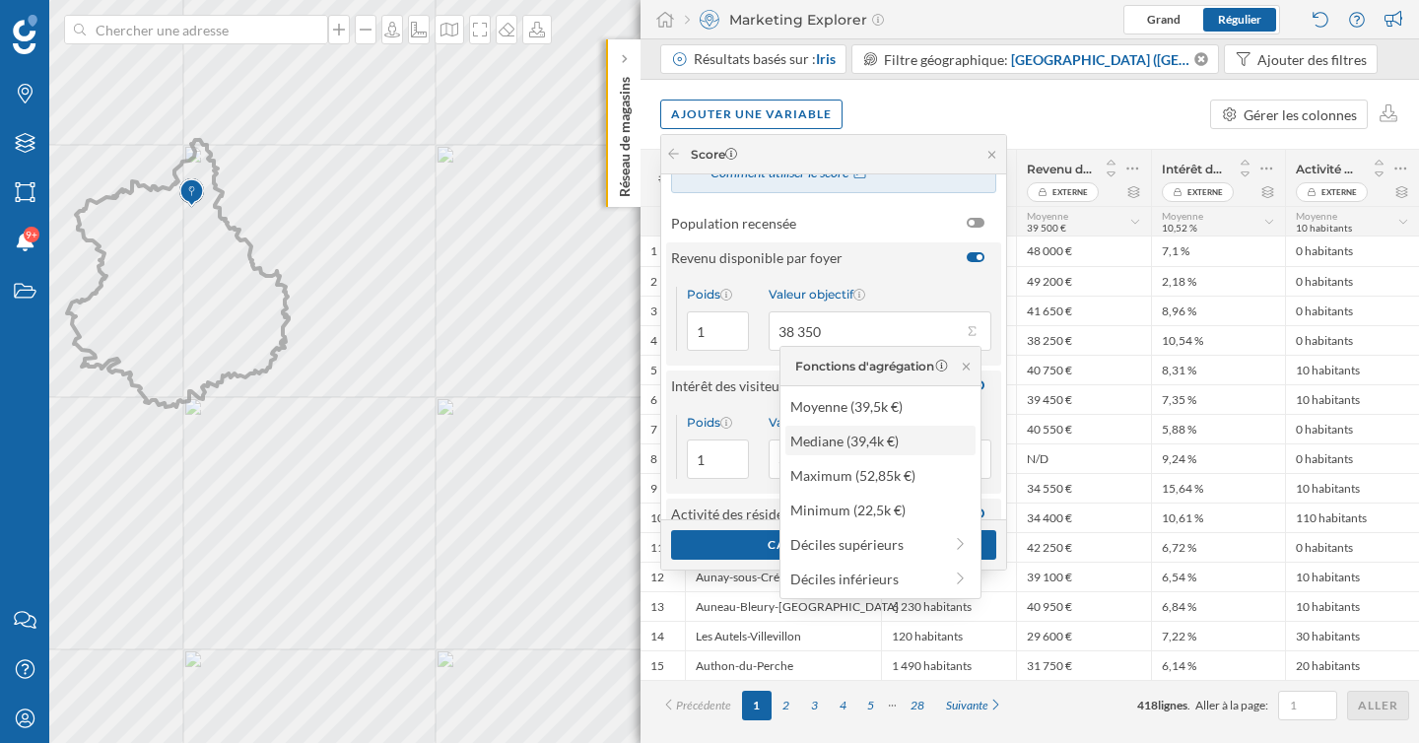
click at [917, 448] on div "Mediane (39,4k €)" at bounding box center [879, 441] width 178 height 21
type input "39 400"
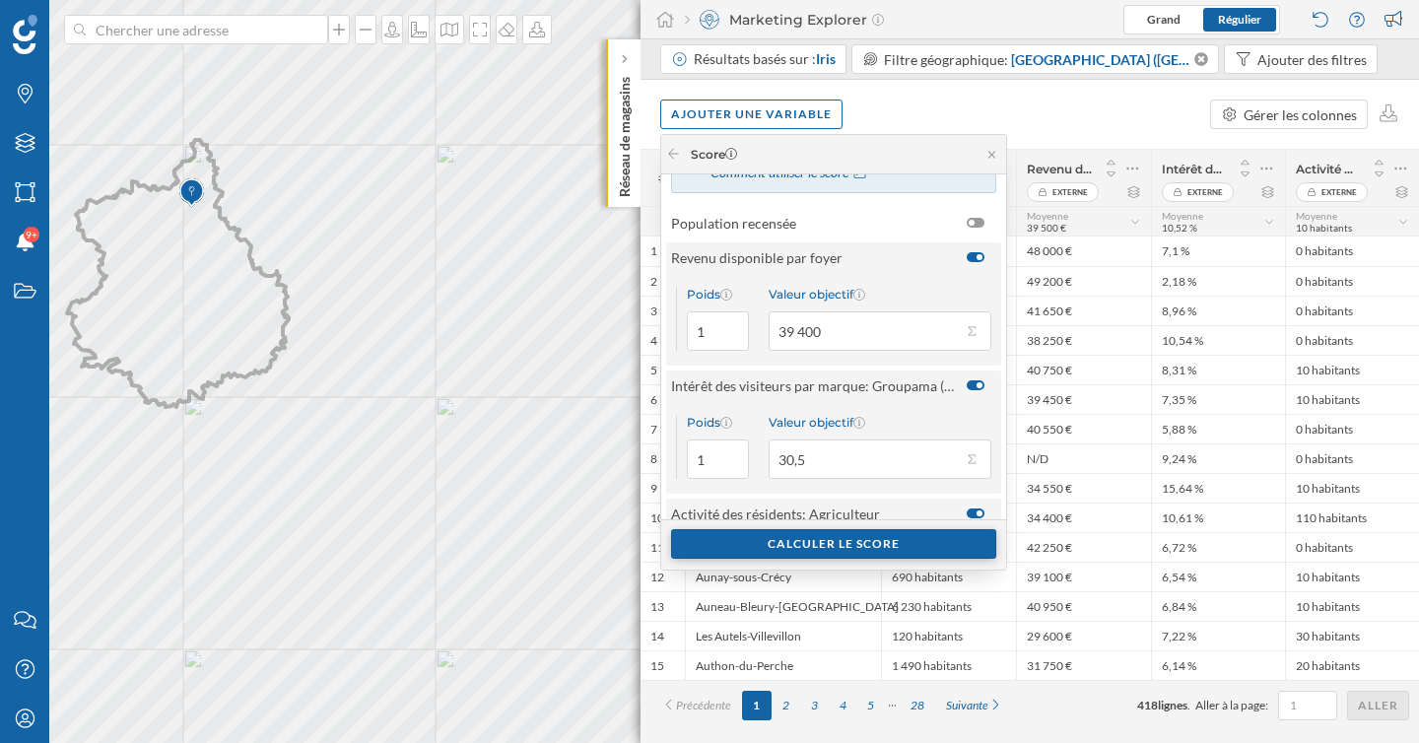
click at [874, 549] on div "Calculer le score" at bounding box center [833, 544] width 325 height 30
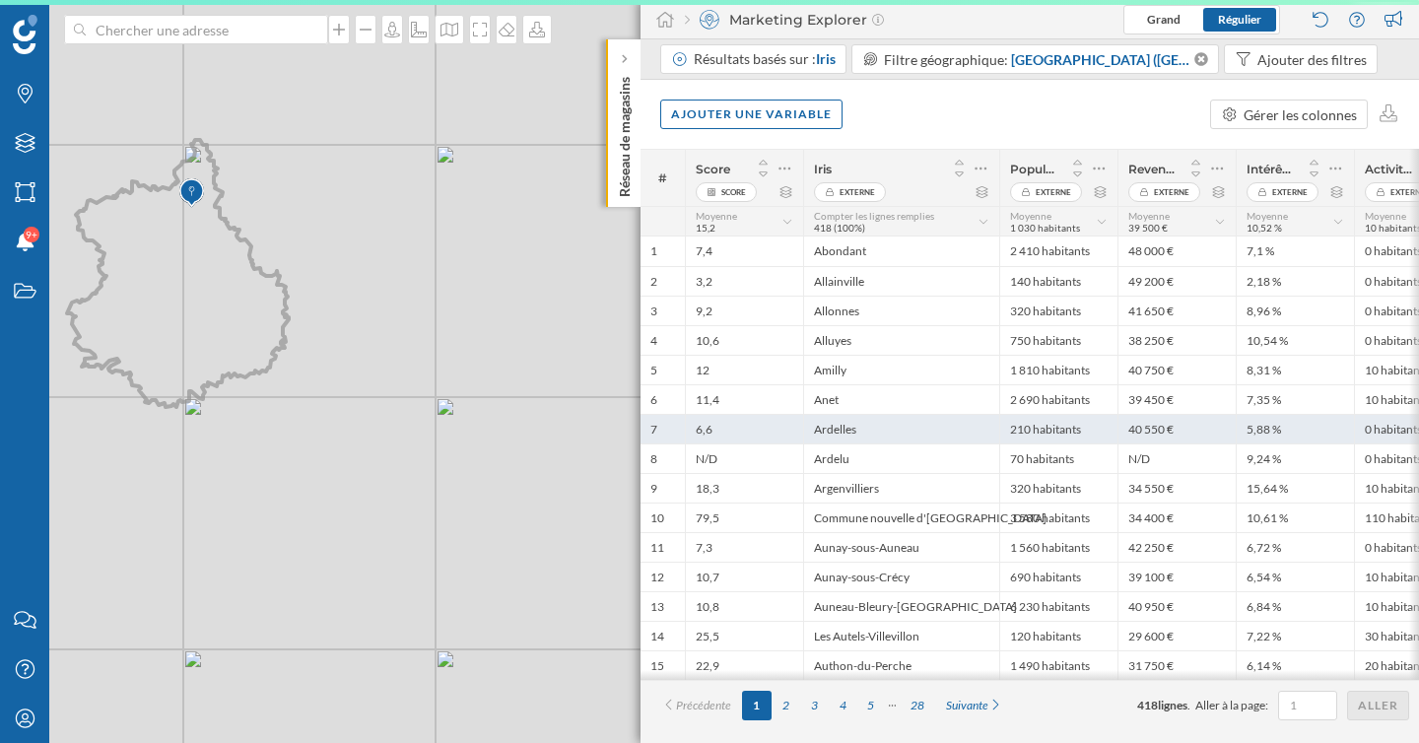
scroll to position [0, 0]
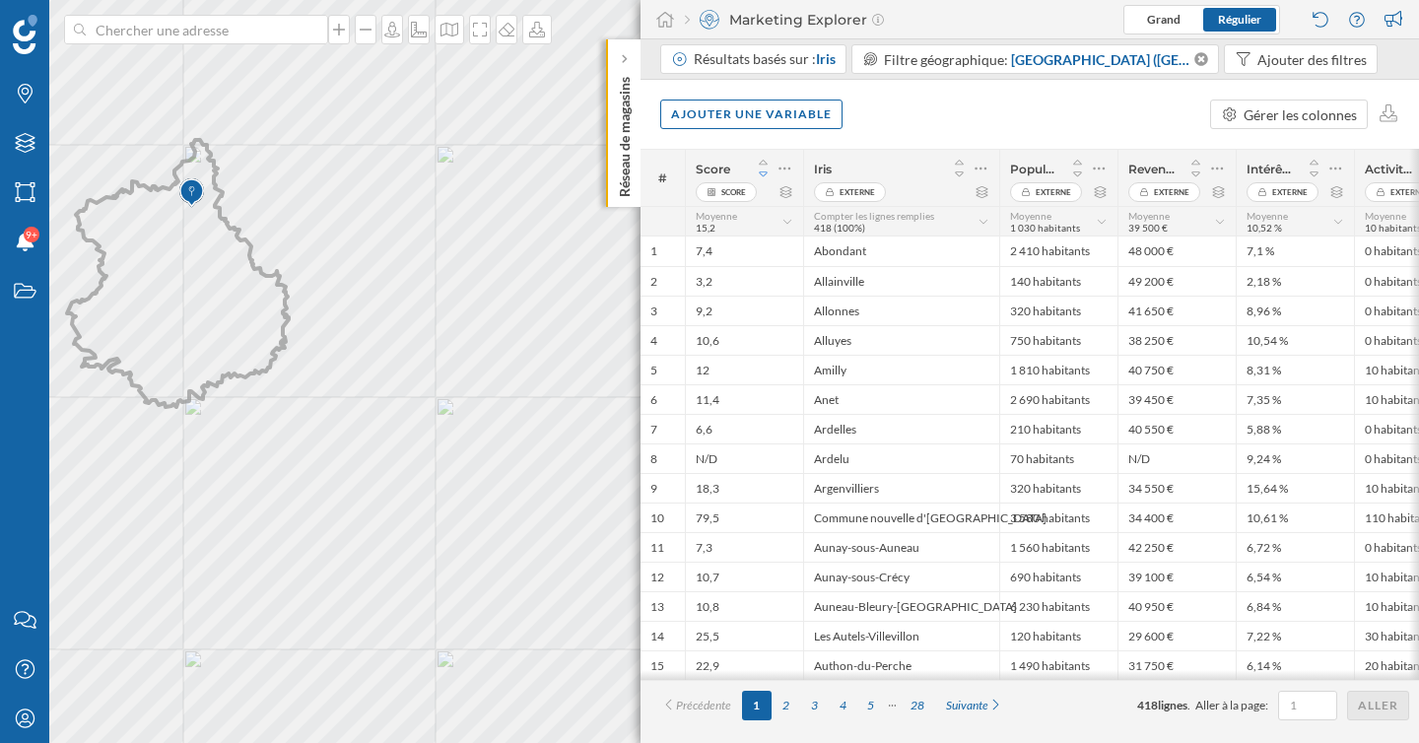
click at [760, 178] on icon at bounding box center [764, 174] width 18 height 14
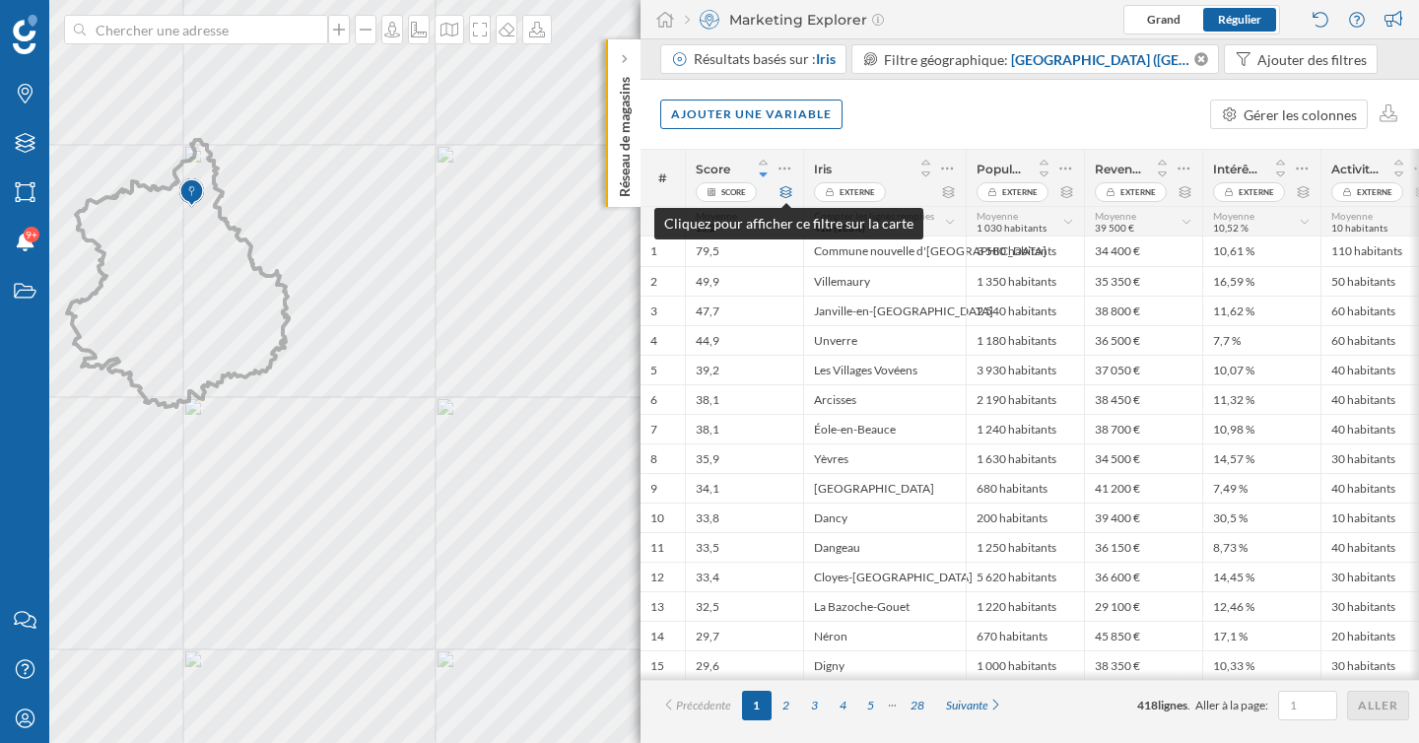
click at [787, 196] on icon at bounding box center [786, 192] width 12 height 12
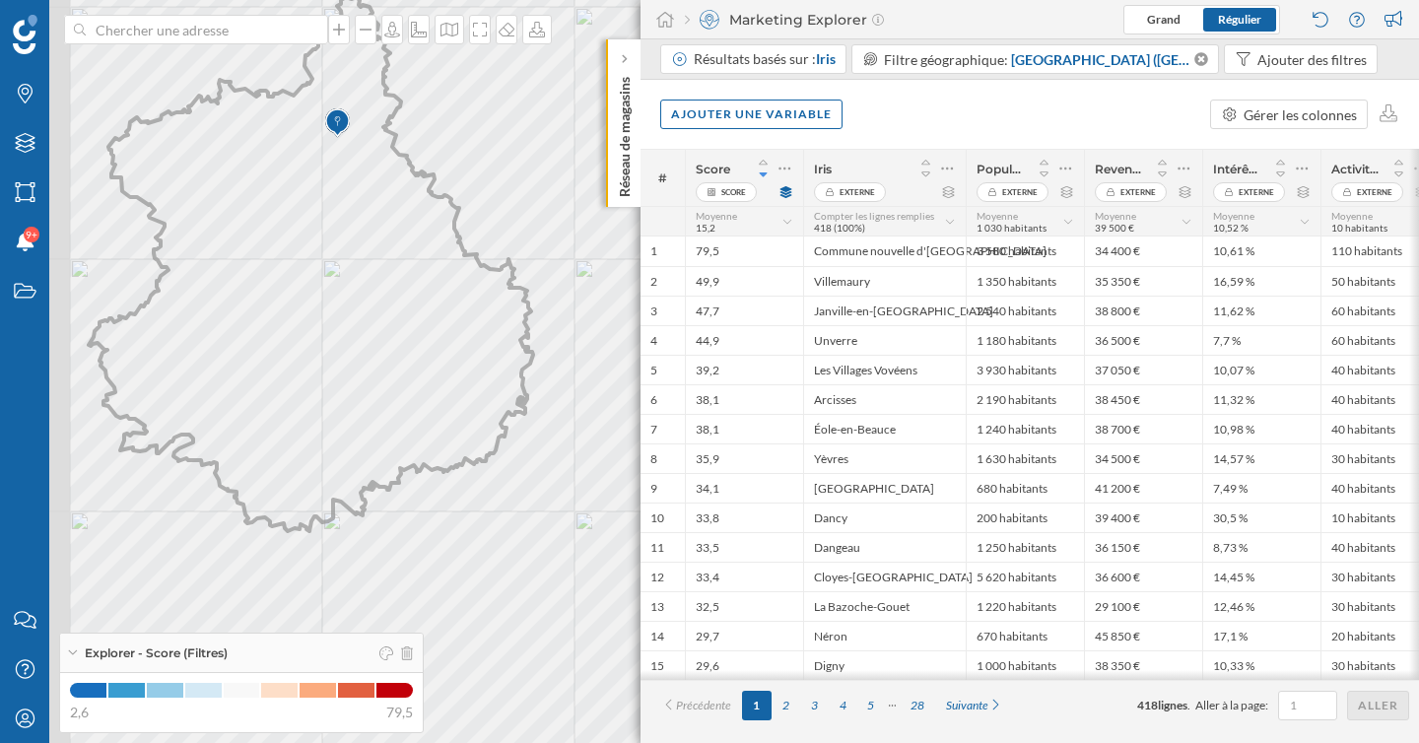
drag, startPoint x: 217, startPoint y: 323, endPoint x: 372, endPoint y: 297, distance: 157.9
click at [372, 297] on icon at bounding box center [311, 264] width 444 height 534
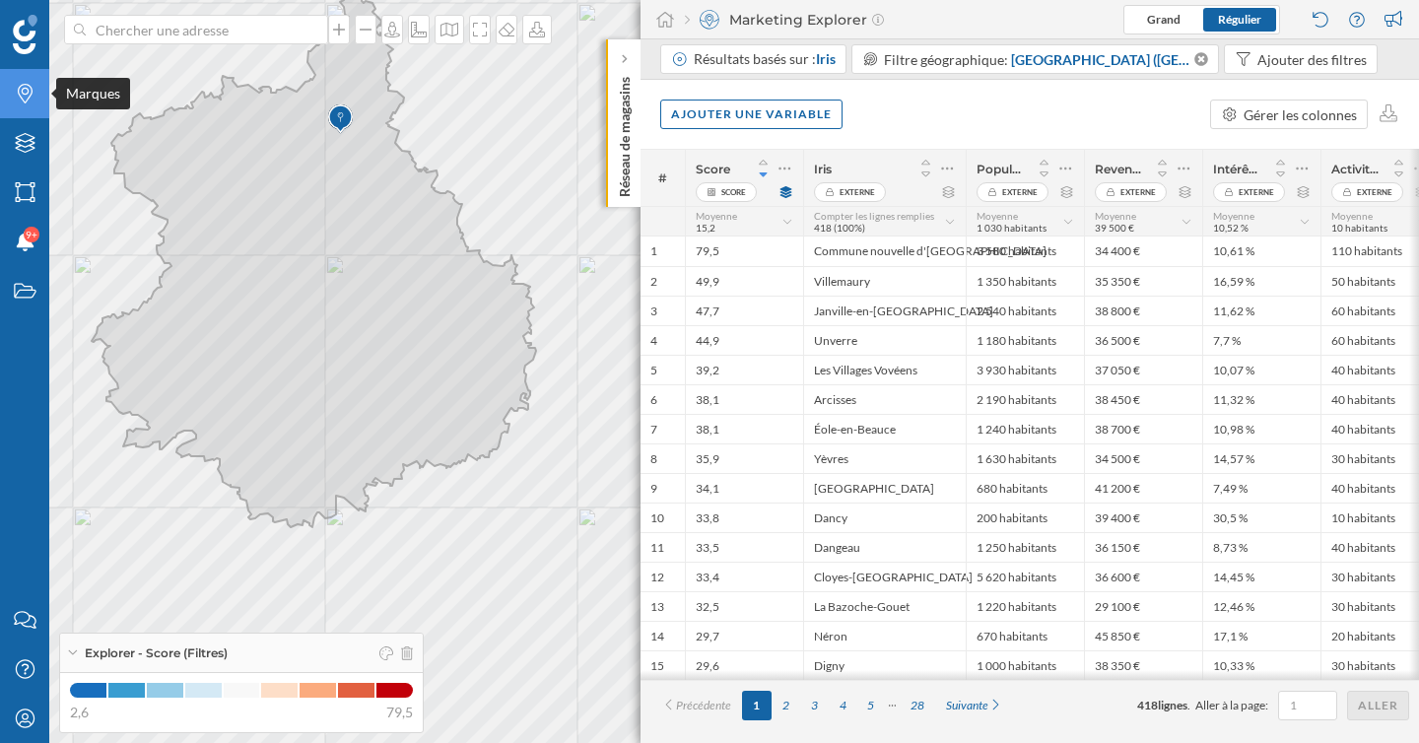
click at [34, 99] on icon "Marques" at bounding box center [25, 94] width 25 height 20
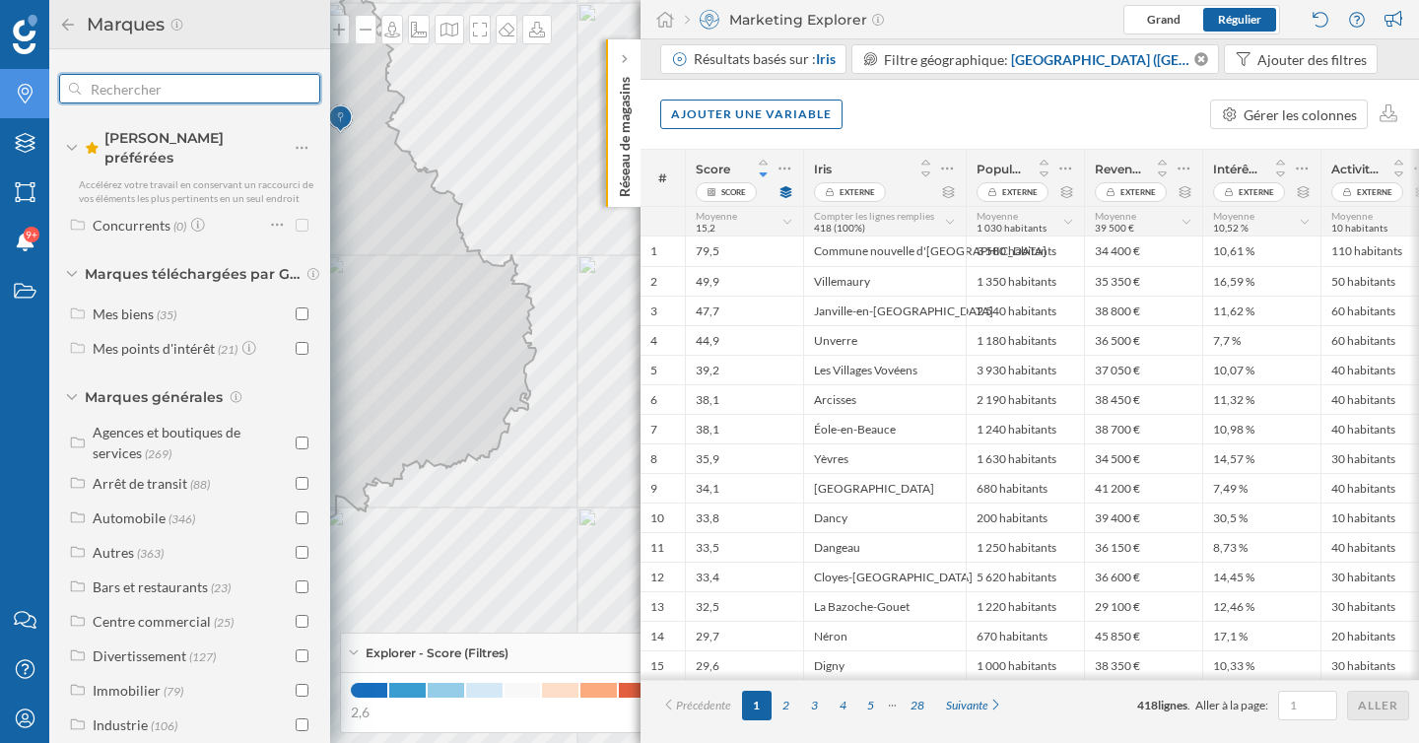
click at [149, 93] on input "text" at bounding box center [190, 88] width 218 height 39
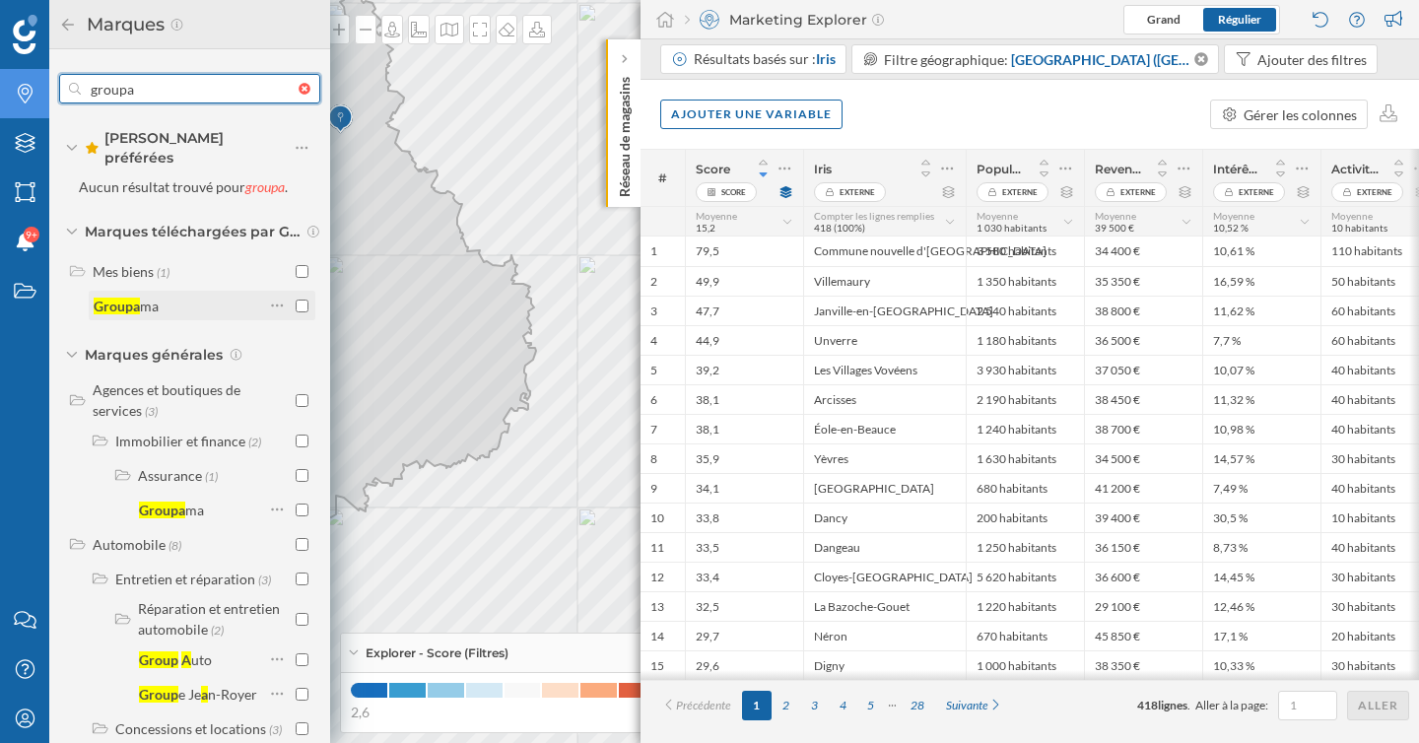
type input "groupa"
click at [298, 299] on input "checkbox" at bounding box center [302, 305] width 13 height 13
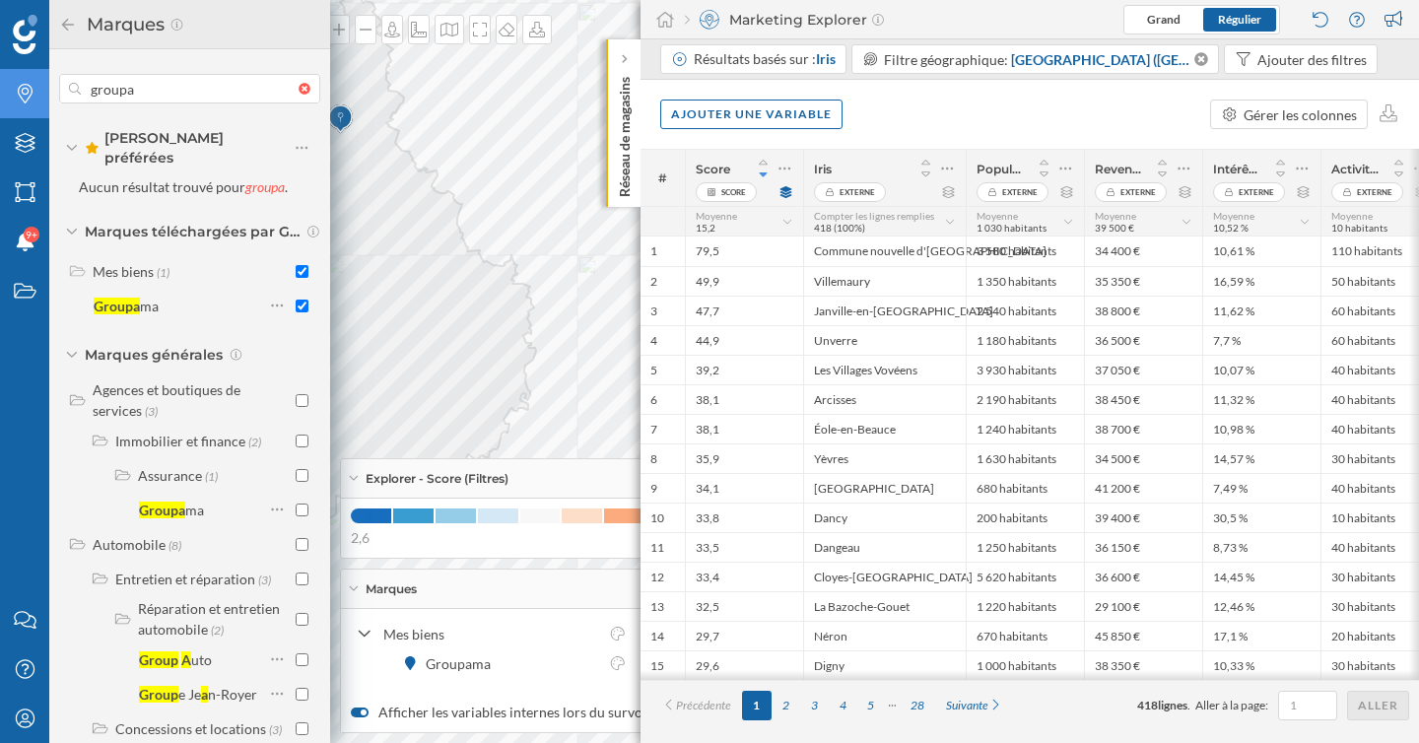
click at [66, 29] on icon at bounding box center [68, 25] width 18 height 14
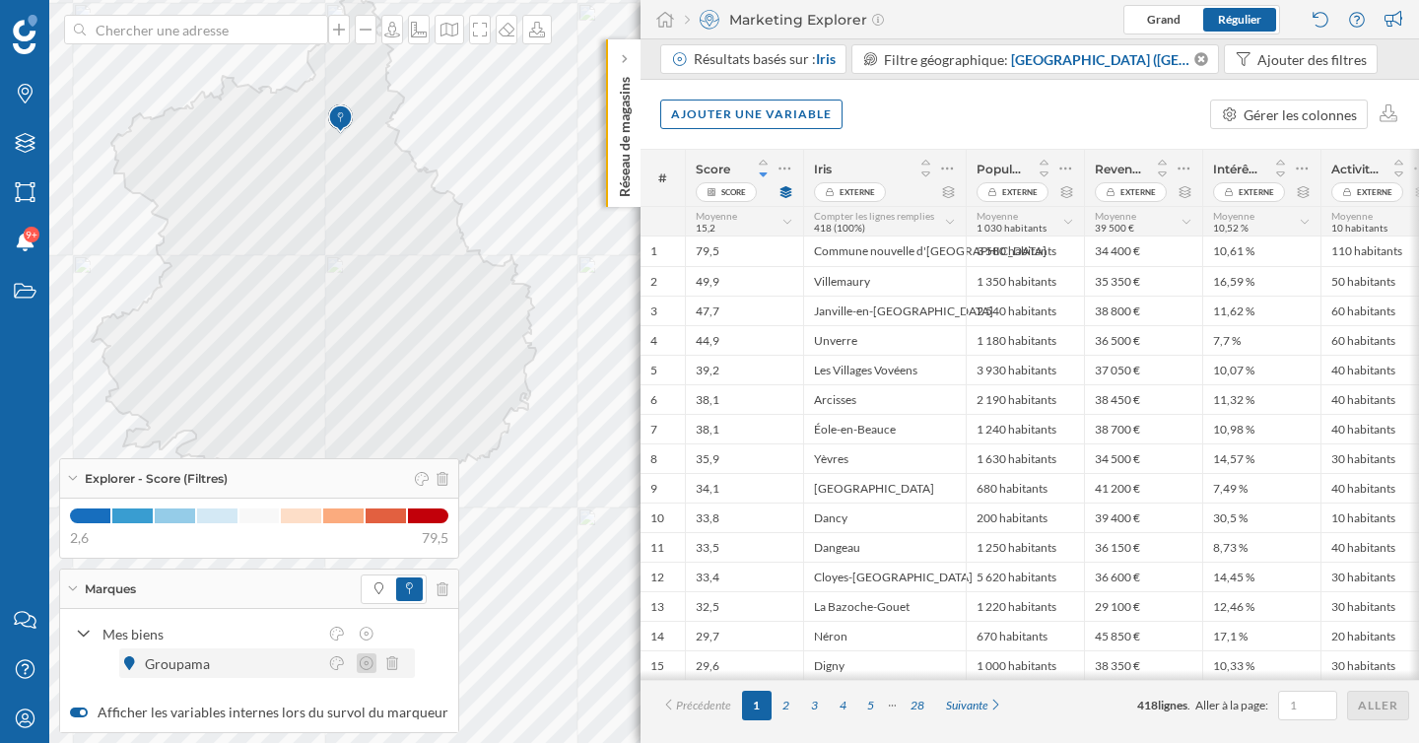
click at [372, 666] on icon at bounding box center [367, 663] width 18 height 14
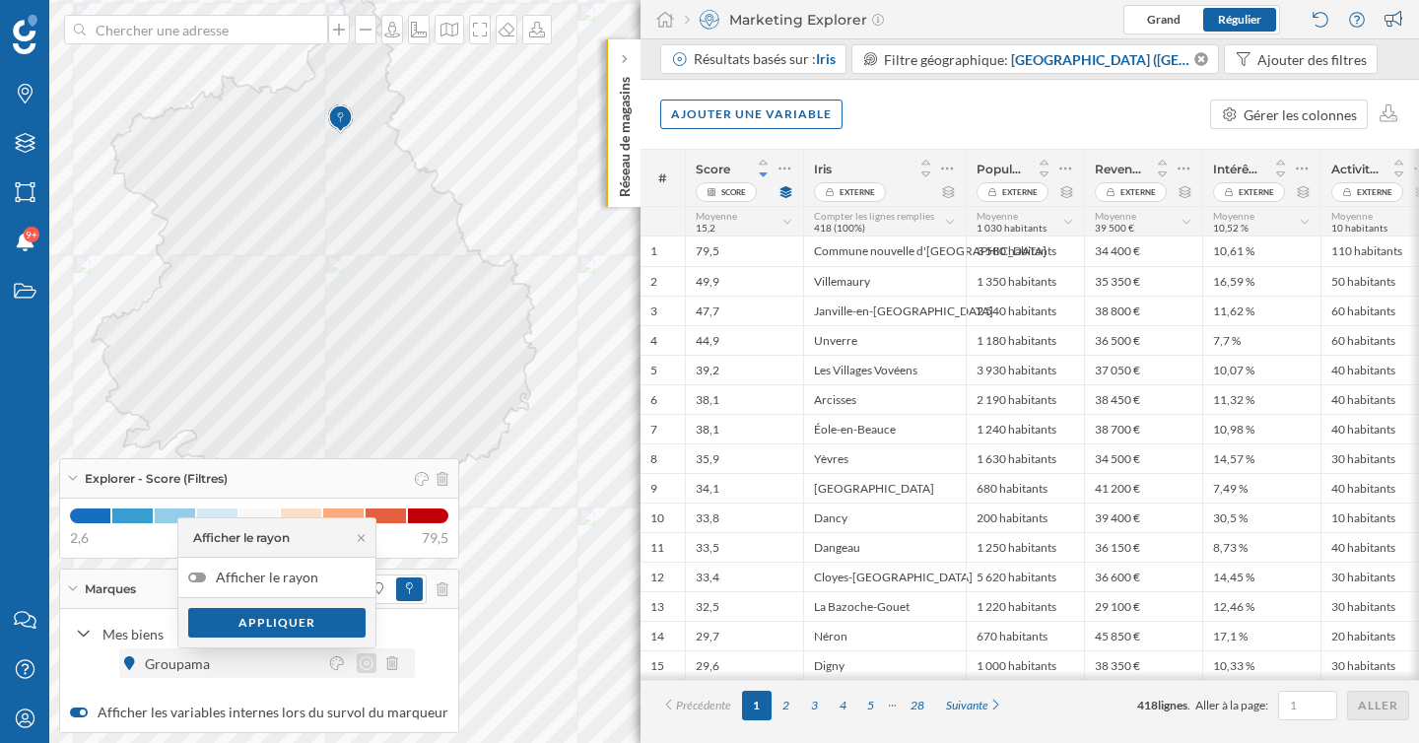
click at [372, 666] on icon at bounding box center [367, 663] width 18 height 14
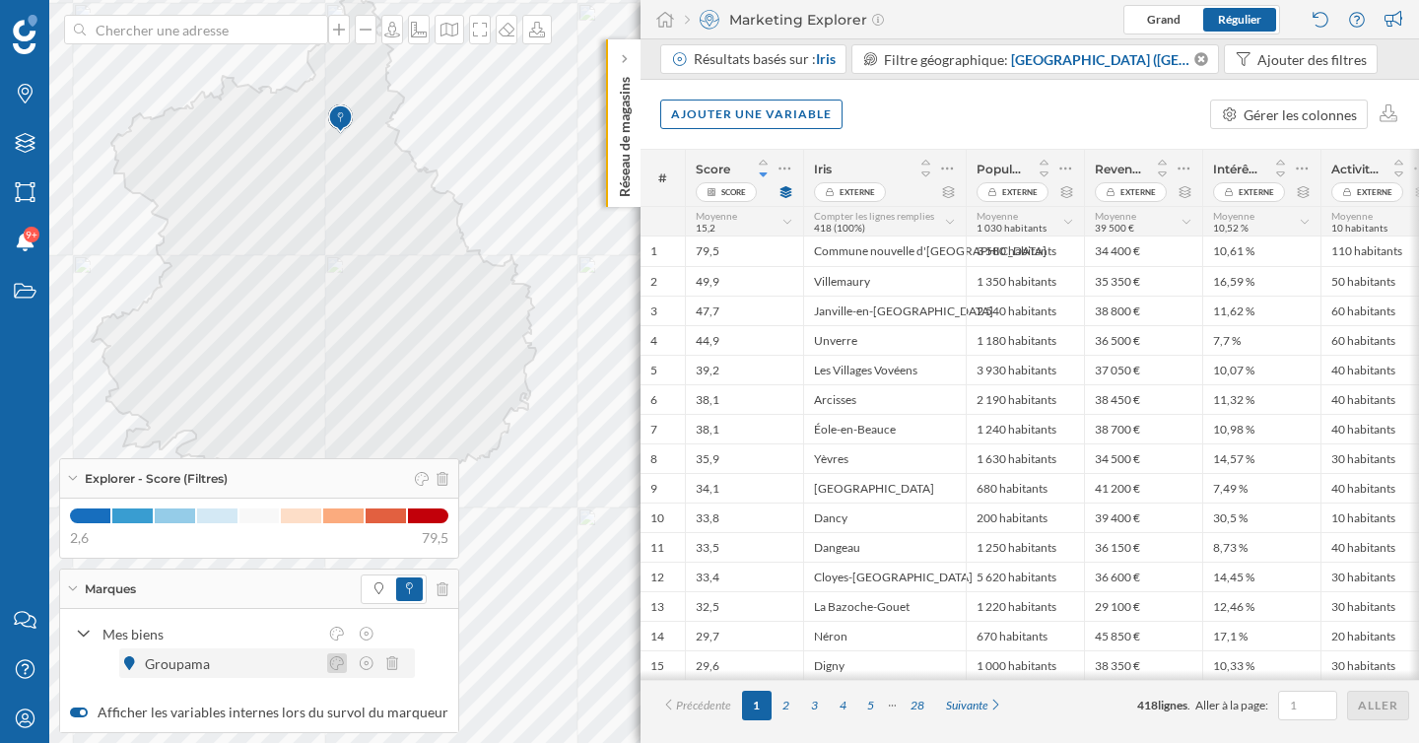
click at [345, 666] on div at bounding box center [337, 663] width 20 height 20
click at [337, 666] on icon at bounding box center [337, 663] width 14 height 14
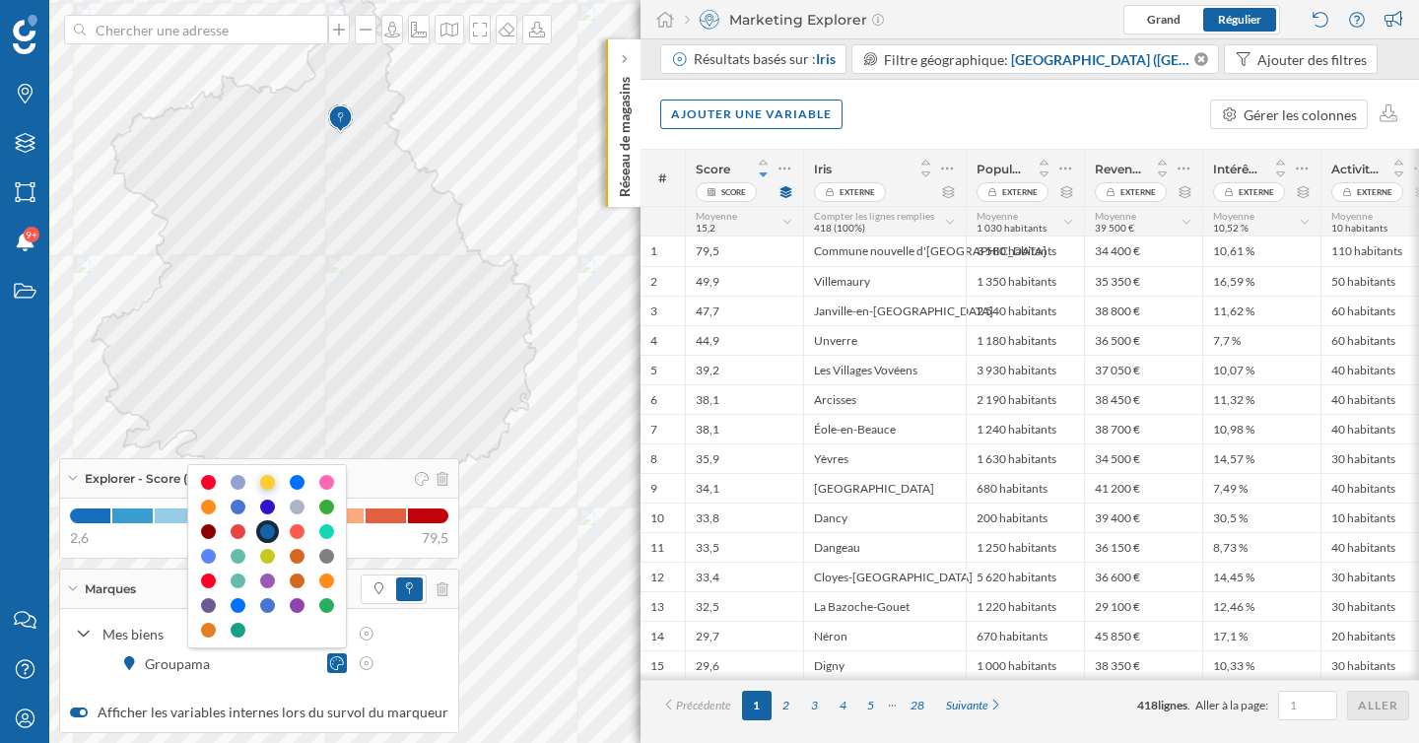
click at [270, 476] on div at bounding box center [267, 482] width 15 height 15
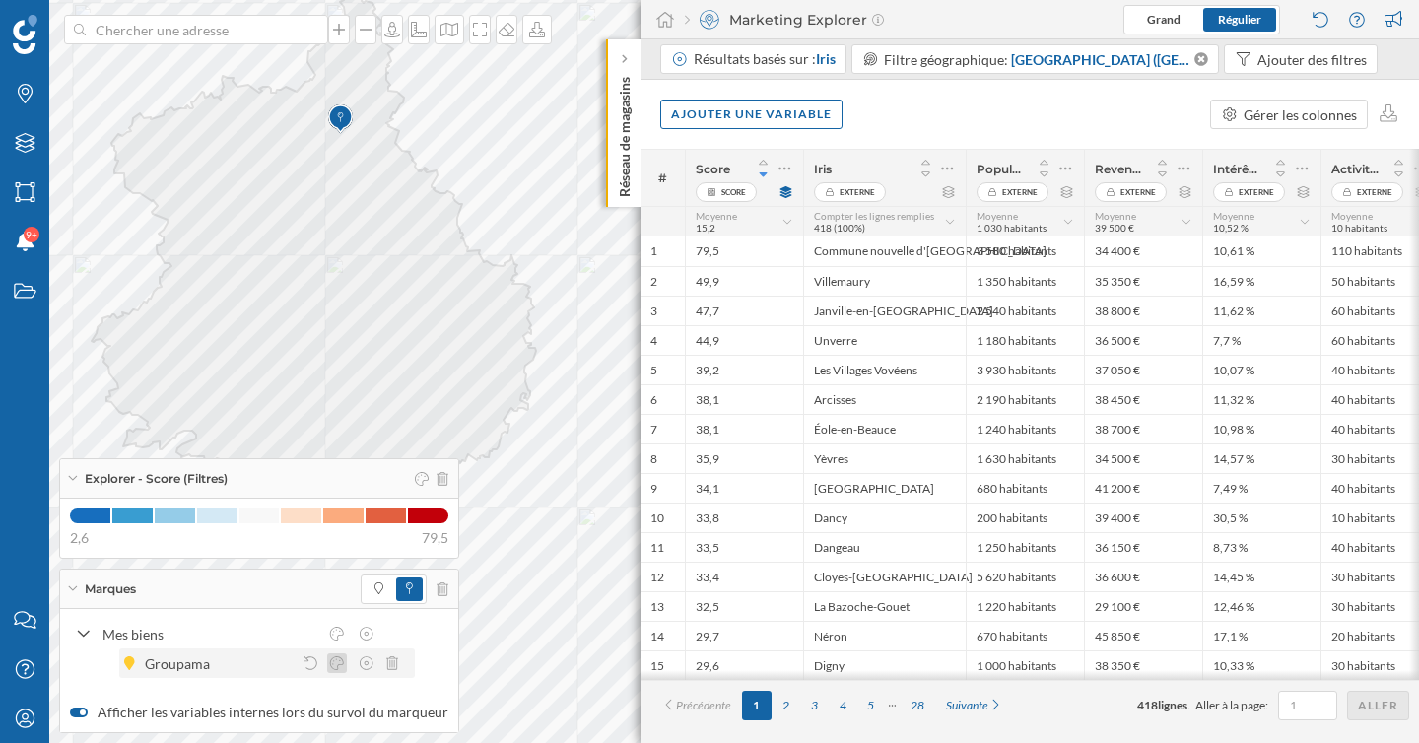
click at [341, 655] on div at bounding box center [337, 663] width 20 height 20
click at [341, 660] on icon at bounding box center [337, 663] width 18 height 14
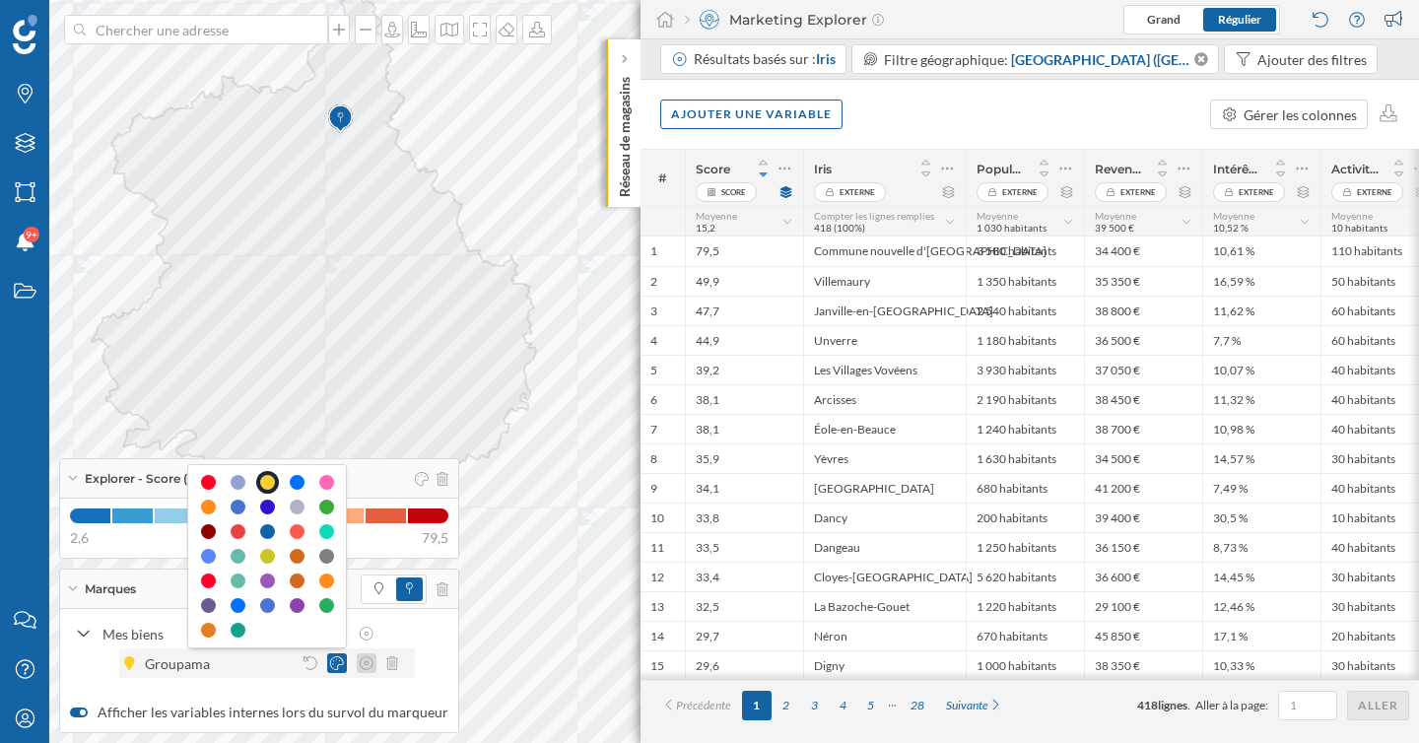
click at [360, 663] on icon at bounding box center [367, 663] width 14 height 14
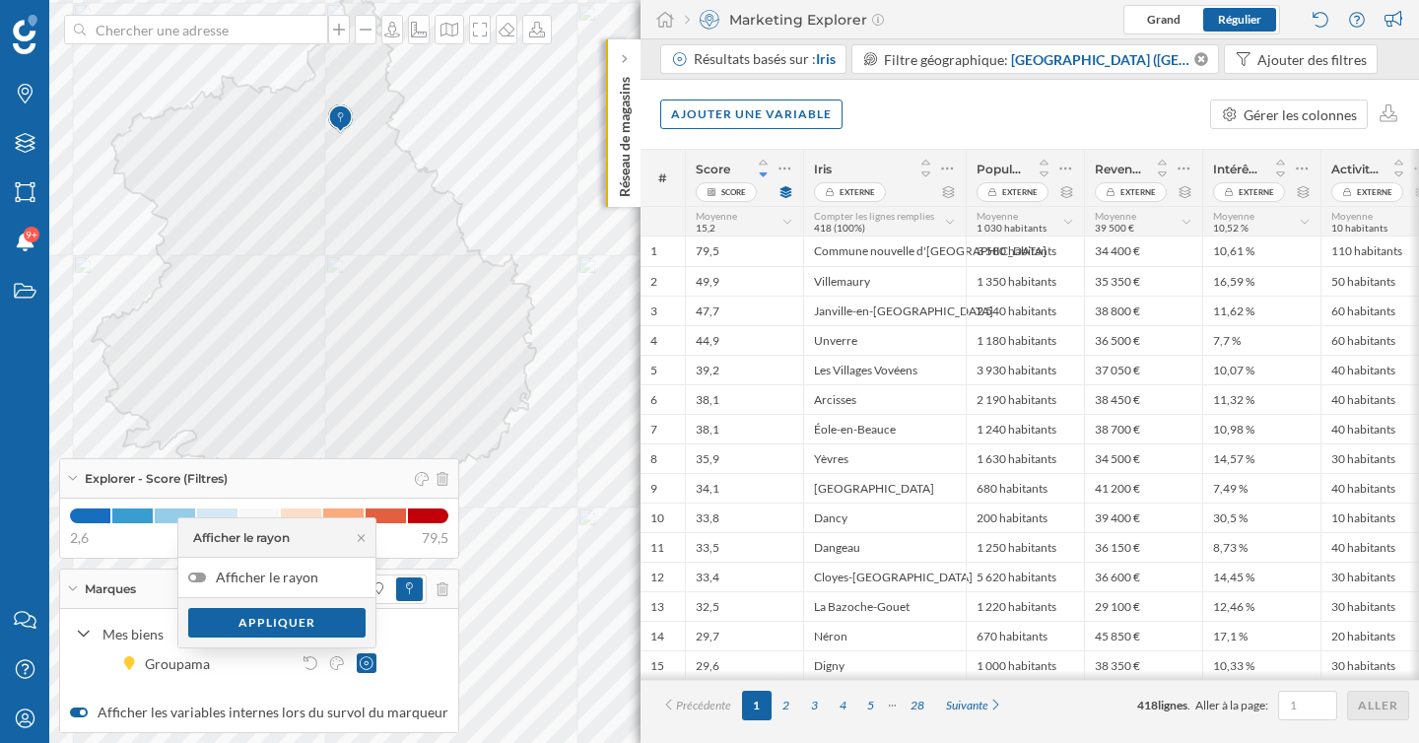
click at [285, 571] on label "Afficher le rayon" at bounding box center [276, 577] width 197 height 39
click at [0, 0] on input "Afficher le rayon" at bounding box center [0, 0] width 0 height 0
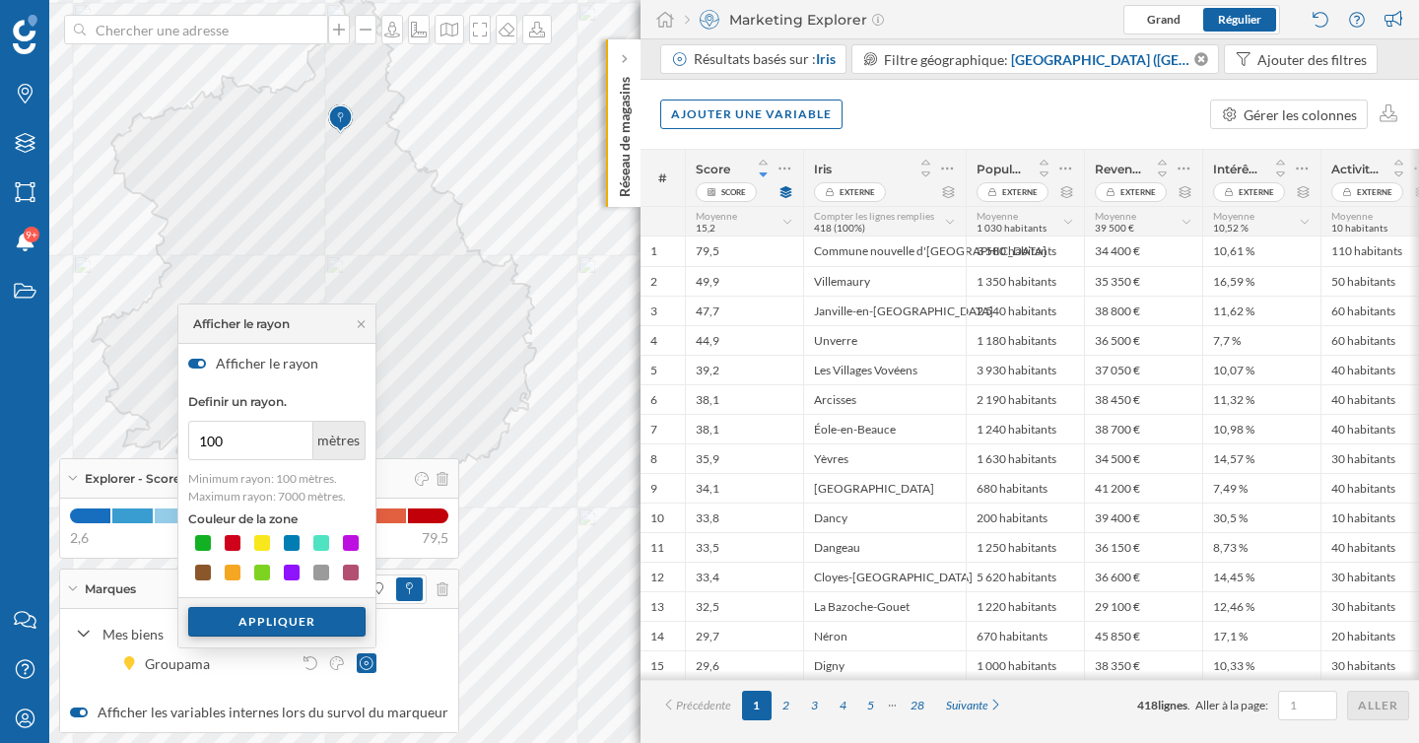
click at [292, 627] on div "Appliquer" at bounding box center [276, 622] width 177 height 30
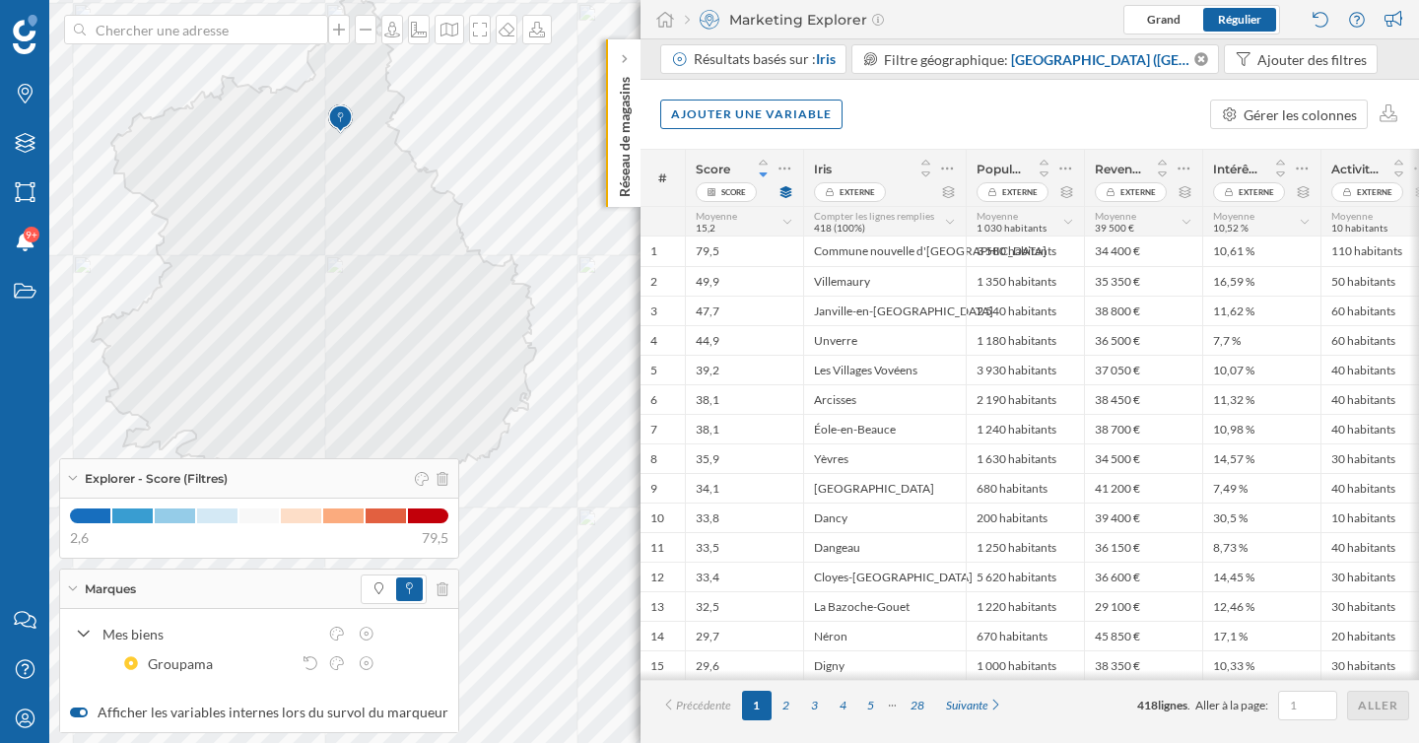
click at [75, 589] on icon at bounding box center [72, 588] width 11 height 5
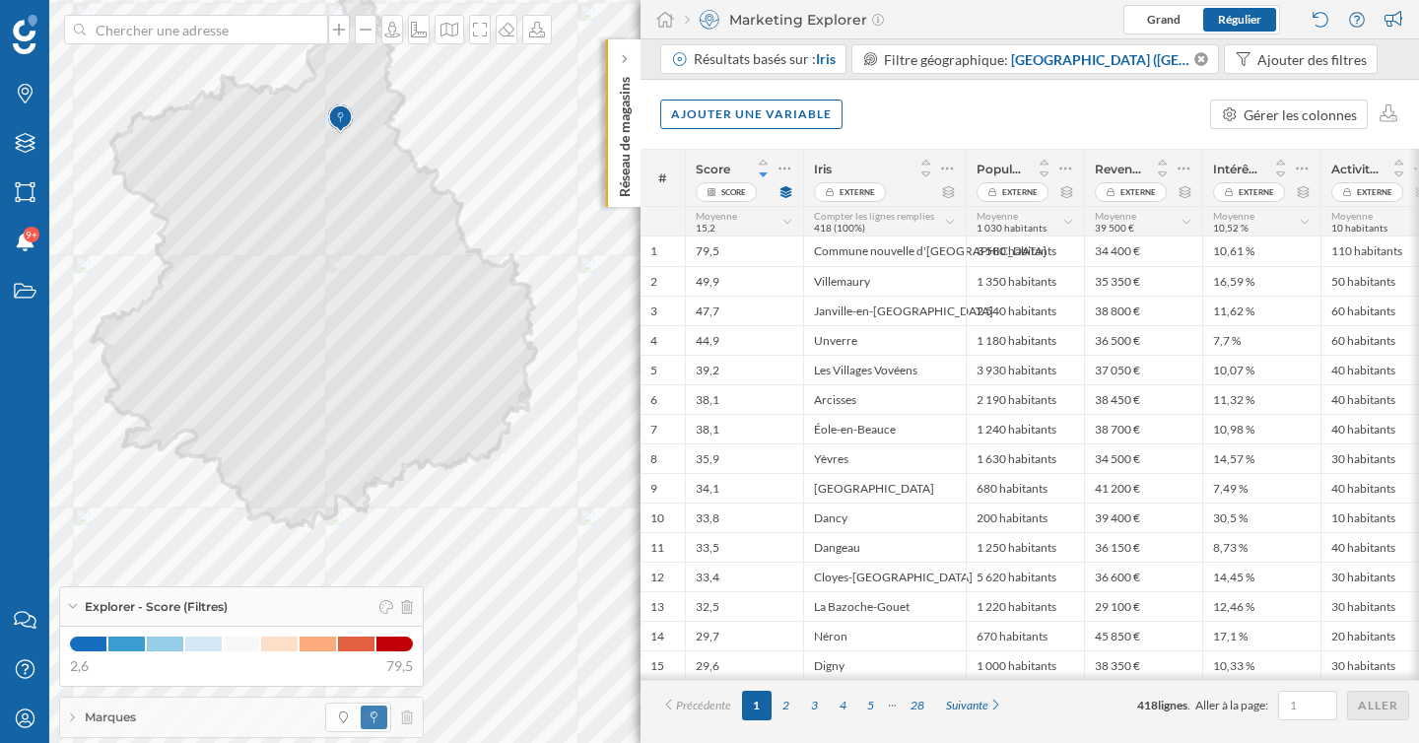
click at [184, 721] on div "Marques" at bounding box center [241, 716] width 363 height 39
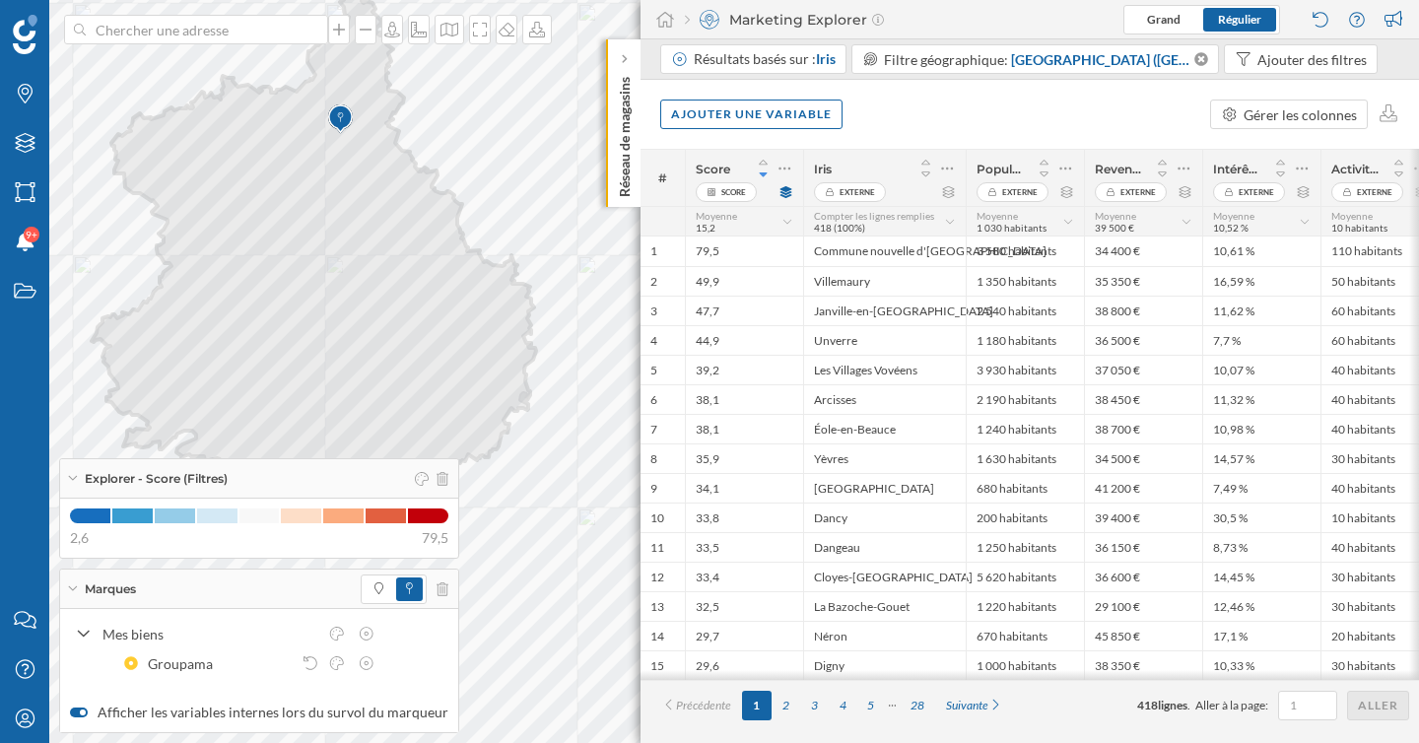
click at [266, 714] on label "Afficher les variables internes lors du survol du marqueur" at bounding box center [259, 712] width 378 height 20
click at [0, 0] on input "Afficher les variables internes lors du survol du marqueur" at bounding box center [0, 0] width 0 height 0
click at [266, 714] on label "Afficher les variables internes lors du survol du marqueur" at bounding box center [259, 712] width 378 height 20
click at [0, 0] on input "Afficher les variables internes lors du survol du marqueur" at bounding box center [0, 0] width 0 height 0
click at [374, 593] on icon at bounding box center [378, 588] width 9 height 12
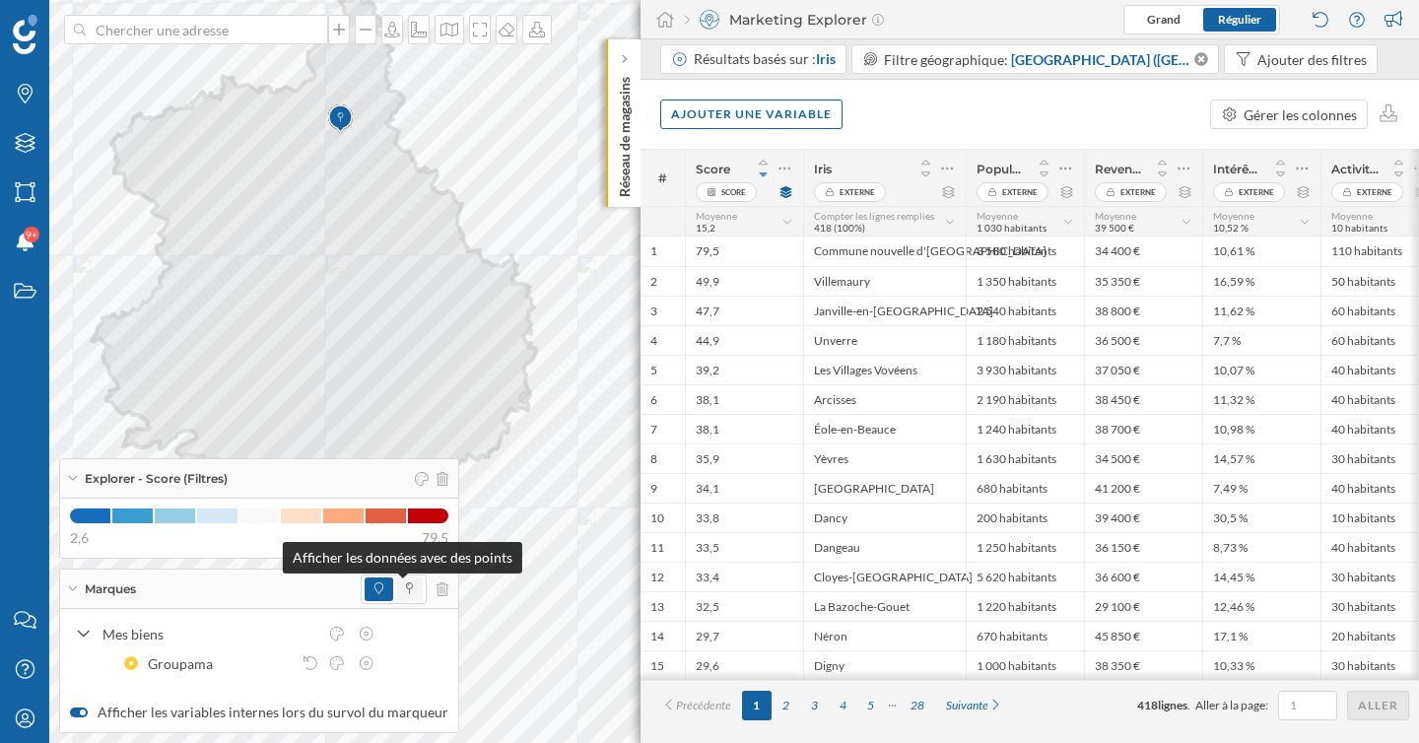
click at [406, 591] on icon at bounding box center [409, 588] width 7 height 12
click at [436, 586] on icon at bounding box center [442, 589] width 12 height 14
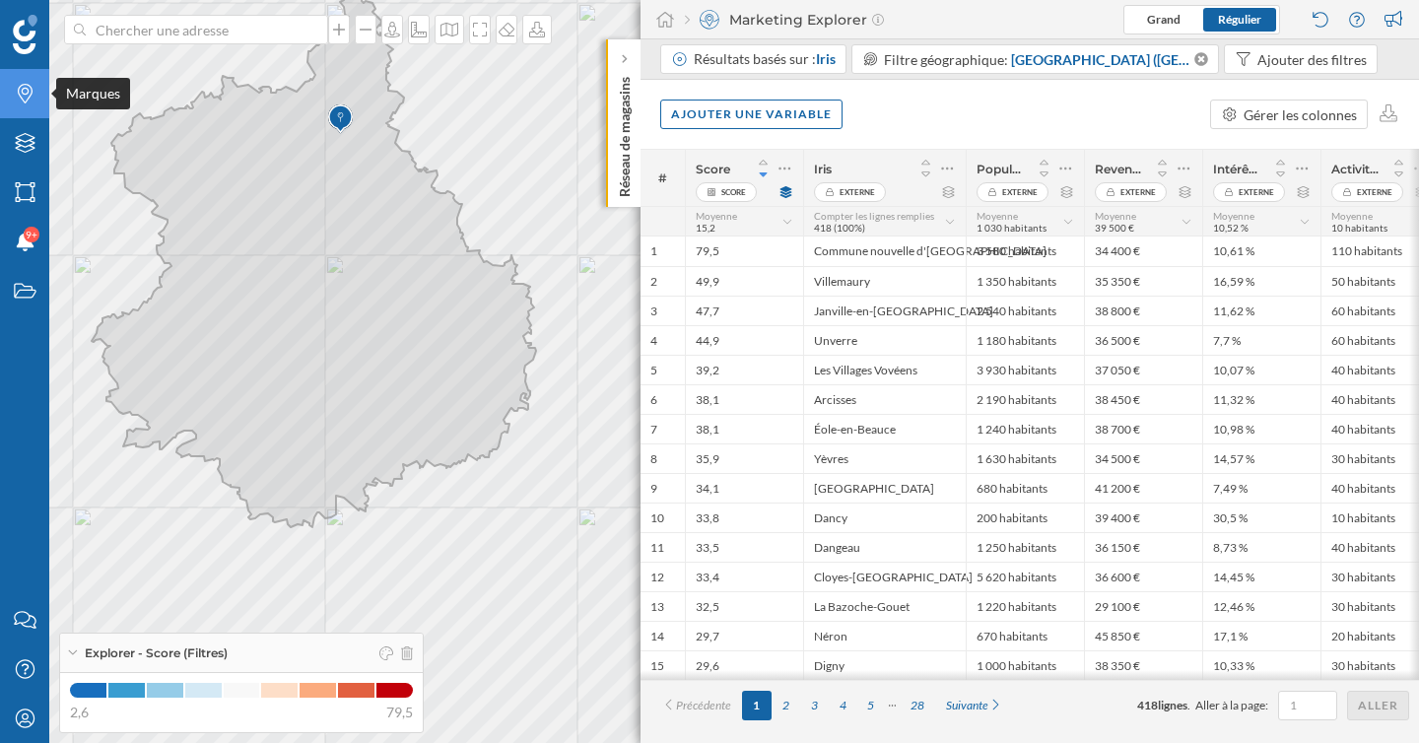
click at [22, 97] on icon "Marques" at bounding box center [25, 94] width 25 height 20
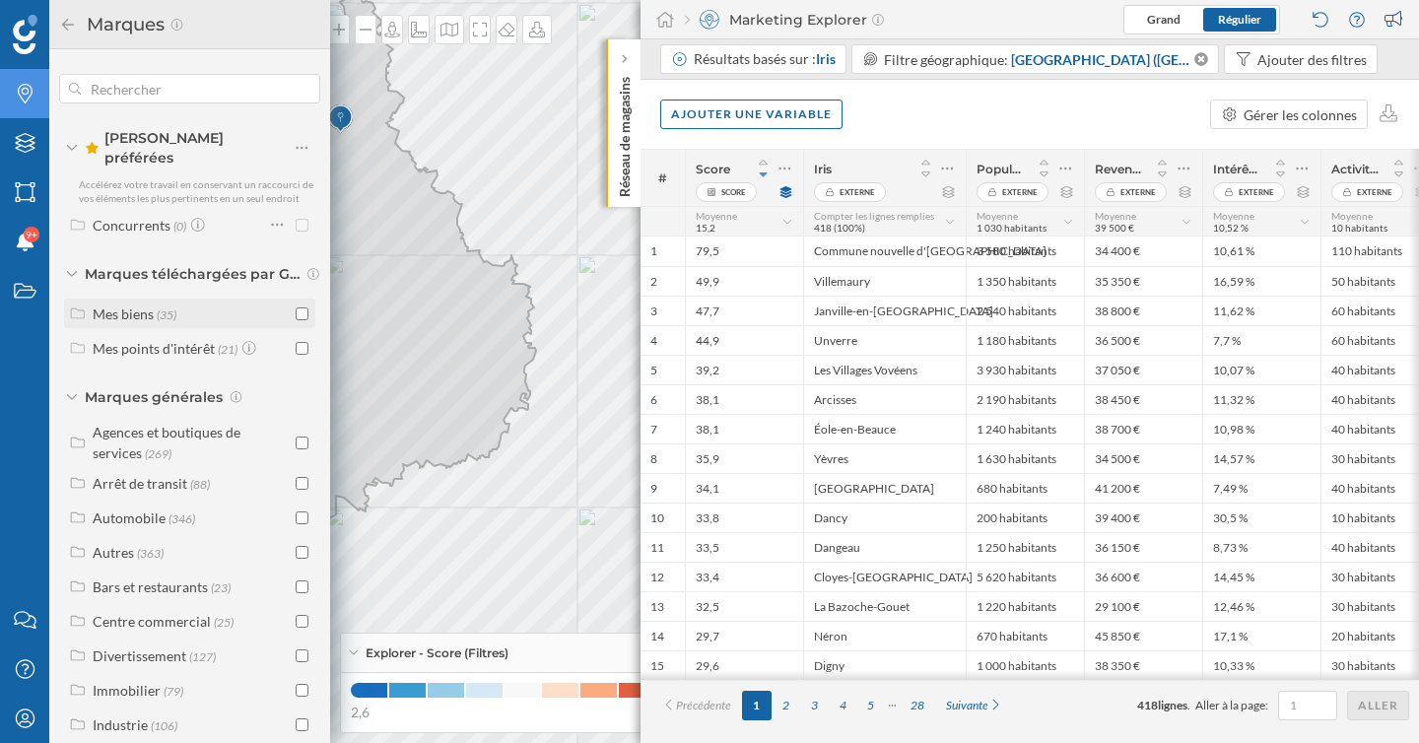
click at [136, 305] on div "Mes biens" at bounding box center [123, 313] width 61 height 17
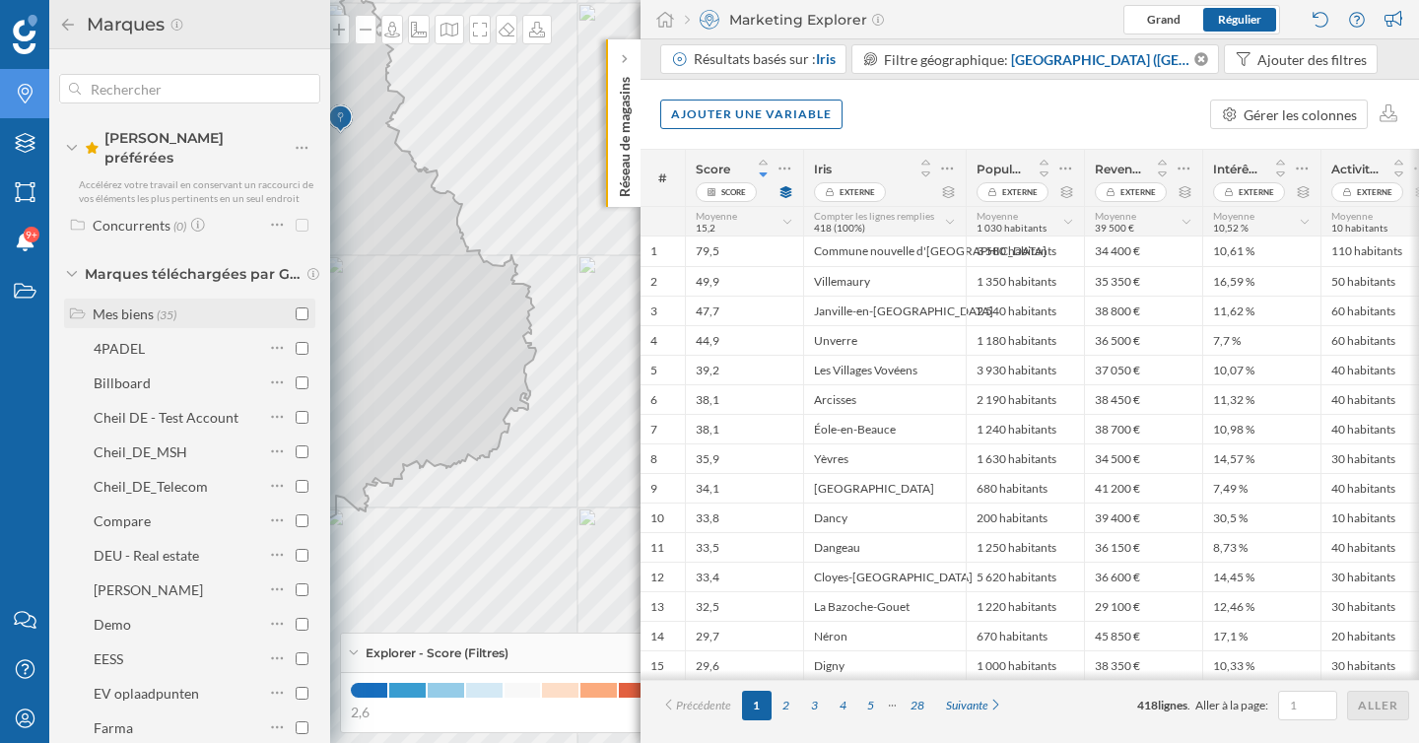
click at [136, 305] on div "Mes biens" at bounding box center [123, 313] width 61 height 17
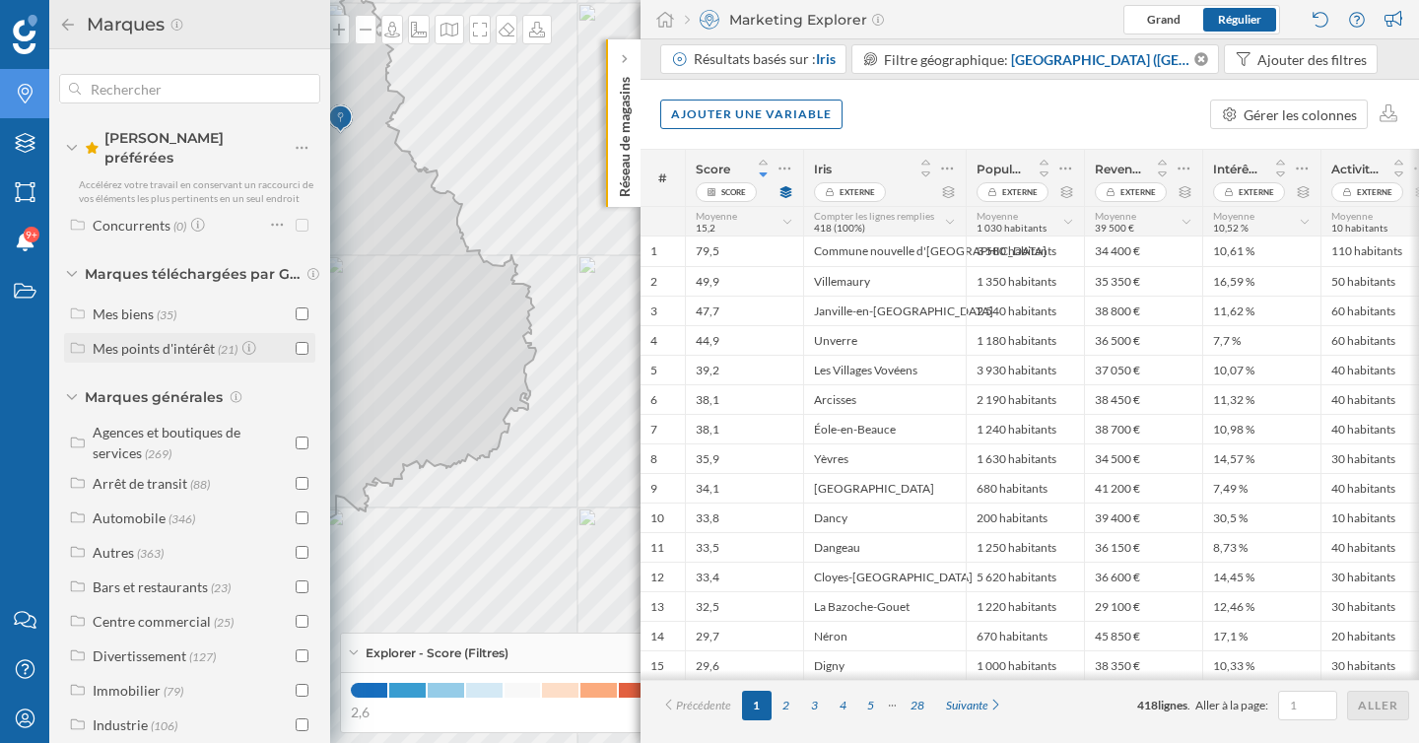
click at [143, 340] on div "Mes points d'intérêt" at bounding box center [154, 348] width 122 height 17
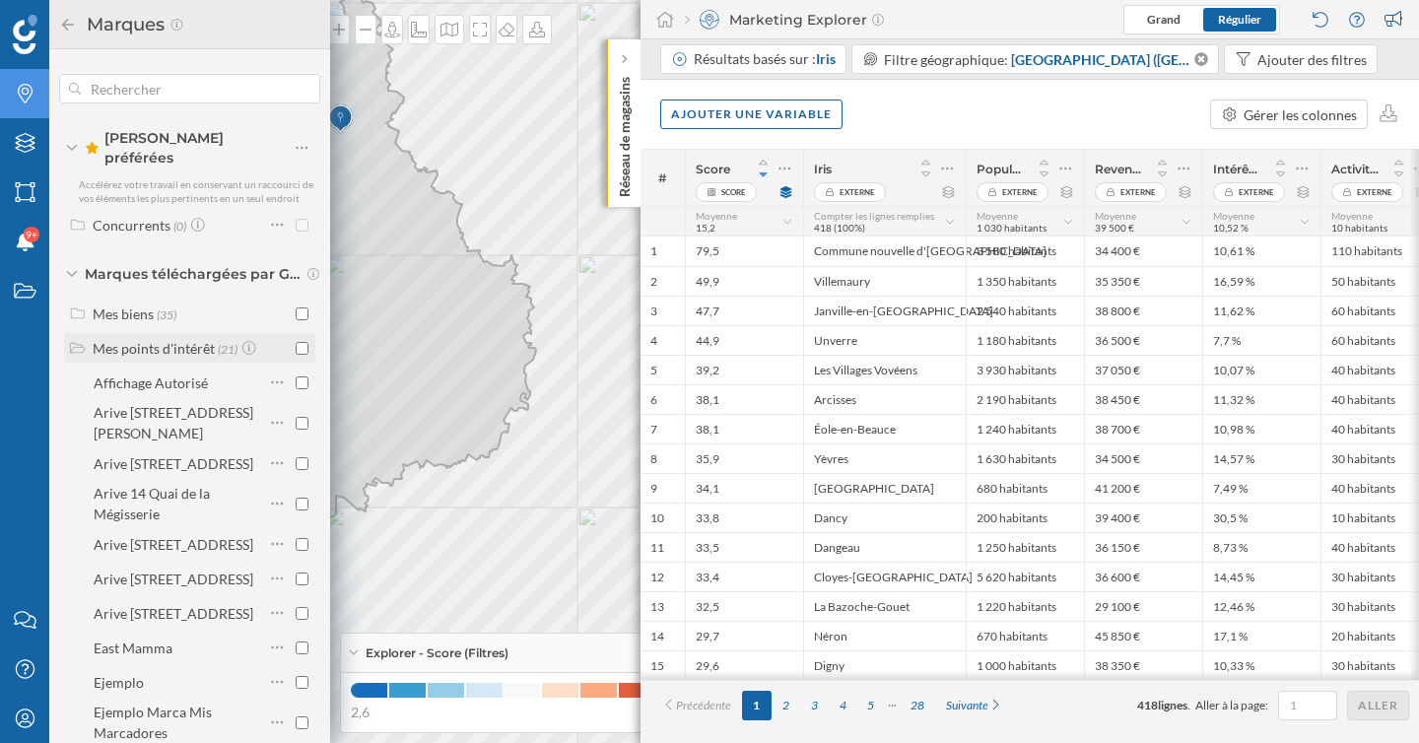
click at [143, 340] on div "Mes points d'intérêt" at bounding box center [154, 348] width 122 height 17
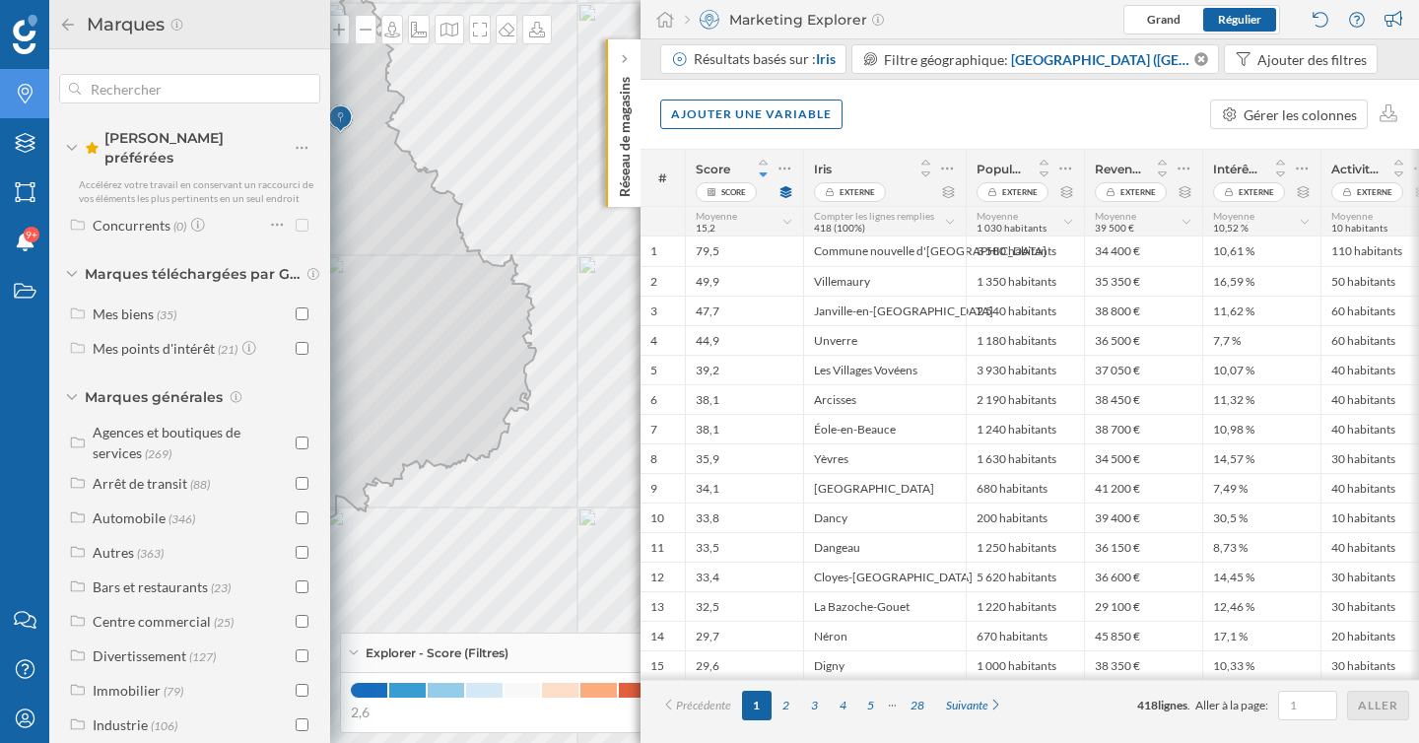
click at [166, 143] on span "[PERSON_NAME] préférées" at bounding box center [189, 147] width 209 height 39
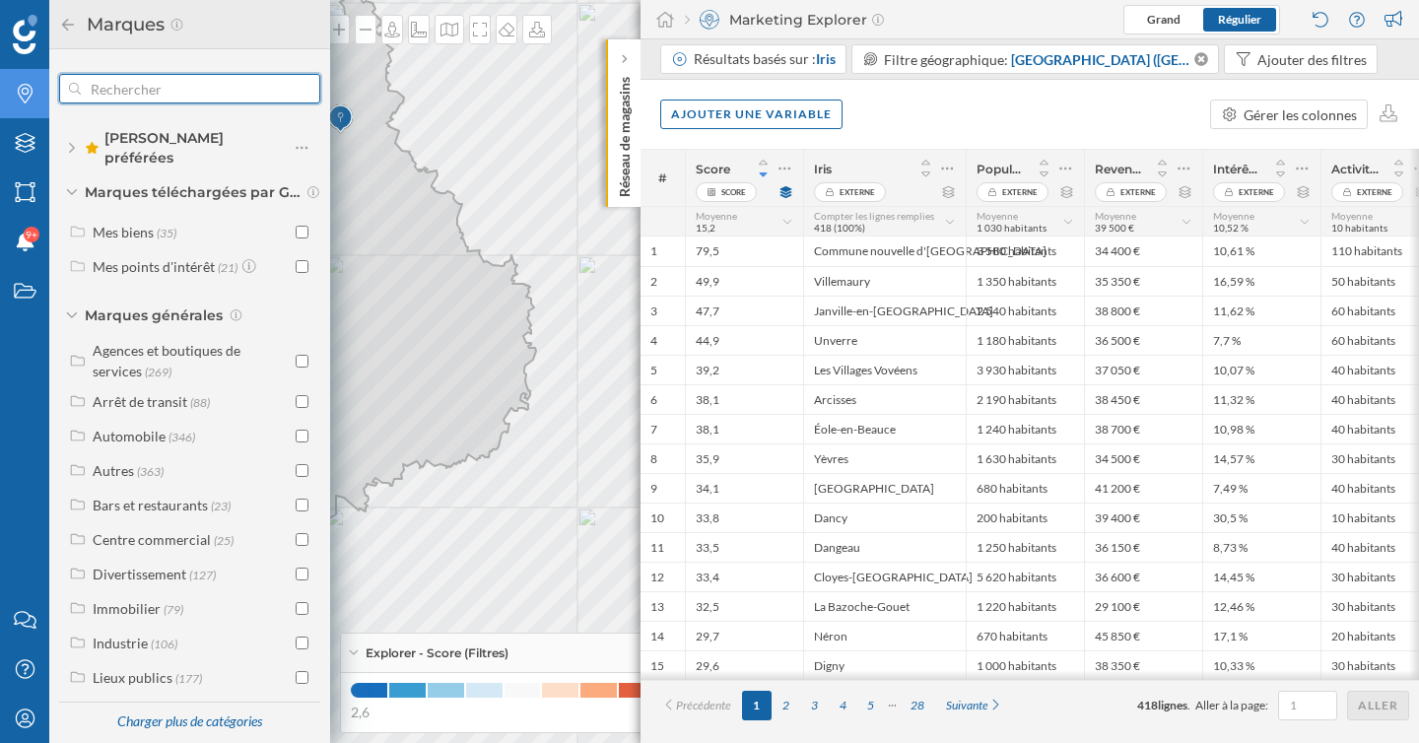
click at [175, 85] on input "text" at bounding box center [190, 88] width 218 height 39
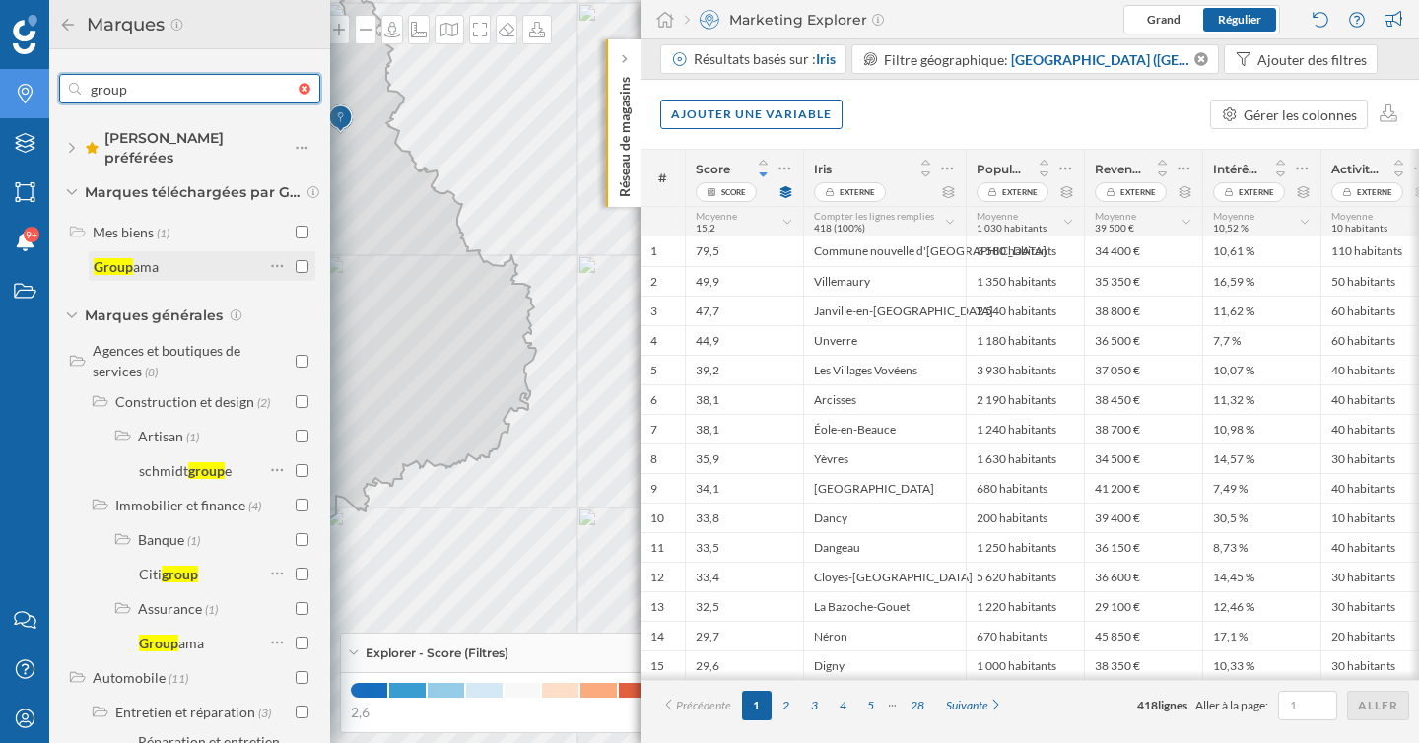
type input "group"
click at [299, 260] on input "checkbox" at bounding box center [302, 266] width 13 height 13
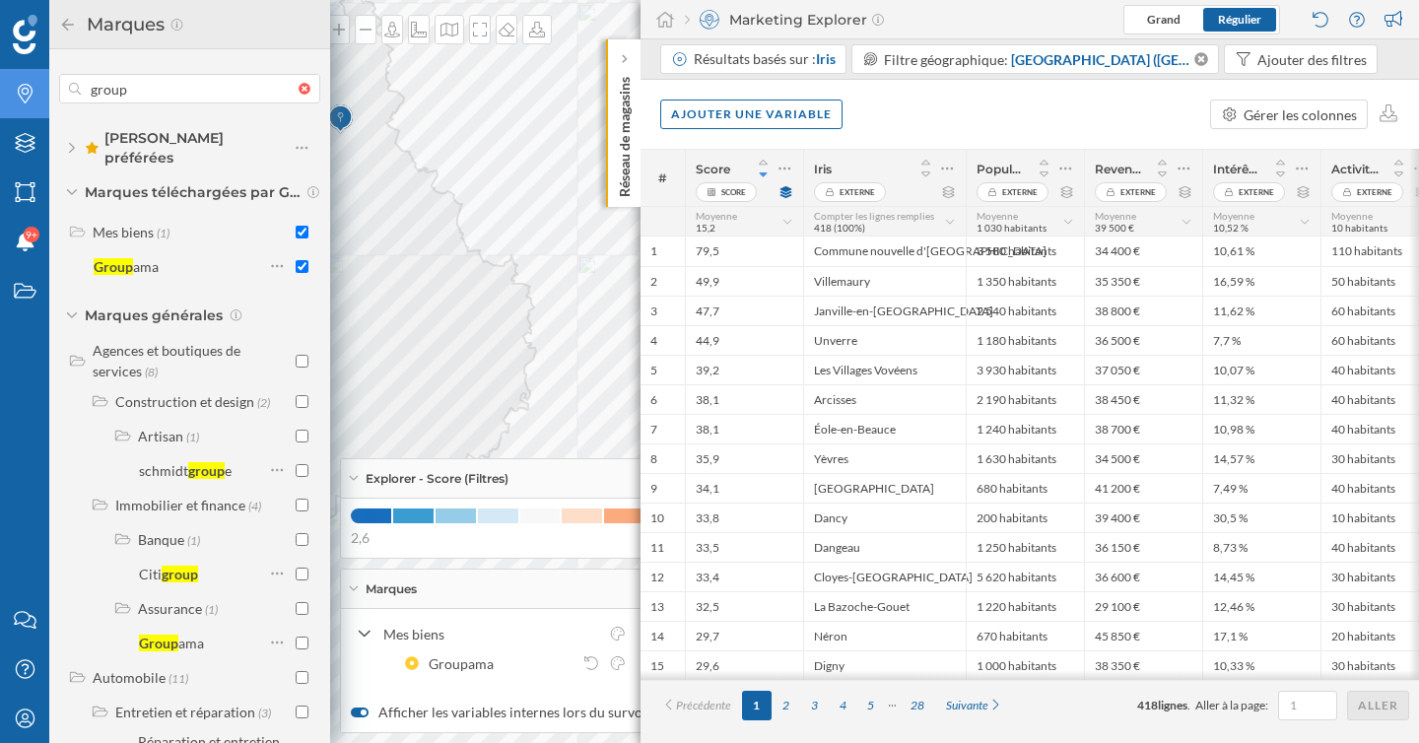
click at [299, 95] on div at bounding box center [189, 89] width 261 height 30
click at [299, 95] on input "group" at bounding box center [190, 88] width 218 height 39
click at [63, 20] on icon at bounding box center [68, 25] width 18 height 14
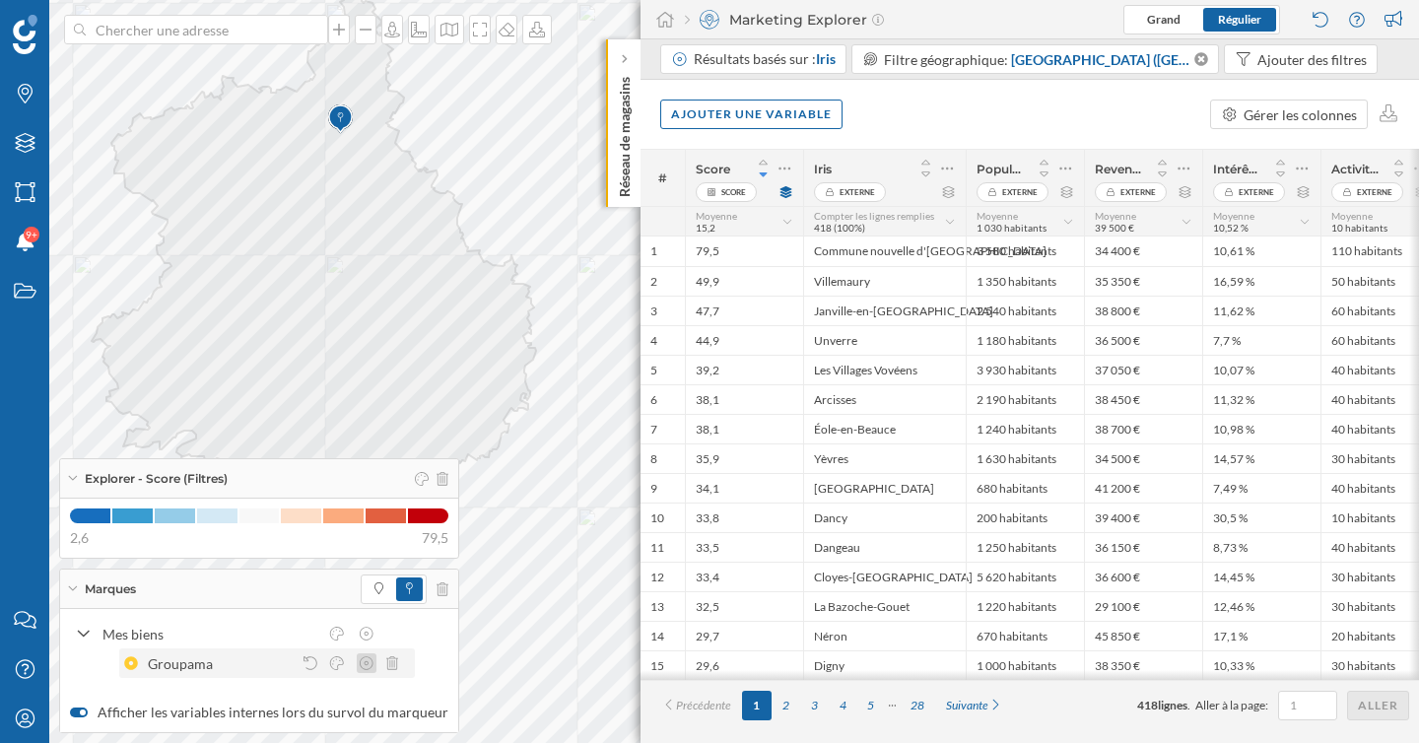
click at [366, 665] on icon at bounding box center [367, 663] width 18 height 14
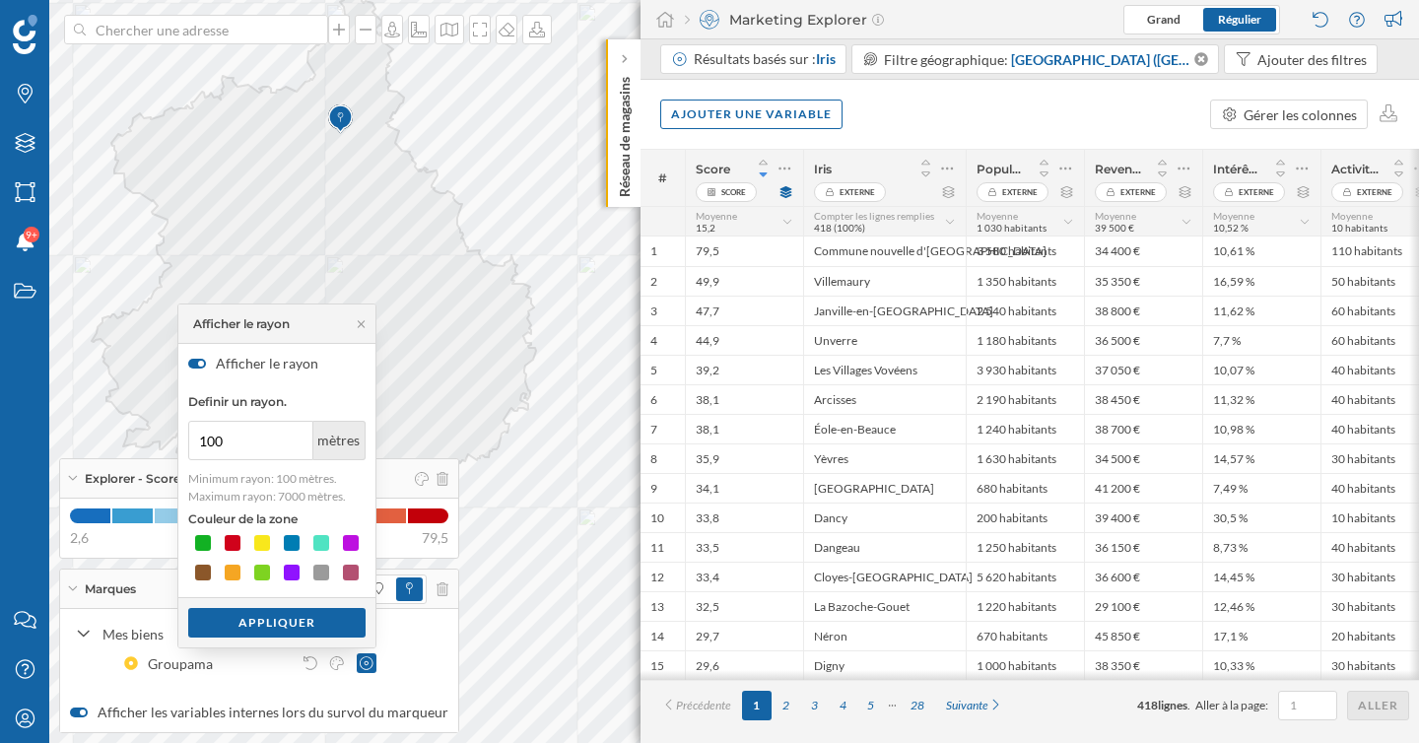
click at [236, 364] on label "Afficher le rayon" at bounding box center [276, 363] width 197 height 39
click at [0, 0] on input "Afficher le rayon" at bounding box center [0, 0] width 0 height 0
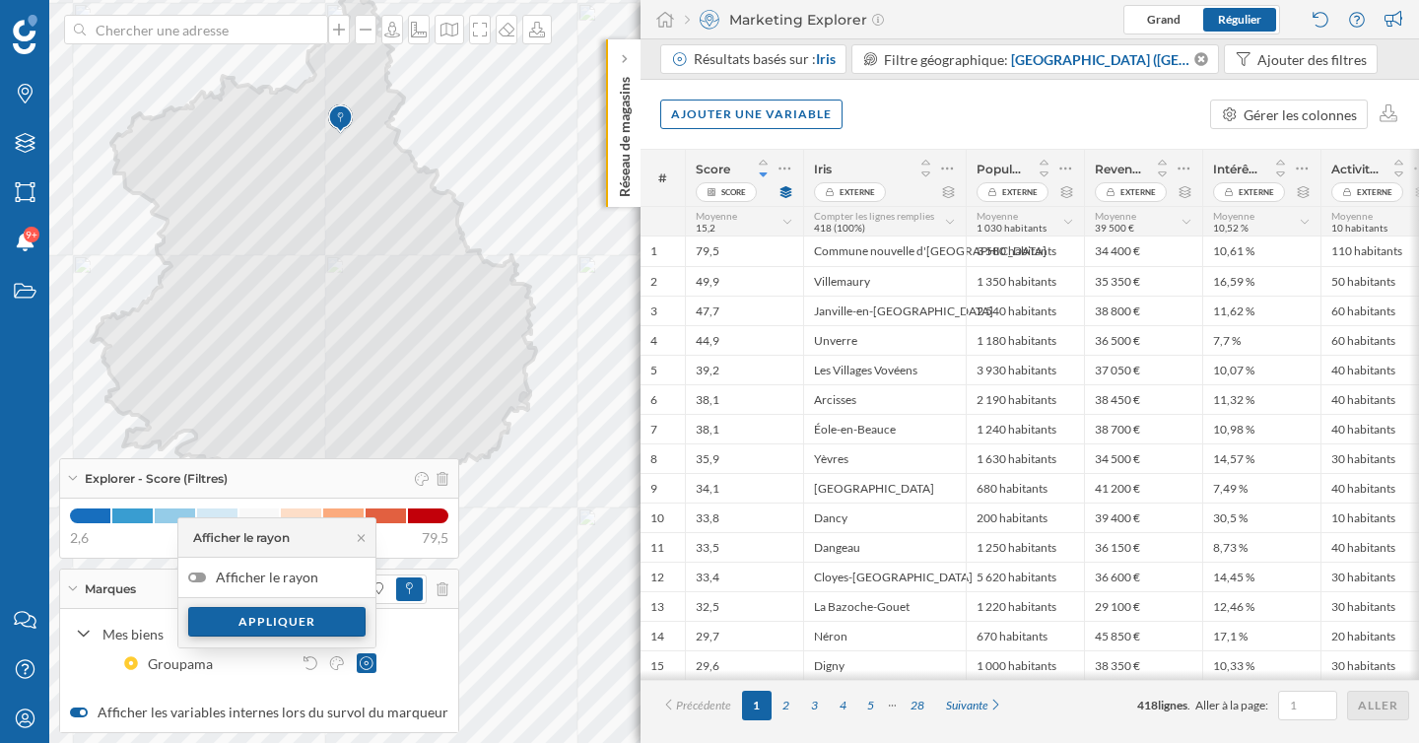
click at [274, 622] on div "Appliquer" at bounding box center [276, 622] width 177 height 30
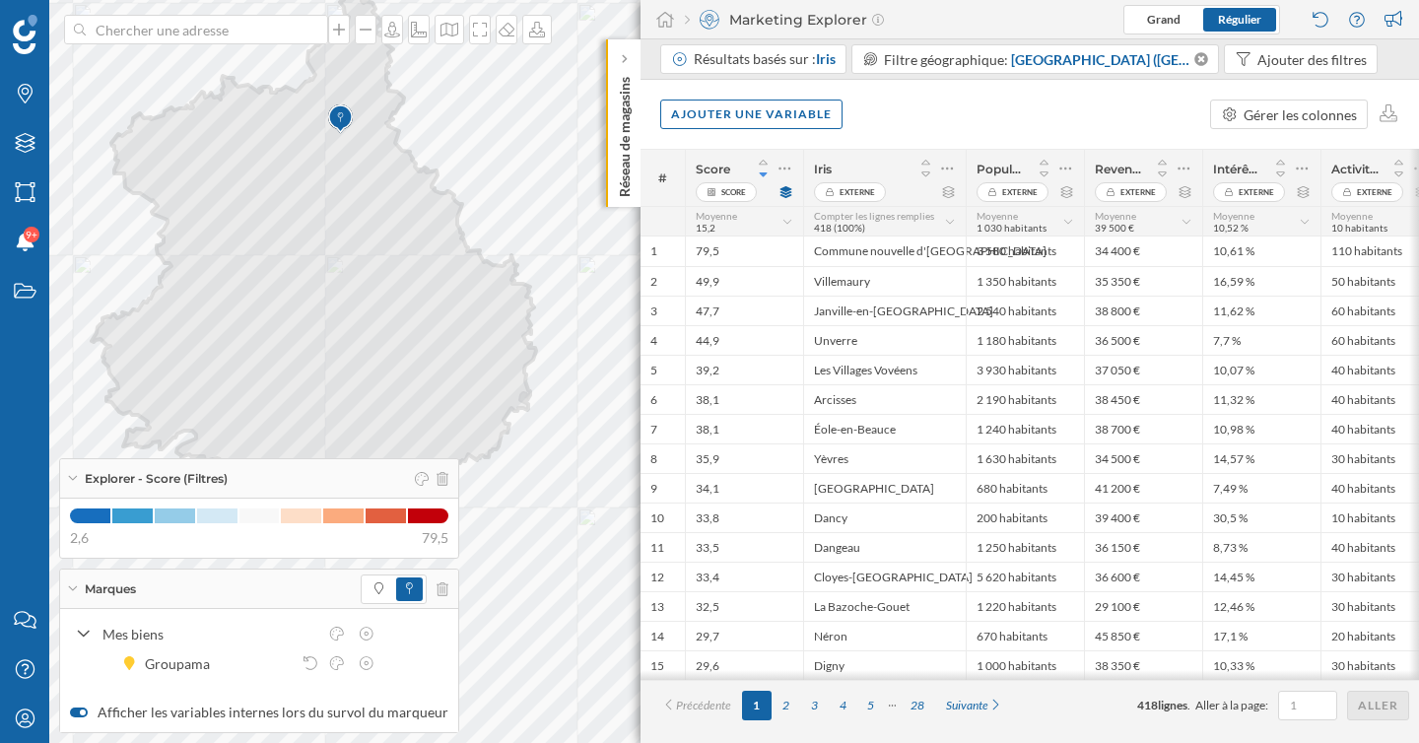
click at [70, 587] on icon at bounding box center [72, 588] width 11 height 5
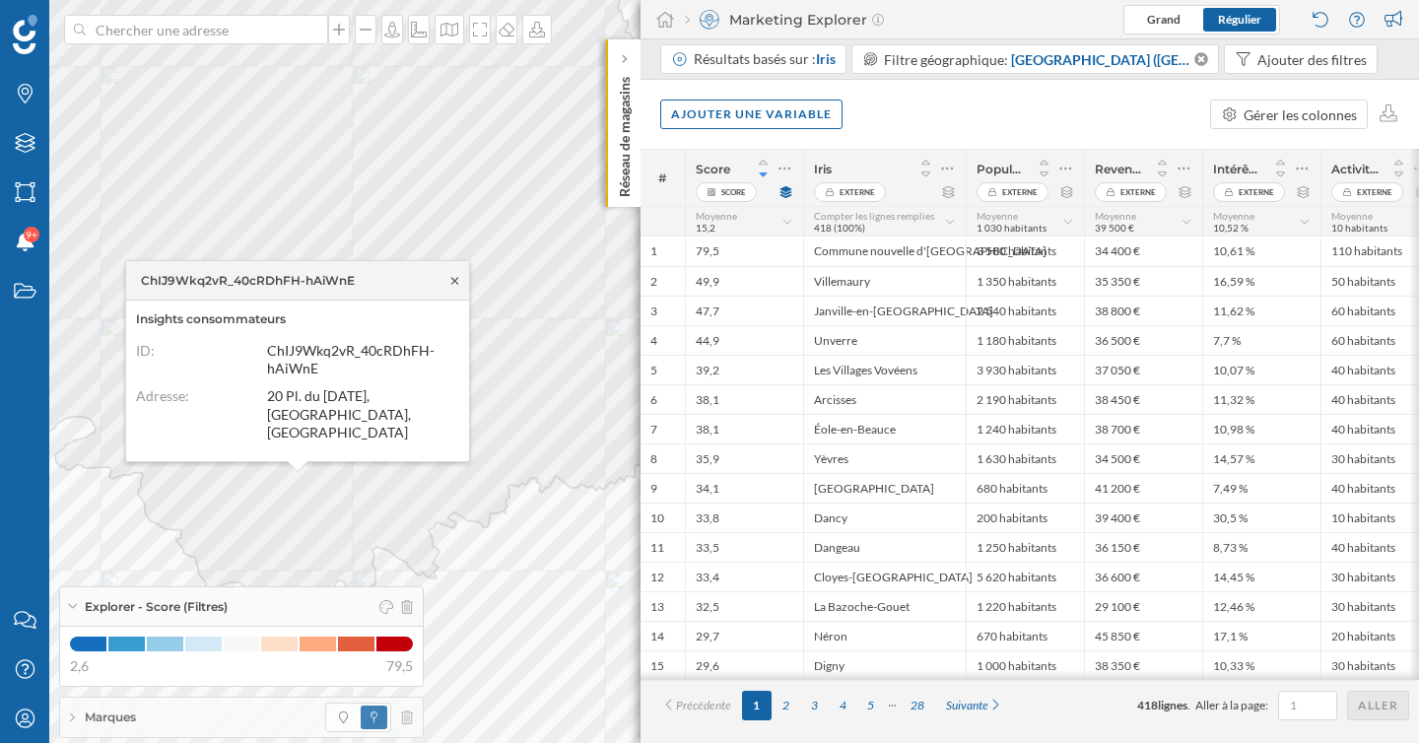
click at [453, 287] on icon at bounding box center [454, 281] width 15 height 12
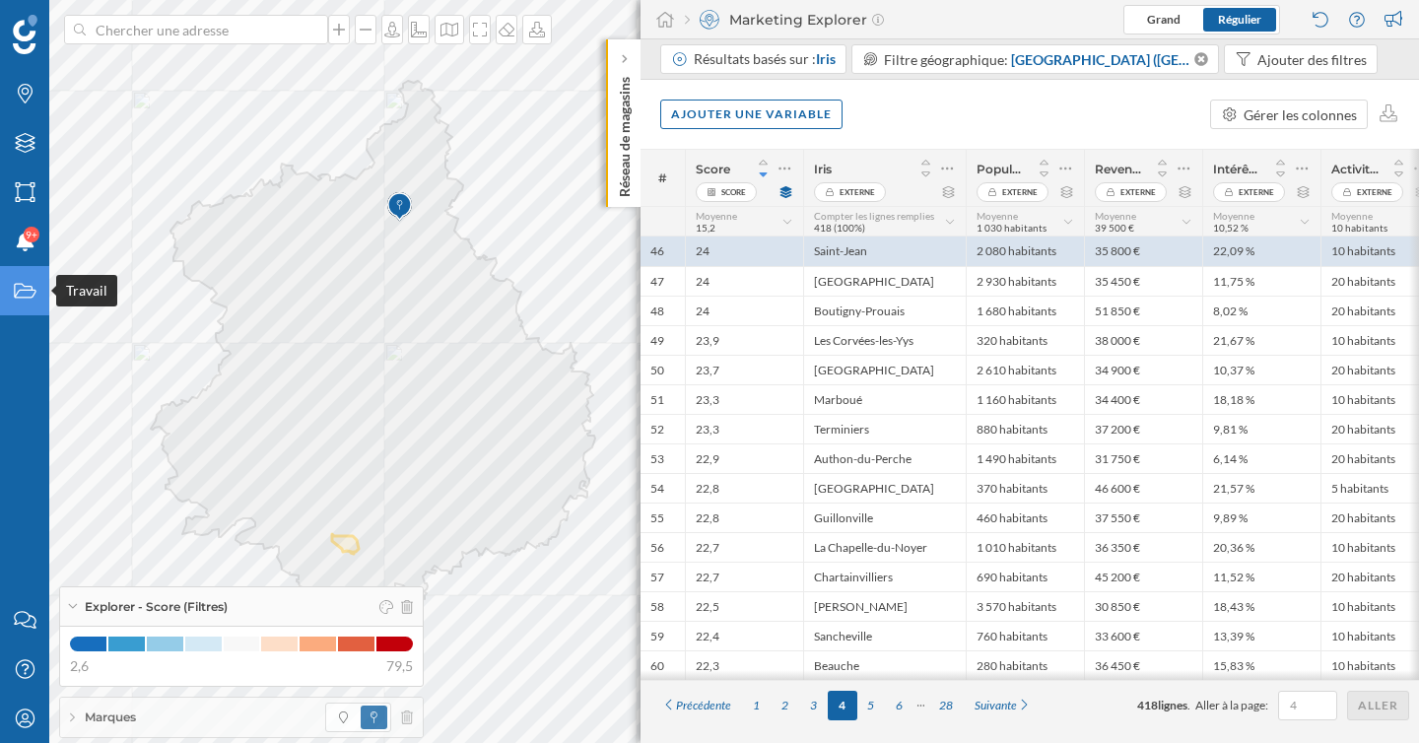
click at [26, 288] on icon "Travail" at bounding box center [25, 291] width 25 height 20
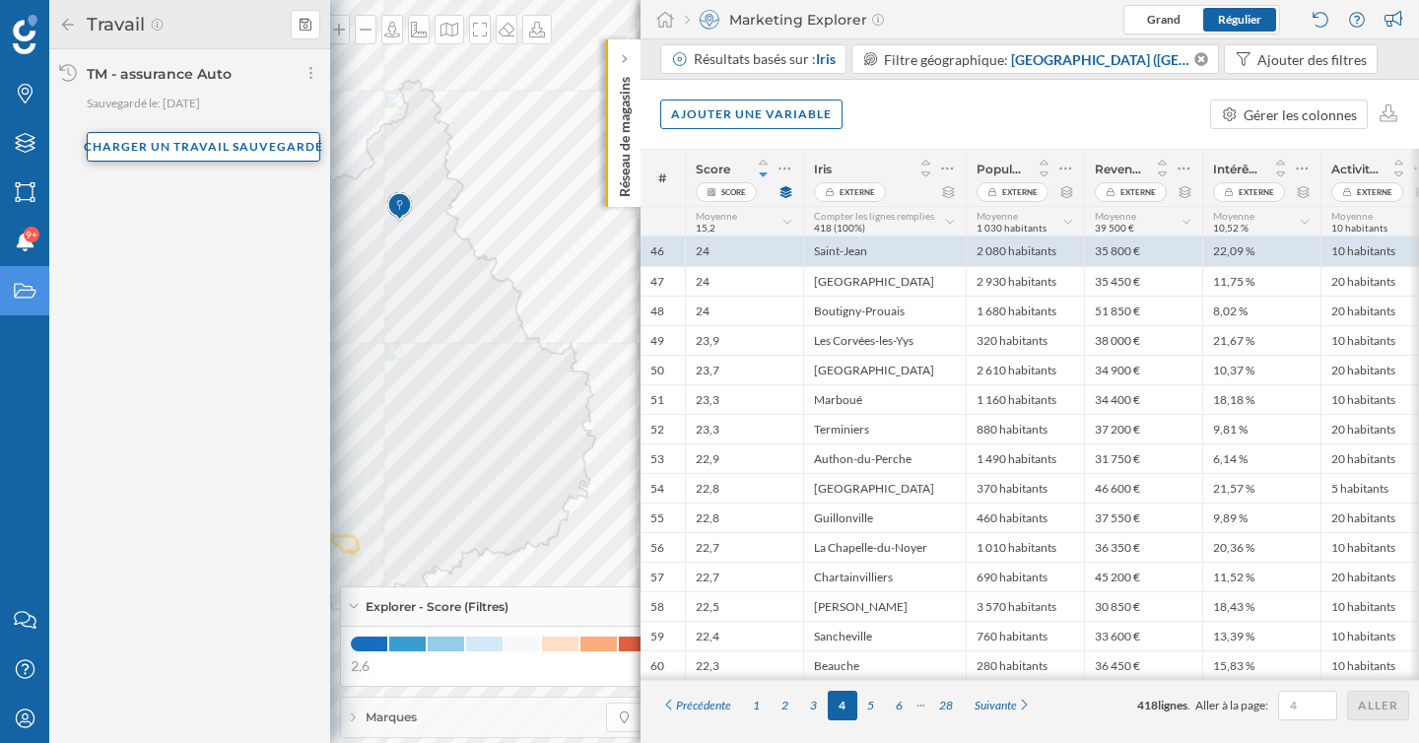
click at [214, 145] on div "Charger un travail sauvegardé" at bounding box center [203, 147] width 233 height 30
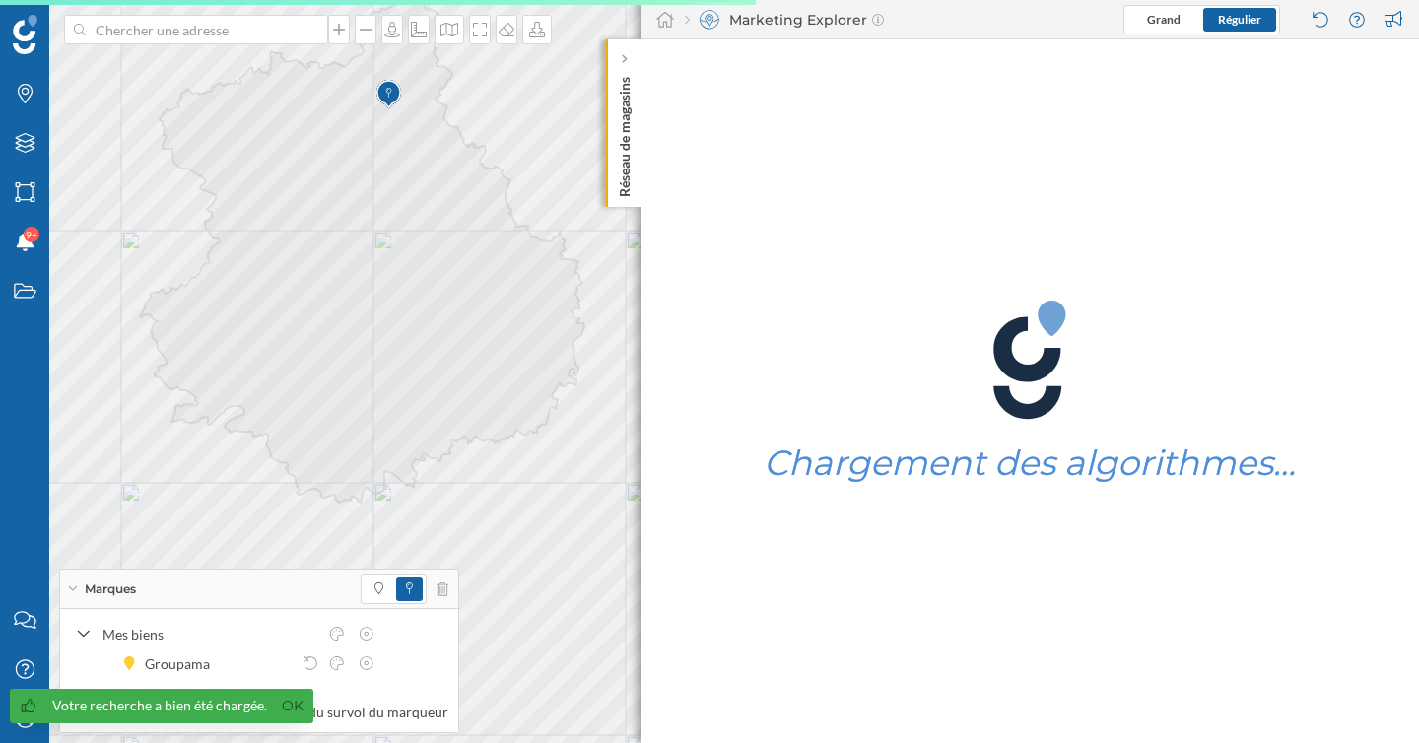
click at [77, 595] on div "Marques" at bounding box center [259, 588] width 398 height 39
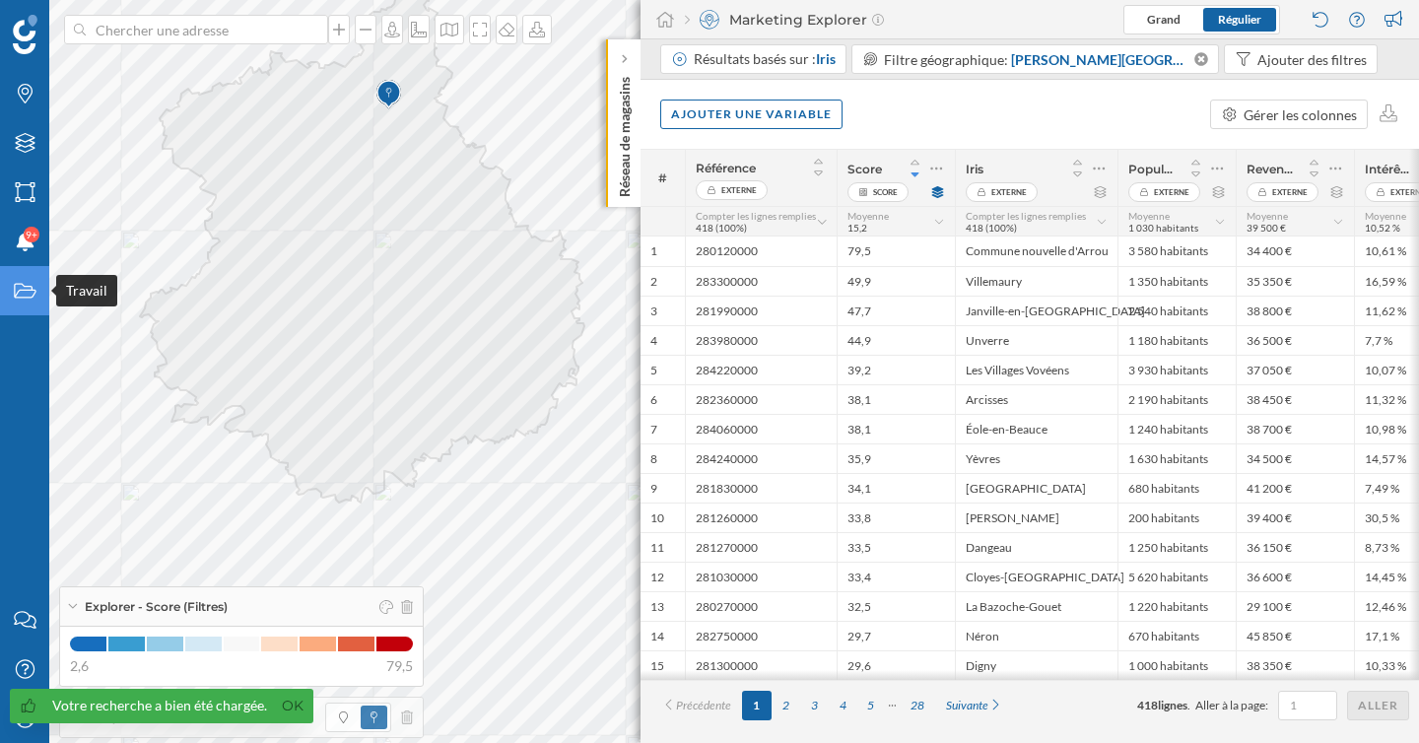
click at [27, 293] on icon "Travail" at bounding box center [25, 291] width 25 height 20
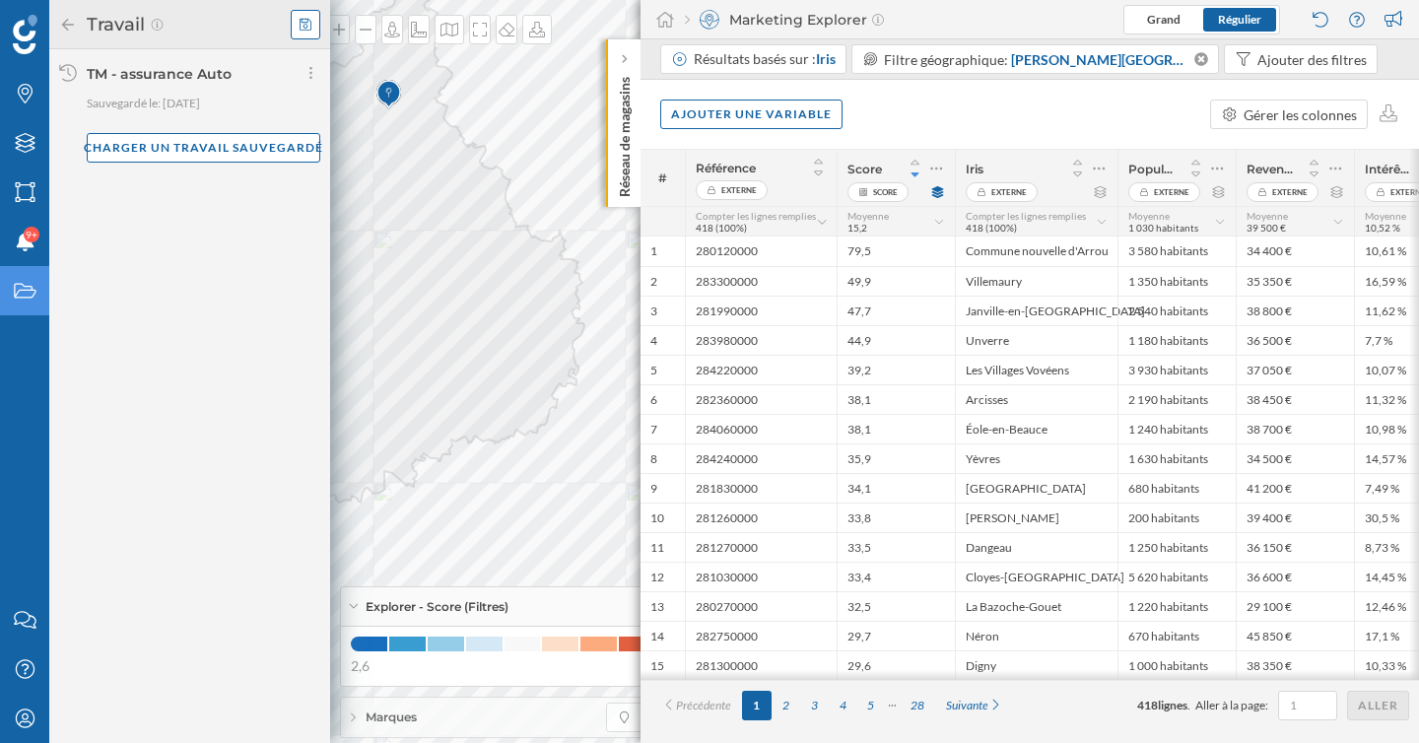
click at [308, 30] on icon at bounding box center [305, 24] width 12 height 12
